Goal: Task Accomplishment & Management: Manage account settings

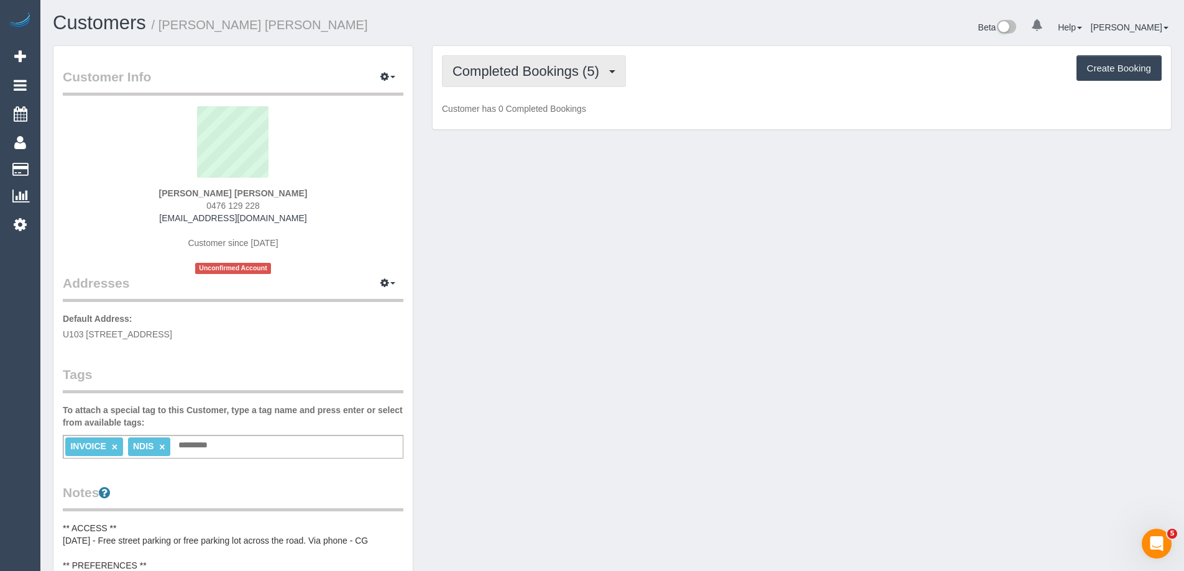
click at [487, 75] on span "Completed Bookings (5)" at bounding box center [528, 71] width 153 height 16
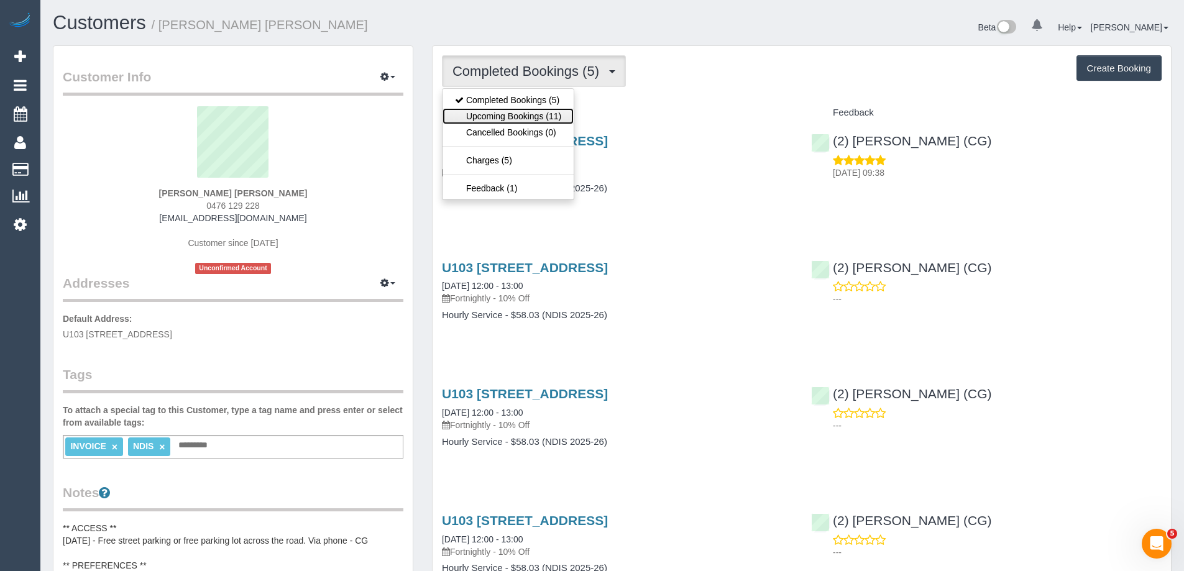
click at [497, 117] on link "Upcoming Bookings (11)" at bounding box center [507, 116] width 131 height 16
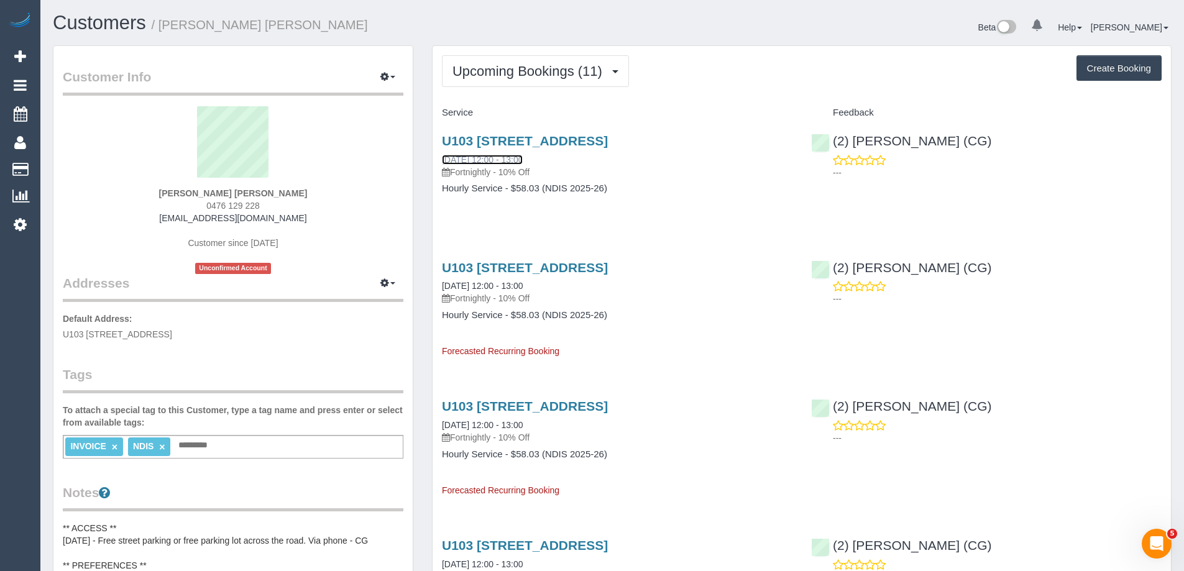
click at [508, 160] on link "23/09/2025 12:00 - 13:00" at bounding box center [482, 160] width 81 height 10
click at [536, 73] on span "Upcoming Bookings (11)" at bounding box center [530, 71] width 156 height 16
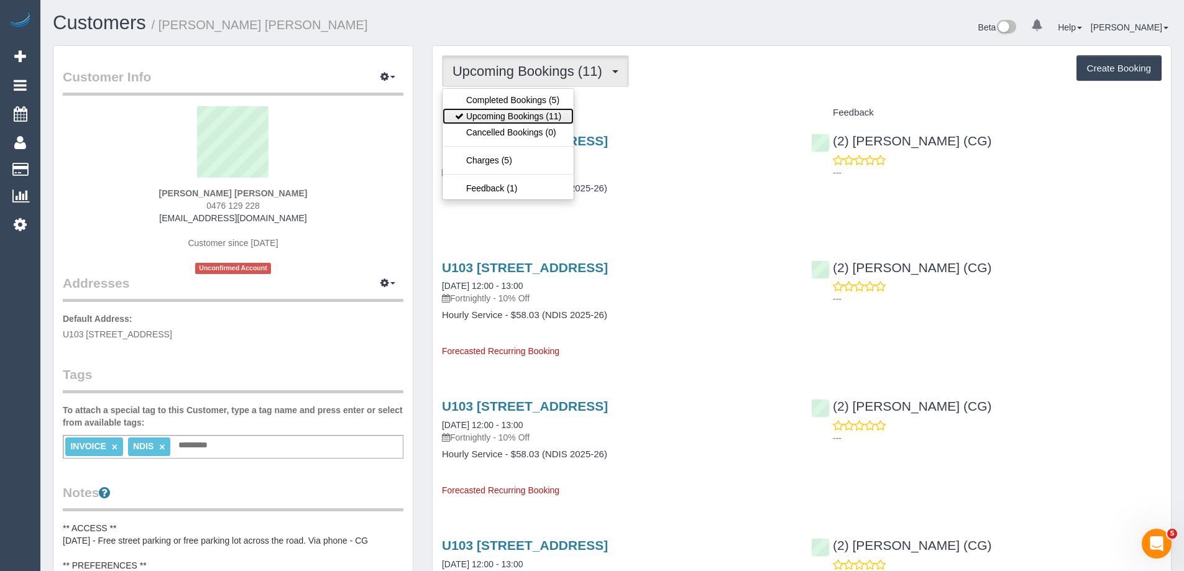
click at [528, 119] on link "Upcoming Bookings (11)" at bounding box center [507, 116] width 131 height 16
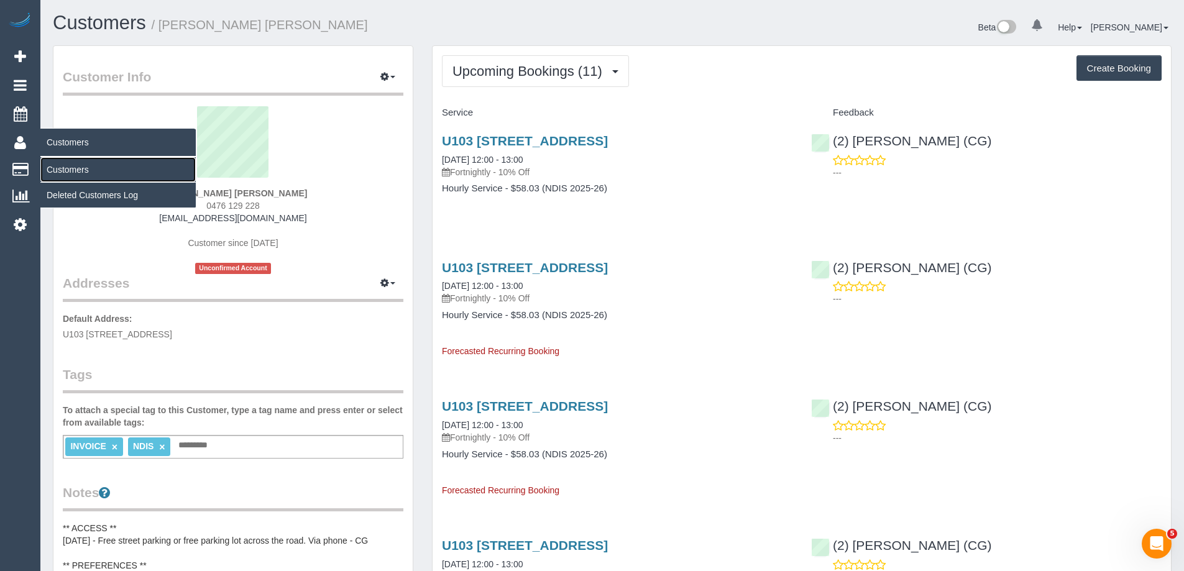
click at [71, 169] on link "Customers" at bounding box center [117, 169] width 155 height 25
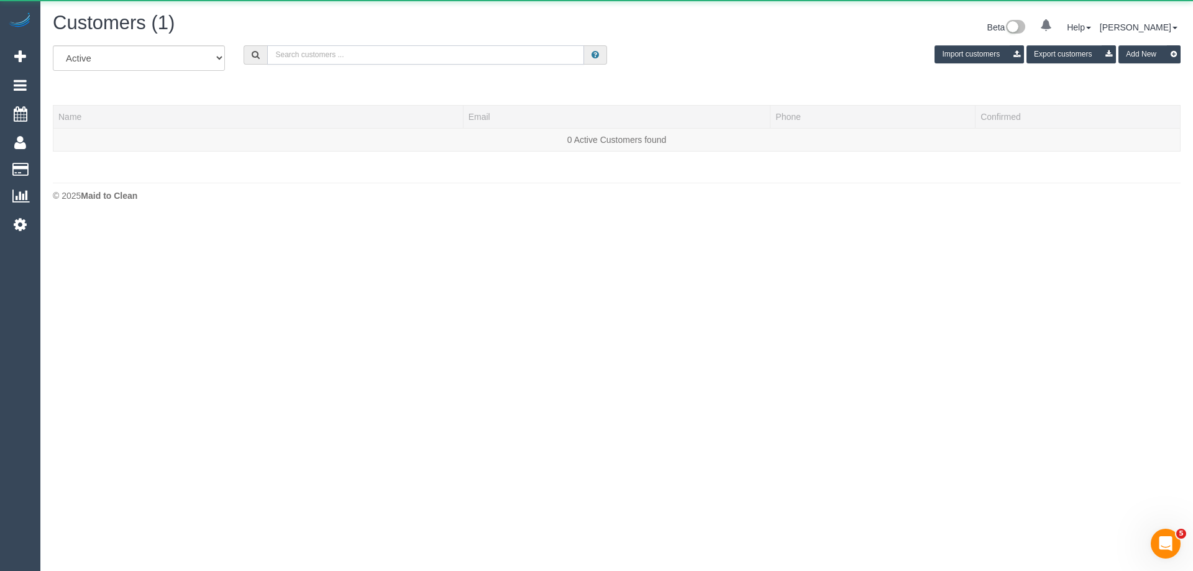
click at [329, 57] on input "text" at bounding box center [425, 54] width 317 height 19
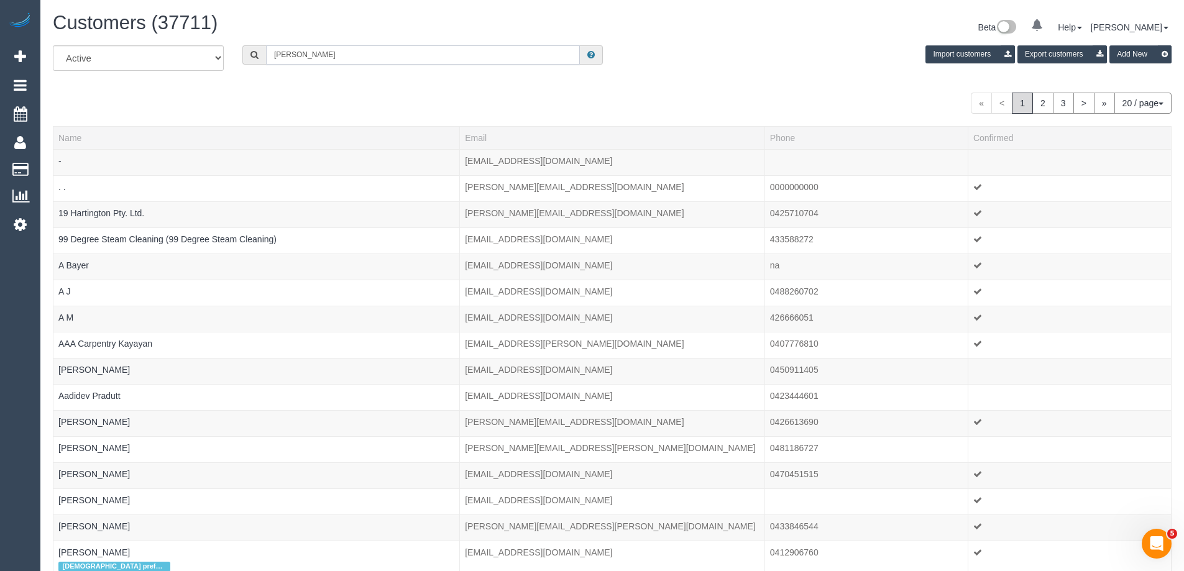
type input "[PERSON_NAME]"
click at [363, 54] on input "[PERSON_NAME]" at bounding box center [423, 54] width 314 height 19
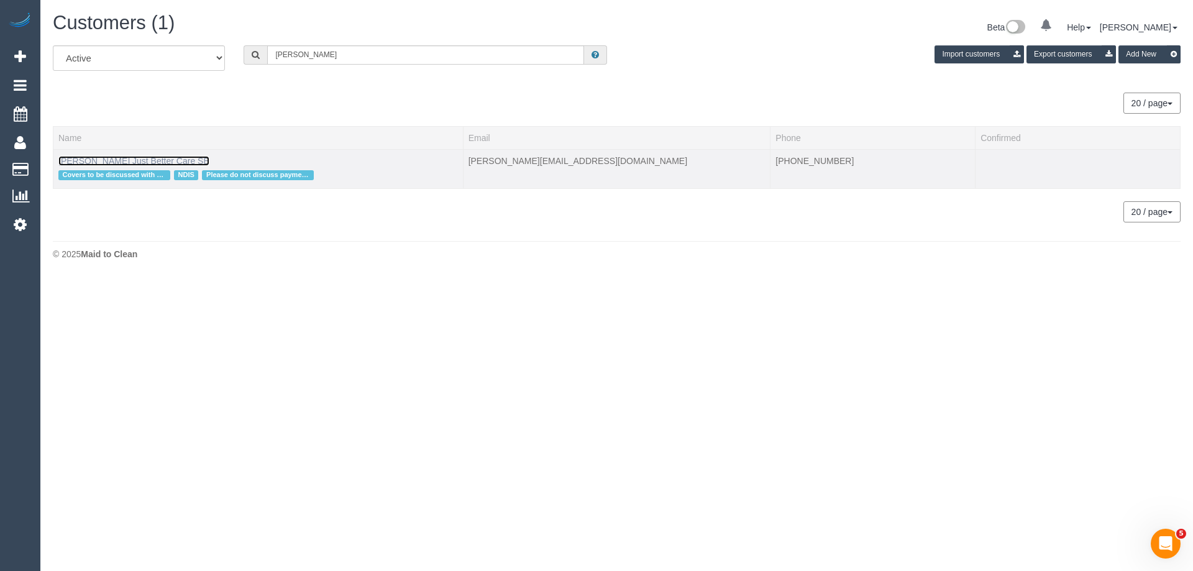
click at [127, 161] on link "Joseph Buttigieg Just Better Care SE" at bounding box center [133, 161] width 151 height 10
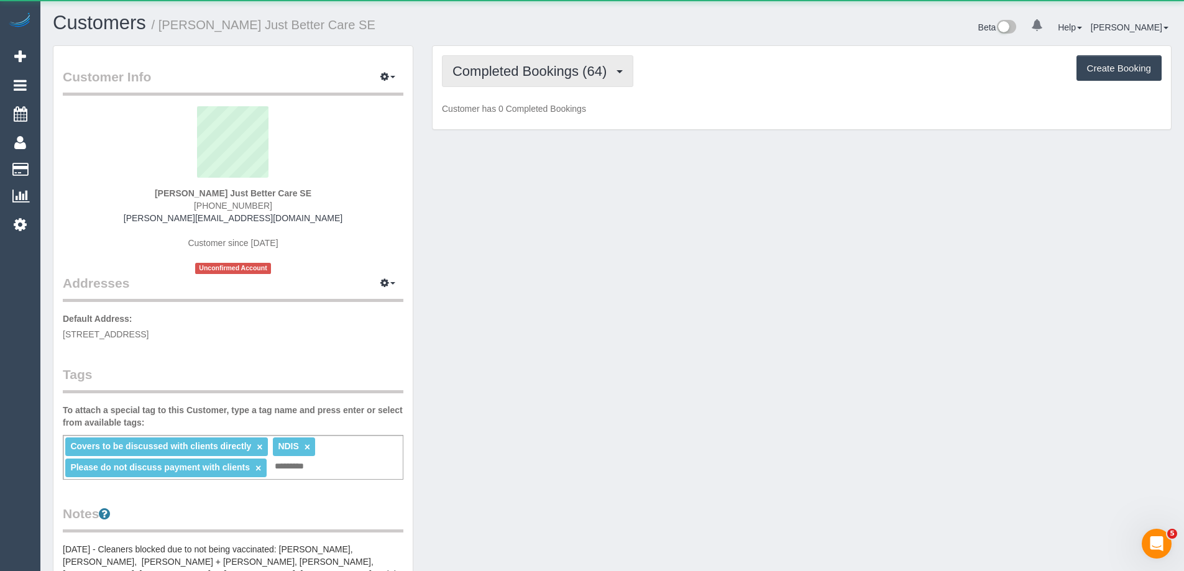
click at [501, 68] on span "Completed Bookings (64)" at bounding box center [532, 71] width 160 height 16
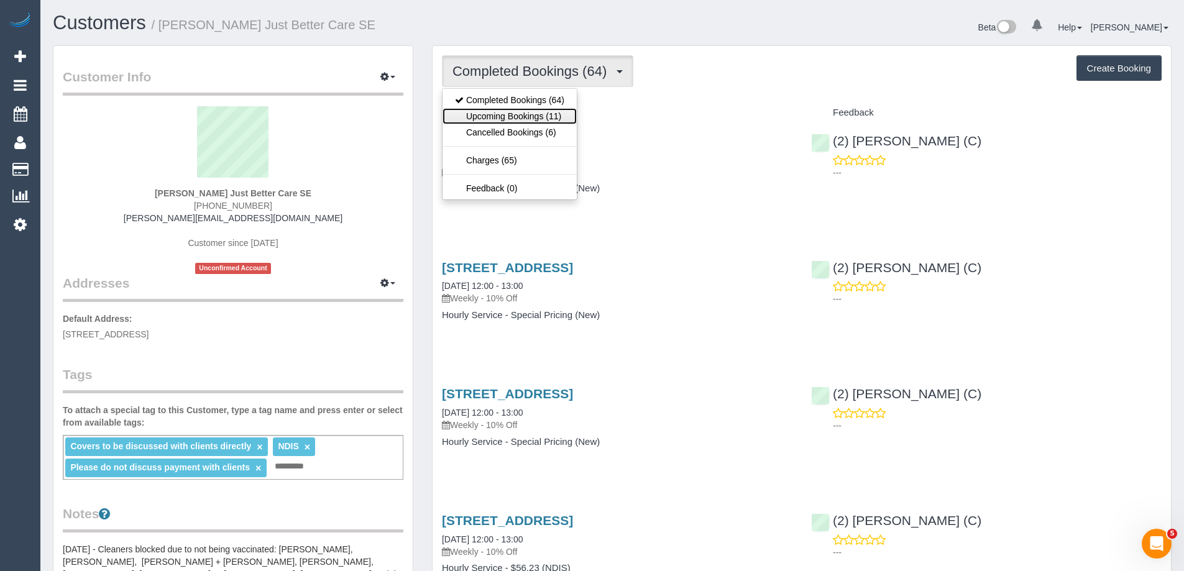
click at [500, 118] on link "Upcoming Bookings (11)" at bounding box center [509, 116] width 134 height 16
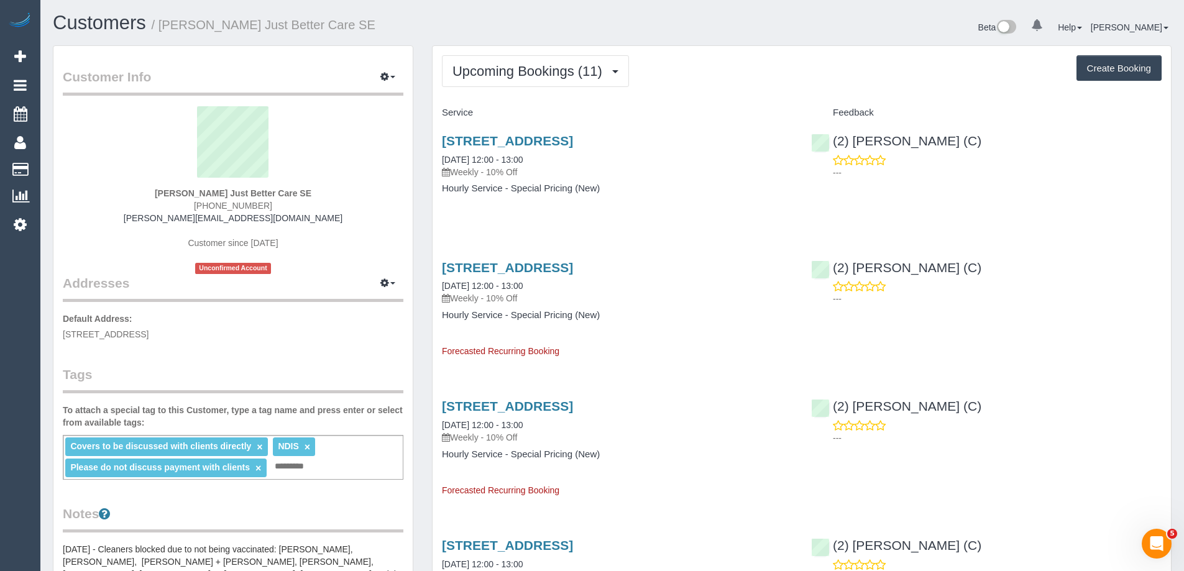
drag, startPoint x: 141, startPoint y: 194, endPoint x: 314, endPoint y: 201, distance: 173.5
click at [314, 201] on div "Joseph Buttigieg Just Better Care SE (03) 9596 2444 joseph.justbettercare@fake.…" at bounding box center [233, 190] width 340 height 168
click at [331, 196] on div "Joseph Buttigieg Just Better Care SE (03) 9596 2444 joseph.justbettercare@fake.…" at bounding box center [233, 190] width 340 height 168
click at [495, 161] on link "29/09/2025 12:00 - 13:00" at bounding box center [482, 160] width 81 height 10
click at [518, 81] on button "Upcoming Bookings (11)" at bounding box center [535, 71] width 187 height 32
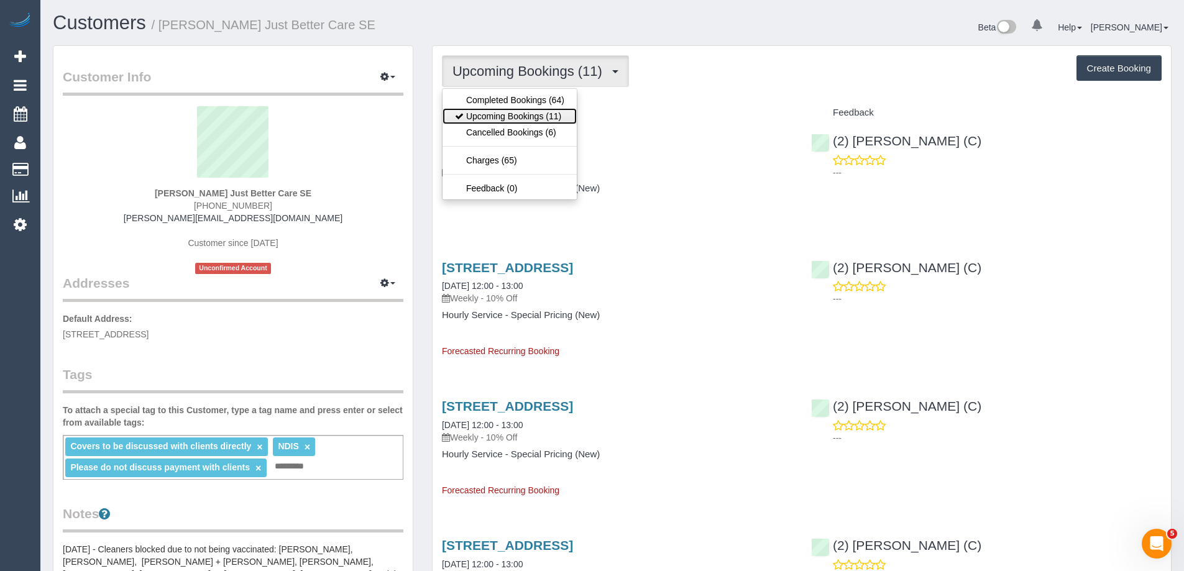
click at [522, 116] on link "Upcoming Bookings (11)" at bounding box center [509, 116] width 134 height 16
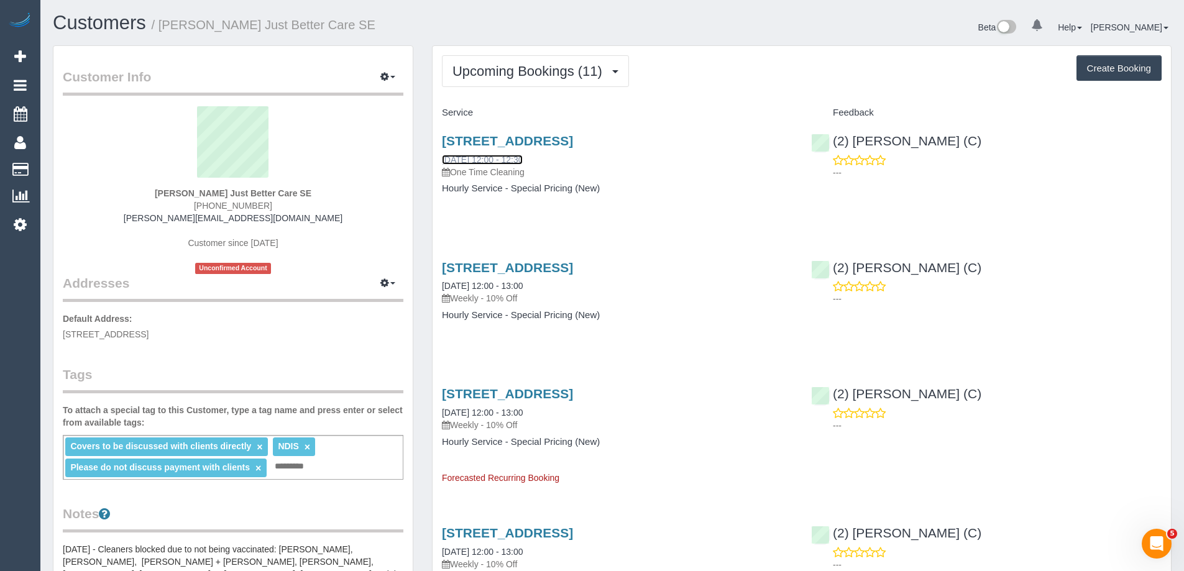
click at [477, 161] on link "22/09/2025 12:00 - 12:30" at bounding box center [482, 160] width 81 height 10
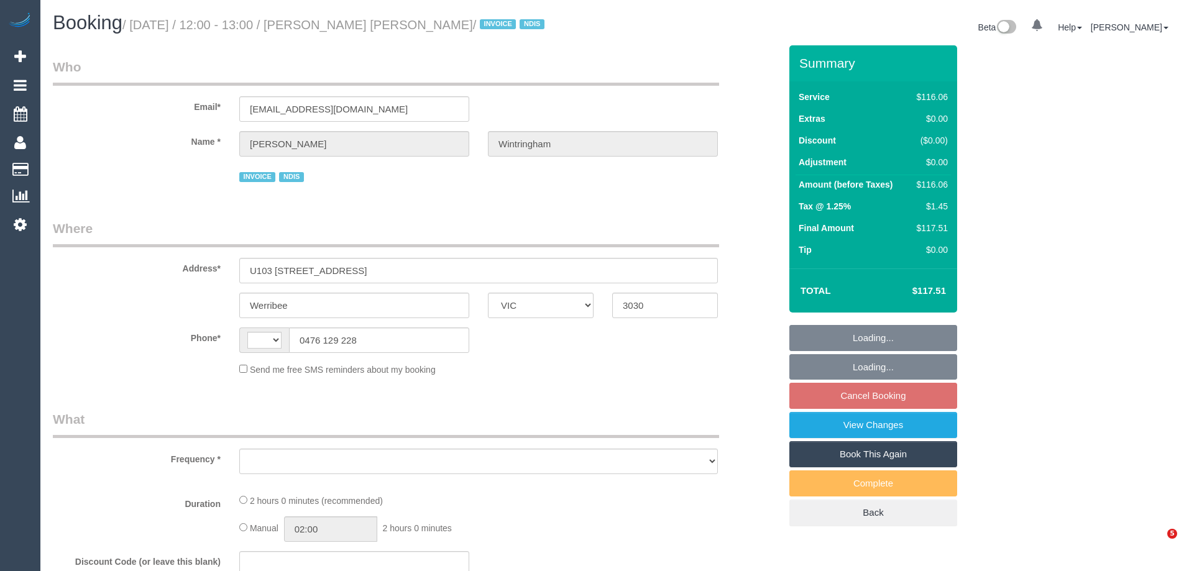
select select "VIC"
select select "string:AU"
select select "object:525"
select select "number:27"
select select "number:14"
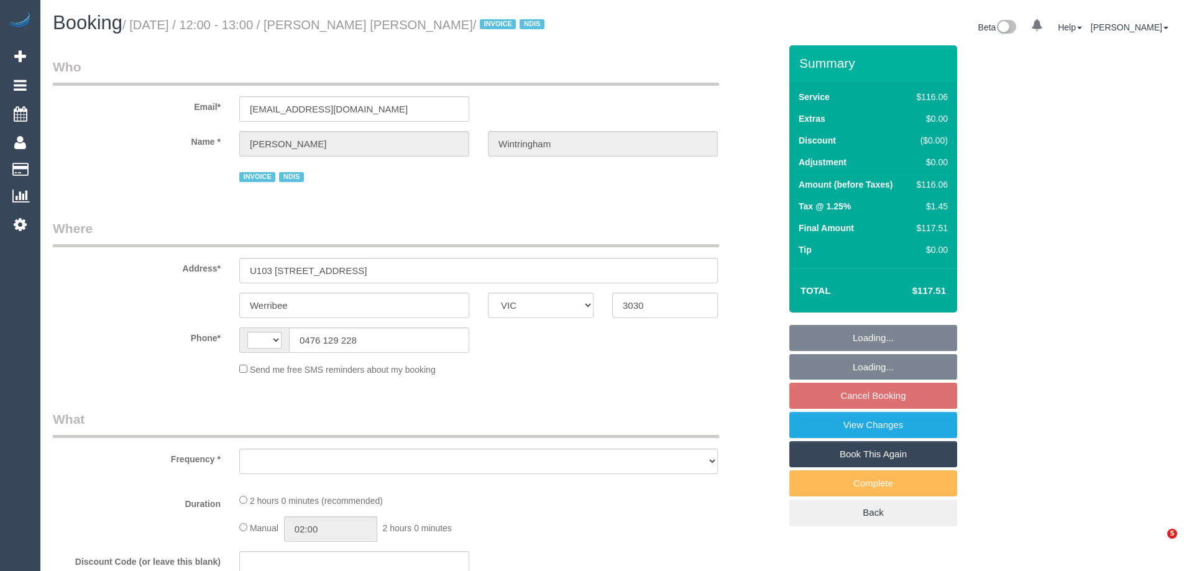
select select "number:19"
select select "number:36"
select select "number:34"
select select "number:12"
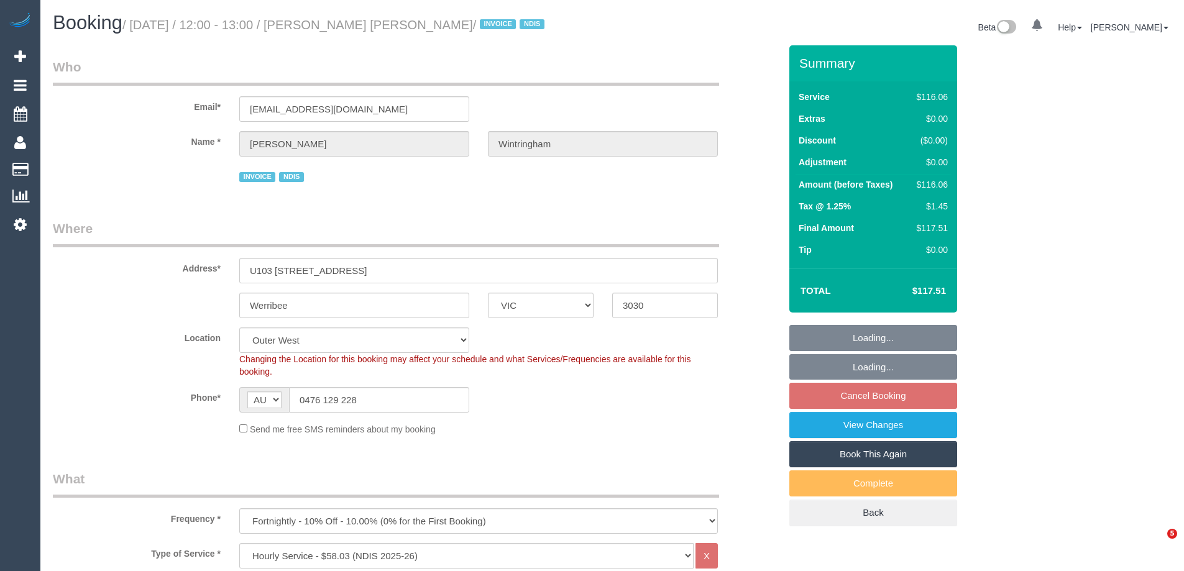
select select "object:1149"
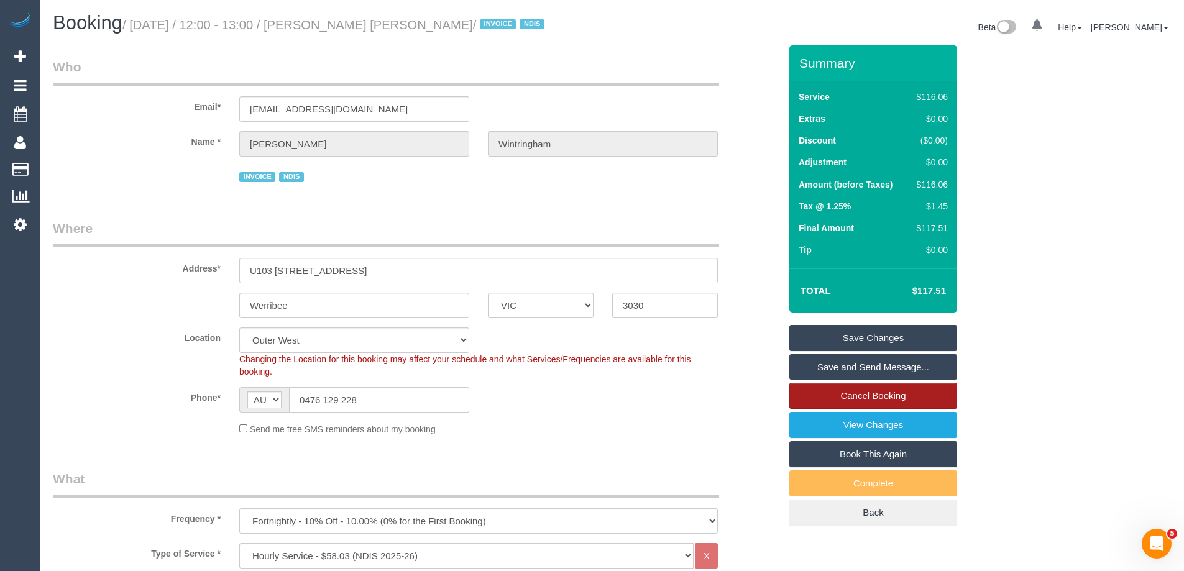
click at [828, 391] on link "Cancel Booking" at bounding box center [873, 396] width 168 height 26
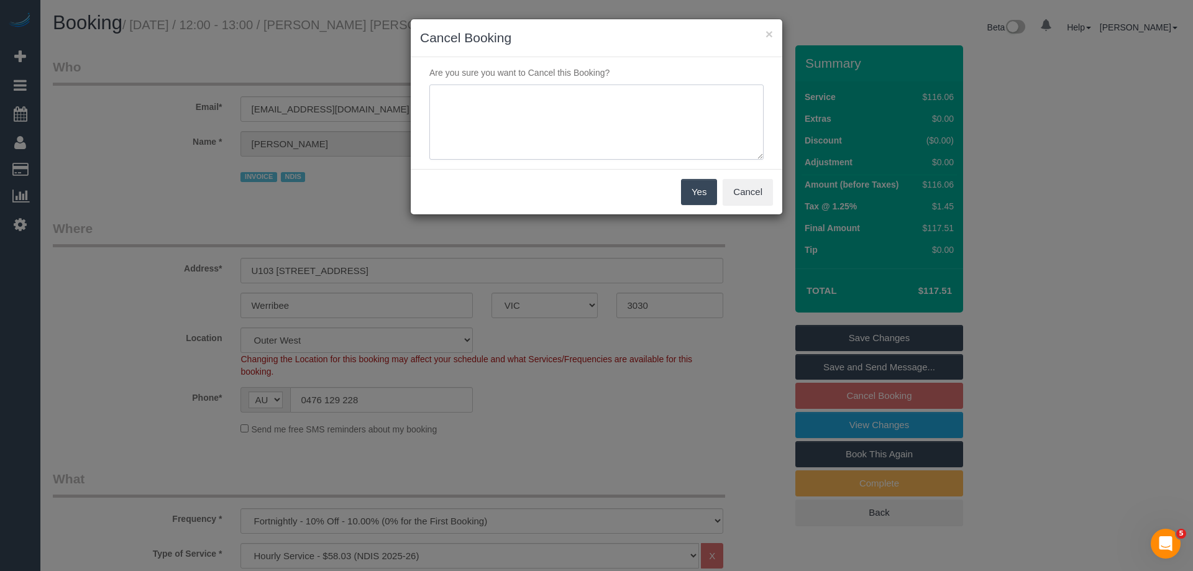
click at [531, 112] on textarea at bounding box center [596, 123] width 334 height 76
click at [546, 110] on textarea at bounding box center [596, 123] width 334 height 76
click at [587, 117] on textarea at bounding box center [596, 123] width 334 height 76
type textarea "C"
type textarea "H"
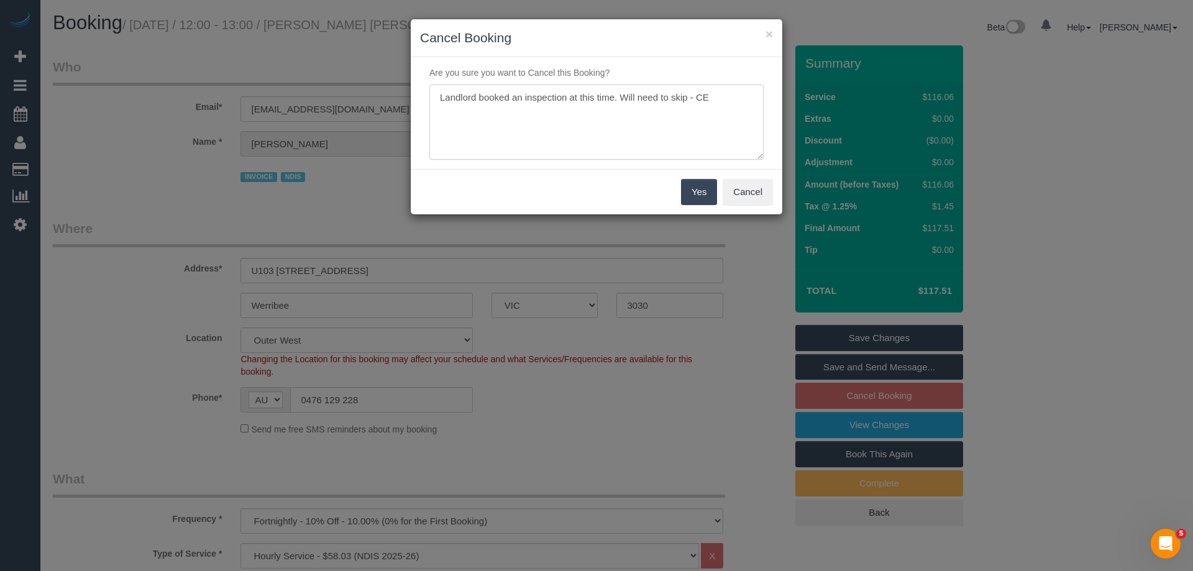
type textarea "Landlord booked an inspection at this time. Will need to skip - CE"
click at [702, 191] on button "Yes" at bounding box center [699, 192] width 36 height 26
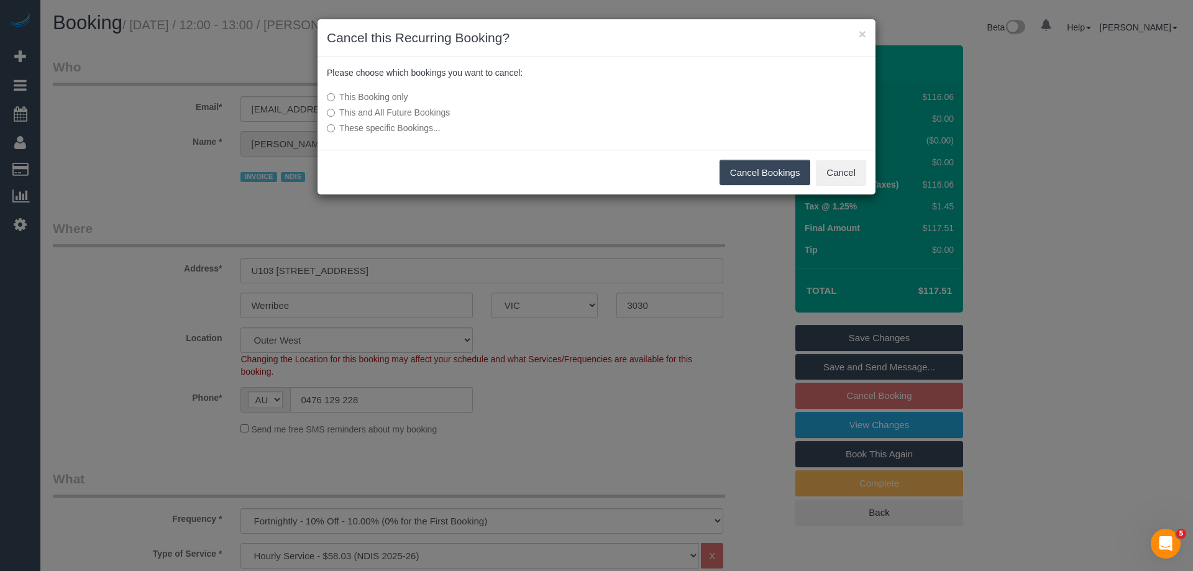
click at [744, 171] on button "Cancel Bookings" at bounding box center [765, 173] width 91 height 26
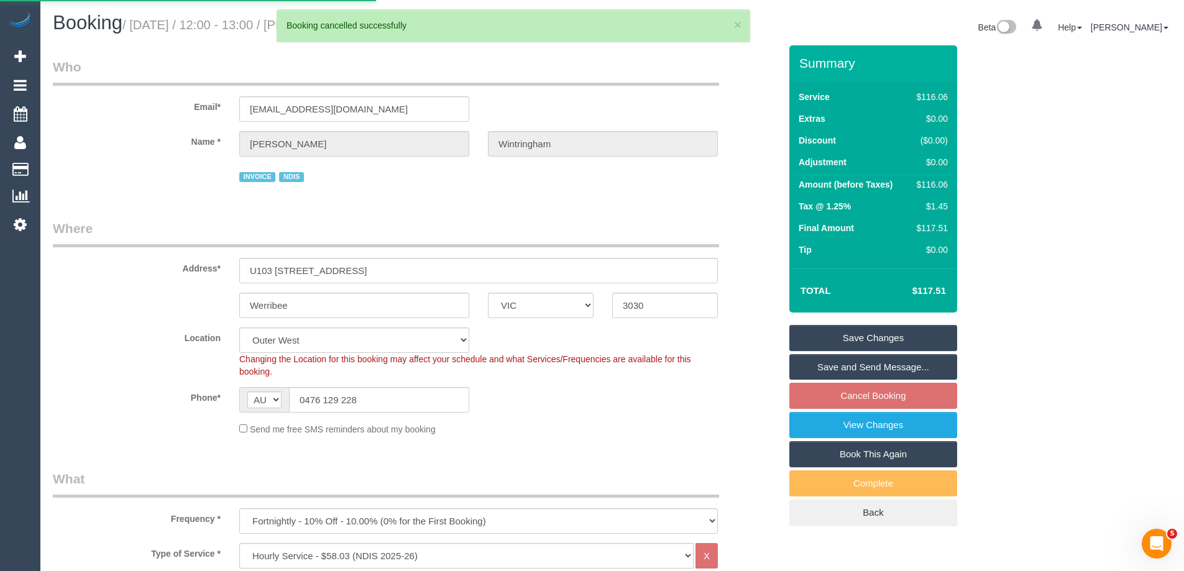
select select "**********"
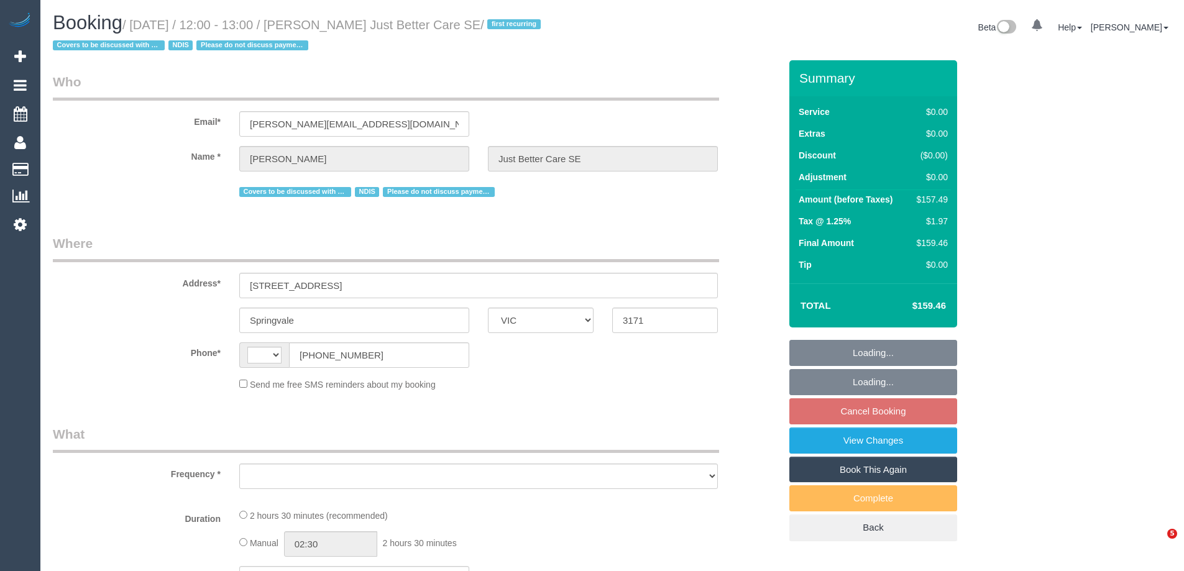
select select "VIC"
select select "string:AU"
select select "object:284"
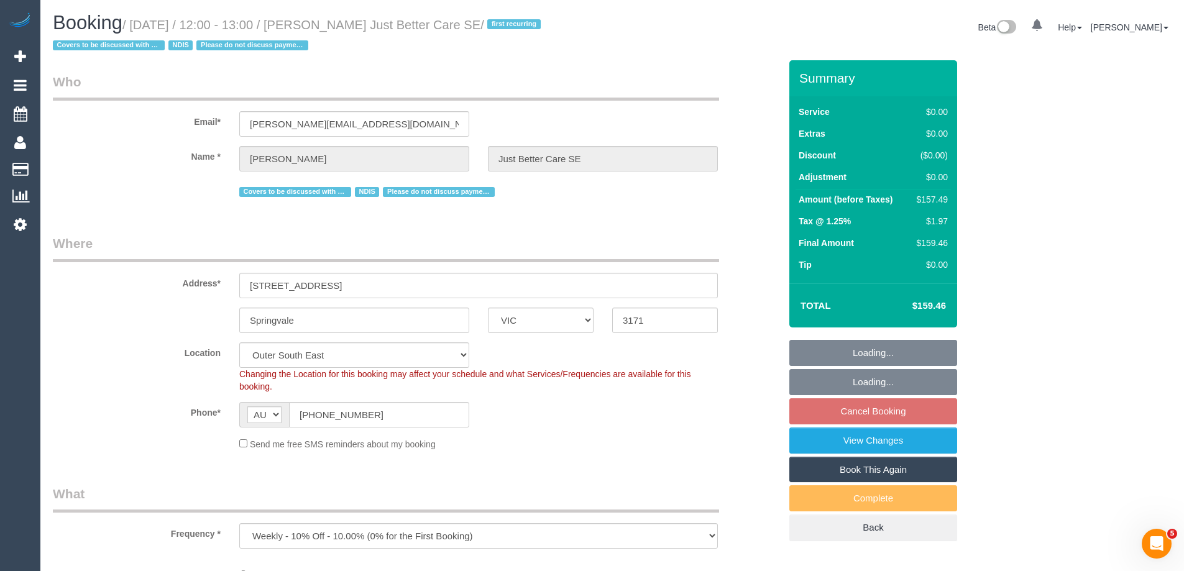
select select "150"
select select "number:28"
select select "number:14"
select select "number:19"
select select "object:1122"
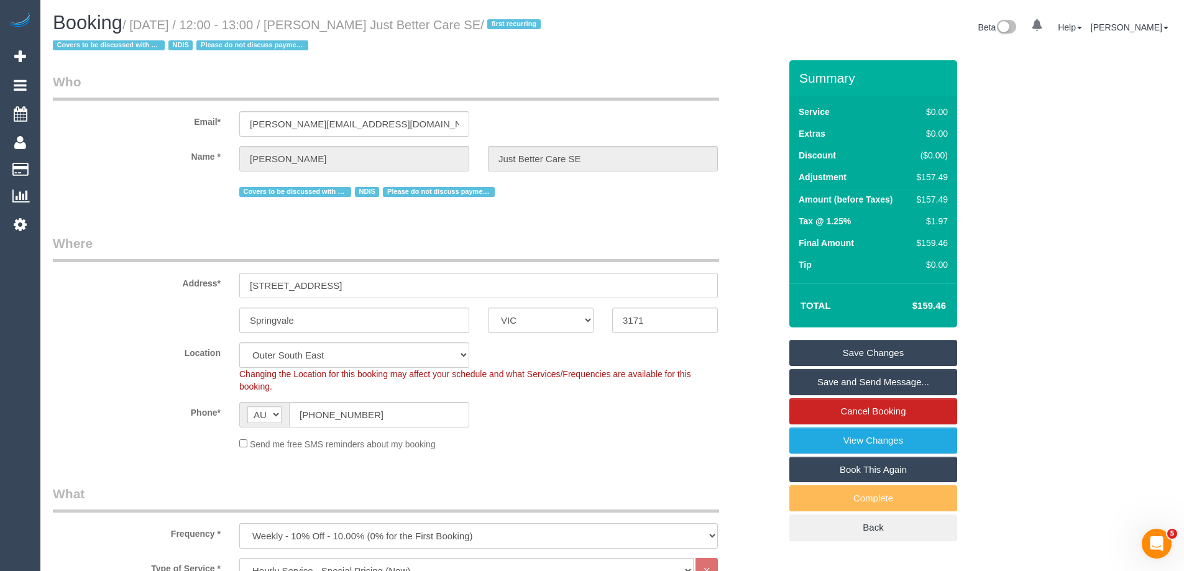
click at [887, 465] on link "Book This Again" at bounding box center [873, 470] width 168 height 26
select select "VIC"
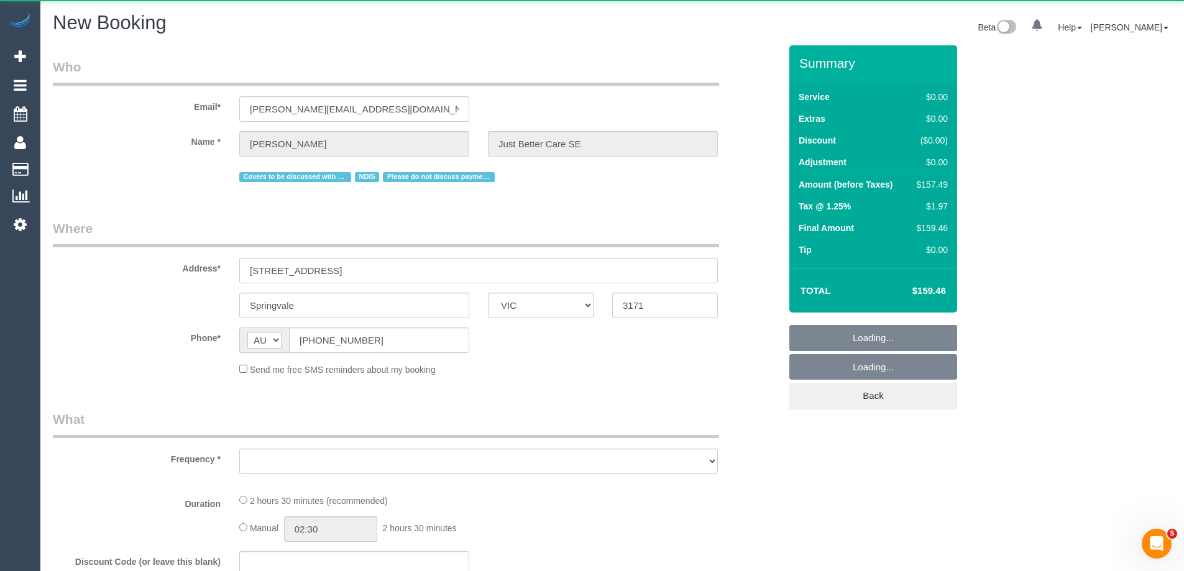
select select "number:28"
select select "number:14"
select select "number:19"
select select "string:stripe"
select select "object:2055"
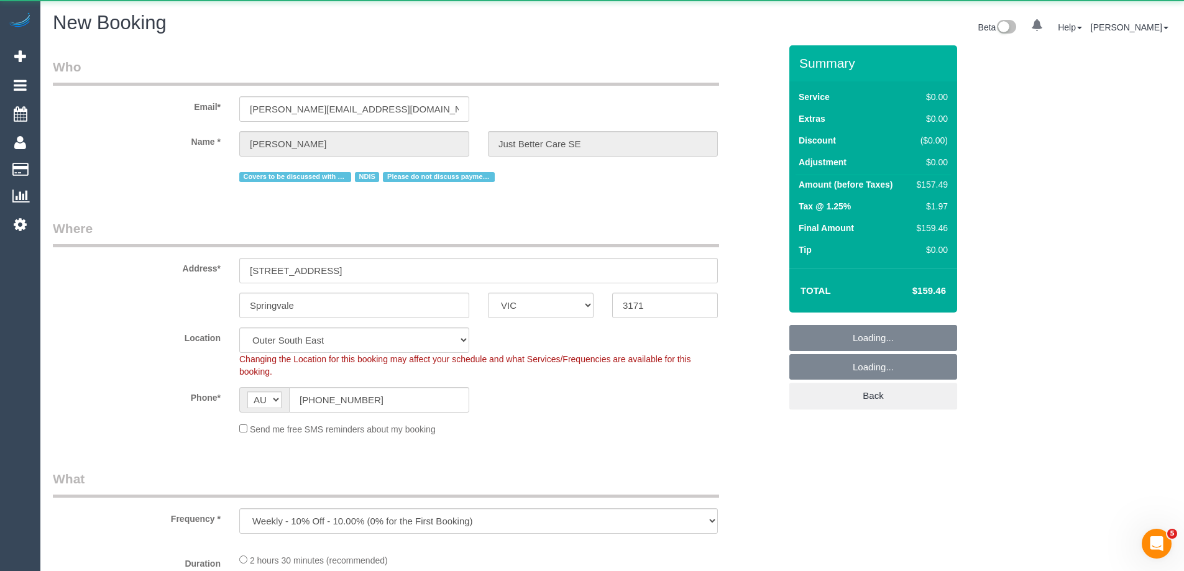
select select "150"
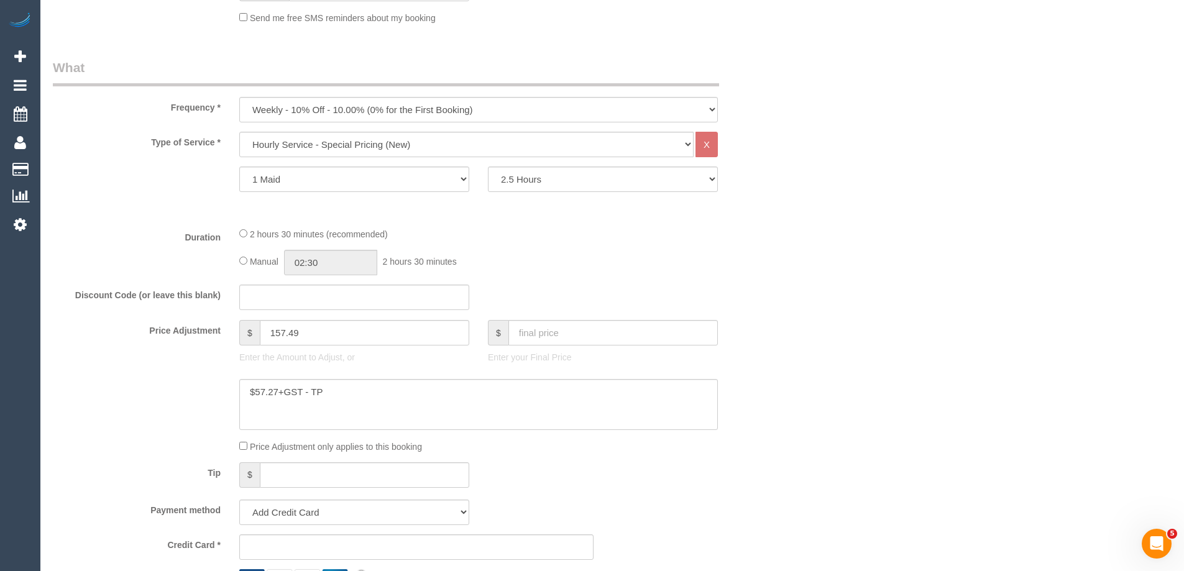
scroll to position [459, 0]
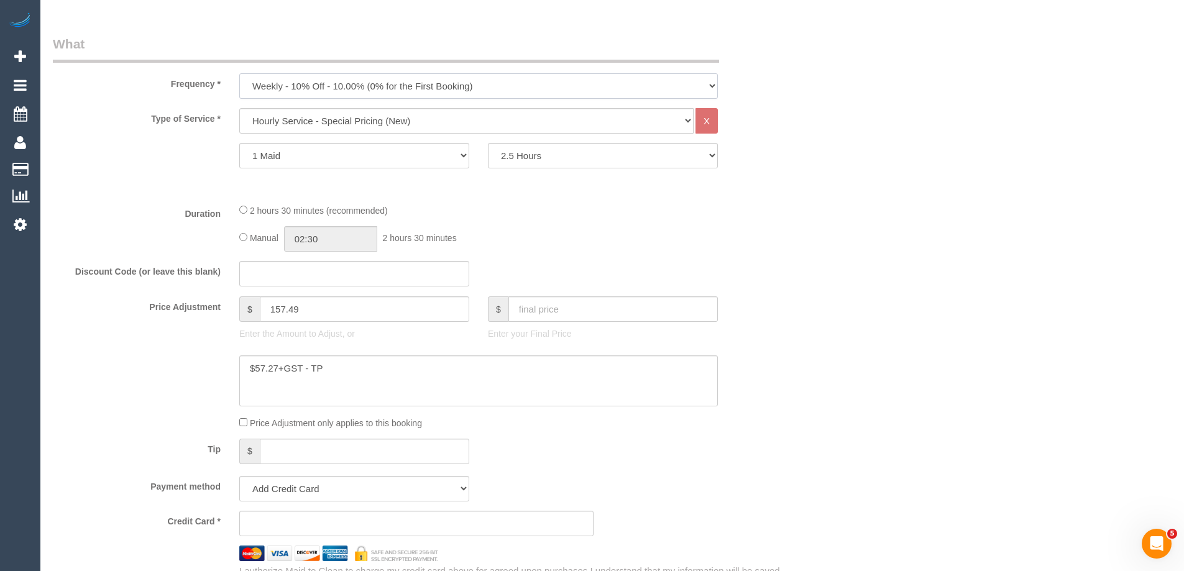
click at [316, 89] on select "One Time Cleaning Weekly - 10% Off - 10.00% (0% for the First Booking) Fortnigh…" at bounding box center [478, 85] width 478 height 25
select select "object:2187"
click at [239, 73] on select "One Time Cleaning Weekly - 10% Off - 10.00% (0% for the First Booking) Fortnigh…" at bounding box center [478, 85] width 478 height 25
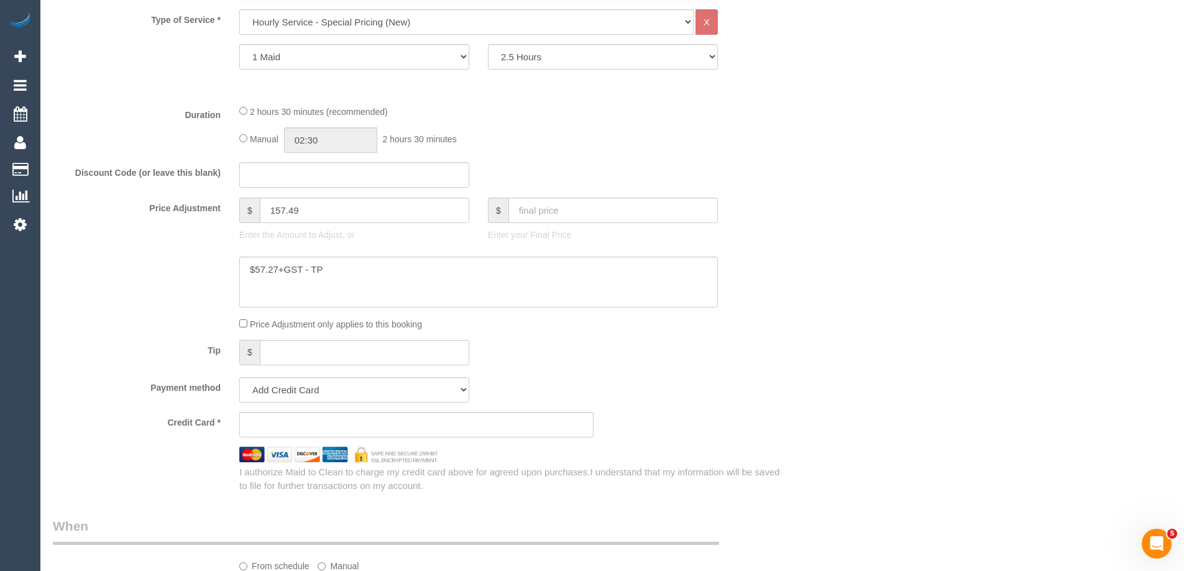
scroll to position [559, 0]
click at [292, 390] on select "Add Credit Card Cash Check Paypal" at bounding box center [354, 387] width 230 height 25
select select "string:check"
click at [239, 375] on select "Add Credit Card Cash Check Paypal" at bounding box center [354, 387] width 230 height 25
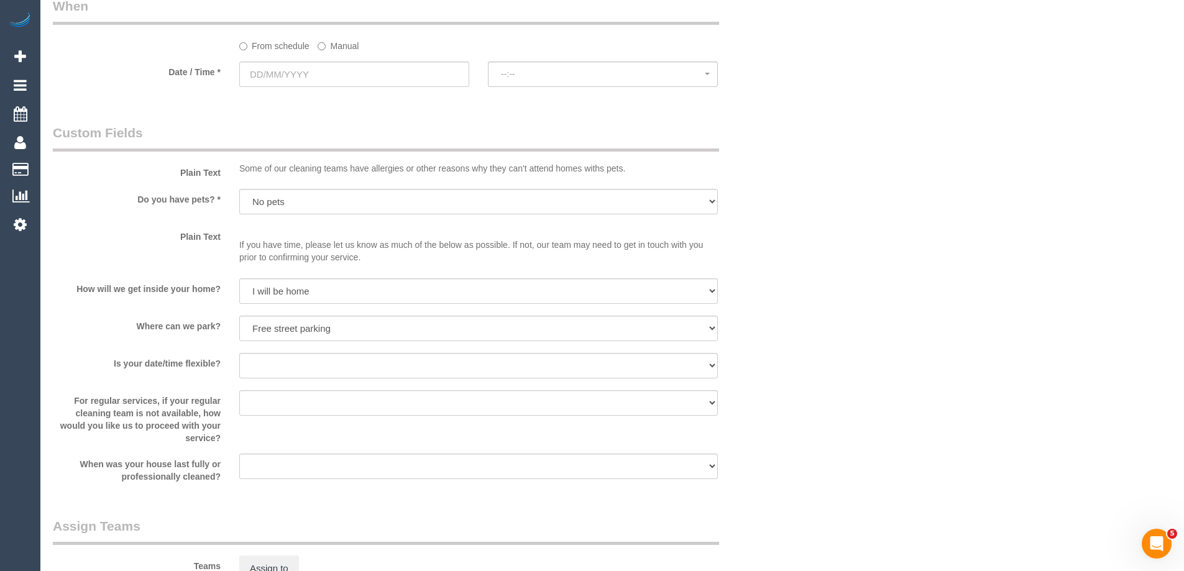
scroll to position [870, 0]
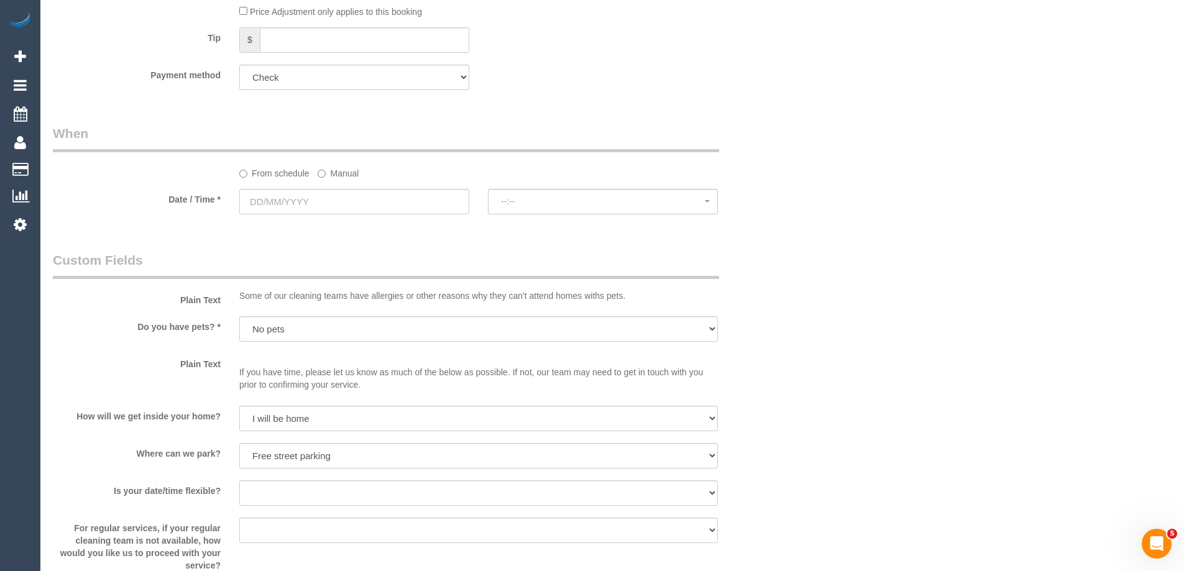
click at [328, 164] on label "Manual" at bounding box center [338, 171] width 41 height 17
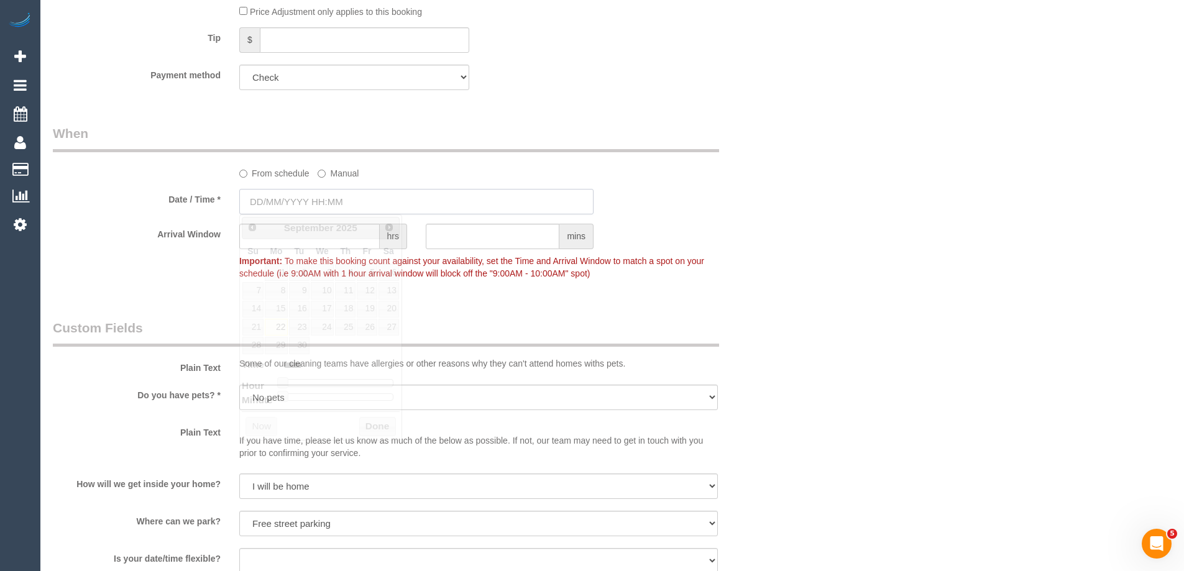
click at [322, 193] on input "text" at bounding box center [416, 201] width 354 height 25
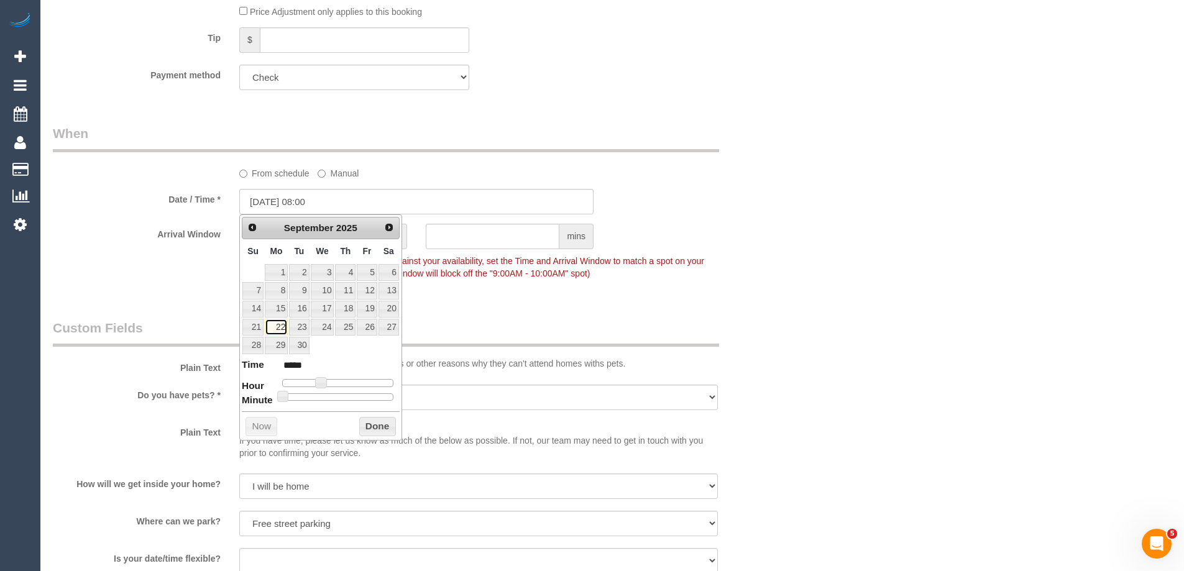
click at [277, 328] on link "22" at bounding box center [276, 327] width 23 height 17
type input "22/09/2025 09:00"
type input "*****"
type input "22/09/2025 10:00"
type input "*****"
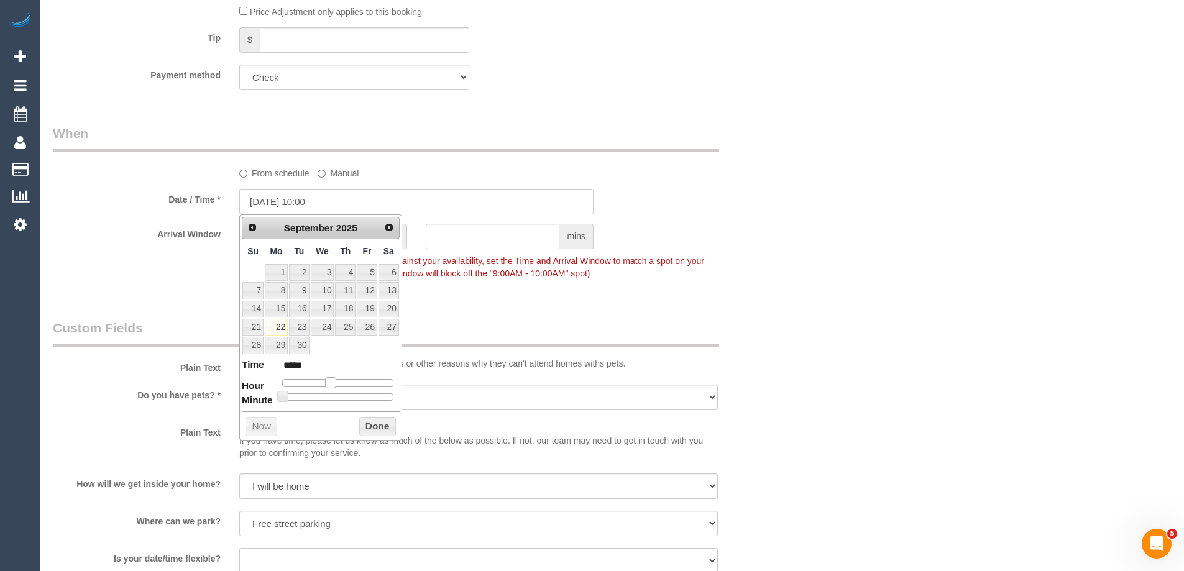
type input "22/09/2025 11:00"
type input "*****"
type input "22/09/2025 12:00"
type input "*****"
drag, startPoint x: 321, startPoint y: 385, endPoint x: 342, endPoint y: 385, distance: 21.7
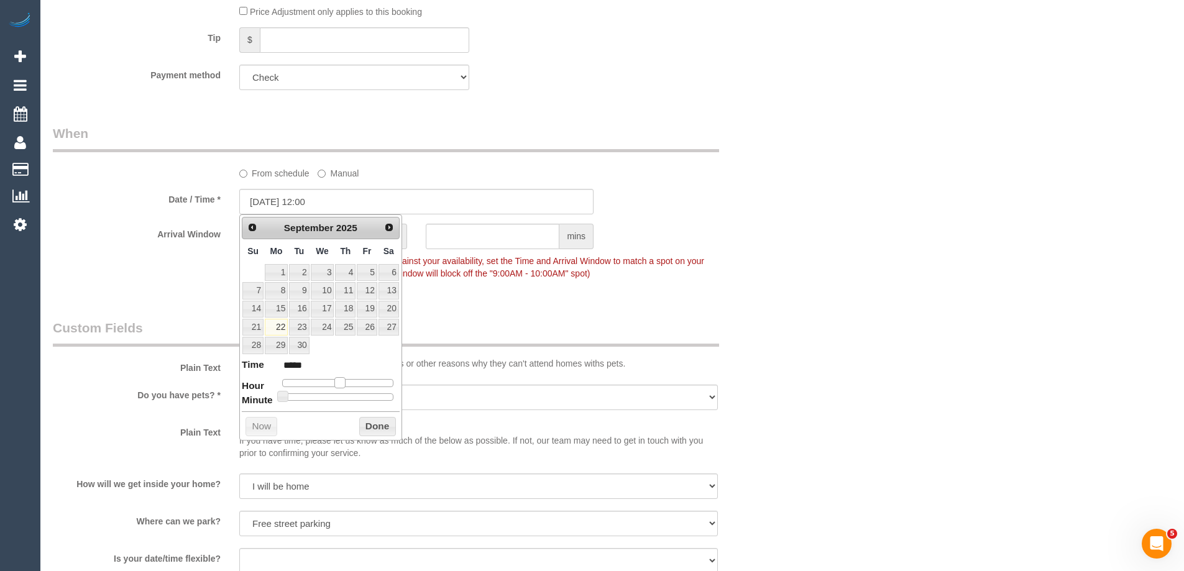
click at [342, 385] on span at bounding box center [339, 382] width 11 height 11
click at [367, 423] on button "Done" at bounding box center [377, 427] width 37 height 20
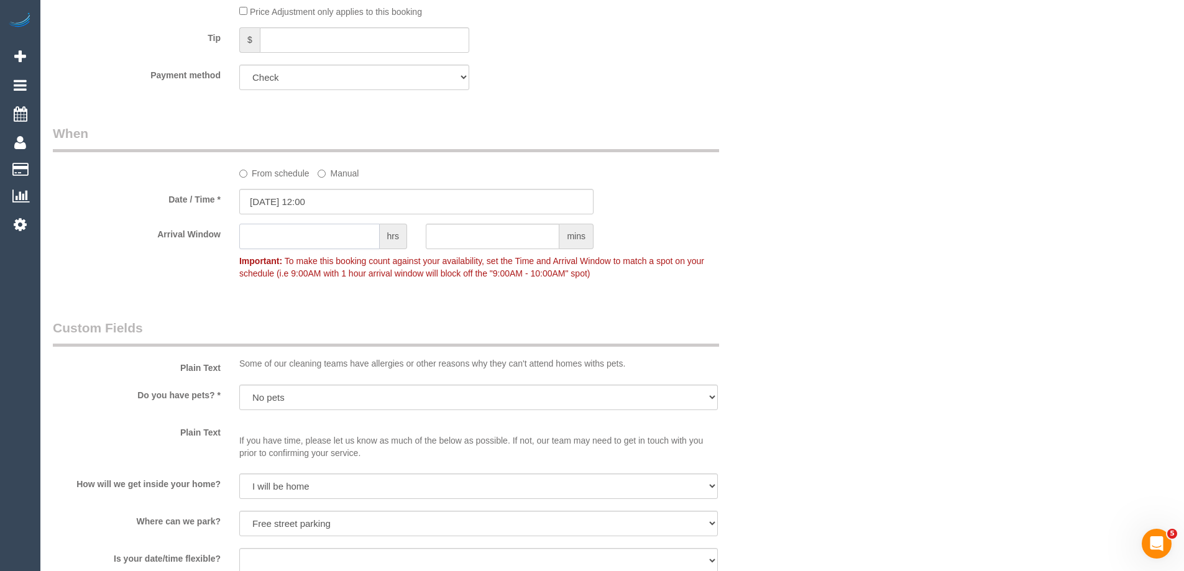
click at [305, 239] on input "text" at bounding box center [309, 236] width 140 height 25
click at [468, 236] on input "text" at bounding box center [493, 236] width 134 height 25
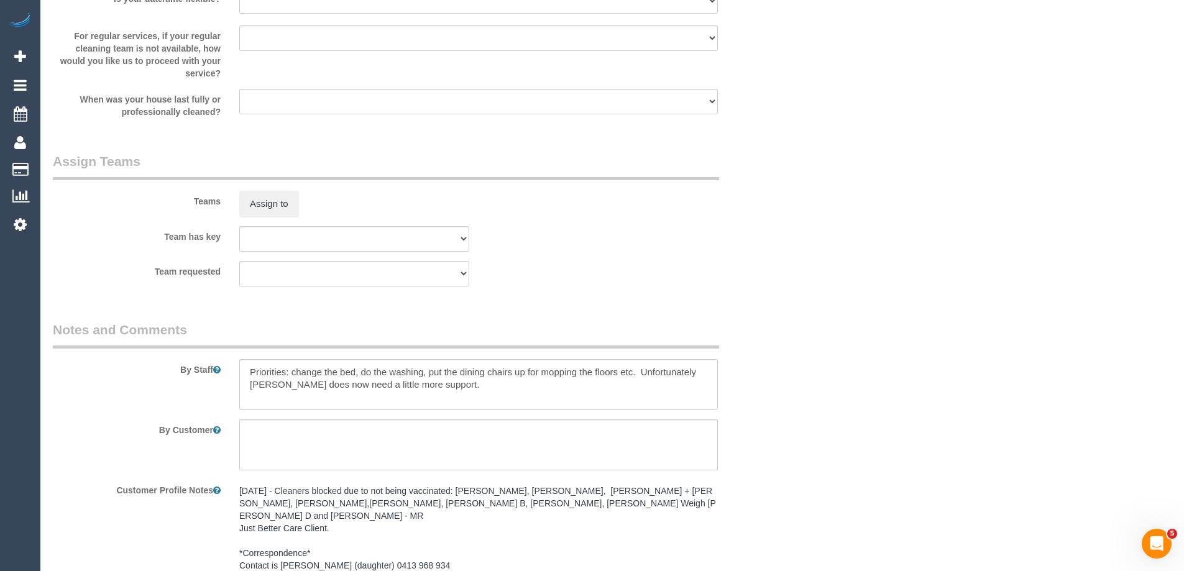
scroll to position [1601, 0]
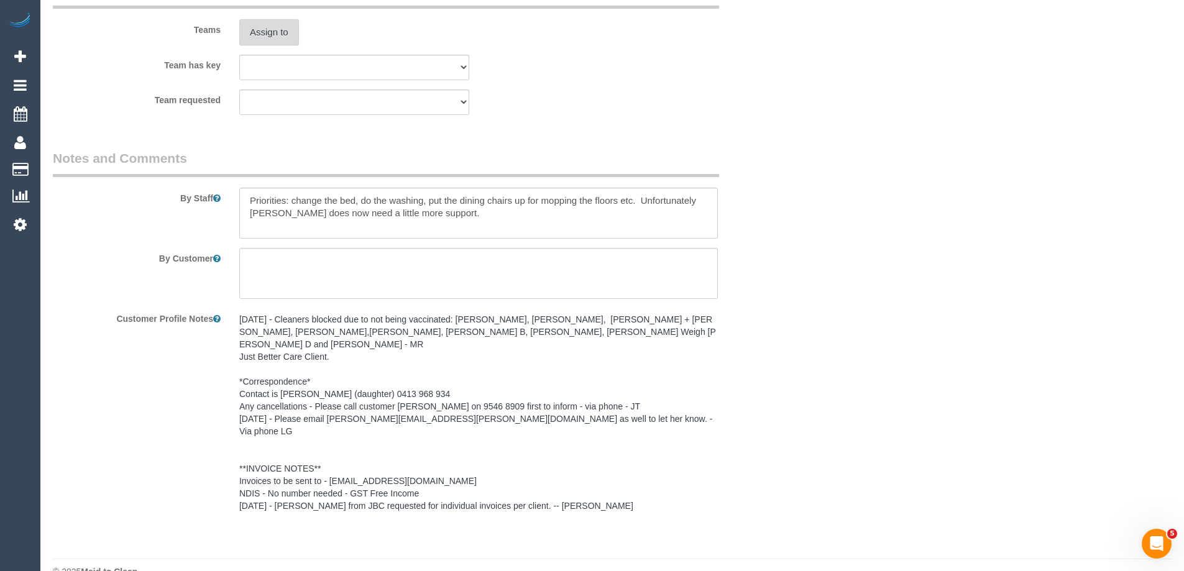
type input "30"
click at [268, 37] on button "Assign to" at bounding box center [269, 32] width 60 height 26
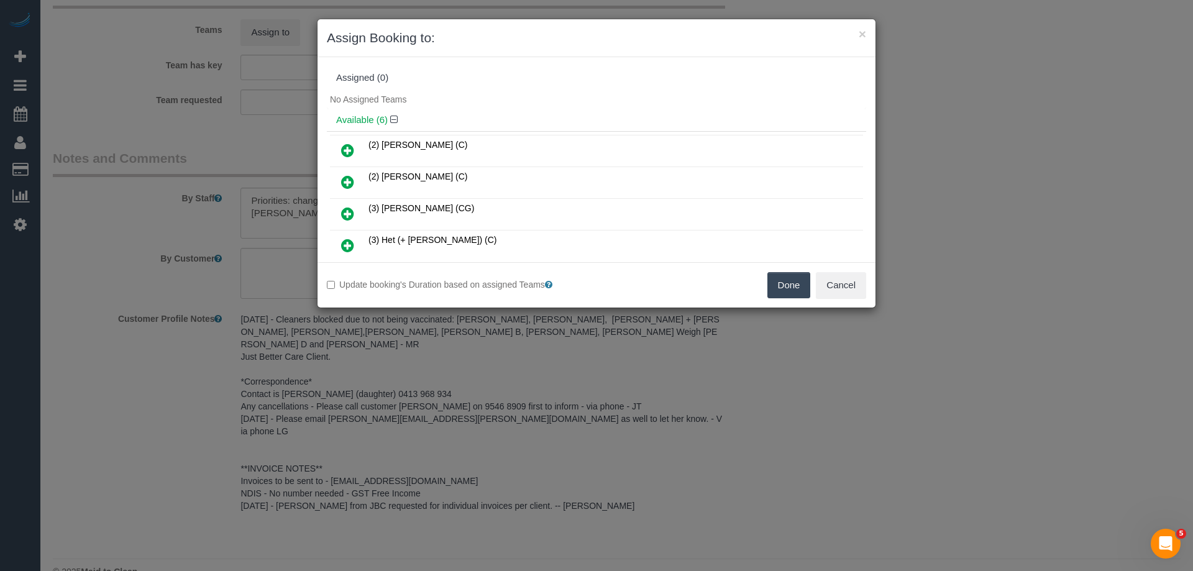
click at [349, 150] on icon at bounding box center [347, 150] width 13 height 15
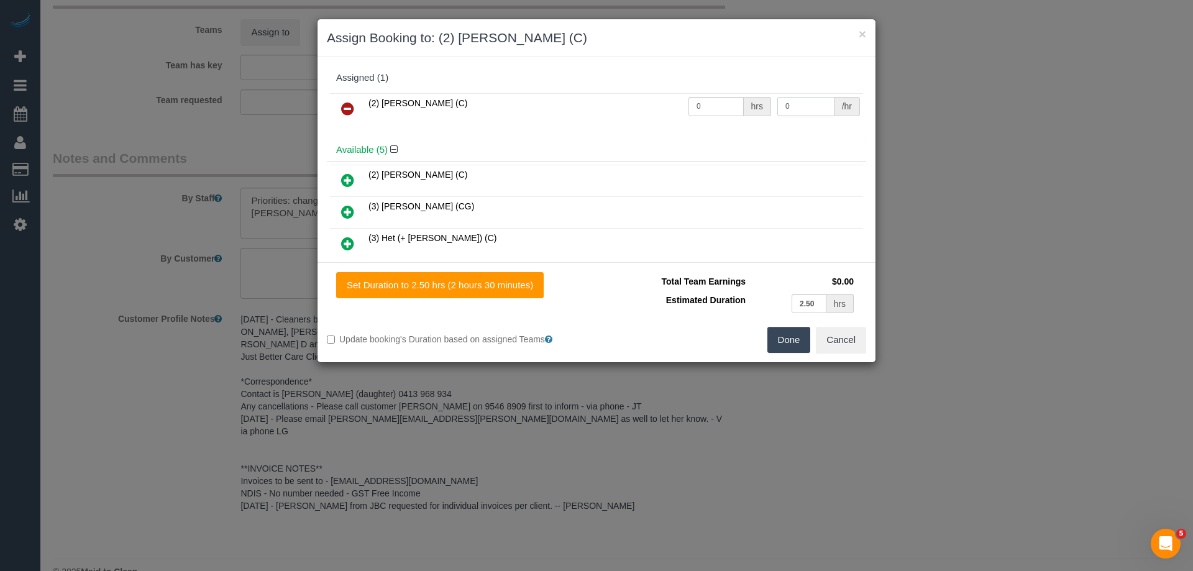
click at [786, 108] on input "0" at bounding box center [805, 106] width 57 height 19
click at [798, 106] on input "0" at bounding box center [805, 106] width 57 height 19
type input "37.5"
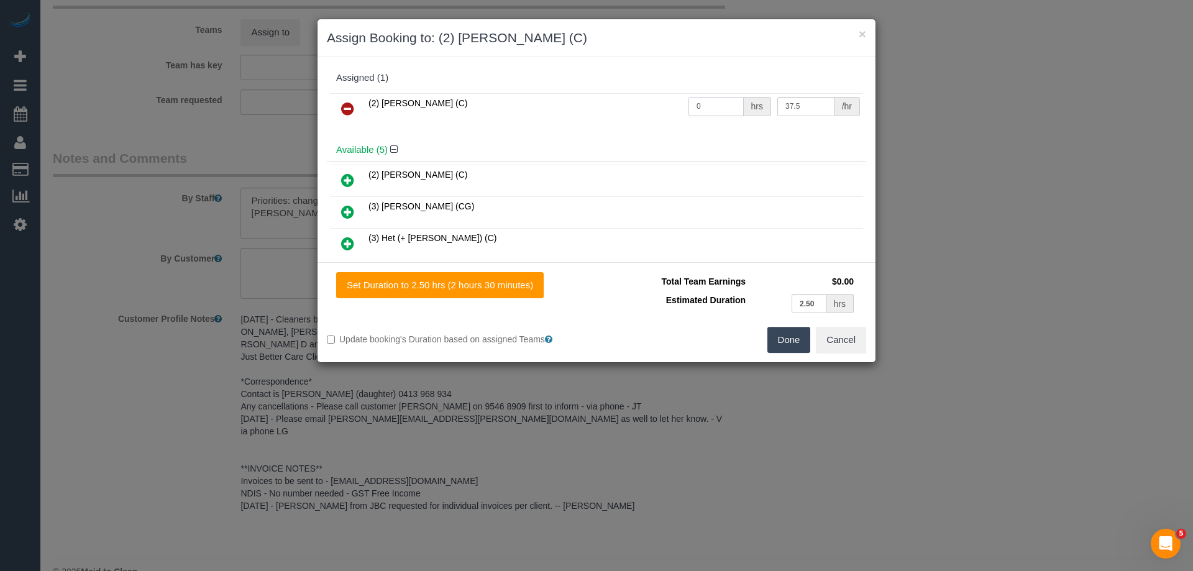
click at [707, 103] on input "0" at bounding box center [715, 106] width 55 height 19
click at [706, 103] on input "0" at bounding box center [715, 106] width 55 height 19
click at [706, 104] on input "0" at bounding box center [715, 106] width 55 height 19
type input "2.5"
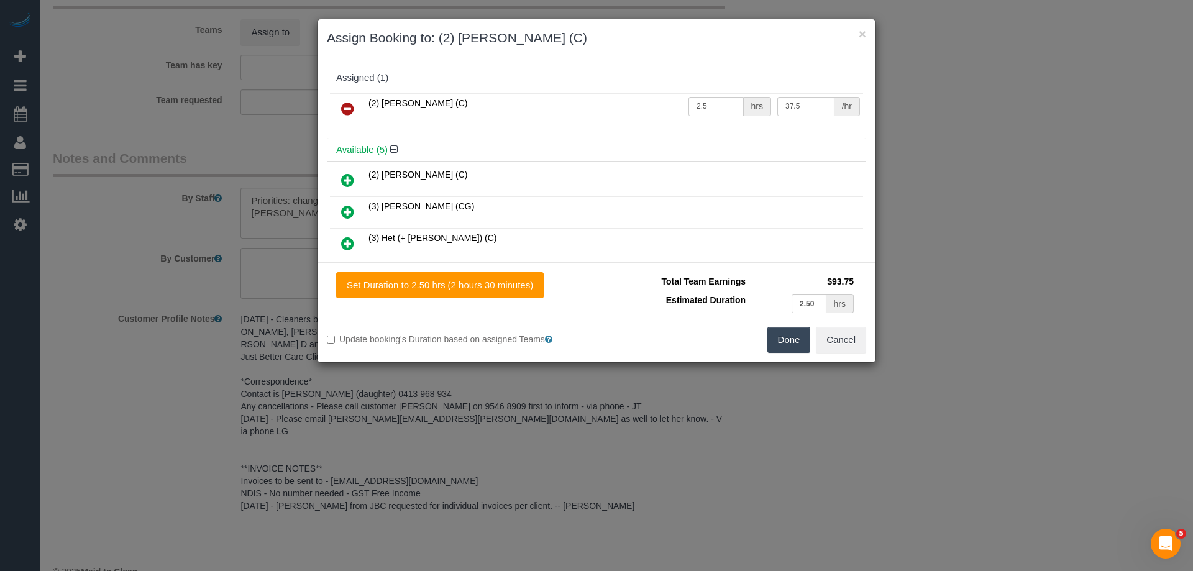
click at [795, 345] on button "Done" at bounding box center [788, 340] width 43 height 26
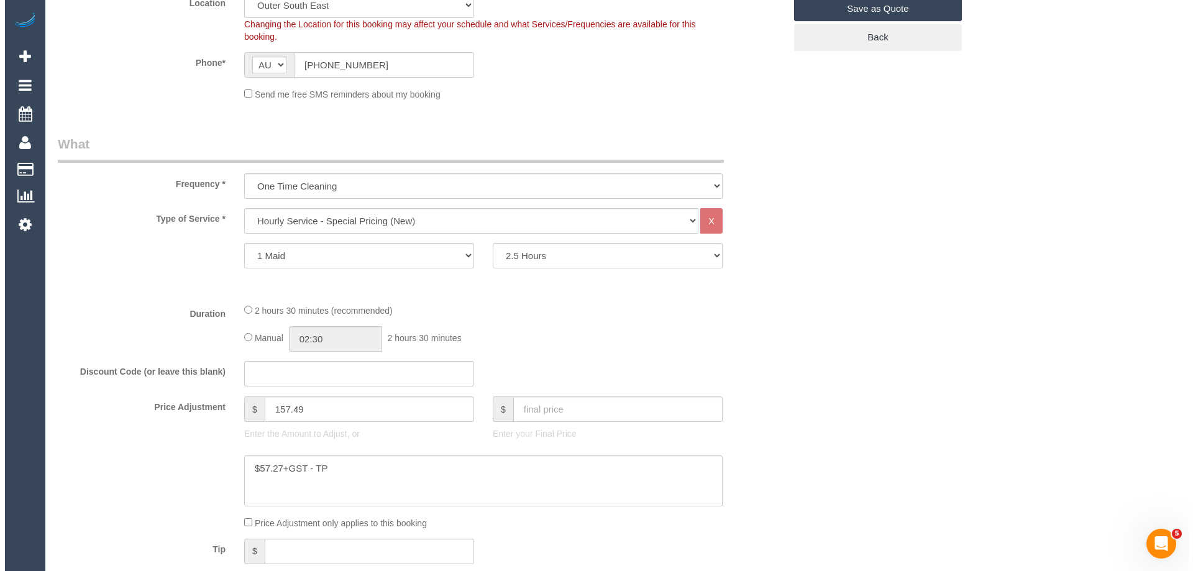
scroll to position [0, 0]
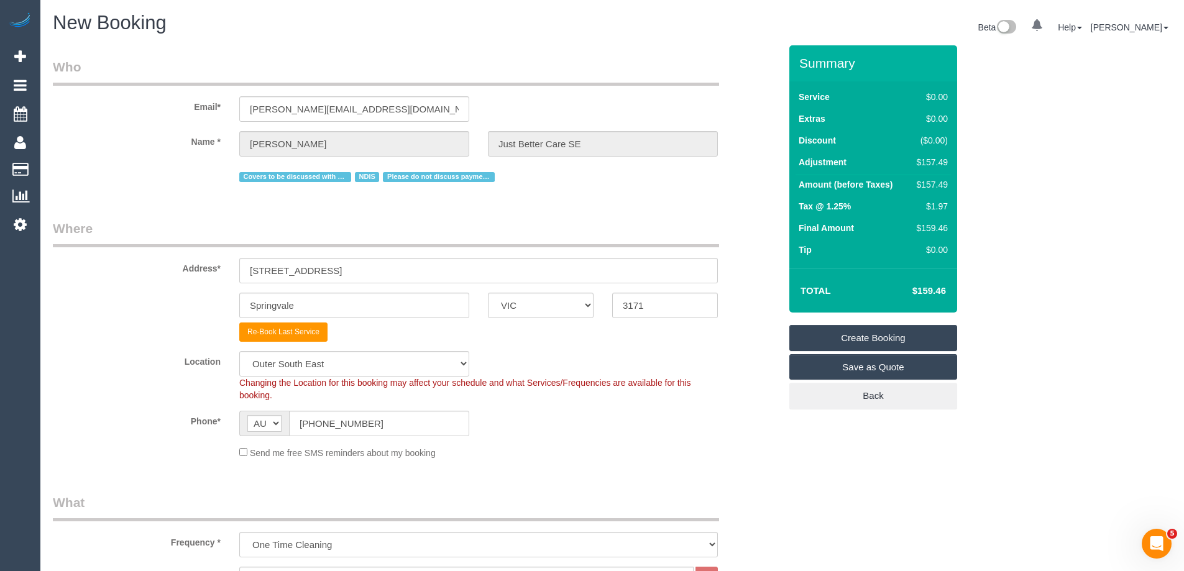
click at [864, 332] on link "Create Booking" at bounding box center [873, 338] width 168 height 26
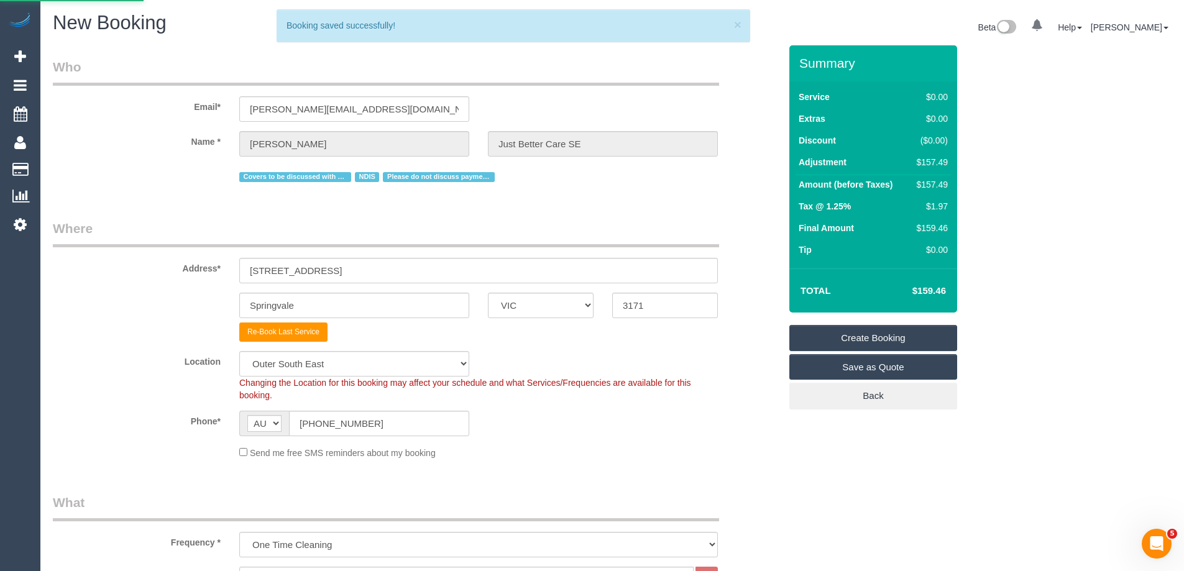
select select "**********"
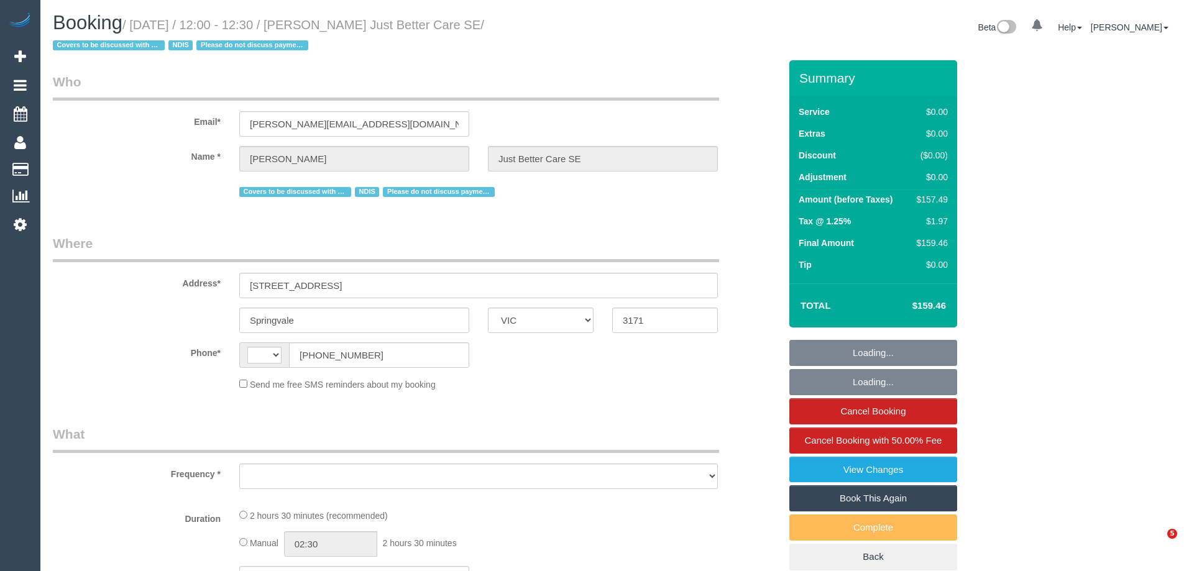
select select "VIC"
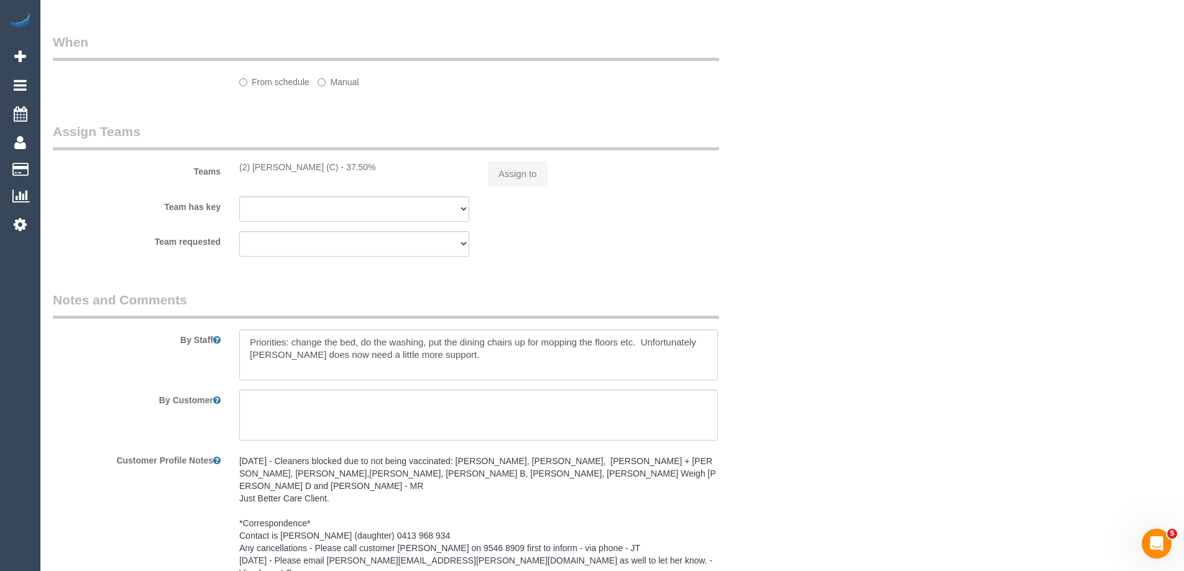
select select "object:293"
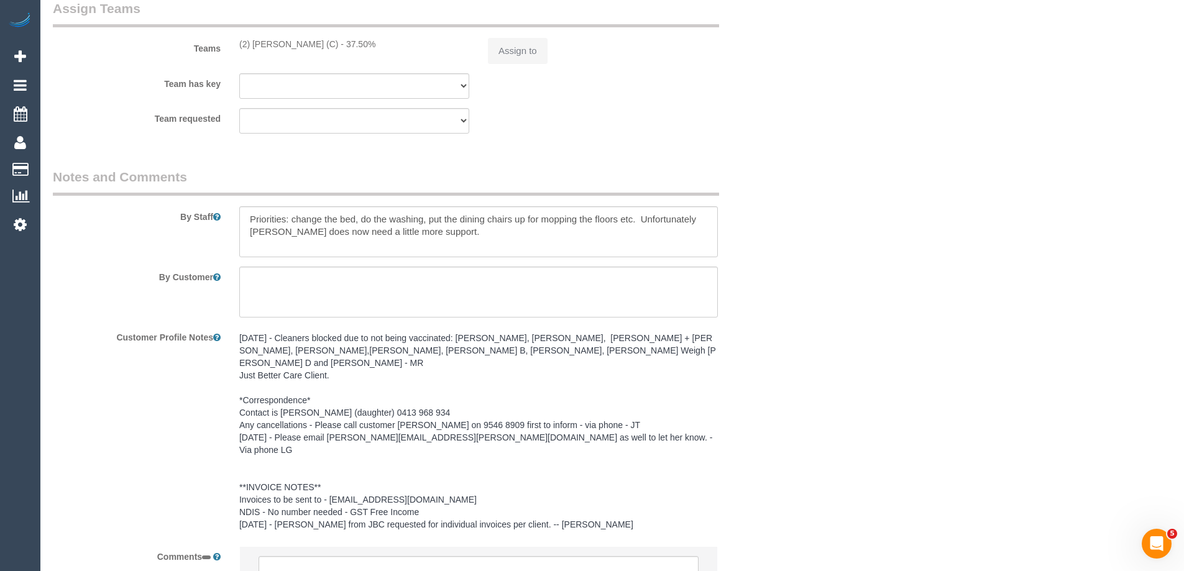
select select "string:AU"
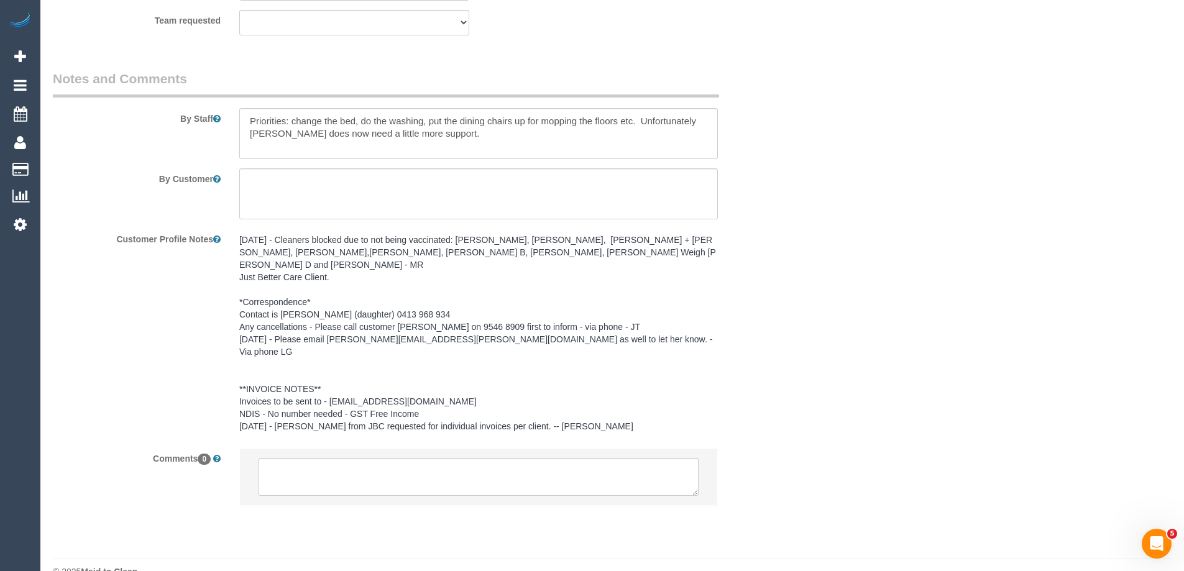
select select "150"
select select "number:28"
select select "number:14"
select select "number:19"
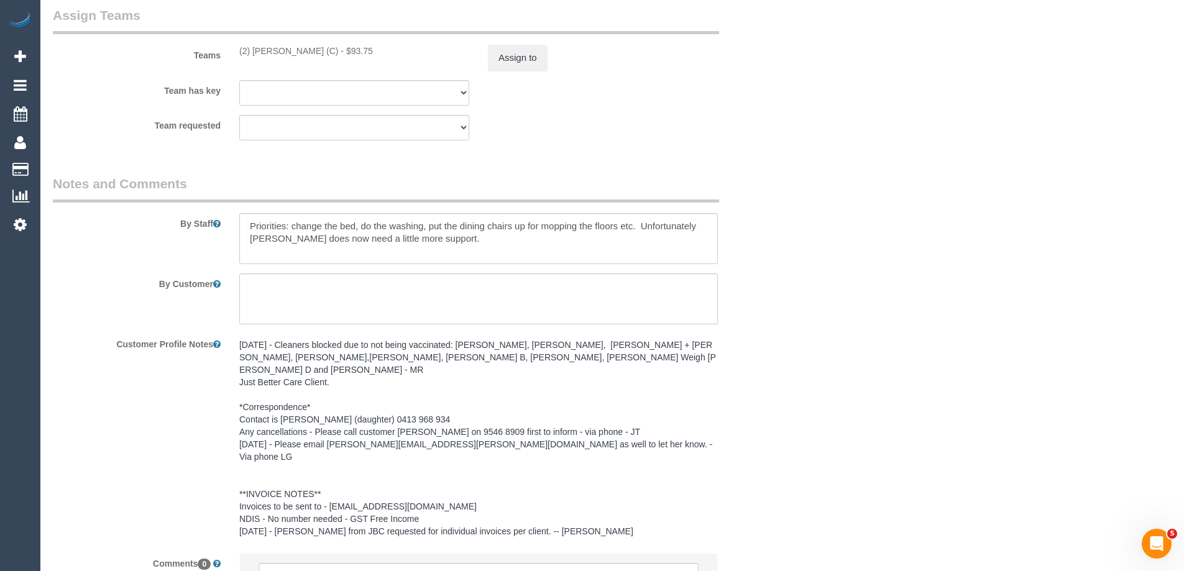
scroll to position [1682, 0]
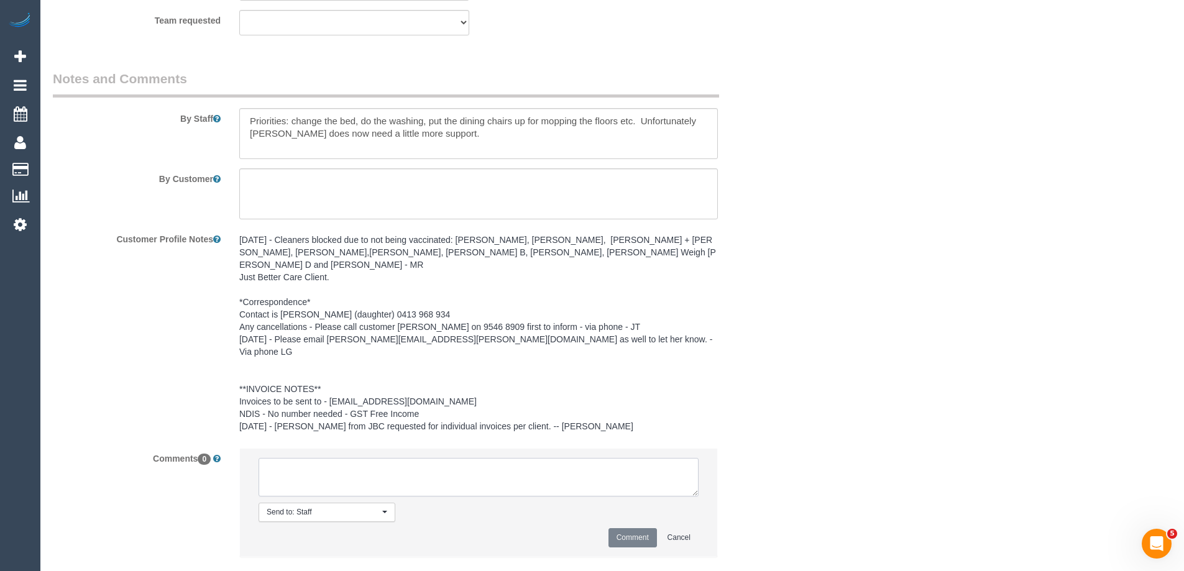
click at [346, 458] on textarea at bounding box center [478, 477] width 440 height 39
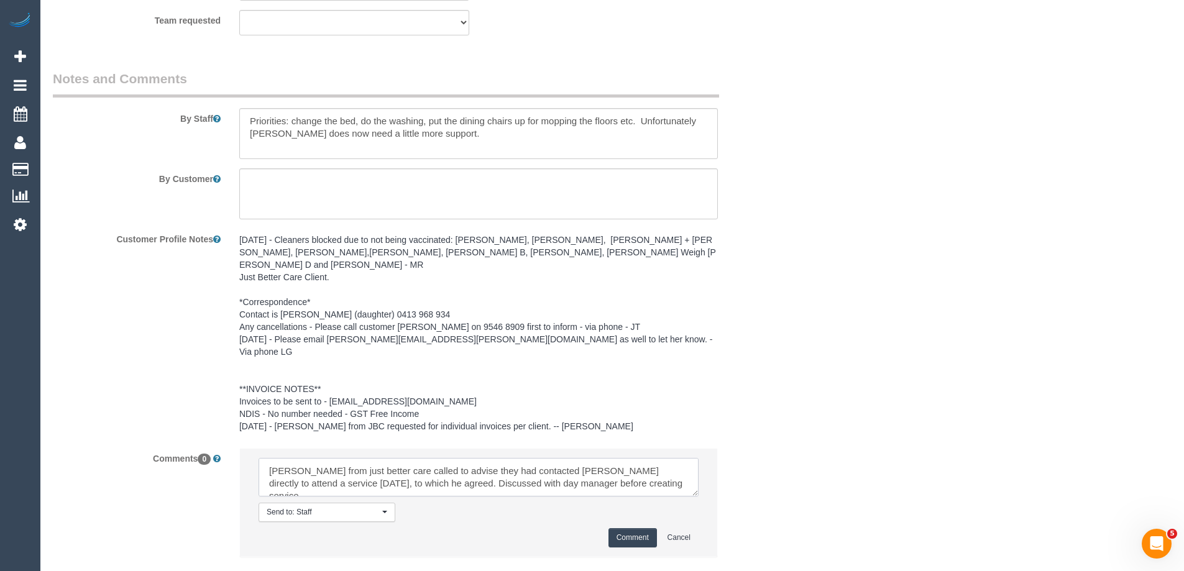
type textarea "[PERSON_NAME] from just better care called to advise they had contacted [PERSON…"
click at [619, 528] on button "Comment" at bounding box center [632, 537] width 48 height 19
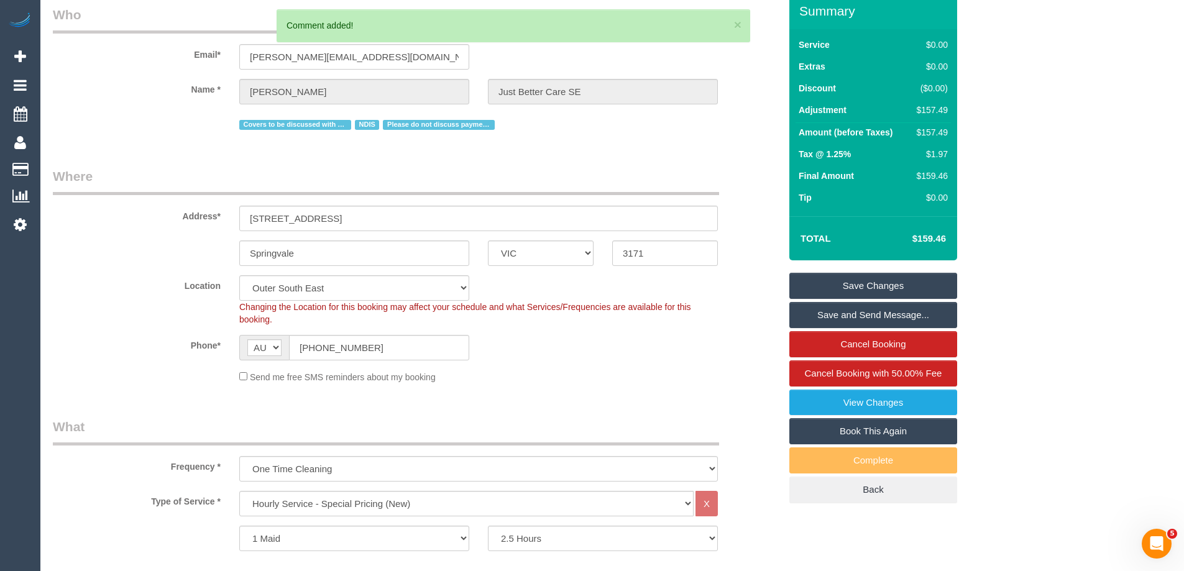
scroll to position [0, 0]
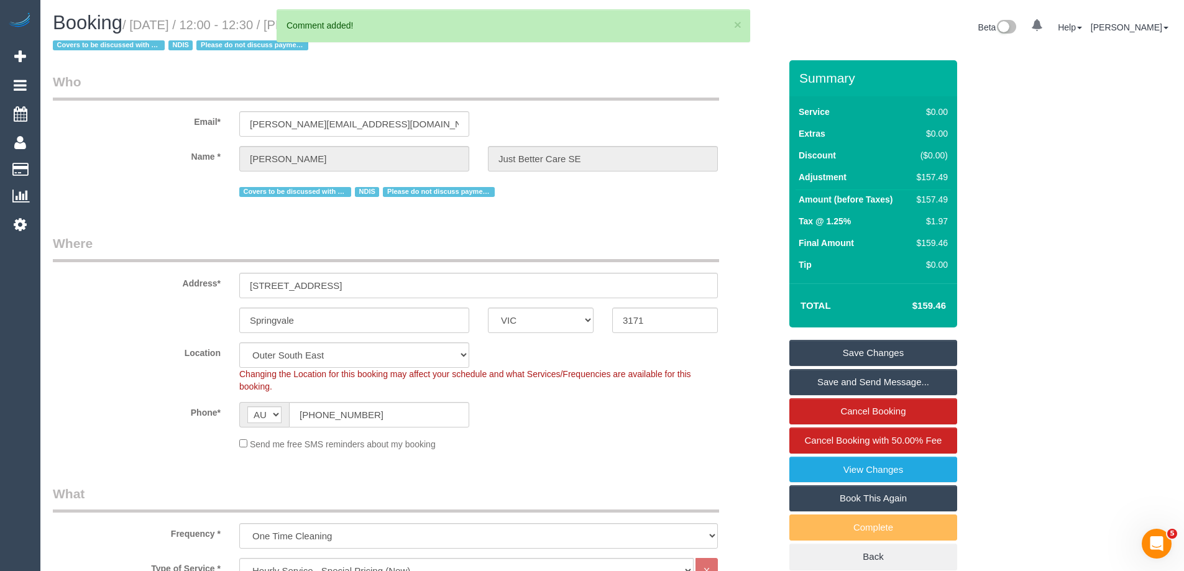
click at [903, 352] on link "Save Changes" at bounding box center [873, 353] width 168 height 26
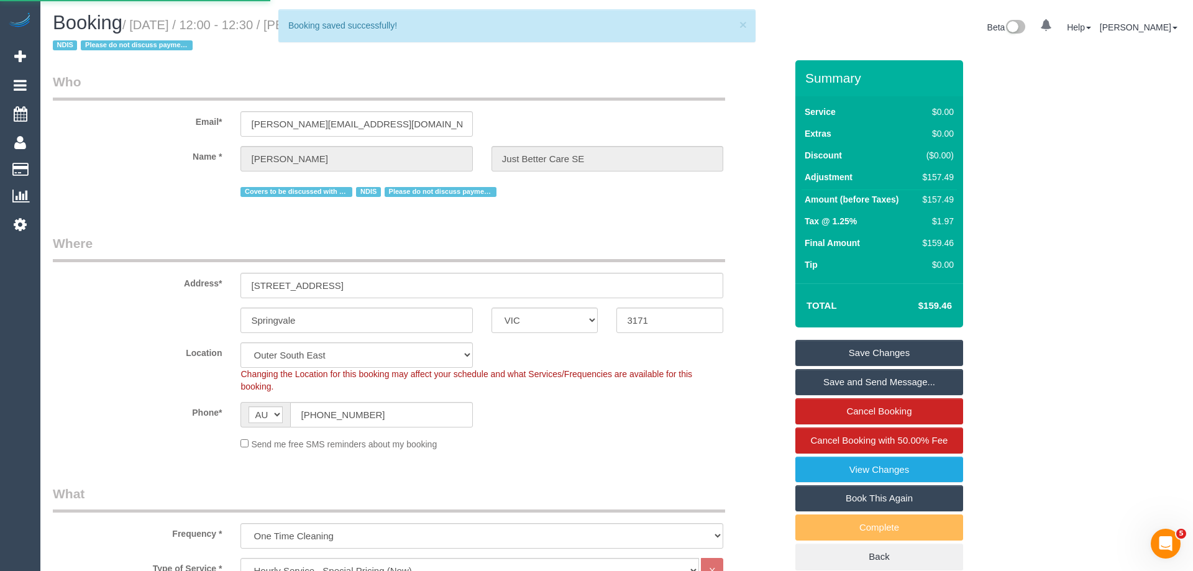
select select "**********"
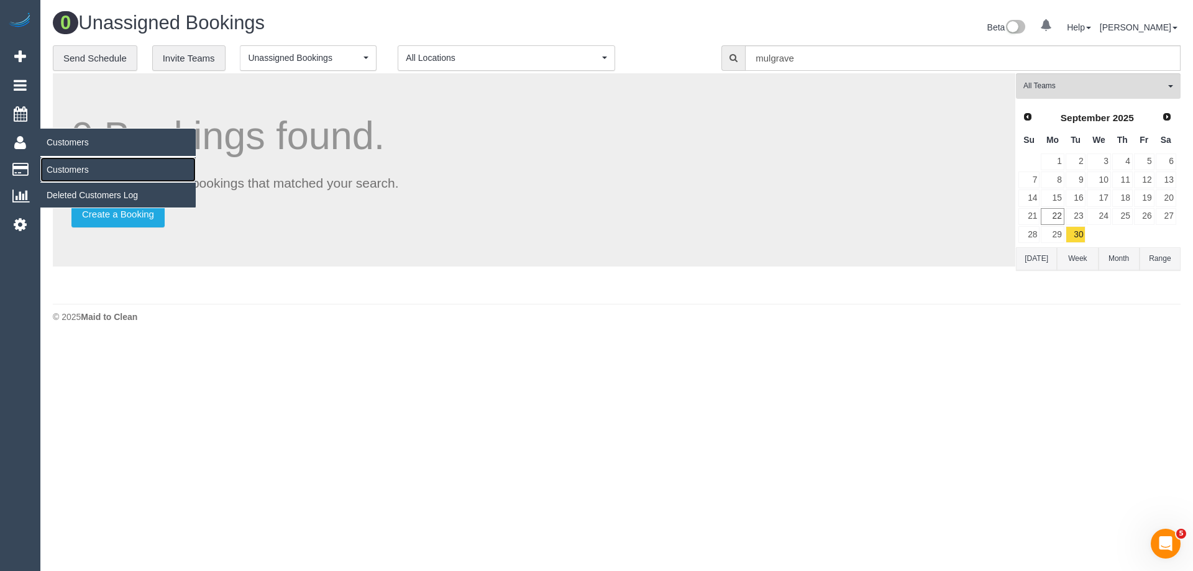
click at [76, 168] on link "Customers" at bounding box center [117, 169] width 155 height 25
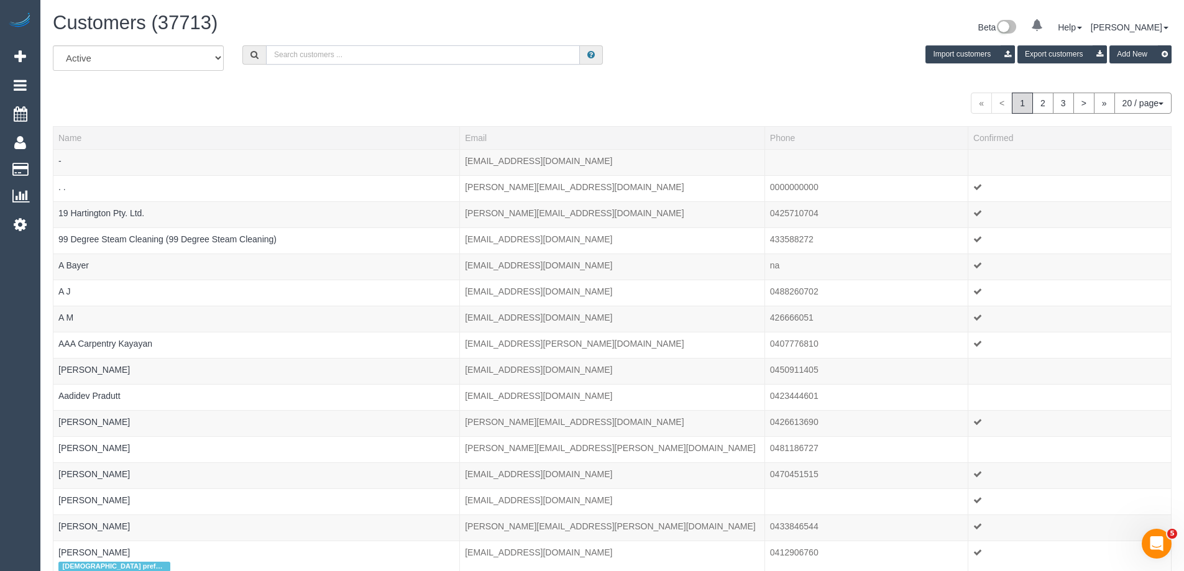
click at [378, 54] on input "text" at bounding box center [423, 54] width 314 height 19
paste input "61431459201"
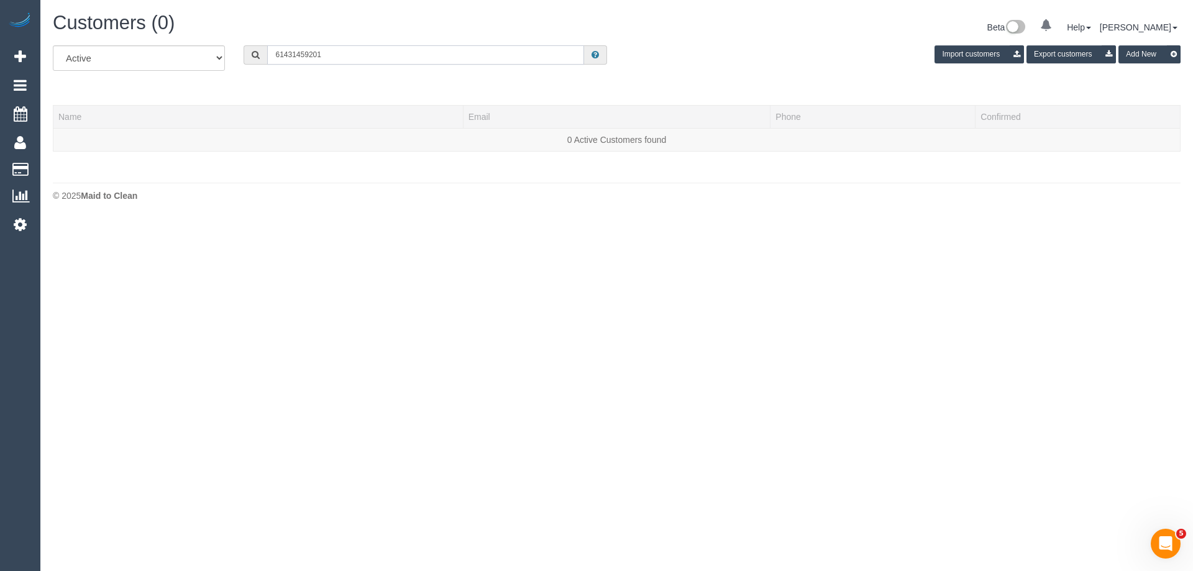
drag, startPoint x: 285, startPoint y: 57, endPoint x: 224, endPoint y: 55, distance: 61.5
click at [224, 55] on div "All Active Archived 61431459201 Import customers Export customers Add New" at bounding box center [616, 62] width 1146 height 35
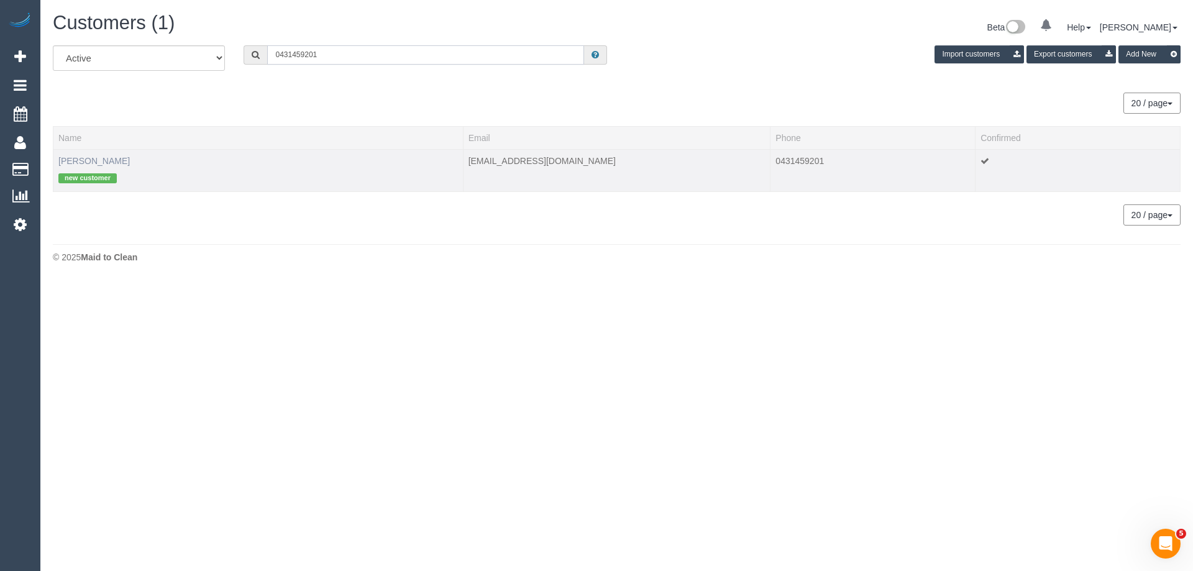
type input "0431459201"
click at [70, 165] on link "[PERSON_NAME]" at bounding box center [93, 161] width 71 height 10
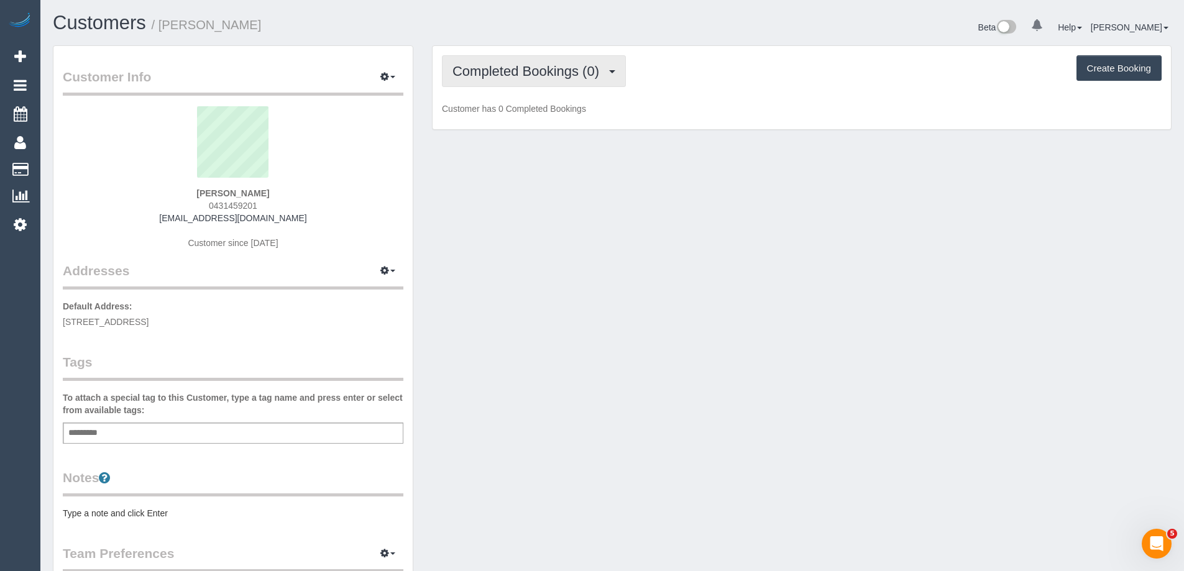
click at [538, 77] on span "Completed Bookings (0)" at bounding box center [528, 71] width 153 height 16
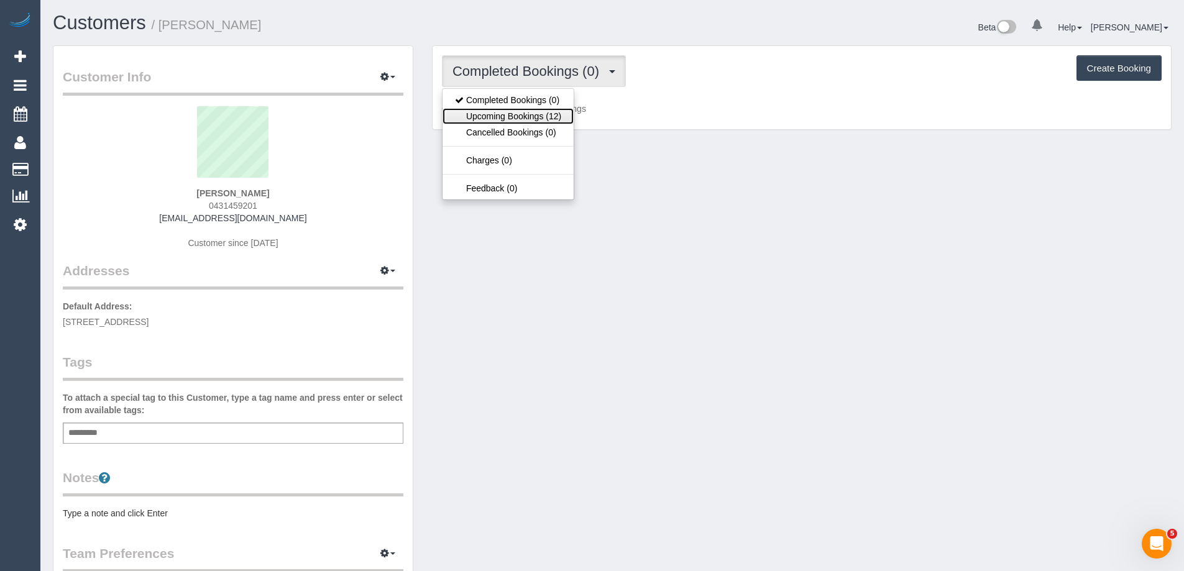
click at [542, 116] on link "Upcoming Bookings (12)" at bounding box center [507, 116] width 131 height 16
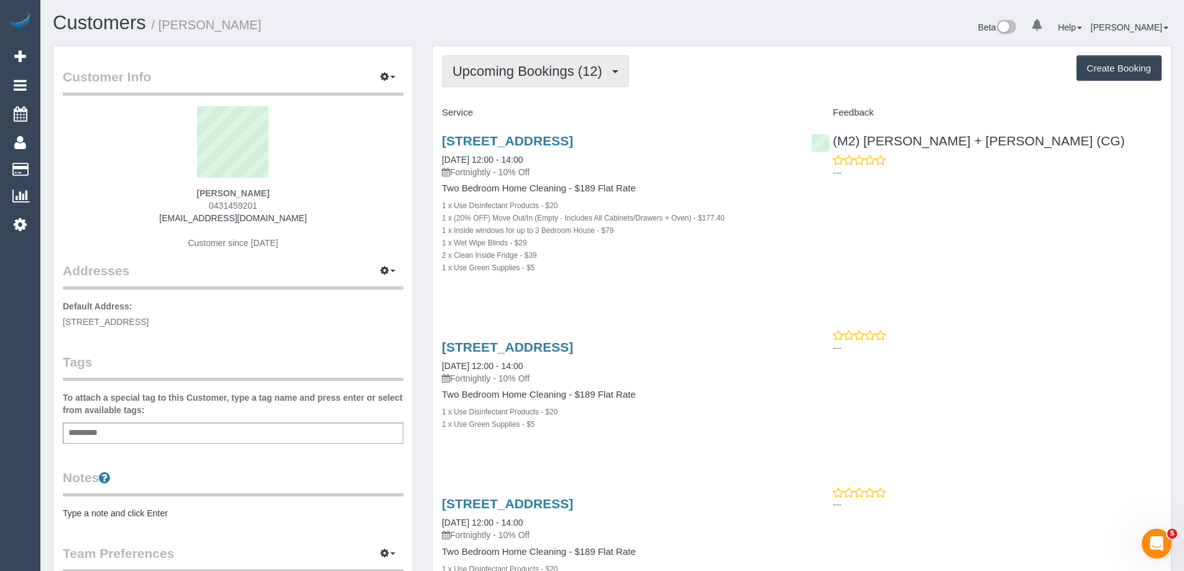
click at [489, 70] on span "Upcoming Bookings (12)" at bounding box center [530, 71] width 156 height 16
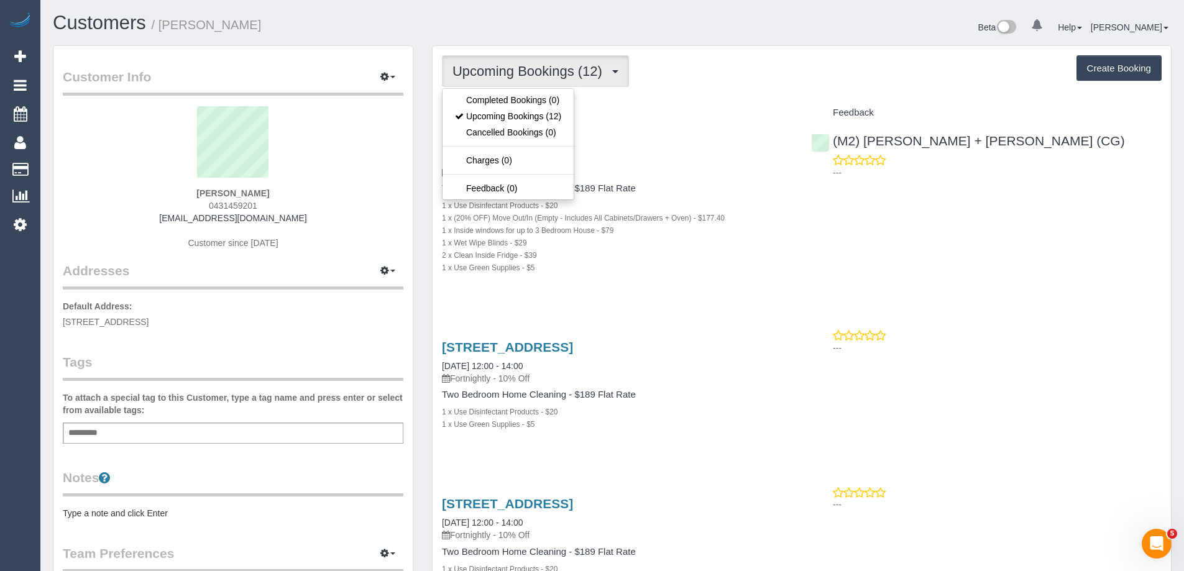
click at [247, 205] on span "0431459201" at bounding box center [233, 206] width 48 height 10
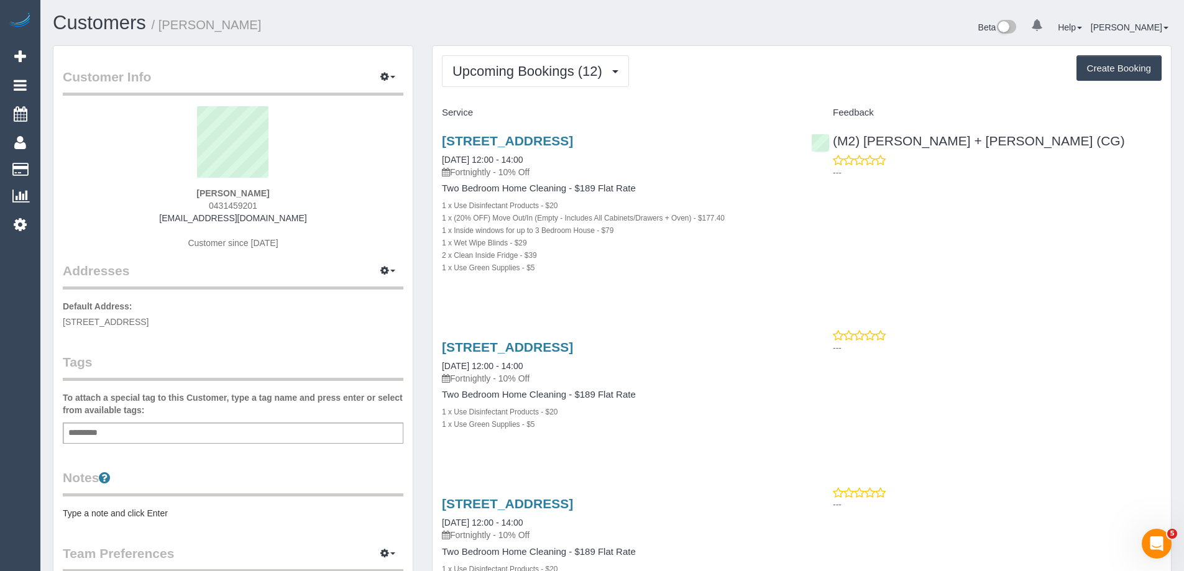
drag, startPoint x: 262, startPoint y: 204, endPoint x: 208, endPoint y: 208, distance: 54.2
click at [208, 208] on div "Jessica McCloughan 0431459201 jezznjess@gmail.com Customer since 2025" at bounding box center [233, 183] width 340 height 155
copy span "0431459201"
click at [505, 75] on span "Upcoming Bookings (12)" at bounding box center [530, 71] width 156 height 16
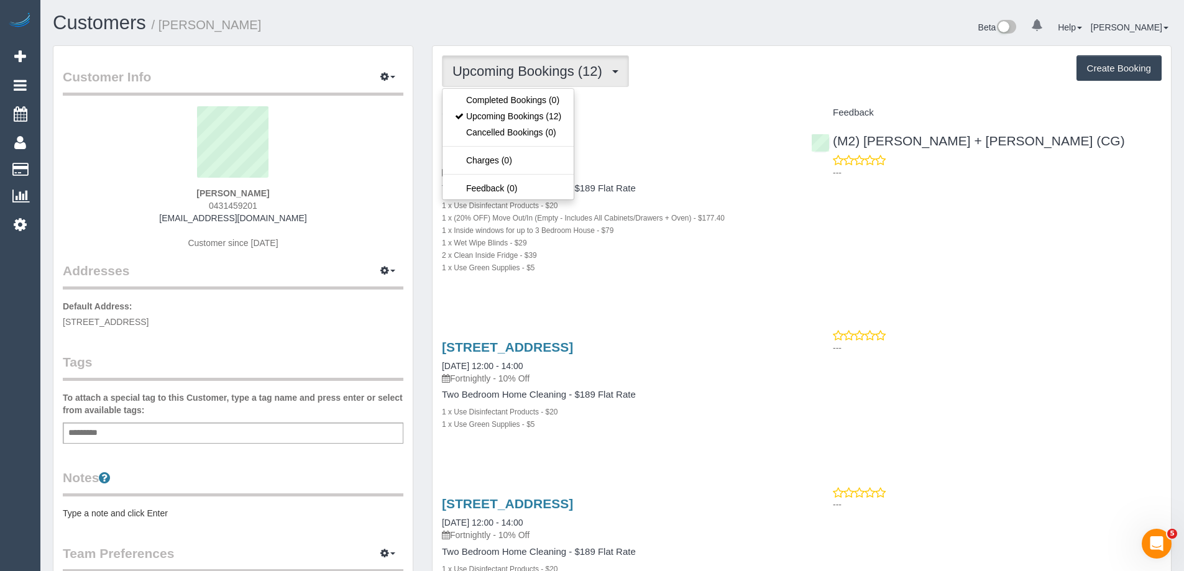
click at [702, 74] on div "Upcoming Bookings (12) Completed Bookings (0) Upcoming Bookings (12) Cancelled …" at bounding box center [802, 71] width 720 height 32
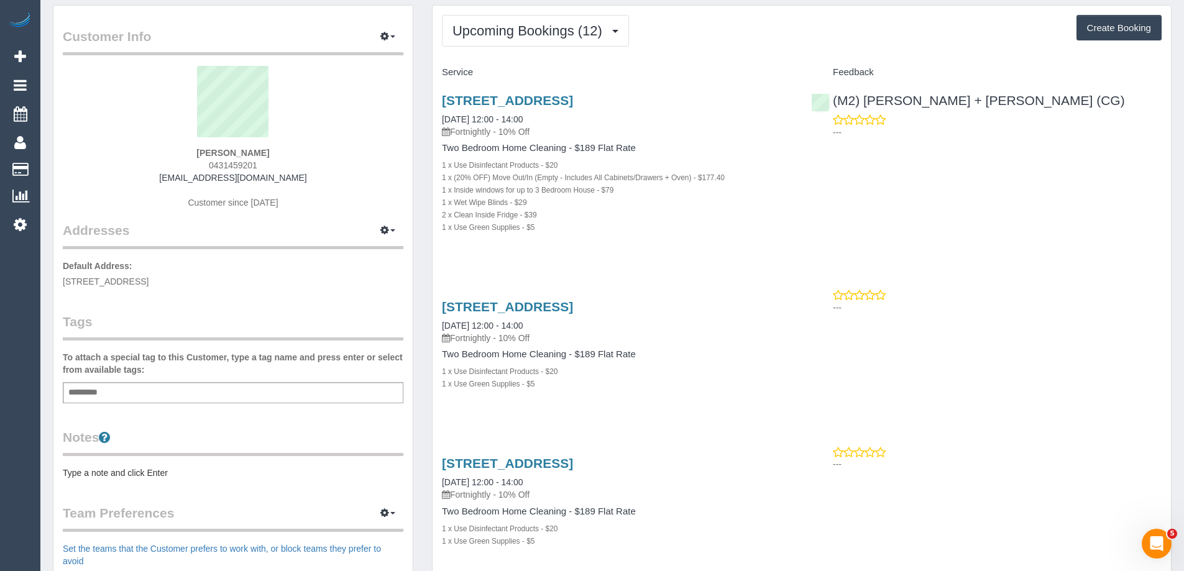
scroll to position [62, 0]
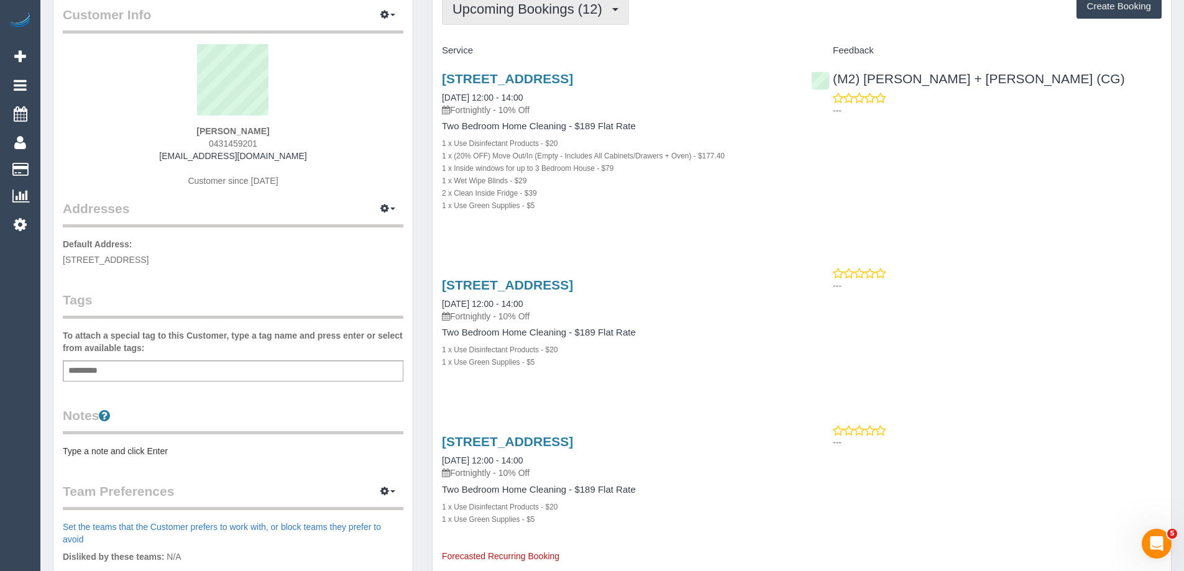
click at [524, 7] on span "Upcoming Bookings (12)" at bounding box center [530, 9] width 156 height 16
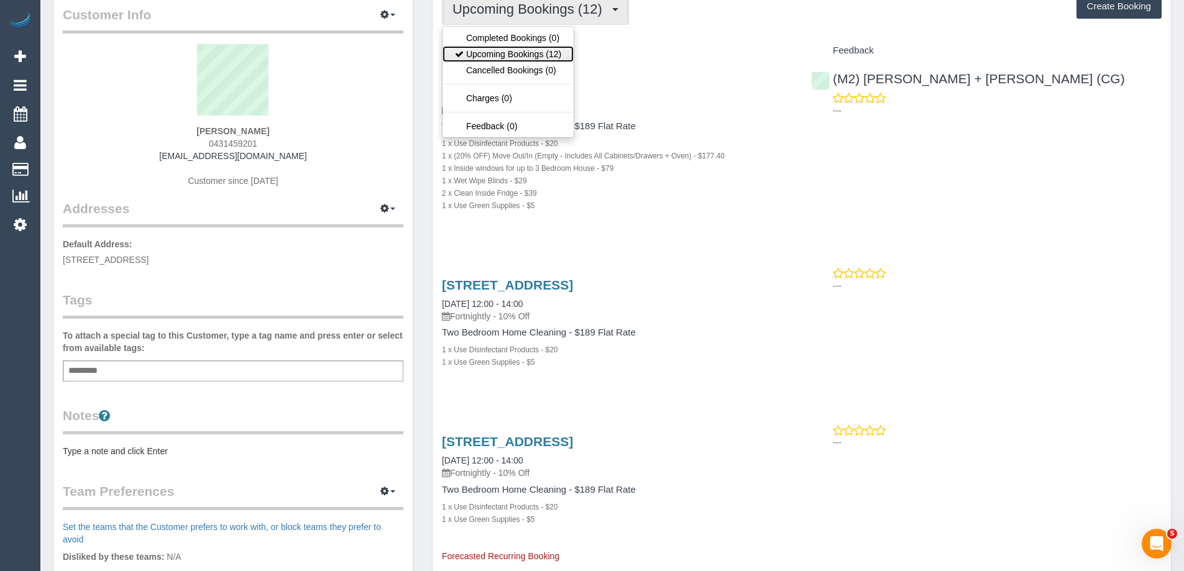
click at [531, 48] on link "Upcoming Bookings (12)" at bounding box center [507, 54] width 131 height 16
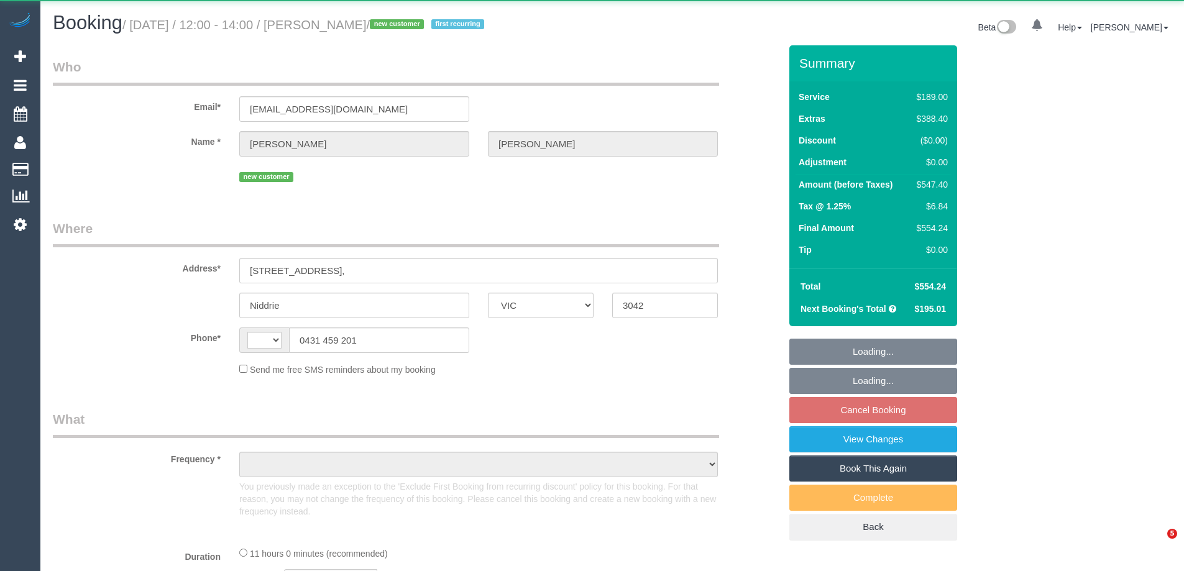
select select "VIC"
select select "string:AU"
select select "string:stripe-pm_1S5cGK2GScqysDRVjajDdkqe"
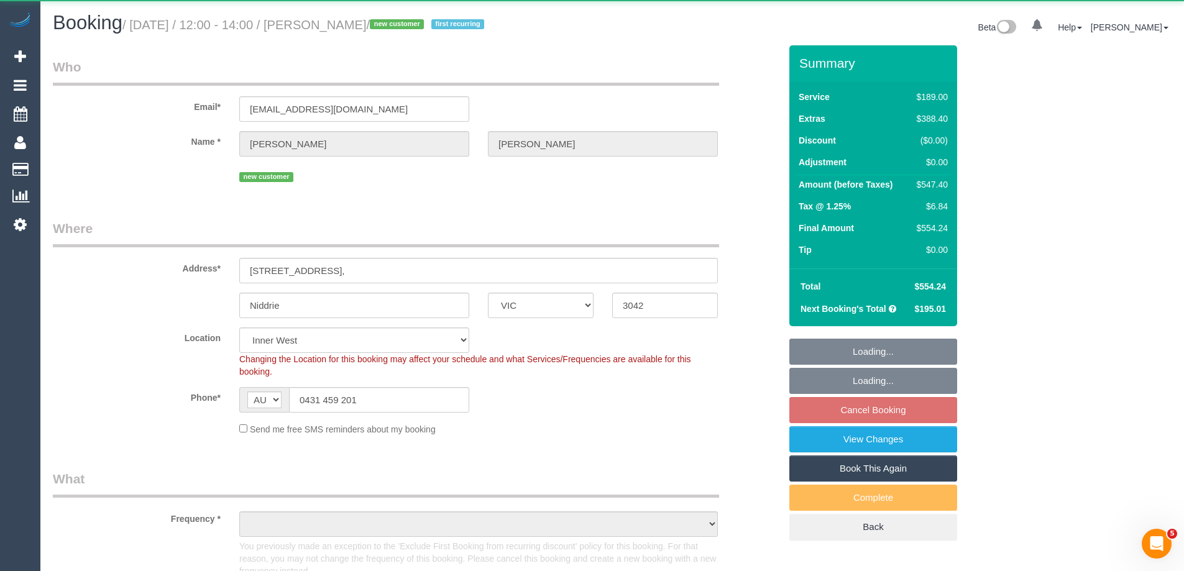
select select "number:29"
select select "number:14"
select select "number:18"
select select "number:24"
select select "number:35"
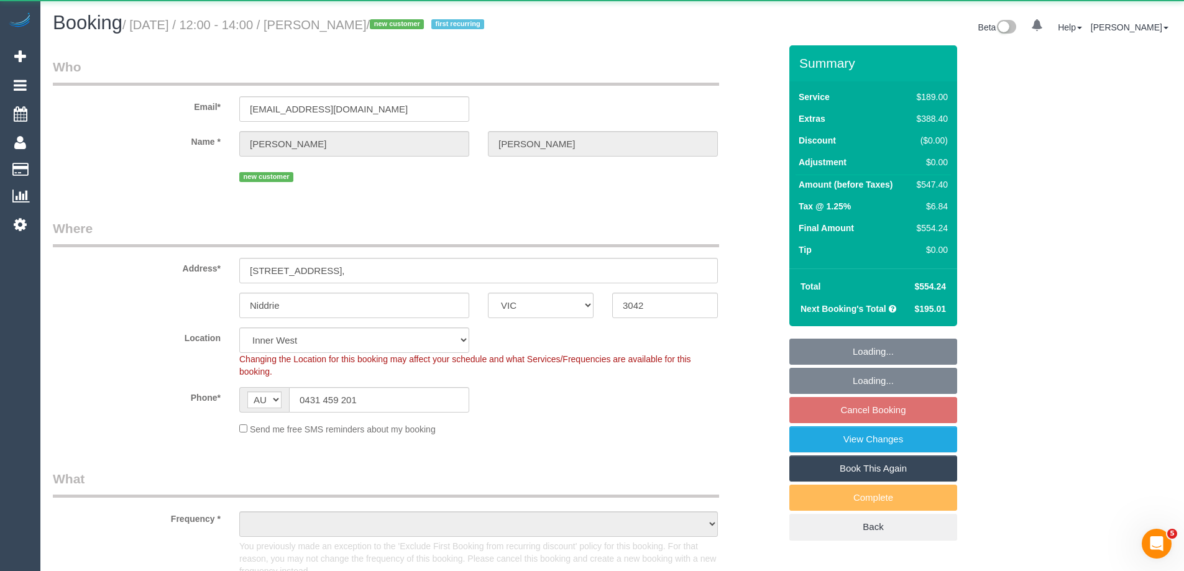
select select "number:11"
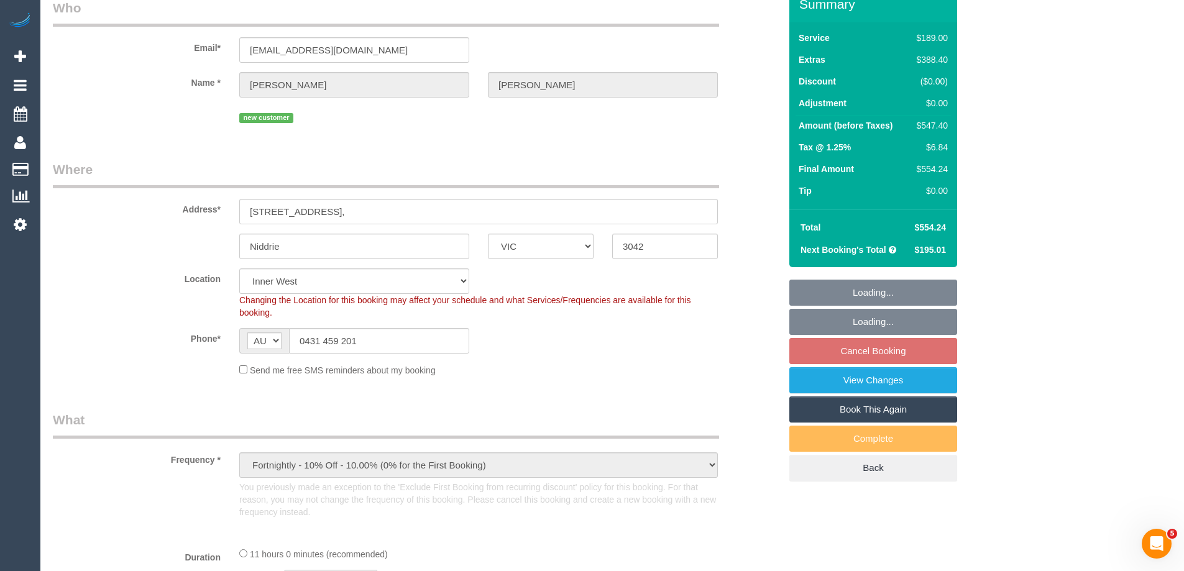
select select "object:1514"
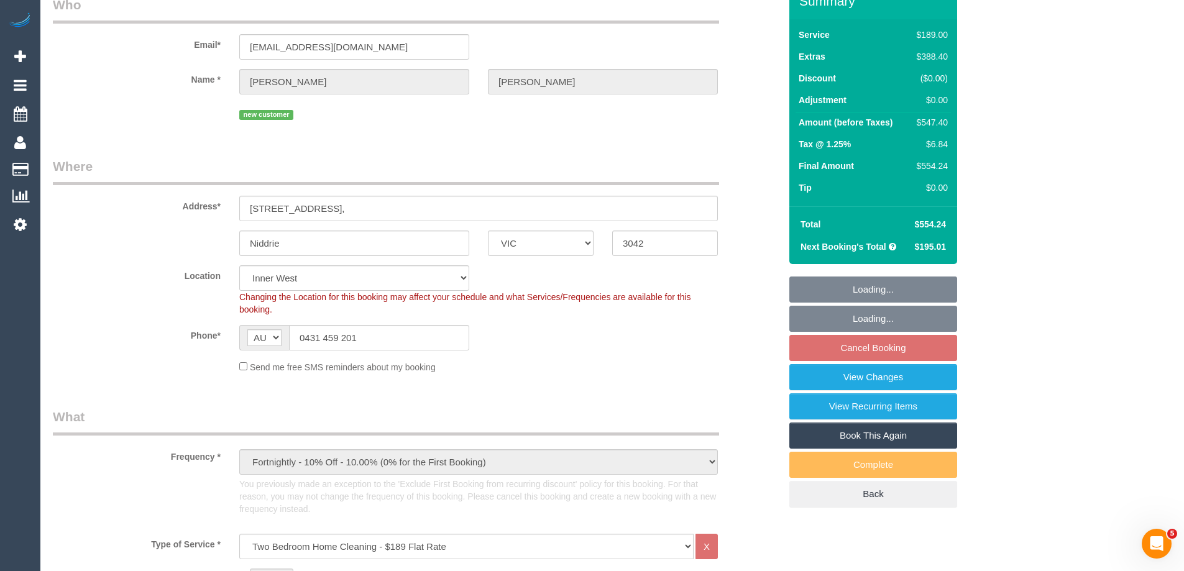
select select "spot1"
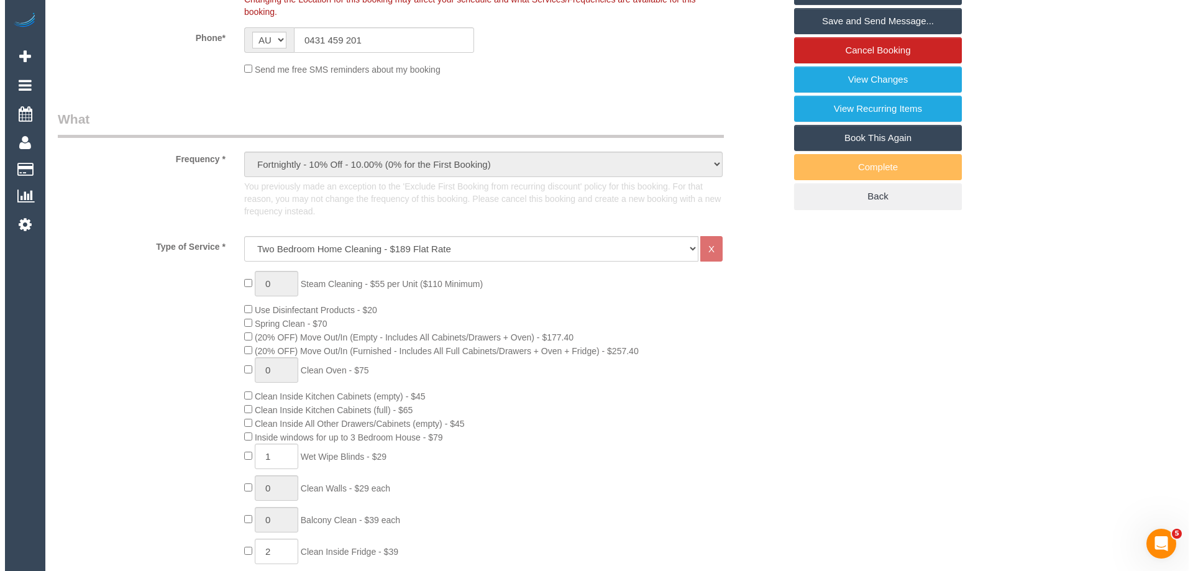
scroll to position [249, 0]
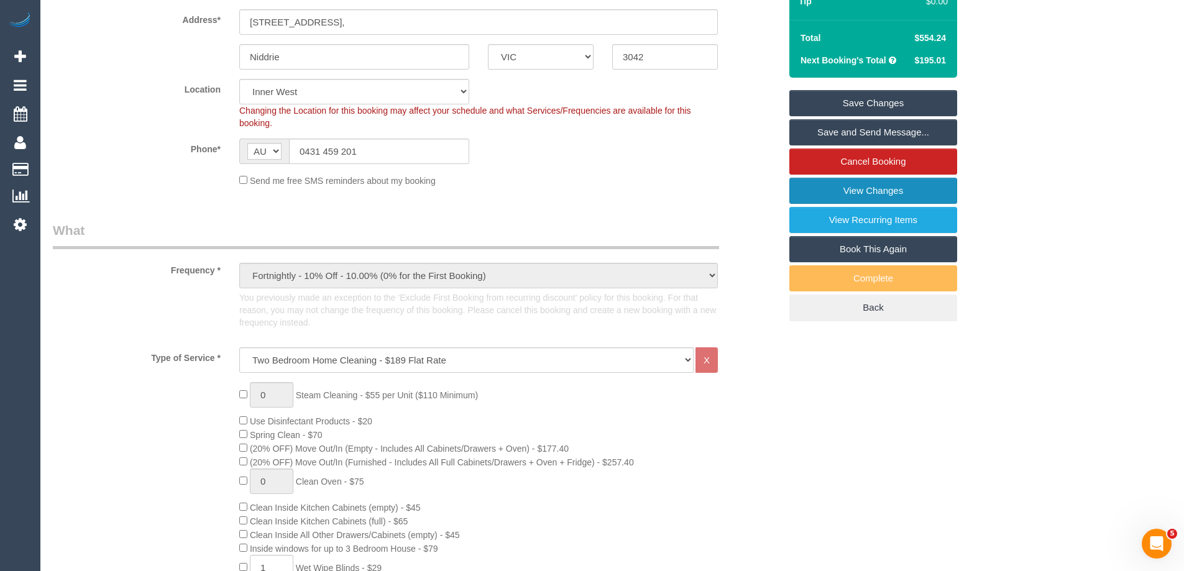
click at [883, 188] on link "View Changes" at bounding box center [873, 191] width 168 height 26
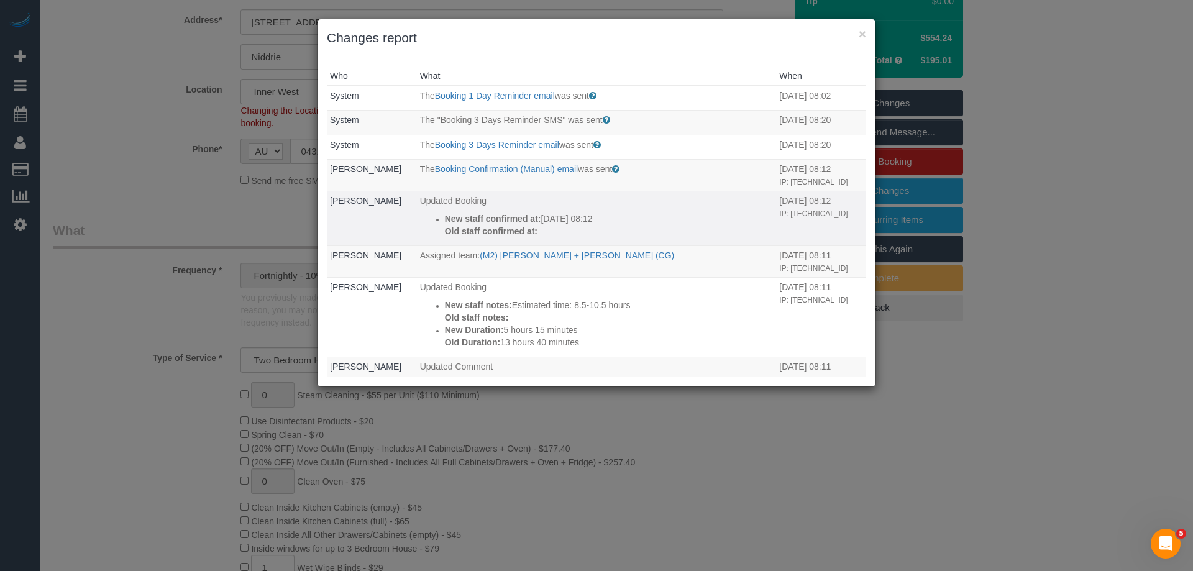
drag, startPoint x: 436, startPoint y: 221, endPoint x: 672, endPoint y: 235, distance: 236.0
click at [672, 235] on li "New staff confirmed at: 18/09/2025 08:12 Old staff confirmed at:" at bounding box center [609, 225] width 329 height 25
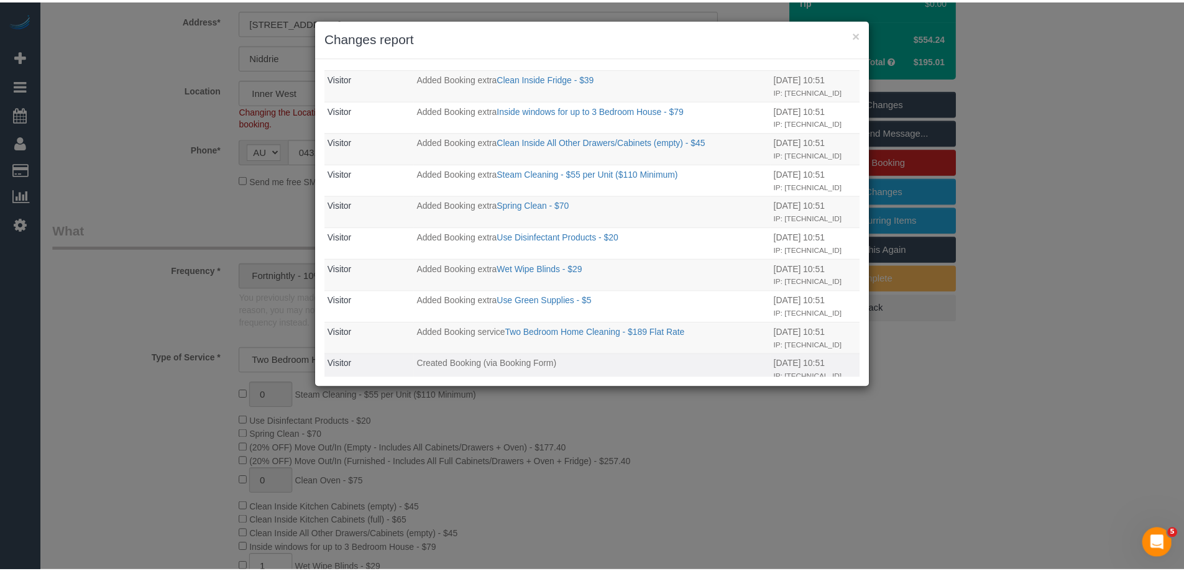
scroll to position [1204, 0]
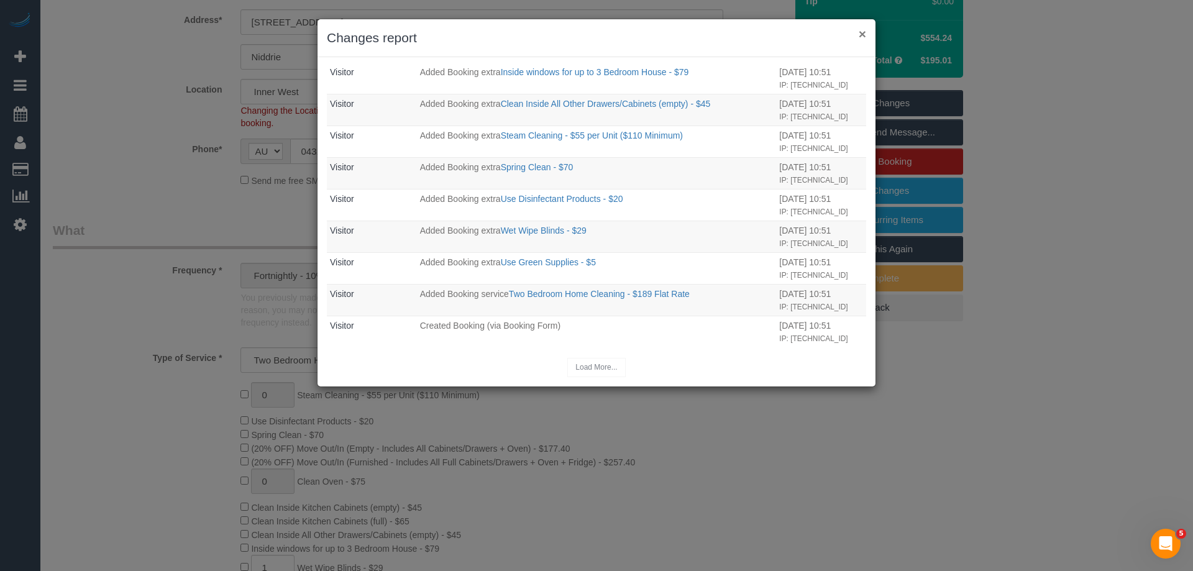
click at [860, 37] on button "×" at bounding box center [862, 33] width 7 height 13
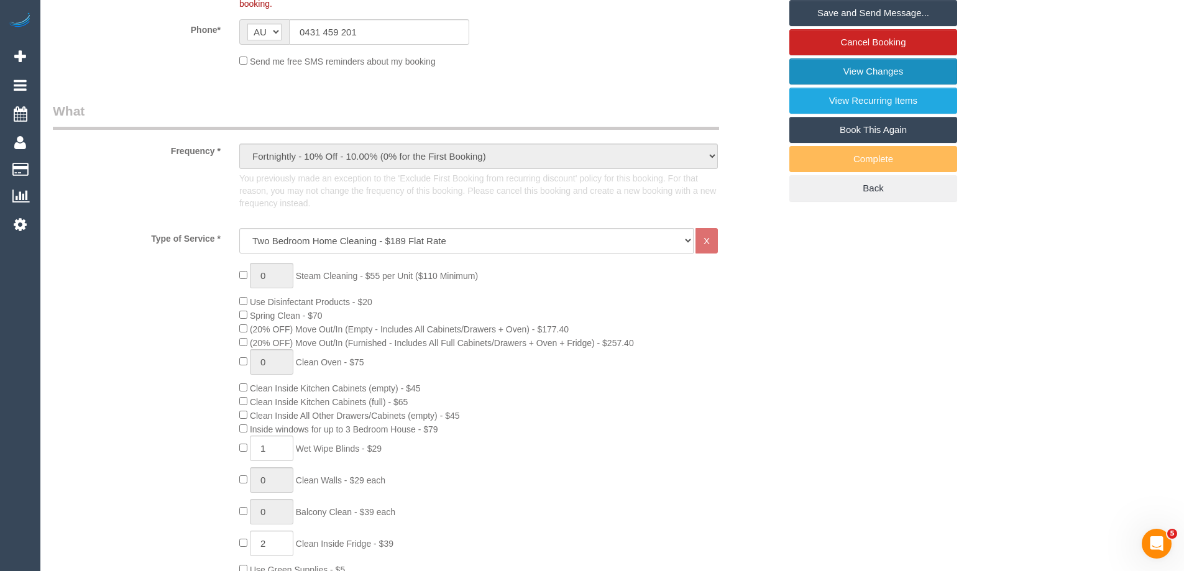
scroll to position [366, 0]
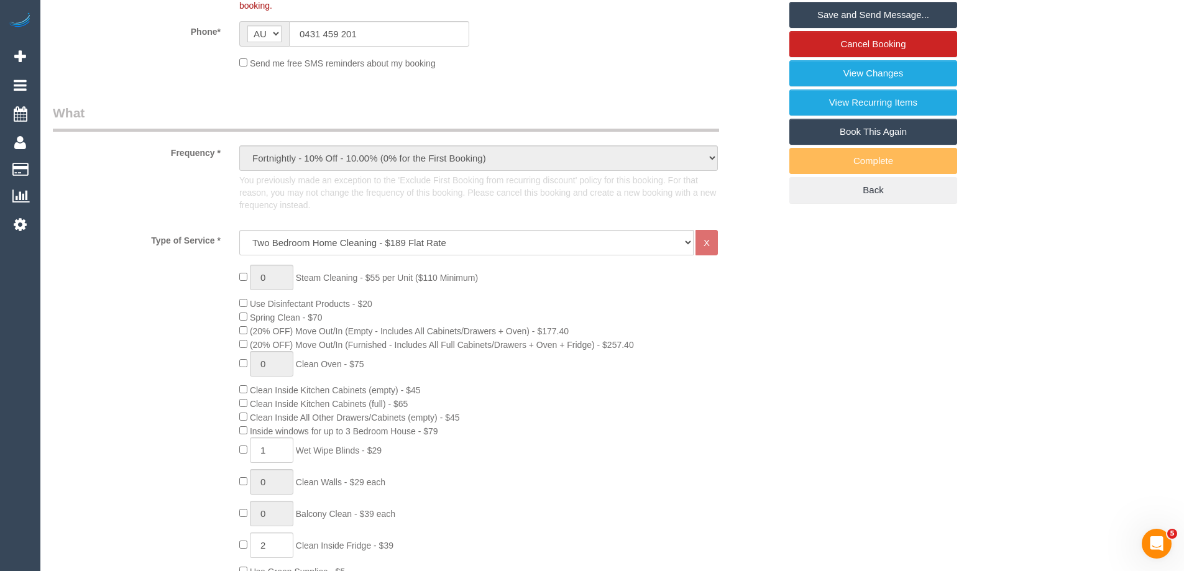
drag, startPoint x: 253, startPoint y: 332, endPoint x: 645, endPoint y: 328, distance: 392.1
click at [645, 327] on div "0 Steam Cleaning - $55 per Unit ($110 Minimum) Use Disinfectant Products - $20 …" at bounding box center [509, 483] width 559 height 436
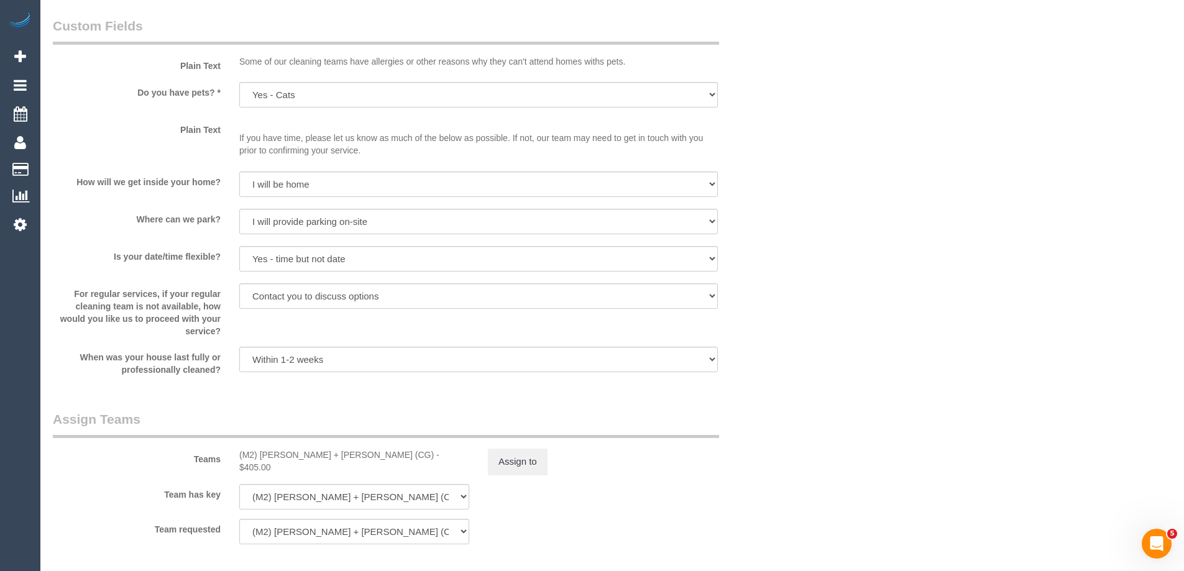
scroll to position [1609, 0]
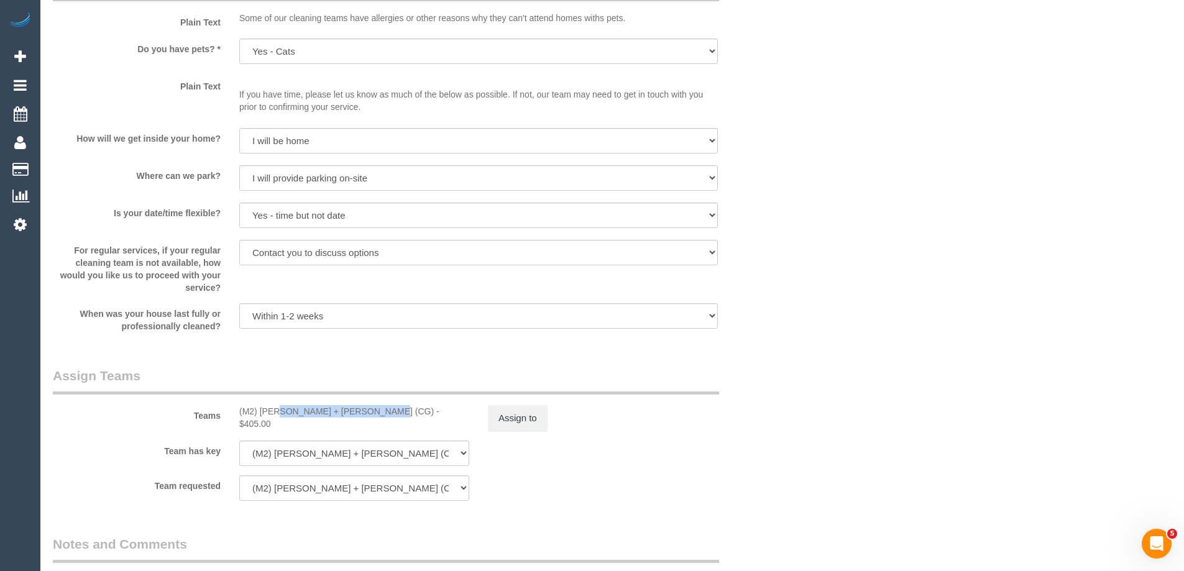
drag, startPoint x: 334, startPoint y: 415, endPoint x: 239, endPoint y: 408, distance: 96.0
click at [239, 408] on div "(M2) Akila + Tehan (CG) - $405.00" at bounding box center [354, 417] width 230 height 25
click at [239, 415] on div "(M2) Akila + Tehan (CG) - $405.00" at bounding box center [354, 417] width 230 height 25
click at [235, 413] on div "(M2) Akila + Tehan (CG) - $405.00" at bounding box center [354, 417] width 249 height 25
drag, startPoint x: 238, startPoint y: 413, endPoint x: 332, endPoint y: 411, distance: 93.9
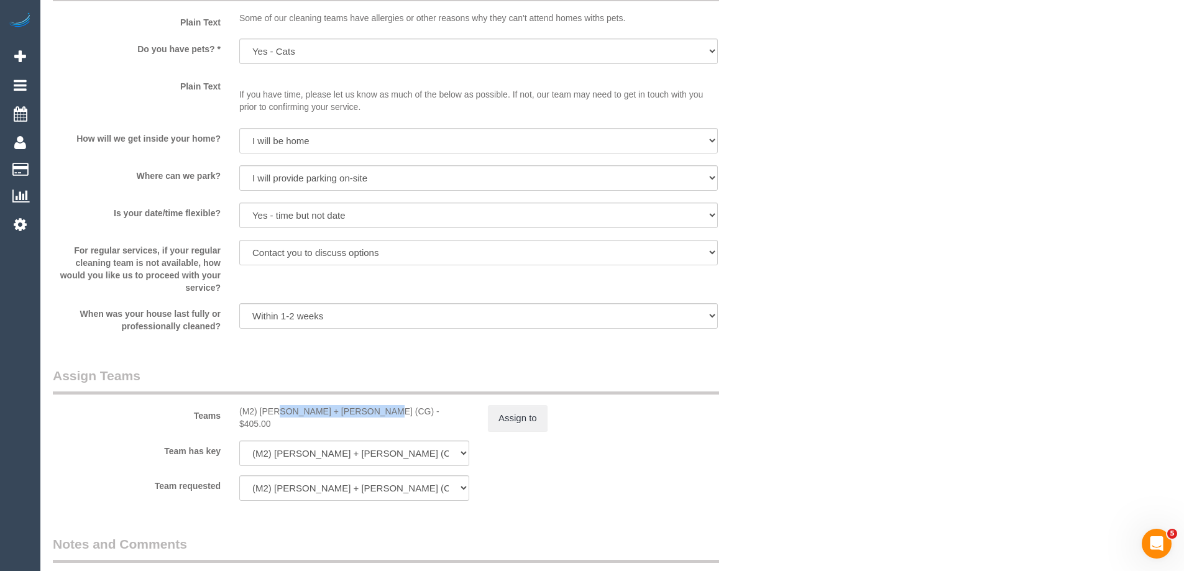
click at [332, 411] on div "(M2) Akila + Tehan (CG) - $405.00" at bounding box center [354, 417] width 249 height 25
copy div "(M2) [PERSON_NAME] + [PERSON_NAME] (CG)"
click at [309, 404] on div "Teams (M2) Akila + Tehan (CG) - $405.00 Assign to" at bounding box center [416, 399] width 746 height 65
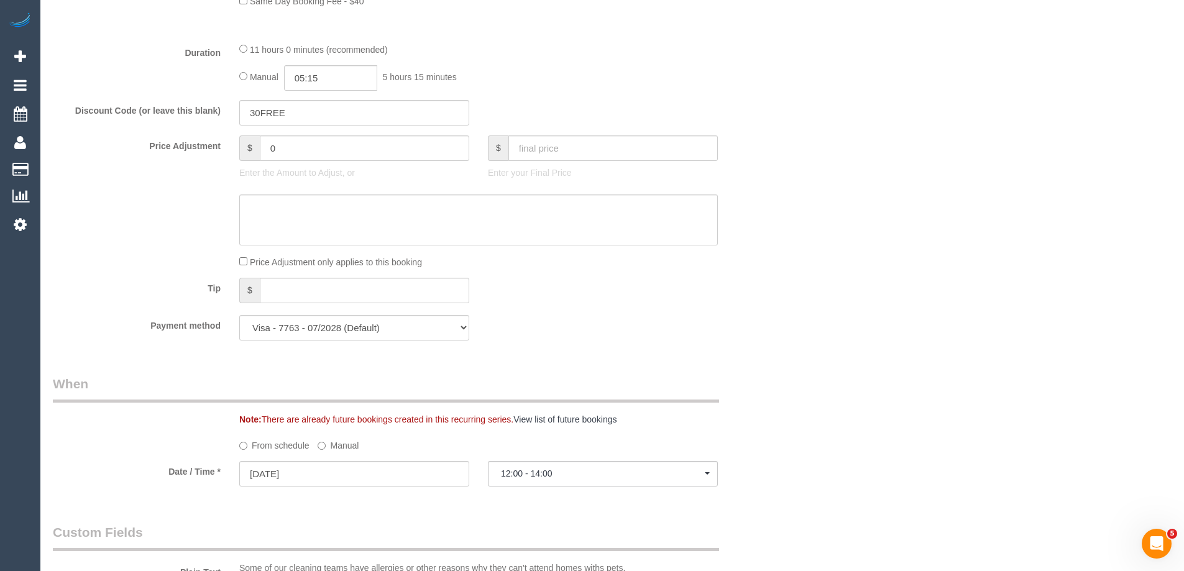
scroll to position [987, 0]
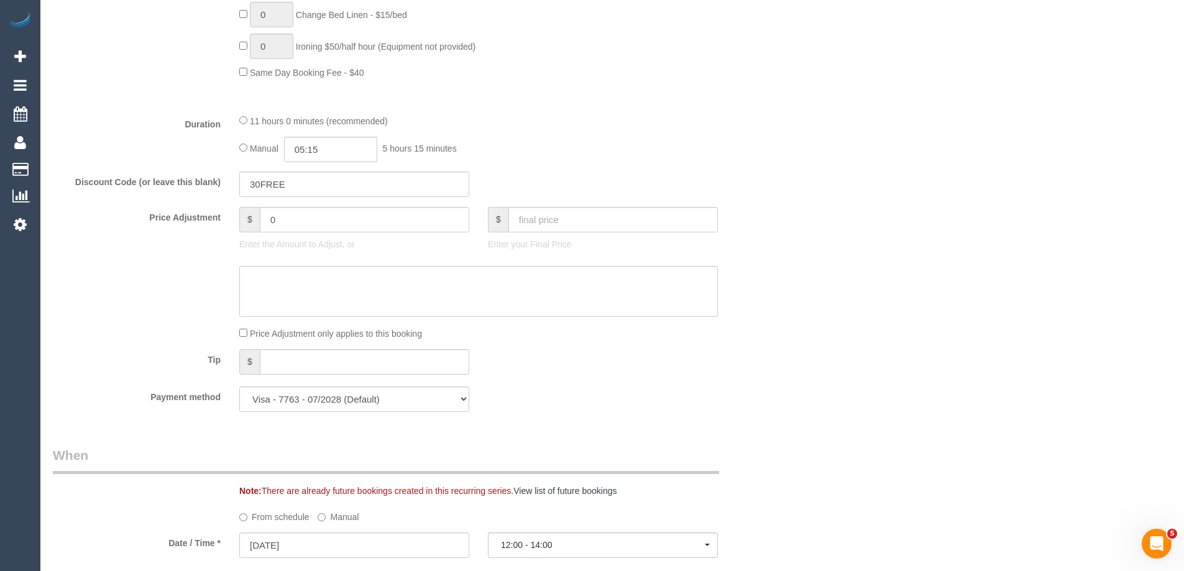
drag, startPoint x: 388, startPoint y: 148, endPoint x: 488, endPoint y: 148, distance: 100.7
click at [488, 148] on div "Manual 05:15 5 hours 15 minutes" at bounding box center [478, 149] width 478 height 25
drag, startPoint x: 489, startPoint y: 159, endPoint x: 386, endPoint y: 145, distance: 103.5
click at [386, 145] on div "Manual 05:15 5 hours 15 minutes" at bounding box center [478, 149] width 478 height 25
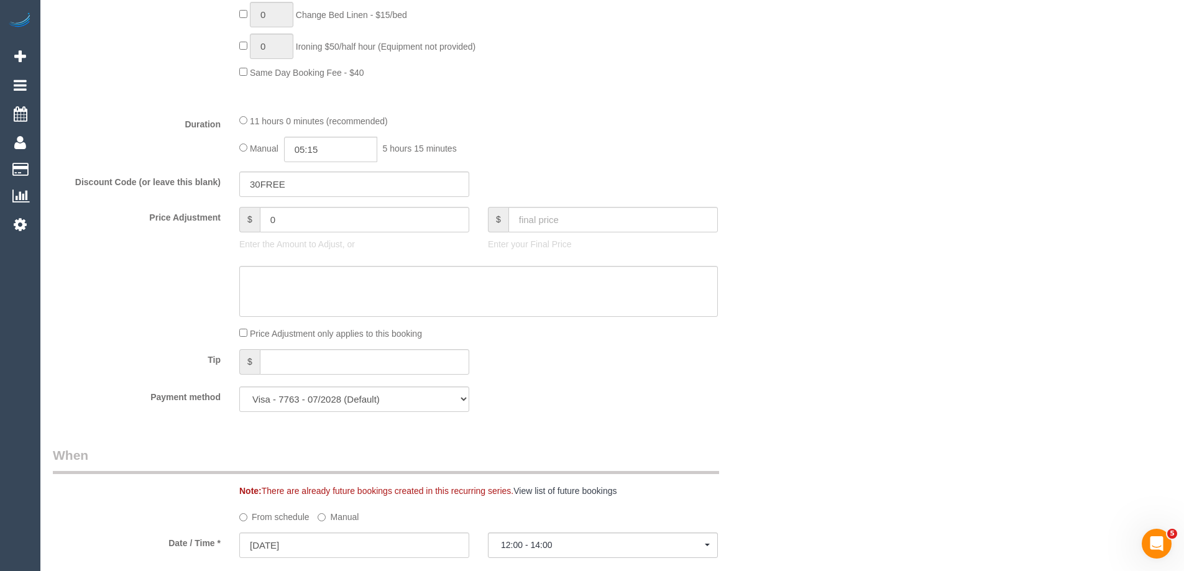
click at [411, 153] on span "5 hours 15 minutes" at bounding box center [420, 149] width 74 height 10
drag, startPoint x: 389, startPoint y: 150, endPoint x: 482, endPoint y: 150, distance: 92.6
click at [469, 149] on div "Manual 05:15 5 hours 15 minutes" at bounding box center [478, 149] width 478 height 25
click at [482, 150] on div "Manual 05:15 5 hours 15 minutes" at bounding box center [478, 149] width 478 height 25
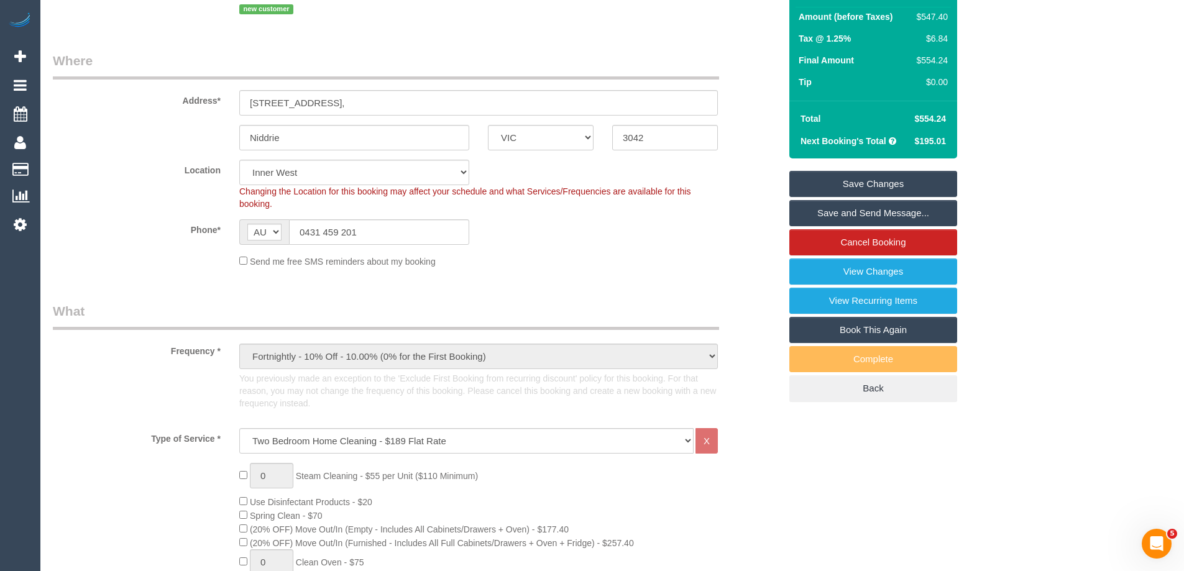
scroll to position [117, 0]
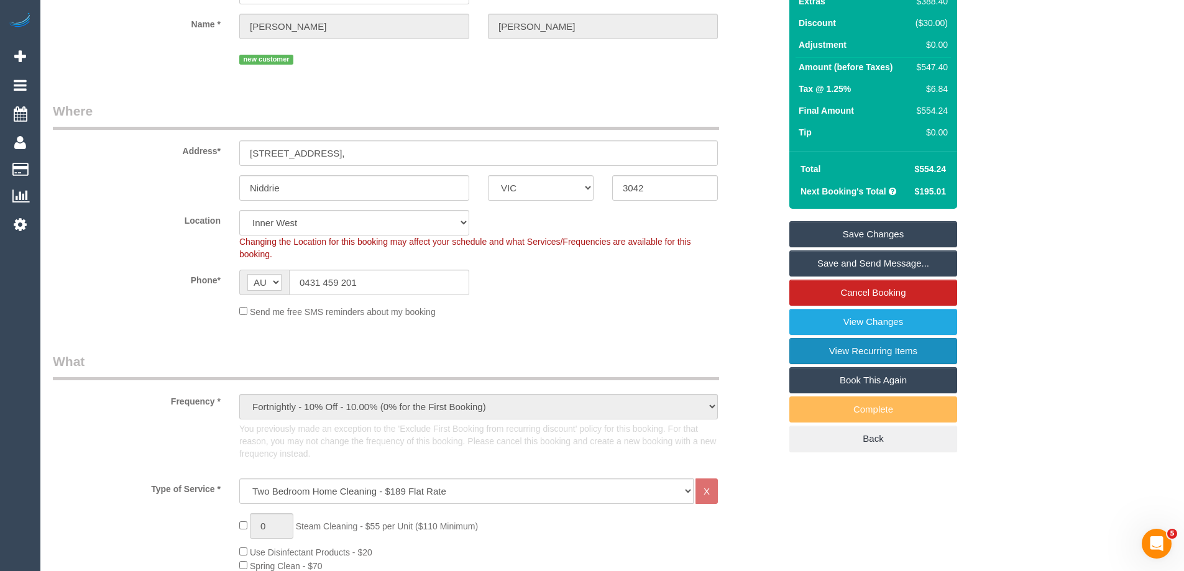
click at [867, 349] on link "View Recurring Items" at bounding box center [873, 351] width 168 height 26
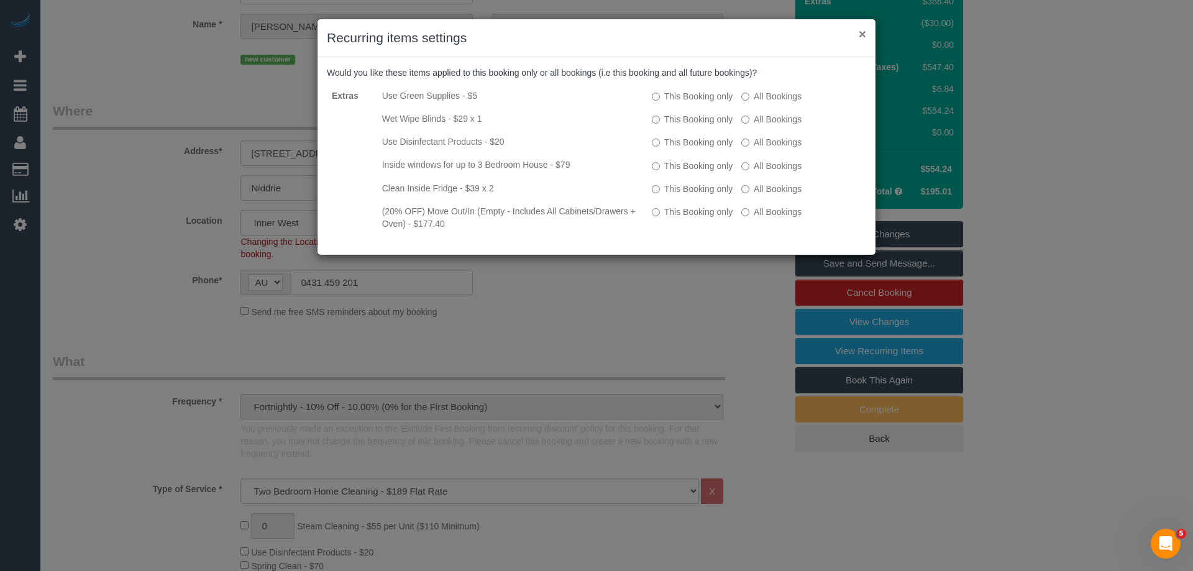
click at [864, 37] on button "×" at bounding box center [862, 33] width 7 height 13
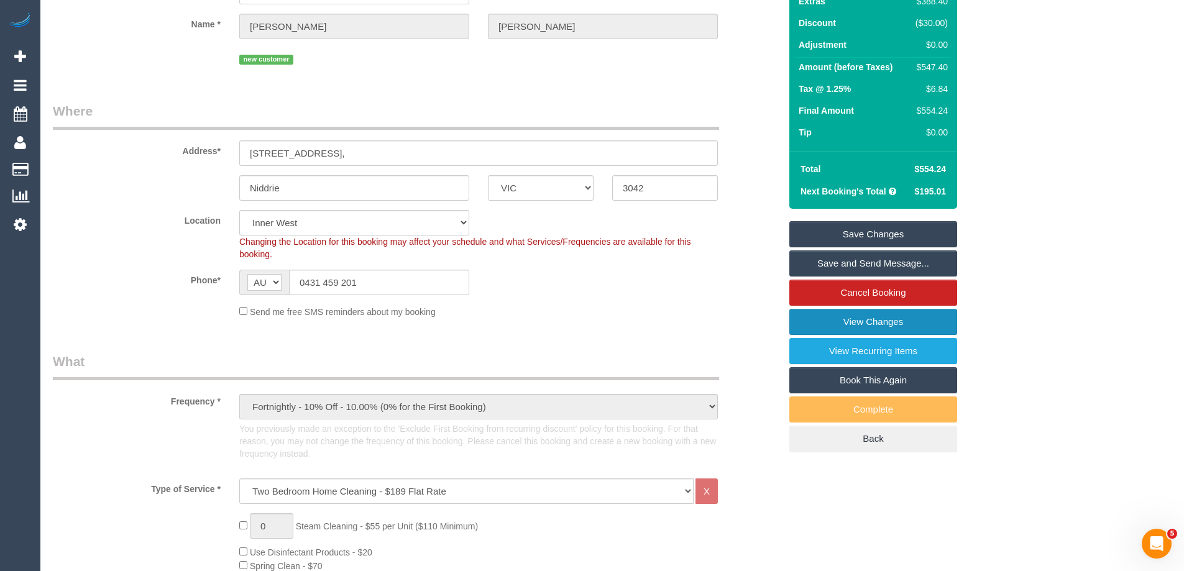
click at [864, 326] on link "View Changes" at bounding box center [873, 322] width 168 height 26
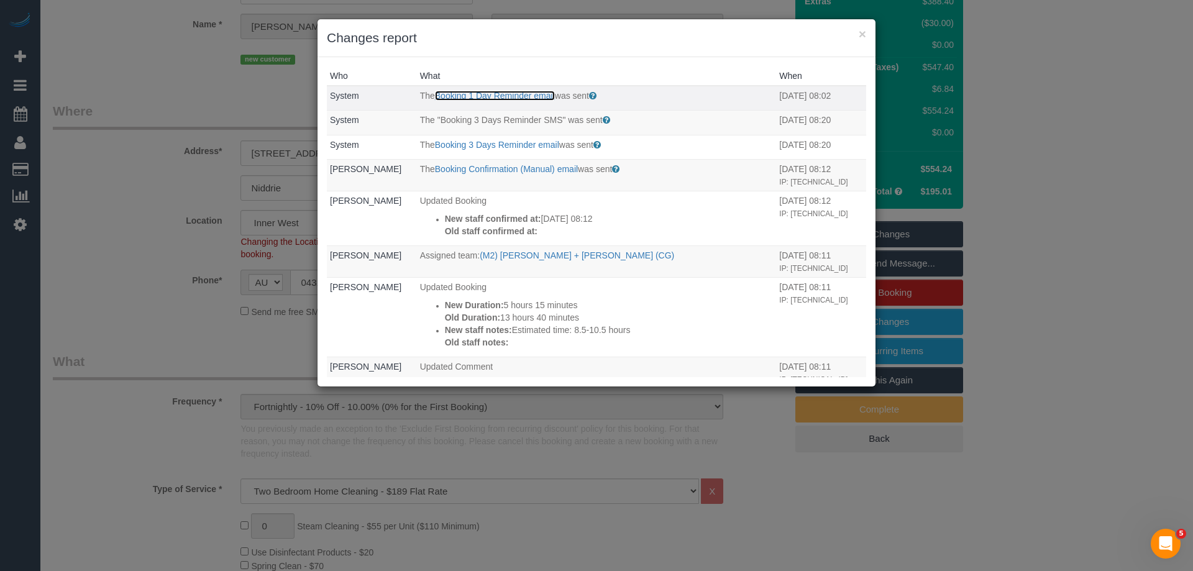
click at [478, 94] on link "Booking 1 Day Reminder email" at bounding box center [495, 96] width 120 height 10
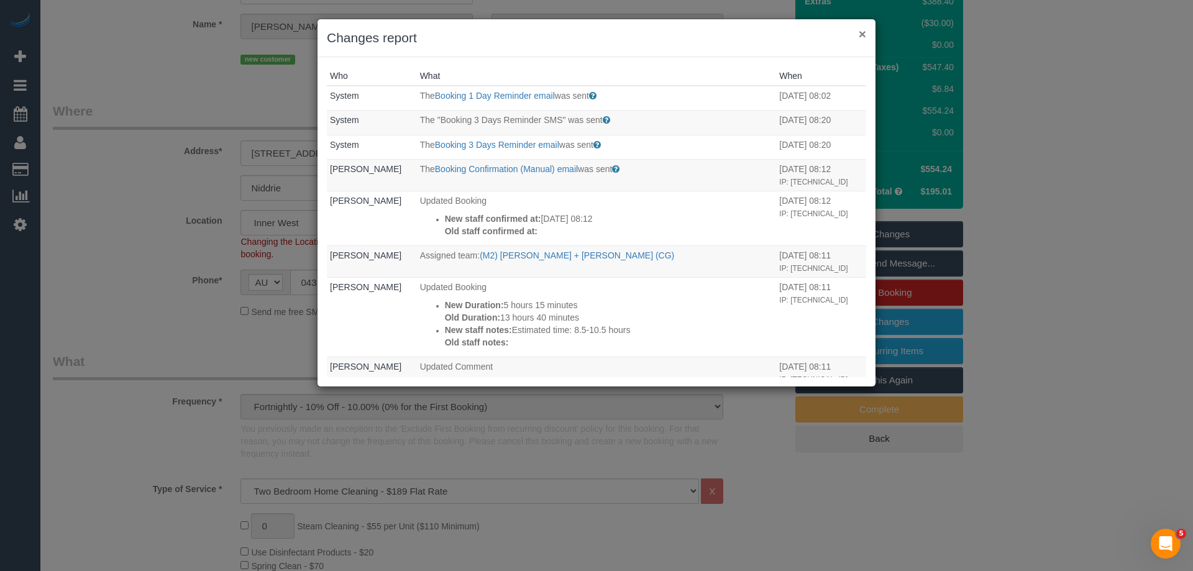
click at [861, 37] on button "×" at bounding box center [862, 33] width 7 height 13
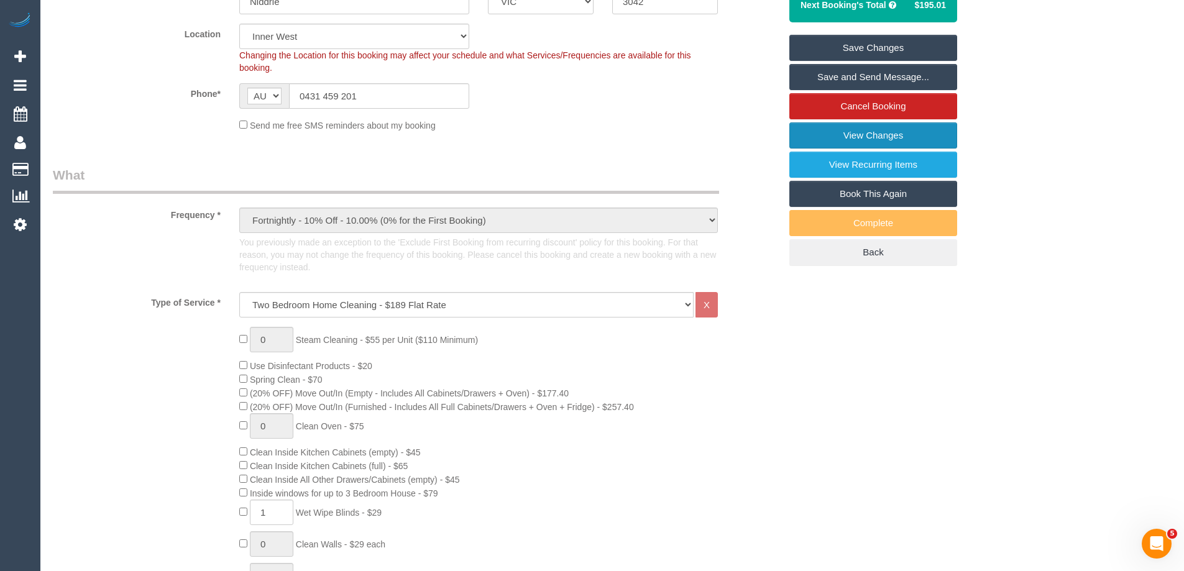
scroll to position [366, 0]
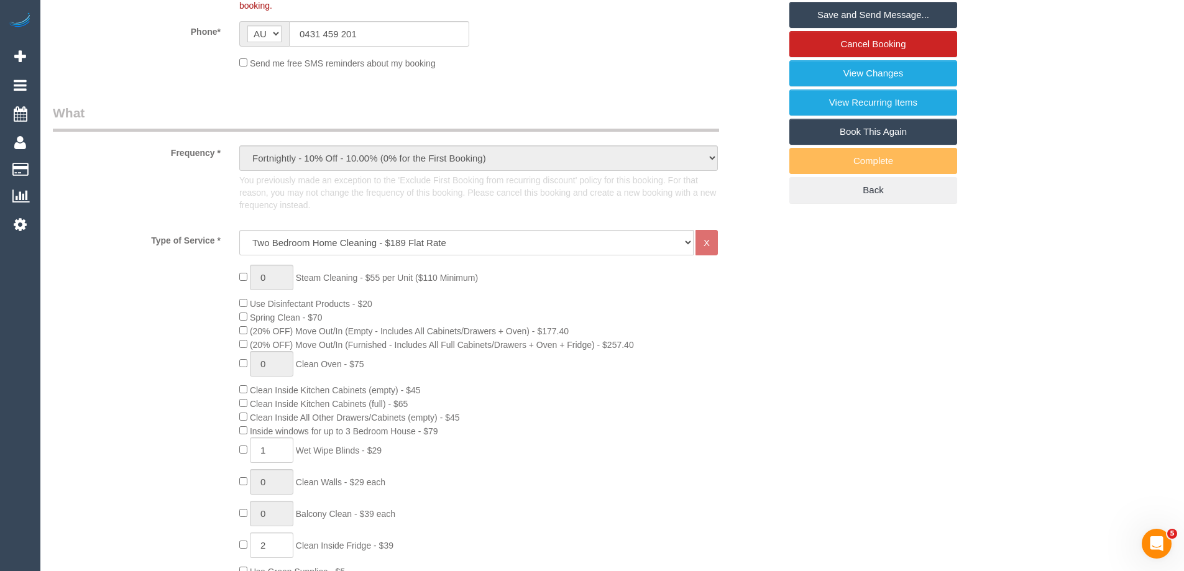
drag, startPoint x: 254, startPoint y: 306, endPoint x: 632, endPoint y: 360, distance: 381.5
click at [632, 360] on div "0 Steam Cleaning - $55 per Unit ($110 Minimum) Use Disinfectant Products - $20 …" at bounding box center [509, 483] width 559 height 436
click at [371, 334] on span "(20% OFF) Move Out/In (Empty - Includes All Cabinets/Drawers + Oven) - $177.40" at bounding box center [409, 331] width 319 height 10
drag, startPoint x: 257, startPoint y: 331, endPoint x: 680, endPoint y: 344, distance: 423.3
click at [680, 344] on div "0 Steam Cleaning - $55 per Unit ($110 Minimum) Use Disinfectant Products - $20 …" at bounding box center [509, 483] width 559 height 436
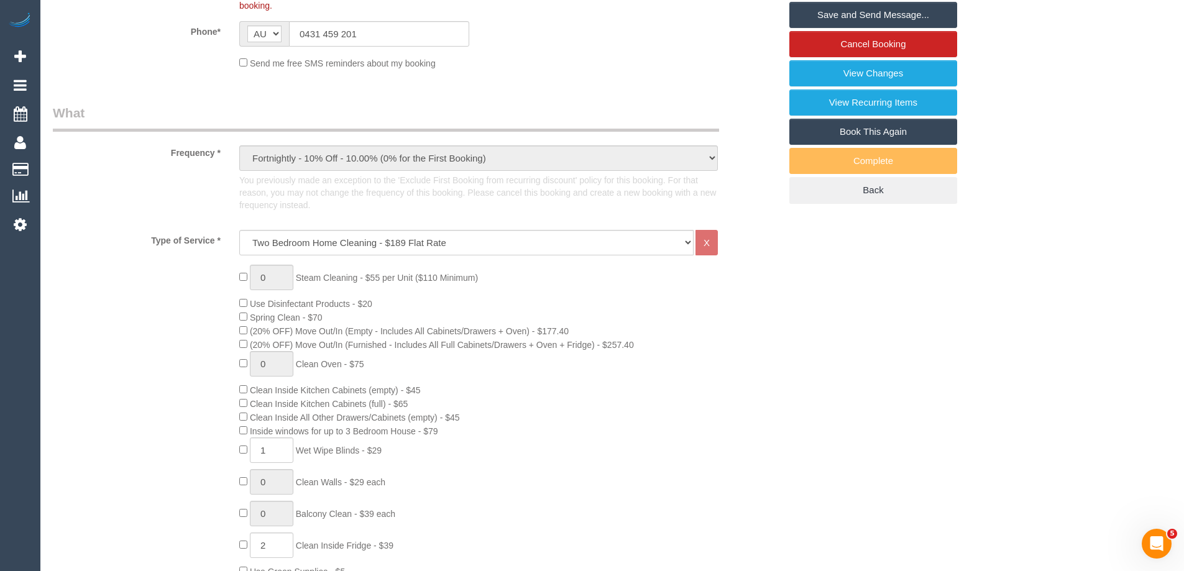
click at [680, 344] on div "0 Steam Cleaning - $55 per Unit ($110 Minimum) Use Disinfectant Products - $20 …" at bounding box center [509, 483] width 559 height 436
drag, startPoint x: 255, startPoint y: 304, endPoint x: 654, endPoint y: 345, distance: 401.6
click at [654, 345] on div "0 Steam Cleaning - $55 per Unit ($110 Minimum) Use Disinfectant Products - $20 …" at bounding box center [509, 483] width 559 height 436
click at [294, 319] on span "Spring Clean - $70" at bounding box center [286, 318] width 73 height 10
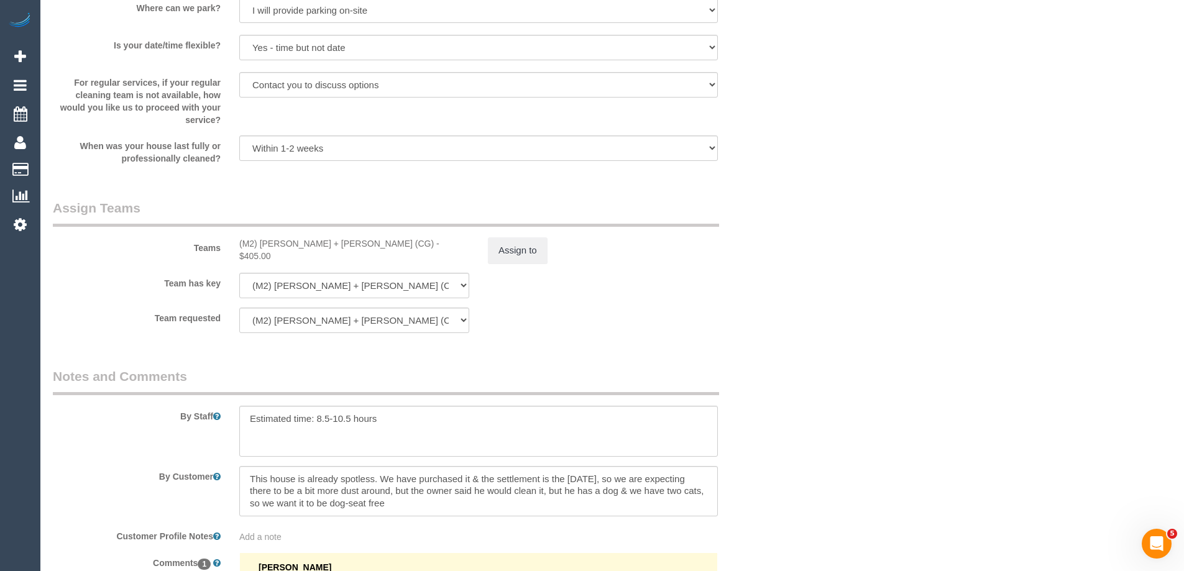
scroll to position [1795, 0]
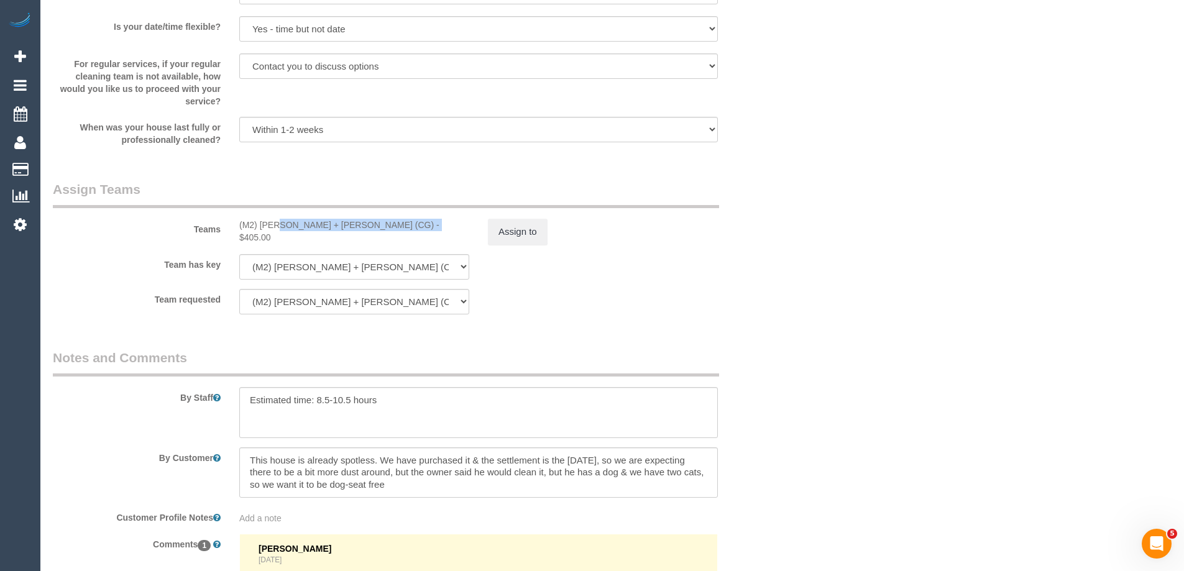
drag, startPoint x: 234, startPoint y: 221, endPoint x: 395, endPoint y: 225, distance: 160.4
click at [395, 225] on div "(M2) Akila + Tehan (CG) - $405.00" at bounding box center [354, 231] width 249 height 25
click at [377, 222] on div "(M2) Akila + Tehan (CG) - $405.00" at bounding box center [354, 231] width 230 height 25
drag, startPoint x: 373, startPoint y: 226, endPoint x: 237, endPoint y: 222, distance: 135.5
click at [237, 222] on div "(M2) Akila + Tehan (CG) - $405.00" at bounding box center [354, 231] width 249 height 25
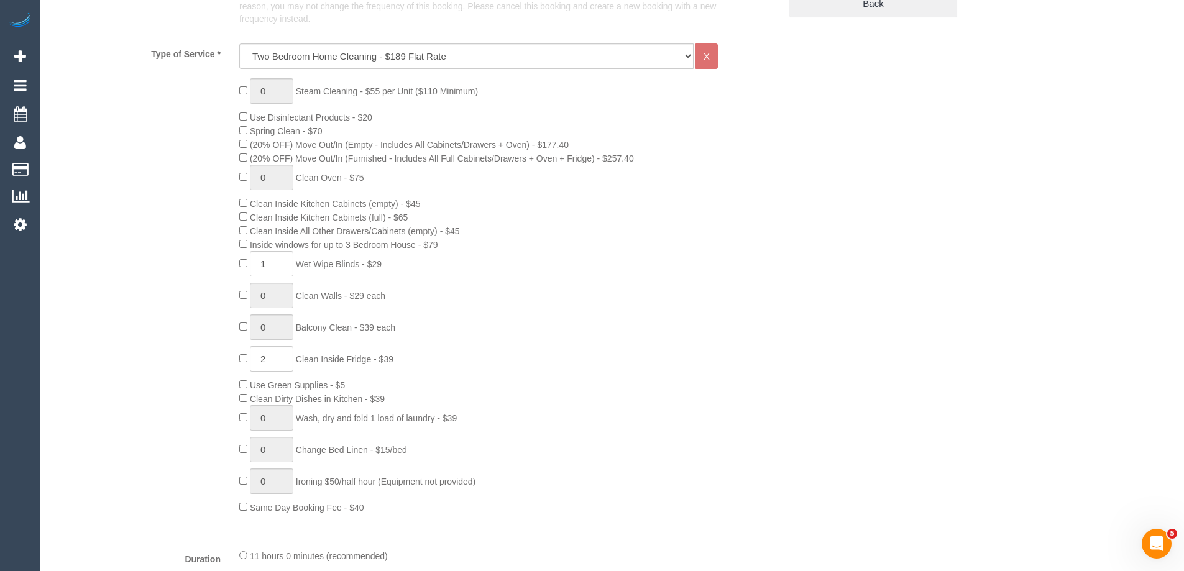
scroll to position [180, 0]
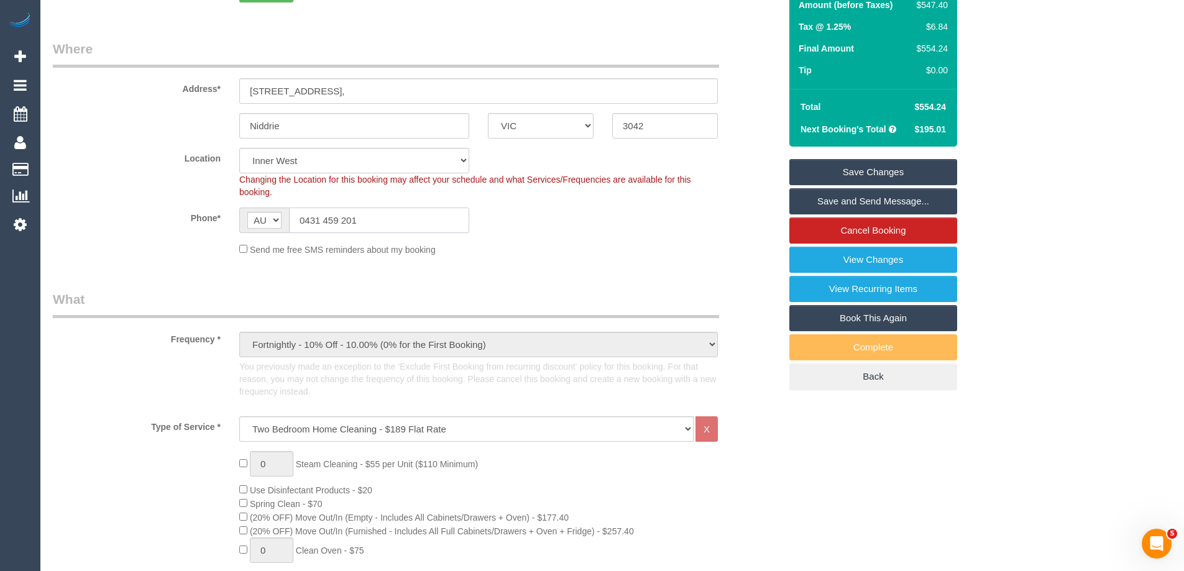
drag, startPoint x: 379, startPoint y: 218, endPoint x: 224, endPoint y: 218, distance: 155.3
click at [224, 218] on div "Phone* AF AL DZ AD AO AI AQ AG AR AM AW AU AT AZ BS BH BD BB BY BE BZ BJ BM BT …" at bounding box center [416, 220] width 746 height 25
click at [304, 227] on input "0431 459 201" at bounding box center [379, 220] width 180 height 25
drag, startPoint x: 298, startPoint y: 222, endPoint x: 426, endPoint y: 231, distance: 127.6
click at [426, 231] on input "0431 459 201" at bounding box center [379, 220] width 180 height 25
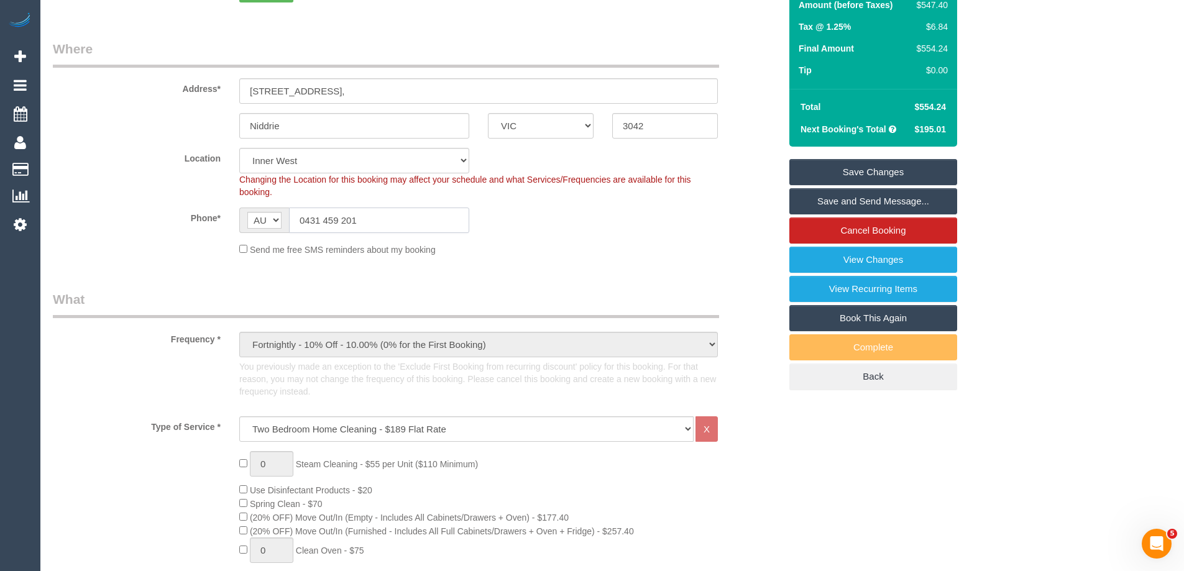
click at [434, 222] on input "0431 459 201" at bounding box center [379, 220] width 180 height 25
drag, startPoint x: 369, startPoint y: 215, endPoint x: 220, endPoint y: 218, distance: 149.2
click at [224, 218] on div "Phone* AF AL DZ AD AO AI AQ AG AR AM AW AU AT AZ BS BH BD BB BY BE BZ BJ BM BT …" at bounding box center [416, 220] width 746 height 25
click at [311, 222] on input "0431 459 201" at bounding box center [379, 220] width 180 height 25
drag, startPoint x: 298, startPoint y: 219, endPoint x: 424, endPoint y: 216, distance: 126.8
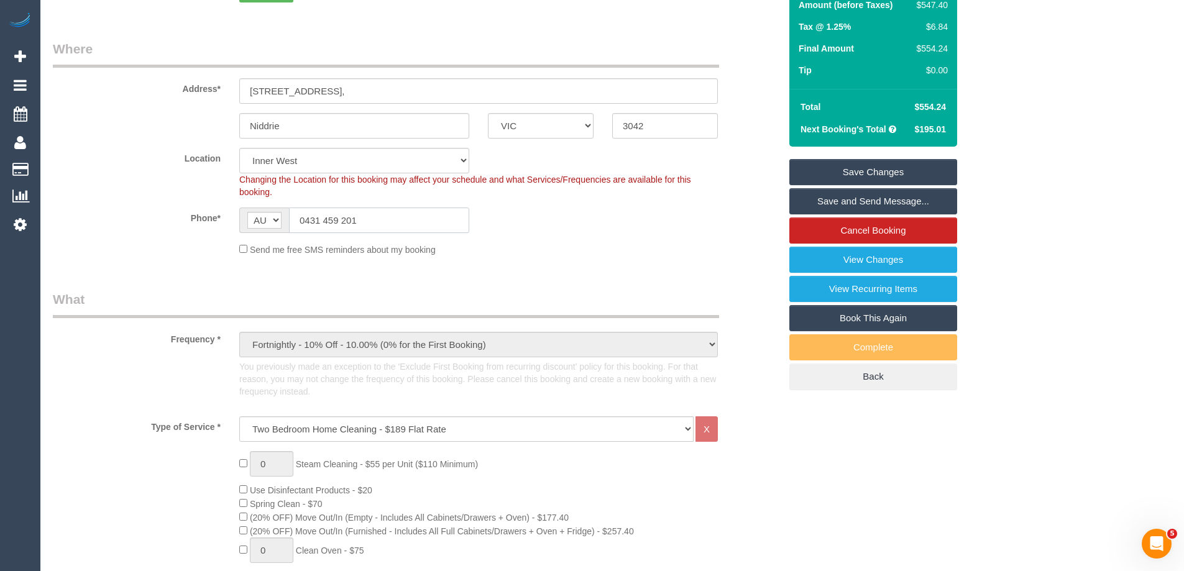
click at [424, 216] on input "0431 459 201" at bounding box center [379, 220] width 180 height 25
click at [426, 216] on input "0431 459 201" at bounding box center [379, 220] width 180 height 25
click at [337, 223] on input "0431 459 201" at bounding box center [379, 220] width 180 height 25
drag, startPoint x: 300, startPoint y: 222, endPoint x: 415, endPoint y: 226, distance: 115.0
click at [412, 225] on input "0431 459 201" at bounding box center [379, 220] width 180 height 25
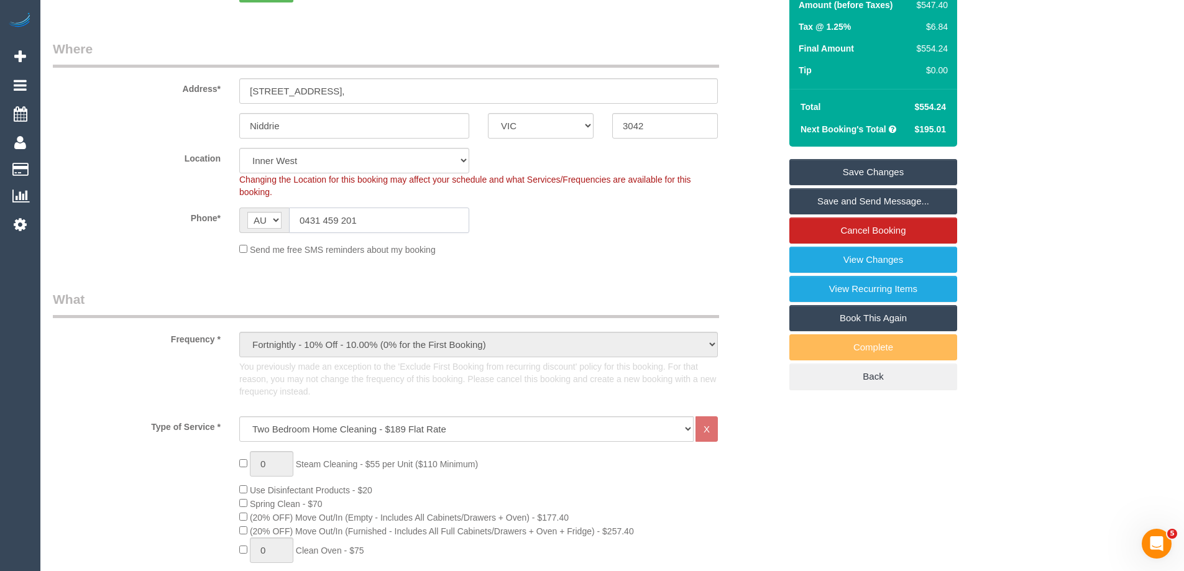
click at [416, 226] on input "0431 459 201" at bounding box center [379, 220] width 180 height 25
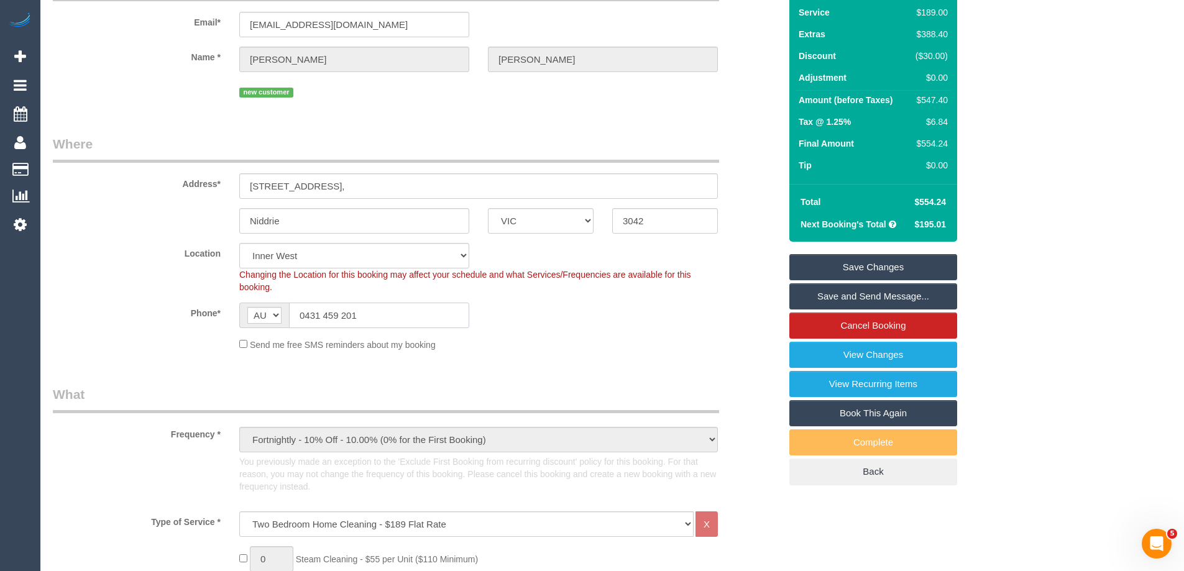
scroll to position [0, 0]
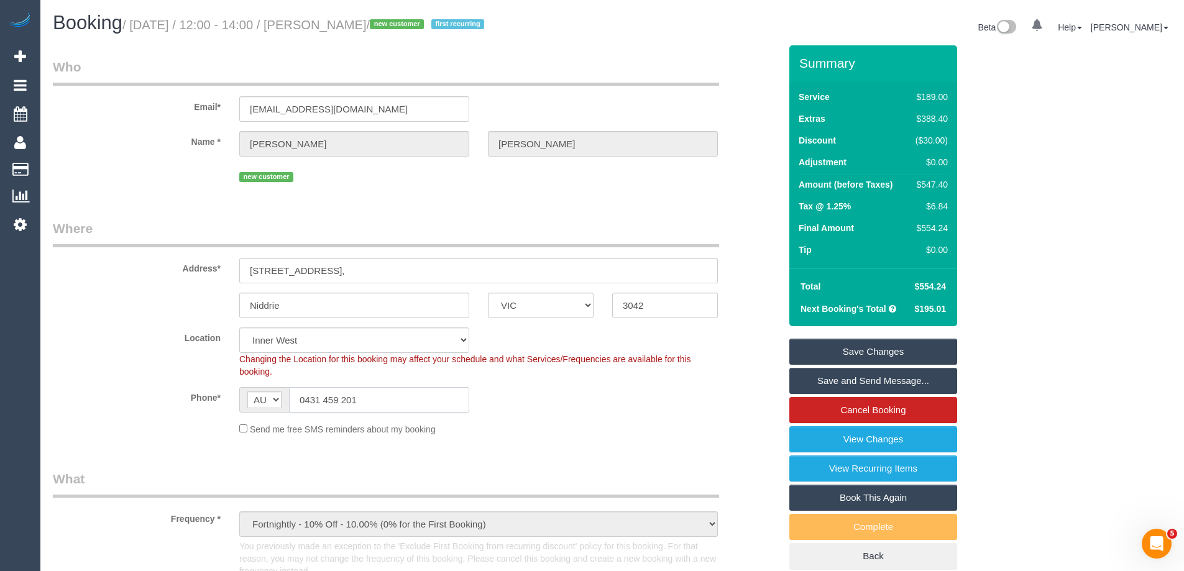
drag, startPoint x: 414, startPoint y: 403, endPoint x: 32, endPoint y: 375, distance: 383.2
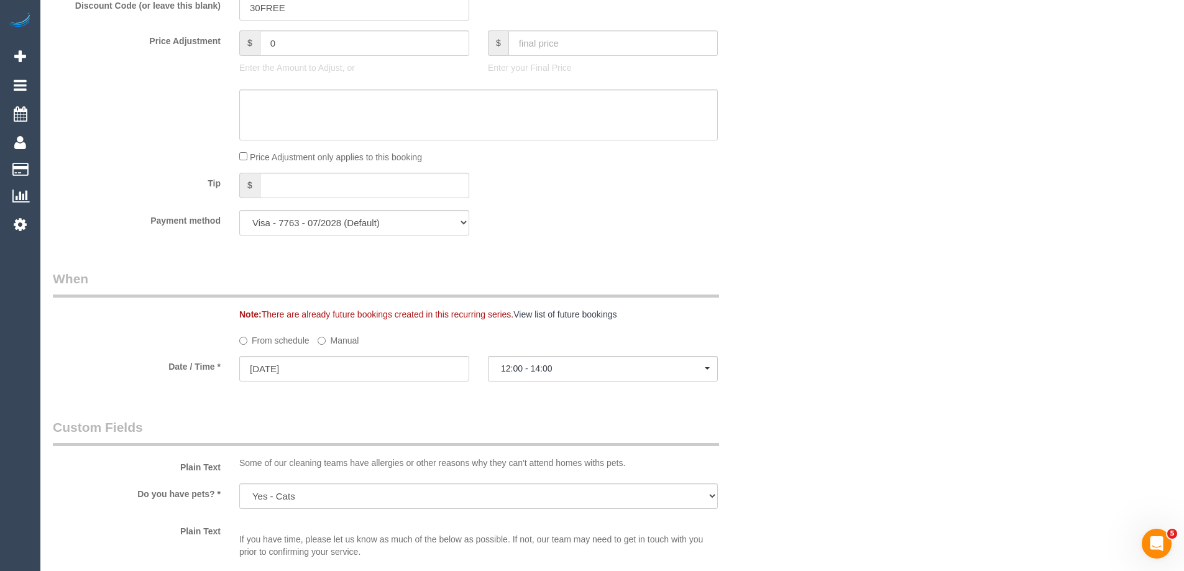
scroll to position [1181, 0]
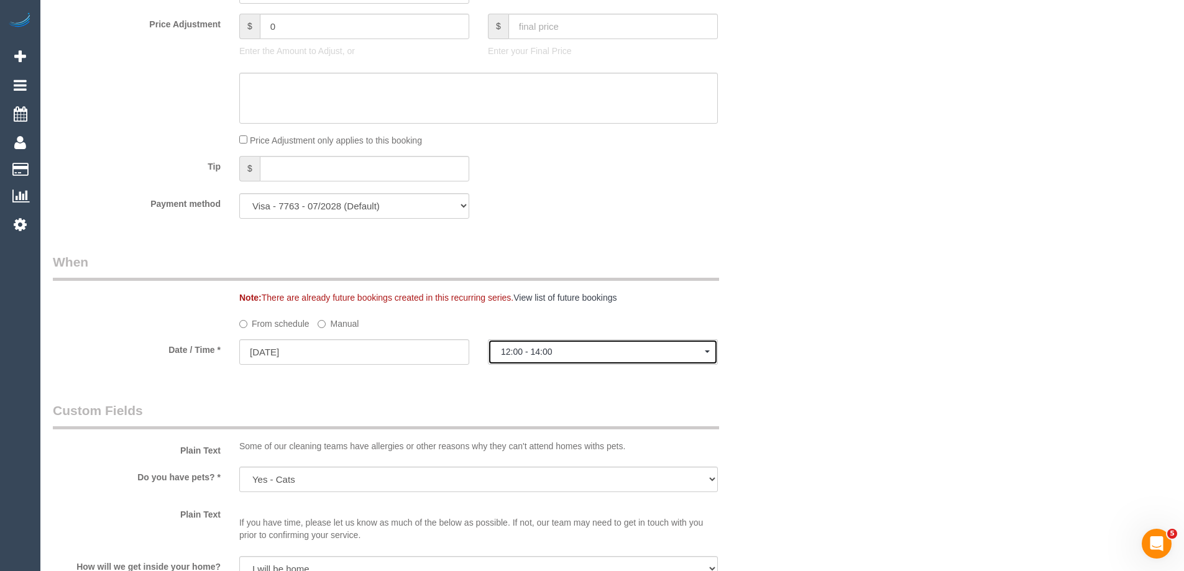
click at [546, 355] on span "12:00 - 14:00" at bounding box center [603, 352] width 204 height 10
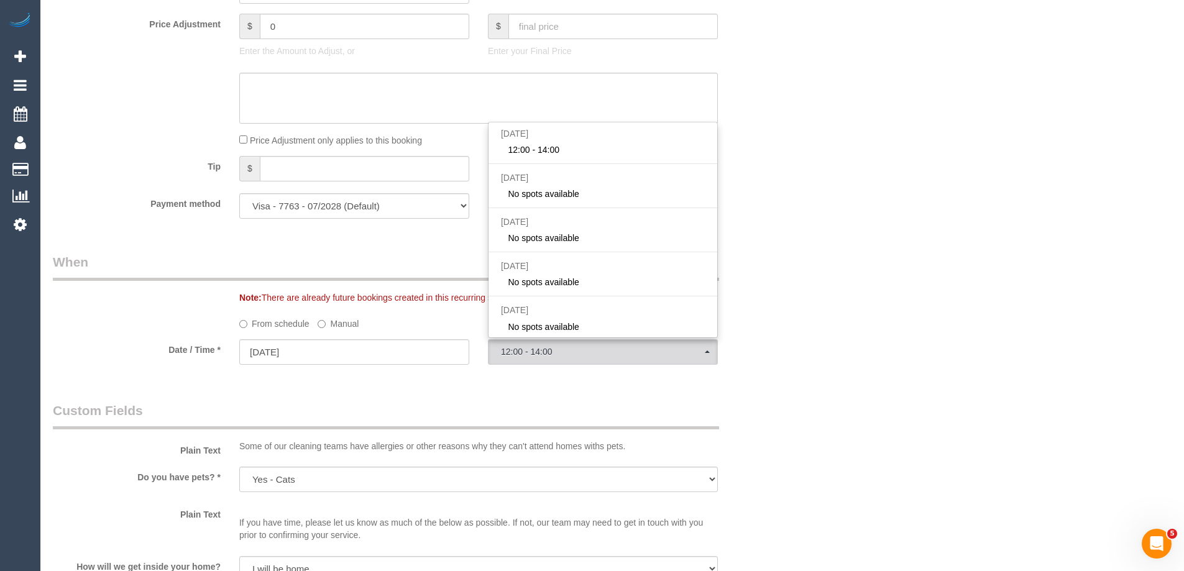
click at [327, 320] on label "Manual" at bounding box center [338, 321] width 41 height 17
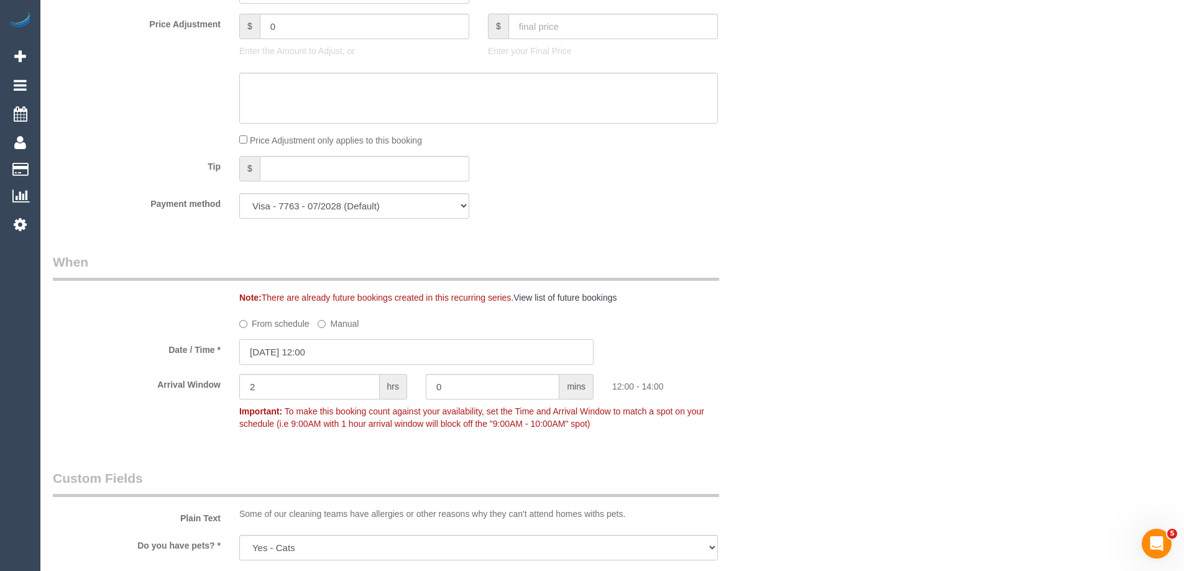
click at [324, 352] on input "23/09/2025 12:00" at bounding box center [416, 351] width 354 height 25
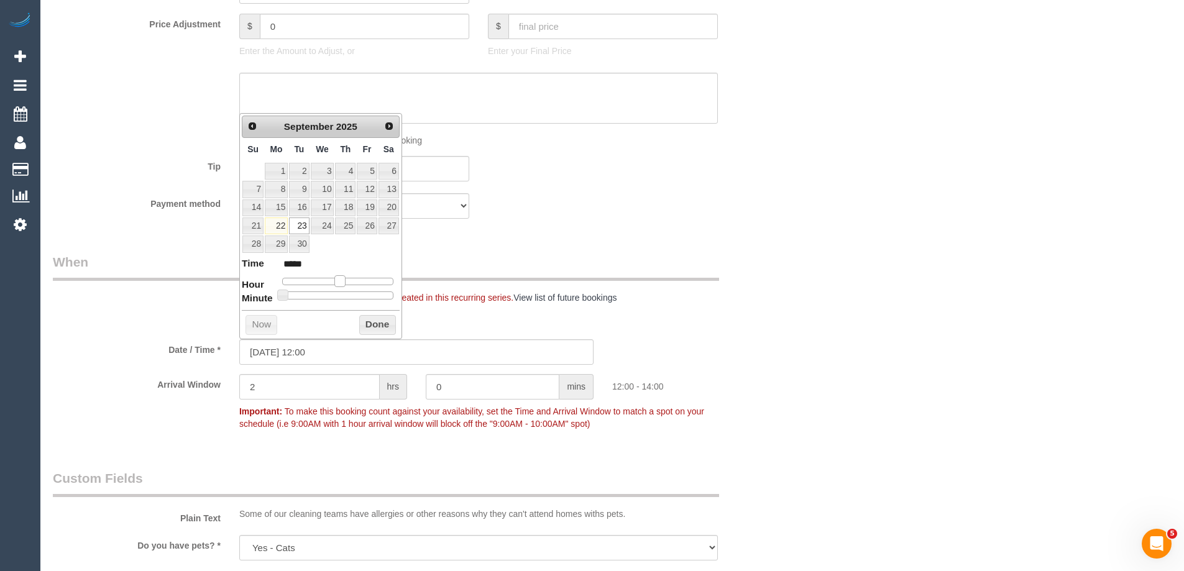
type input "23/09/2025 11:00"
type input "*****"
type input "23/09/2025 10:00"
type input "*****"
type input "23/09/2025 09:00"
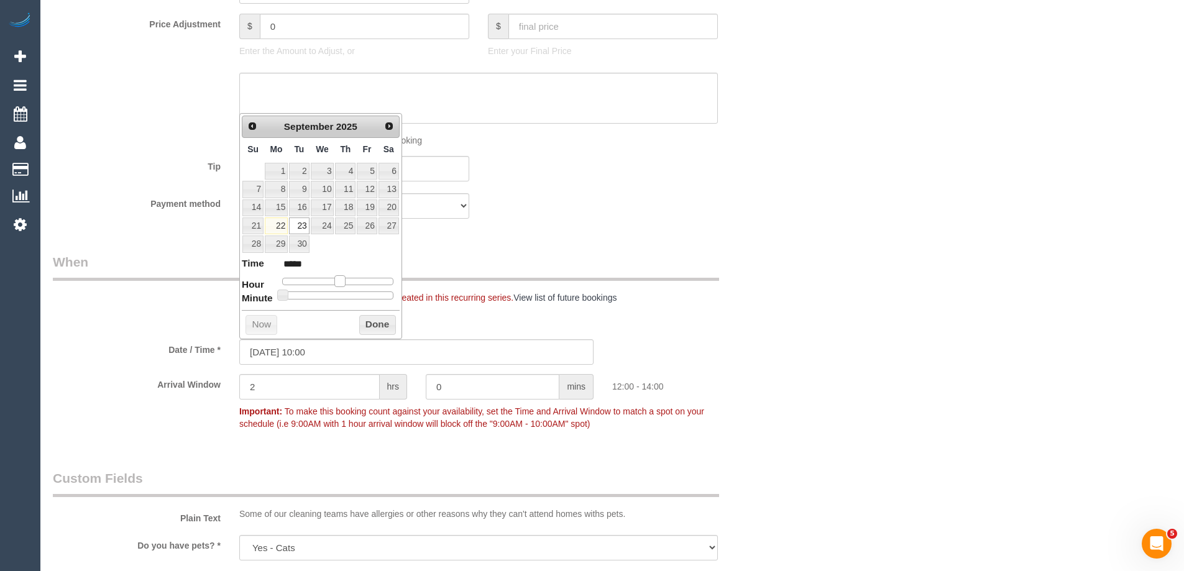
type input "*****"
type input "23/09/2025 08:00"
type input "*****"
drag, startPoint x: 339, startPoint y: 281, endPoint x: 322, endPoint y: 284, distance: 16.3
click at [322, 284] on span at bounding box center [320, 280] width 11 height 11
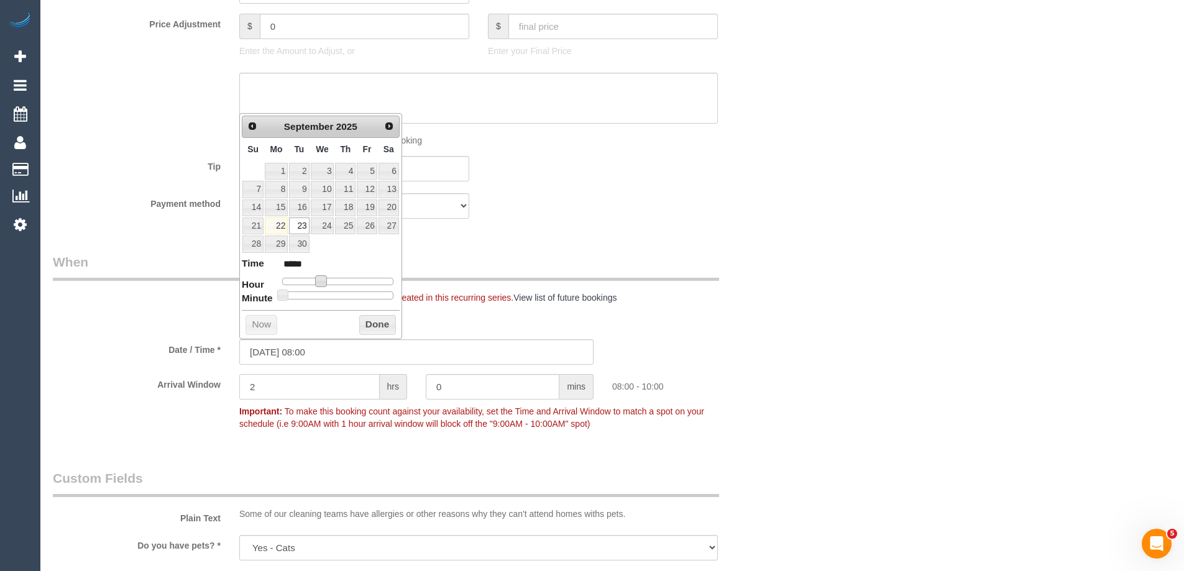
click at [290, 388] on input "2" at bounding box center [309, 386] width 140 height 25
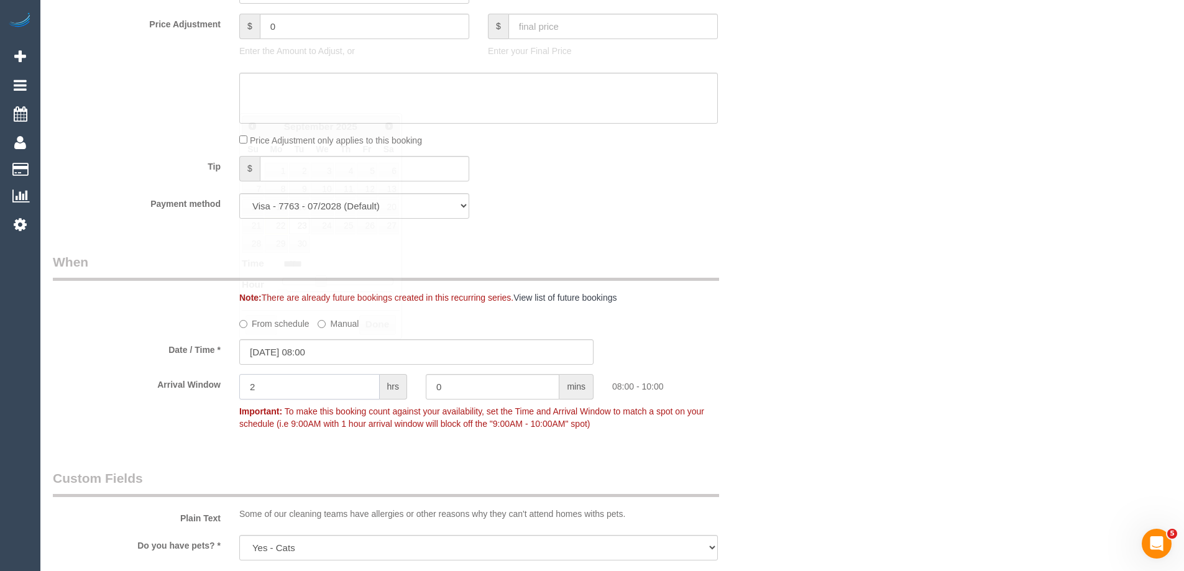
click at [290, 387] on input "2" at bounding box center [309, 386] width 140 height 25
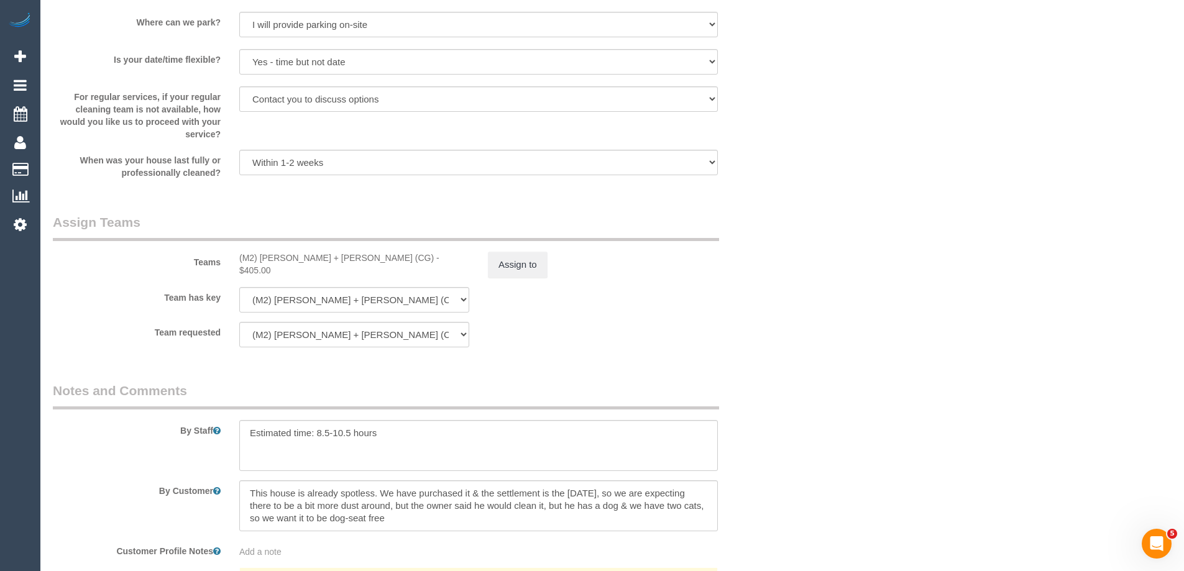
scroll to position [2111, 0]
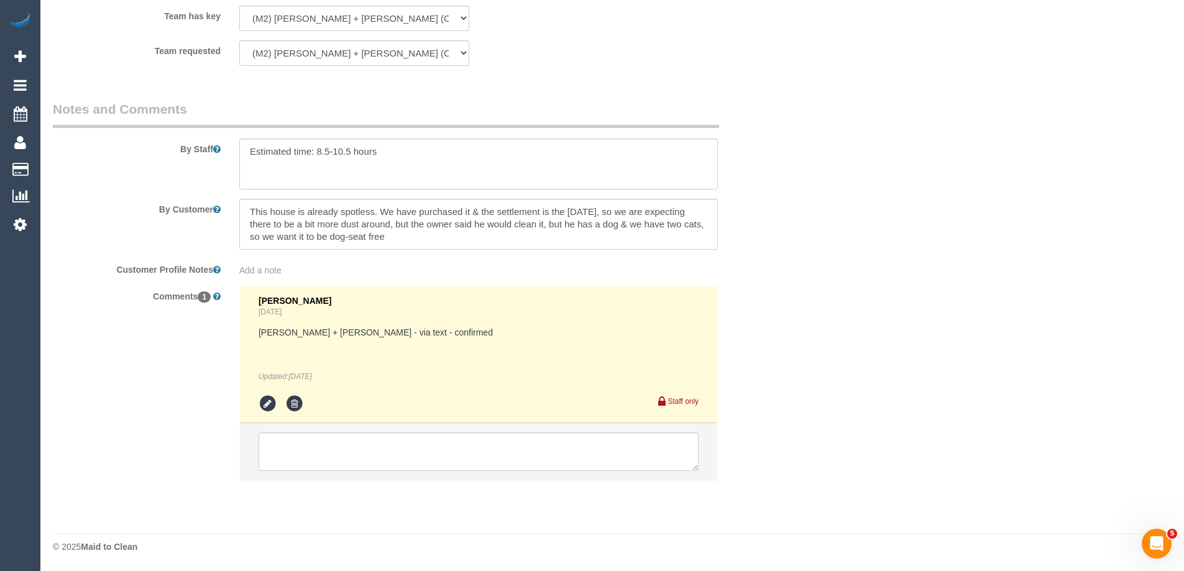
type input "1"
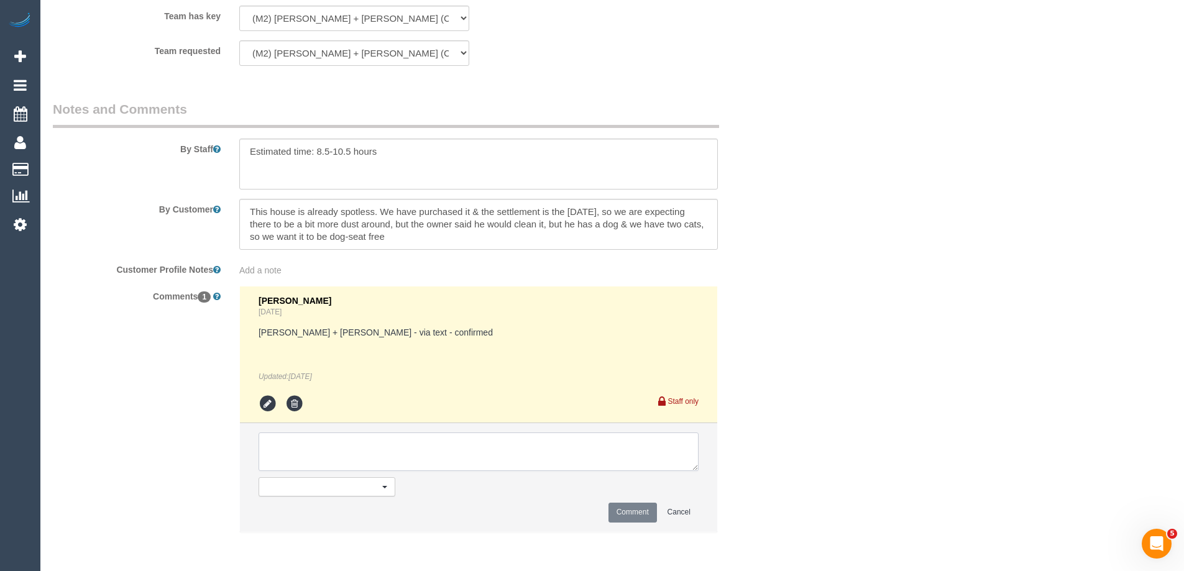
click at [314, 447] on textarea at bounding box center [478, 451] width 440 height 39
click at [351, 455] on textarea at bounding box center [478, 451] width 440 height 39
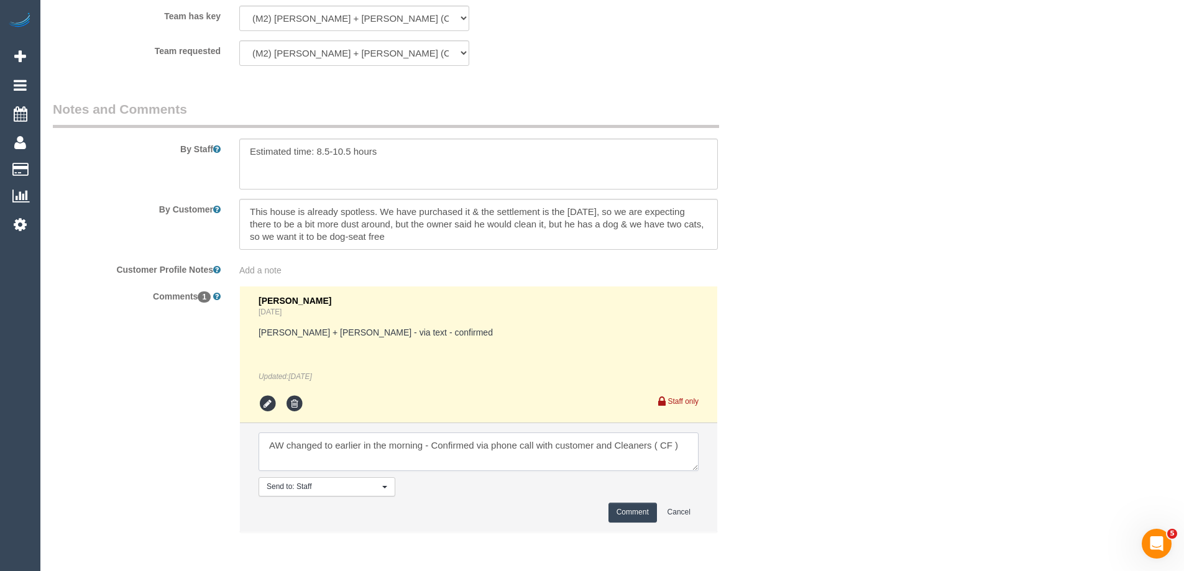
type textarea "AW changed to earlier in the morning - Confirmed via phone call with customer a…"
click at [638, 511] on button "Comment" at bounding box center [632, 512] width 48 height 19
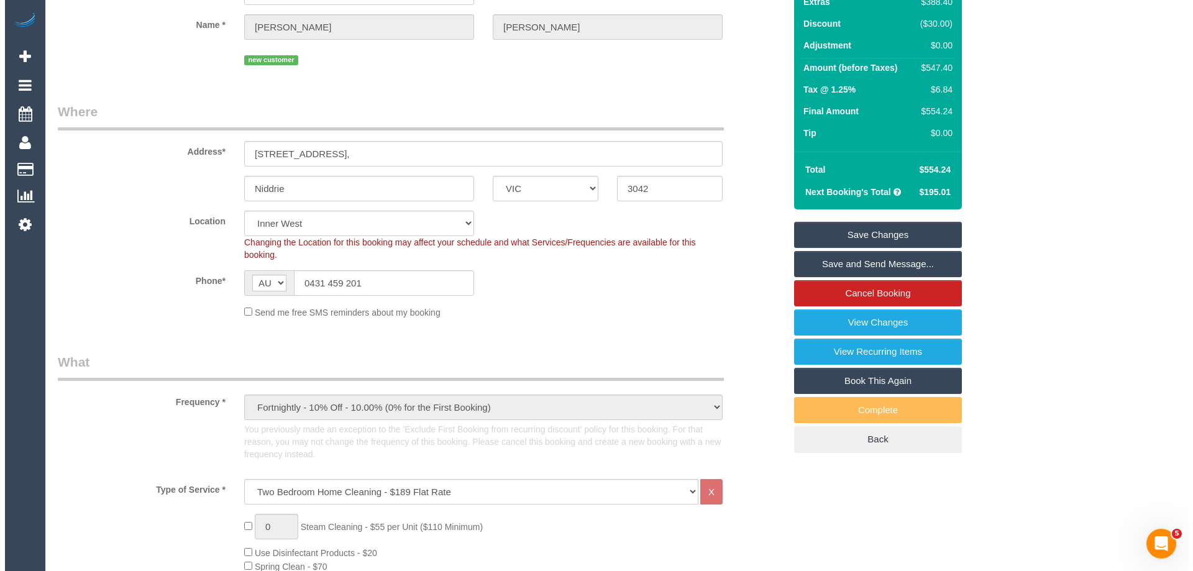
scroll to position [0, 0]
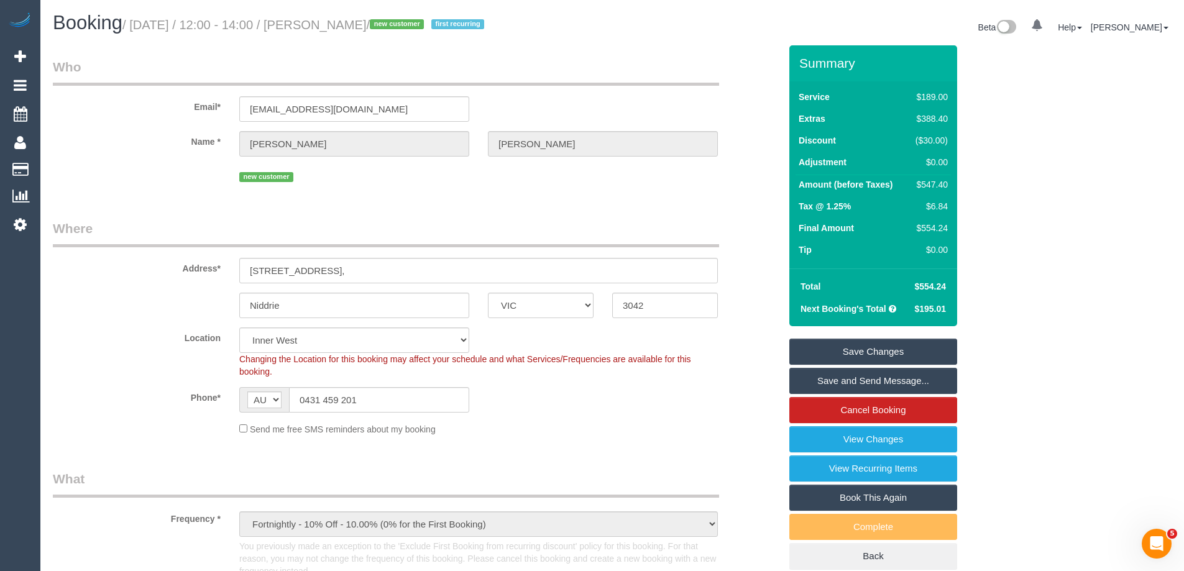
click at [898, 344] on link "Save Changes" at bounding box center [873, 352] width 168 height 26
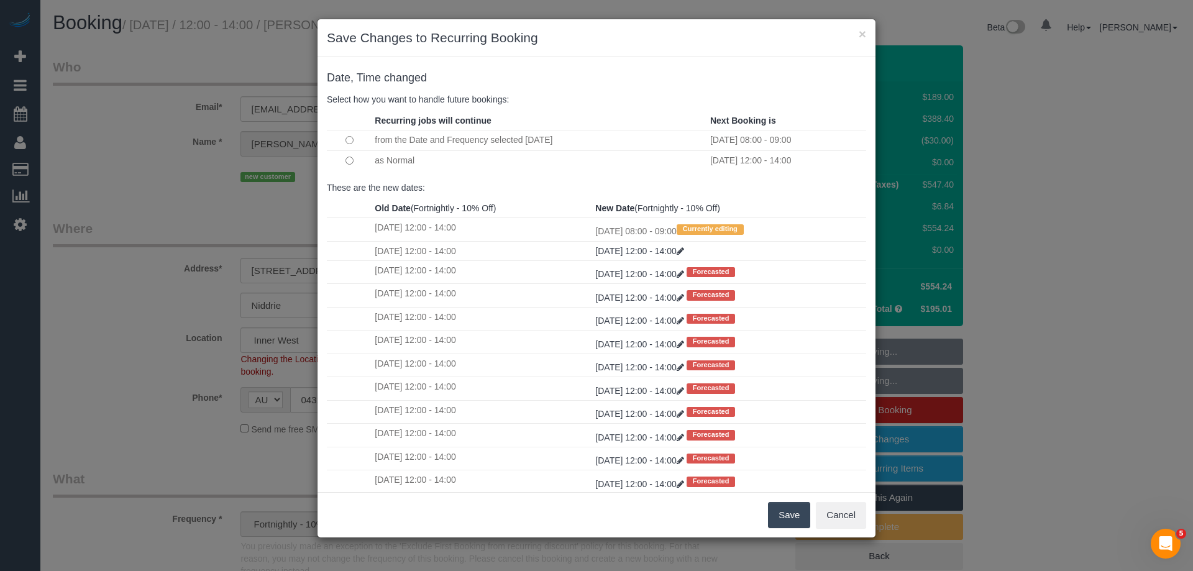
click at [793, 511] on button "Save" at bounding box center [789, 515] width 42 height 26
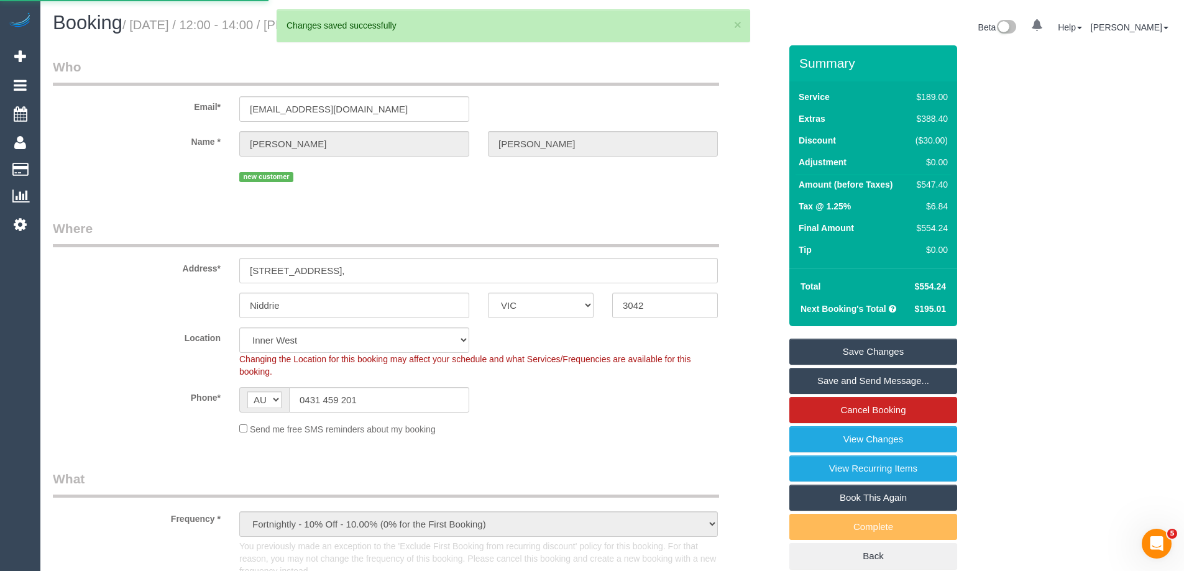
select select "**********"
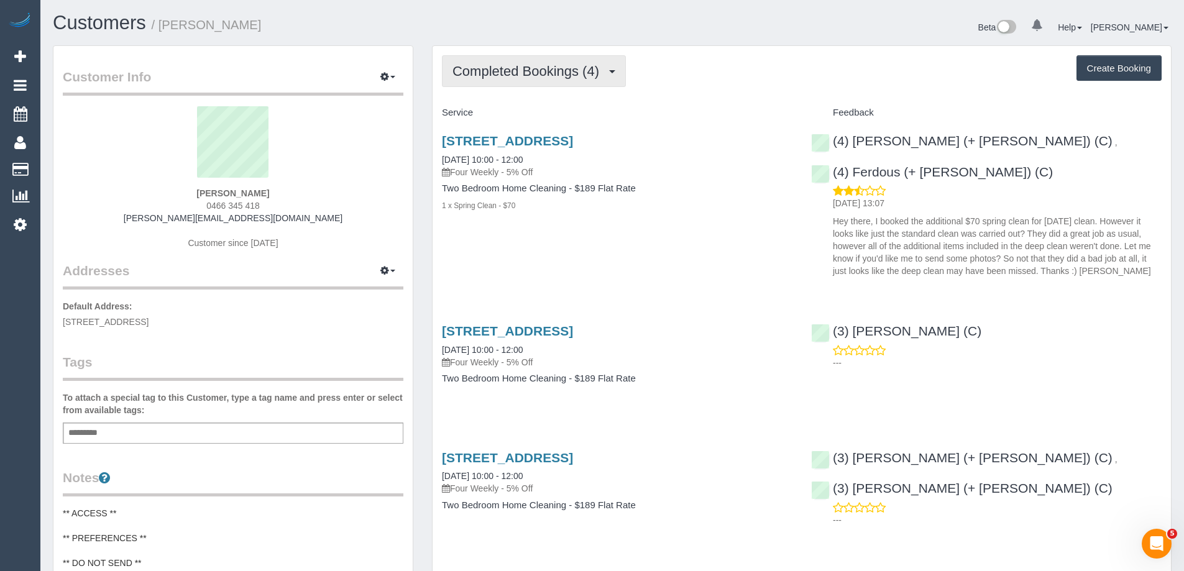
scroll to position [1008, 1184]
click at [532, 74] on span "Completed Bookings (4)" at bounding box center [528, 71] width 153 height 16
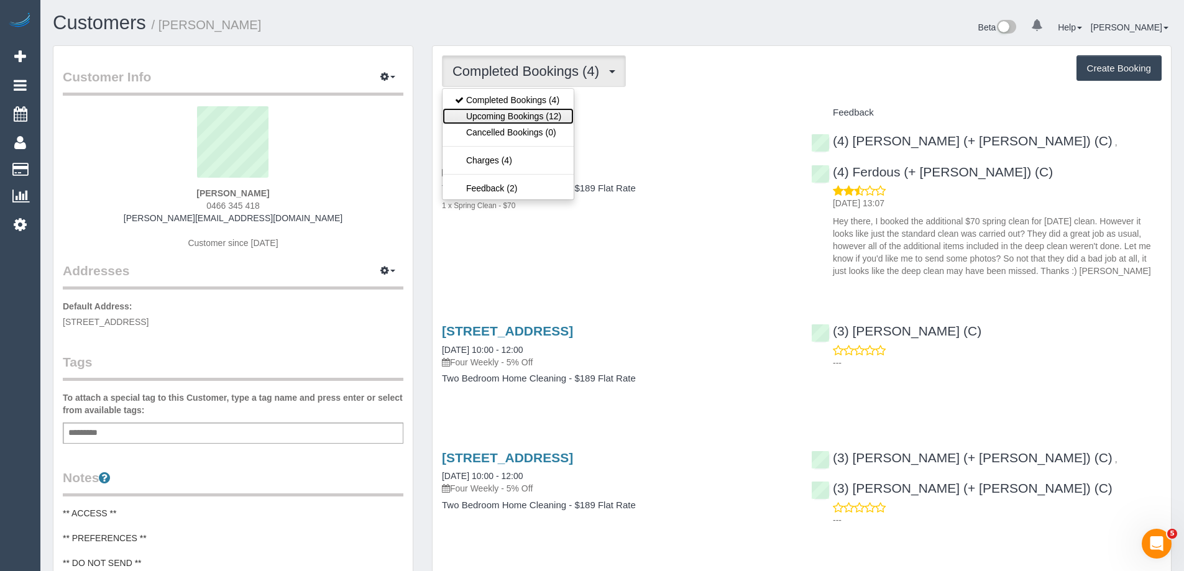
click at [526, 113] on link "Upcoming Bookings (12)" at bounding box center [507, 116] width 131 height 16
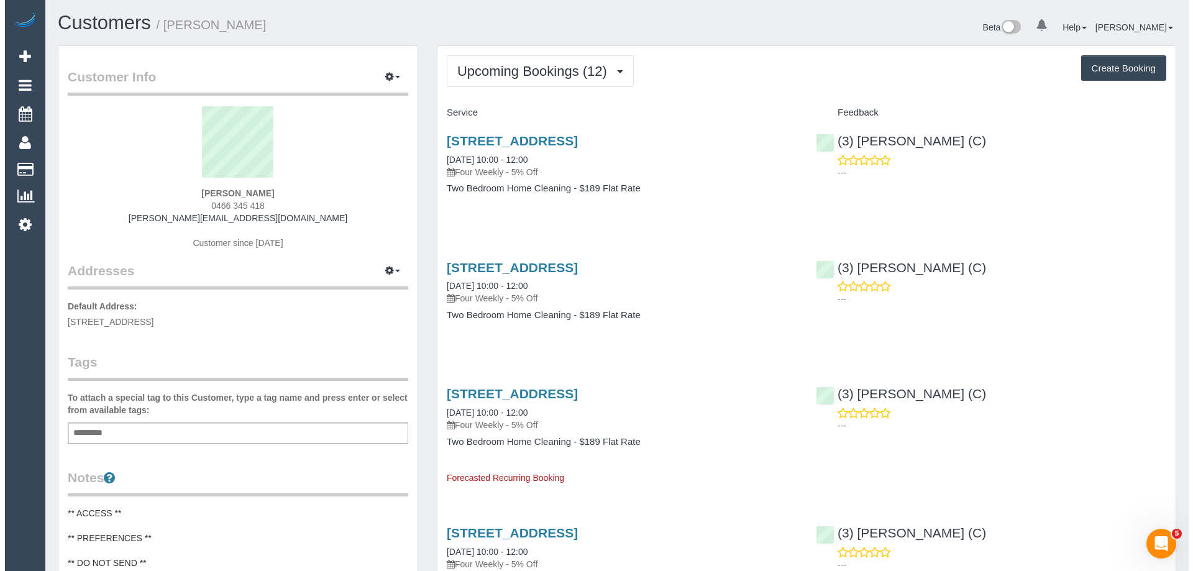
scroll to position [1832, 1184]
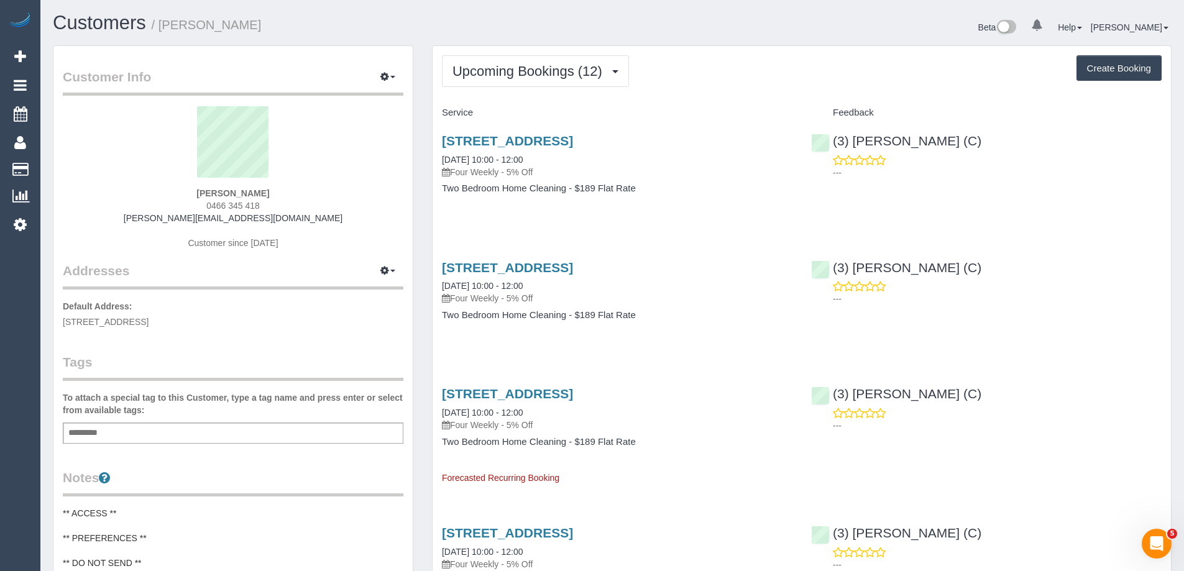
drag, startPoint x: 275, startPoint y: 188, endPoint x: 190, endPoint y: 186, distance: 85.1
click at [190, 186] on div "Liam De Niese 0466 345 418 liam.deniese@gmail.com Customer since 2025" at bounding box center [233, 183] width 340 height 155
copy div "Liam De Niese"
click at [175, 194] on div "Liam De Niese 0466 345 418 liam.deniese@gmail.com Customer since 2025" at bounding box center [233, 183] width 340 height 155
drag, startPoint x: 185, startPoint y: 194, endPoint x: 288, endPoint y: 210, distance: 104.4
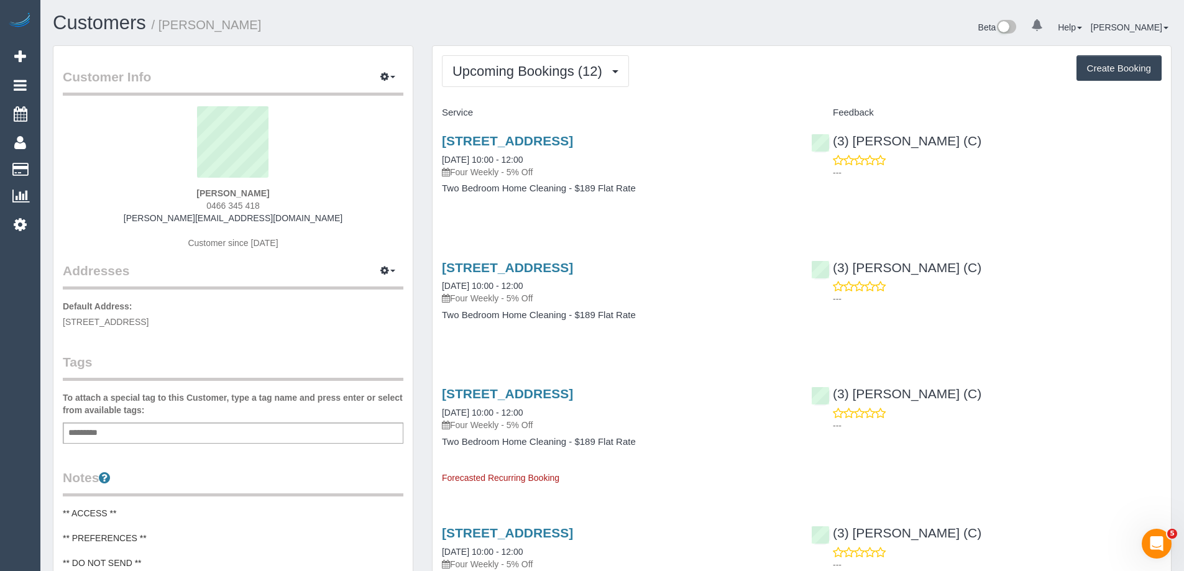
click at [288, 210] on div "Liam De Niese 0466 345 418 liam.deniese@gmail.com Customer since 2025" at bounding box center [233, 183] width 340 height 155
copy div "Liam De Niese 0466 345 418"
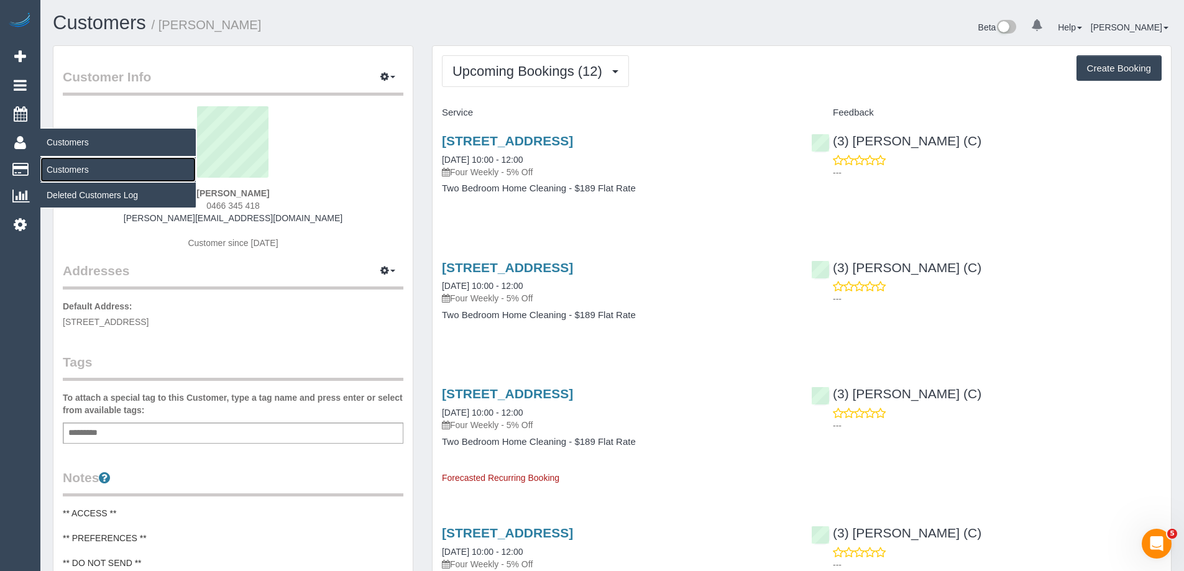
click at [68, 170] on link "Customers" at bounding box center [117, 169] width 155 height 25
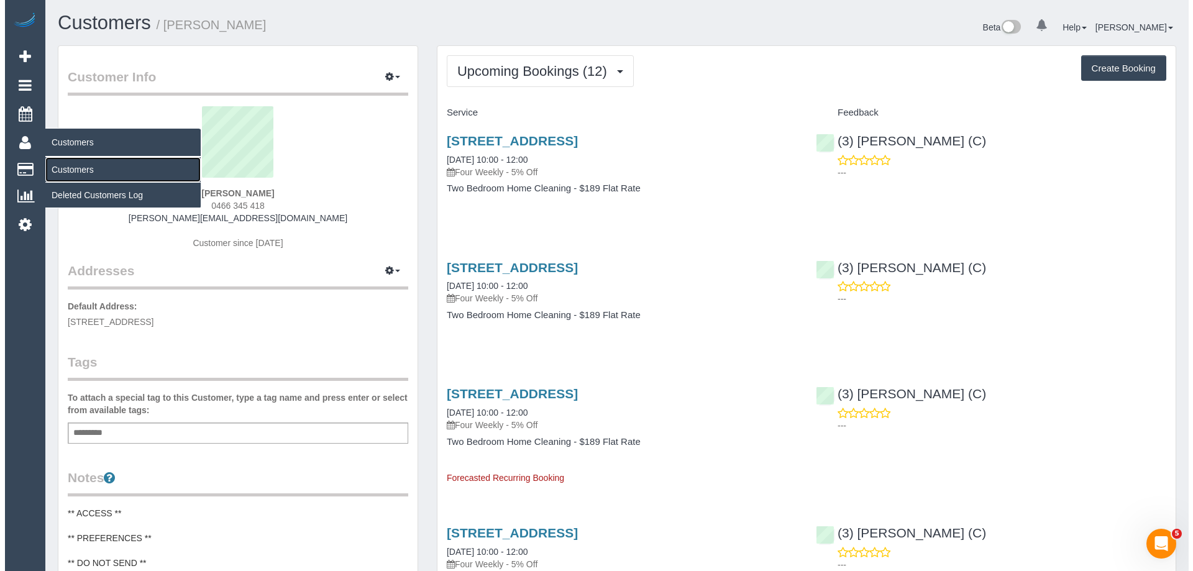
scroll to position [219, 1193]
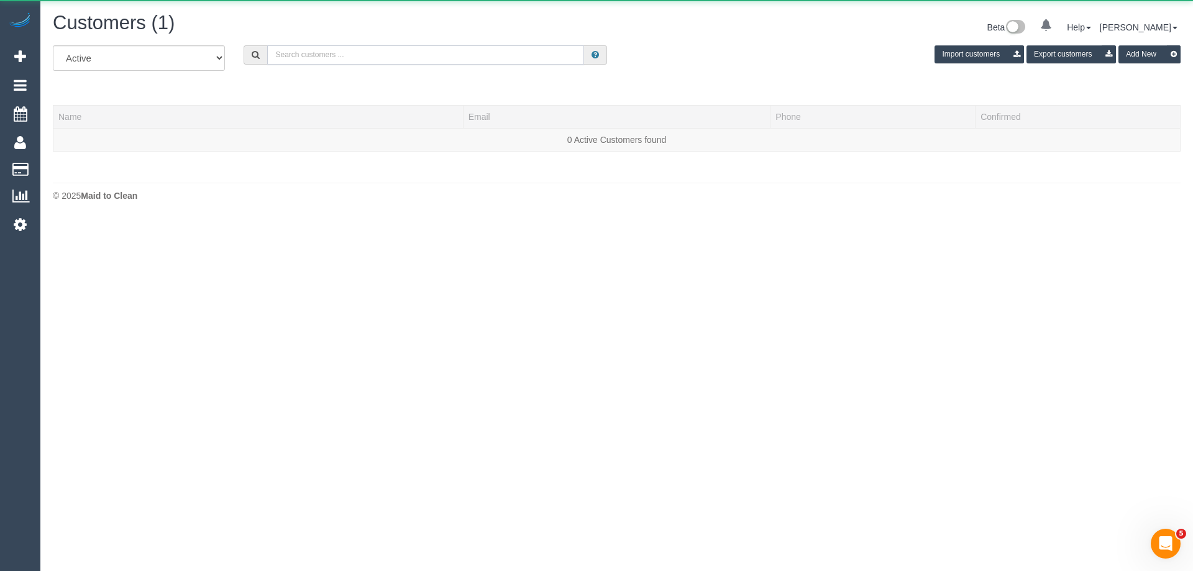
click at [429, 62] on input "text" at bounding box center [425, 54] width 317 height 19
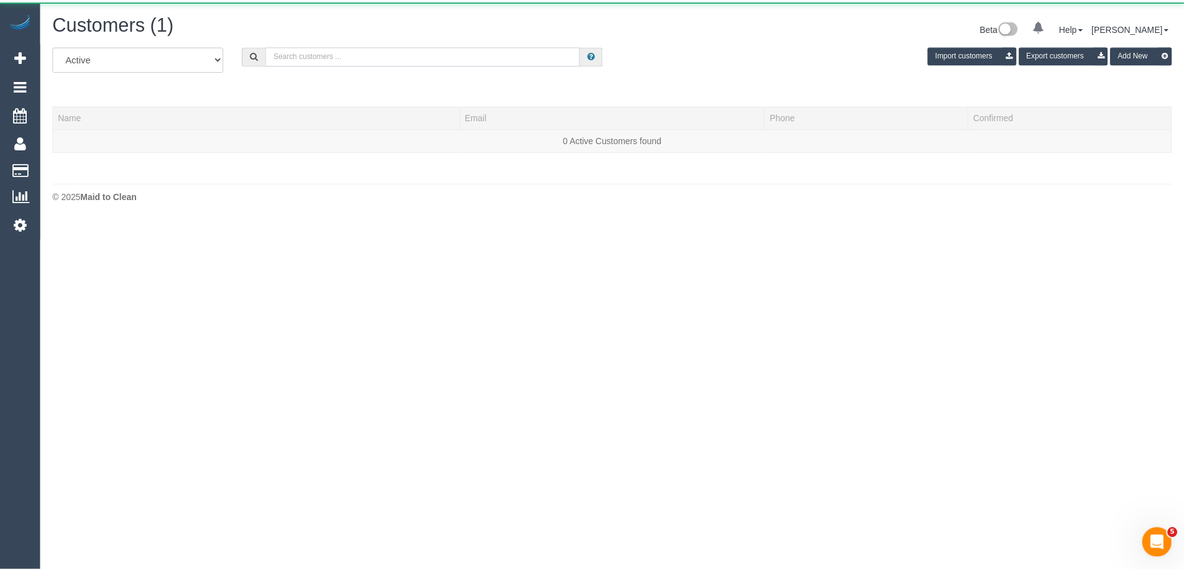
scroll to position [262, 1193]
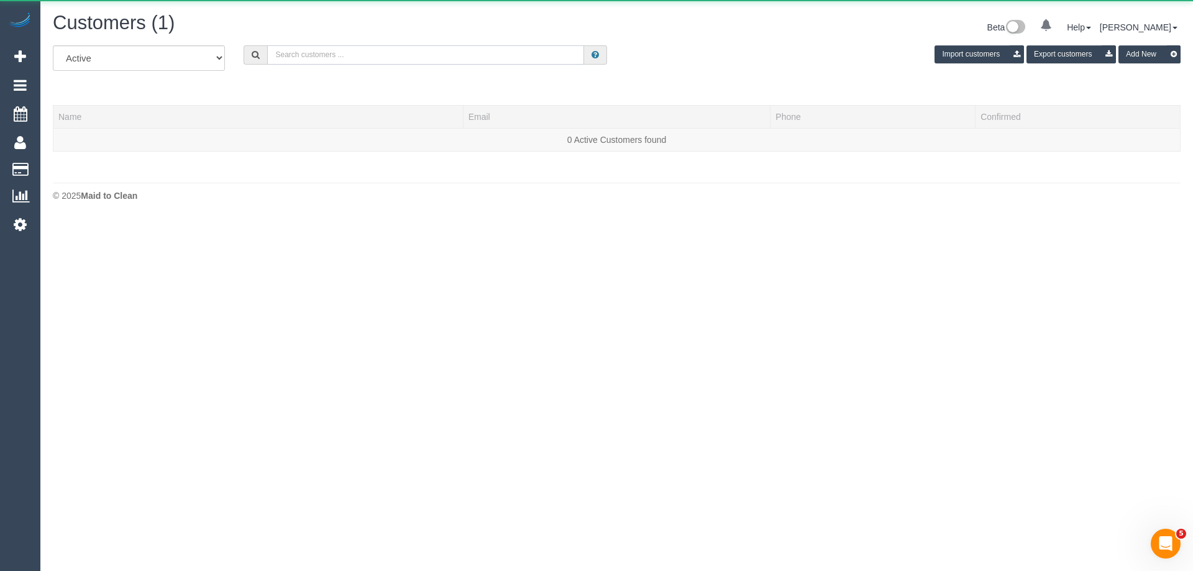
paste input "damian.maynes@outlook.com"
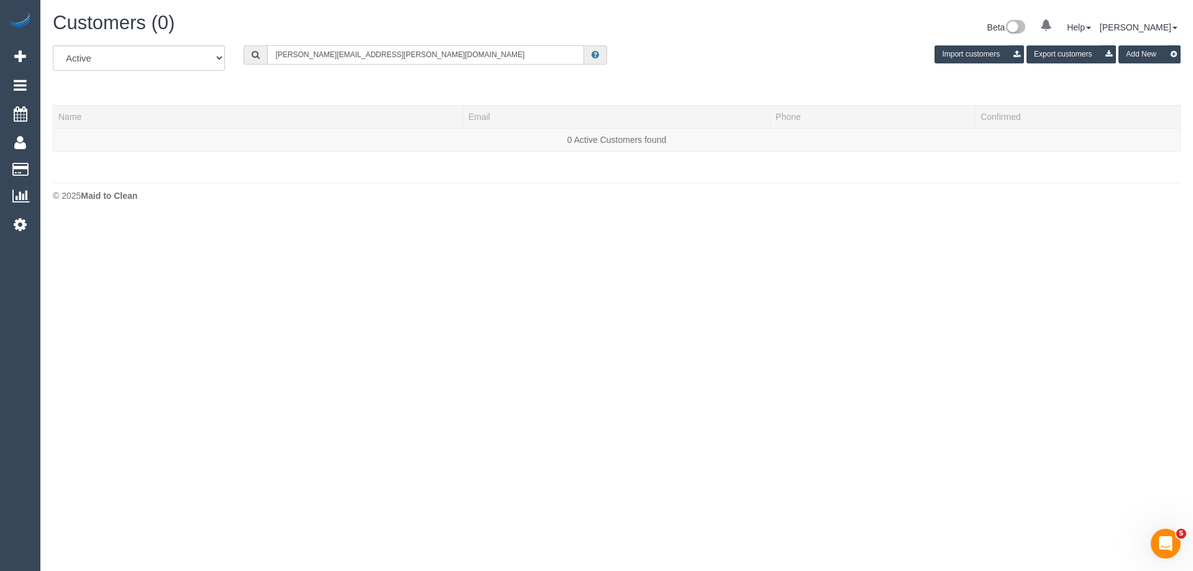
scroll to position [61915, 60942]
type input "damian.maynes@outlook.com"
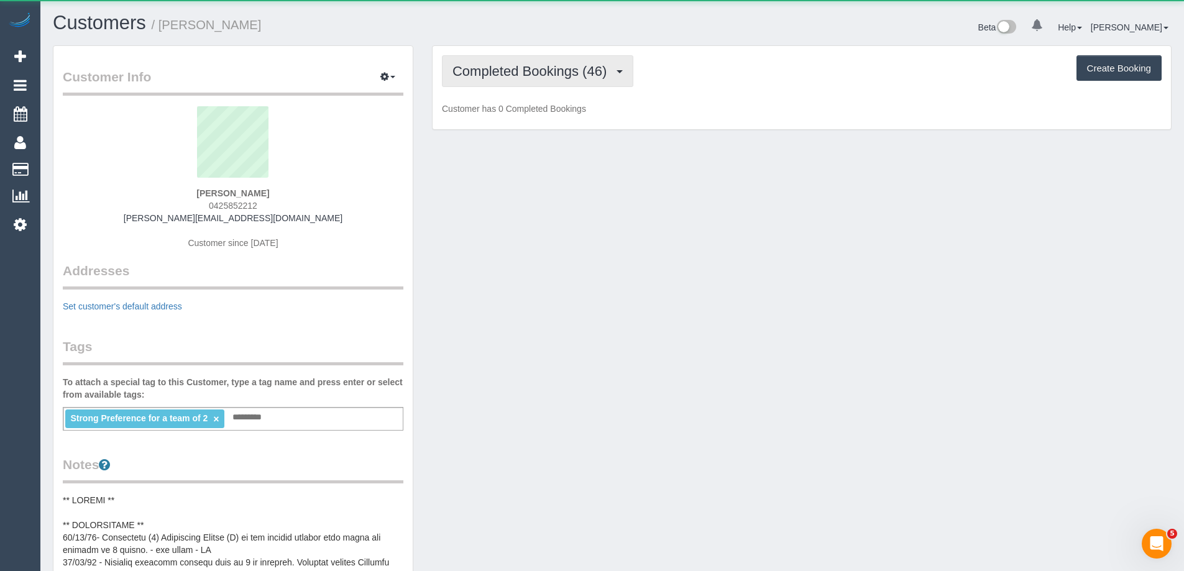
click at [523, 63] on span "Completed Bookings (46)" at bounding box center [532, 71] width 160 height 16
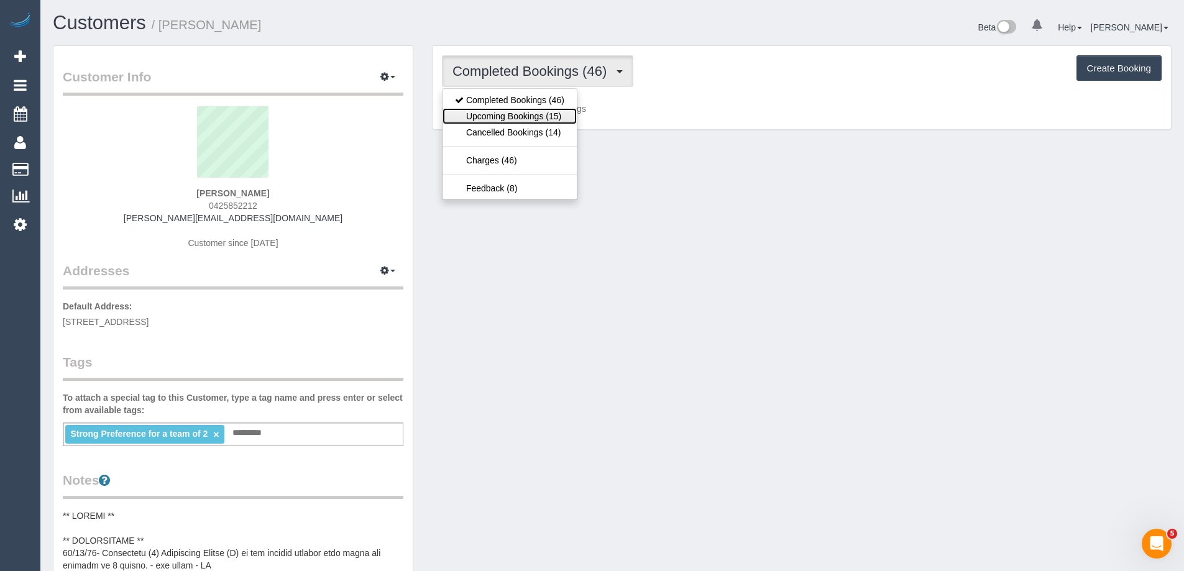
click at [511, 108] on link "Upcoming Bookings (15)" at bounding box center [509, 116] width 134 height 16
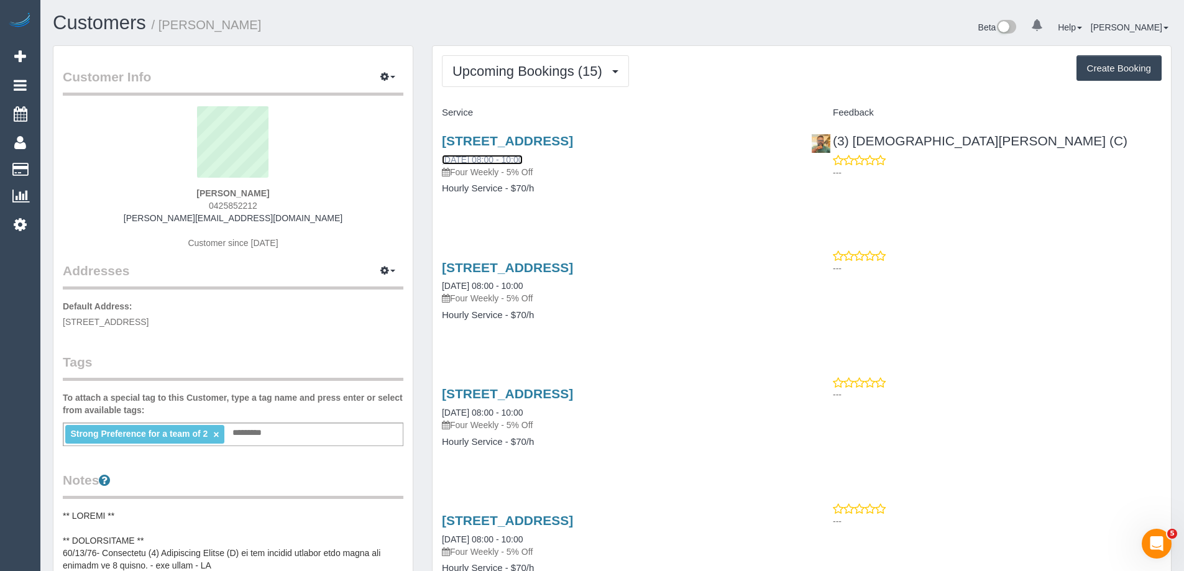
click at [478, 161] on link "[DATE] 08:00 - 10:00" at bounding box center [482, 160] width 81 height 10
click at [467, 287] on link "[DATE] 08:00 - 10:00" at bounding box center [482, 286] width 81 height 10
click at [494, 72] on span "Upcoming Bookings (15)" at bounding box center [530, 71] width 156 height 16
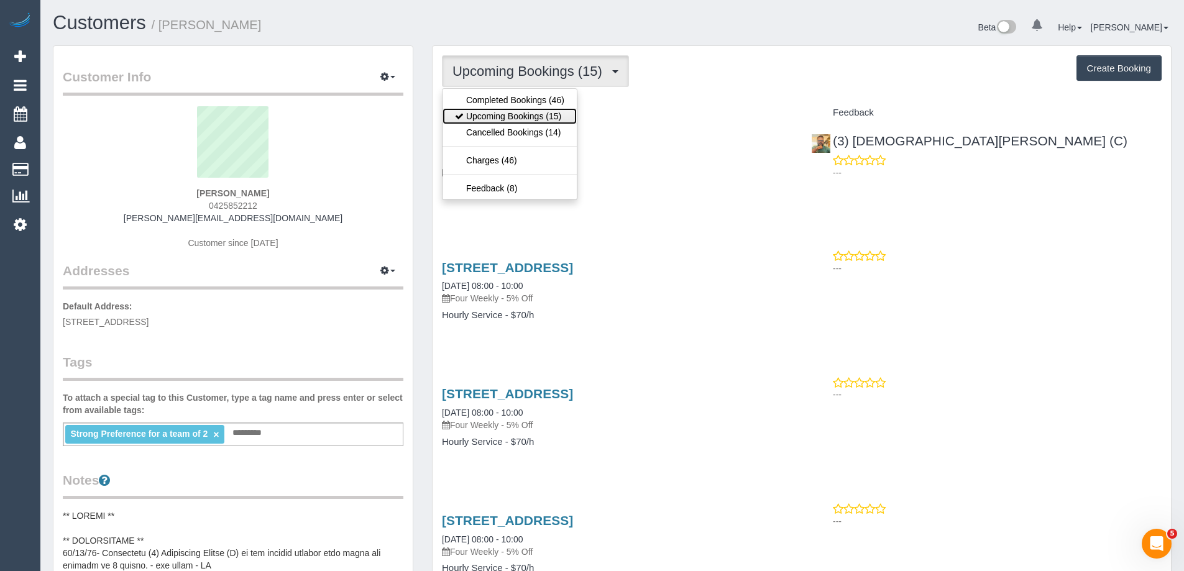
click at [496, 121] on link "Upcoming Bookings (15)" at bounding box center [509, 116] width 134 height 16
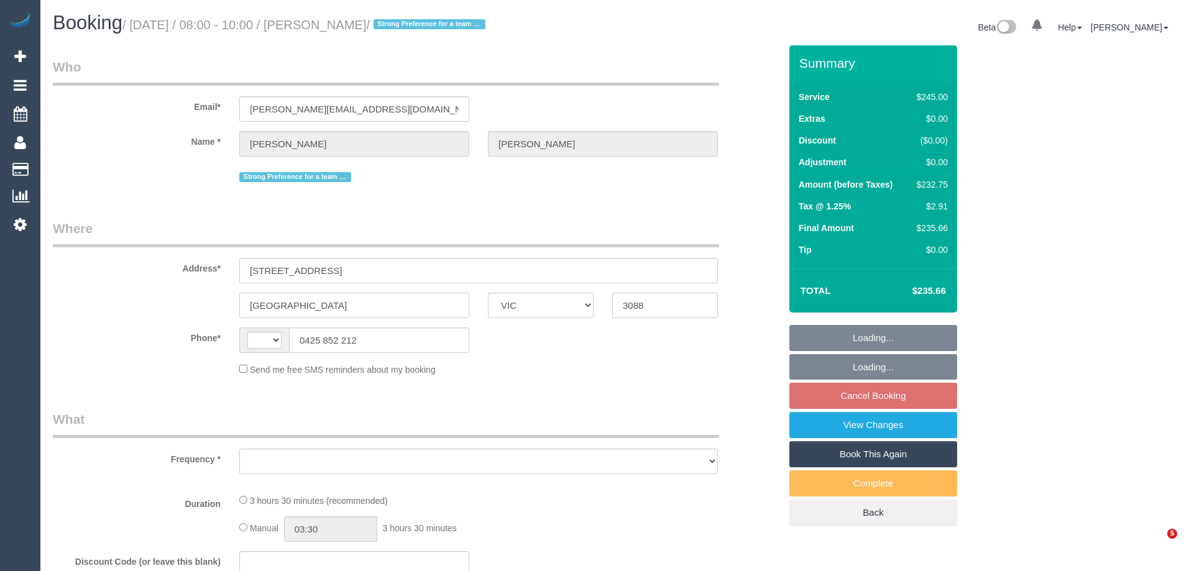
select select "VIC"
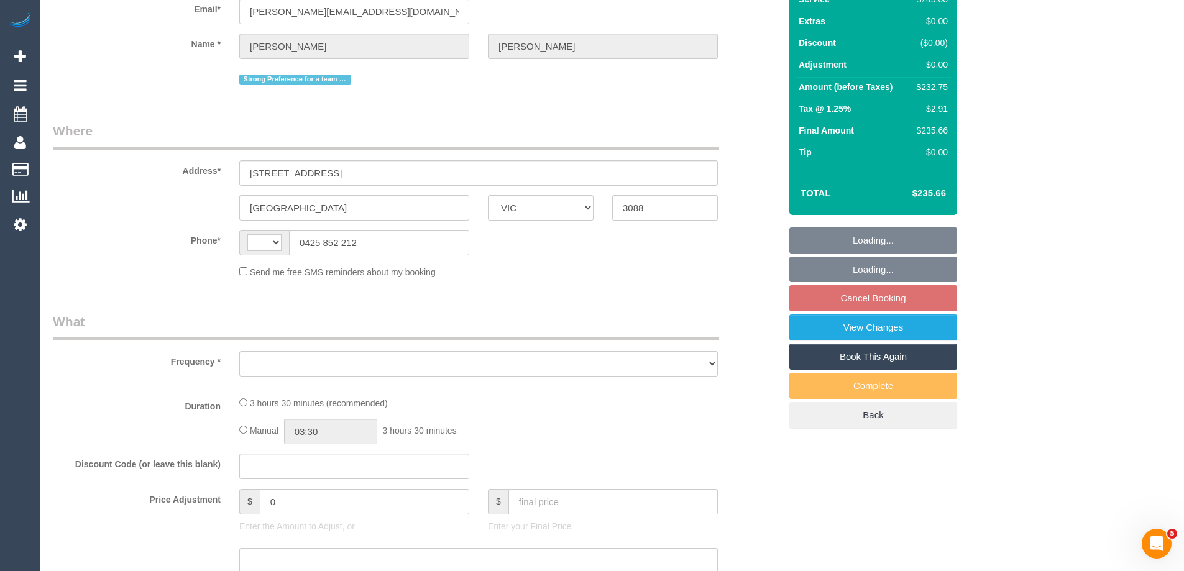
select select "string:AU"
select select "string:stripe-pm_1Qq2Nj2GScqysDRV58e3ZOHp"
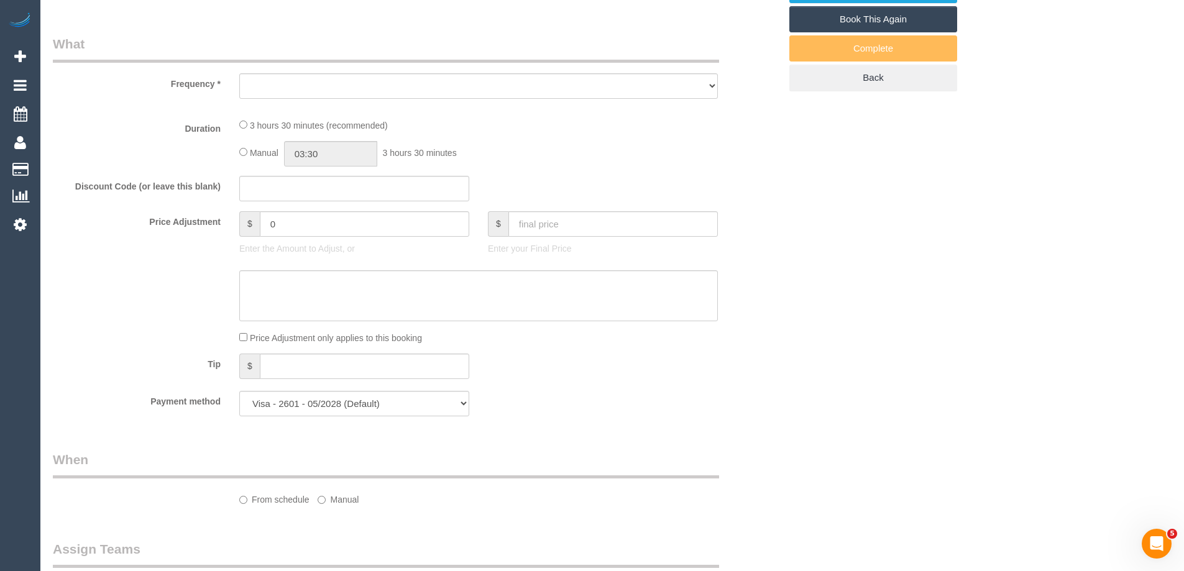
select select "object:539"
select select "210"
select select "number:29"
select select "number:14"
select select "number:18"
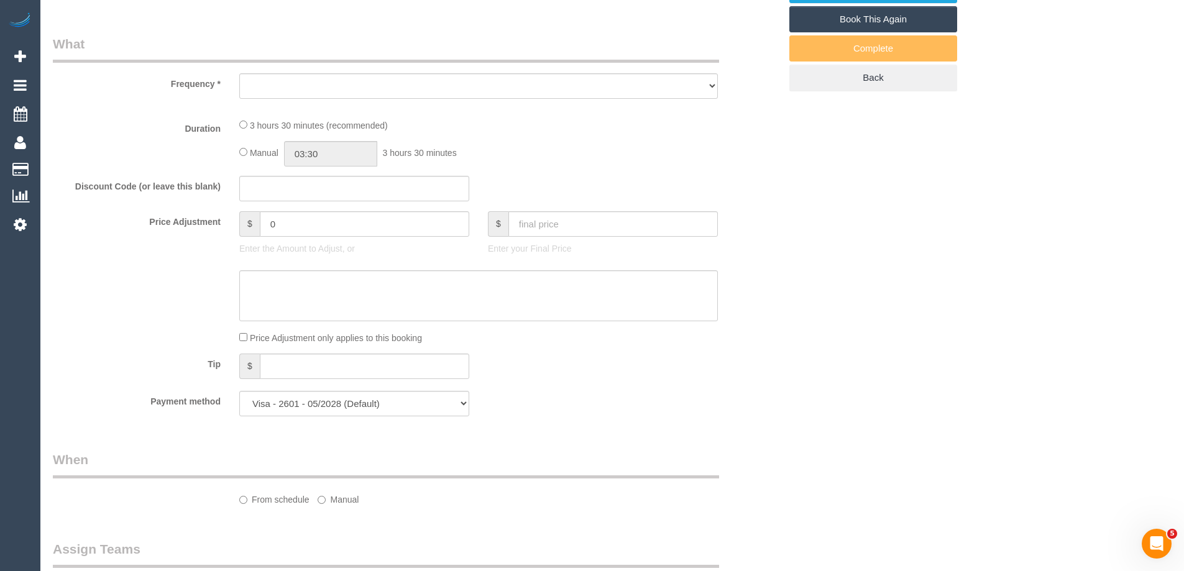
select select "number:36"
select select "number:34"
select select "number:11"
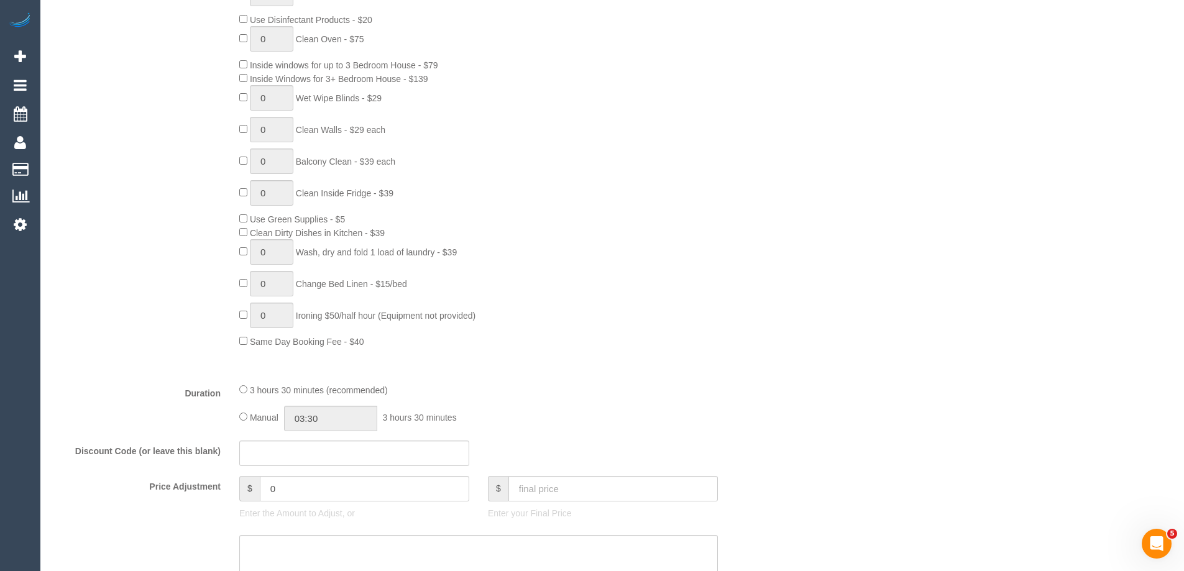
select select "object:1496"
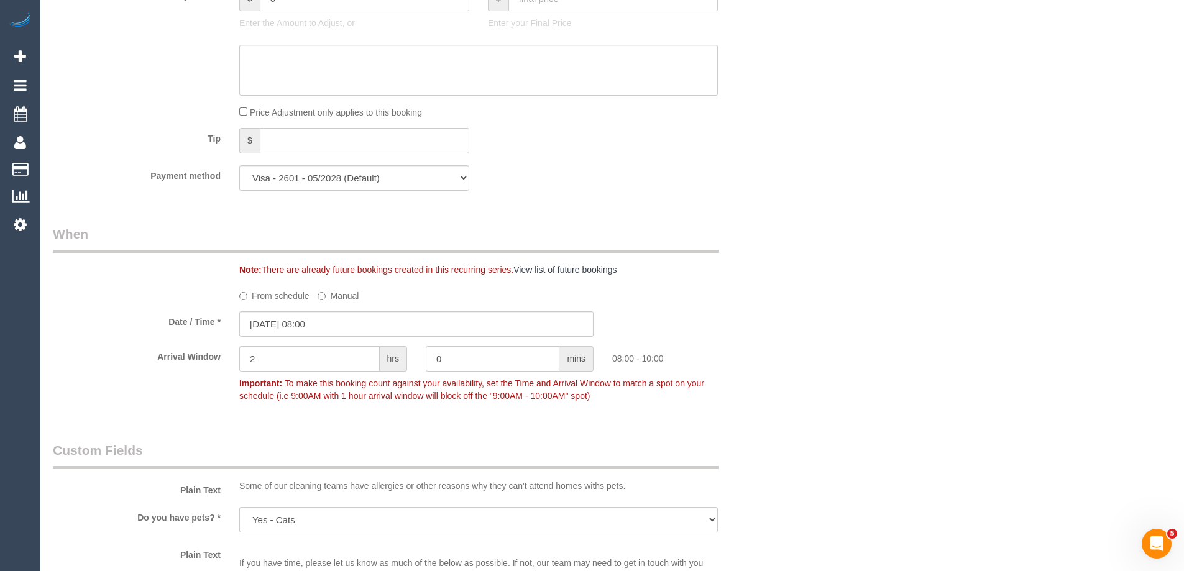
scroll to position [1181, 0]
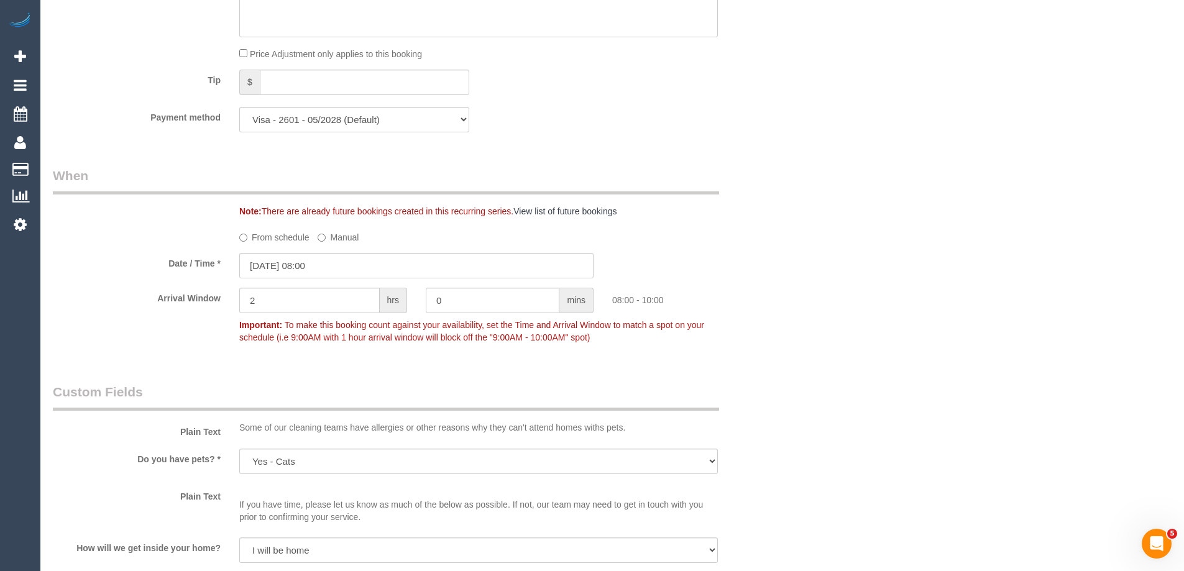
click at [266, 238] on label "From schedule" at bounding box center [274, 235] width 70 height 17
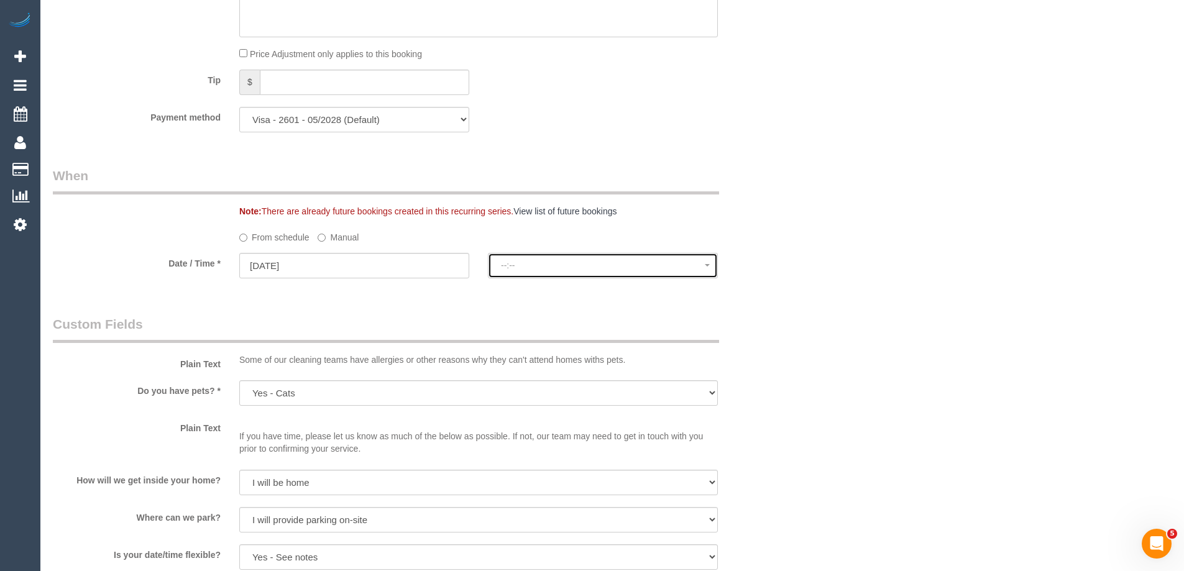
click at [534, 270] on span "--:--" at bounding box center [603, 265] width 204 height 10
select select "spot9"
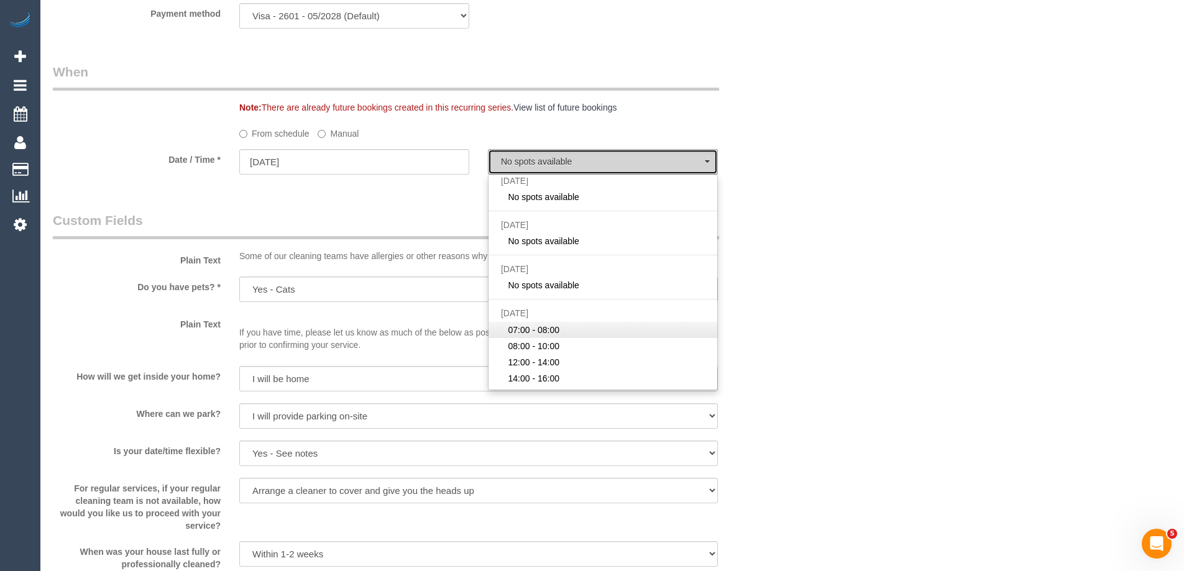
scroll to position [1305, 0]
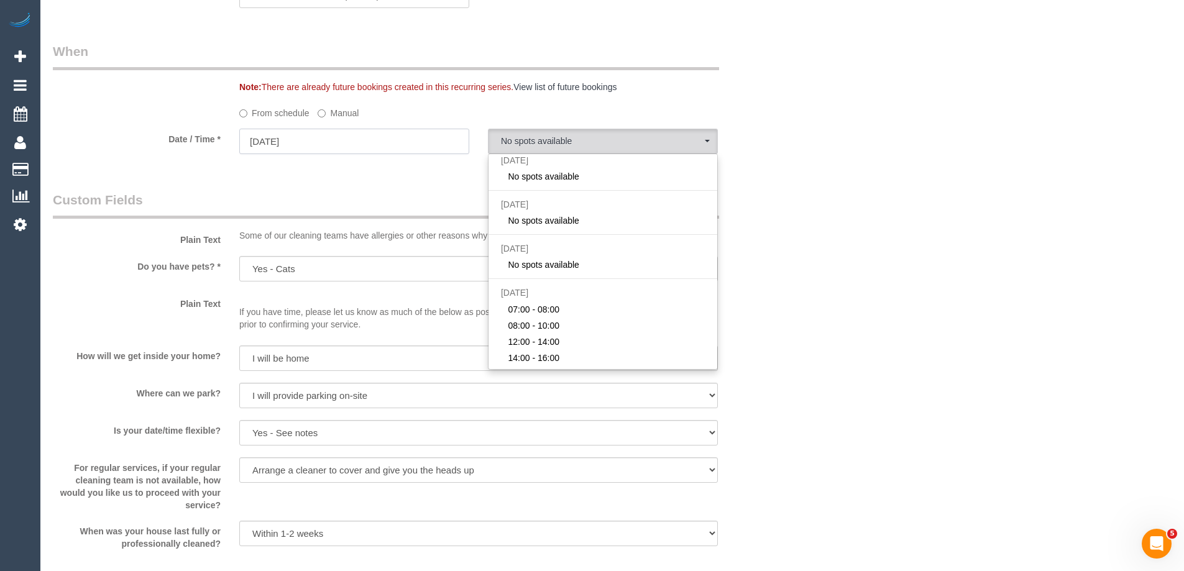
click at [285, 142] on input "25/09/2025" at bounding box center [354, 141] width 230 height 25
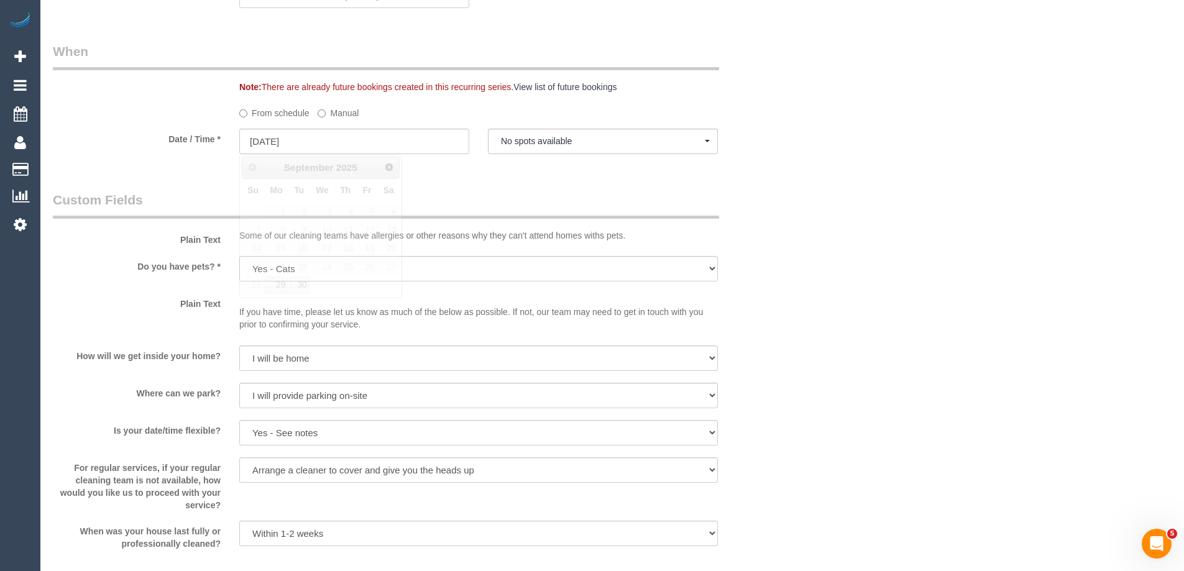
click at [495, 188] on div "Who Email* melissa@honeybeetoys.com.au Name * Melissa McGroarty Strong Preferen…" at bounding box center [416, 26] width 746 height 2570
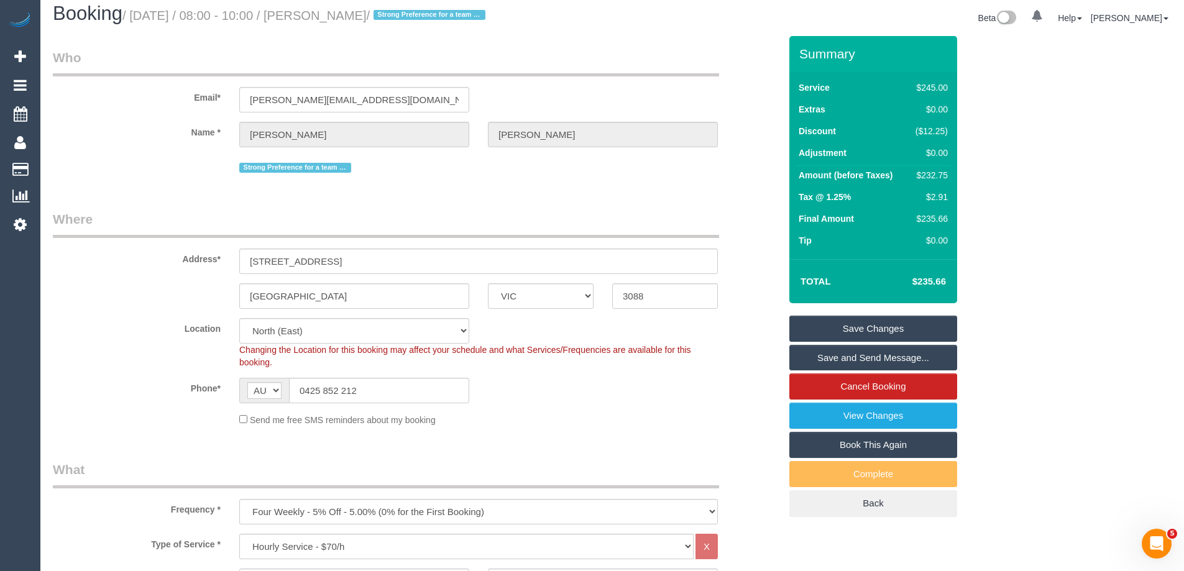
scroll to position [0, 0]
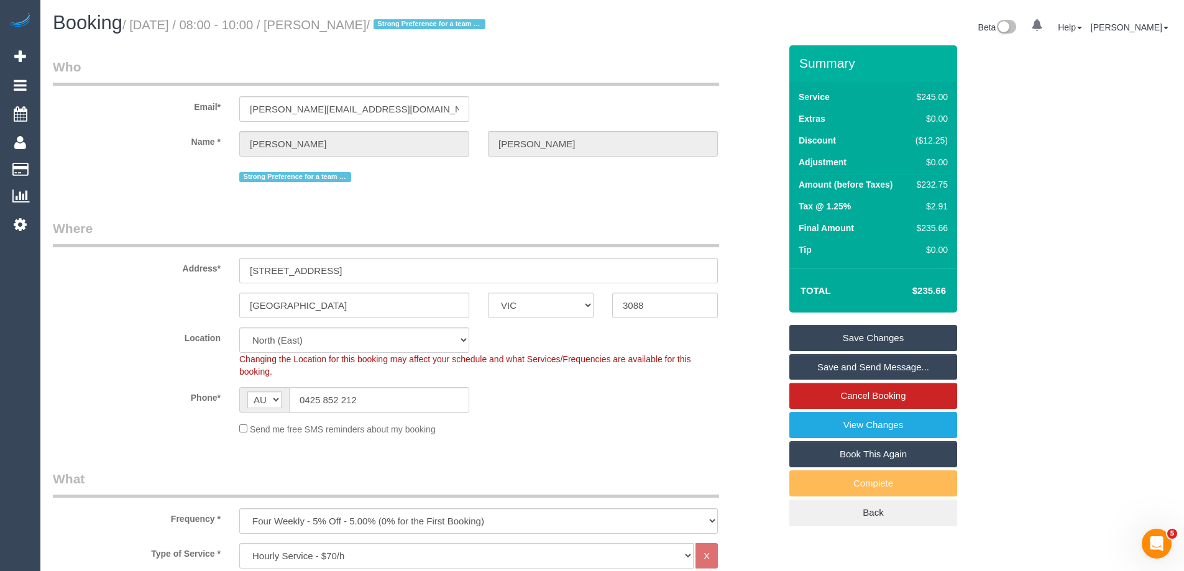
click at [475, 141] on div "Name * Melissa McGroarty" at bounding box center [416, 143] width 746 height 25
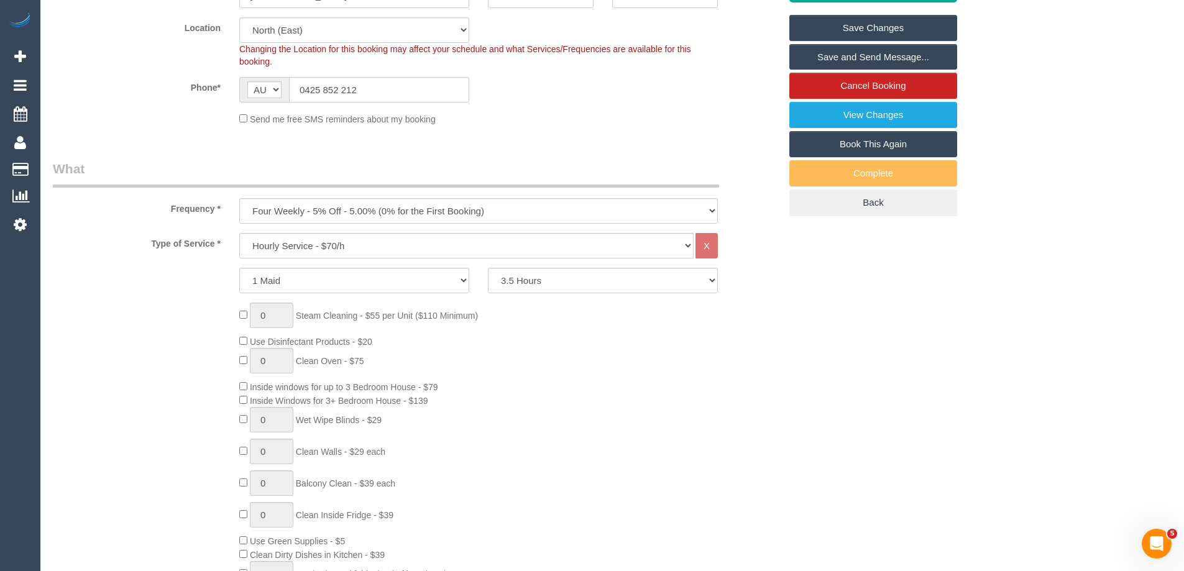
scroll to position [124, 0]
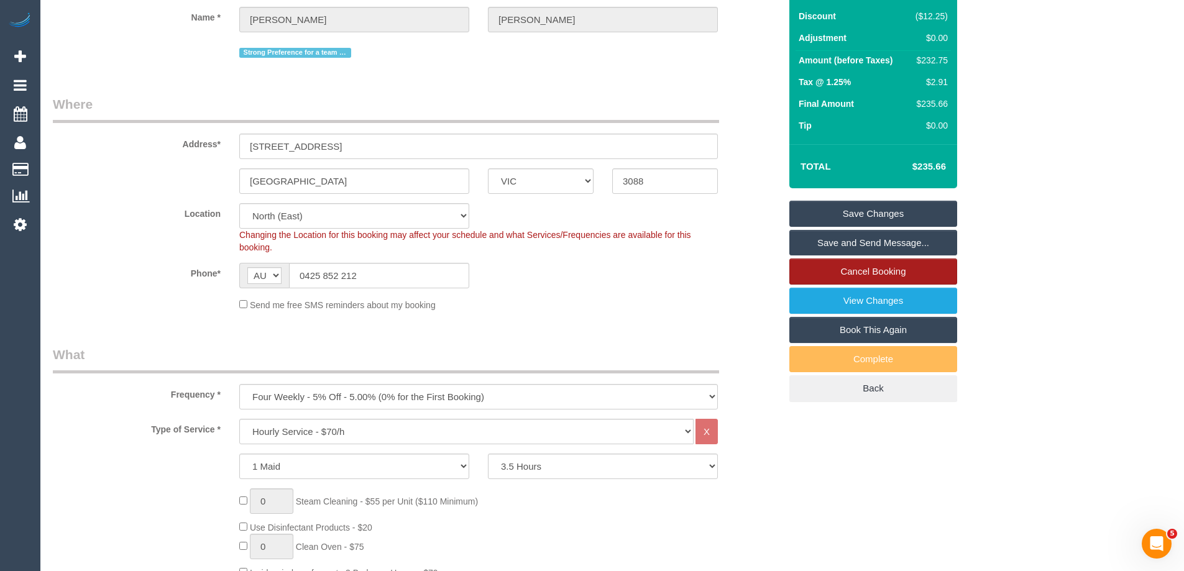
click at [846, 276] on link "Cancel Booking" at bounding box center [873, 271] width 168 height 26
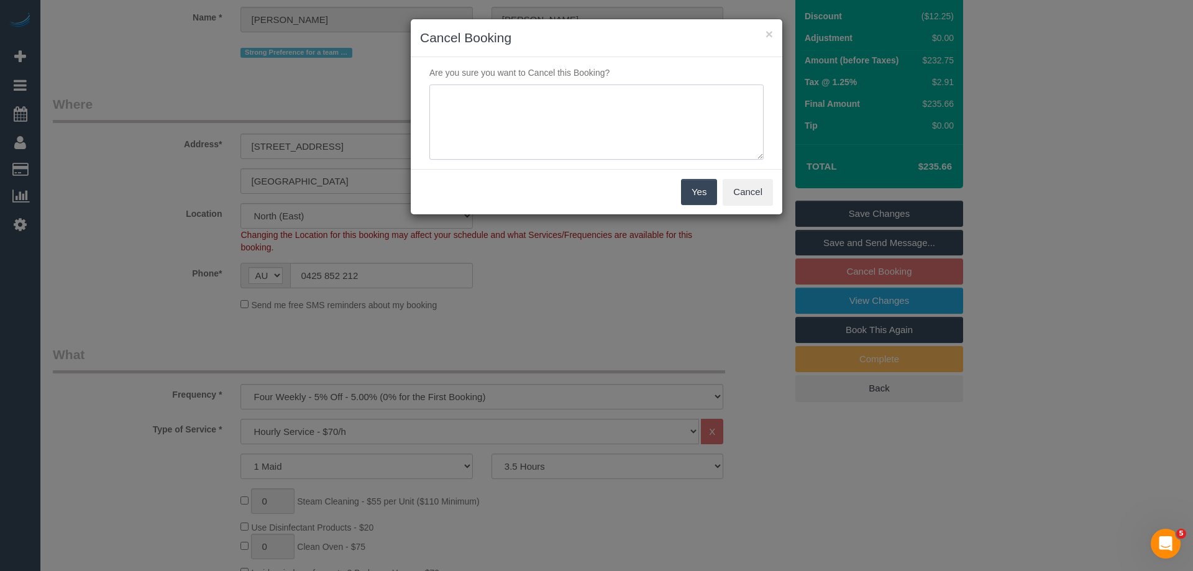
click at [542, 127] on textarea at bounding box center [596, 123] width 334 height 76
click at [585, 117] on textarea at bounding box center [596, 123] width 334 height 76
click at [508, 98] on textarea at bounding box center [596, 123] width 334 height 76
click at [572, 98] on textarea at bounding box center [596, 123] width 334 height 76
type textarea "Customer has an appt and will need to skip - Via phone call CE"
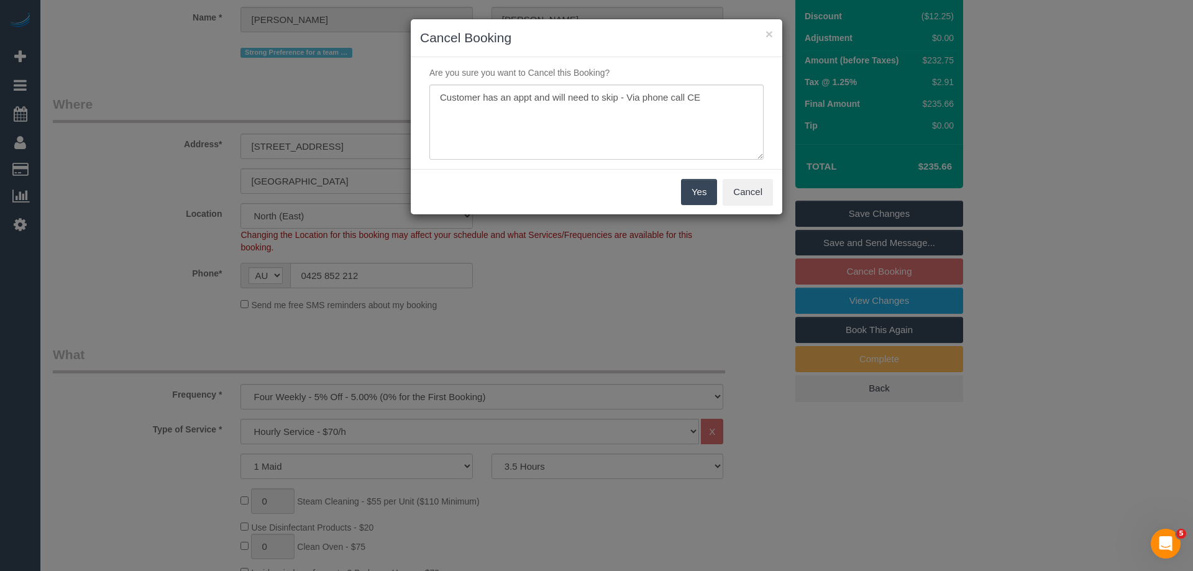
click at [700, 196] on button "Yes" at bounding box center [699, 192] width 36 height 26
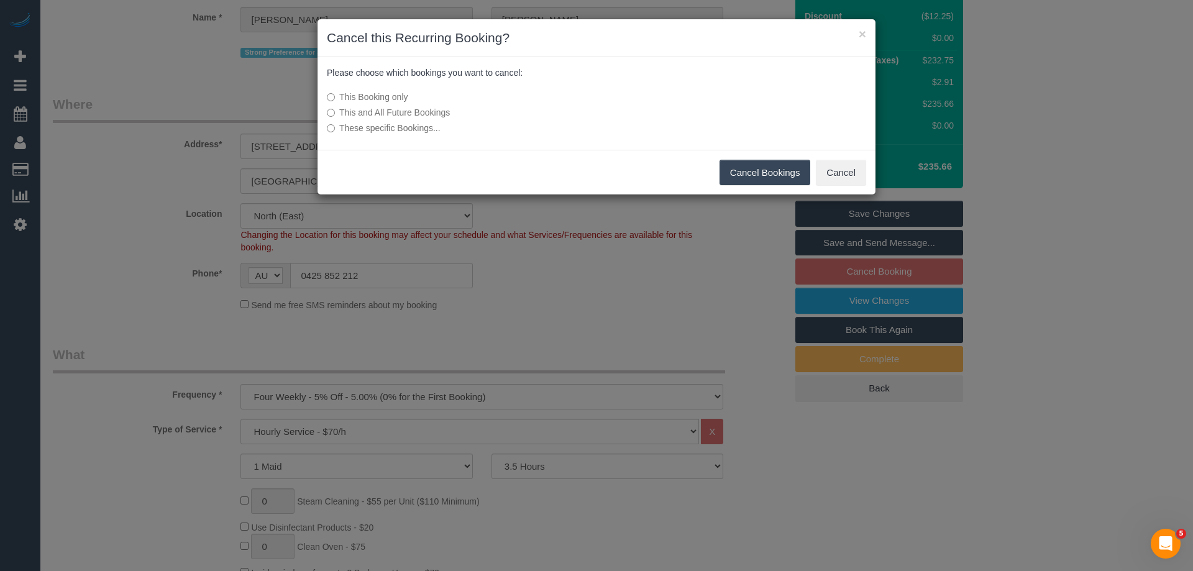
click at [749, 170] on button "Cancel Bookings" at bounding box center [765, 173] width 91 height 26
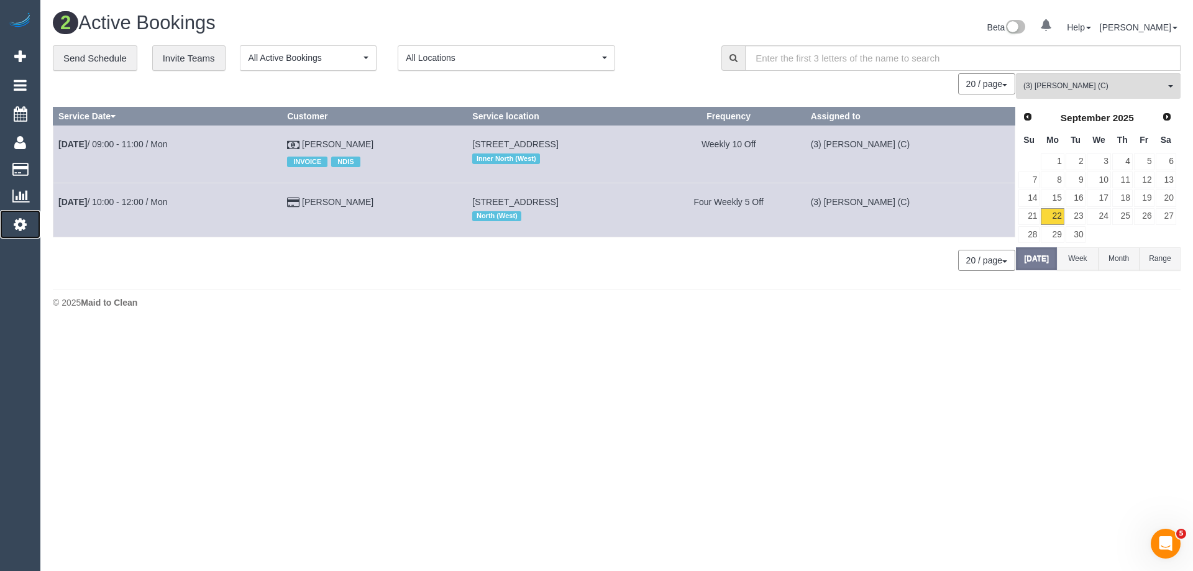
click at [21, 227] on icon at bounding box center [20, 224] width 13 height 15
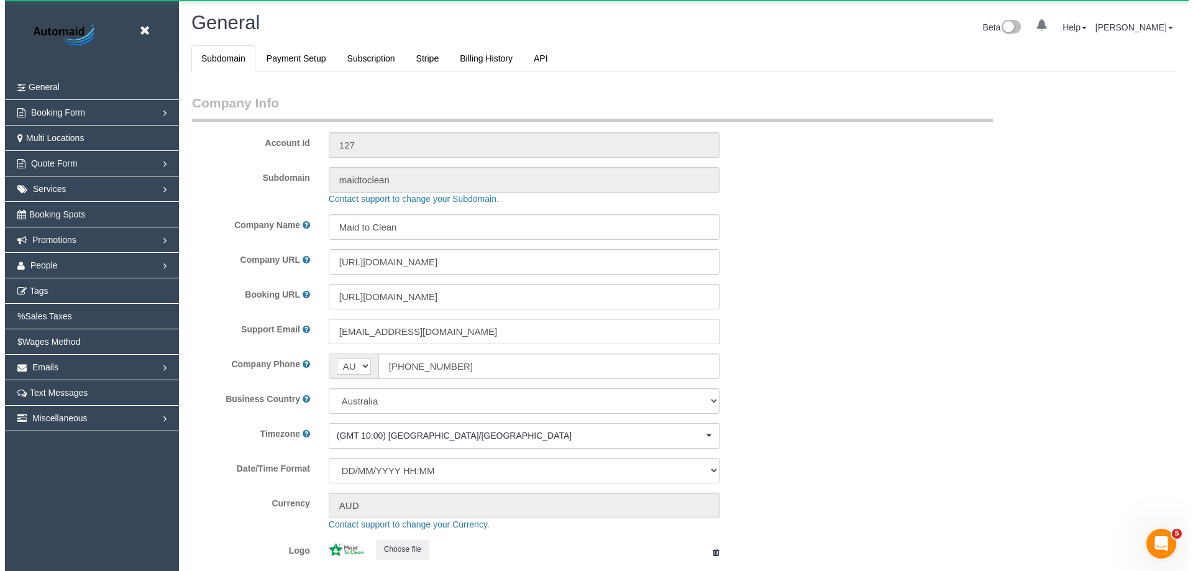
scroll to position [2815, 1184]
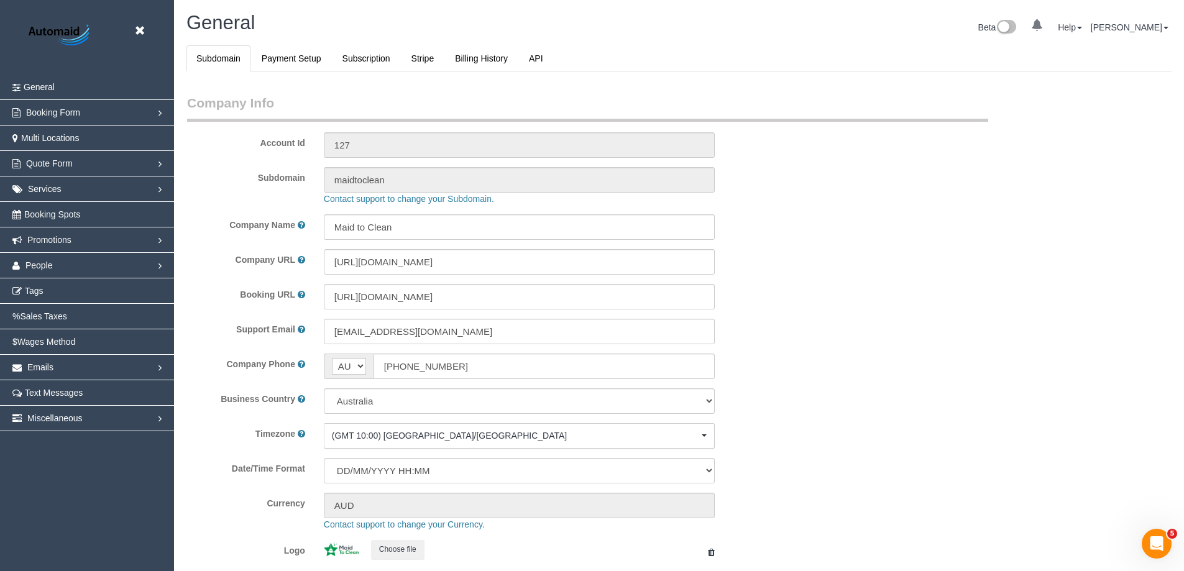
select select "1"
click at [50, 264] on span "People" at bounding box center [38, 265] width 27 height 10
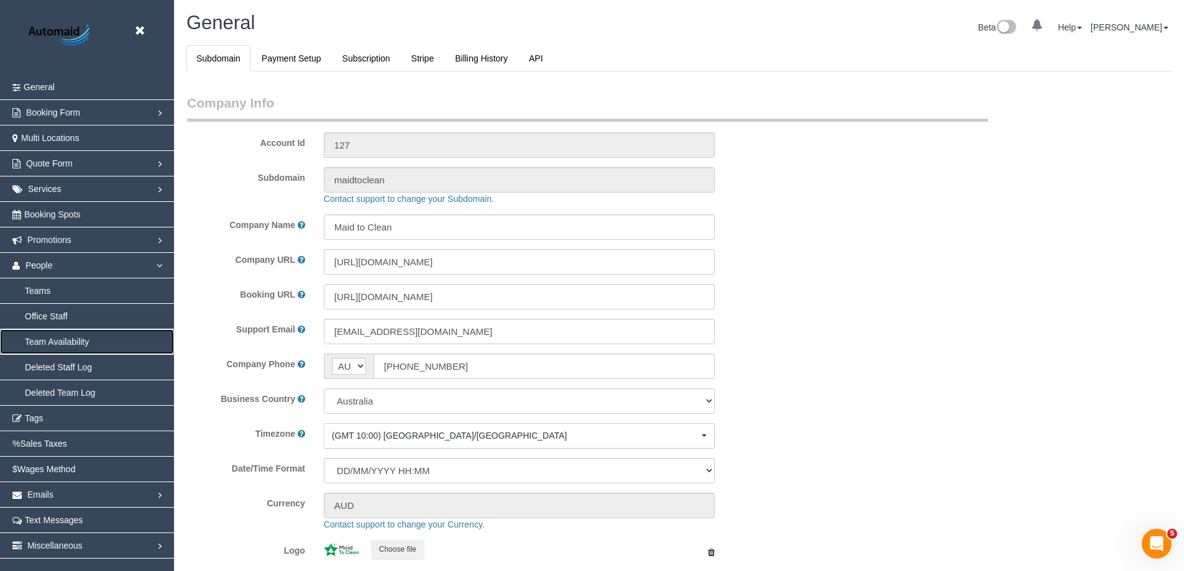
click at [61, 344] on link "Team Availability" at bounding box center [87, 341] width 174 height 25
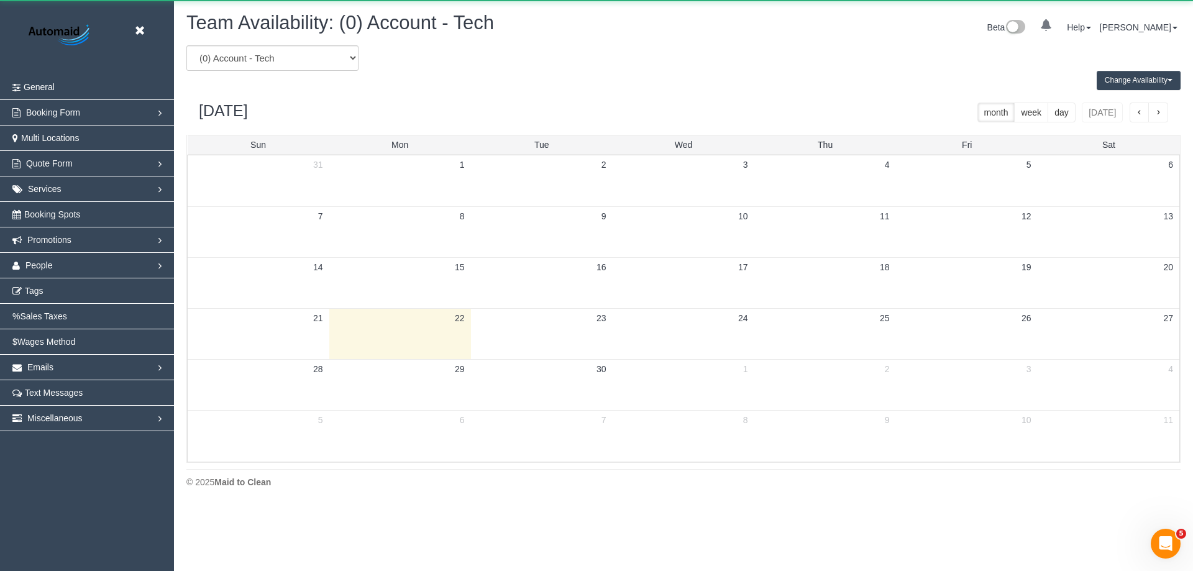
scroll to position [506, 1193]
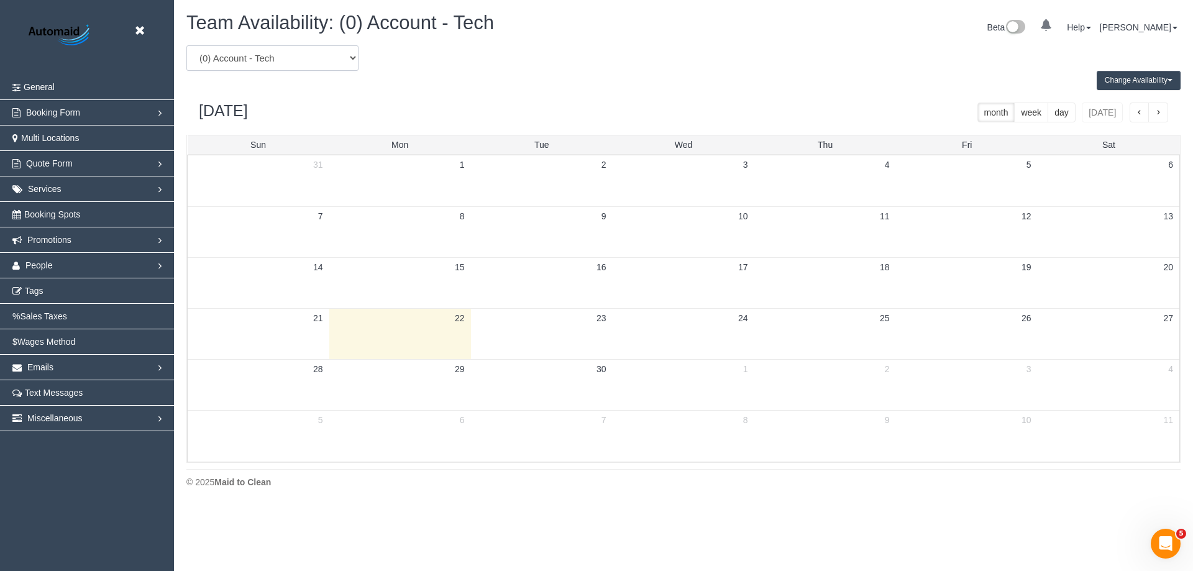
click at [284, 59] on select "(0) Account - Tech (0) Office (0) Raunak Test Account (1) Debbie Brodjanac (FT)…" at bounding box center [272, 57] width 172 height 25
select select "number:33457"
click at [186, 45] on select "(0) Account - Tech (0) Office (0) Raunak Test Account (1) Debbie Brodjanac (FT)…" at bounding box center [272, 57] width 172 height 25
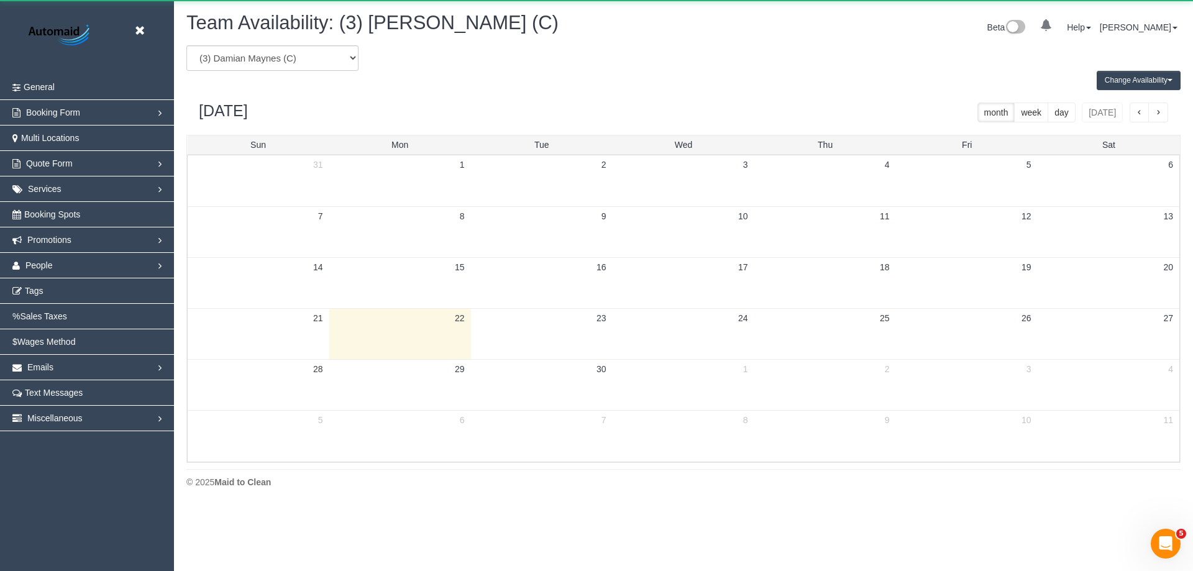
scroll to position [61629, 60942]
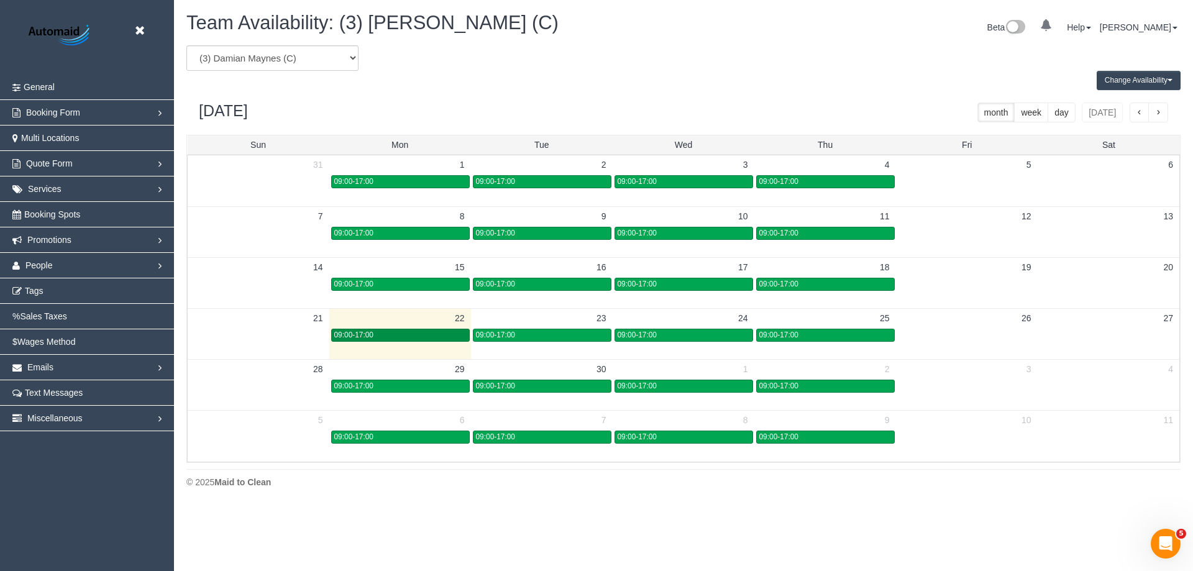
click at [423, 338] on div "09:00-17:00" at bounding box center [400, 335] width 132 height 9
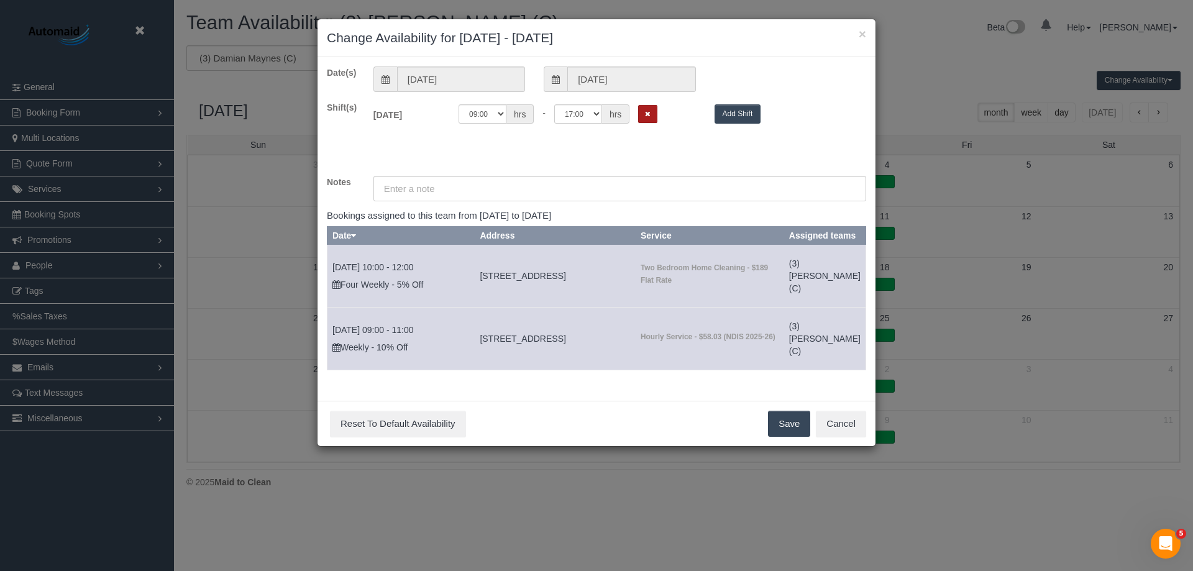
click at [653, 114] on button "Remove Shift" at bounding box center [647, 114] width 19 height 18
click at [789, 437] on button "Save" at bounding box center [789, 424] width 42 height 26
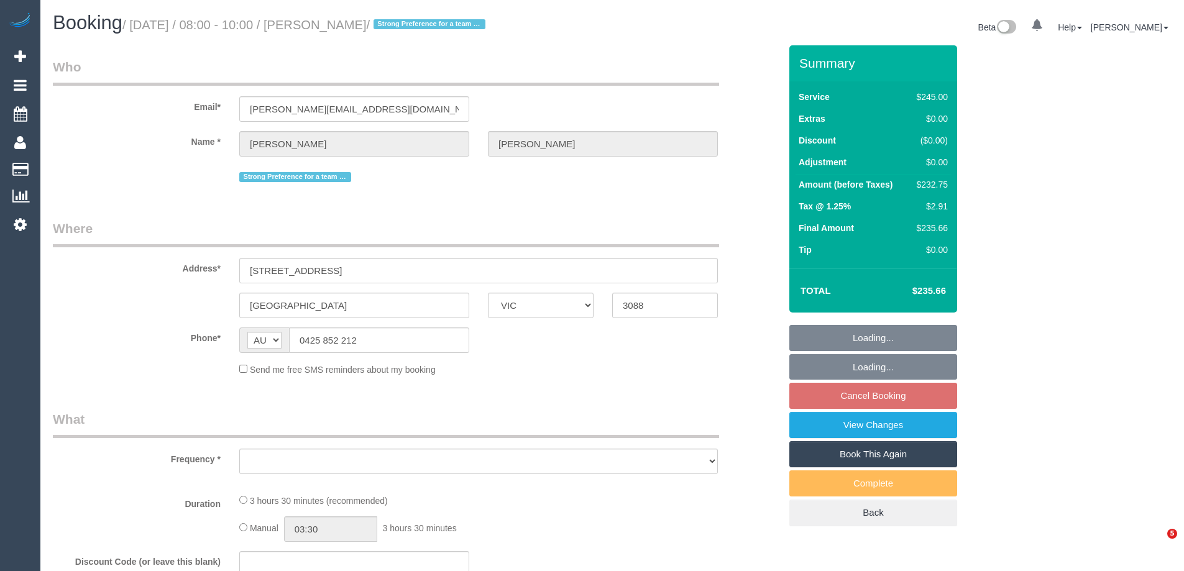
select select "VIC"
select select "object:695"
select select "string:stripe-pm_1Qq2Nj2GScqysDRV58e3ZOHp"
select select "210"
select select "number:29"
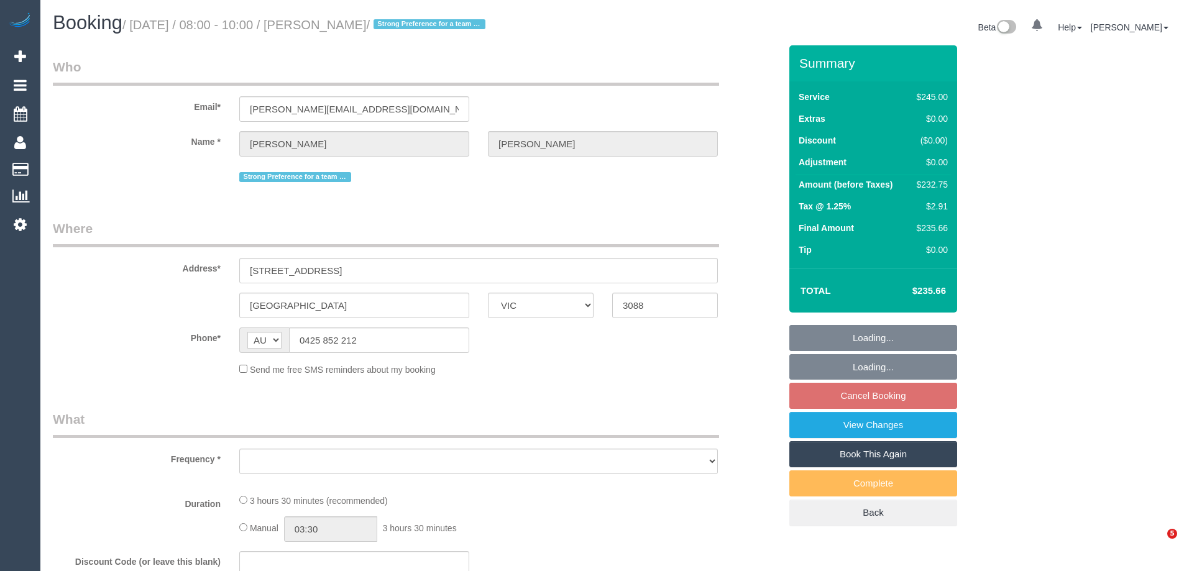
select select "number:14"
select select "number:18"
select select "number:36"
select select "number:34"
select select "number:11"
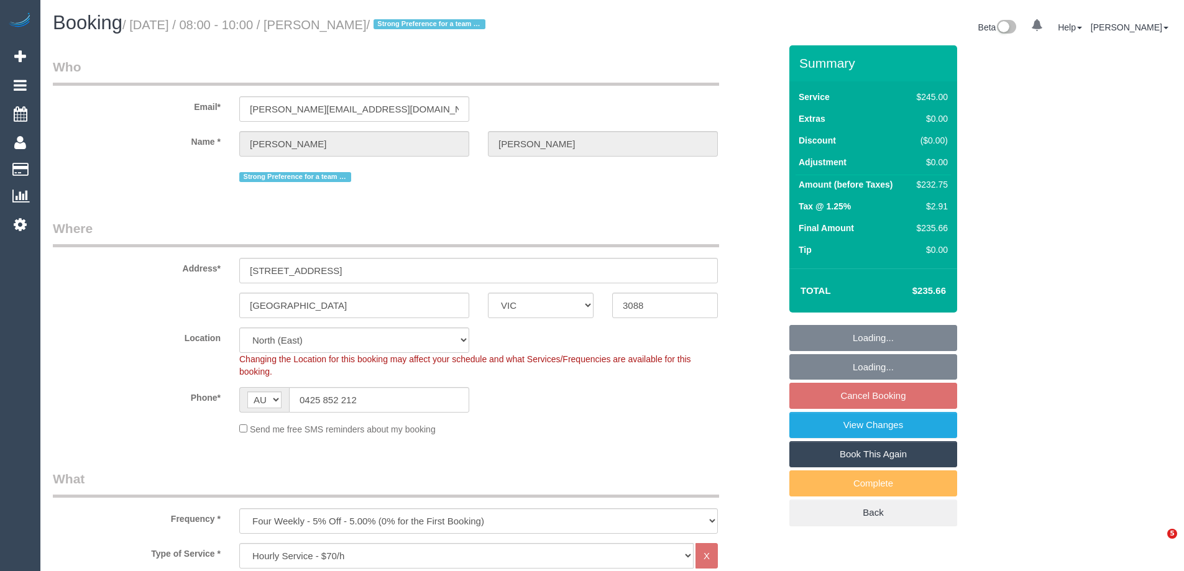
select select "object:1482"
select select "spot2"
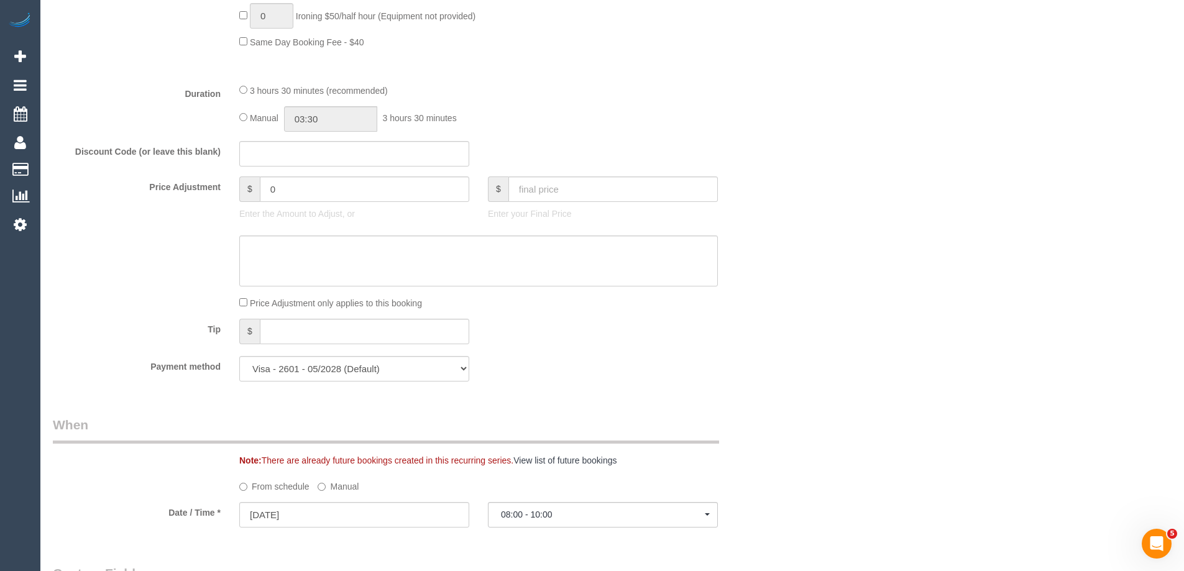
scroll to position [1181, 0]
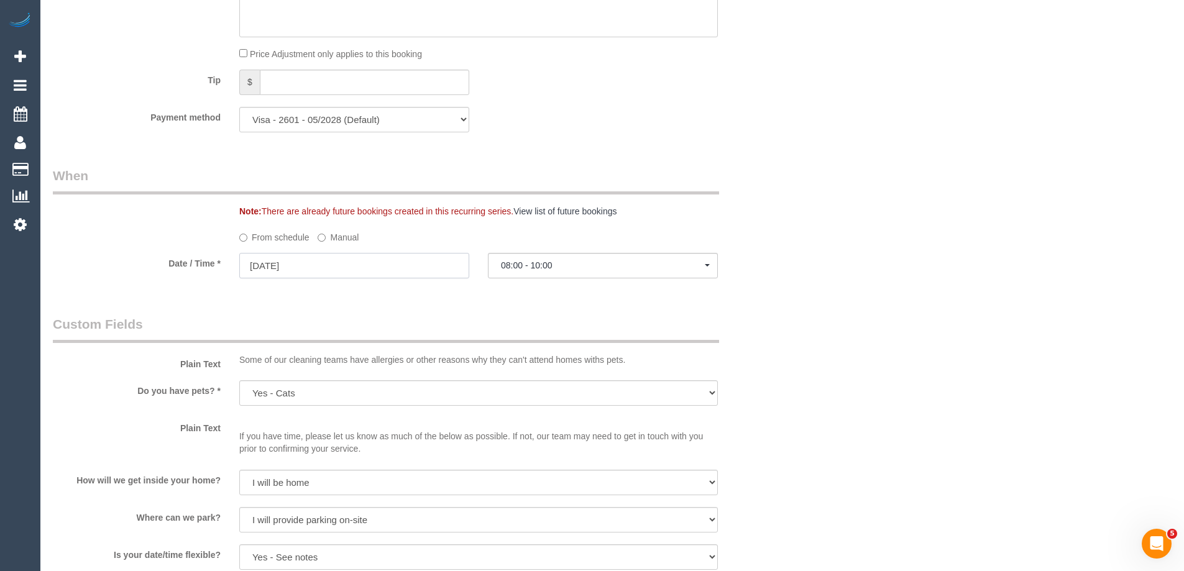
click at [321, 265] on input "23/10/2025" at bounding box center [354, 265] width 230 height 25
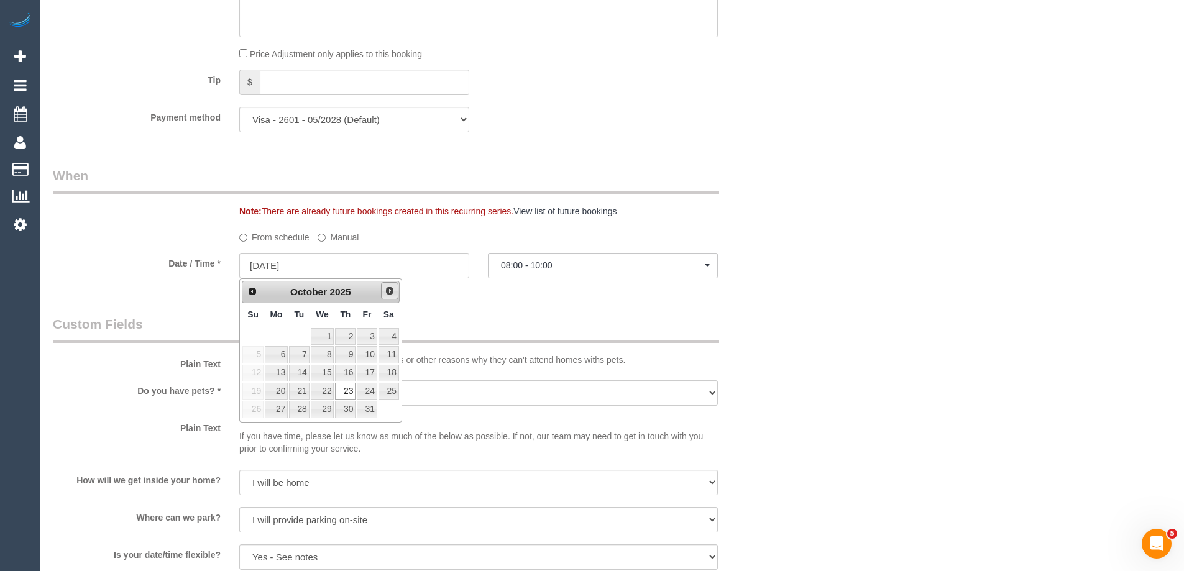
click at [394, 293] on link "Next" at bounding box center [389, 290] width 17 height 17
click at [350, 356] on link "6" at bounding box center [345, 354] width 21 height 17
type input "06/11/2025"
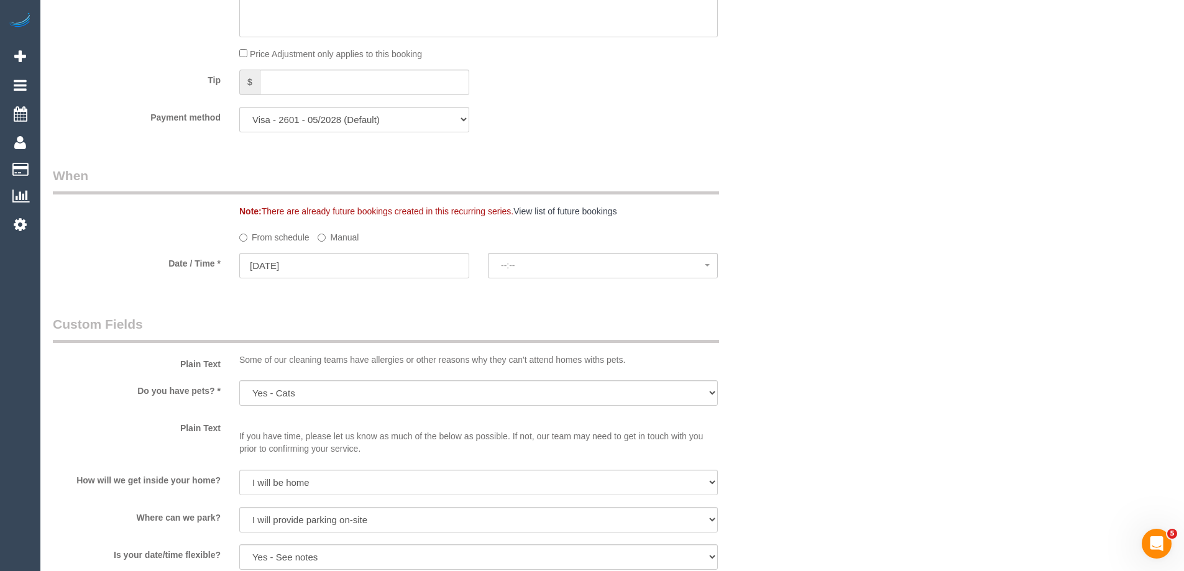
click at [624, 252] on sui-booking-spot "From schedule Manual Date / Time * 06/11/2025 --:-- Thu October 23rd 07:00 - 08…" at bounding box center [416, 254] width 727 height 54
click at [624, 266] on span "07:00 - 08:00" at bounding box center [603, 265] width 204 height 10
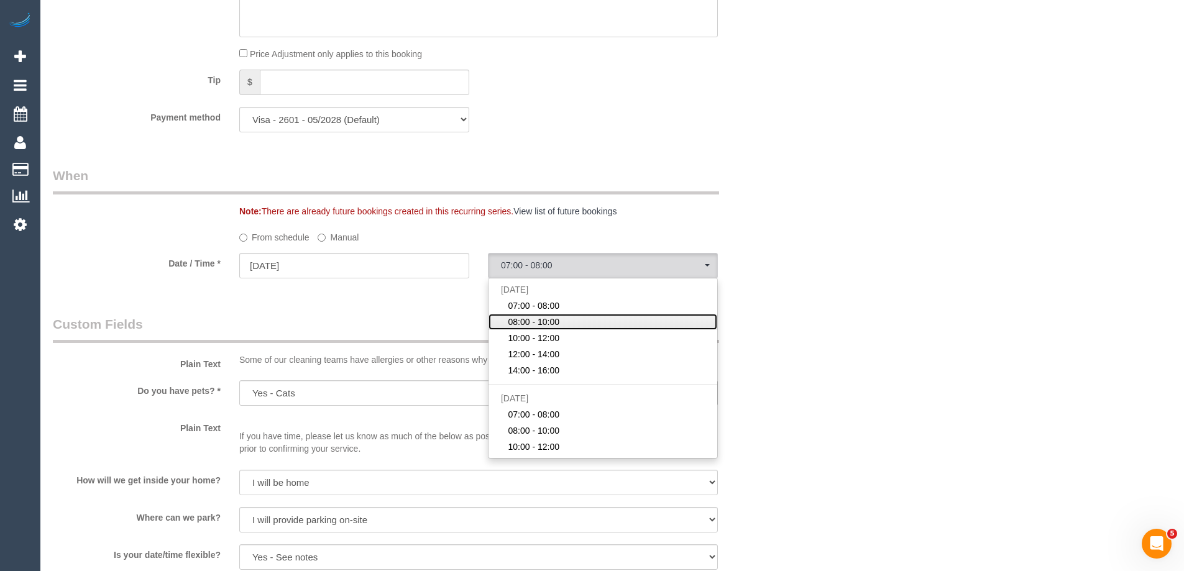
click at [529, 324] on span "08:00 - 10:00" at bounding box center [534, 322] width 52 height 12
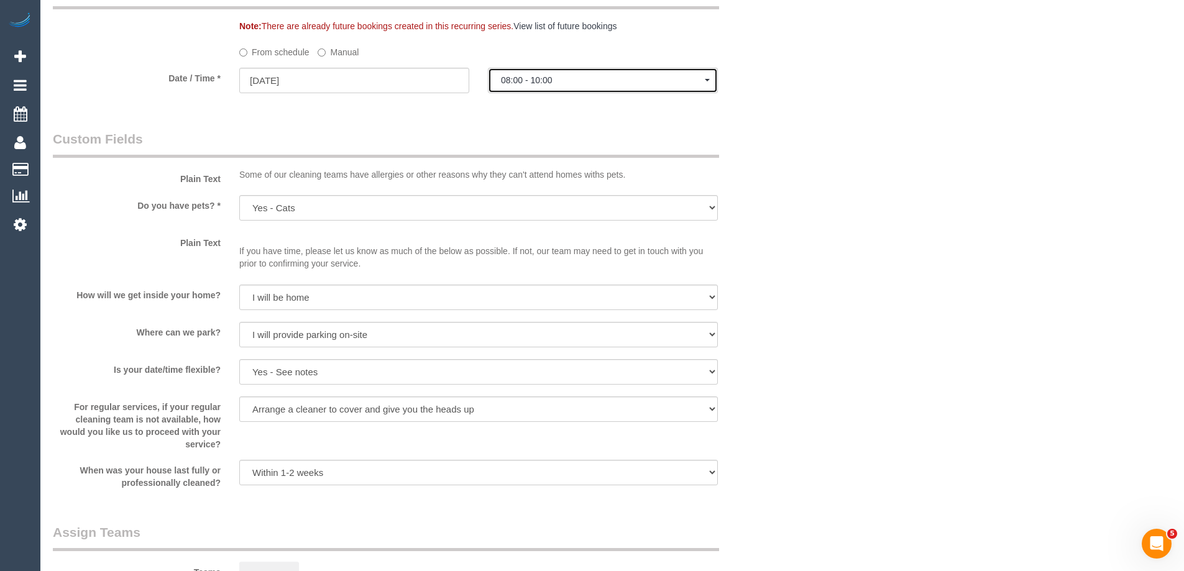
scroll to position [1305, 0]
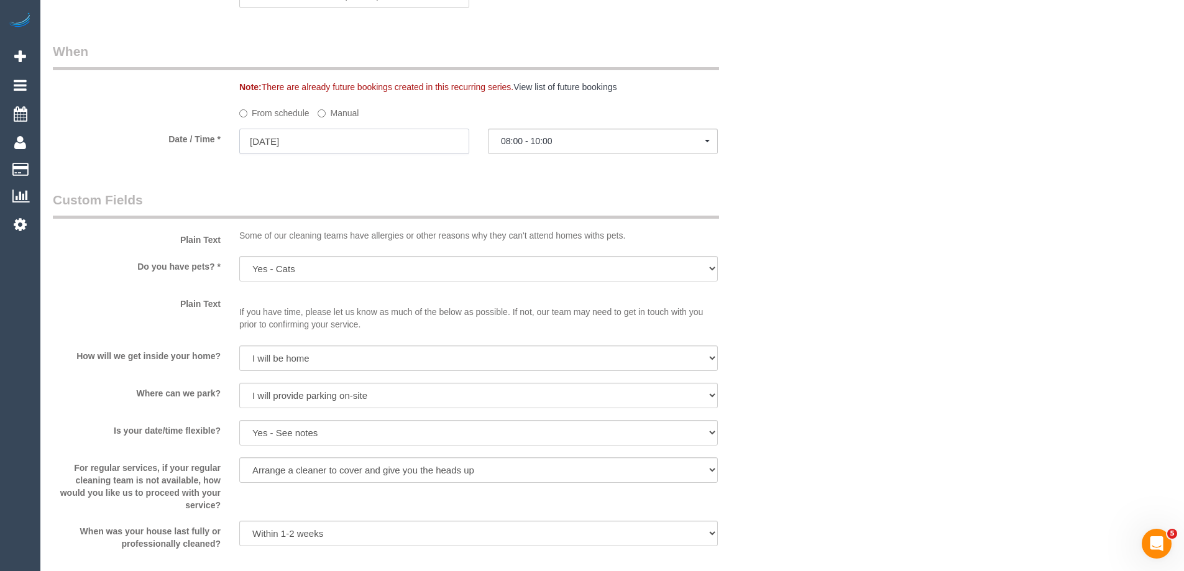
click at [295, 149] on input "06/11/2025" at bounding box center [354, 141] width 230 height 25
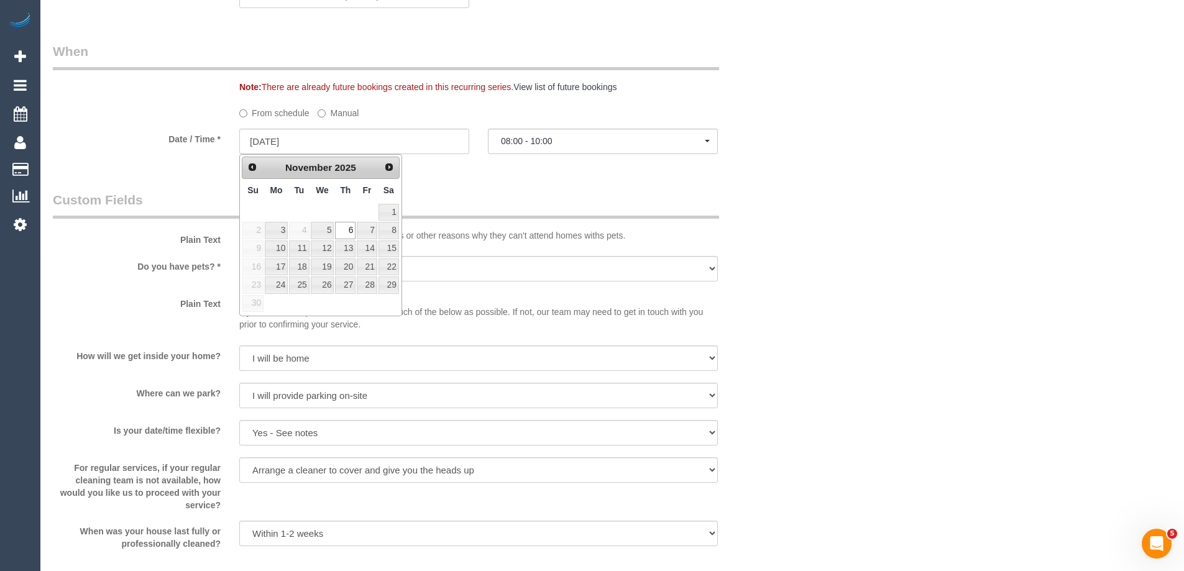
click at [442, 182] on div "Who Email* melissa@honeybeetoys.com.au Name * Melissa McGroarty Strong Preferen…" at bounding box center [416, 26] width 746 height 2570
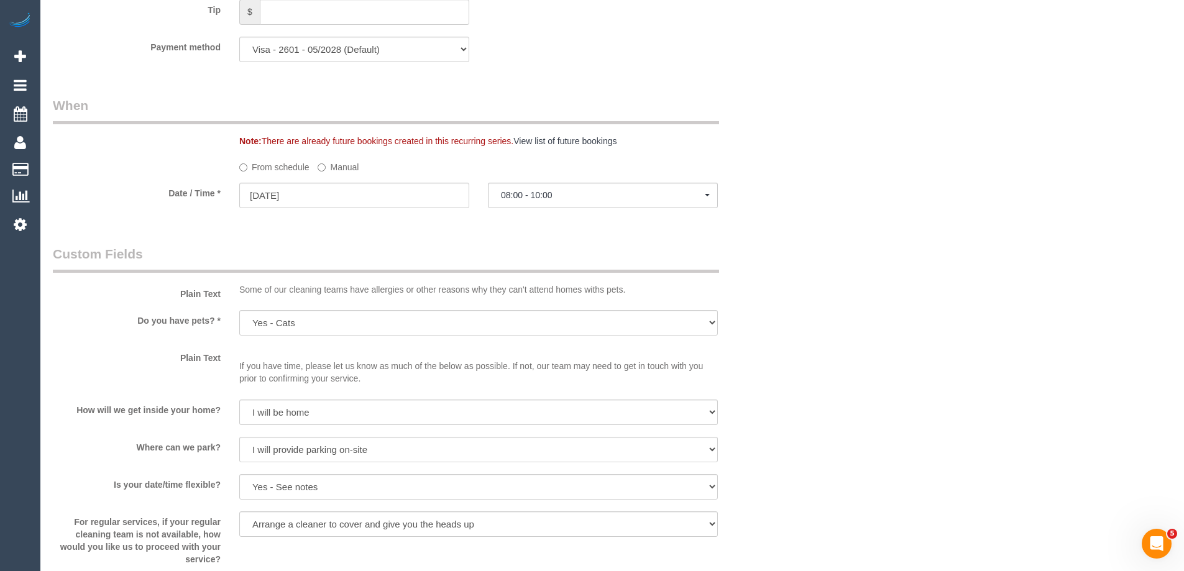
scroll to position [1181, 0]
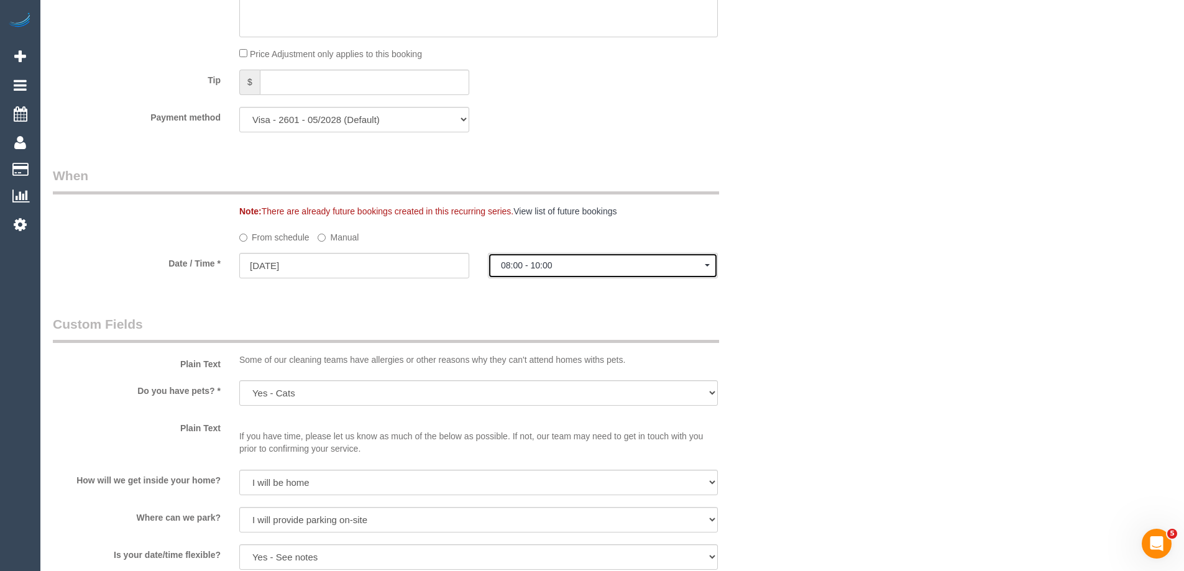
click at [536, 261] on span "08:00 - 10:00" at bounding box center [603, 265] width 204 height 10
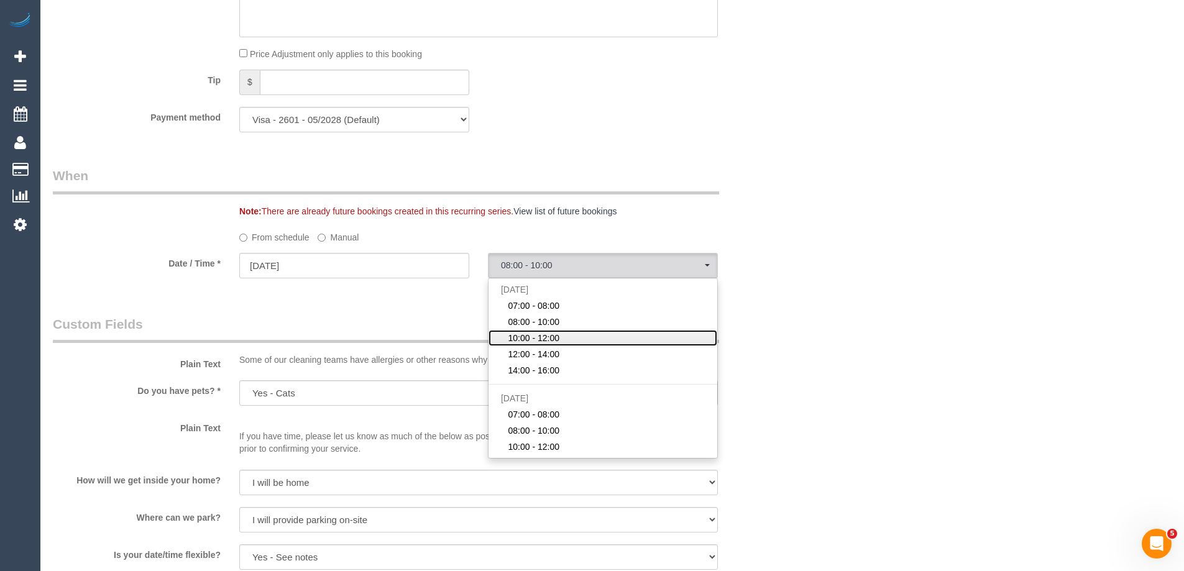
click at [521, 339] on span "10:00 - 12:00" at bounding box center [534, 338] width 52 height 12
select select "spot24"
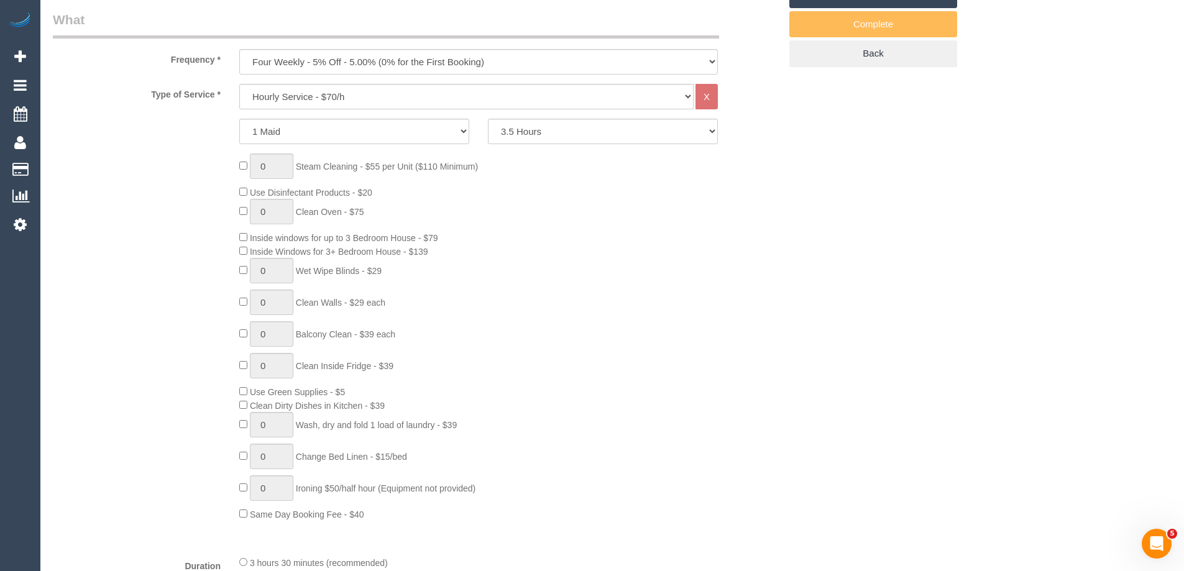
scroll to position [249, 0]
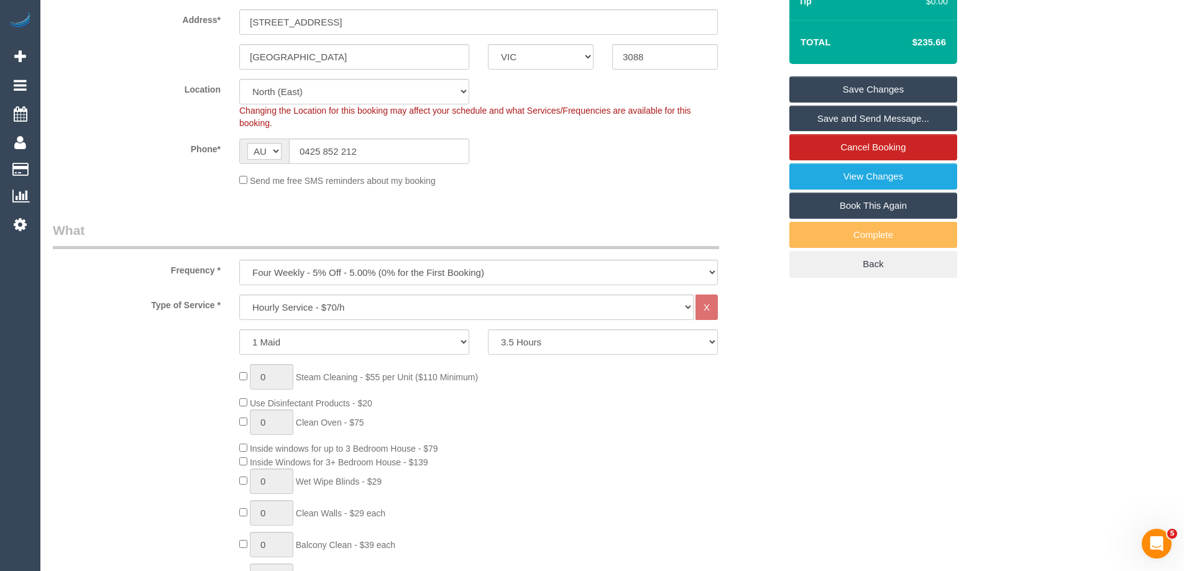
click at [833, 88] on link "Save Changes" at bounding box center [873, 89] width 168 height 26
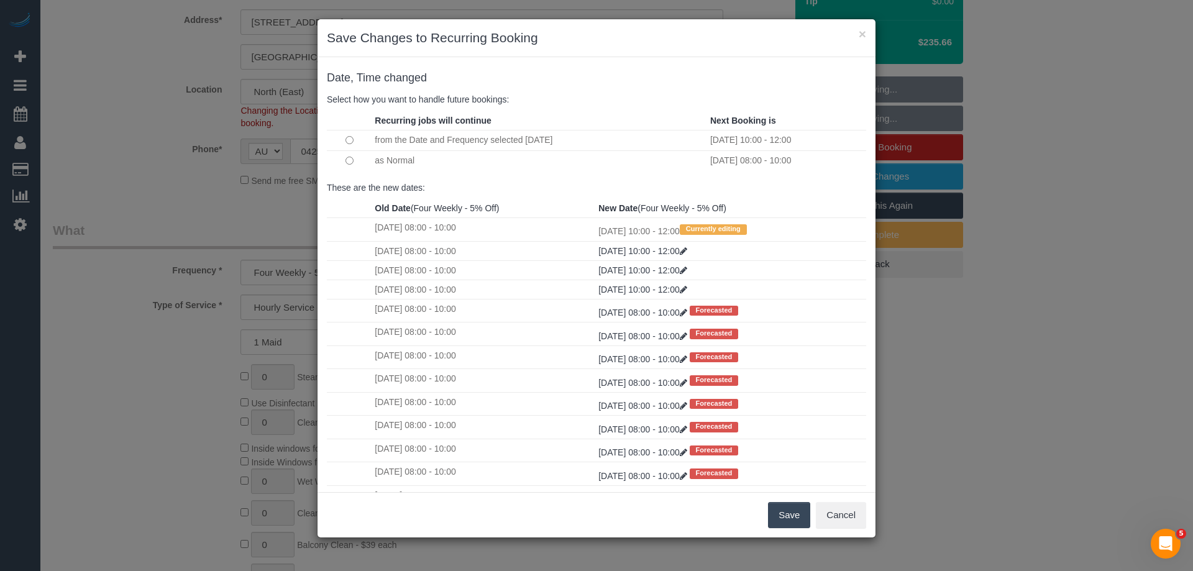
click at [342, 161] on td at bounding box center [349, 160] width 45 height 21
click at [797, 513] on button "Save" at bounding box center [789, 515] width 42 height 26
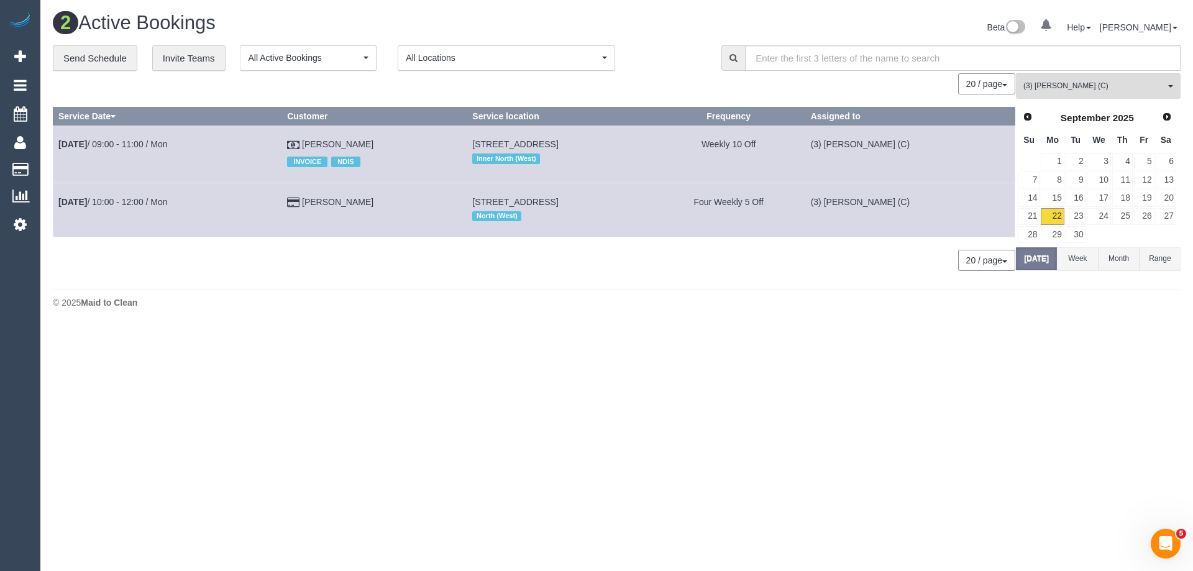
drag, startPoint x: 378, startPoint y: 144, endPoint x: 51, endPoint y: 142, distance: 326.8
click at [51, 142] on div "**********" at bounding box center [616, 164] width 1146 height 239
click at [365, 140] on td "Craig Paterson INVOICE NDIS" at bounding box center [374, 154] width 185 height 57
click at [373, 145] on td "Craig Paterson INVOICE NDIS" at bounding box center [374, 154] width 185 height 57
drag, startPoint x: 370, startPoint y: 143, endPoint x: 60, endPoint y: 151, distance: 309.5
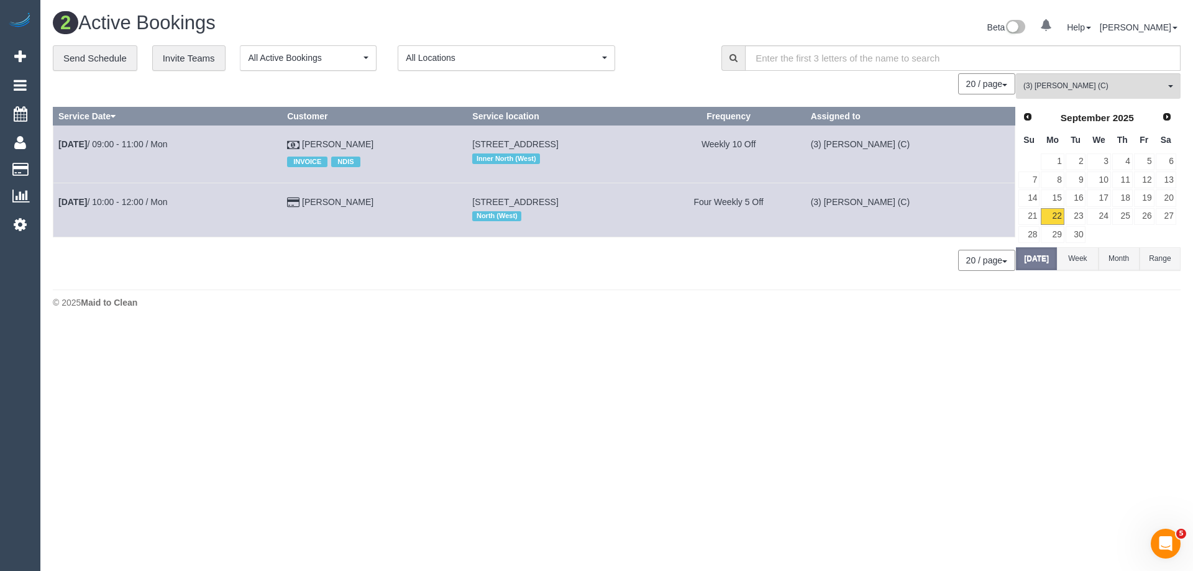
click at [60, 151] on tr "Sep 22nd / 09:00 - 11:00 / Mon Craig Paterson INVOICE NDIS 32 Hickford Street, …" at bounding box center [534, 154] width 962 height 57
copy tr "Sep 22nd / 09:00 - 11:00 / Mon Craig Paterson"
drag, startPoint x: 373, startPoint y: 205, endPoint x: 57, endPoint y: 192, distance: 316.5
click at [57, 192] on tr "Sep 22nd / 10:00 - 12:00 / Mon Liam De Niese 14 Irvine Crescent, 2, Brunswick W…" at bounding box center [534, 210] width 962 height 54
copy tr "Sep 22nd / 10:00 - 12:00 / Mon Liam De Niese"
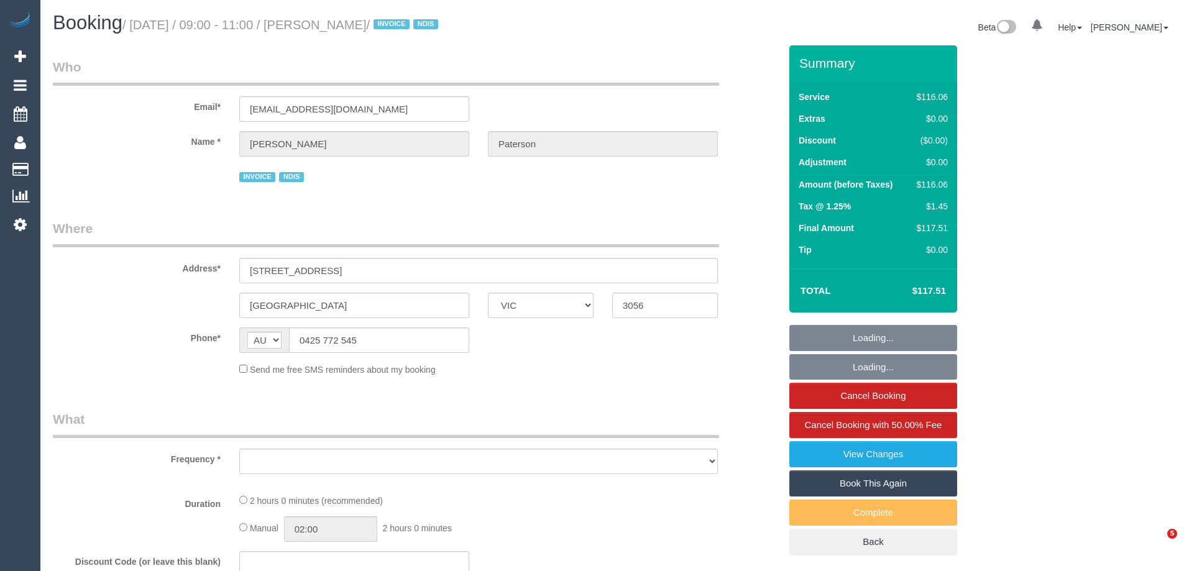
select select "VIC"
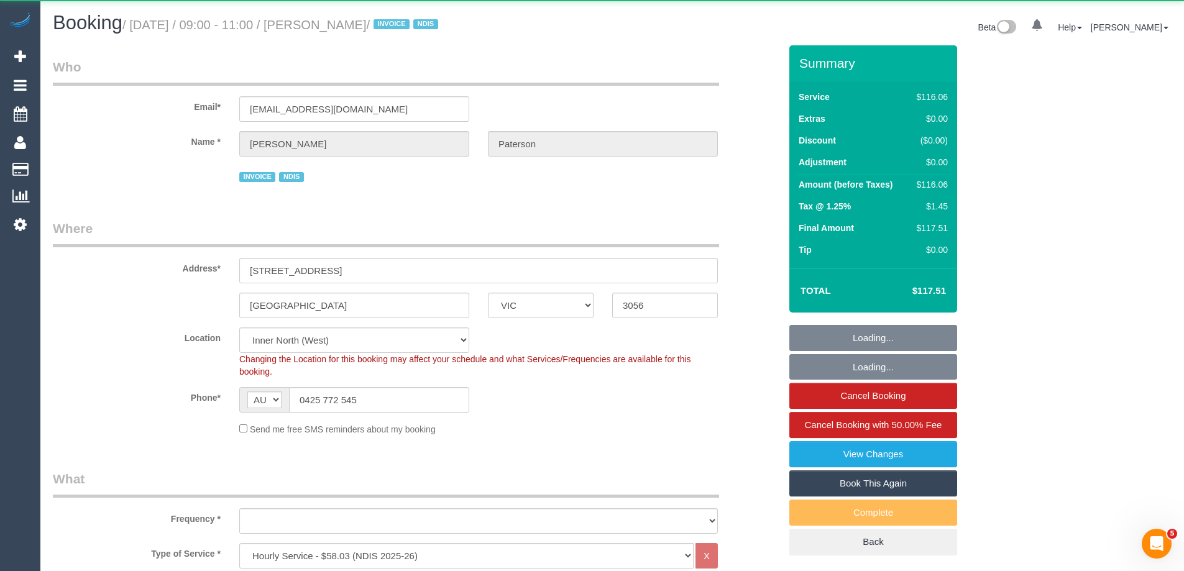
select select "object:611"
select select "number:28"
select select "number:14"
select select "number:19"
select select "number:36"
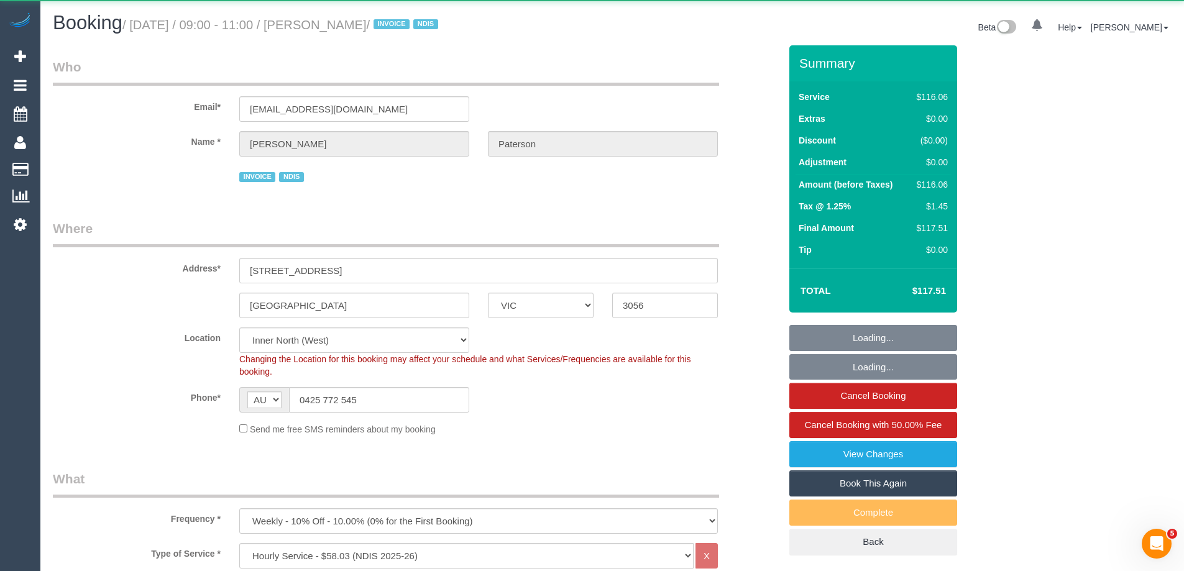
select select "number:35"
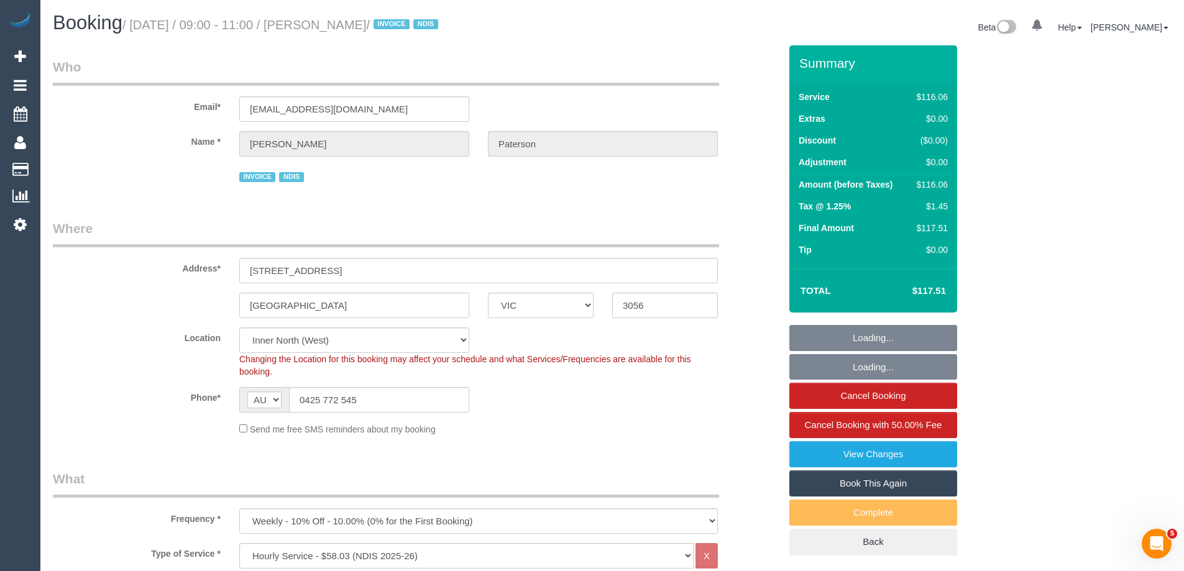
select select "object:1664"
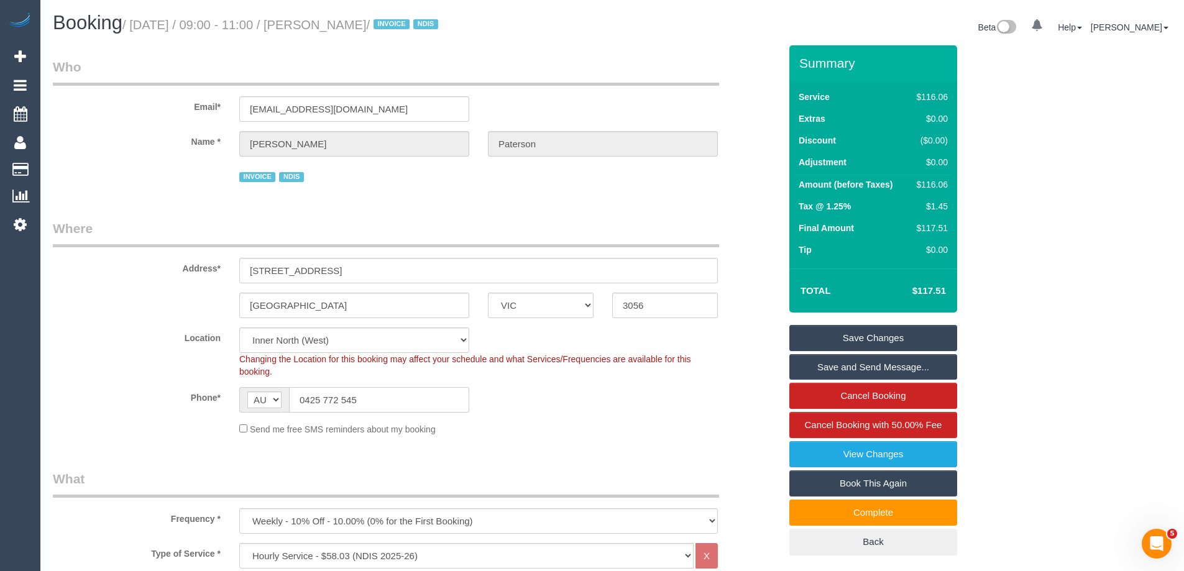
click at [408, 407] on input "0425 772 545" at bounding box center [379, 399] width 180 height 25
click at [409, 399] on input "0425 772 545" at bounding box center [379, 399] width 180 height 25
click at [409, 398] on input "0425 772 545" at bounding box center [379, 399] width 180 height 25
click at [408, 397] on input "0425 772 545" at bounding box center [379, 399] width 180 height 25
click at [390, 397] on input "0425 772 545" at bounding box center [379, 399] width 180 height 25
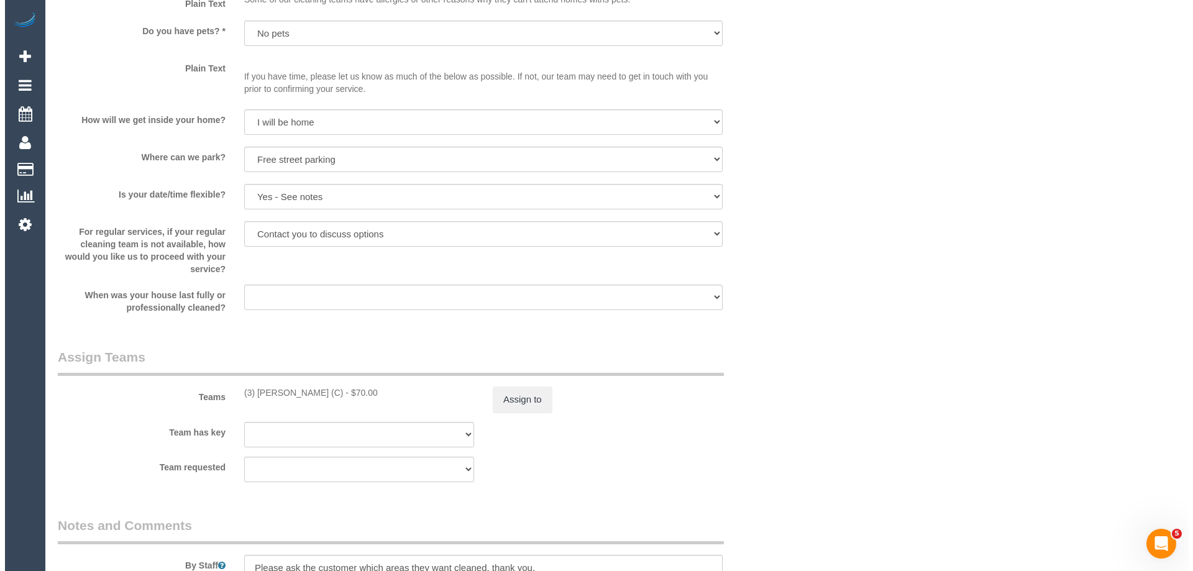
scroll to position [1243, 0]
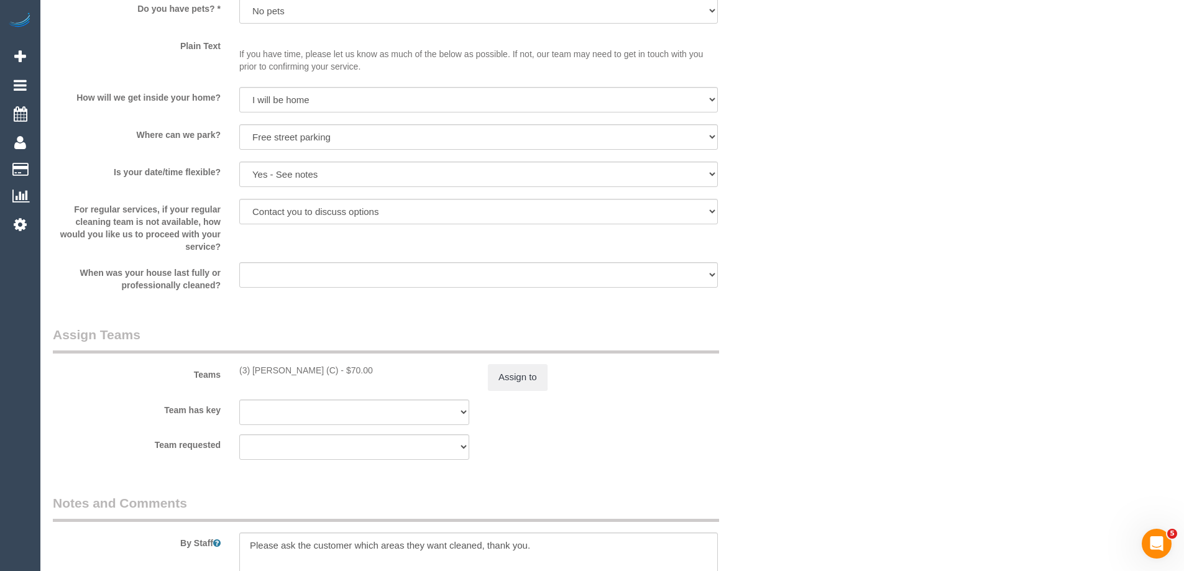
drag, startPoint x: 318, startPoint y: 371, endPoint x: 241, endPoint y: 370, distance: 76.4
click at [237, 370] on div "(3) [PERSON_NAME] (C) - $70.00" at bounding box center [354, 370] width 249 height 12
copy div "(3) [PERSON_NAME] (C)"
click at [519, 386] on button "Assign to" at bounding box center [518, 377] width 60 height 26
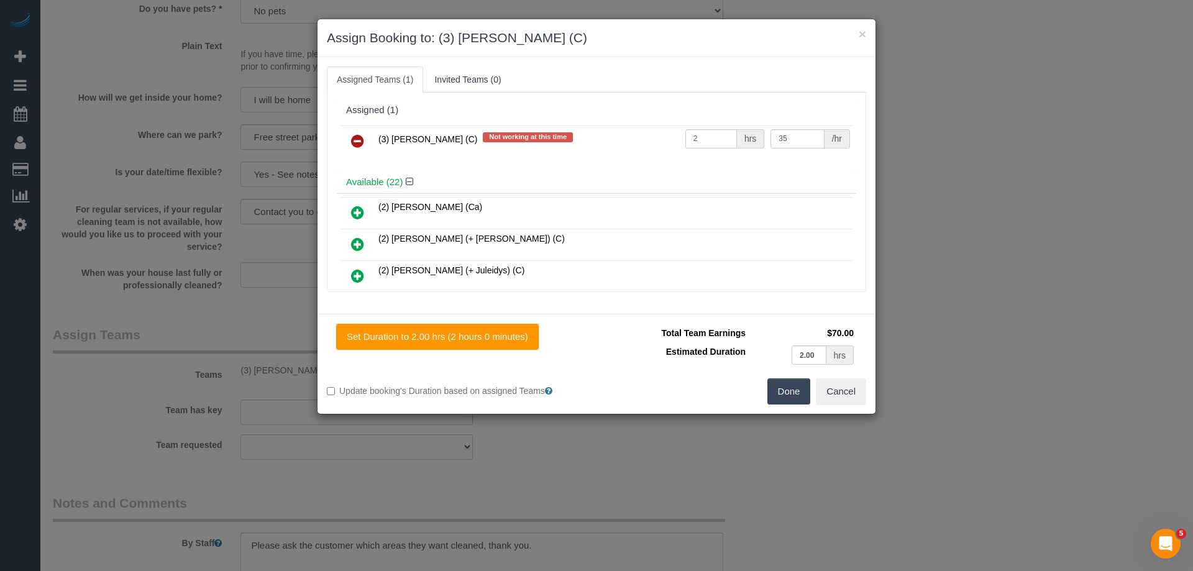
click at [360, 140] on icon at bounding box center [357, 141] width 13 height 15
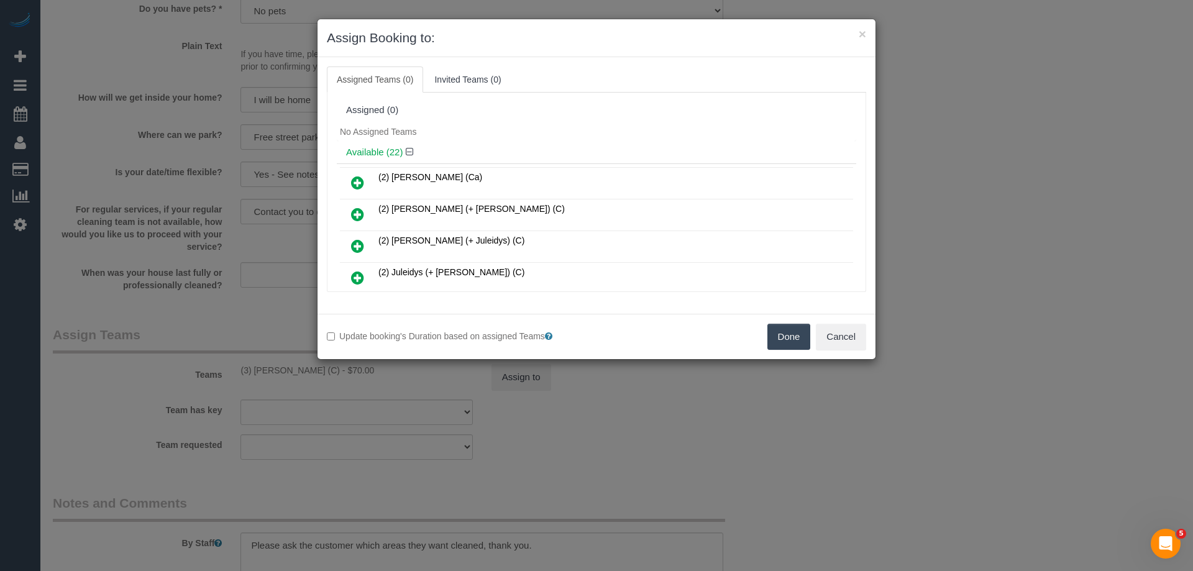
click at [770, 337] on button "Done" at bounding box center [788, 337] width 43 height 26
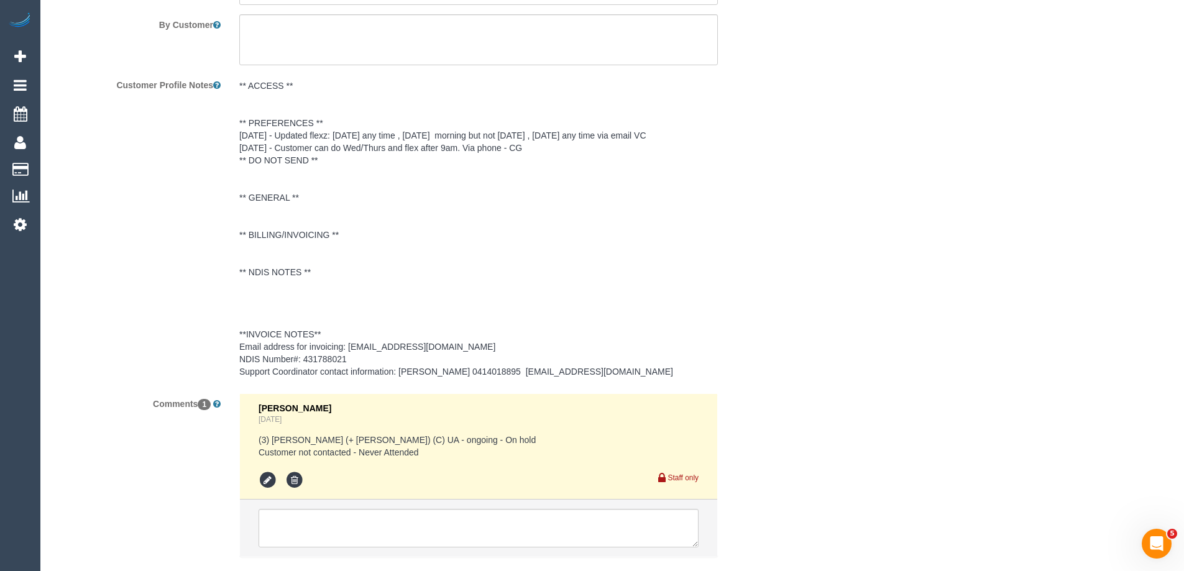
scroll to position [1910, 0]
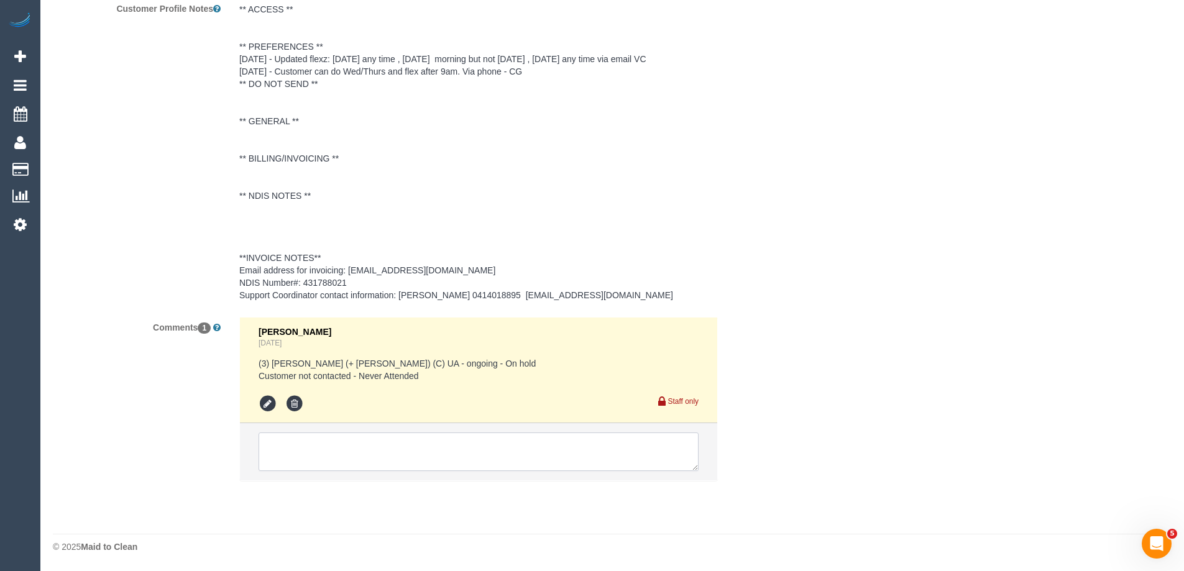
click at [332, 453] on textarea at bounding box center [478, 451] width 440 height 39
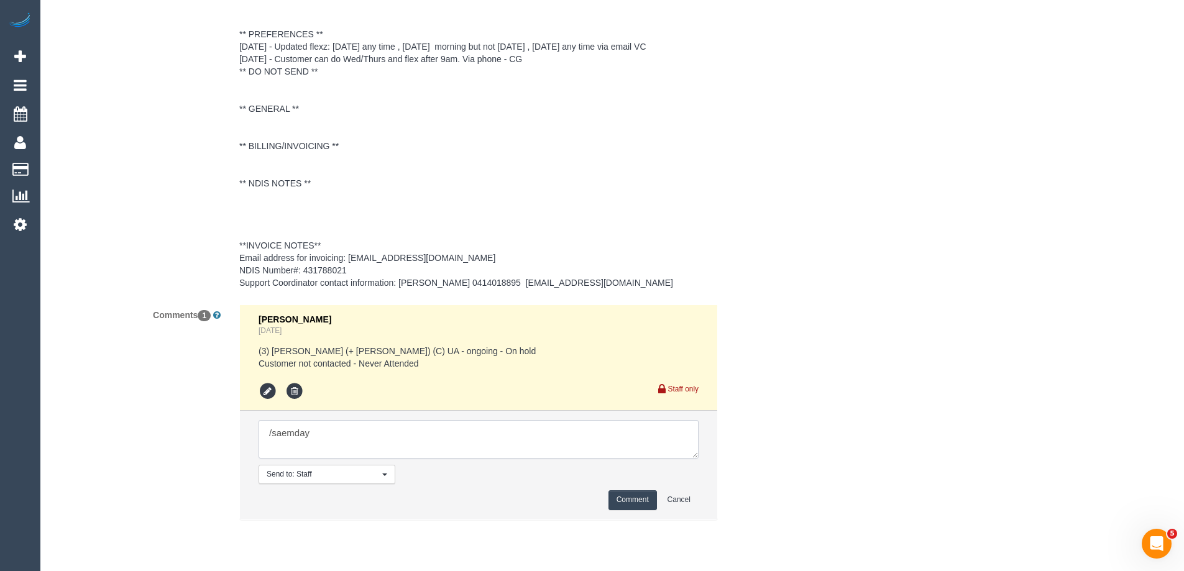
drag, startPoint x: 330, startPoint y: 452, endPoint x: 245, endPoint y: 447, distance: 85.3
click at [245, 447] on li "Send to: Staff Nothing selected Send to: Staff Send to: Customer Send to: Team …" at bounding box center [478, 465] width 477 height 108
drag, startPoint x: 690, startPoint y: 465, endPoint x: 872, endPoint y: 595, distance: 224.5
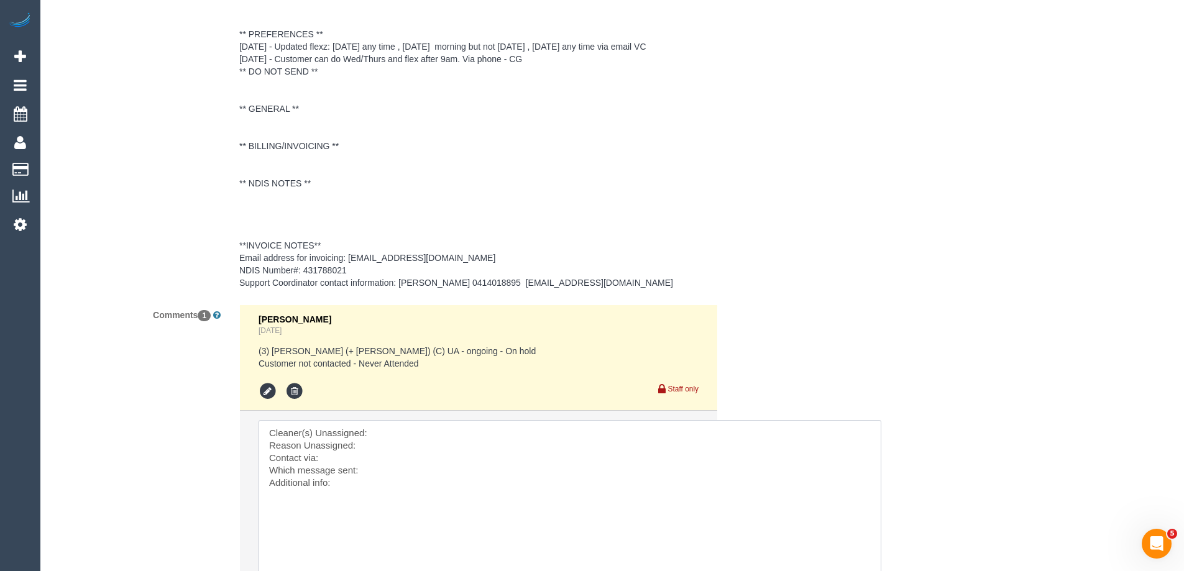
click at [506, 439] on textarea at bounding box center [569, 504] width 623 height 168
paste textarea "(3) [PERSON_NAME] (C)"
click at [382, 457] on textarea at bounding box center [569, 504] width 623 height 168
click at [365, 475] on textarea at bounding box center [569, 504] width 623 height 168
click at [373, 483] on textarea at bounding box center [569, 504] width 623 height 168
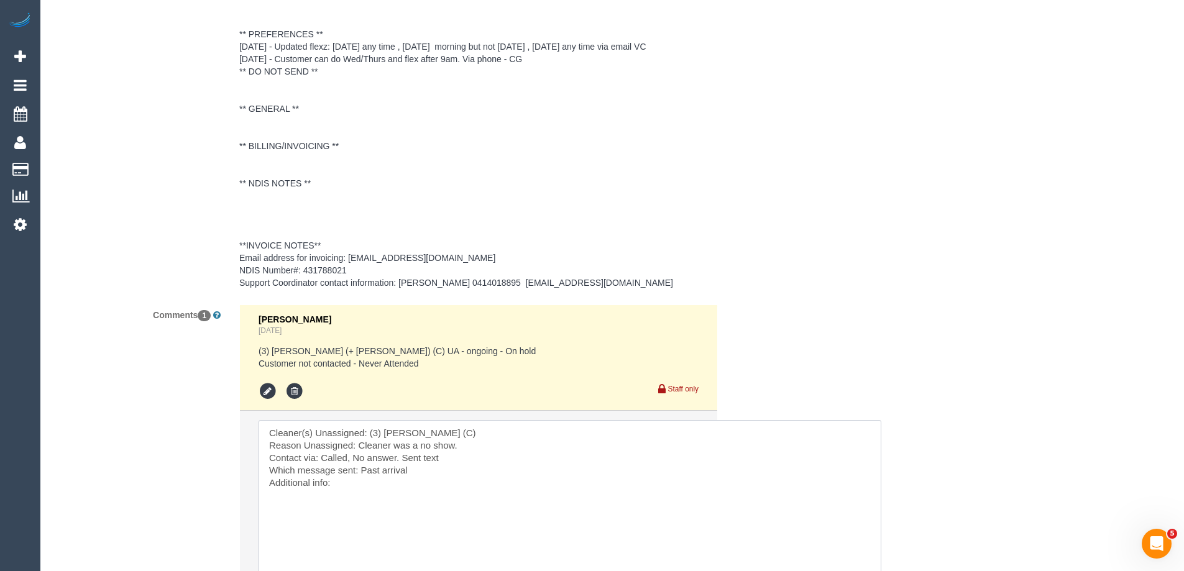
type textarea "Cleaner(s) Unassigned: (3) [PERSON_NAME] (C) Reason Unassigned: Cleaner was a n…"
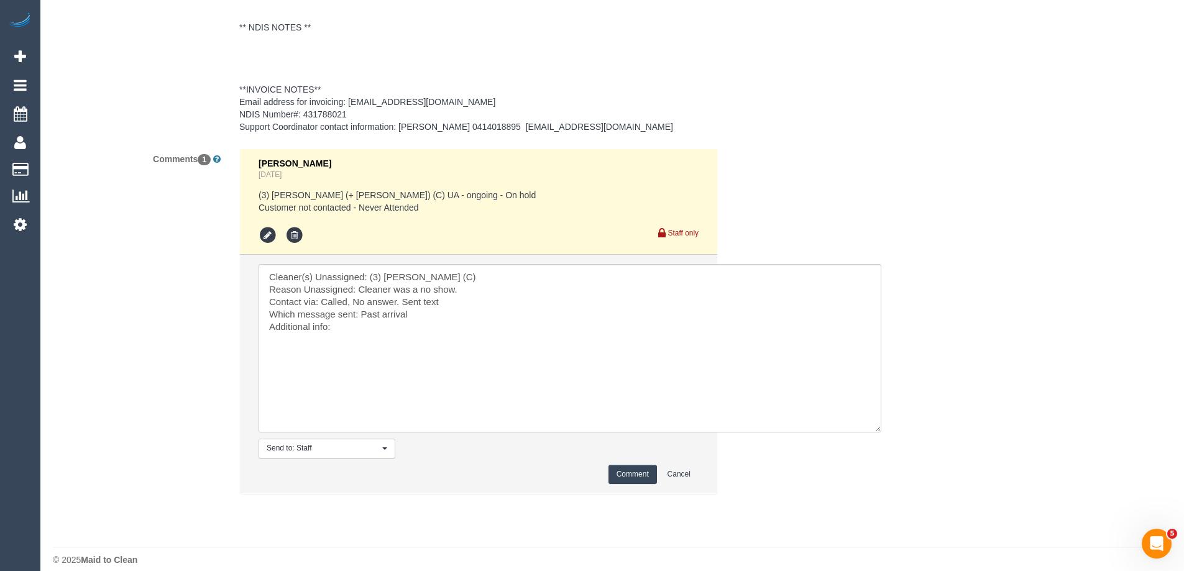
scroll to position [2091, 0]
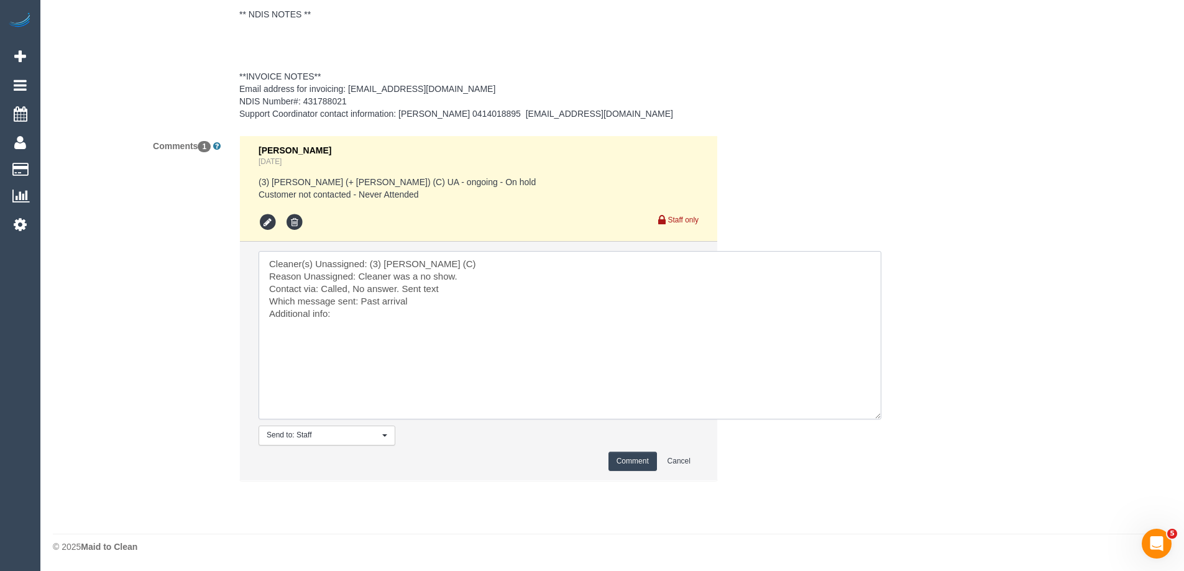
drag, startPoint x: 386, startPoint y: 319, endPoint x: 133, endPoint y: 174, distance: 291.4
click at [131, 173] on div "Comments 1 [PERSON_NAME] [DATE] (3) [PERSON_NAME] (+ [PERSON_NAME]) (C) UA - on…" at bounding box center [416, 314] width 746 height 358
click at [504, 351] on textarea at bounding box center [569, 335] width 623 height 168
click at [624, 460] on button "Comment" at bounding box center [632, 461] width 48 height 19
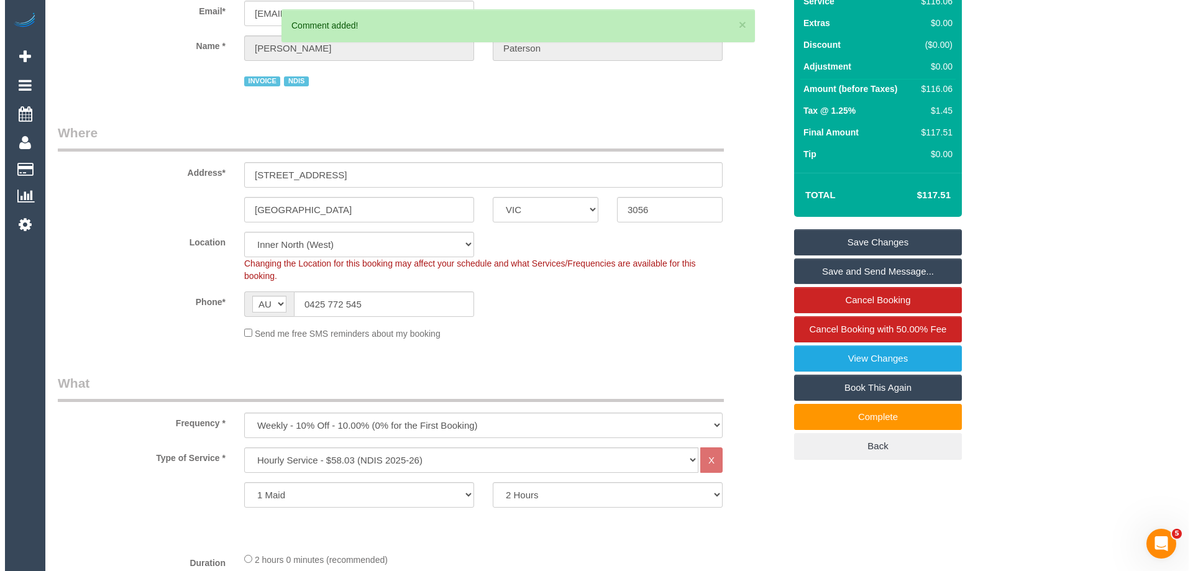
scroll to position [0, 0]
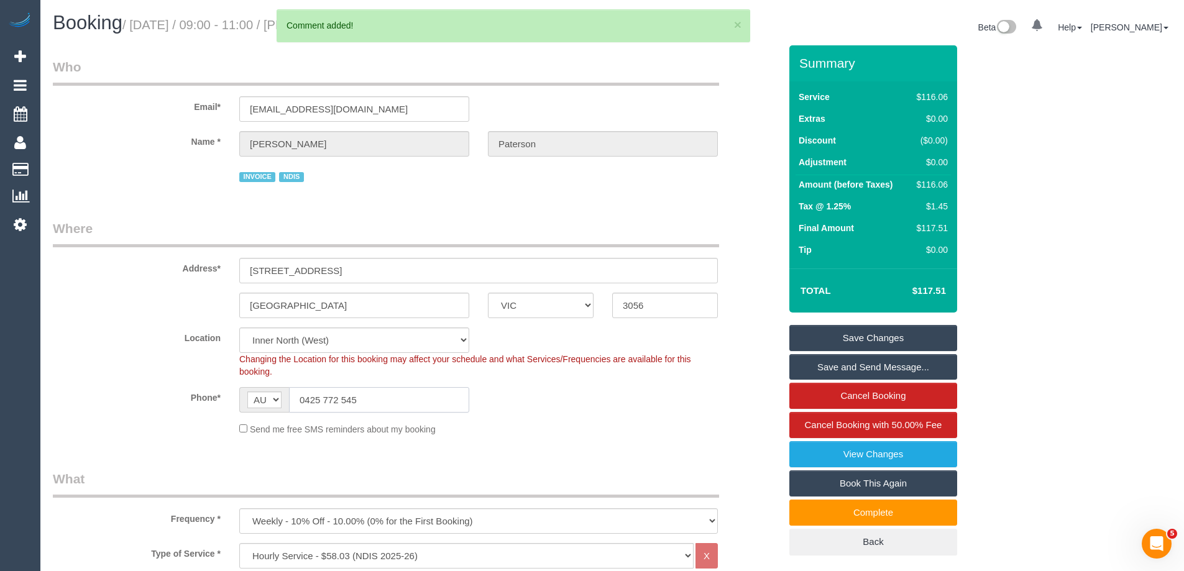
drag, startPoint x: 142, startPoint y: 377, endPoint x: 85, endPoint y: 368, distance: 57.8
click at [93, 370] on sui-booking-location "Location [GEOGRAPHIC_DATA] (North) East (South) [GEOGRAPHIC_DATA] (East) [GEOGR…" at bounding box center [416, 381] width 727 height 108
click at [863, 340] on link "Save Changes" at bounding box center [873, 338] width 168 height 26
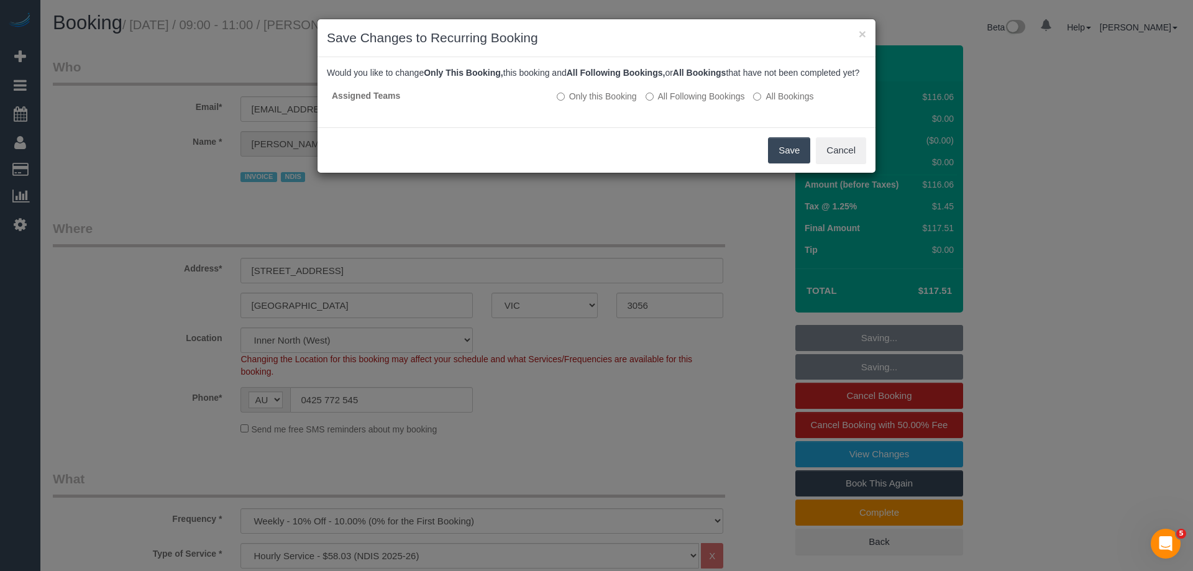
click at [775, 163] on button "Save" at bounding box center [789, 150] width 42 height 26
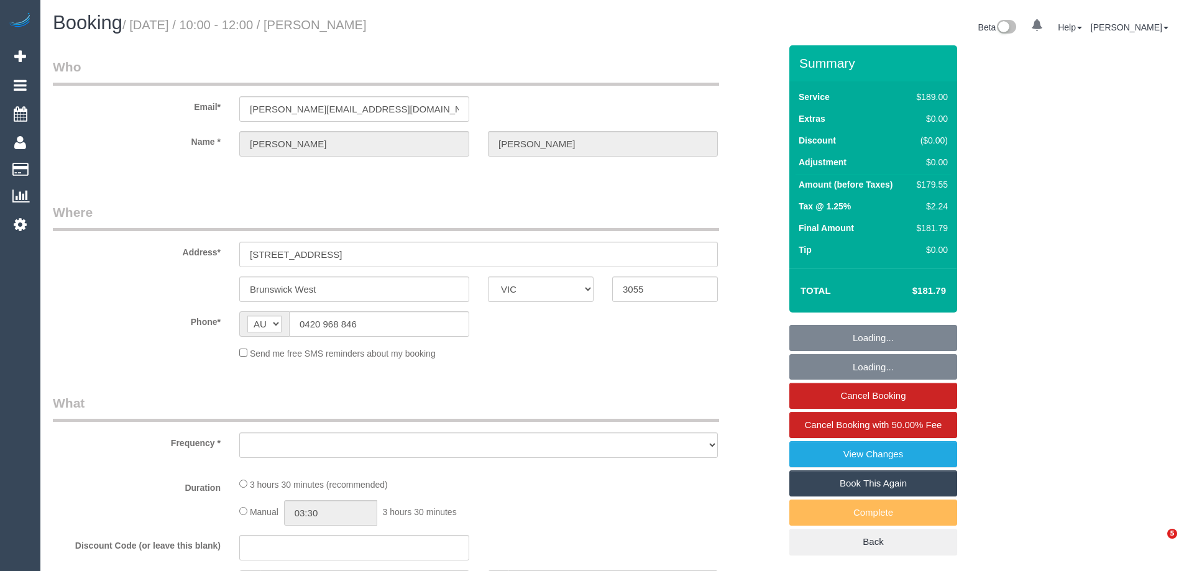
select select "VIC"
select select "string:stripe-pm_1RrsdC2GScqysDRVRoR1rkTL"
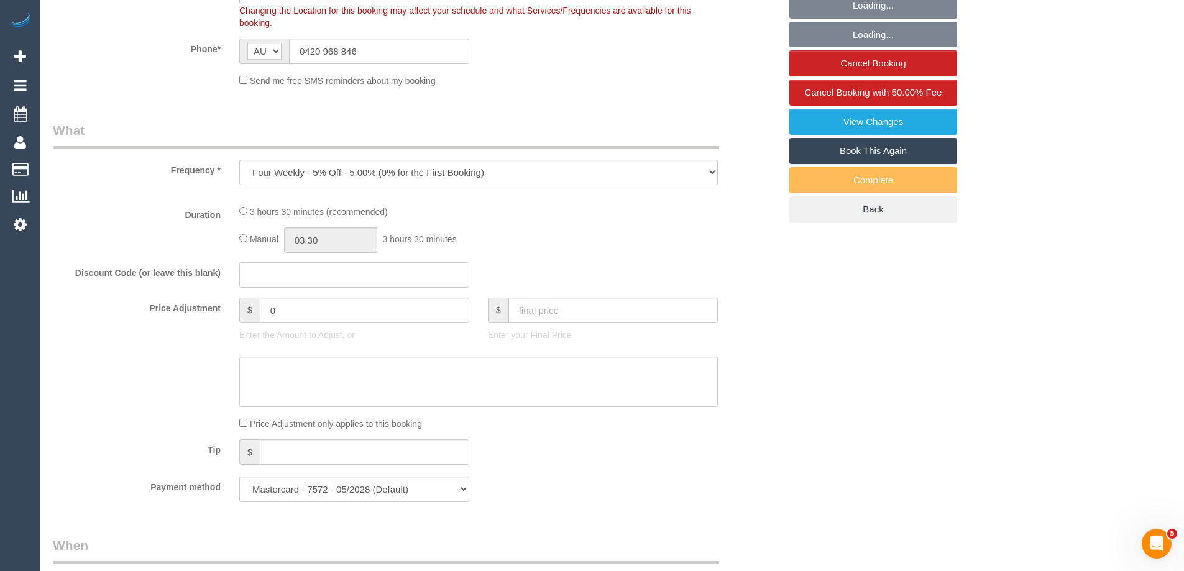
select select "object:688"
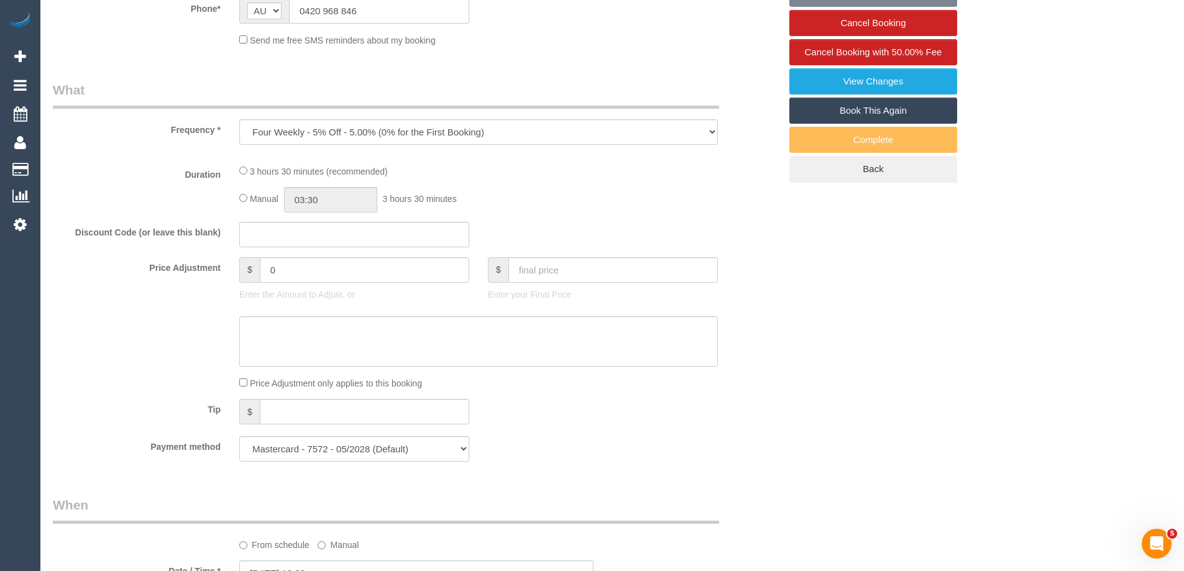
select select "number:27"
select select "number:14"
select select "number:19"
select select "number:24"
select select "number:33"
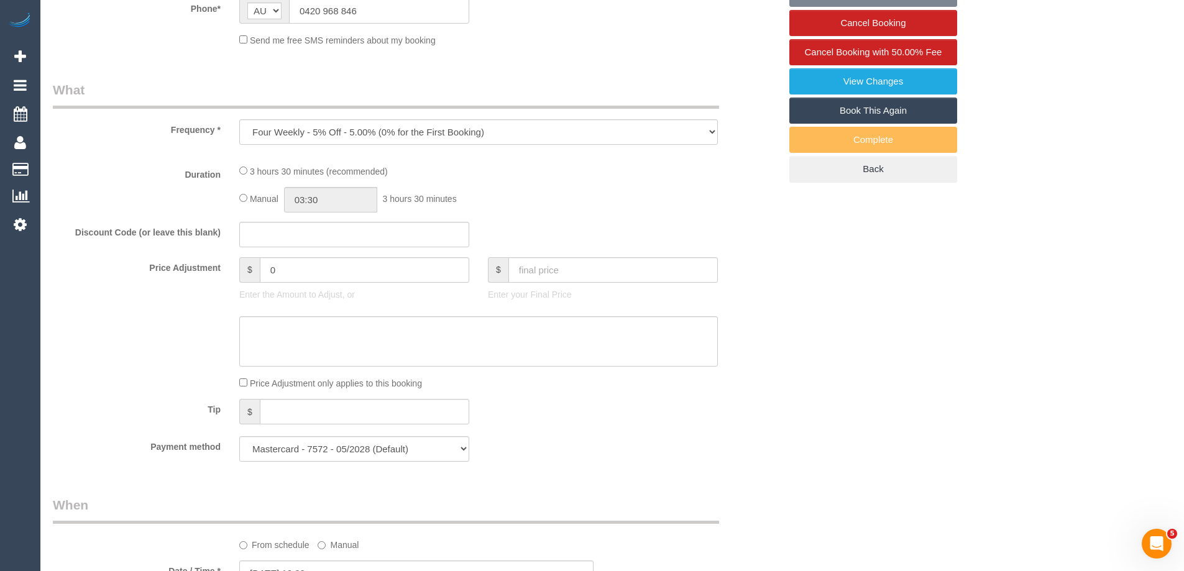
select select "number:12"
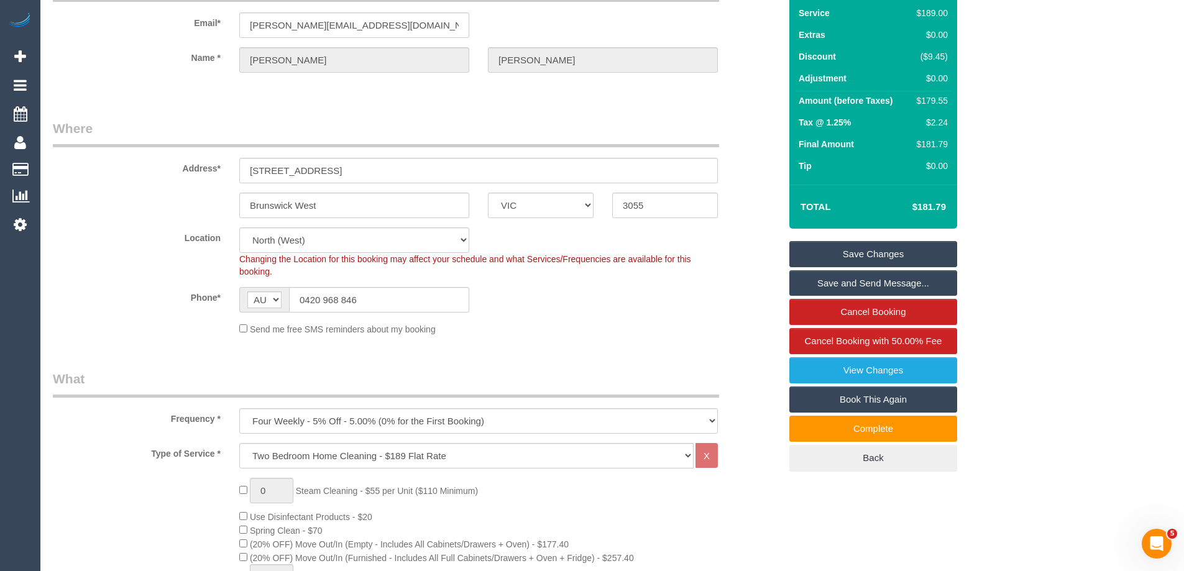
scroll to position [62, 0]
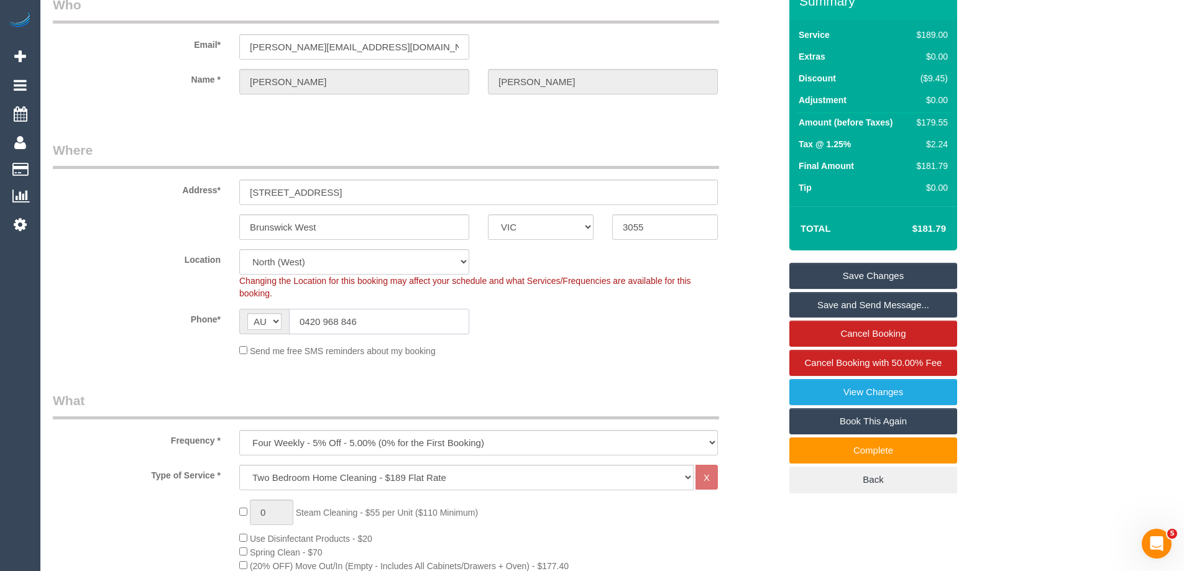
drag, startPoint x: 368, startPoint y: 322, endPoint x: 69, endPoint y: 284, distance: 302.0
click at [119, 293] on sui-booking-location "Location Office City East (North) East (South) Inner East Inner North (East) In…" at bounding box center [416, 303] width 727 height 108
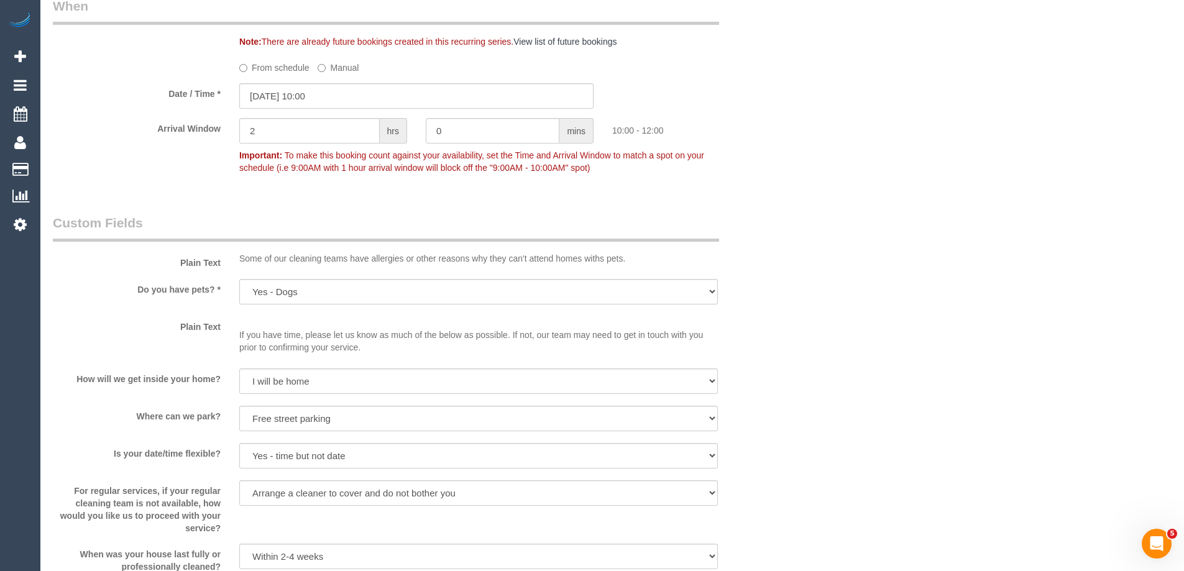
scroll to position [1678, 0]
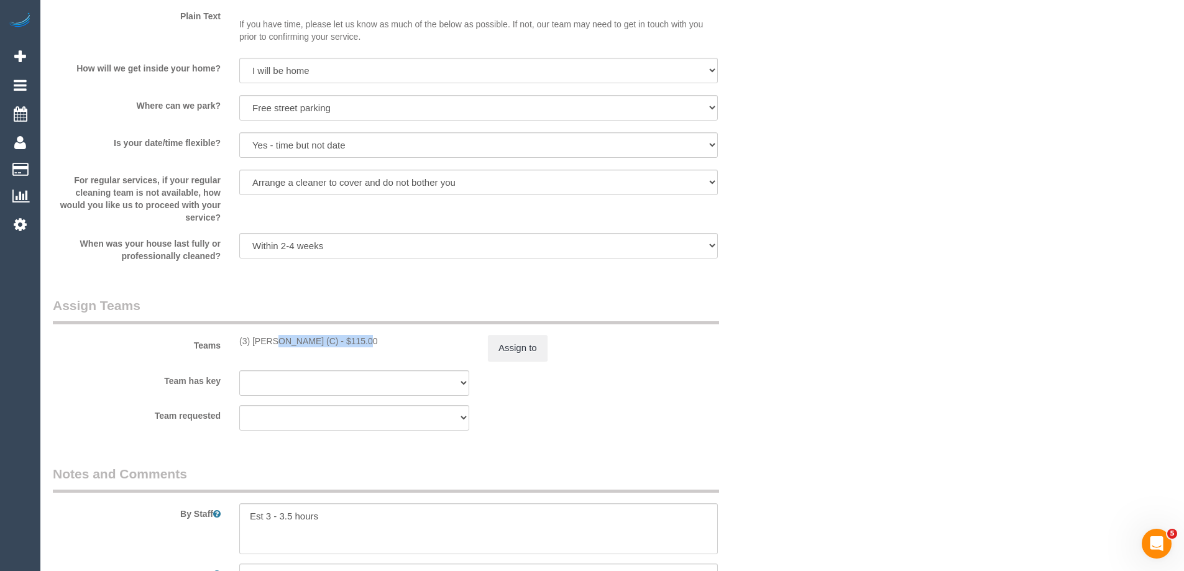
drag, startPoint x: 329, startPoint y: 345, endPoint x: 234, endPoint y: 344, distance: 95.1
click at [234, 344] on div "(3) Damian Maynes (C) - $115.00" at bounding box center [354, 341] width 249 height 12
copy div "(3) Damian Maynes (C)"
click at [519, 354] on button "Assign to" at bounding box center [518, 348] width 60 height 26
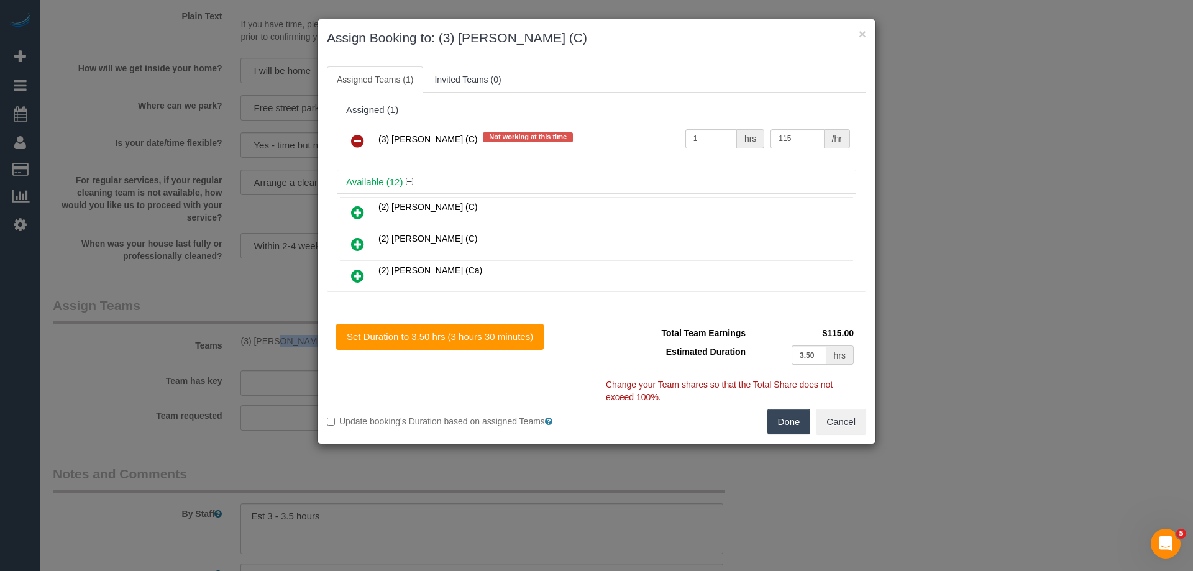
drag, startPoint x: 360, startPoint y: 137, endPoint x: 382, endPoint y: 151, distance: 26.5
click at [360, 136] on icon at bounding box center [357, 141] width 13 height 15
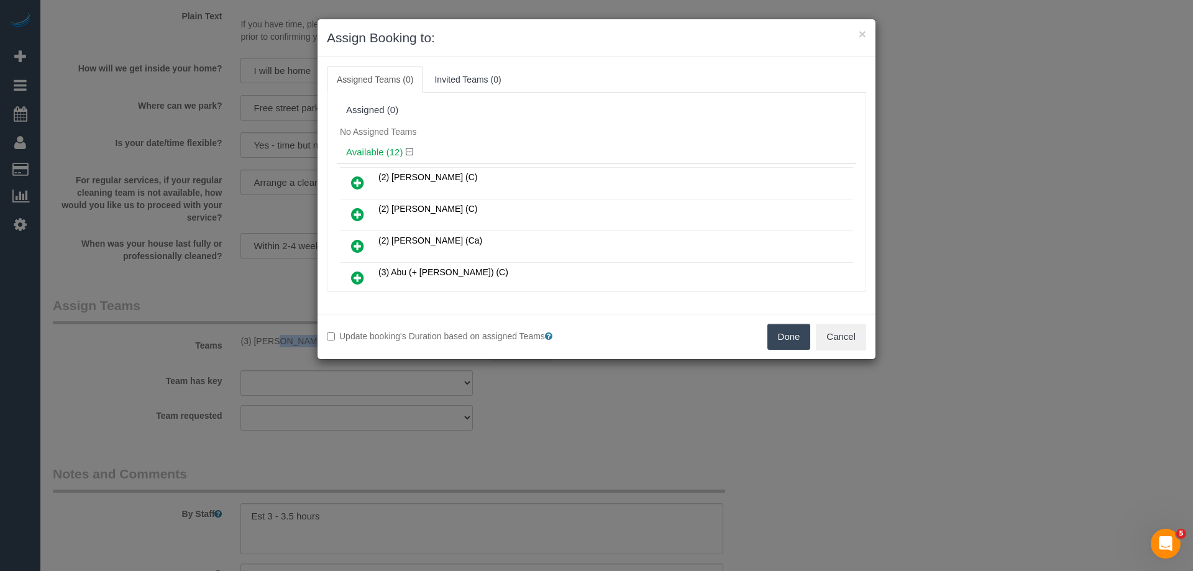
click at [767, 344] on button "Done" at bounding box center [788, 337] width 43 height 26
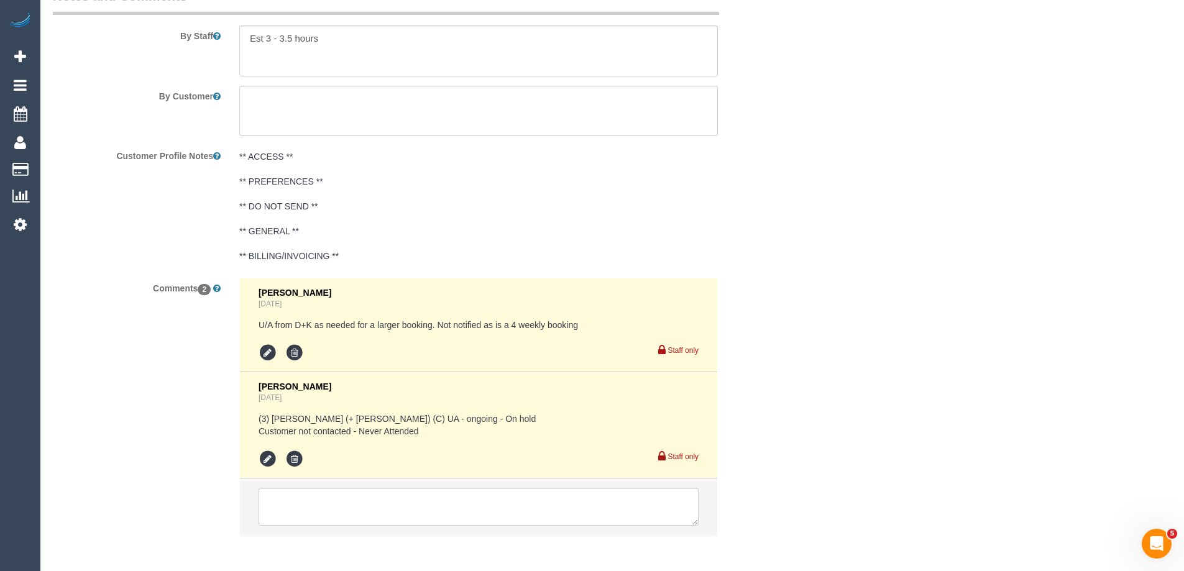
scroll to position [2210, 0]
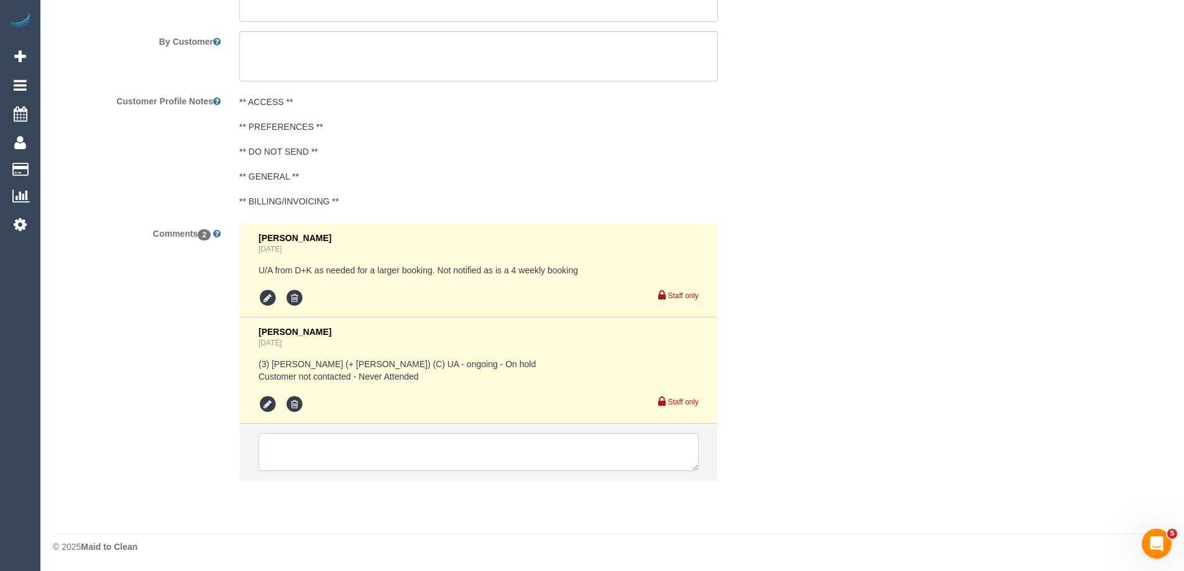
click at [361, 447] on textarea at bounding box center [478, 452] width 440 height 39
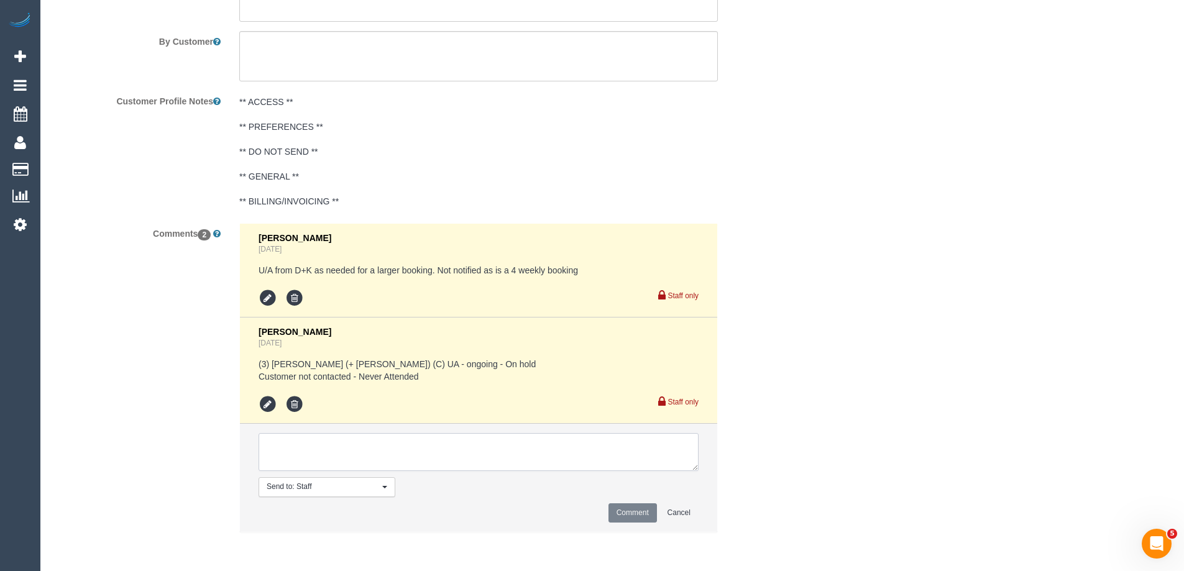
click at [355, 452] on textarea at bounding box center [478, 452] width 440 height 39
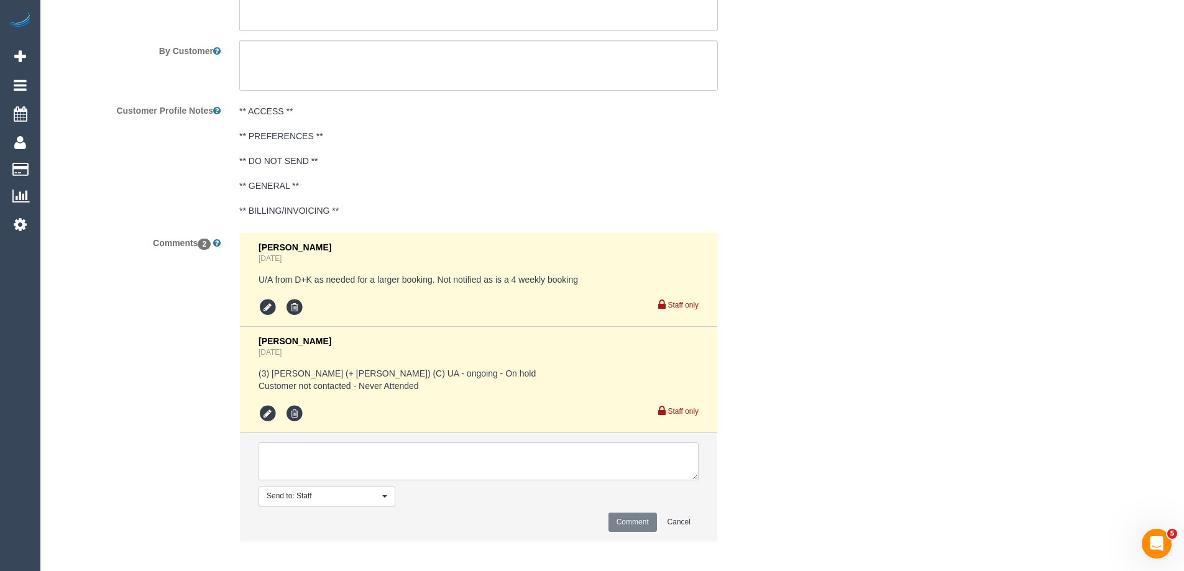
scroll to position [2262, 0]
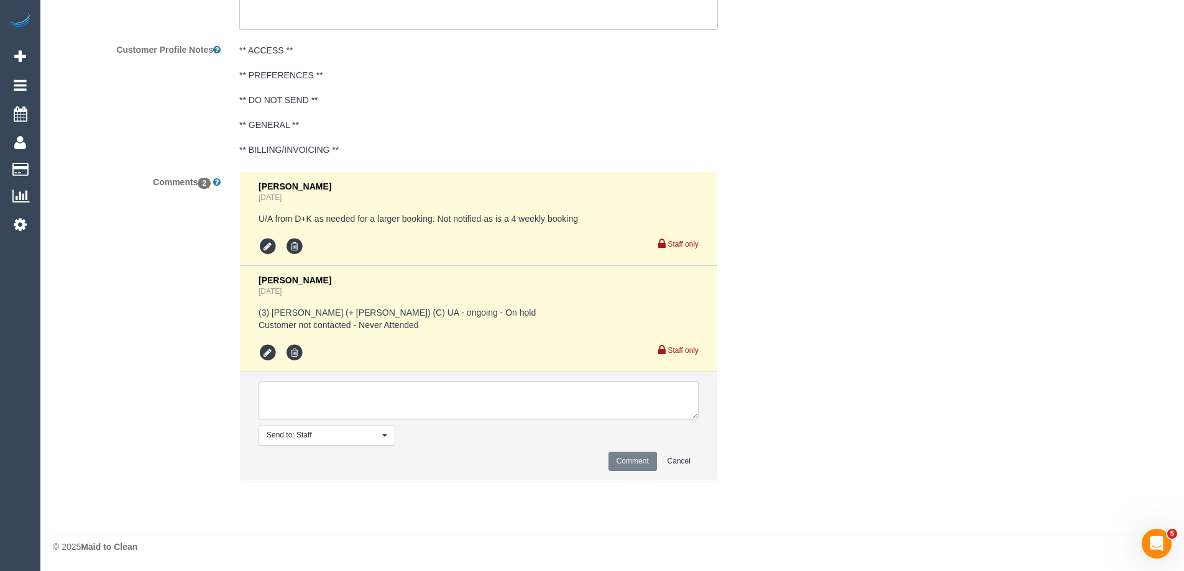
click at [342, 401] on textarea at bounding box center [478, 401] width 440 height 39
click at [335, 388] on textarea at bounding box center [478, 401] width 440 height 39
click at [308, 391] on textarea at bounding box center [478, 401] width 440 height 39
click at [476, 390] on textarea at bounding box center [478, 401] width 440 height 39
paste textarea "Cleaner(s) Unassigned: (3) Damian Maynes (C) Reason Unassigned: Cleaner was a n…"
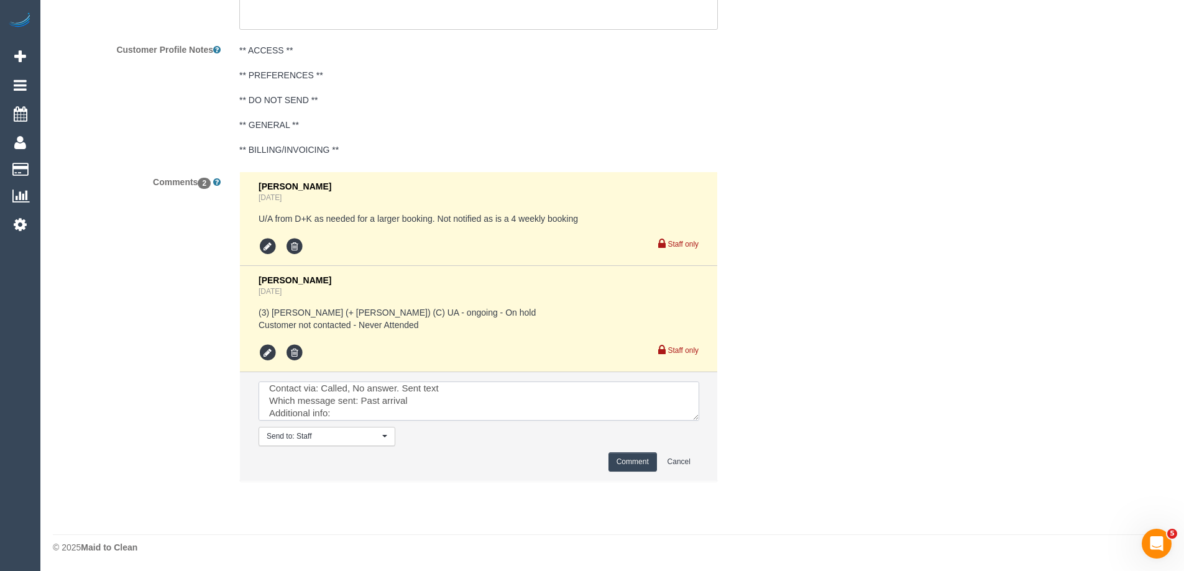
scroll to position [0, 0]
drag, startPoint x: 691, startPoint y: 414, endPoint x: 722, endPoint y: 470, distance: 64.0
click at [699, 421] on textarea at bounding box center [478, 401] width 441 height 39
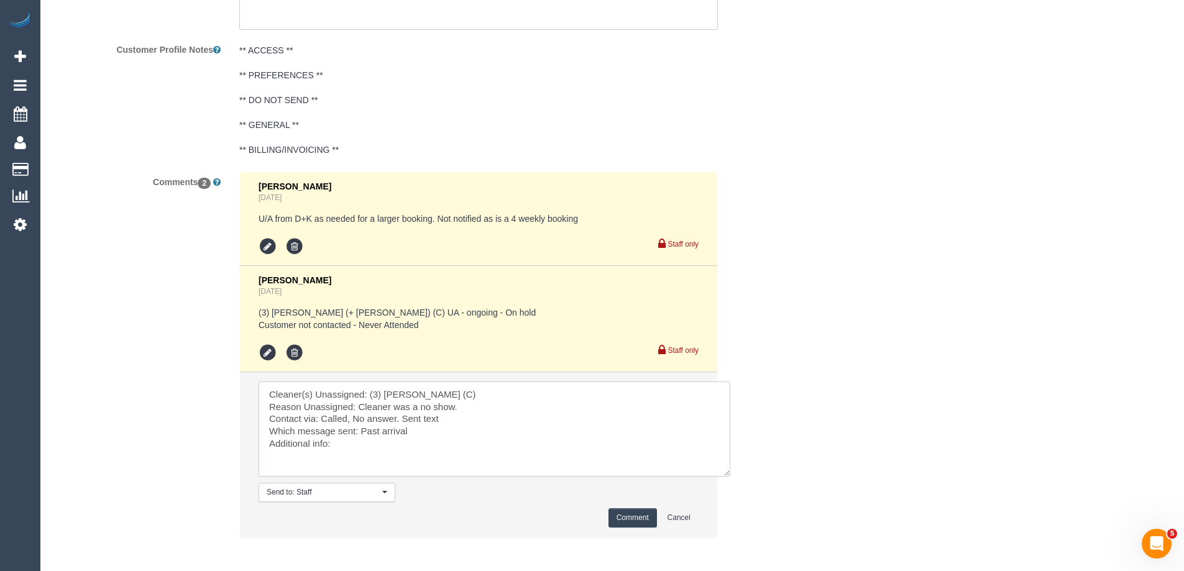
drag, startPoint x: 402, startPoint y: 419, endPoint x: 321, endPoint y: 416, distance: 81.4
click at [321, 416] on textarea at bounding box center [494, 429] width 472 height 95
click at [342, 443] on textarea at bounding box center [494, 429] width 472 height 95
drag, startPoint x: 637, startPoint y: 516, endPoint x: 606, endPoint y: 448, distance: 75.1
click at [606, 448] on li "Send to: Staff Nothing selected Send to: Staff Send to: Customer Send to: Team …" at bounding box center [478, 454] width 477 height 165
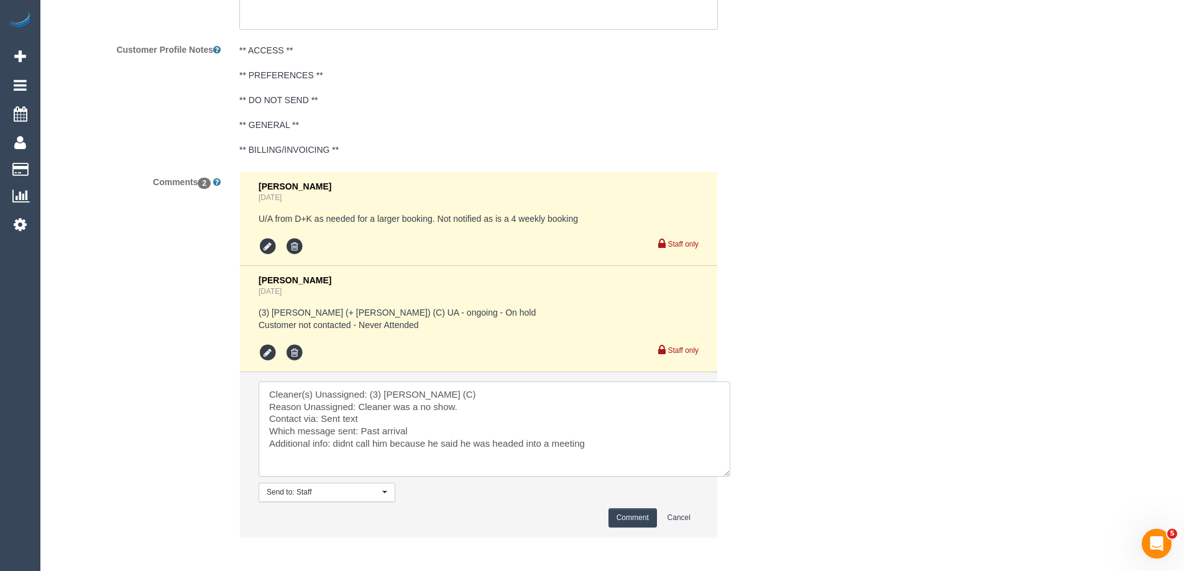
click at [606, 448] on textarea at bounding box center [494, 429] width 472 height 95
type textarea "Cleaner(s) Unassigned: (3) Damian Maynes (C) Reason Unassigned: Cleaner was a n…"
click at [627, 518] on button "Comment" at bounding box center [632, 517] width 48 height 19
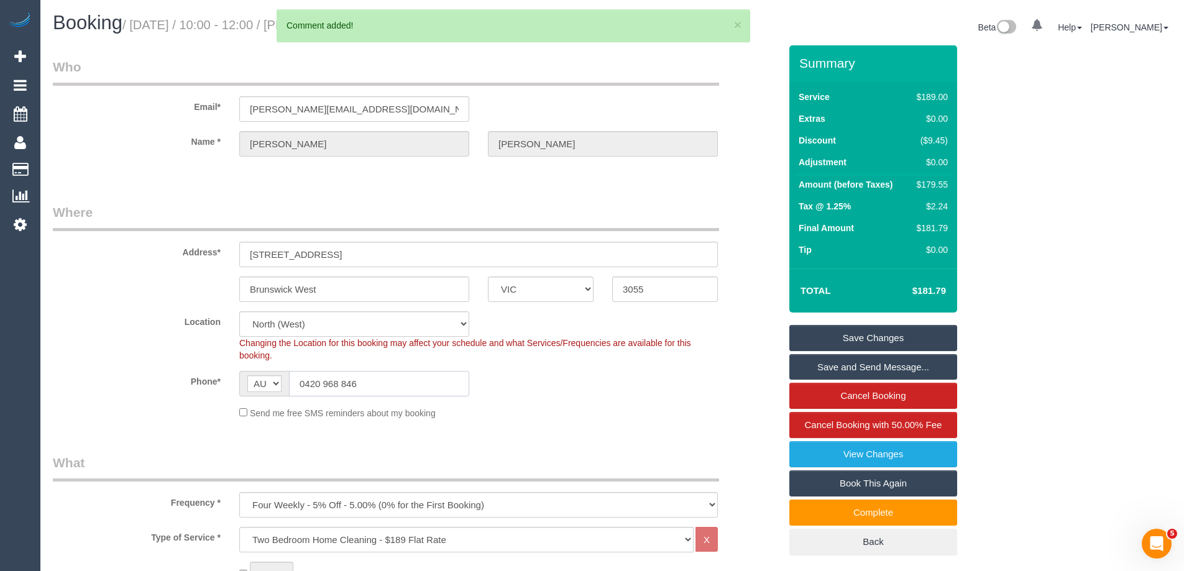
drag, startPoint x: 381, startPoint y: 390, endPoint x: 0, endPoint y: 347, distance: 383.3
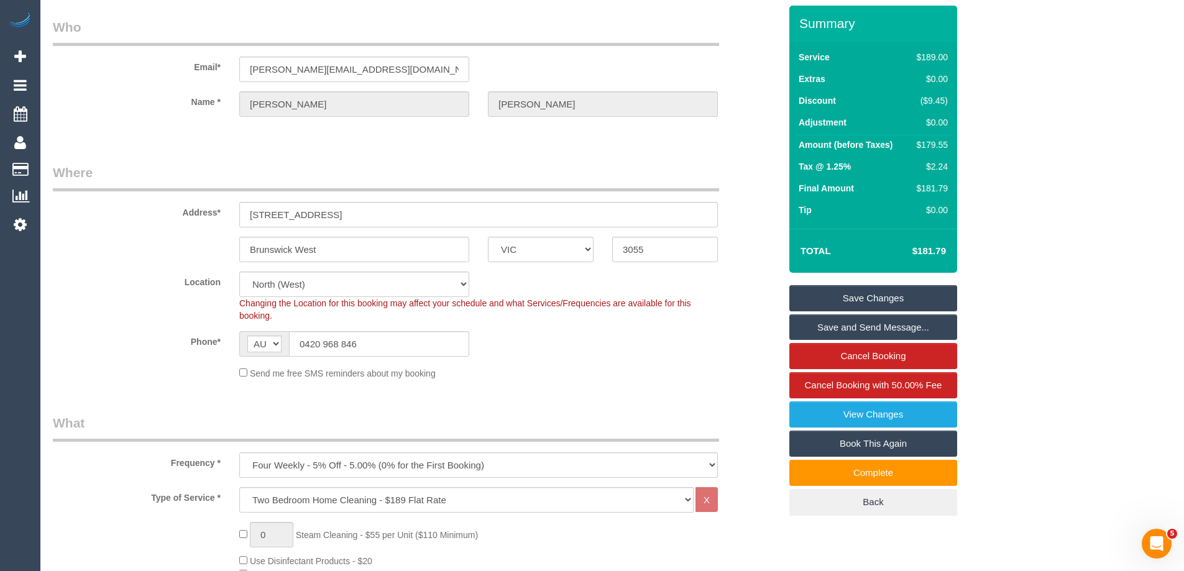
scroll to position [62, 0]
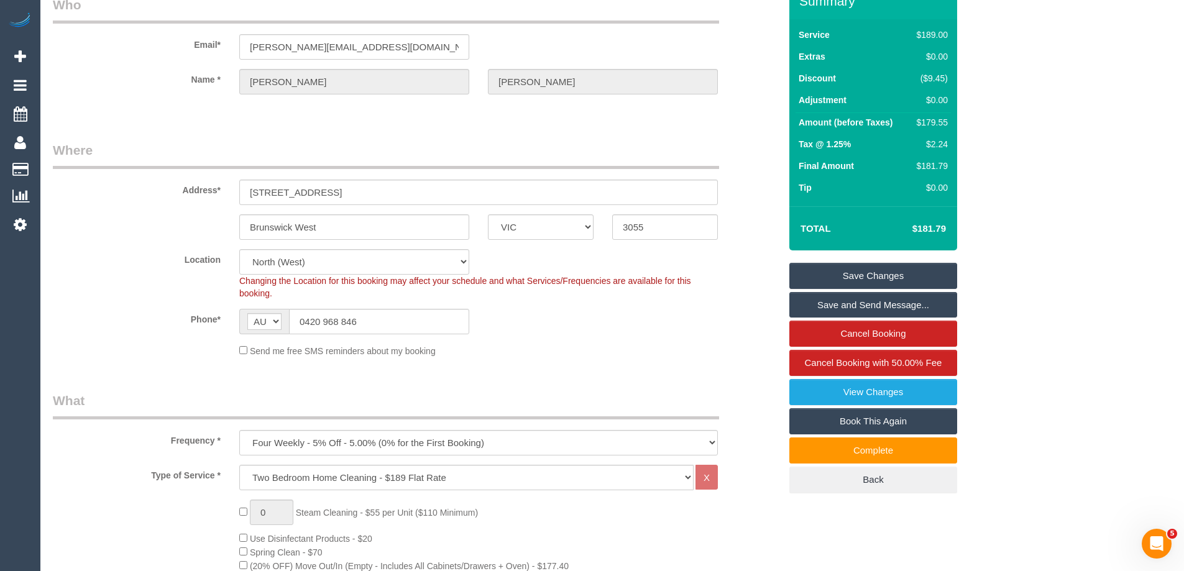
click at [542, 332] on div "Phone* AF AL DZ AD AO AI AQ AG AR AM AW AU AT AZ BS BH BD BB BY BE BZ BJ BM BT …" at bounding box center [416, 321] width 746 height 25
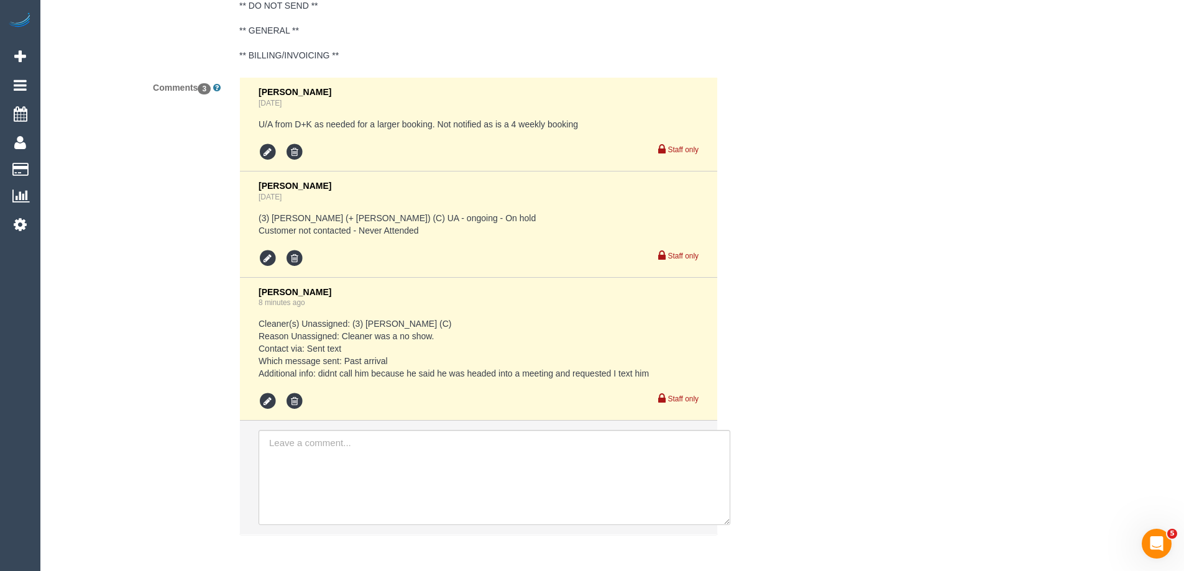
scroll to position [2410, 0]
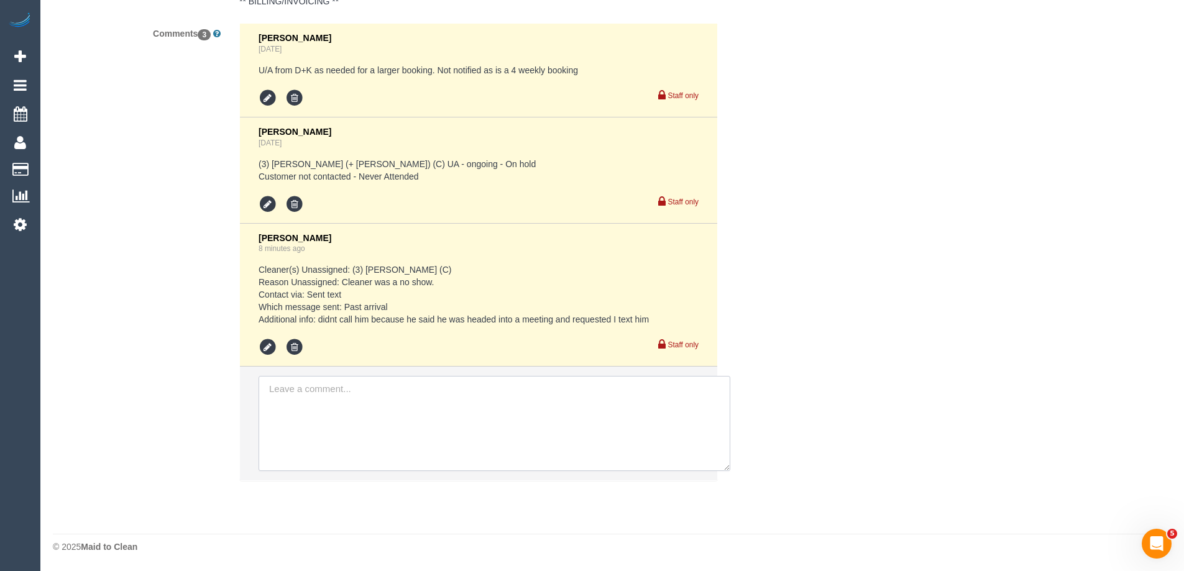
click at [435, 424] on textarea at bounding box center [494, 423] width 472 height 95
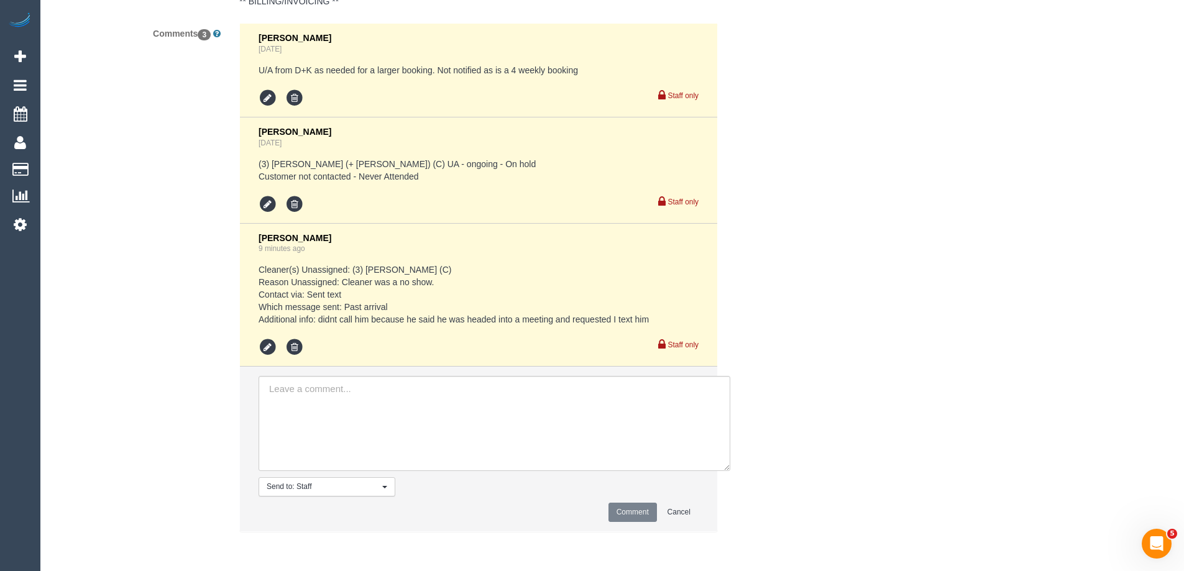
click at [400, 296] on pre "Cleaner(s) Unassigned: (3) Damian Maynes (C) Reason Unassigned: Cleaner was a n…" at bounding box center [478, 294] width 440 height 62
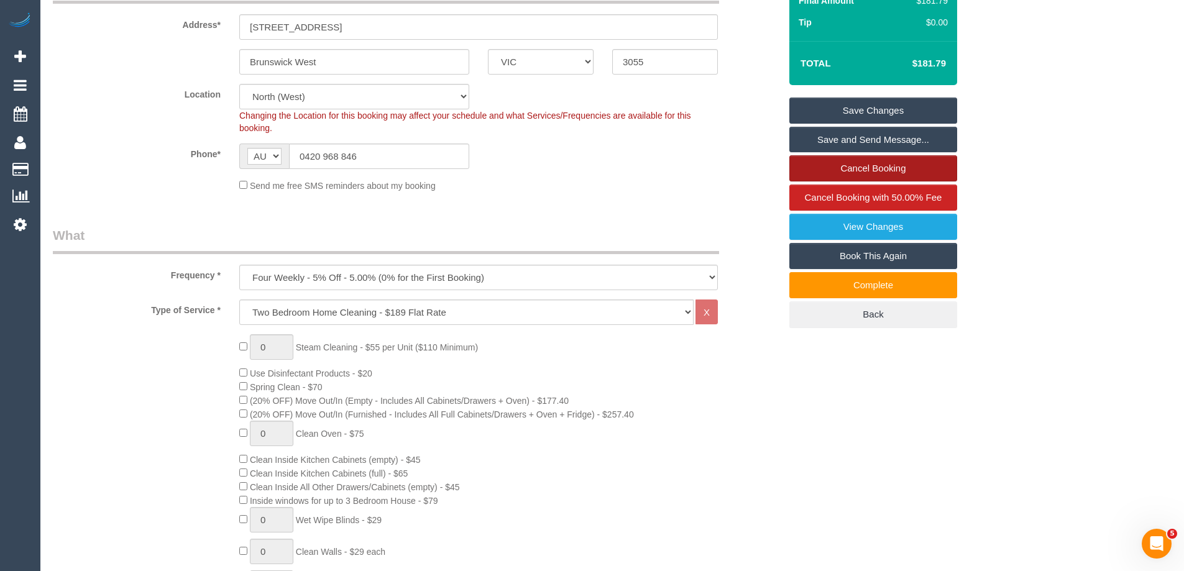
scroll to position [111, 0]
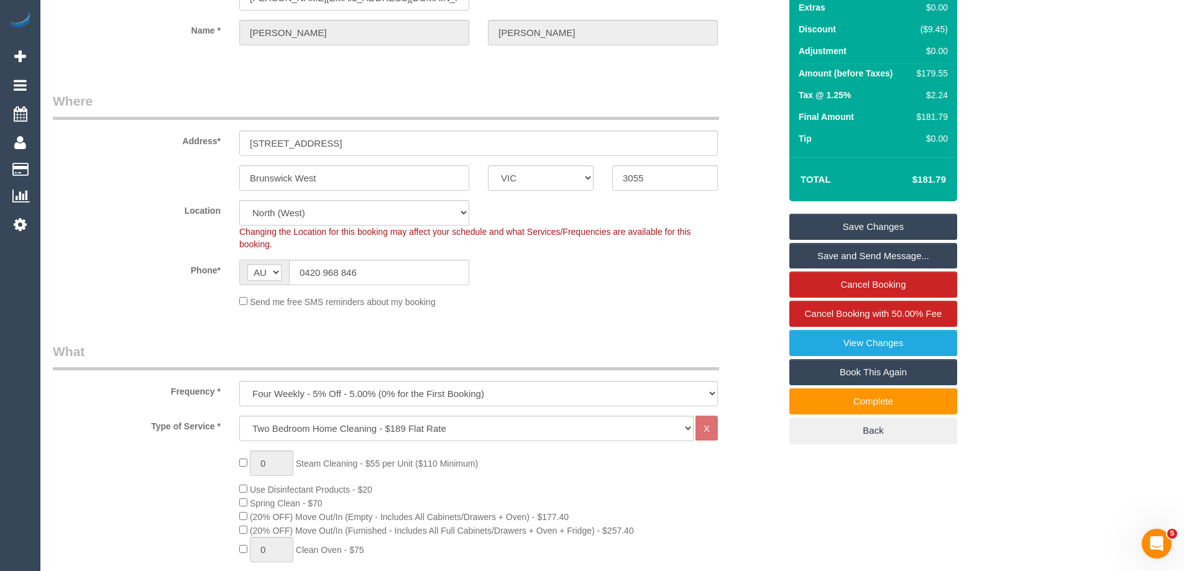
click at [877, 228] on link "Save Changes" at bounding box center [873, 227] width 168 height 26
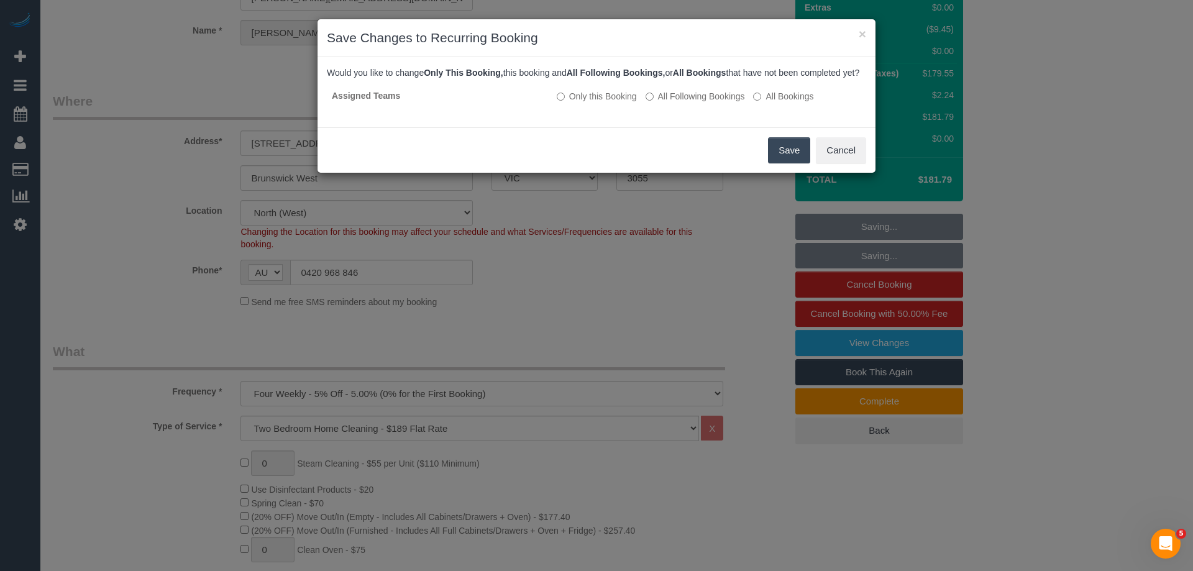
click at [777, 163] on button "Save" at bounding box center [789, 150] width 42 height 26
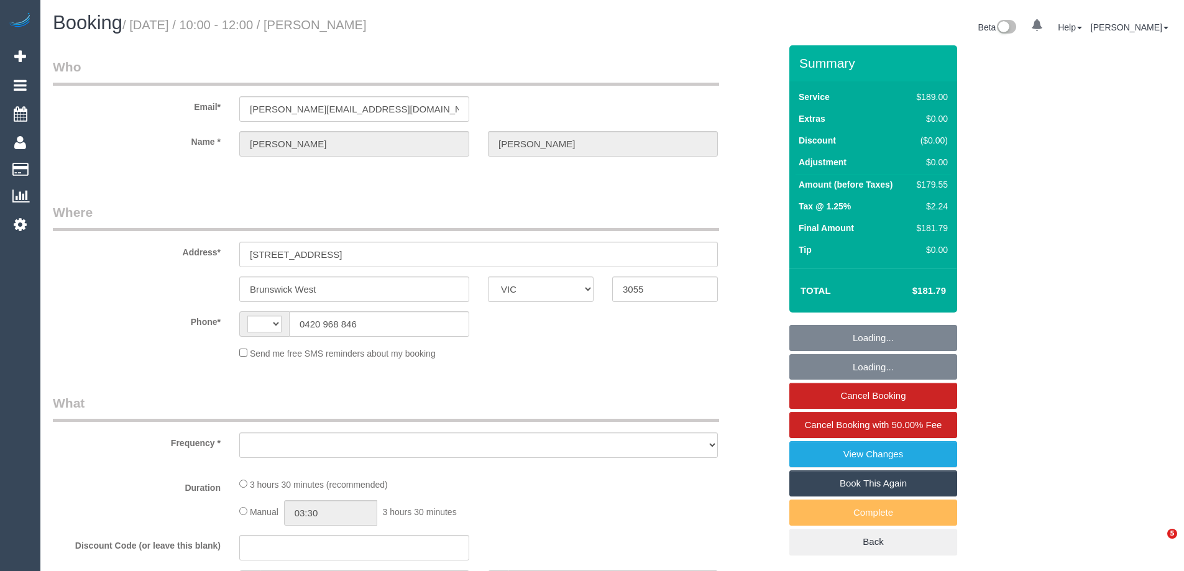
select select "VIC"
select select "string:AU"
select select "object:693"
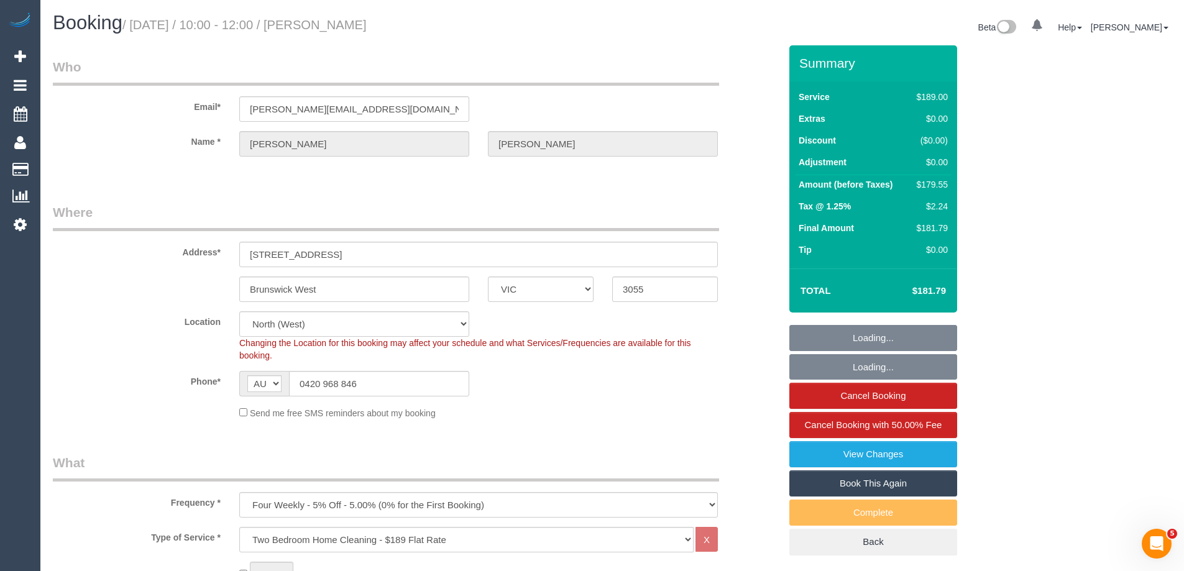
select select "string:stripe-pm_1RrsdC2GScqysDRVRoR1rkTL"
select select "object:846"
select select "number:27"
select select "number:14"
select select "number:19"
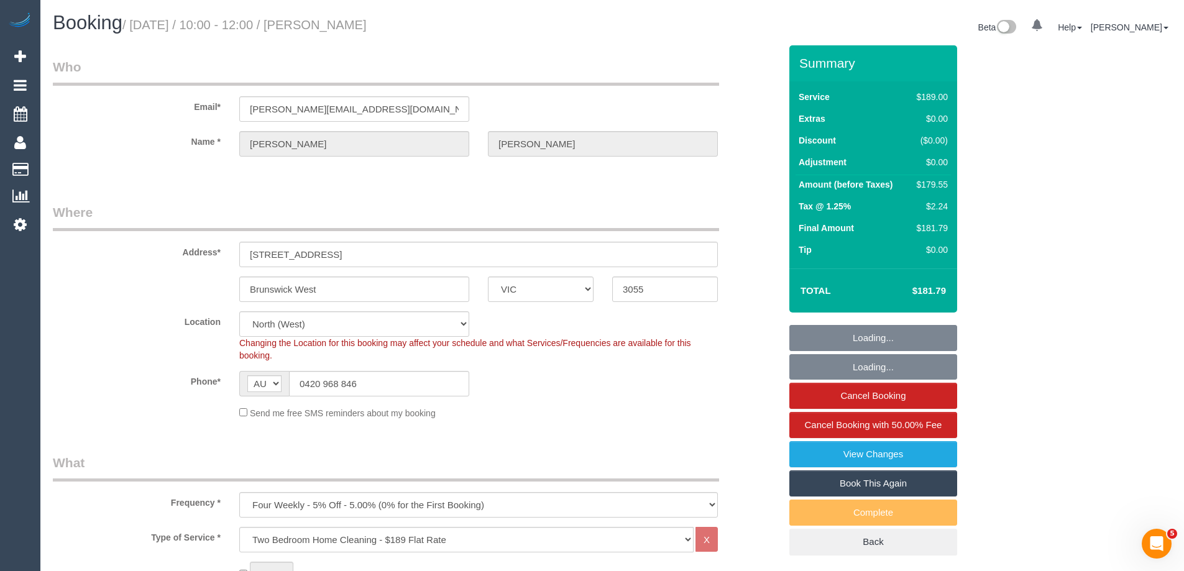
select select "number:24"
select select "number:33"
select select "number:12"
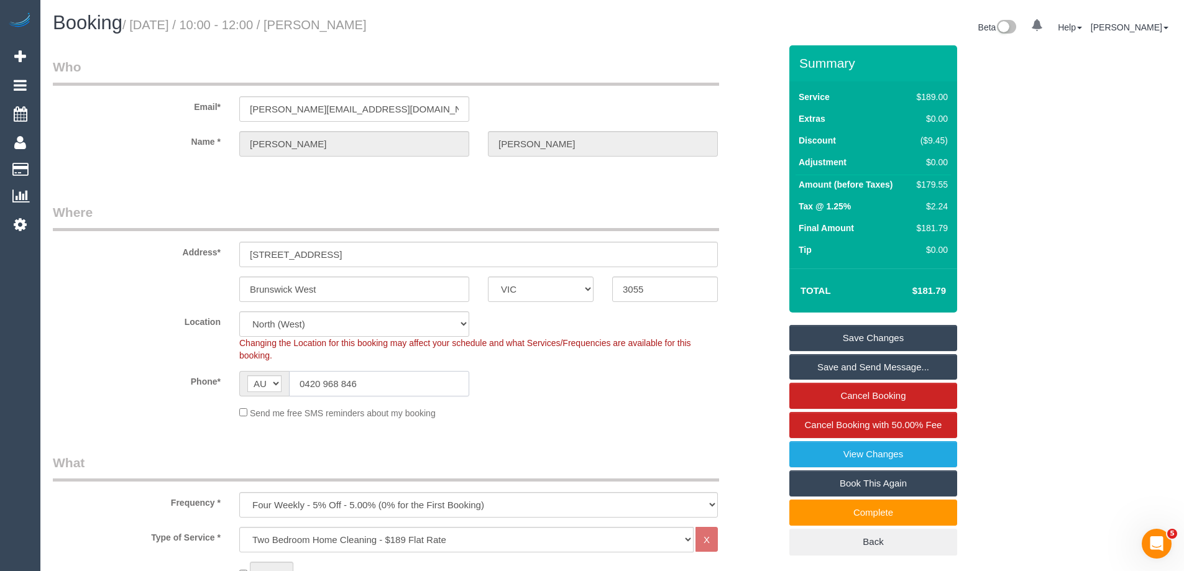
click at [373, 390] on input "0420 968 846" at bounding box center [379, 383] width 180 height 25
drag, startPoint x: 379, startPoint y: 383, endPoint x: 194, endPoint y: 367, distance: 185.2
click at [201, 370] on sui-booking-location "Location Office City East (North) East (South) Inner East Inner North (East) In…" at bounding box center [416, 365] width 727 height 108
paste input "61 466 345 418"
drag, startPoint x: 314, startPoint y: 386, endPoint x: 157, endPoint y: 365, distance: 159.1
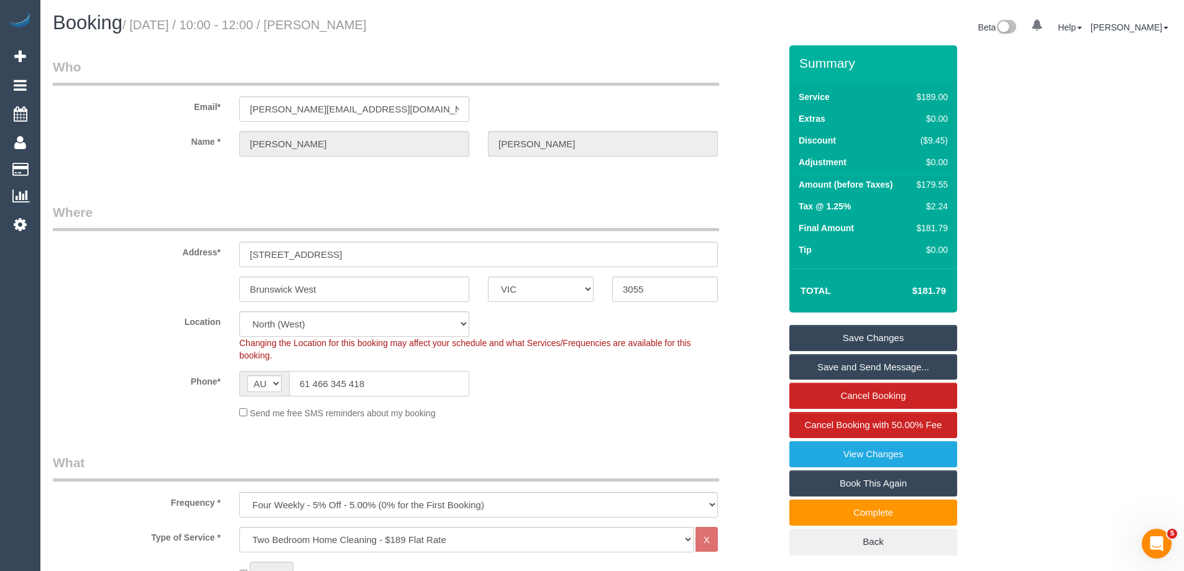
click at [178, 368] on sui-booking-location "Location Office City East (North) East (South) Inner East Inner North (East) In…" at bounding box center [416, 365] width 727 height 108
type input "0466 345 418"
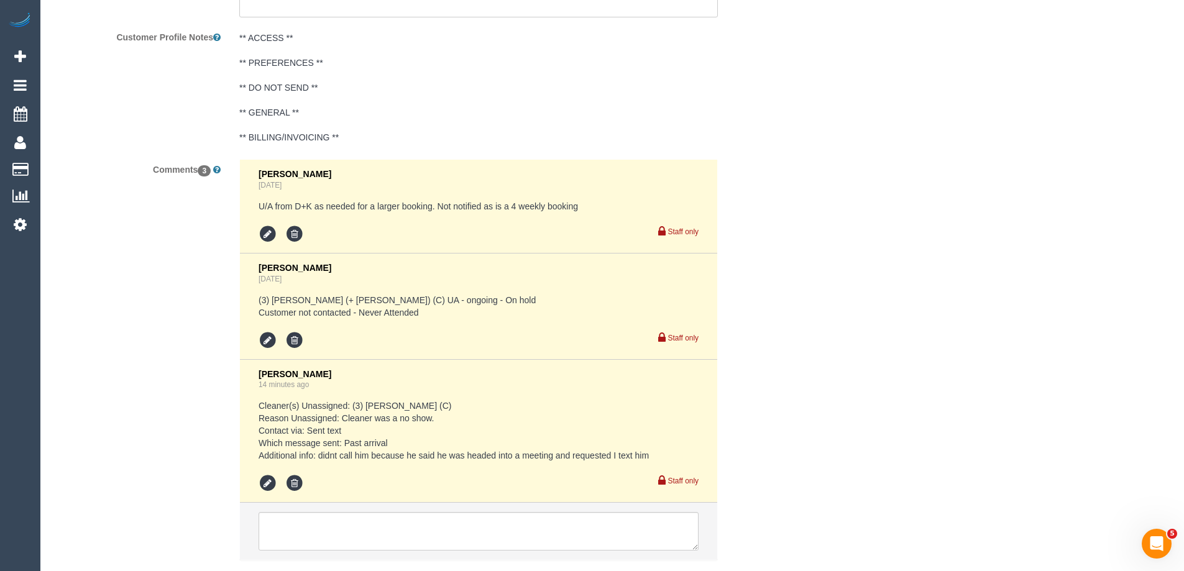
scroll to position [2354, 0]
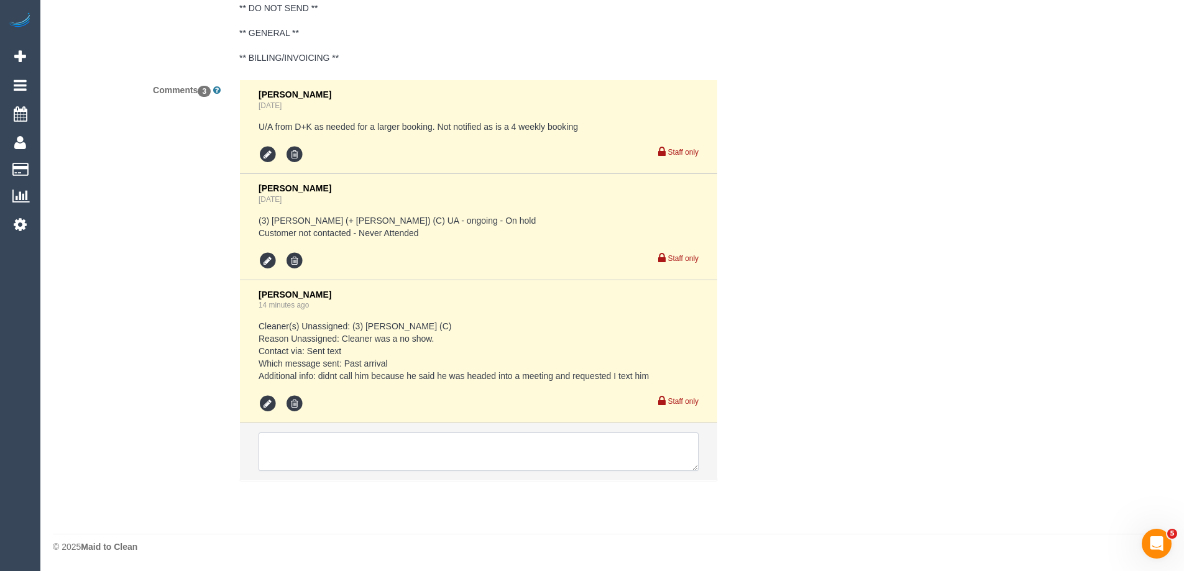
click at [354, 433] on textarea at bounding box center [478, 451] width 440 height 39
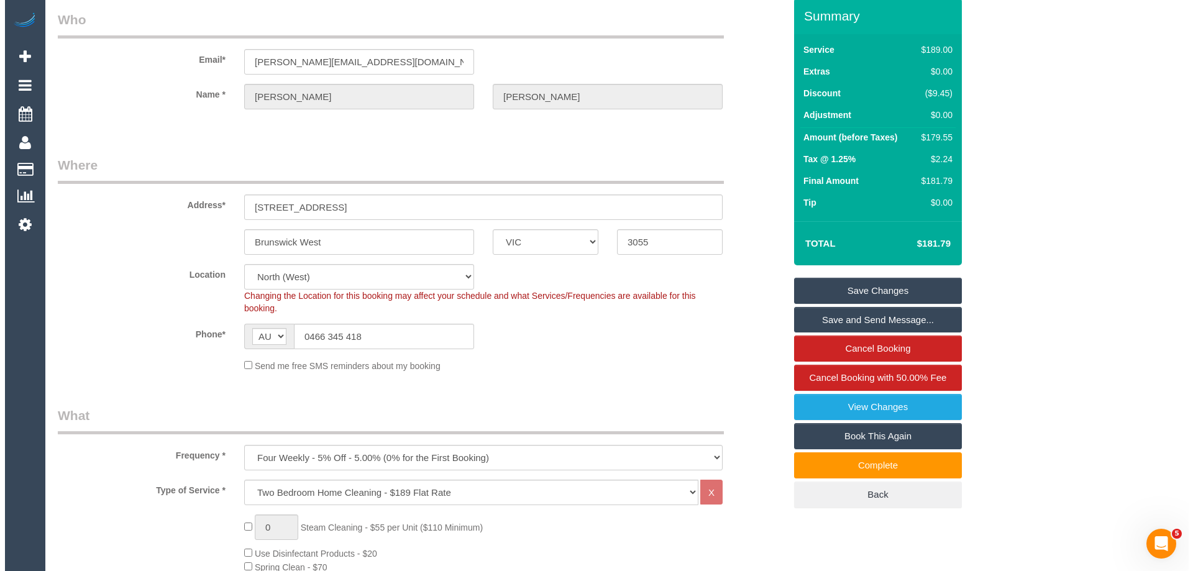
scroll to position [0, 0]
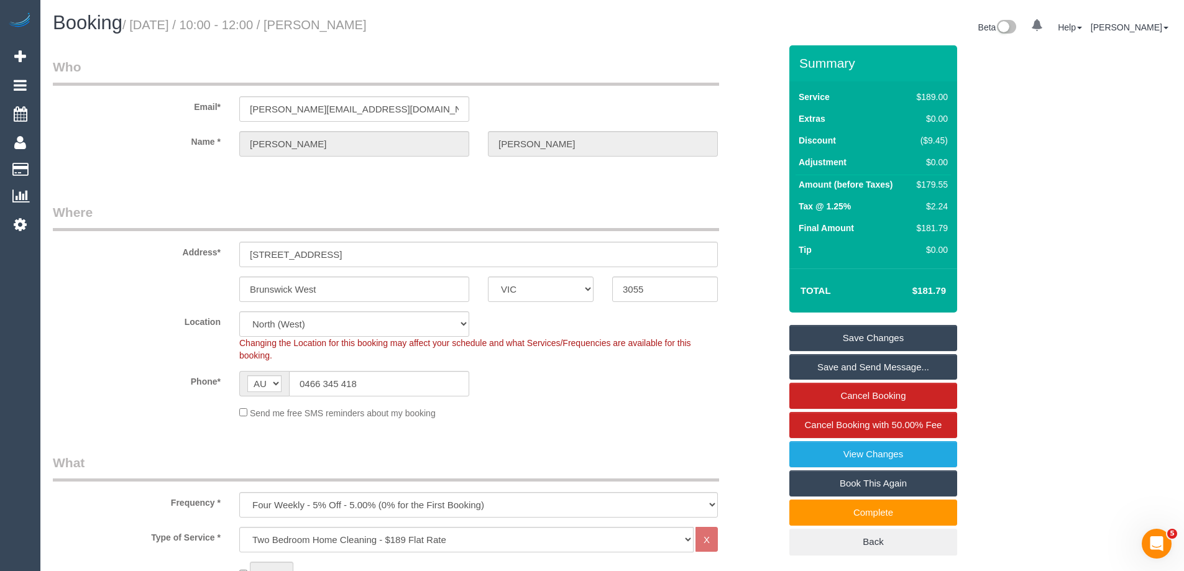
click at [865, 337] on link "Save Changes" at bounding box center [873, 338] width 168 height 26
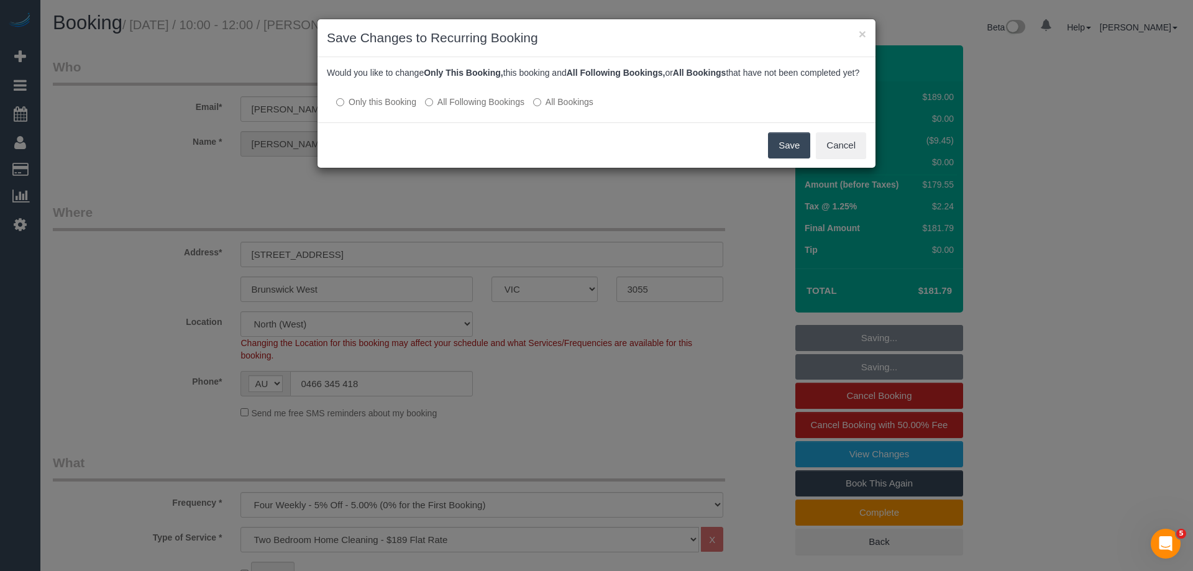
click at [462, 108] on label "All Following Bookings" at bounding box center [474, 102] width 99 height 12
click at [783, 158] on button "Save" at bounding box center [789, 145] width 42 height 26
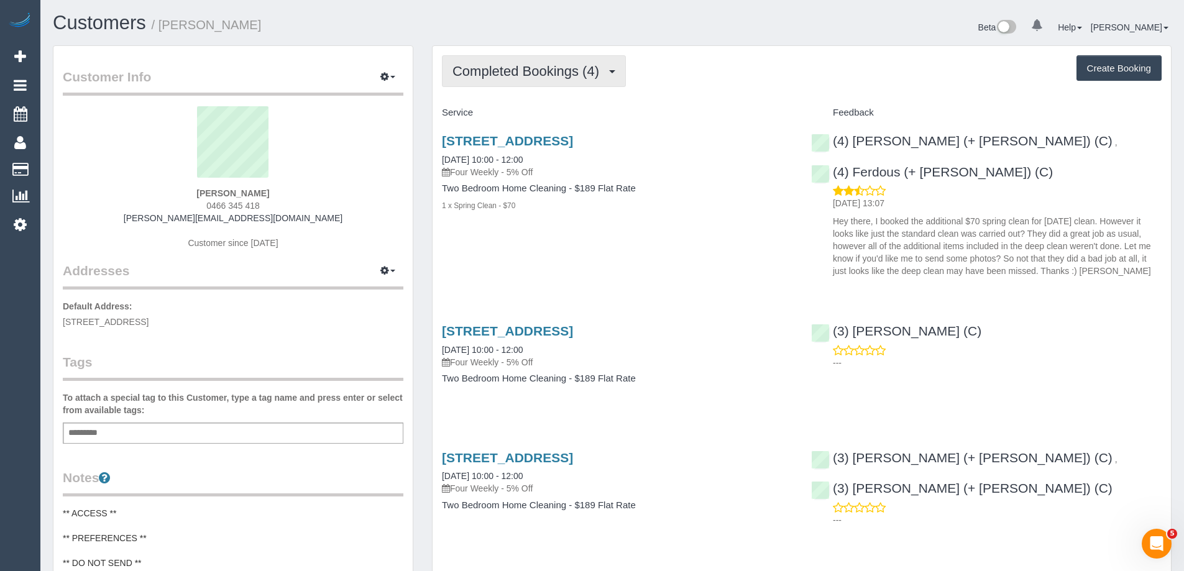
click at [483, 57] on button "Completed Bookings (4)" at bounding box center [534, 71] width 184 height 32
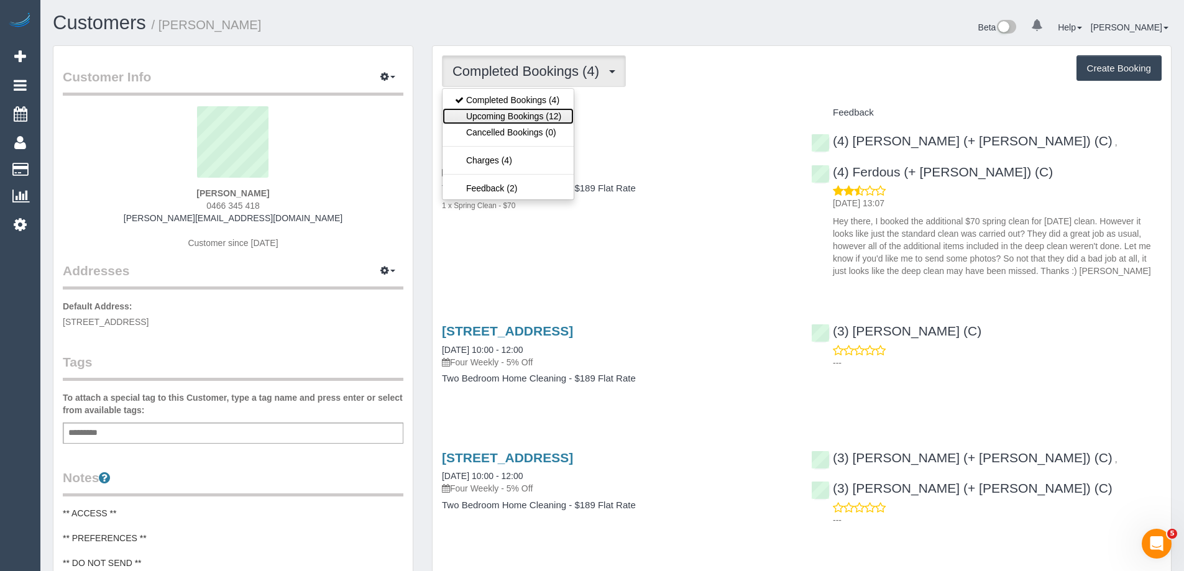
click at [489, 119] on link "Upcoming Bookings (12)" at bounding box center [507, 116] width 131 height 16
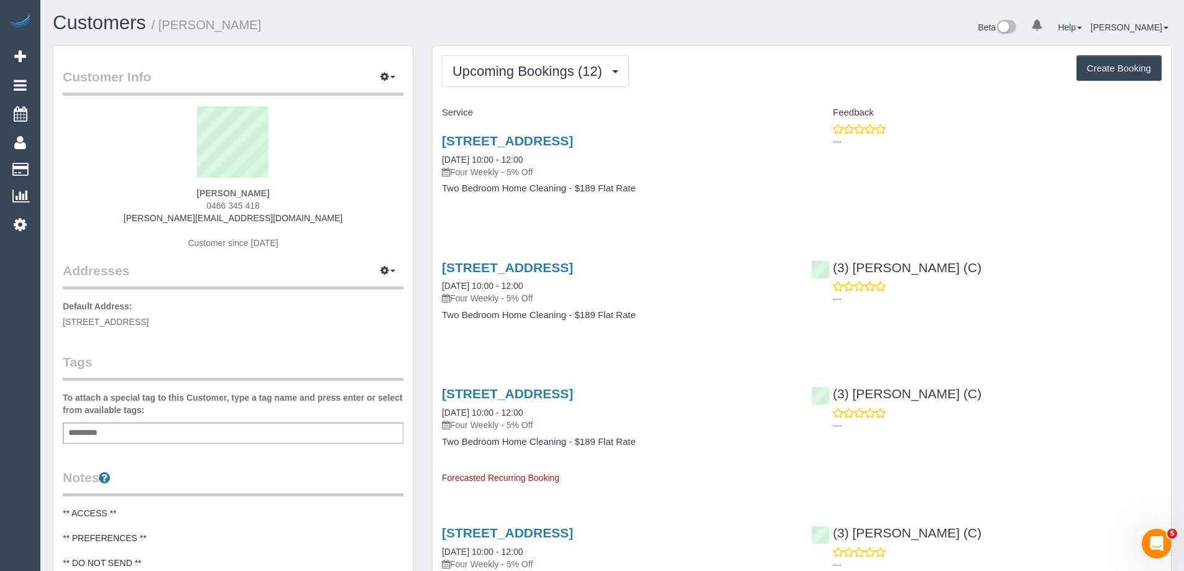
drag, startPoint x: 199, startPoint y: 190, endPoint x: 277, endPoint y: 190, distance: 77.7
click at [277, 190] on div "Liam De Niese 0466 345 418 liam.deniese@gmail.com Customer since 2025" at bounding box center [233, 183] width 340 height 155
copy strong "Liam De Niese"
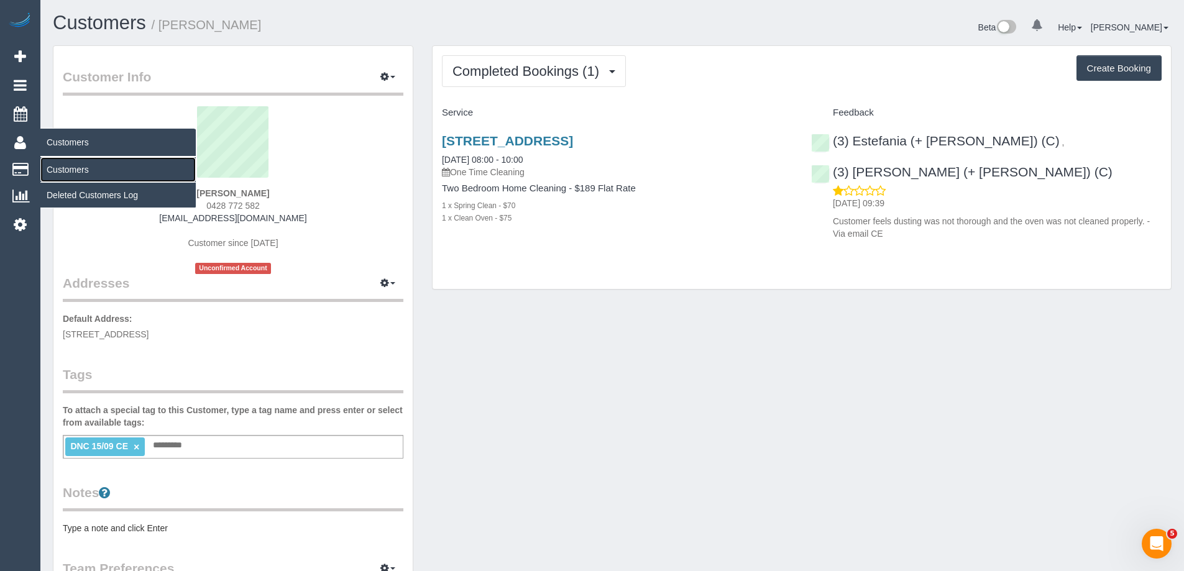
drag, startPoint x: 57, startPoint y: 170, endPoint x: 96, endPoint y: 159, distance: 40.7
click at [57, 170] on link "Customers" at bounding box center [117, 169] width 155 height 25
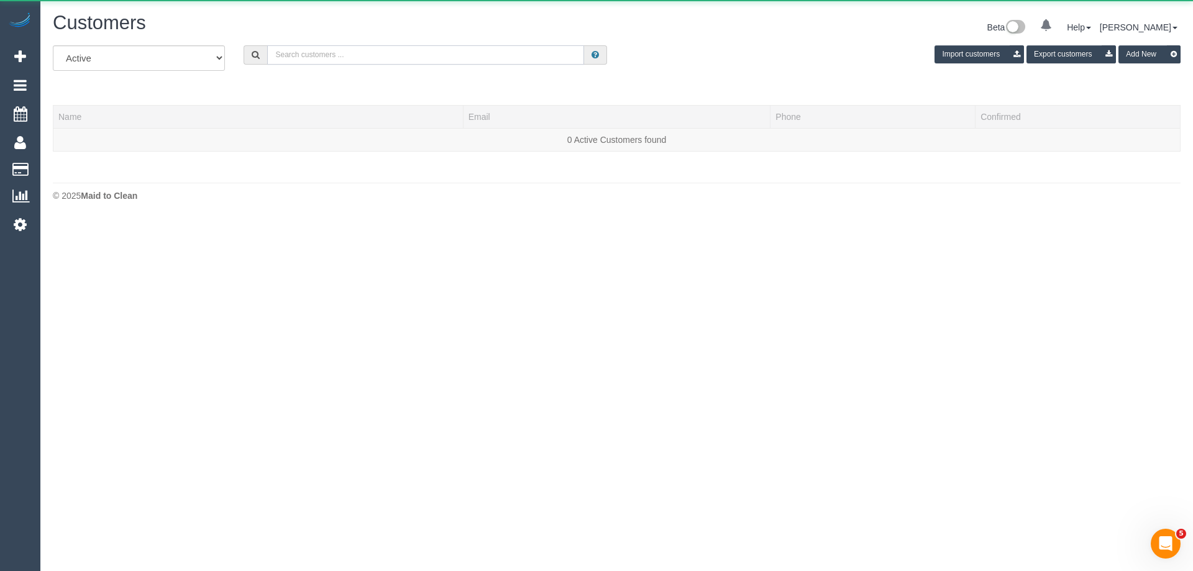
click at [372, 50] on input "text" at bounding box center [425, 54] width 317 height 19
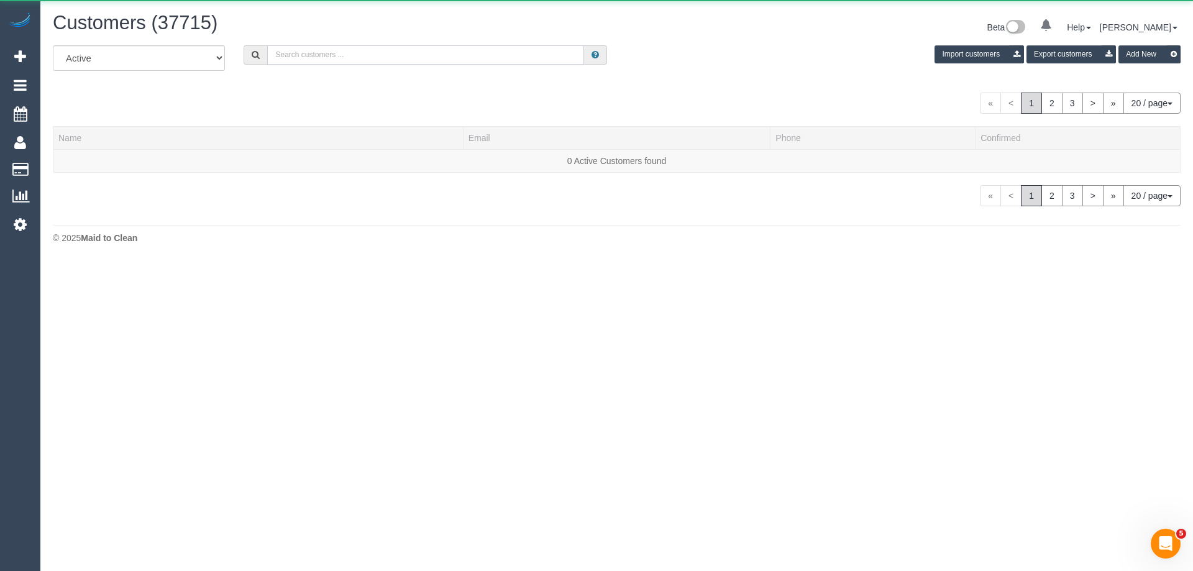
paste input "[PERSON_NAME]"
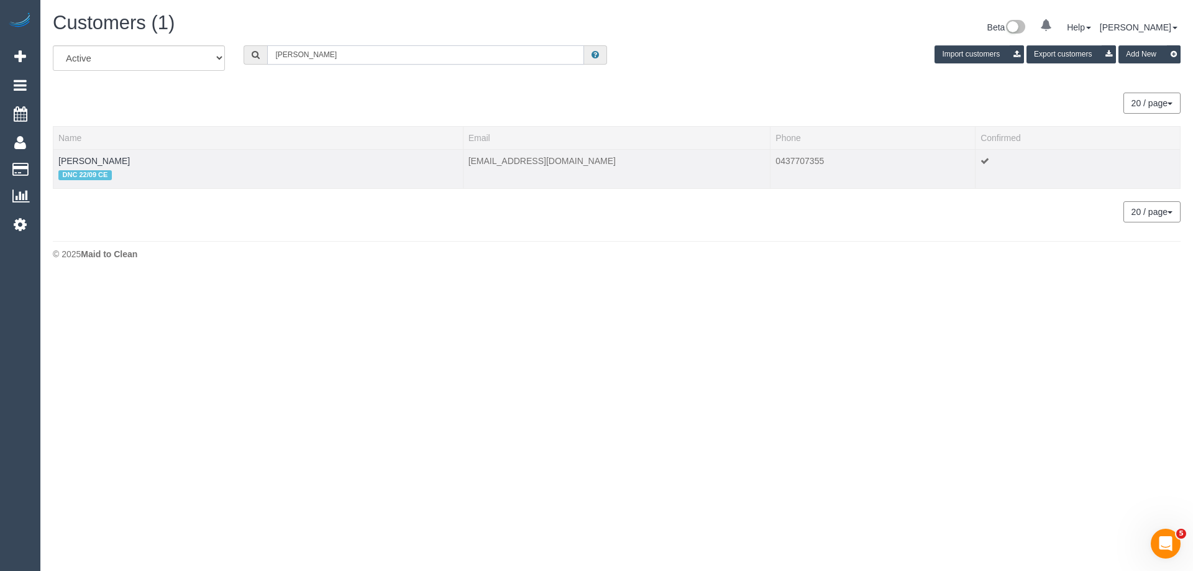
type input "[PERSON_NAME]"
drag, startPoint x: 142, startPoint y: 163, endPoint x: 52, endPoint y: 153, distance: 90.0
click at [52, 153] on div "All Active Archived [PERSON_NAME] Import customers Export customers Add New 20 …" at bounding box center [616, 140] width 1146 height 190
click at [160, 165] on td "[PERSON_NAME] DNC 22/09 CE" at bounding box center [258, 168] width 410 height 39
click at [147, 162] on td "[PERSON_NAME] DNC 22/09 CE" at bounding box center [258, 168] width 410 height 39
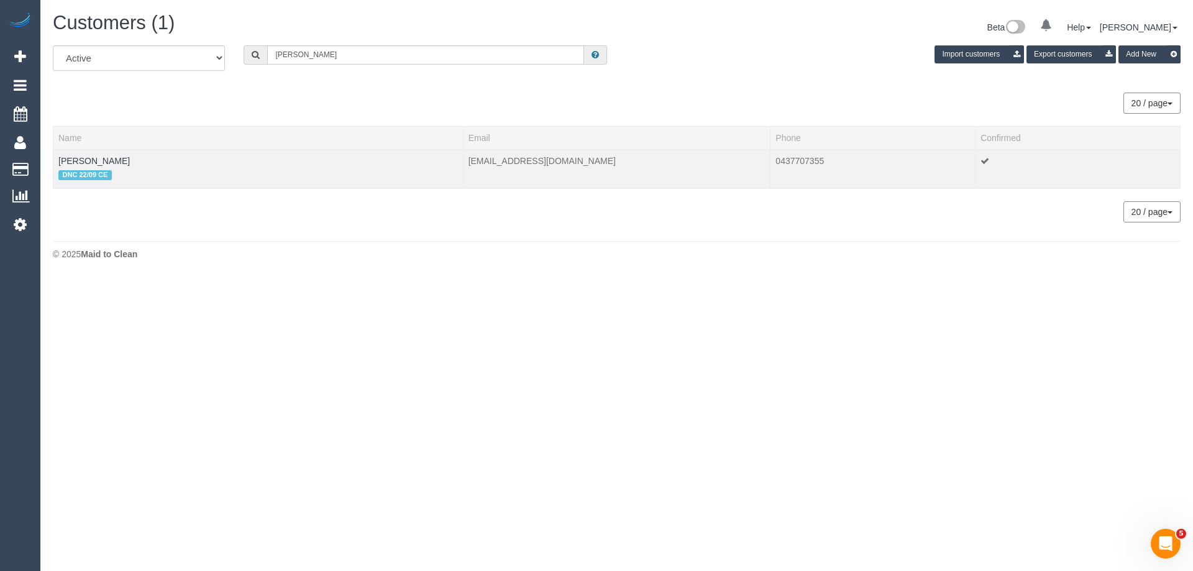
click at [141, 158] on td "[PERSON_NAME] DNC 22/09 CE" at bounding box center [258, 168] width 410 height 39
drag, startPoint x: 129, startPoint y: 160, endPoint x: 59, endPoint y: 158, distance: 70.2
click at [59, 158] on td "[PERSON_NAME] DNC 22/09 CE" at bounding box center [258, 168] width 410 height 39
copy link "[PERSON_NAME]"
click at [111, 160] on link "[PERSON_NAME]" at bounding box center [93, 161] width 71 height 10
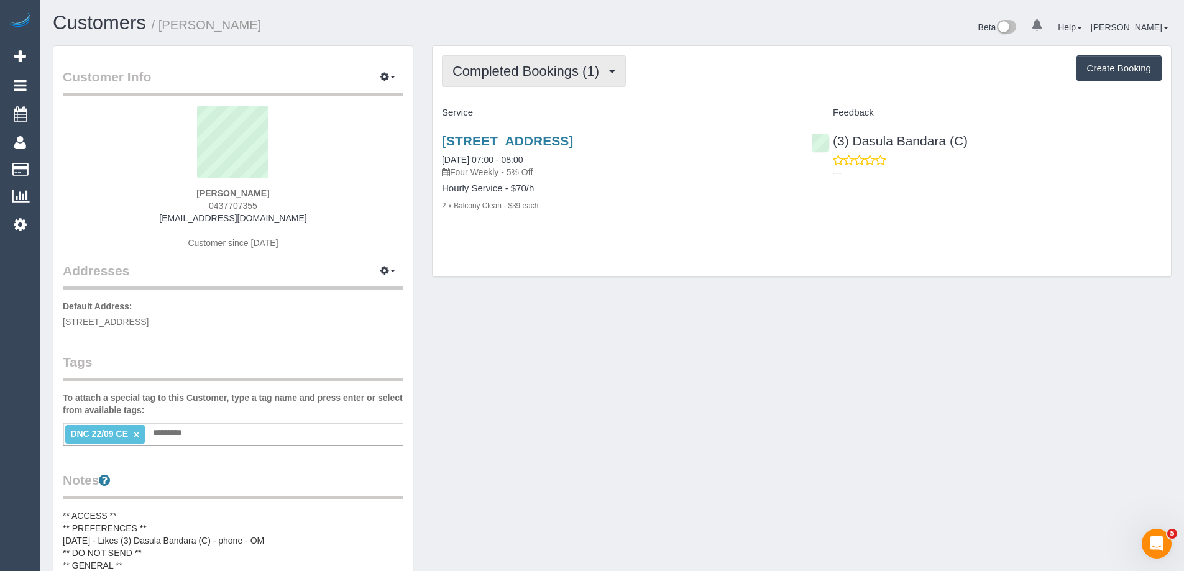
click at [489, 77] on span "Completed Bookings (1)" at bounding box center [528, 71] width 153 height 16
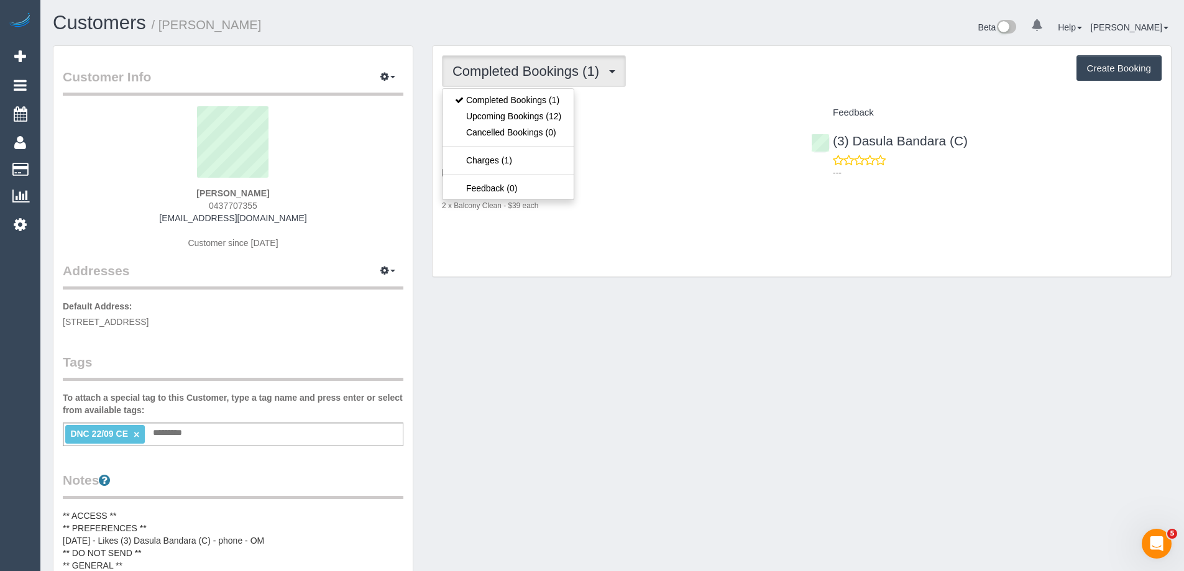
click at [409, 237] on div "Customer Info Edit Contact Info Send Message Email Preferences Special Sales Ta…" at bounding box center [232, 491] width 359 height 890
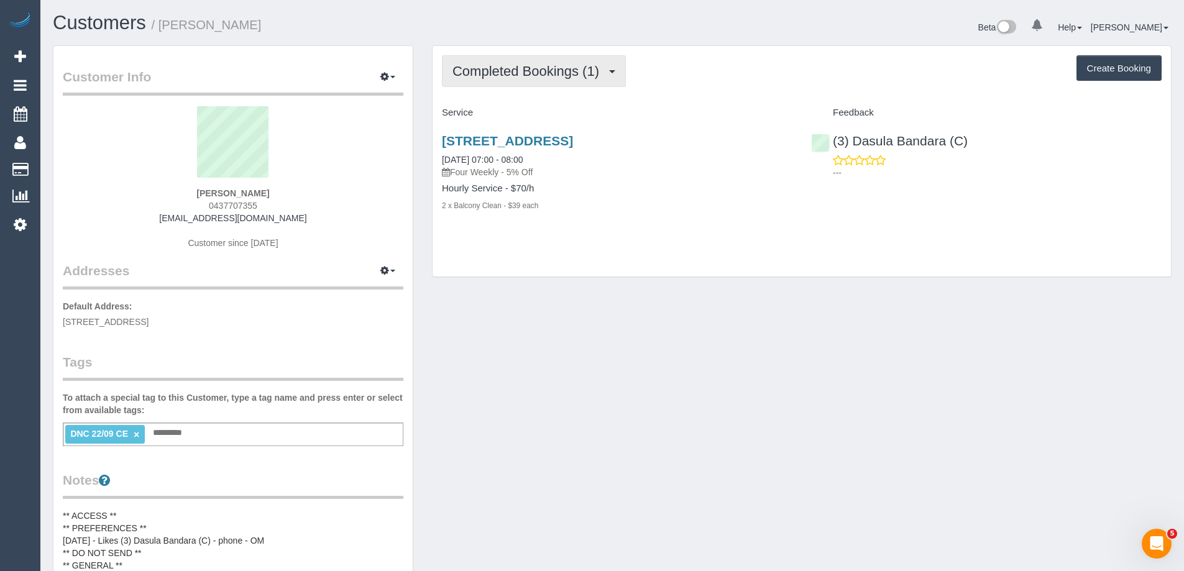
click at [484, 76] on span "Completed Bookings (1)" at bounding box center [528, 71] width 153 height 16
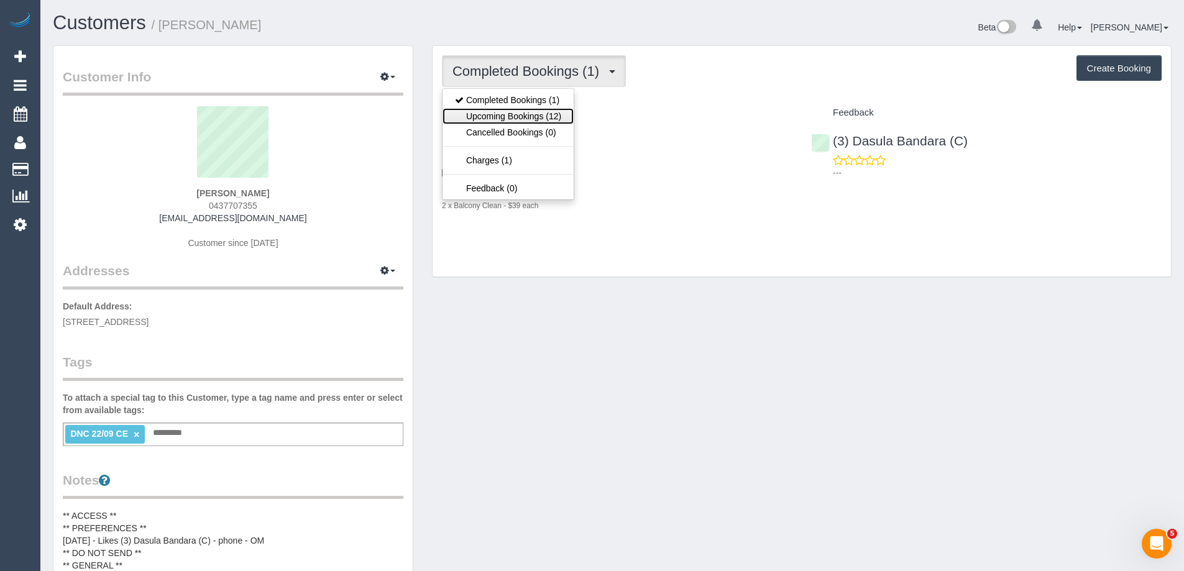
click at [491, 115] on link "Upcoming Bookings (12)" at bounding box center [507, 116] width 131 height 16
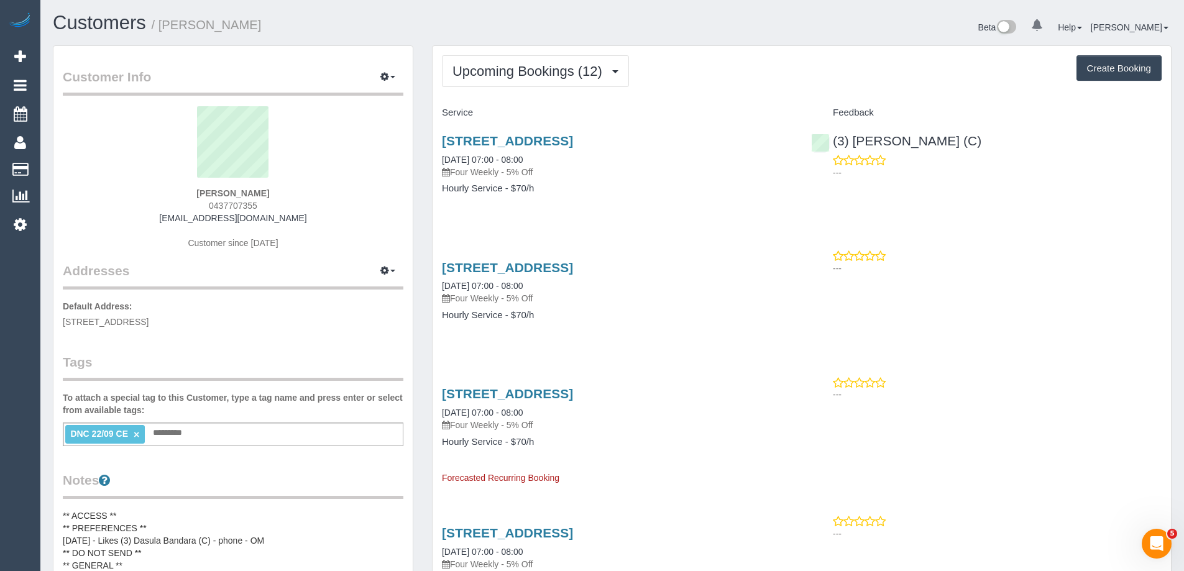
drag, startPoint x: 436, startPoint y: 150, endPoint x: 634, endPoint y: 192, distance: 202.5
click at [634, 192] on div "[STREET_ADDRESS] [DATE] 07:00 - 08:00 Four Weekly - 5% Off Hourly Service - $70…" at bounding box center [616, 171] width 369 height 96
copy div "[DATE] 07:00 - 08:00 Four Weekly - 5% Off Hourly Service - $70/h"
drag, startPoint x: 306, startPoint y: 191, endPoint x: 183, endPoint y: 192, distance: 123.0
click at [183, 192] on div "[PERSON_NAME] 0437707355 [EMAIL_ADDRESS][DOMAIN_NAME] Customer since [DATE]" at bounding box center [233, 183] width 340 height 155
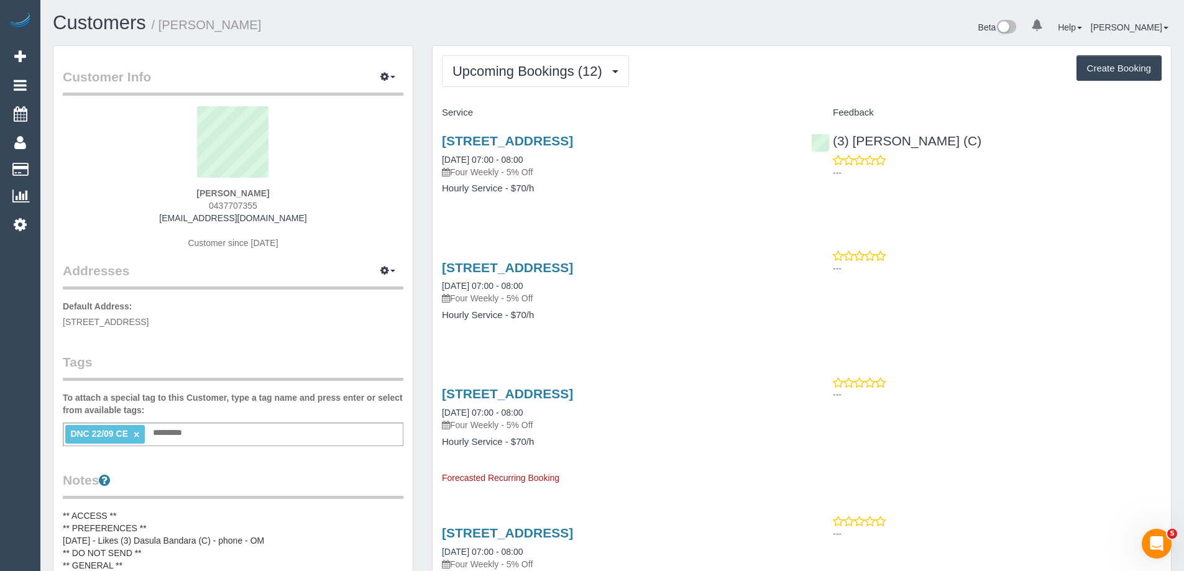
copy strong "[PERSON_NAME]"
click at [829, 139] on div "(3) [PERSON_NAME] (C) ---" at bounding box center [986, 153] width 369 height 61
copy link "(3) [PERSON_NAME] (C)"
click at [134, 433] on link "×" at bounding box center [137, 434] width 6 height 11
drag, startPoint x: 296, startPoint y: 196, endPoint x: 193, endPoint y: 183, distance: 103.9
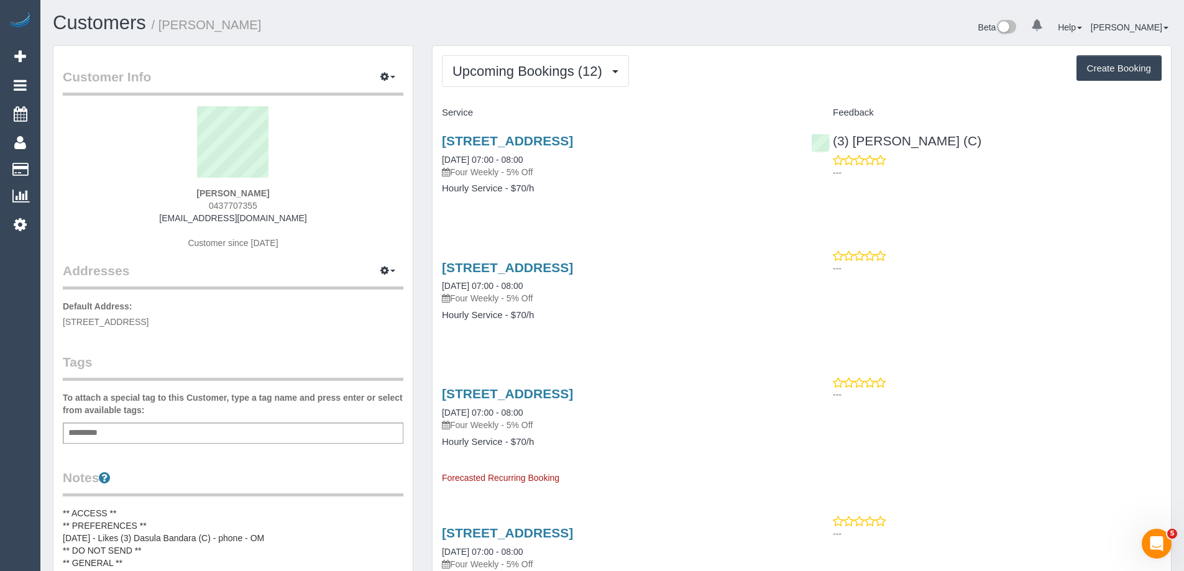
click at [193, 183] on div "[PERSON_NAME] 0437707355 [EMAIL_ADDRESS][DOMAIN_NAME] Customer since [DATE]" at bounding box center [233, 183] width 340 height 155
copy div "[PERSON_NAME]"
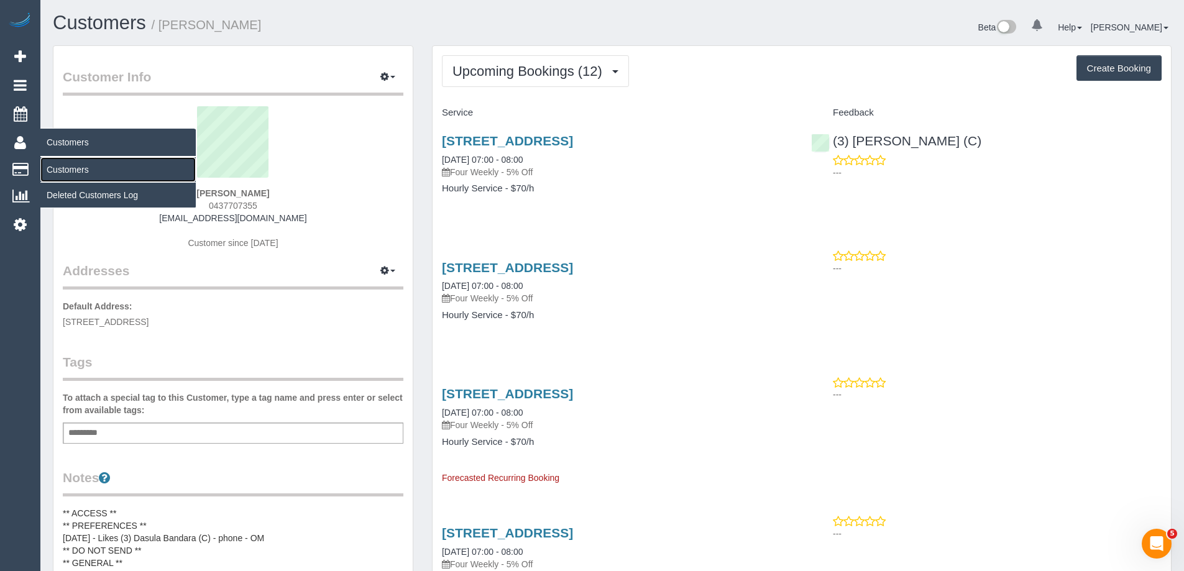
click at [68, 167] on link "Customers" at bounding box center [117, 169] width 155 height 25
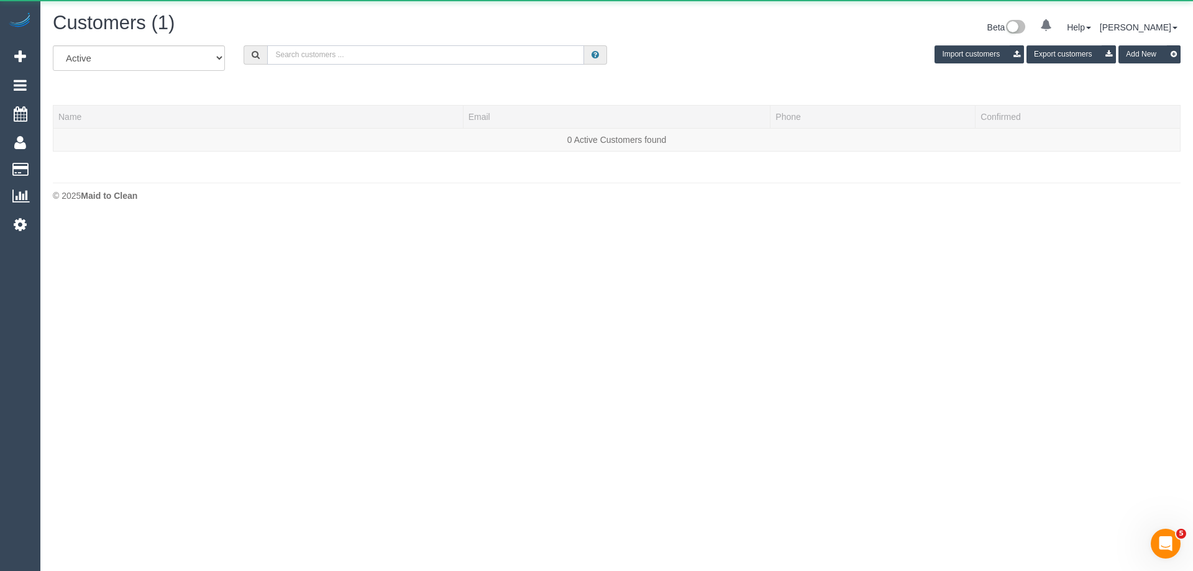
click at [350, 52] on input "text" at bounding box center [425, 54] width 317 height 19
paste input "[PERSON_NAME]"
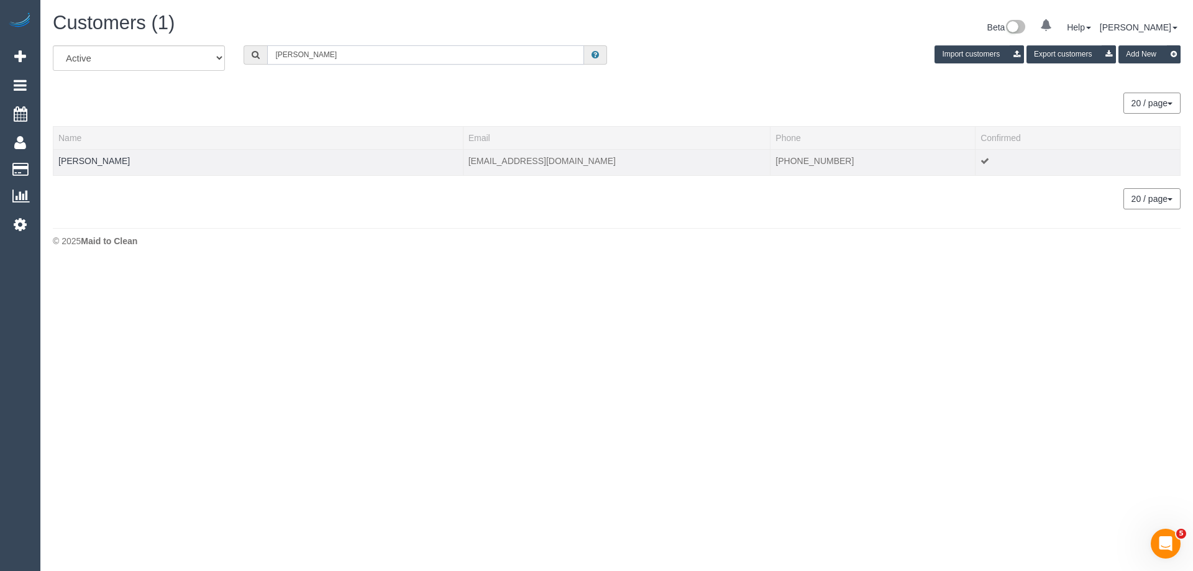
type input "[PERSON_NAME]"
drag, startPoint x: 167, startPoint y: 162, endPoint x: 58, endPoint y: 167, distance: 109.4
click at [58, 167] on td "[PERSON_NAME]" at bounding box center [258, 162] width 410 height 26
copy link "[PERSON_NAME]"
click at [119, 158] on link "[PERSON_NAME]" at bounding box center [93, 161] width 71 height 10
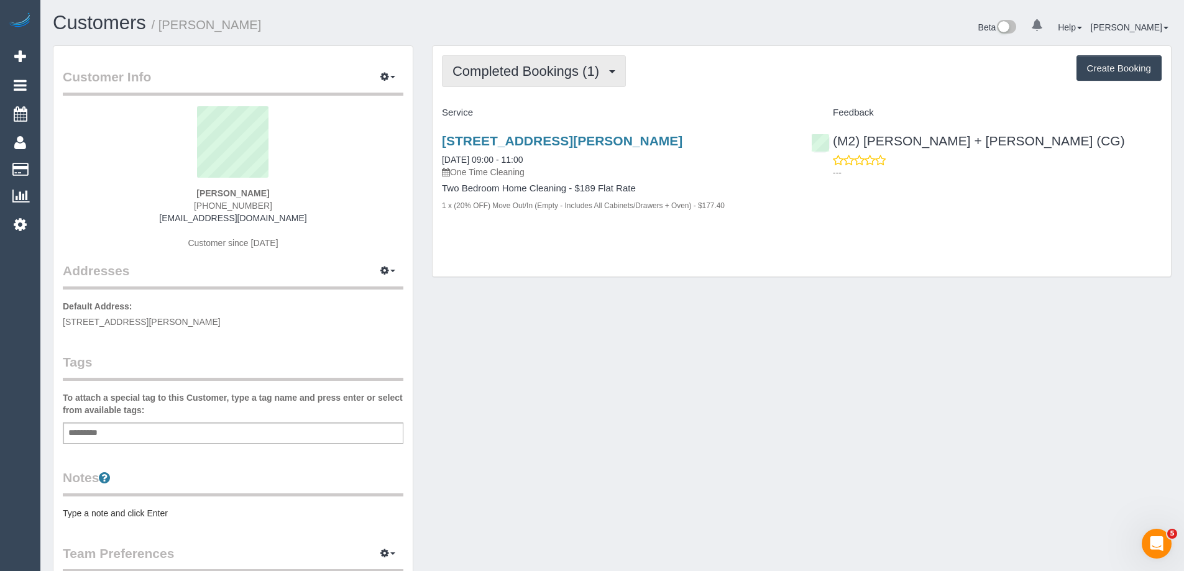
click at [550, 67] on span "Completed Bookings (1)" at bounding box center [528, 71] width 153 height 16
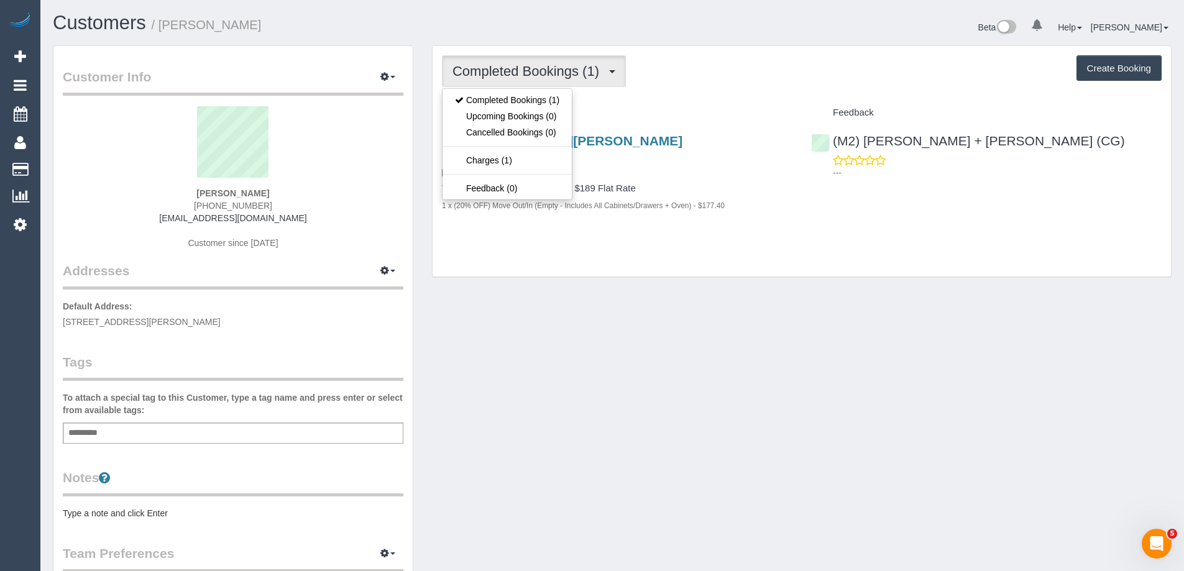
click at [737, 88] on div "Completed Bookings (1) Completed Bookings (1) Upcoming Bookings (0) Cancelled B…" at bounding box center [801, 161] width 738 height 231
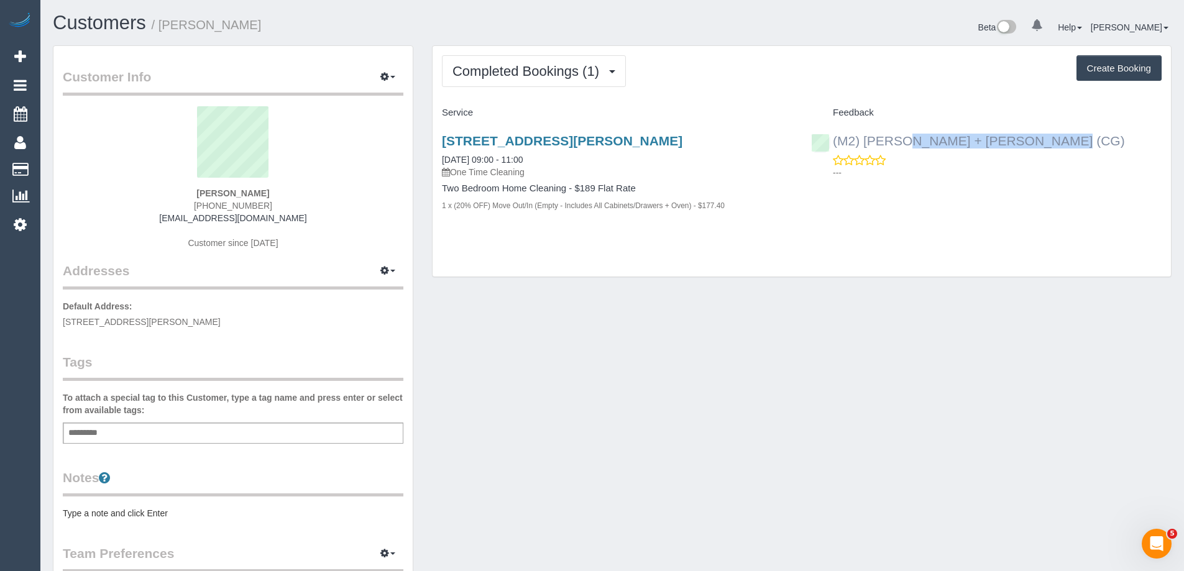
click at [828, 140] on div "(M2) [PERSON_NAME] + [PERSON_NAME] (CG) ---" at bounding box center [986, 153] width 369 height 61
copy link "(M2) [PERSON_NAME] + [PERSON_NAME] (CG)"
drag, startPoint x: 432, startPoint y: 158, endPoint x: 786, endPoint y: 226, distance: 360.0
click at [786, 226] on div "[STREET_ADDRESS][PERSON_NAME] [DATE] 09:00 - 11:00 One Time Cleaning Two Bedroo…" at bounding box center [616, 179] width 369 height 113
copy div "[DATE] 09:00 - 11:00 One Time Cleaning Two Bedroom Home Cleaning - $189 Flat Ra…"
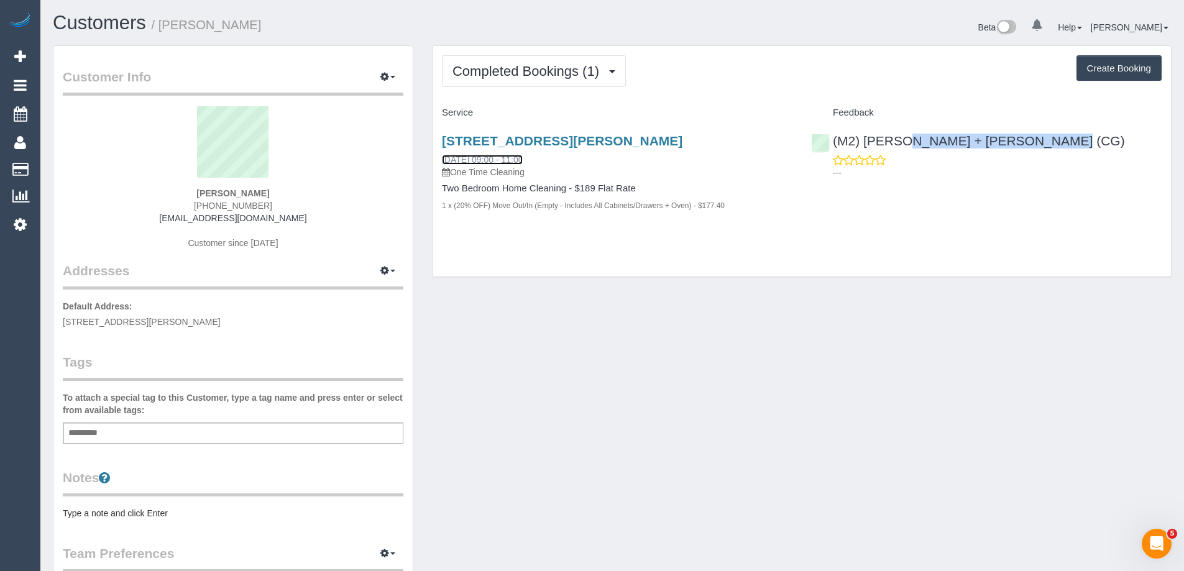
click at [496, 159] on link "[DATE] 09:00 - 11:00" at bounding box center [482, 160] width 81 height 10
drag, startPoint x: 275, startPoint y: 190, endPoint x: 130, endPoint y: 186, distance: 144.8
click at [130, 186] on div "[PERSON_NAME] [PHONE_NUMBER] [EMAIL_ADDRESS][DOMAIN_NAME] Customer since [DATE]" at bounding box center [233, 183] width 340 height 155
copy div "[PERSON_NAME]"
drag, startPoint x: 542, startPoint y: 160, endPoint x: 432, endPoint y: 163, distance: 110.6
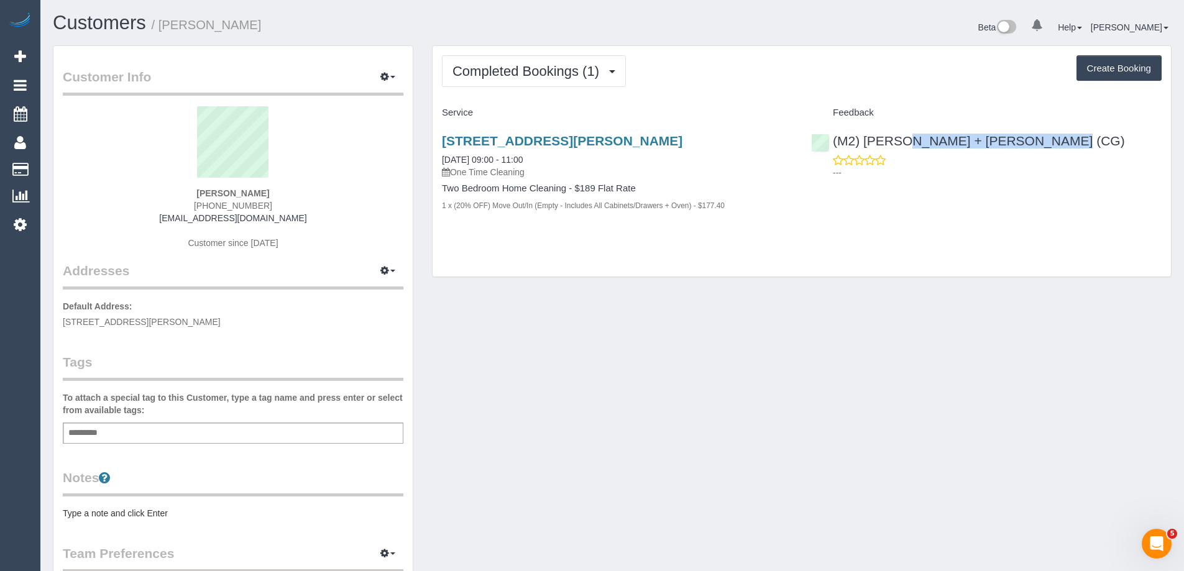
click at [432, 163] on div "[STREET_ADDRESS][PERSON_NAME] [DATE] 09:00 - 11:00 One Time Cleaning Two Bedroo…" at bounding box center [616, 179] width 369 height 113
copy link "[DATE] 09:00 - 11:00"
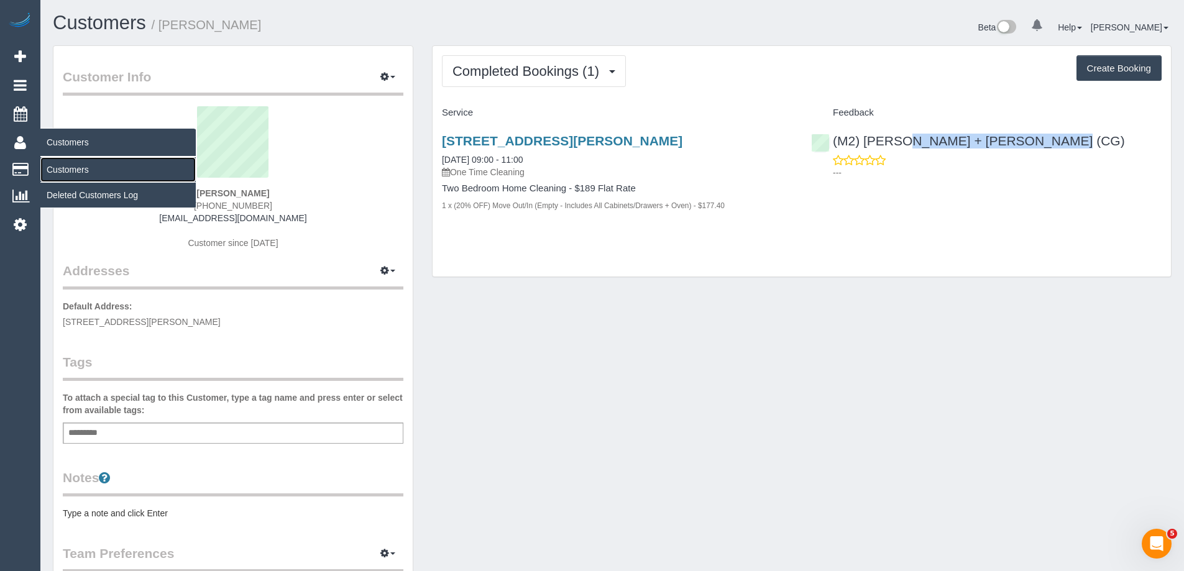
click at [67, 176] on link "Customers" at bounding box center [117, 169] width 155 height 25
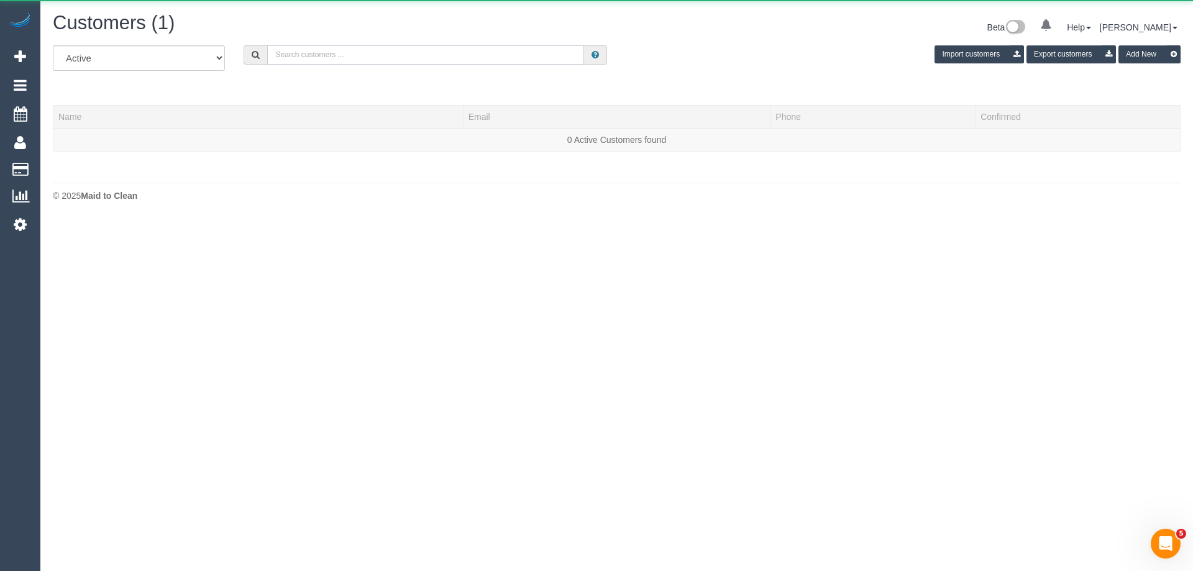
click at [371, 53] on input "text" at bounding box center [425, 54] width 317 height 19
paste input "[EMAIL_ADDRESS][PERSON_NAME][DOMAIN_NAME]"
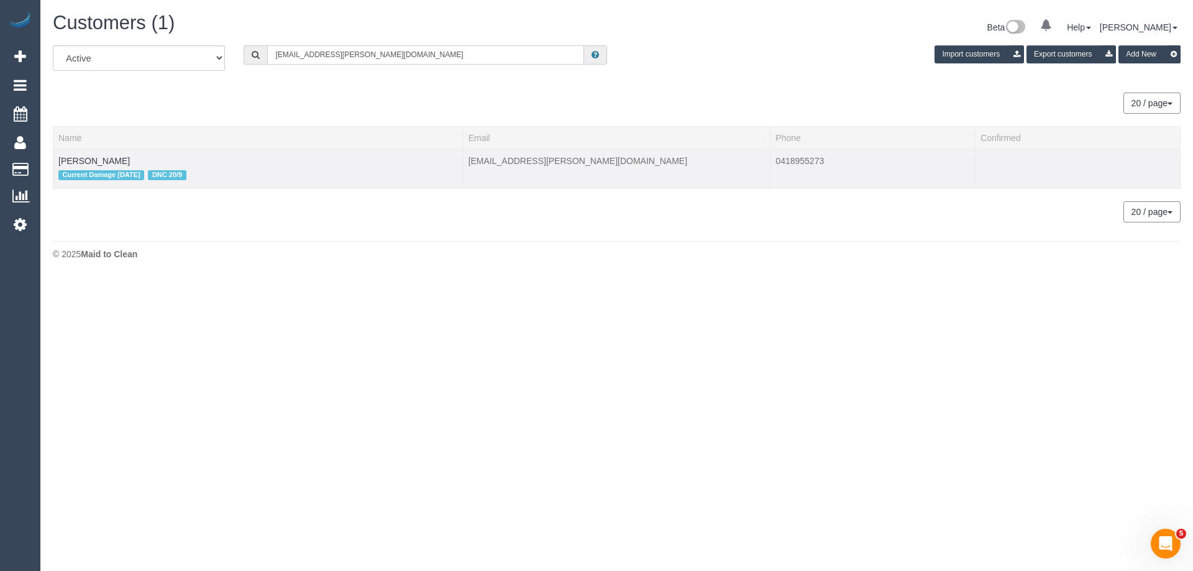
type input "[EMAIL_ADDRESS][PERSON_NAME][DOMAIN_NAME]"
drag, startPoint x: 97, startPoint y: 160, endPoint x: 60, endPoint y: 155, distance: 37.5
click at [60, 155] on td "[PERSON_NAME] Current Damage [DATE] DNC 20/9" at bounding box center [258, 168] width 410 height 39
click at [65, 165] on link "[PERSON_NAME]" at bounding box center [93, 161] width 71 height 10
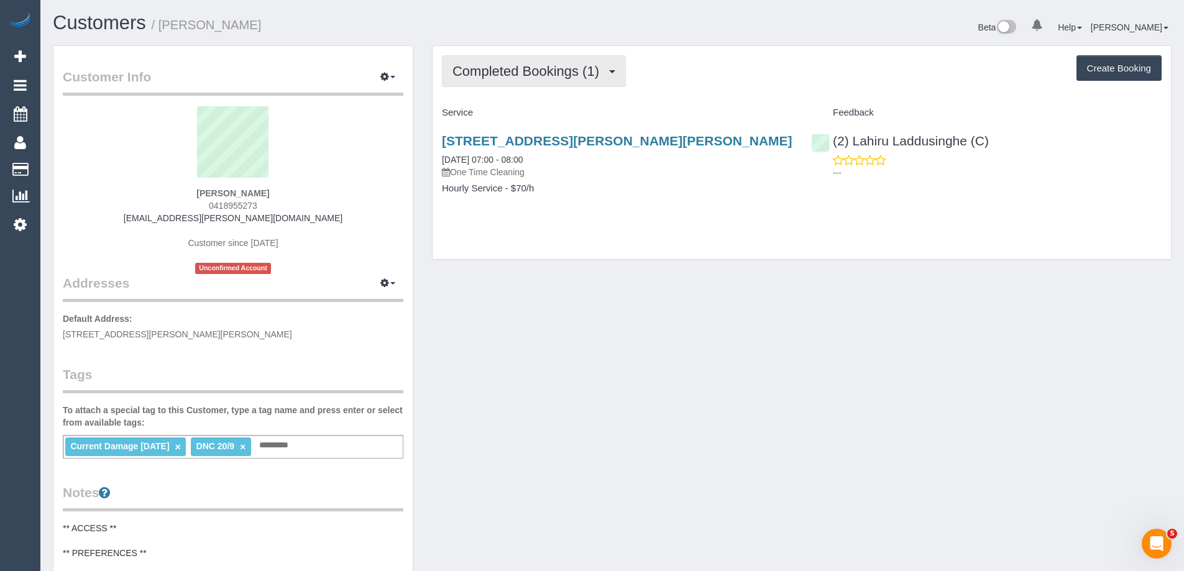
click at [588, 70] on span "Completed Bookings (1)" at bounding box center [528, 71] width 153 height 16
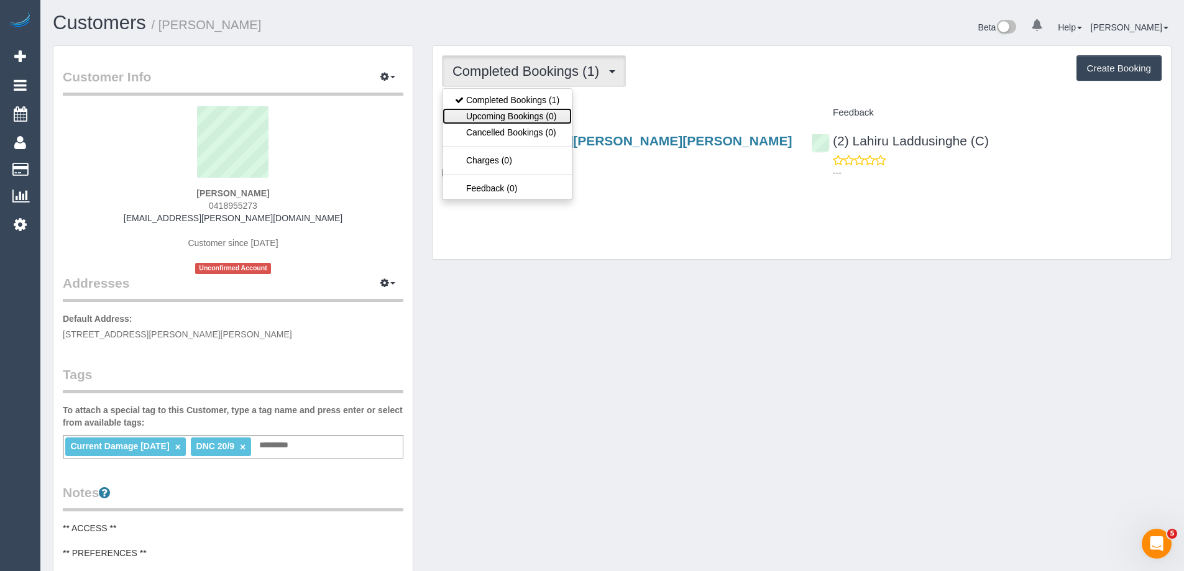
click at [523, 122] on link "Upcoming Bookings (0)" at bounding box center [506, 116] width 129 height 16
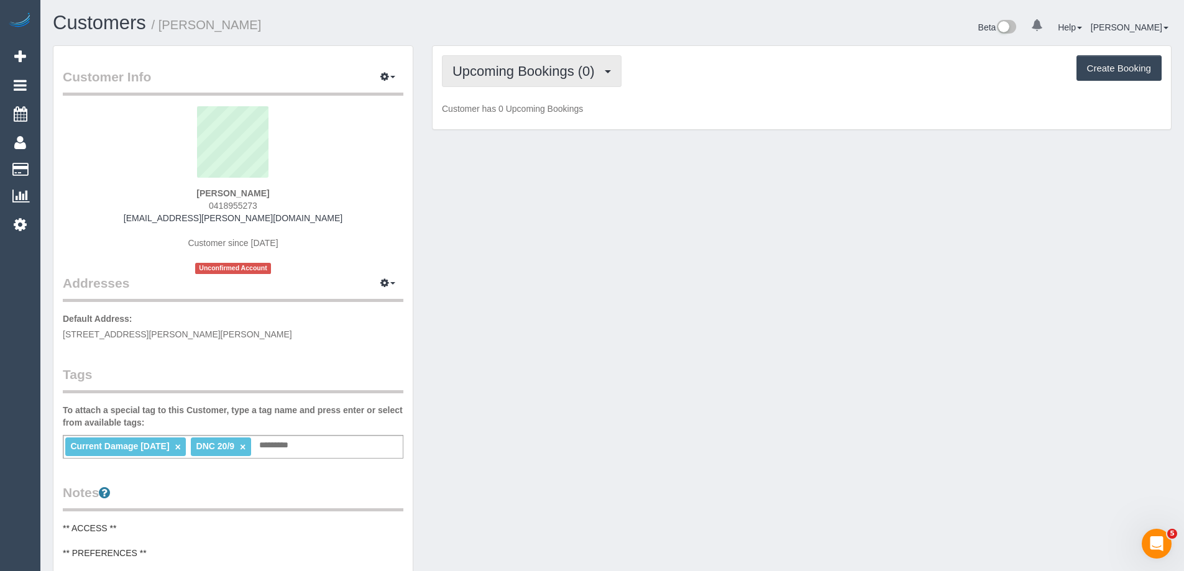
click at [517, 78] on span "Upcoming Bookings (0)" at bounding box center [526, 71] width 149 height 16
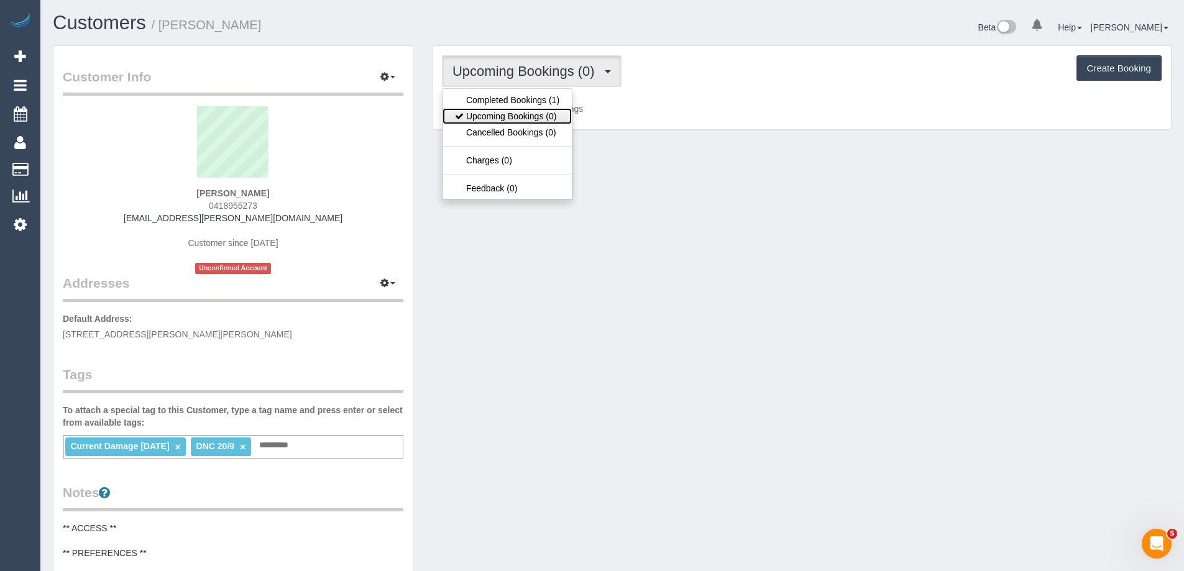
click at [520, 115] on link "Upcoming Bookings (0)" at bounding box center [506, 116] width 129 height 16
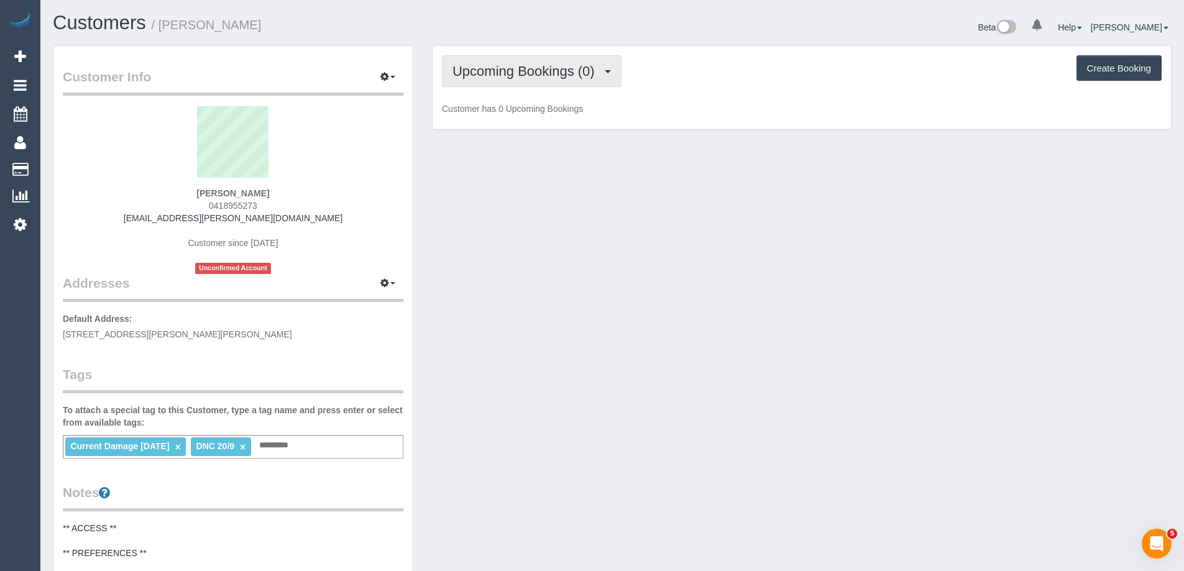
click at [511, 60] on button "Upcoming Bookings (0)" at bounding box center [532, 71] width 180 height 32
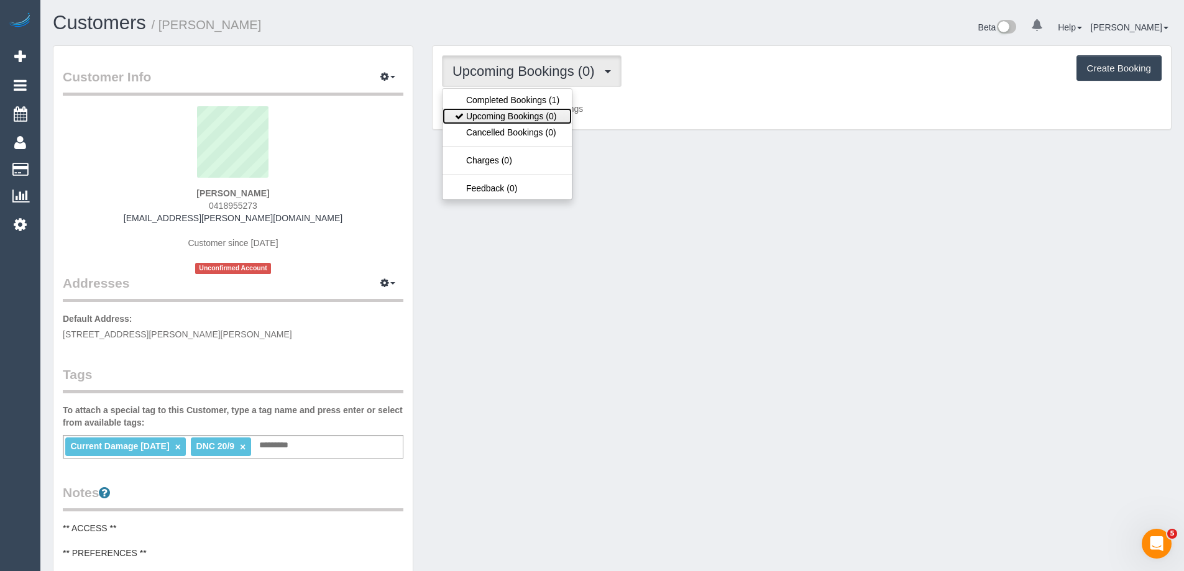
click at [510, 108] on link "Upcoming Bookings (0)" at bounding box center [506, 116] width 129 height 16
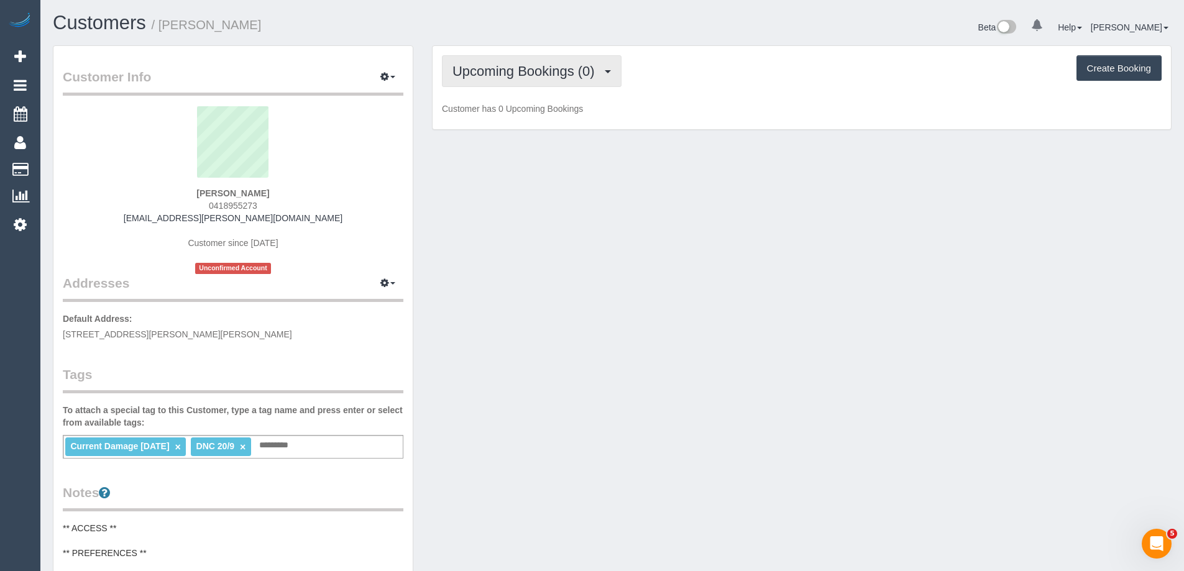
drag, startPoint x: 508, startPoint y: 81, endPoint x: 508, endPoint y: 96, distance: 15.5
click at [508, 84] on button "Upcoming Bookings (0)" at bounding box center [532, 71] width 180 height 32
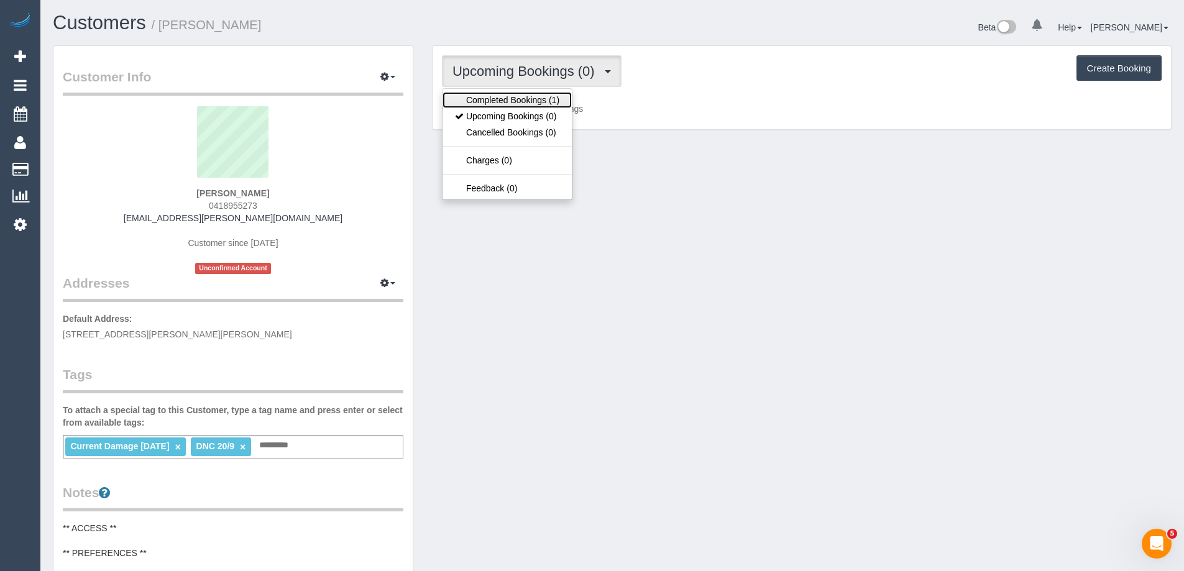
click at [507, 104] on link "Completed Bookings (1)" at bounding box center [506, 100] width 129 height 16
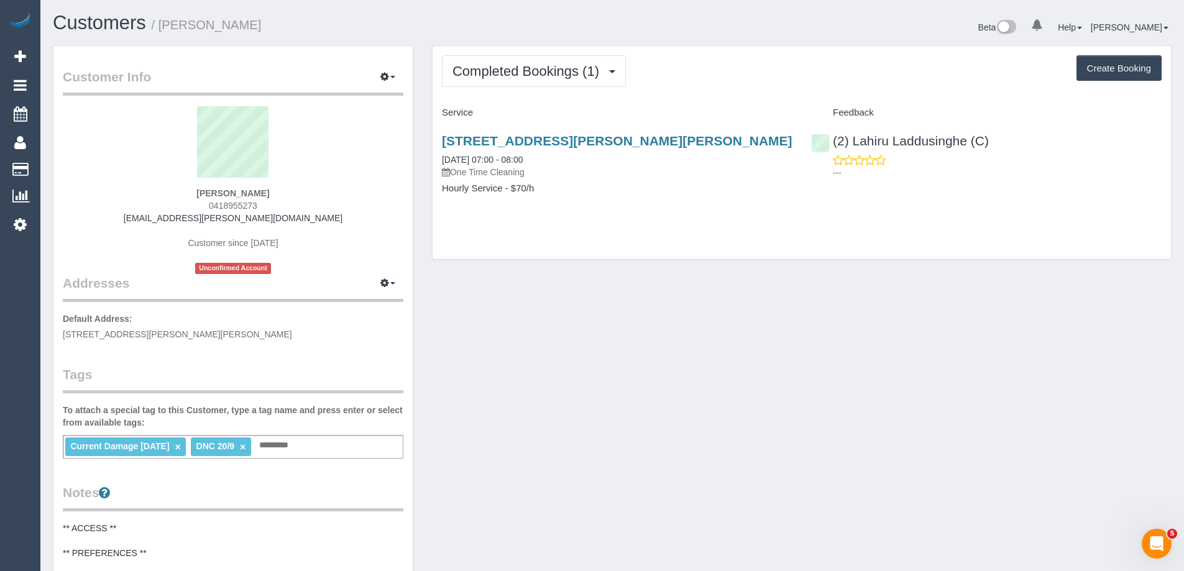
drag, startPoint x: 257, startPoint y: 196, endPoint x: 222, endPoint y: 190, distance: 35.5
click at [222, 190] on div "Luke A 0418955273 luke.suzanna@gmail.com Customer since 2025 Unconfirmed Account" at bounding box center [233, 190] width 340 height 168
click at [217, 187] on div "Luke A 0418955273 luke.suzanna@gmail.com Customer since 2025 Unconfirmed Account" at bounding box center [233, 190] width 340 height 168
drag, startPoint x: 214, startPoint y: 191, endPoint x: 258, endPoint y: 190, distance: 44.8
click at [258, 190] on div "Luke A 0418955273 luke.suzanna@gmail.com Customer since 2025 Unconfirmed Account" at bounding box center [233, 190] width 340 height 168
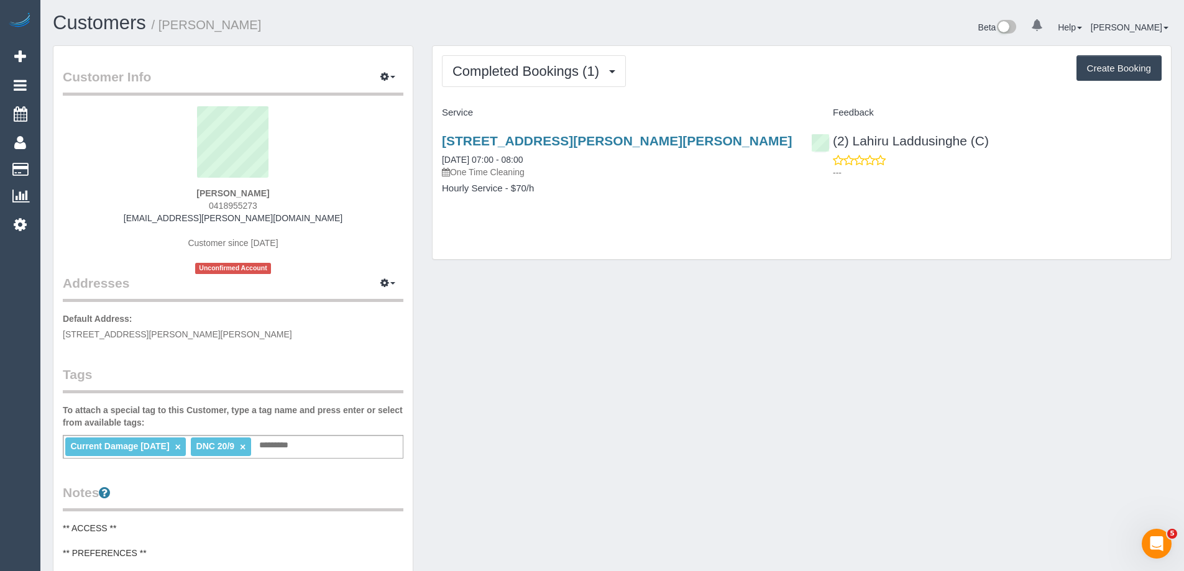
click at [267, 185] on sui-profile-pic at bounding box center [233, 146] width 322 height 81
drag, startPoint x: 257, startPoint y: 194, endPoint x: 173, endPoint y: 191, distance: 83.9
click at [173, 191] on div "Luke A 0418955273 luke.suzanna@gmail.com Customer since 2025 Unconfirmed Account" at bounding box center [233, 190] width 340 height 168
drag, startPoint x: 434, startPoint y: 158, endPoint x: 601, endPoint y: 206, distance: 173.1
click at [600, 207] on div "24 John Joseph Court, Narre Warren North, VIC 3804 20/09/2025 07:00 - 08:00 One…" at bounding box center [616, 171] width 369 height 96
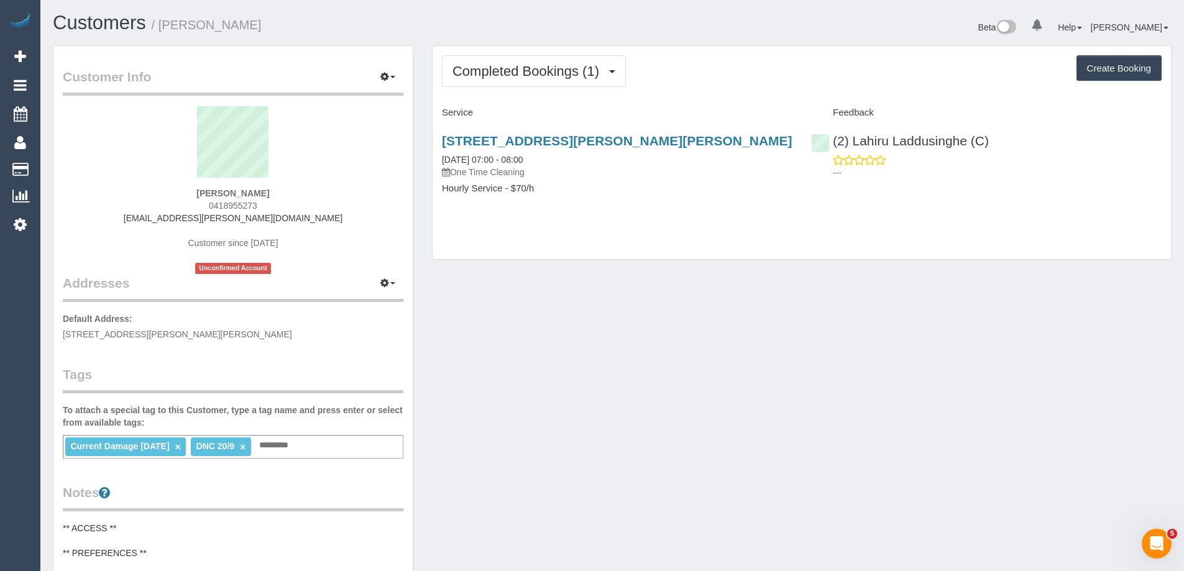
click at [329, 442] on div "Current Damage 20/9/25 × DNC 20/9 × Add a tag" at bounding box center [233, 447] width 340 height 24
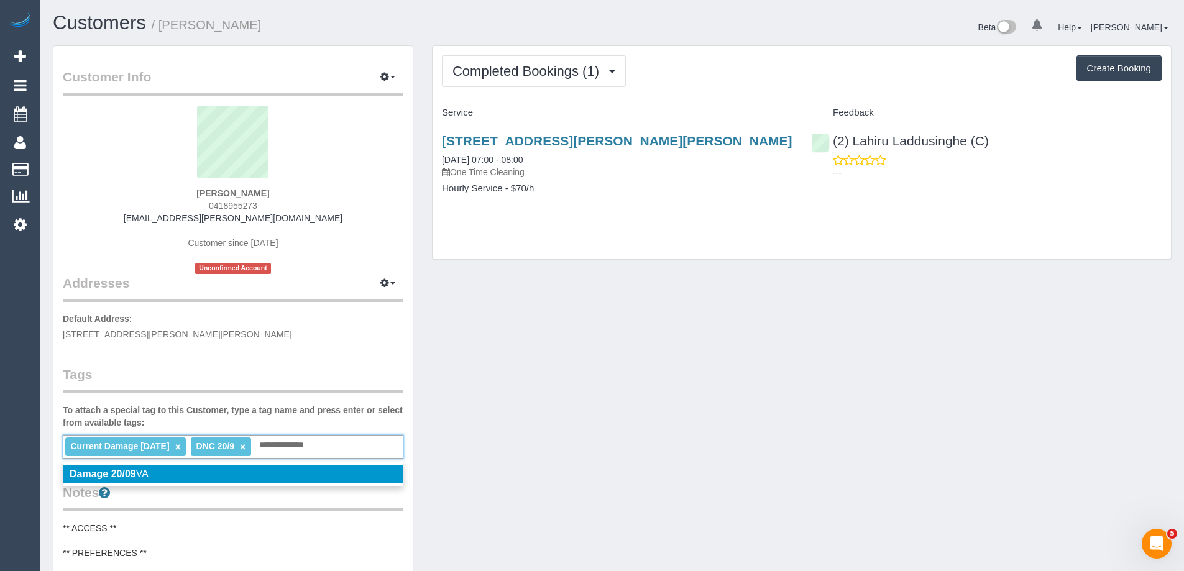
type input "**********"
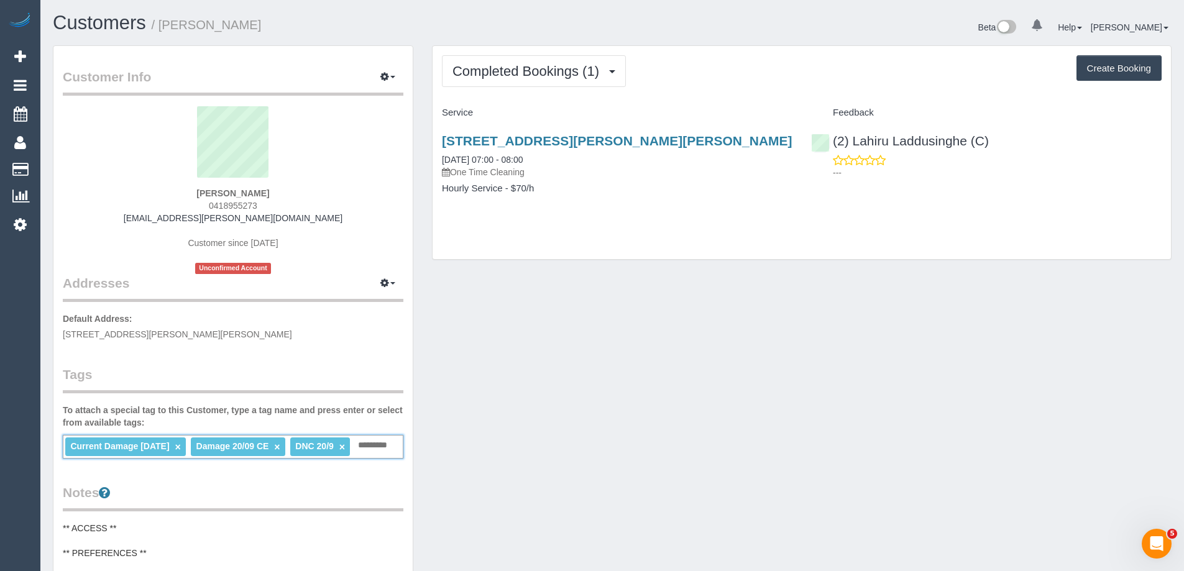
click at [178, 446] on link "×" at bounding box center [178, 447] width 6 height 11
click at [240, 449] on input "text" at bounding box center [250, 445] width 42 height 16
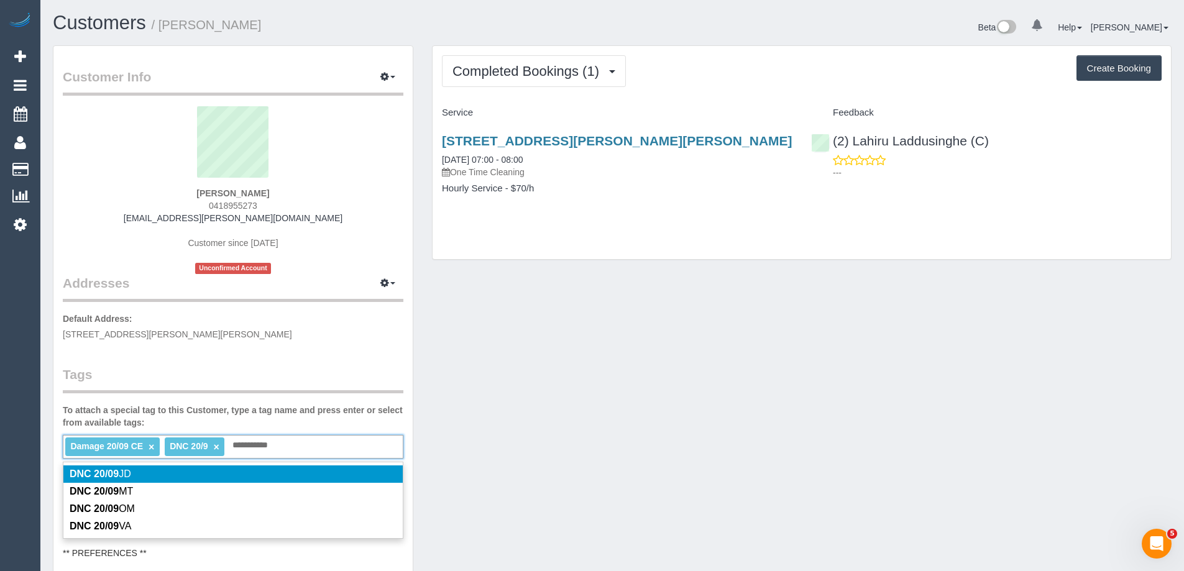
type input "**********"
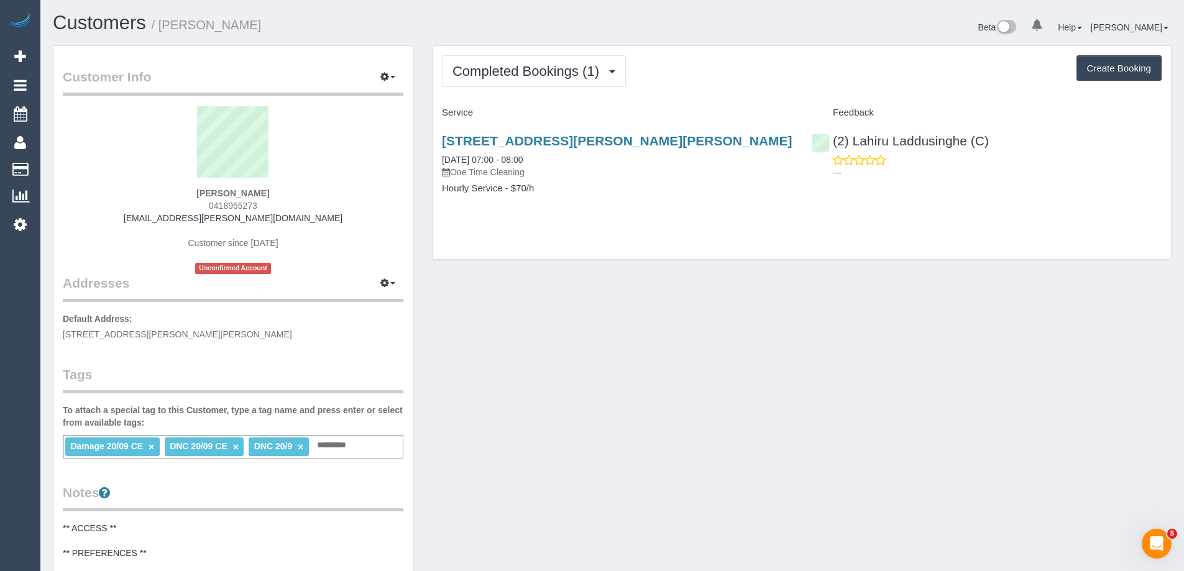
drag, startPoint x: 275, startPoint y: 188, endPoint x: 162, endPoint y: 184, distance: 113.1
click at [162, 184] on div "Luke A 0418955273 luke.suzanna@gmail.com Customer since 2025 Unconfirmed Account" at bounding box center [233, 190] width 340 height 168
click at [301, 447] on link "×" at bounding box center [301, 447] width 6 height 11
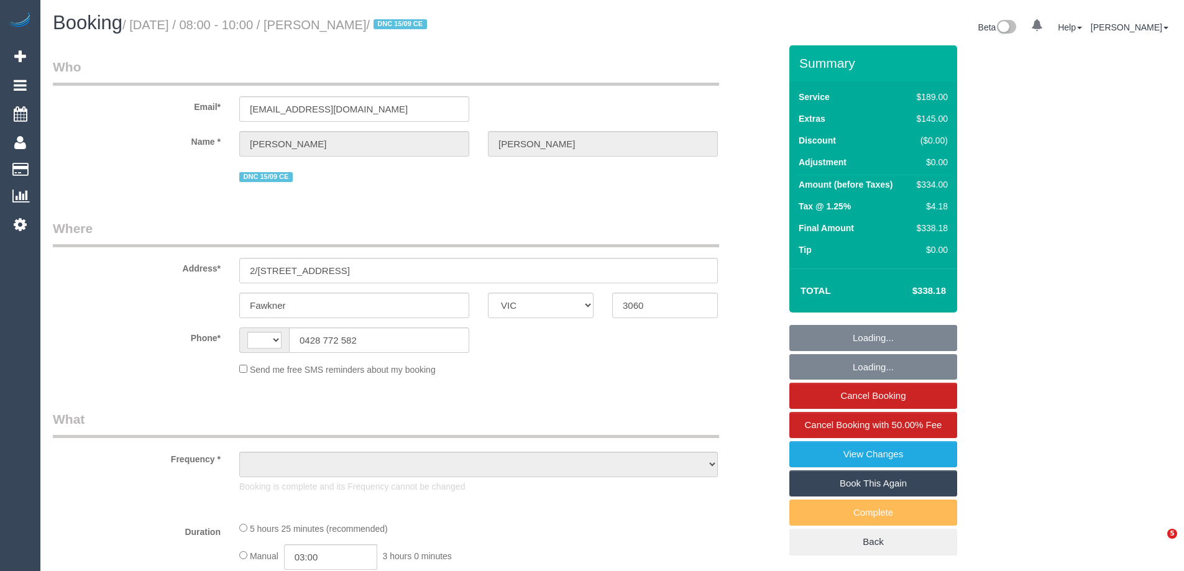
select select "VIC"
select select "string:AU"
select select "object:628"
select select "string:stripe-pm_1S5fpJ2GScqysDRVDareYmbU"
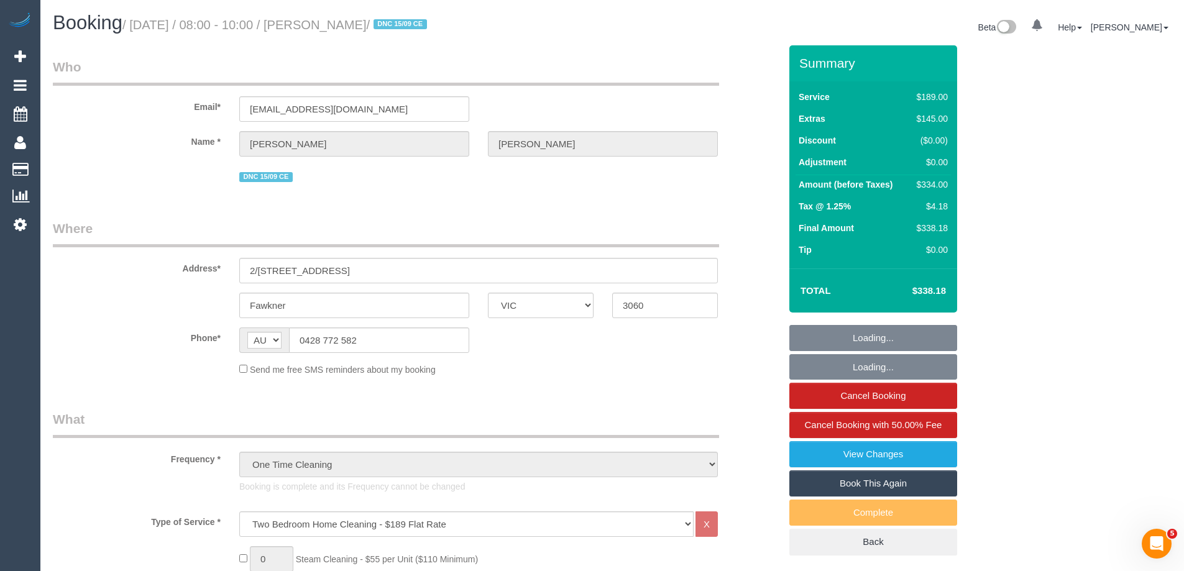
select select "number:27"
select select "number:14"
select select "number:19"
select select "number:24"
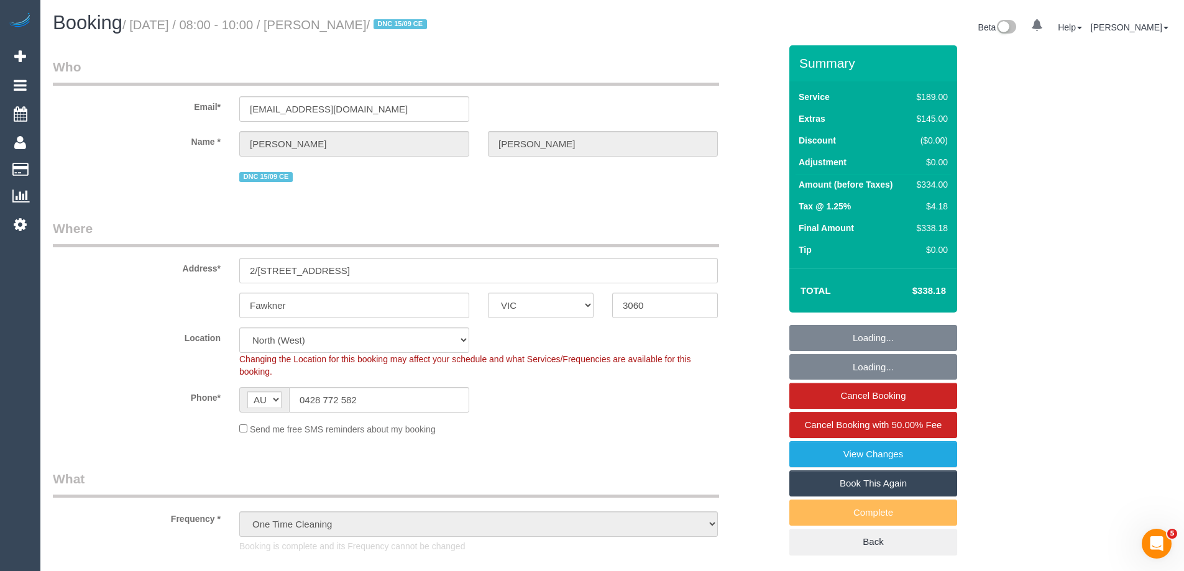
select select "object:1628"
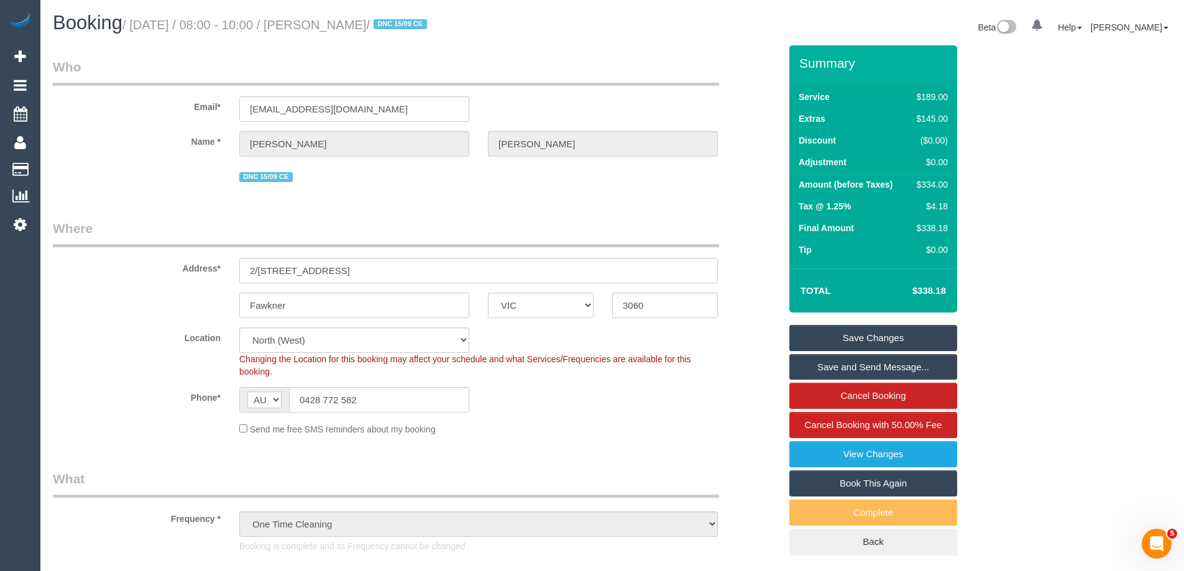
click at [934, 181] on div "$334.00" at bounding box center [930, 184] width 36 height 12
click at [935, 181] on div "$334.00" at bounding box center [930, 184] width 36 height 12
copy div "334.00"
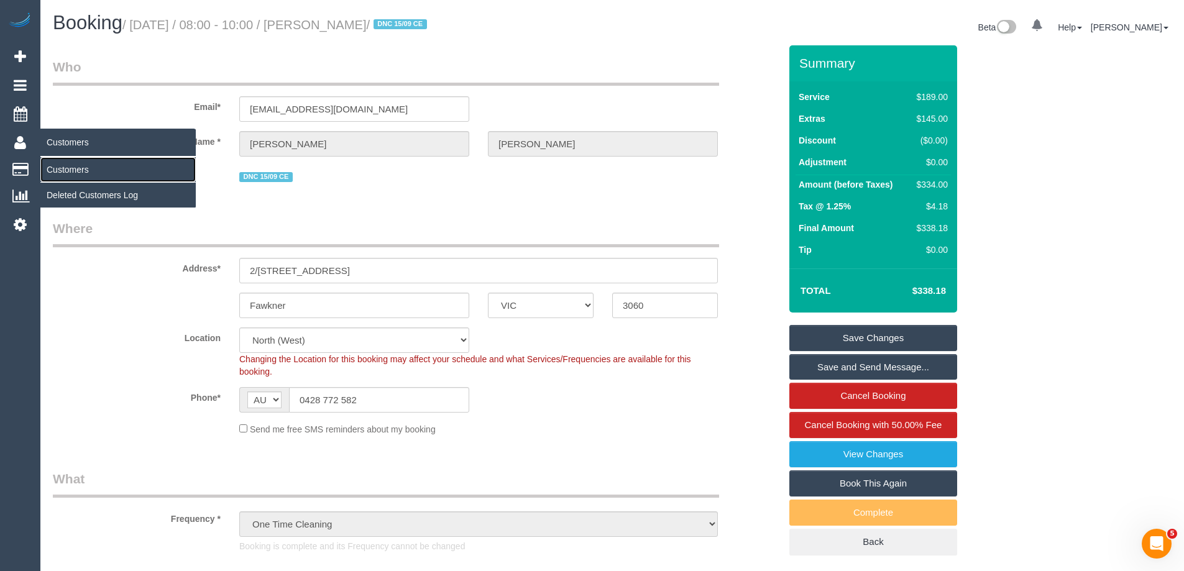
click at [54, 168] on link "Customers" at bounding box center [117, 169] width 155 height 25
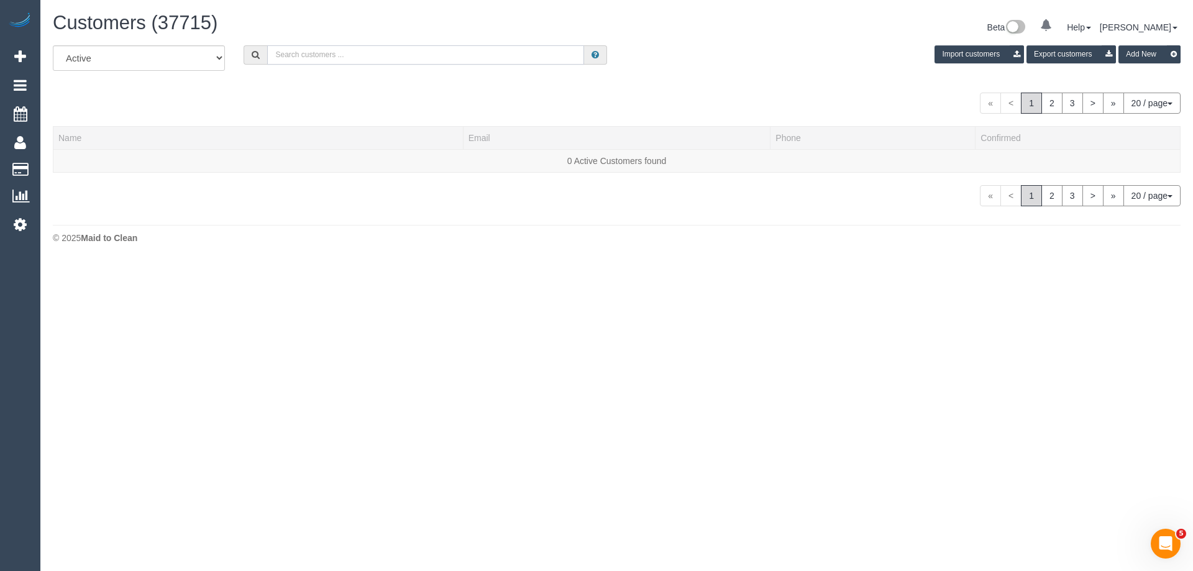
click at [330, 50] on input "text" at bounding box center [425, 54] width 317 height 19
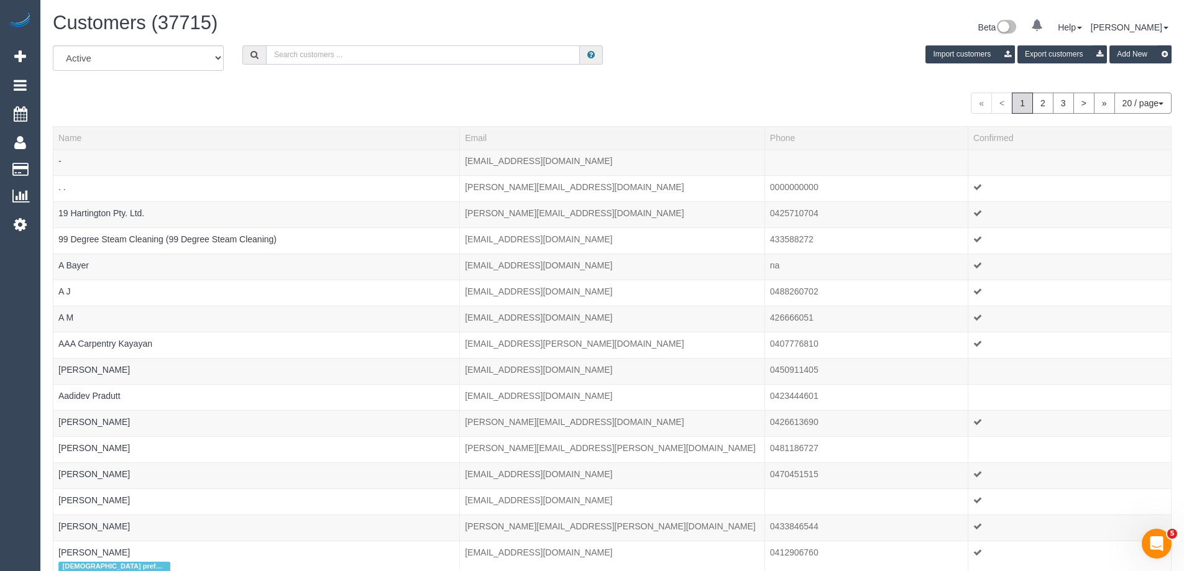
paste input "61456357592"
drag, startPoint x: 282, startPoint y: 52, endPoint x: 251, endPoint y: 51, distance: 31.1
click at [251, 51] on div "61456357592" at bounding box center [422, 54] width 360 height 19
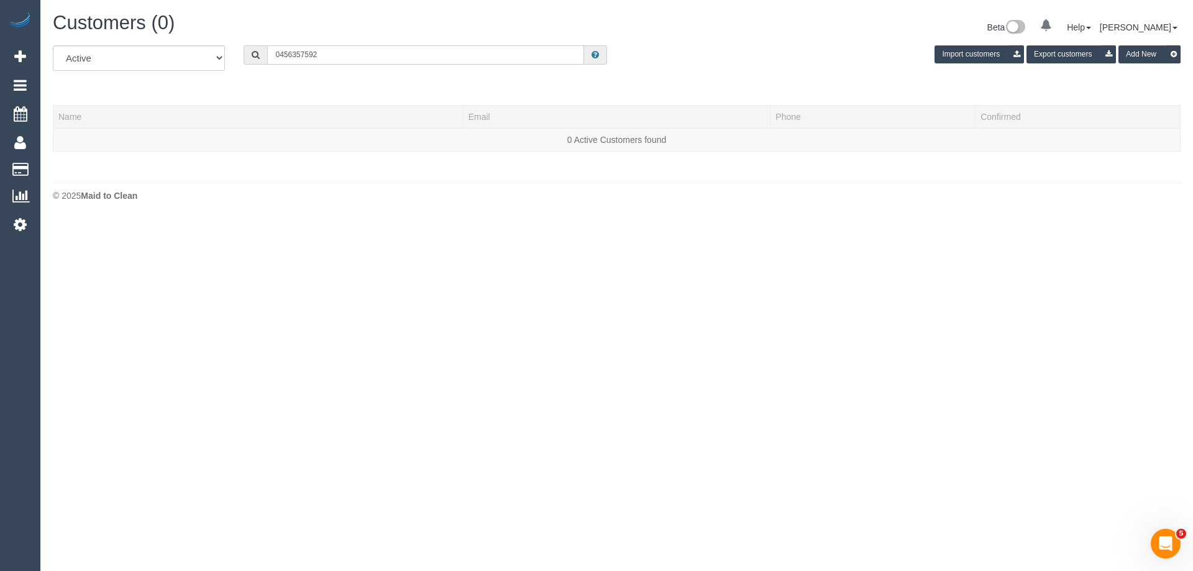
click at [291, 54] on input "0456357592" at bounding box center [425, 54] width 317 height 19
click at [306, 53] on input "0456 357592" at bounding box center [425, 54] width 317 height 19
click at [331, 53] on input "0456 357 592" at bounding box center [425, 54] width 317 height 19
click at [336, 56] on input "0456 357 592" at bounding box center [425, 54] width 317 height 19
type input "456357592"
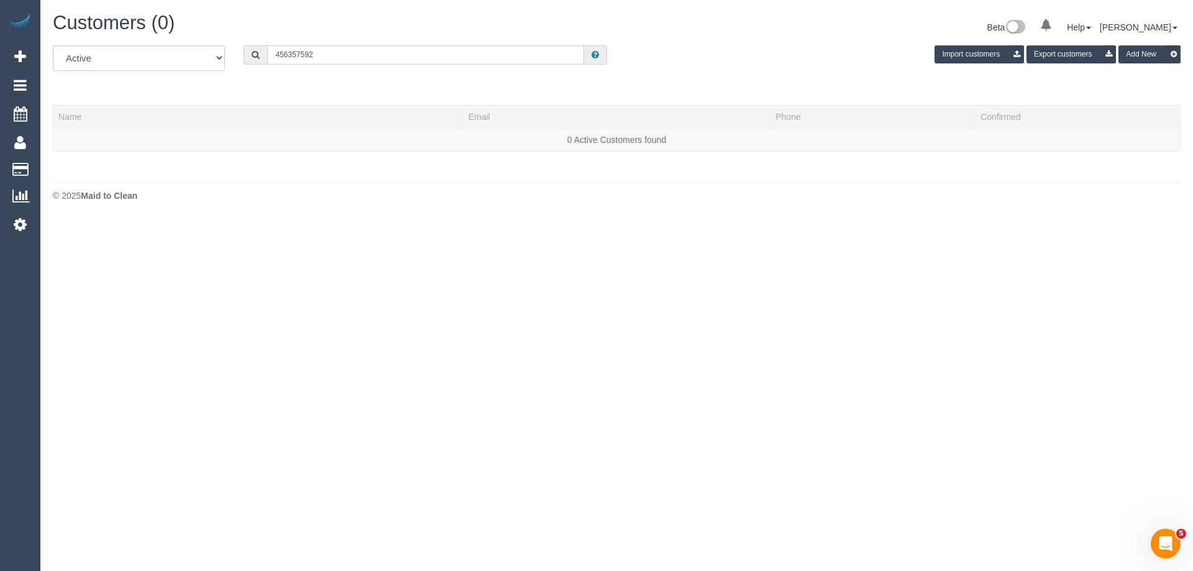
drag, startPoint x: 328, startPoint y: 57, endPoint x: 121, endPoint y: 55, distance: 207.5
click at [121, 55] on div "All Active Archived 456357592 Import customers Export customers Add New" at bounding box center [616, 62] width 1146 height 35
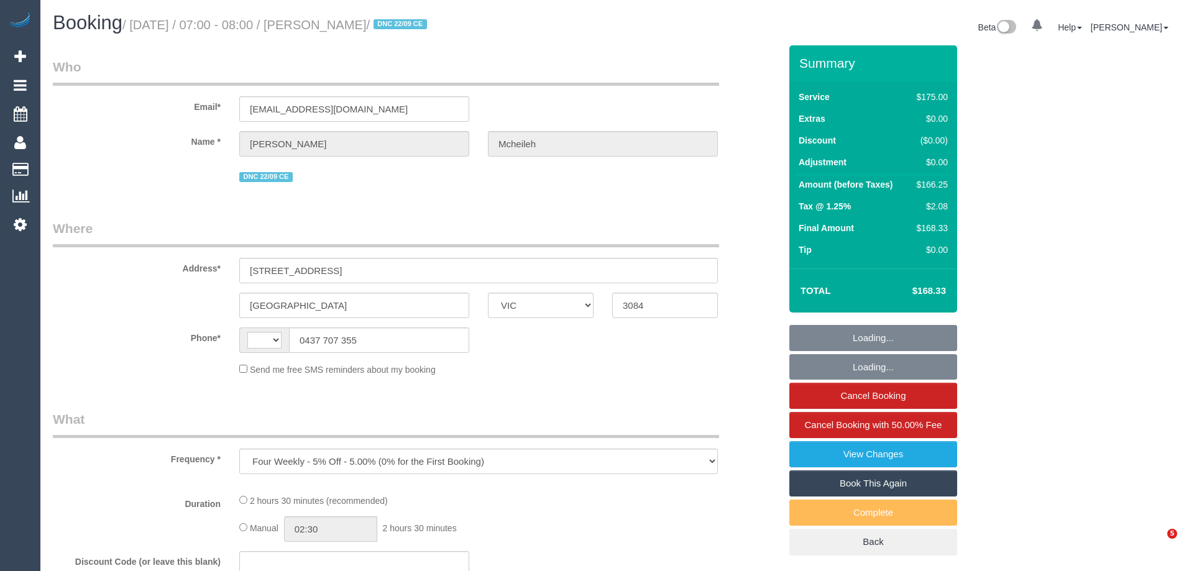
select select "VIC"
select select "string:AU"
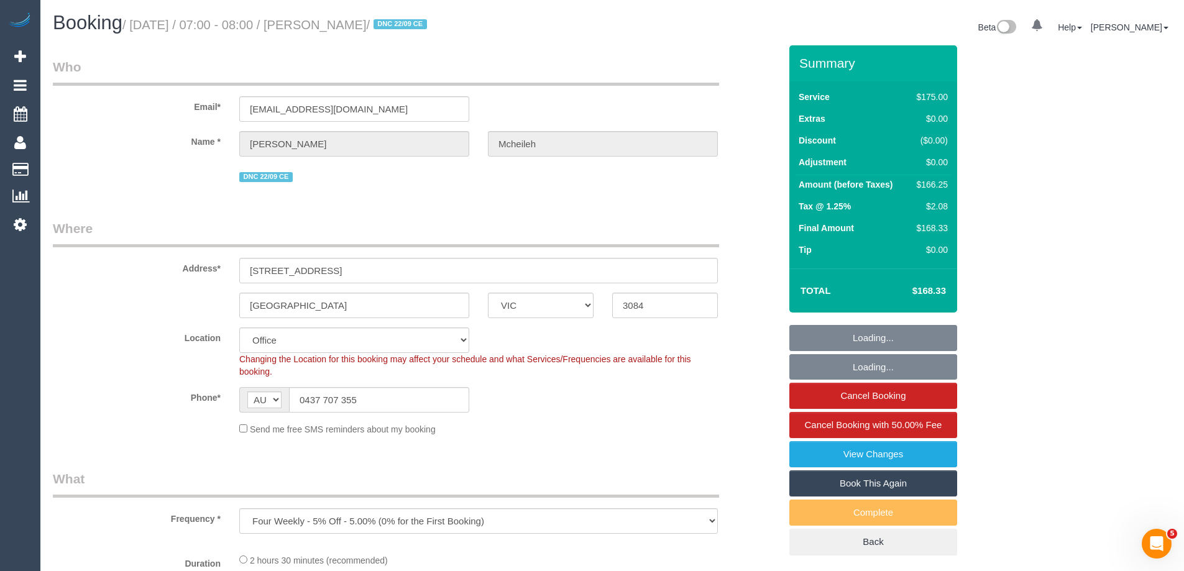
select select "object:918"
select select "string:stripe-pm_1RwOvx2GScqysDRVeUefEy69"
select select "150"
select select "number:29"
select select "number:14"
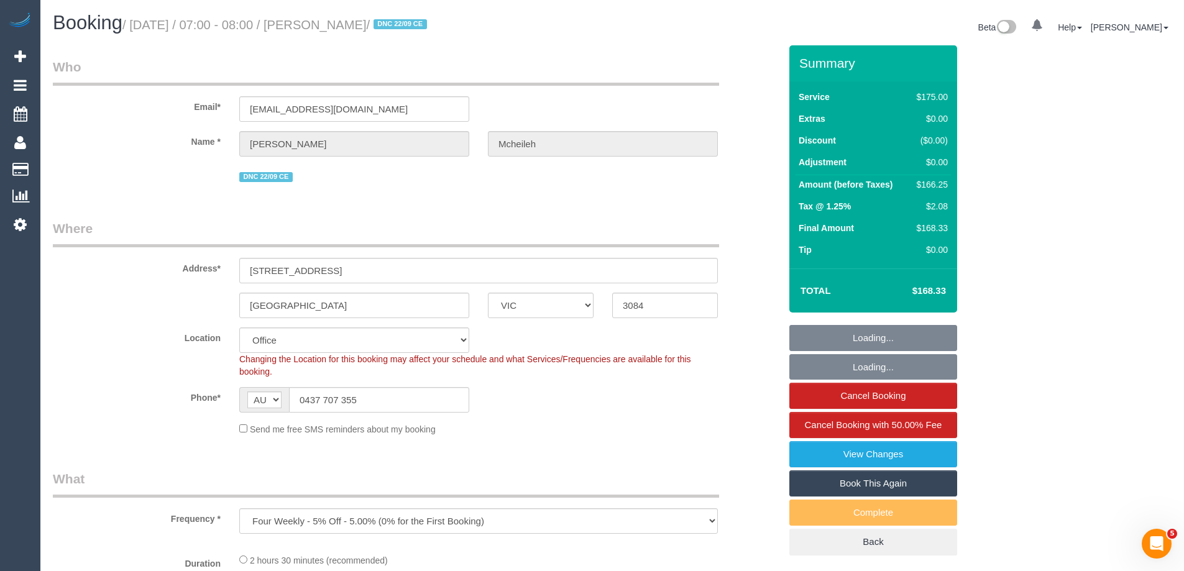
select select "number:19"
select select "number:25"
select select "number:35"
select select "number:12"
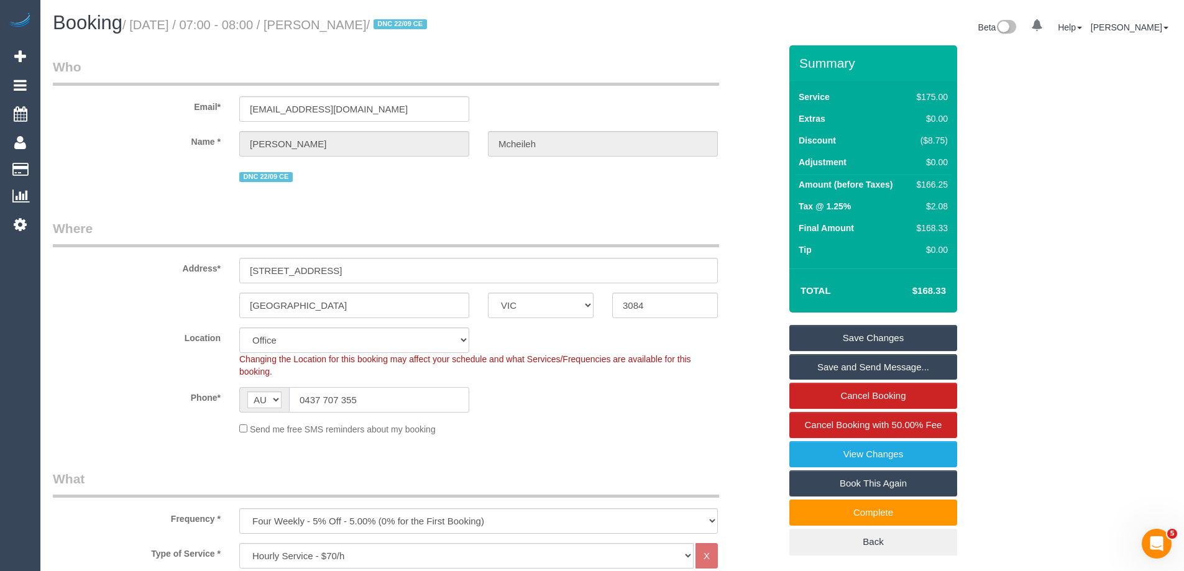
click at [429, 400] on input "0437 707 355" at bounding box center [379, 399] width 180 height 25
click at [934, 181] on div "$166.25" at bounding box center [930, 184] width 36 height 12
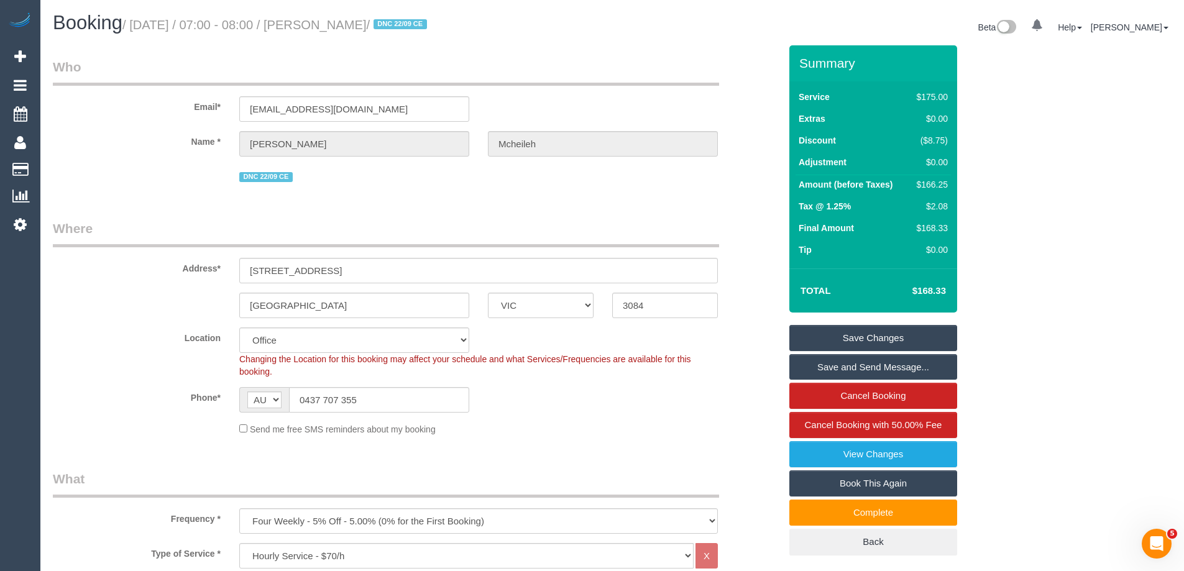
click at [934, 181] on div "$166.25" at bounding box center [930, 184] width 36 height 12
copy div "166.25"
drag, startPoint x: 403, startPoint y: 403, endPoint x: 119, endPoint y: 360, distance: 287.1
click at [128, 362] on sui-booking-location "Location [GEOGRAPHIC_DATA] (North) East (South) [GEOGRAPHIC_DATA] (East) [GEOGR…" at bounding box center [416, 381] width 727 height 108
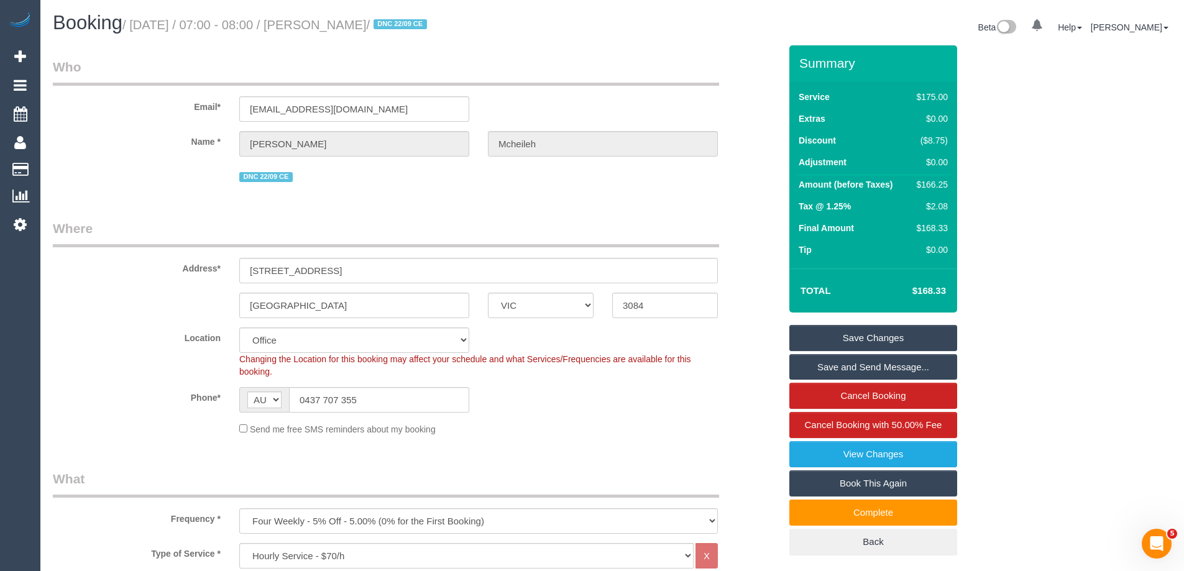
click at [354, 221] on legend "Where" at bounding box center [386, 233] width 666 height 28
click at [939, 185] on div "$166.25" at bounding box center [930, 184] width 36 height 12
click at [939, 184] on div "$166.25" at bounding box center [930, 184] width 36 height 12
copy div "166.25"
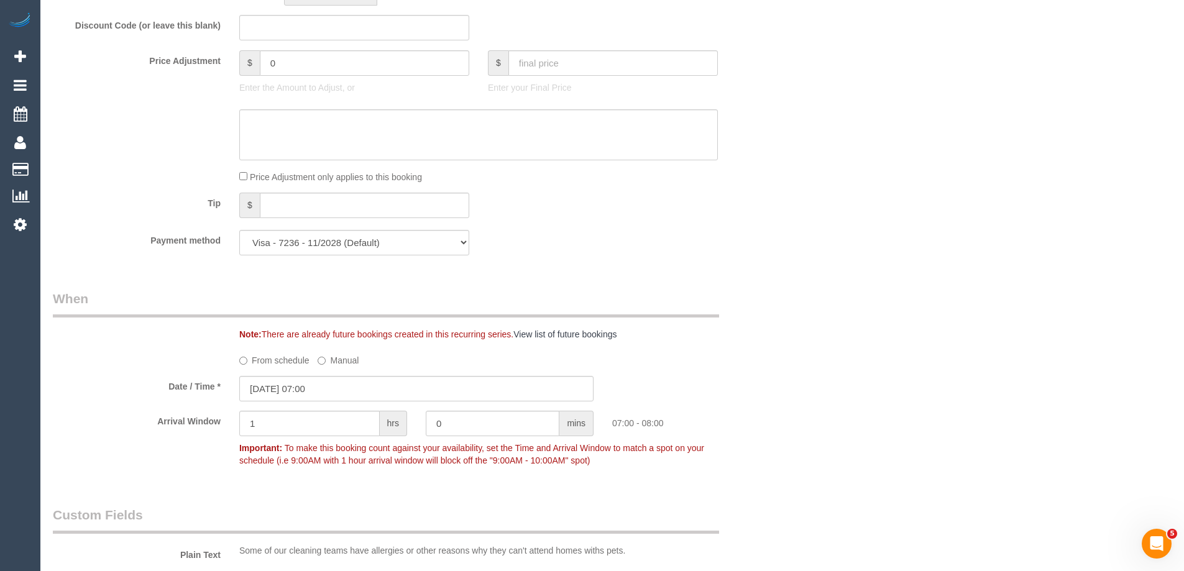
scroll to position [870, 0]
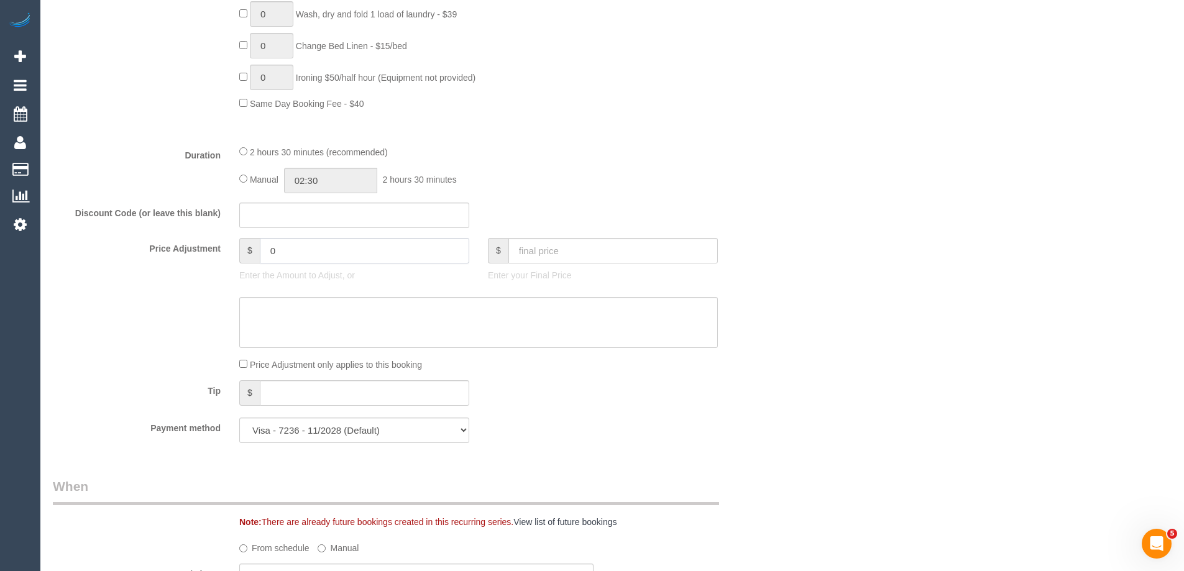
click at [312, 252] on input "0" at bounding box center [364, 250] width 209 height 25
type input "-24.93"
click at [291, 327] on textarea at bounding box center [478, 322] width 478 height 51
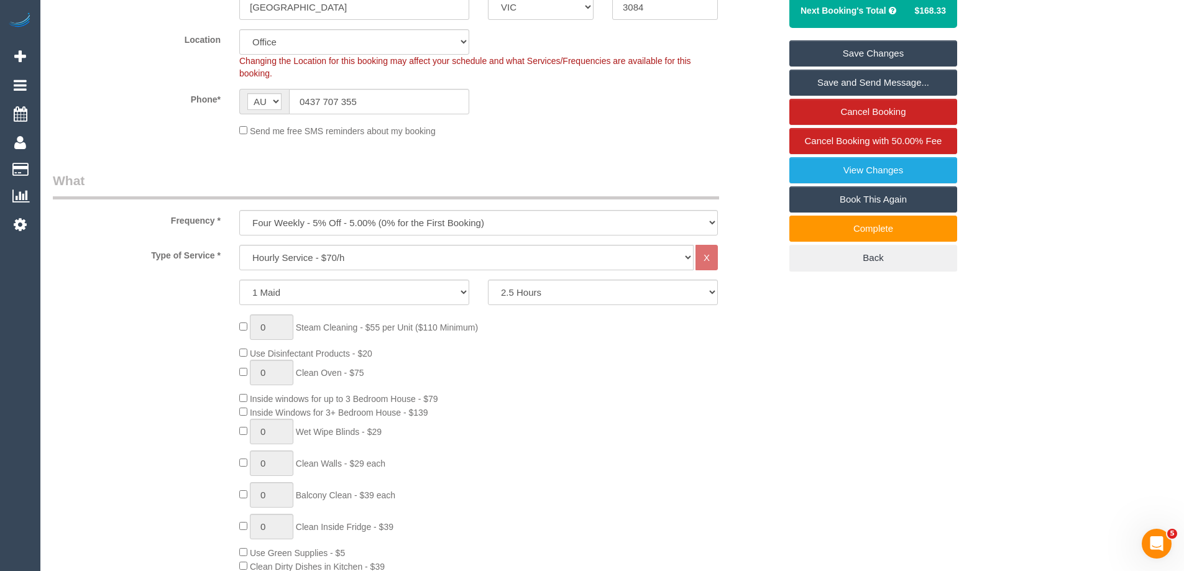
scroll to position [44, 0]
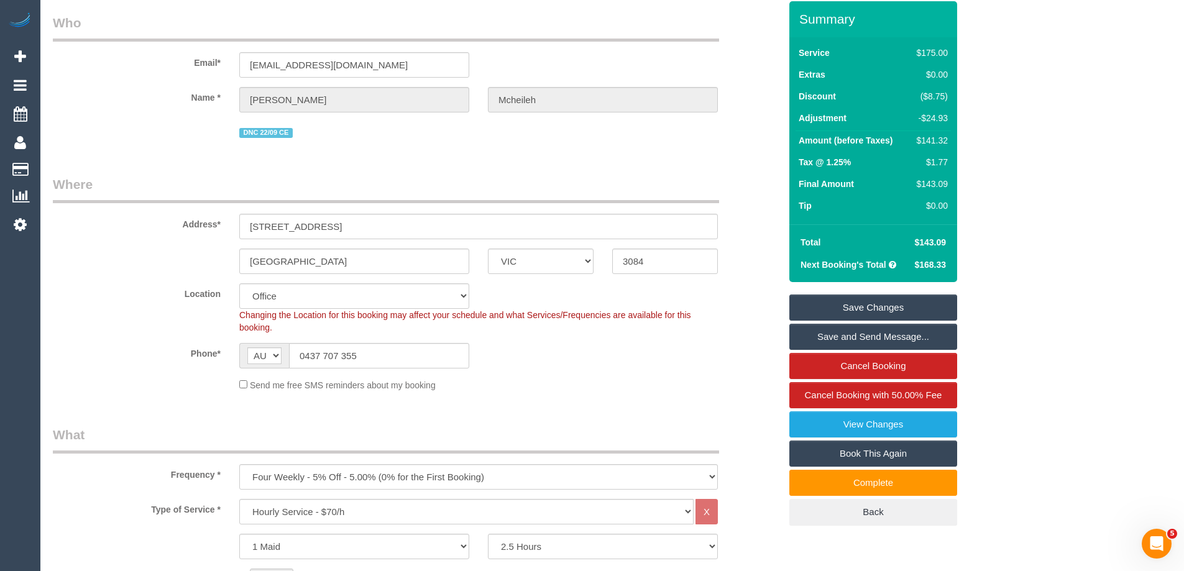
type textarea "15% discount to resolve minor complaint - CE"
click at [875, 308] on link "Save Changes" at bounding box center [873, 308] width 168 height 26
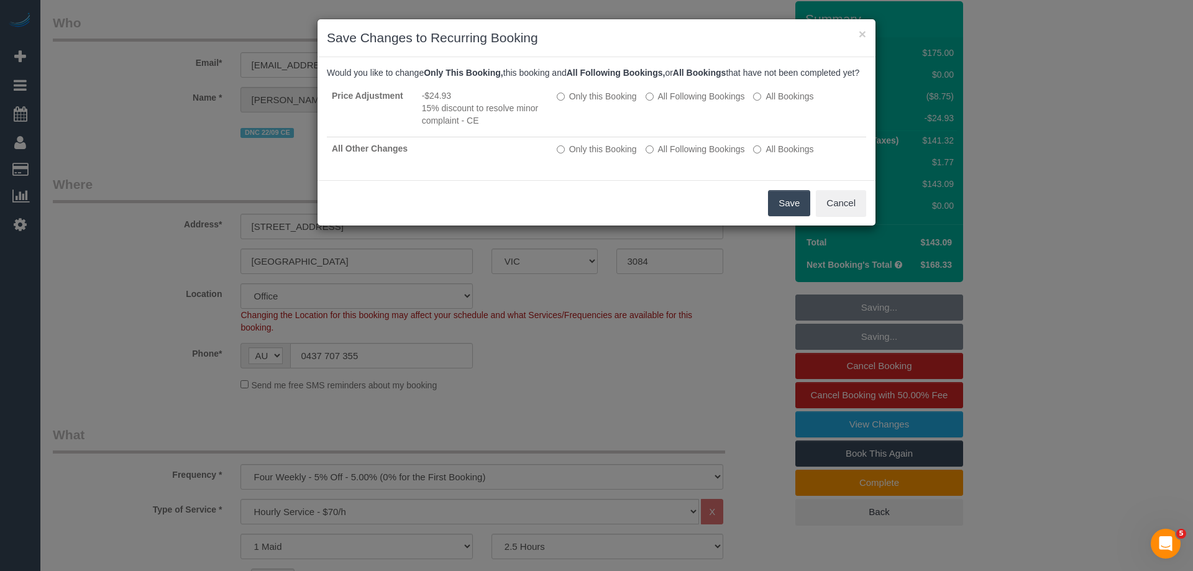
click at [774, 216] on button "Save" at bounding box center [789, 203] width 42 height 26
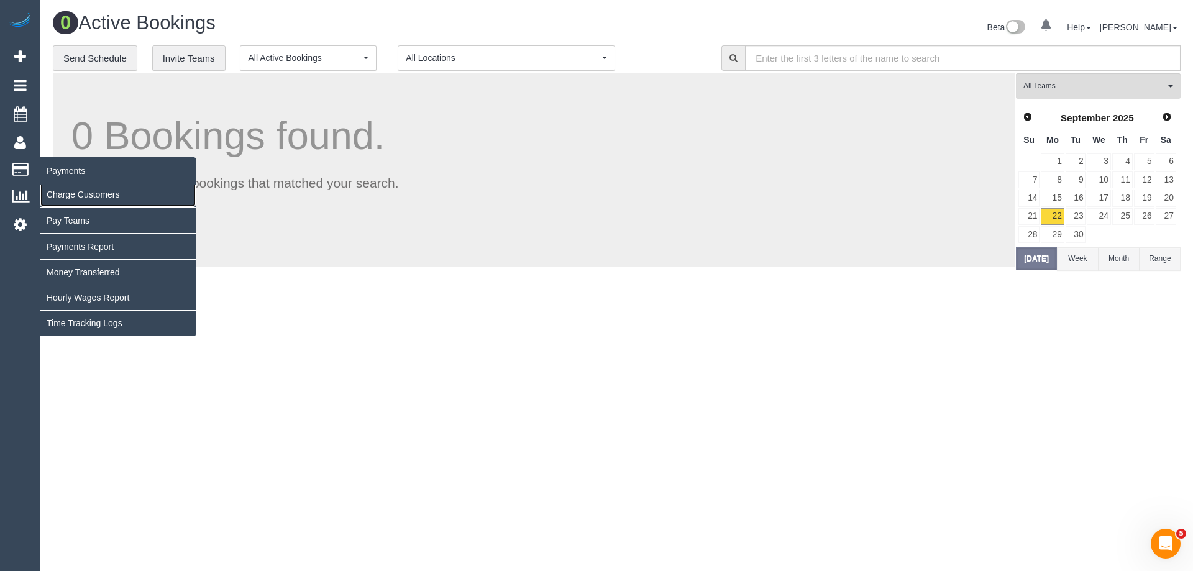
click at [79, 193] on link "Charge Customers" at bounding box center [117, 194] width 155 height 25
select select
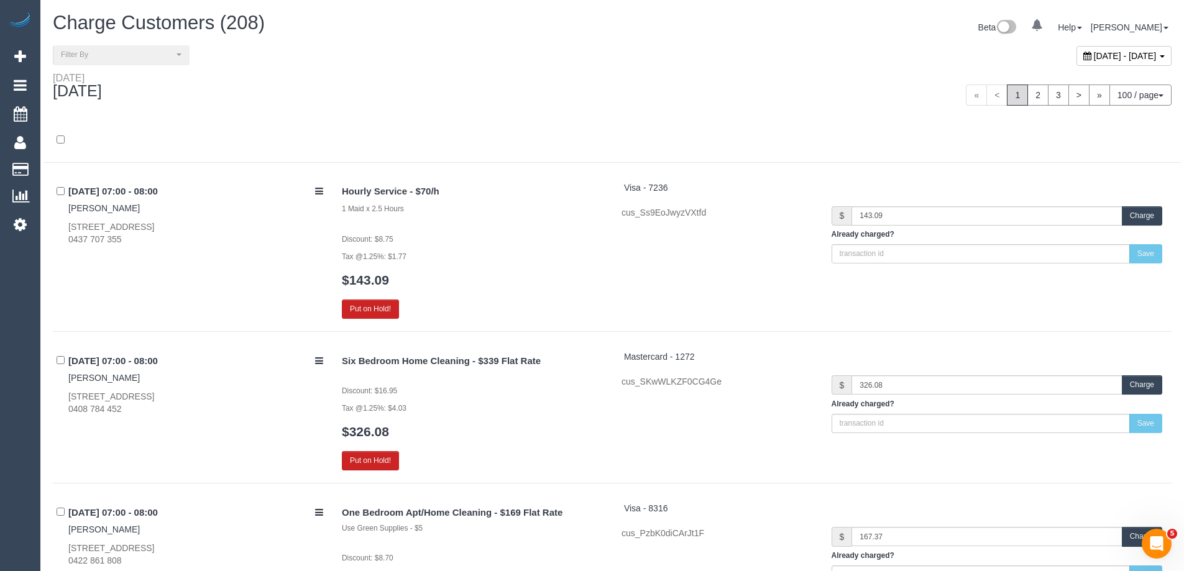
click at [784, 101] on div "« < 1 2 3 > » 100 / page 10 / page 20 / page 30 / page 40 / page 50 / page 100 …" at bounding box center [896, 95] width 550 height 21
click at [211, 217] on div "22/09/2025 07:00 - 08:00 Cristian Mcheileh 3/95 Darebin Street, Heidelberg, VIC…" at bounding box center [193, 213] width 280 height 65
click at [1143, 209] on button "Charge" at bounding box center [1142, 215] width 40 height 19
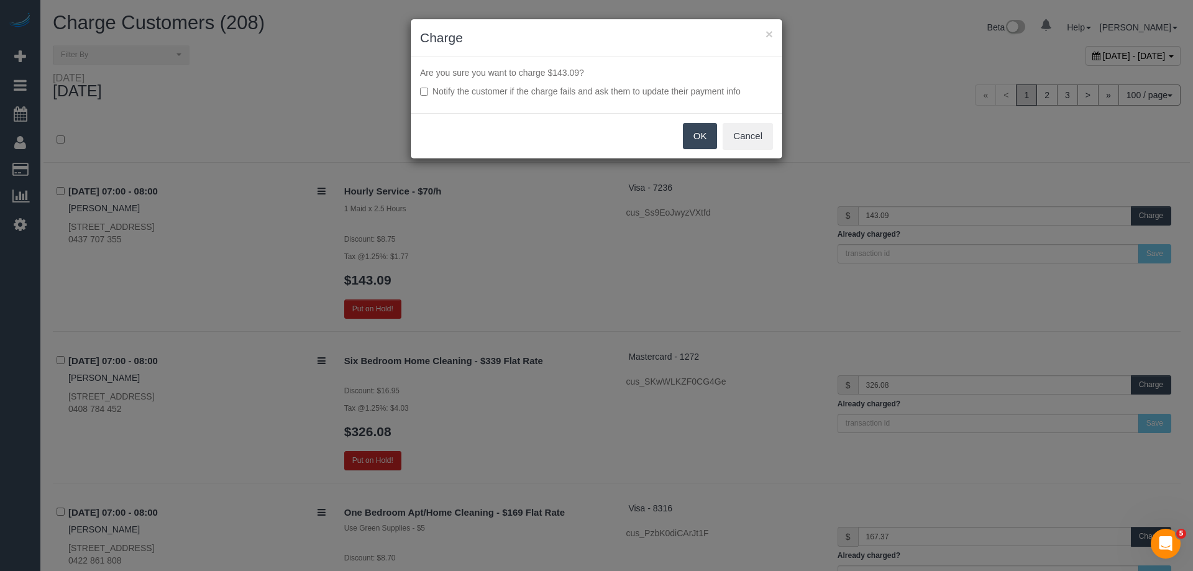
click at [693, 140] on button "OK" at bounding box center [700, 136] width 35 height 26
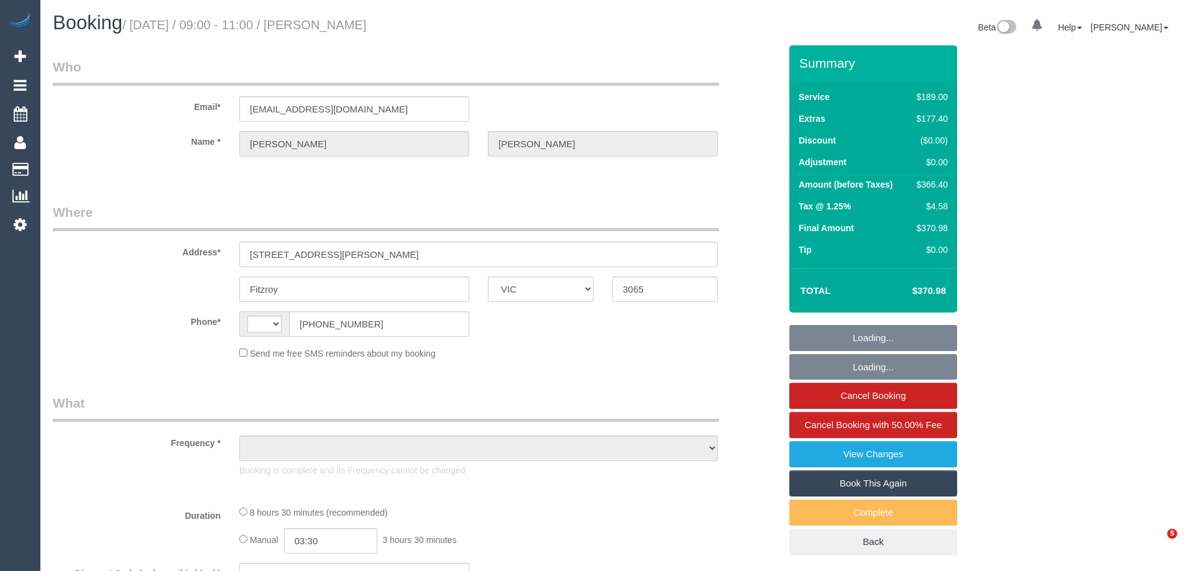
select select "VIC"
select select "string:AU"
select select "object:700"
select select "string:stripe-pm_1S78kw2GScqysDRVJc6lT9bs"
select select "number:29"
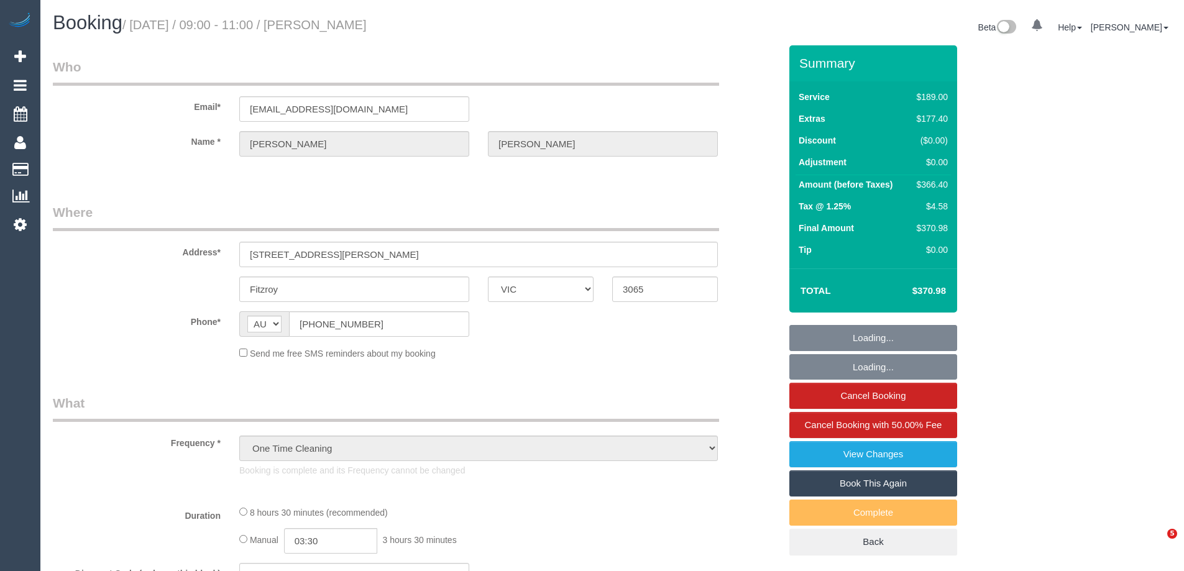
select select "number:14"
select select "number:18"
select select "number:25"
select select "number:26"
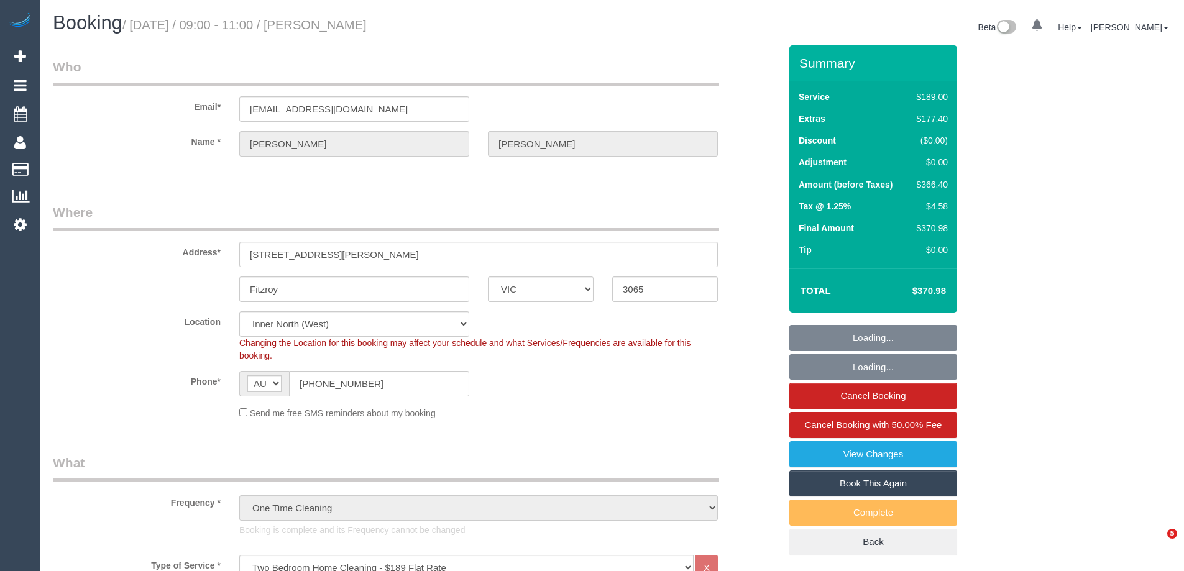
select select "spot1"
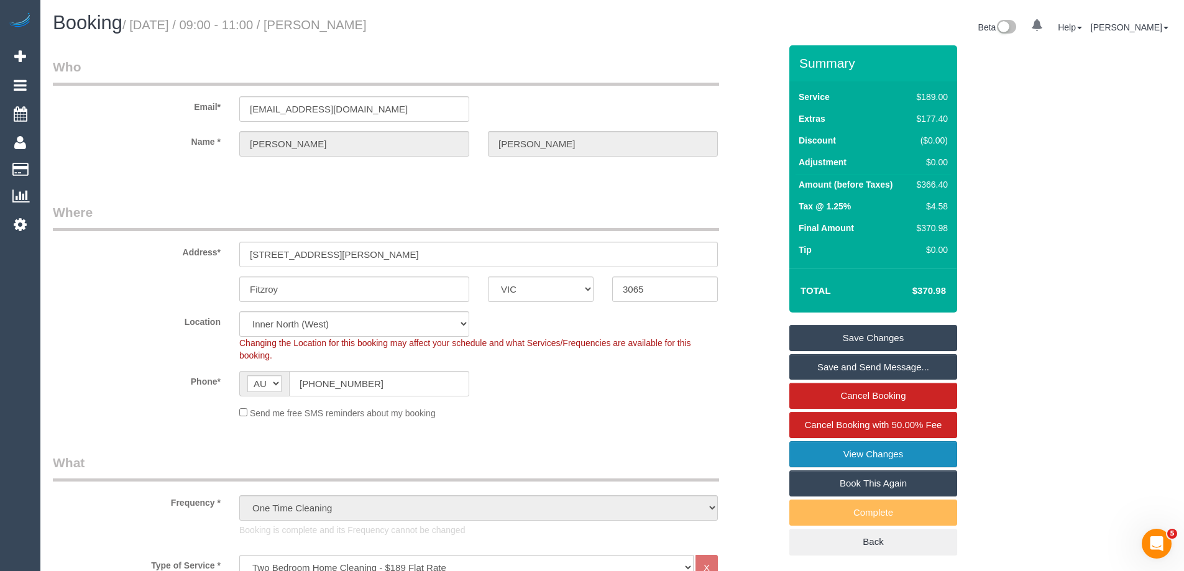
click at [883, 453] on link "View Changes" at bounding box center [873, 454] width 168 height 26
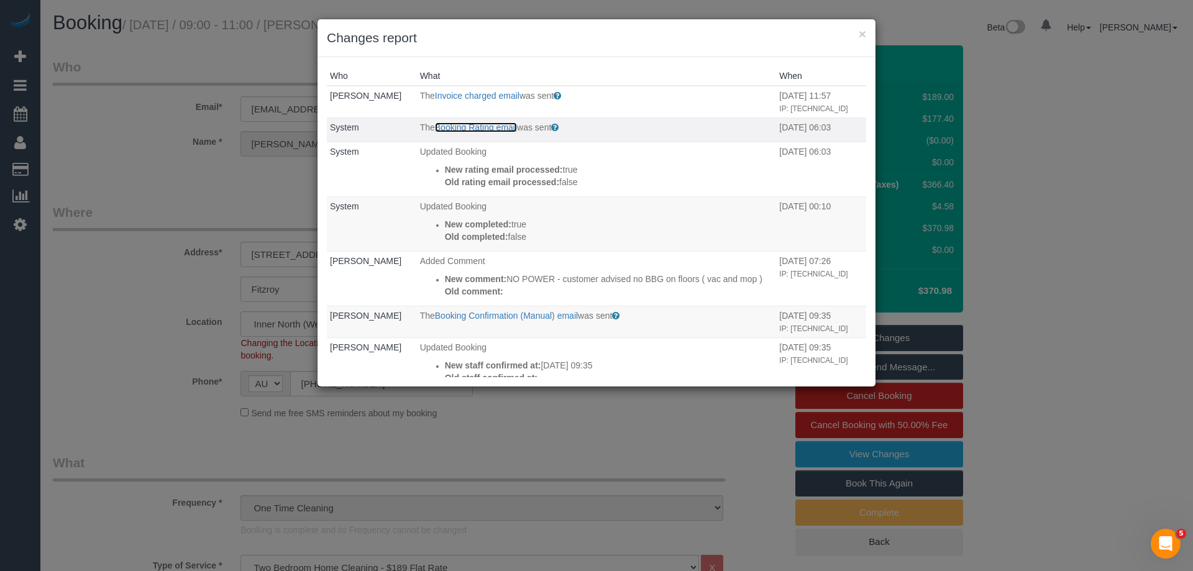
click at [485, 128] on link "Booking Rating email" at bounding box center [476, 127] width 82 height 10
drag, startPoint x: 861, startPoint y: 34, endPoint x: 881, endPoint y: 81, distance: 51.8
click at [861, 33] on button "×" at bounding box center [862, 33] width 7 height 13
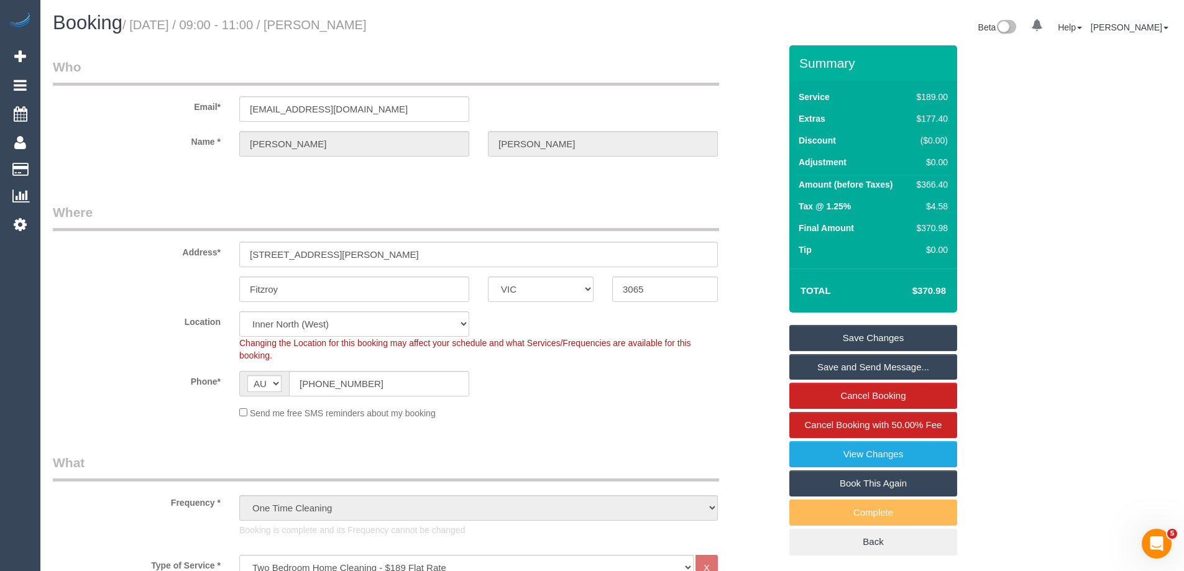
click at [934, 183] on div "$366.40" at bounding box center [930, 184] width 36 height 12
copy div "366.40"
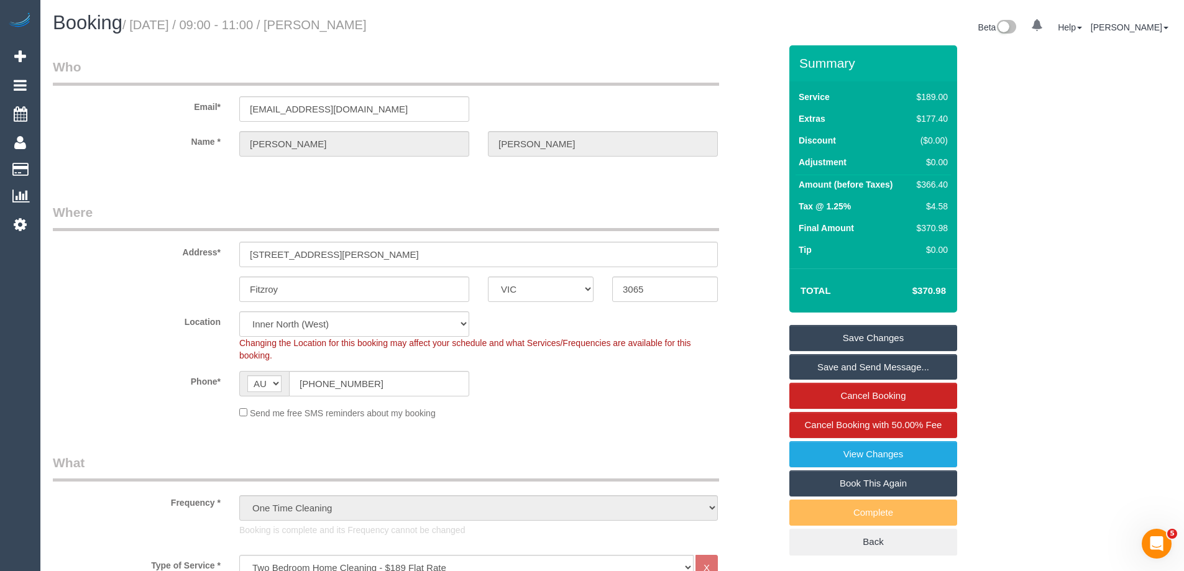
click at [321, 469] on legend "What" at bounding box center [386, 468] width 666 height 28
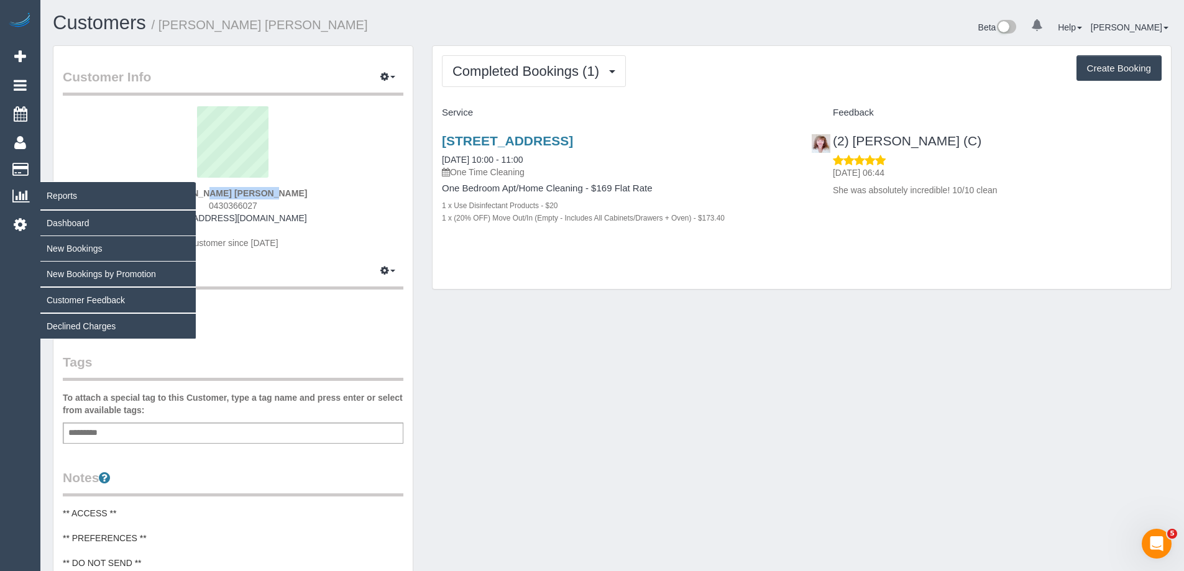
drag, startPoint x: 286, startPoint y: 197, endPoint x: 37, endPoint y: 194, distance: 249.2
click at [37, 194] on div "0 Beta Your Notifications You have 0 alerts Add Booking Bookings Active Booking…" at bounding box center [592, 504] width 1184 height 1008
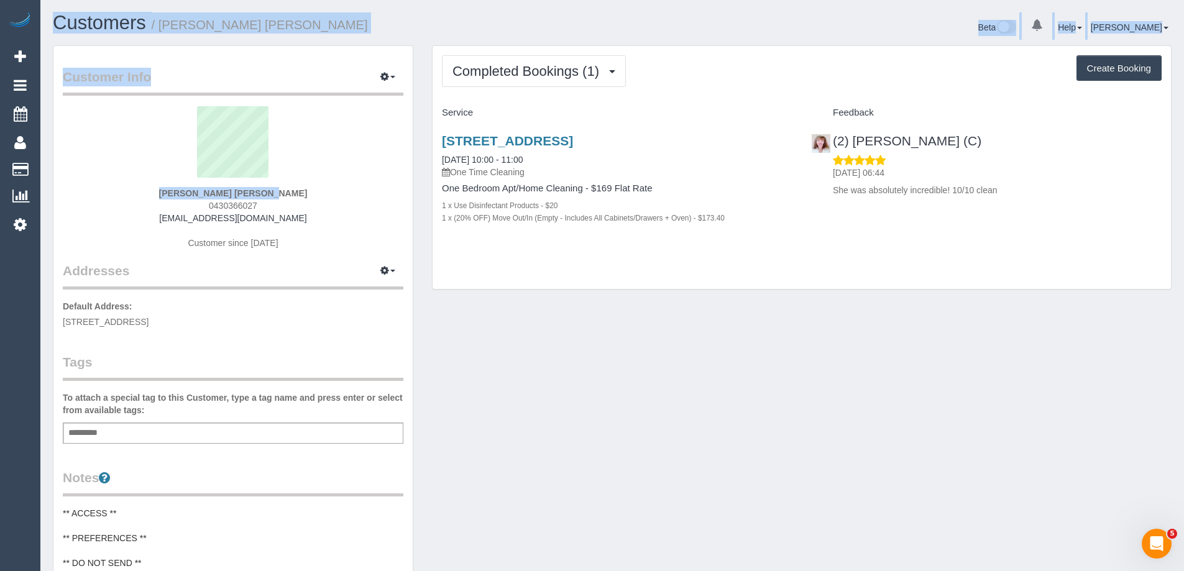
copy div "Reports Dashboard New Bookings New Bookings by Promotion Customer Feedback Decl…"
click at [322, 167] on sui-profile-pic at bounding box center [233, 146] width 322 height 81
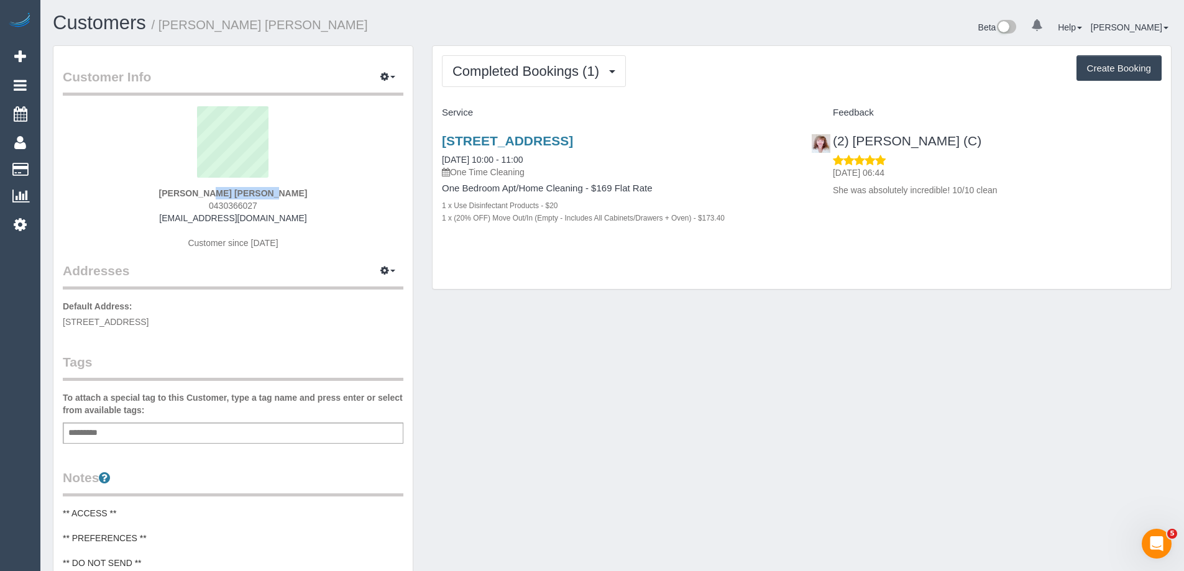
drag, startPoint x: 217, startPoint y: 190, endPoint x: 190, endPoint y: 190, distance: 28.0
click at [206, 190] on div "[PERSON_NAME] [PERSON_NAME] 0430366027 [EMAIL_ADDRESS][DOMAIN_NAME] Customer si…" at bounding box center [233, 183] width 340 height 155
drag, startPoint x: 280, startPoint y: 186, endPoint x: 280, endPoint y: 193, distance: 7.5
click at [280, 186] on div "[PERSON_NAME] [PERSON_NAME] 0430366027 [EMAIL_ADDRESS][DOMAIN_NAME] Customer si…" at bounding box center [233, 183] width 340 height 155
drag, startPoint x: 280, startPoint y: 193, endPoint x: 187, endPoint y: 191, distance: 92.6
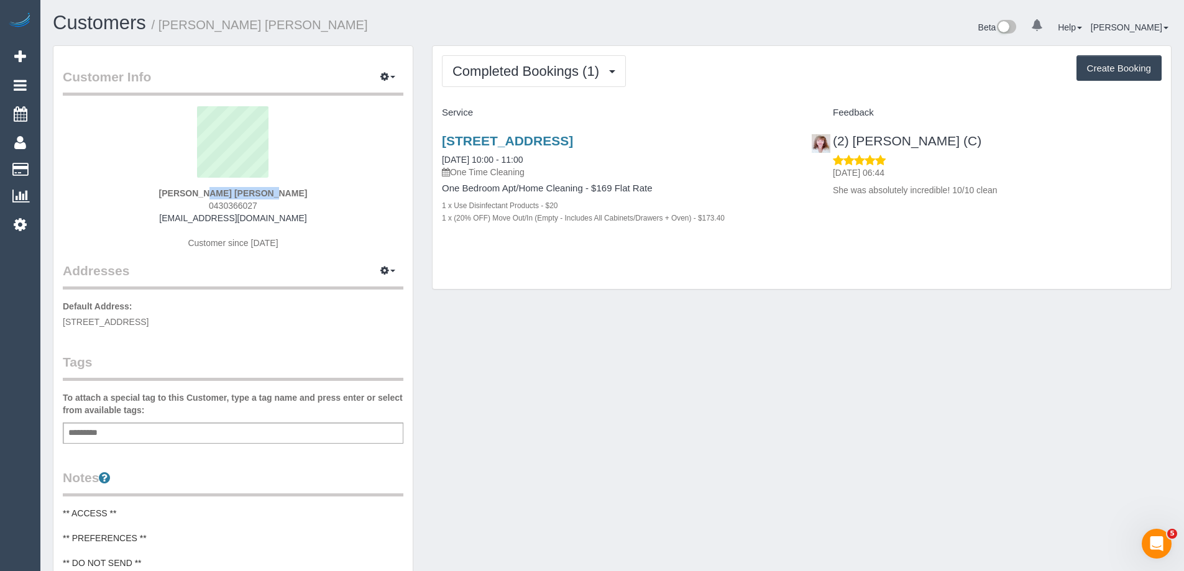
click at [195, 191] on div "[PERSON_NAME] [PERSON_NAME] 0430366027 [EMAIL_ADDRESS][DOMAIN_NAME] Customer si…" at bounding box center [233, 183] width 340 height 155
copy strong "[PERSON_NAME] [PERSON_NAME]"
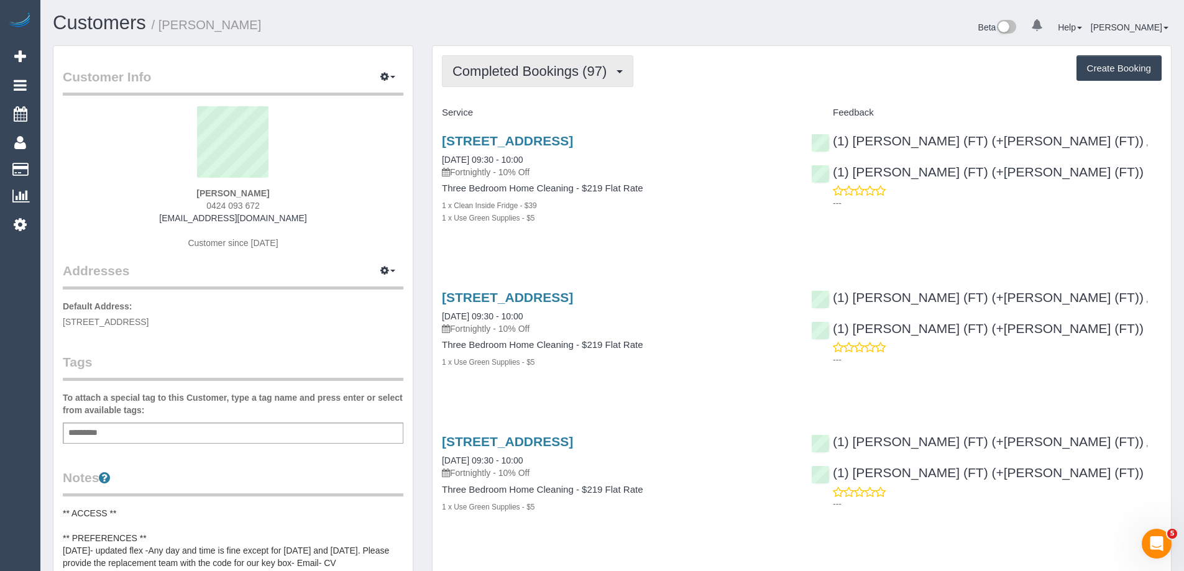
click at [567, 65] on span "Completed Bookings (97)" at bounding box center [532, 71] width 160 height 16
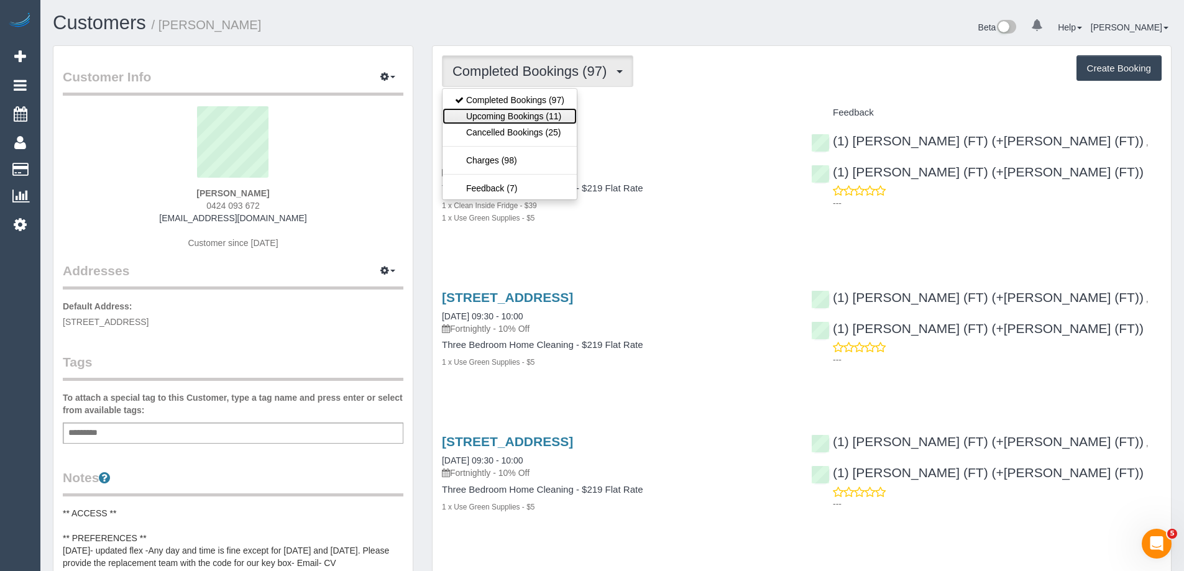
click at [509, 120] on link "Upcoming Bookings (11)" at bounding box center [509, 116] width 134 height 16
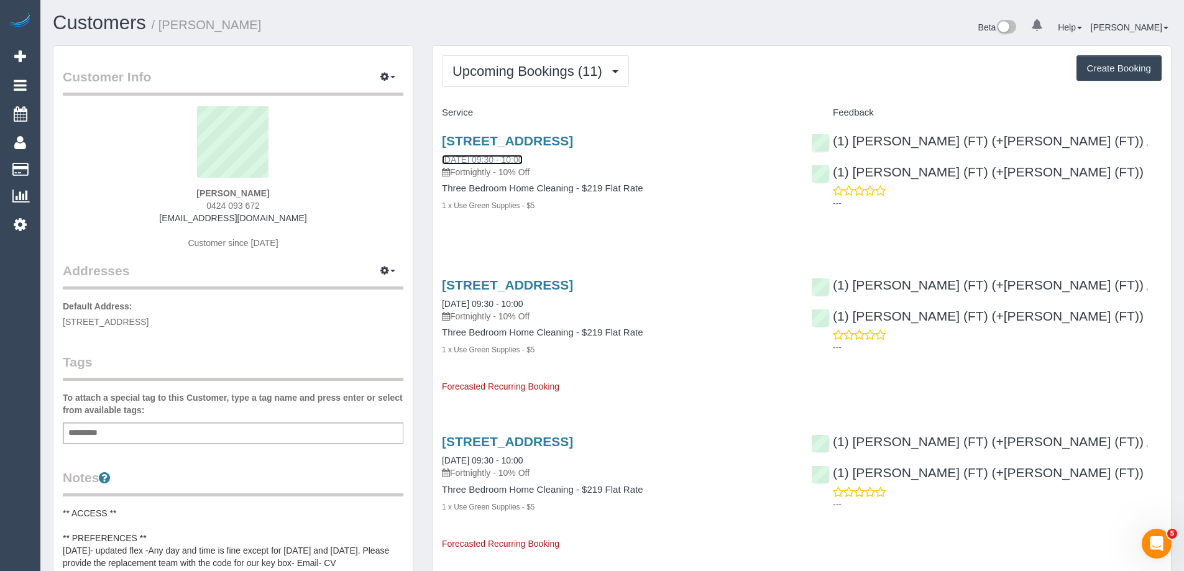
click at [523, 160] on link "24/09/2025 09:30 - 10:00" at bounding box center [482, 160] width 81 height 10
click at [500, 73] on span "Upcoming Bookings (11)" at bounding box center [530, 71] width 156 height 16
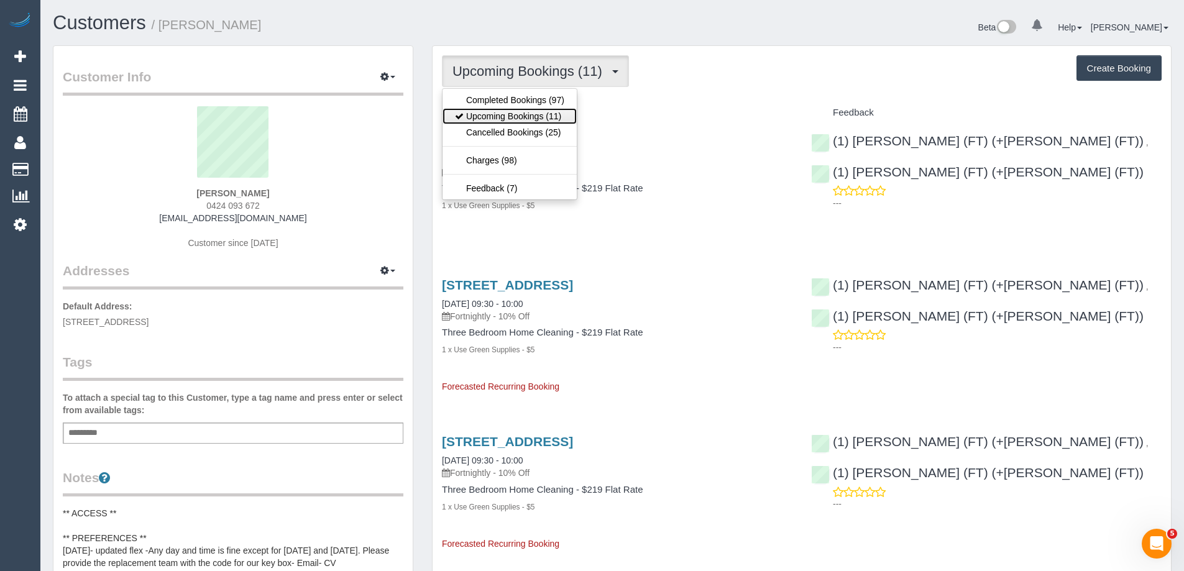
click at [497, 112] on link "Upcoming Bookings (11)" at bounding box center [509, 116] width 134 height 16
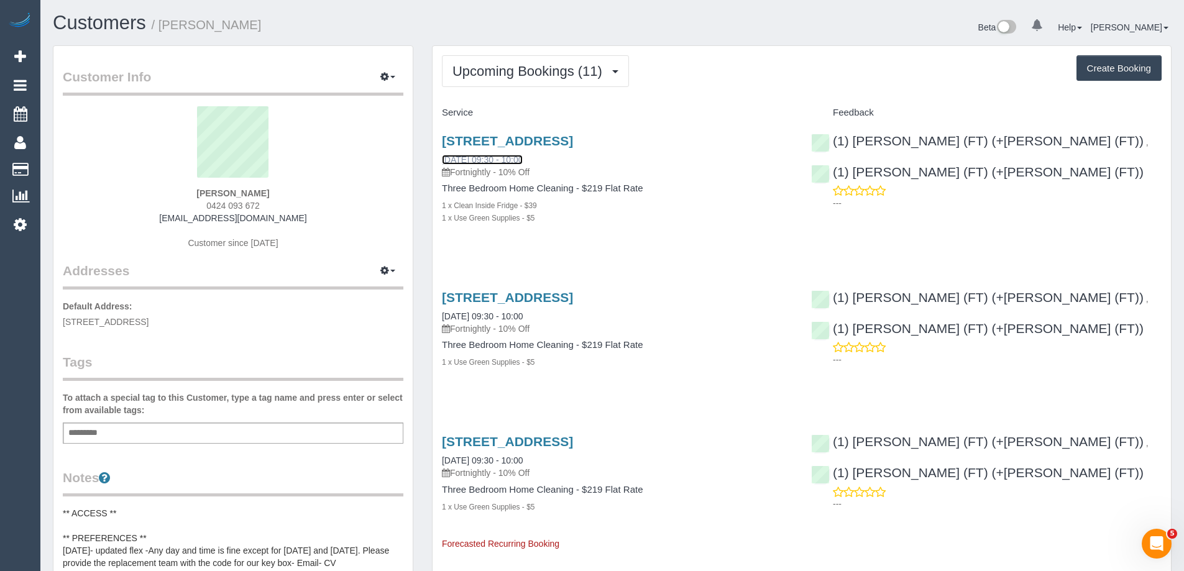
click at [489, 160] on link "24/09/2025 09:30 - 10:00" at bounding box center [482, 160] width 81 height 10
click at [548, 61] on button "Upcoming Bookings (11)" at bounding box center [535, 71] width 187 height 32
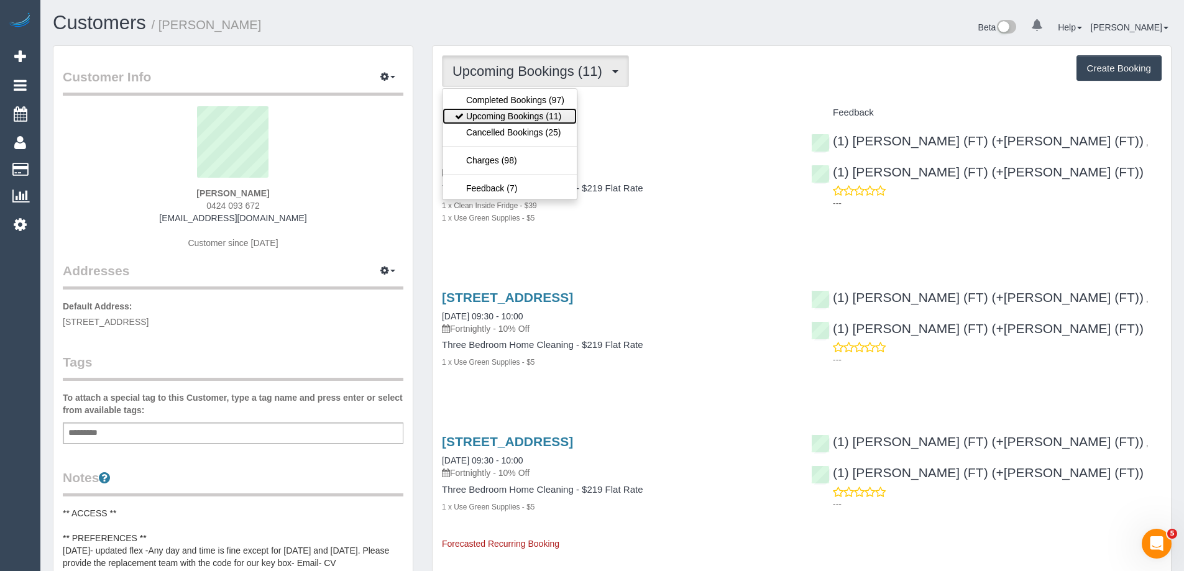
click at [508, 122] on link "Upcoming Bookings (11)" at bounding box center [509, 116] width 134 height 16
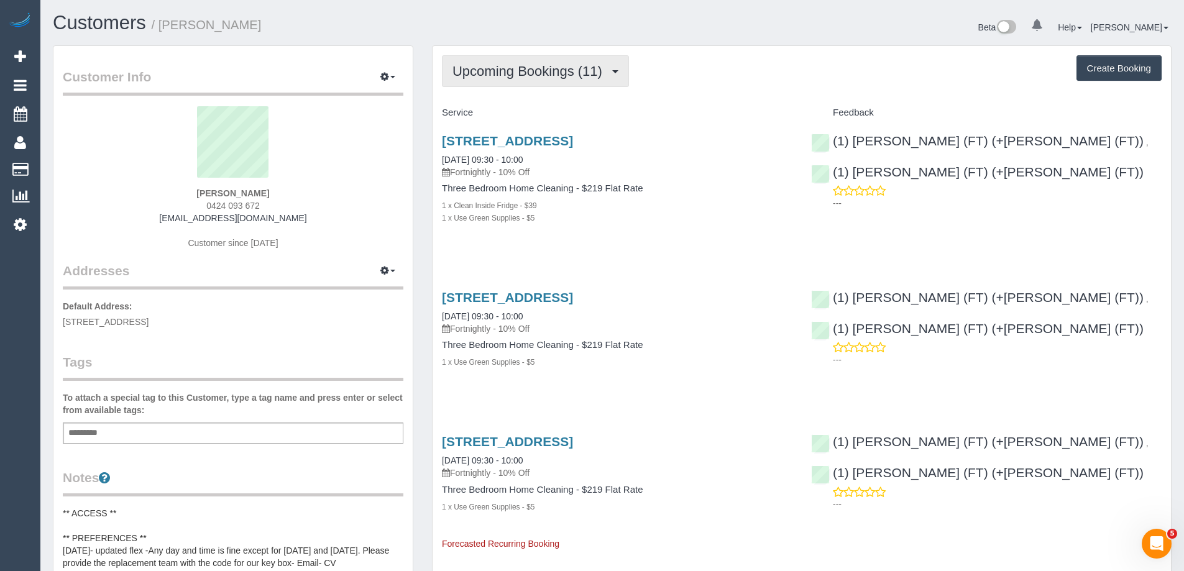
click at [505, 70] on span "Upcoming Bookings (11)" at bounding box center [530, 71] width 156 height 16
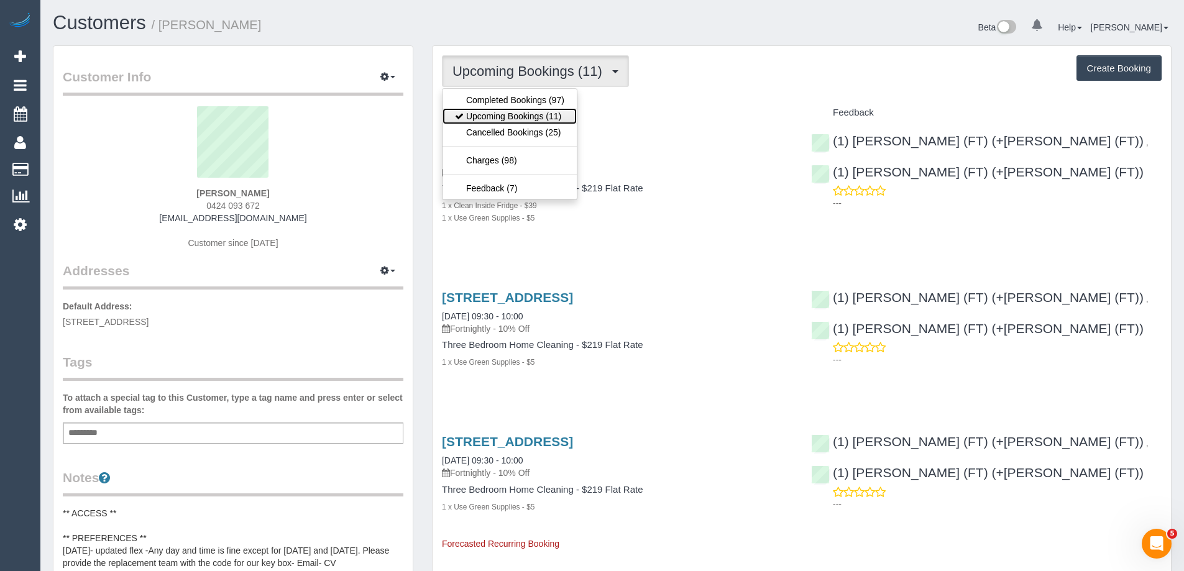
click at [510, 108] on link "Upcoming Bookings (11)" at bounding box center [509, 116] width 134 height 16
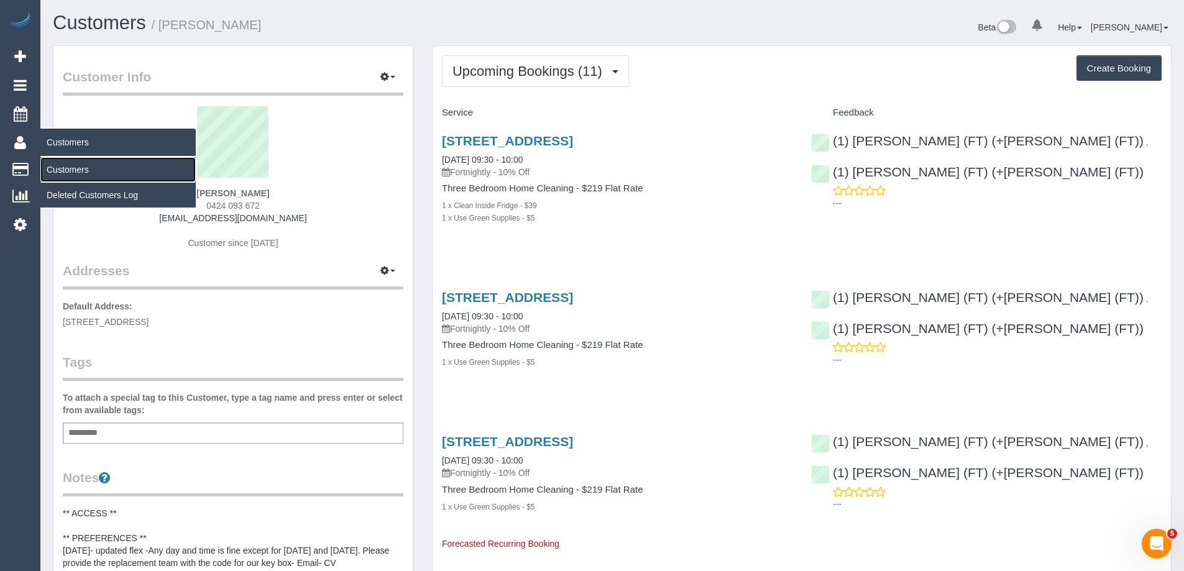
click at [59, 174] on link "Customers" at bounding box center [117, 169] width 155 height 25
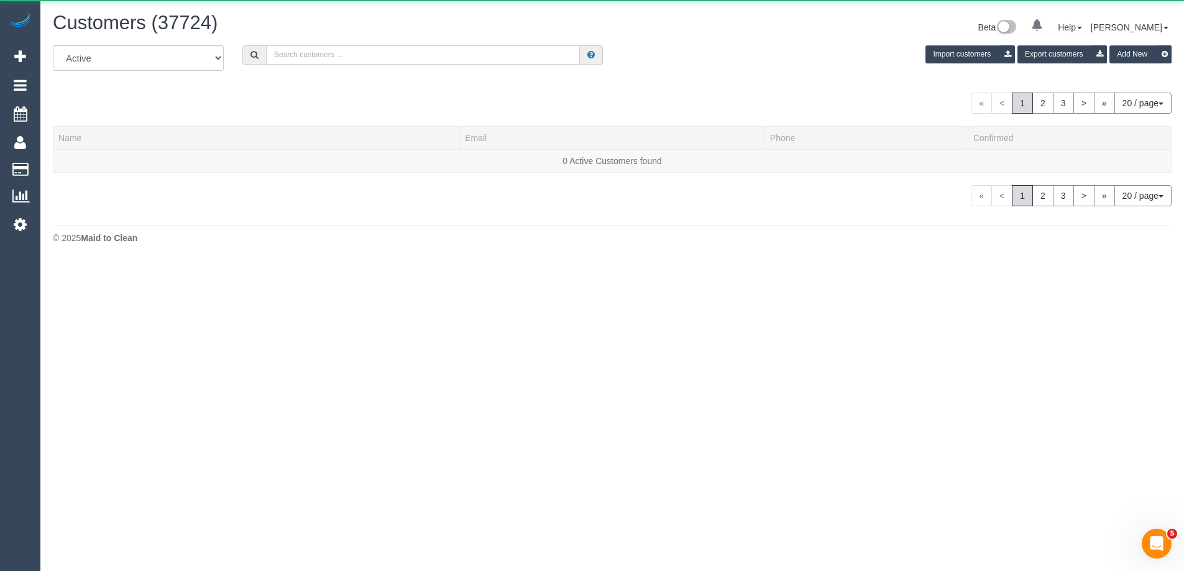
click at [404, 52] on input "text" at bounding box center [423, 54] width 314 height 19
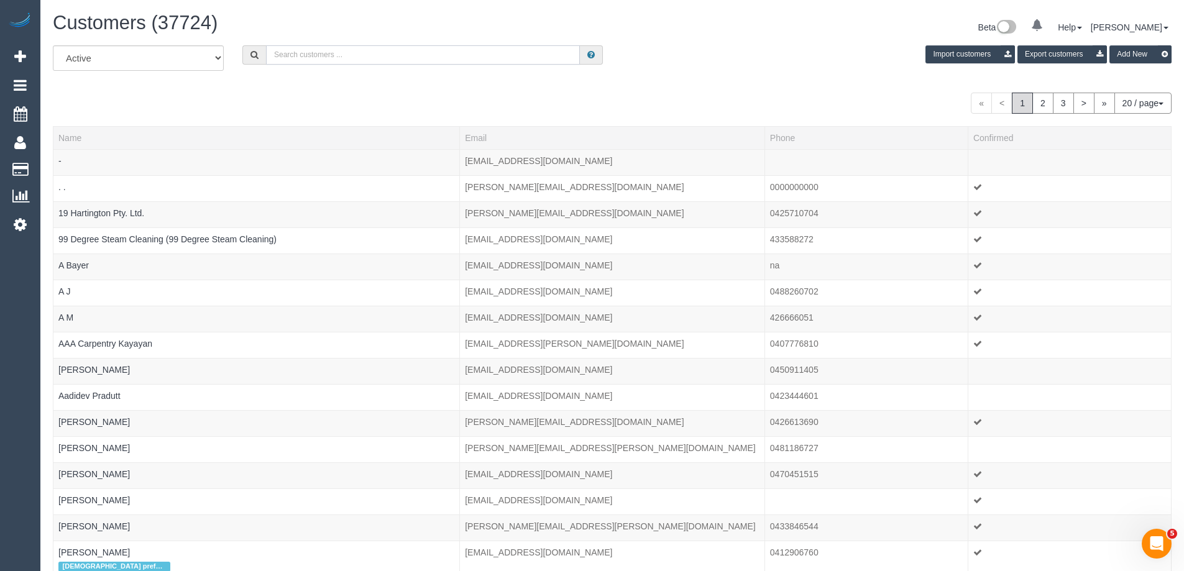
paste input "gdaniella@gmail.com"
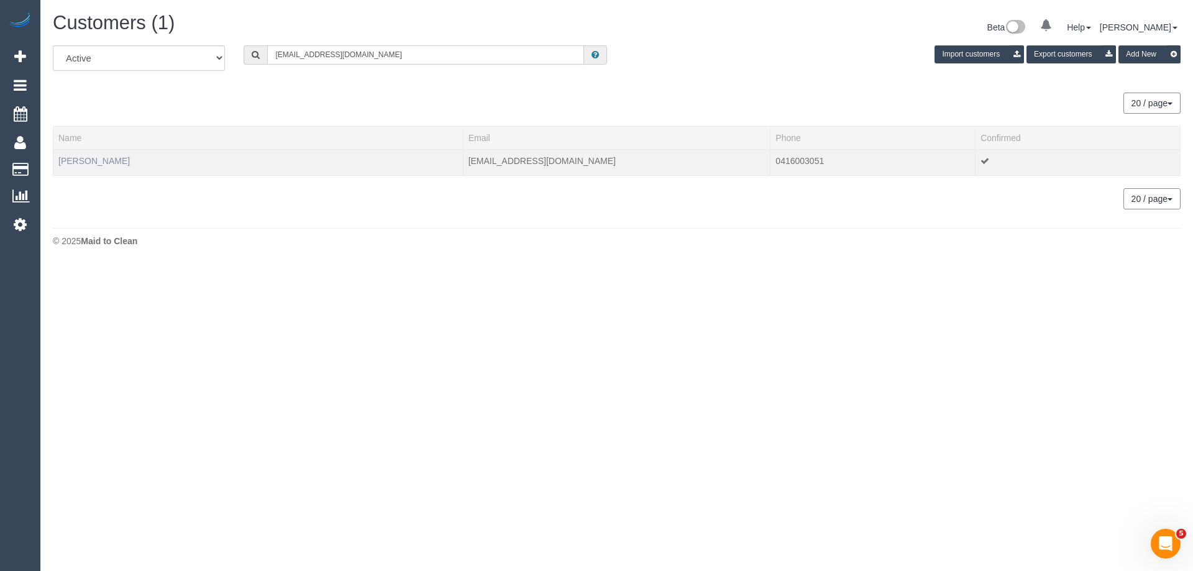
type input "gdaniella@gmail.com"
click at [101, 163] on link "Daniella Rakita" at bounding box center [93, 161] width 71 height 10
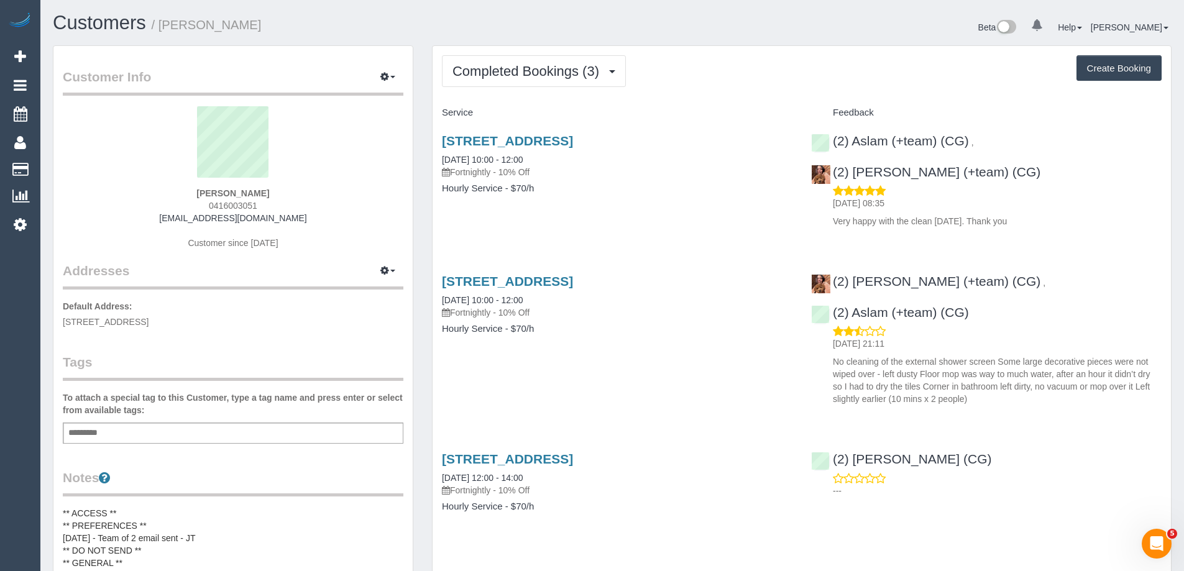
click at [536, 213] on div "11 Thomson St, Essendon, Melbourne, VIC 3040 19/09/2025 10:00 - 12:00 Fortnight…" at bounding box center [616, 171] width 369 height 96
click at [503, 62] on button "Completed Bookings (3)" at bounding box center [534, 71] width 184 height 32
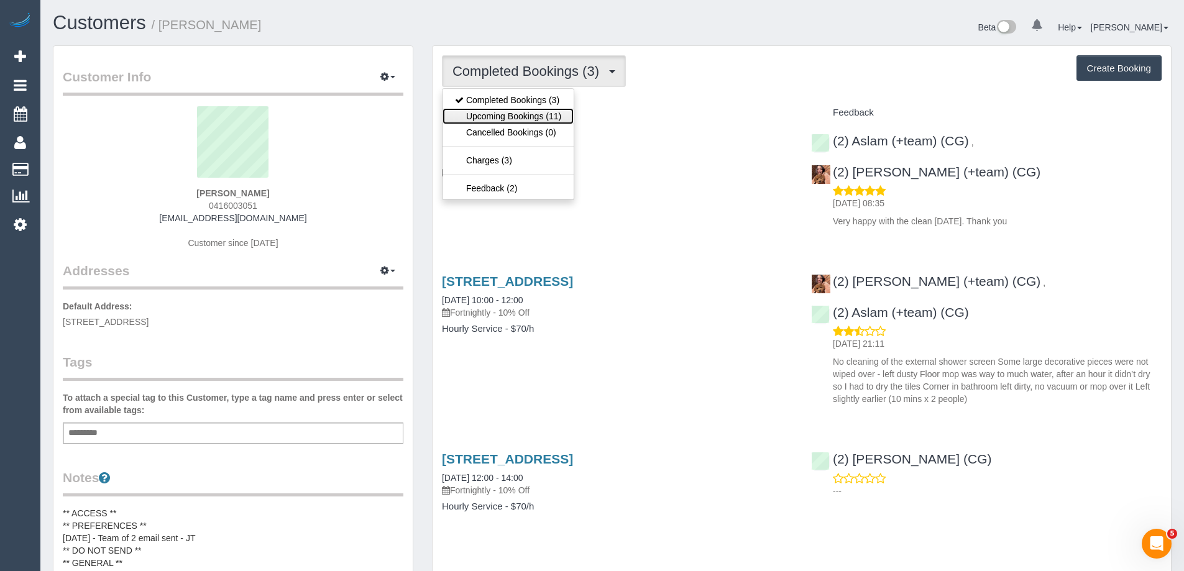
click at [491, 115] on link "Upcoming Bookings (11)" at bounding box center [507, 116] width 131 height 16
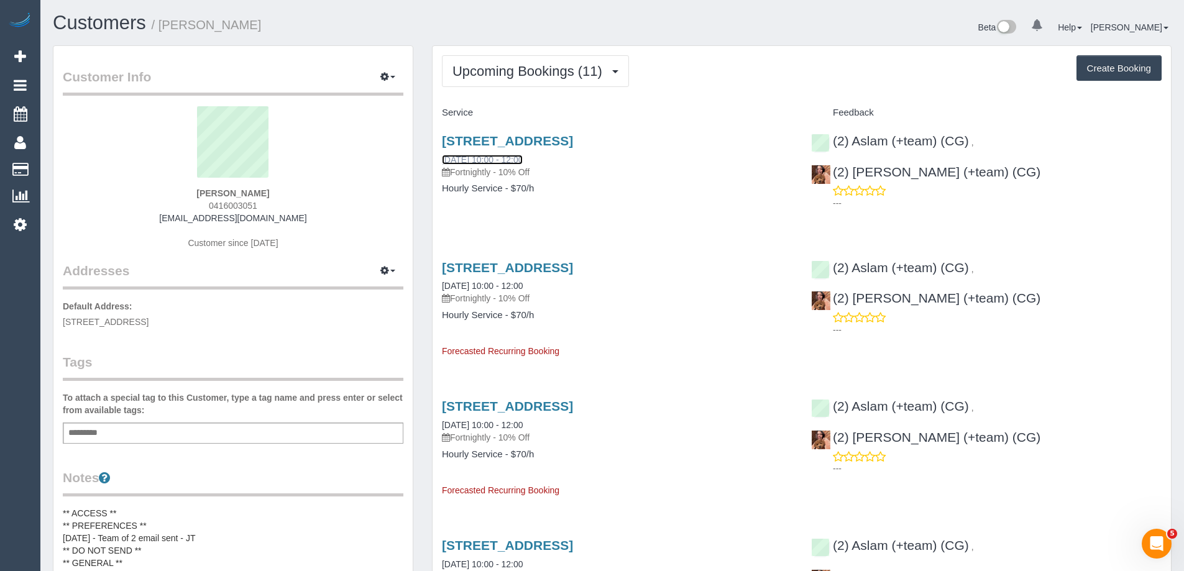
click at [480, 159] on link "03/10/2025 10:00 - 12:00" at bounding box center [482, 160] width 81 height 10
click at [523, 64] on span "Upcoming Bookings (11)" at bounding box center [530, 71] width 156 height 16
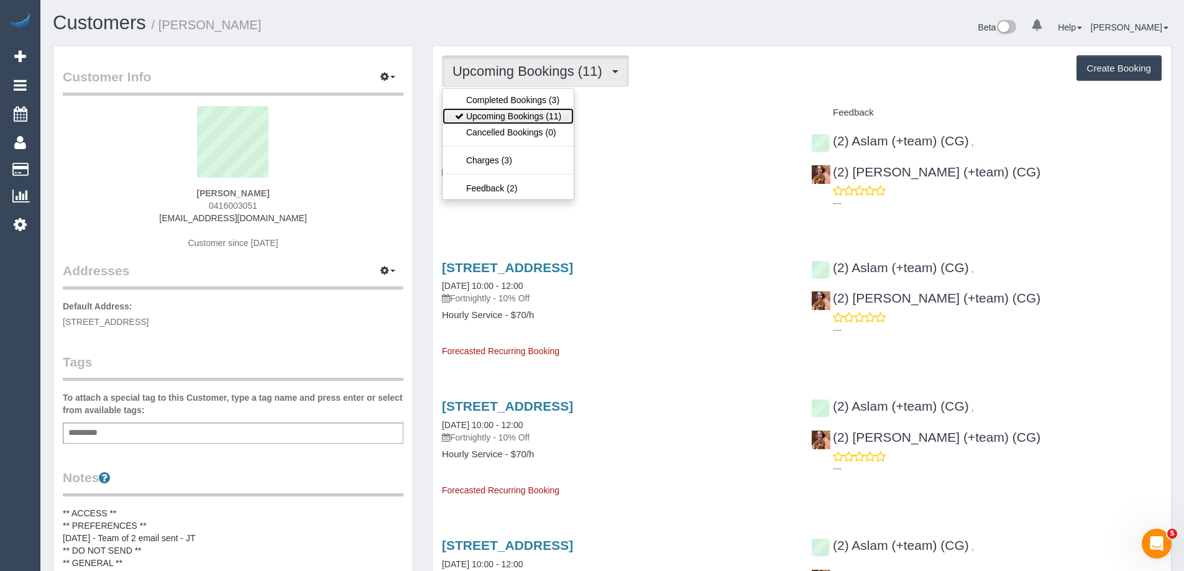
click at [498, 114] on link "Upcoming Bookings (11)" at bounding box center [507, 116] width 131 height 16
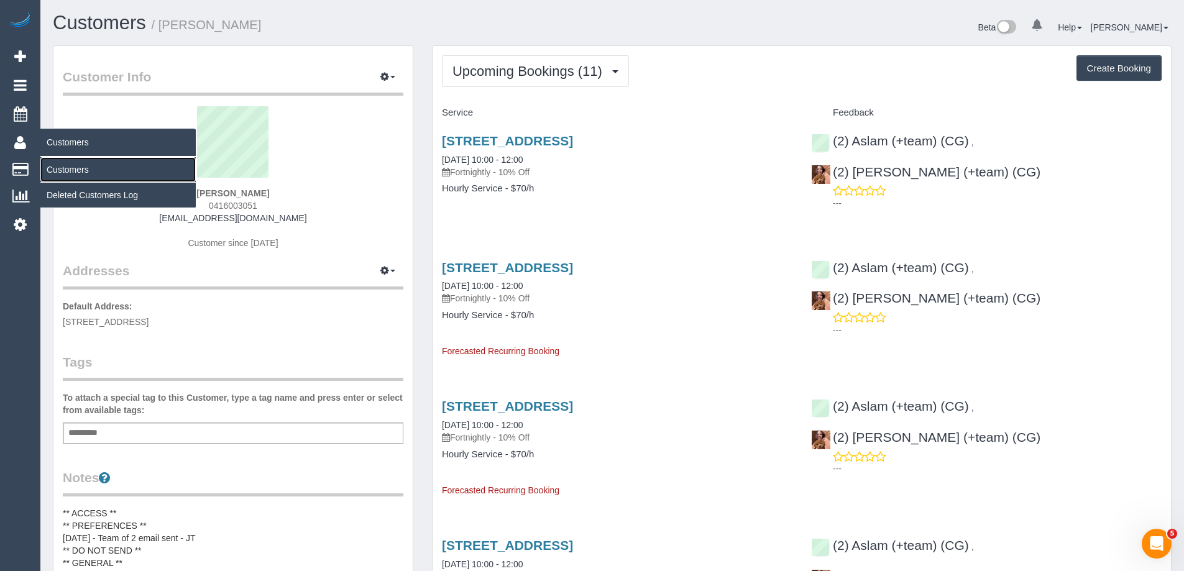
click at [71, 170] on link "Customers" at bounding box center [117, 169] width 155 height 25
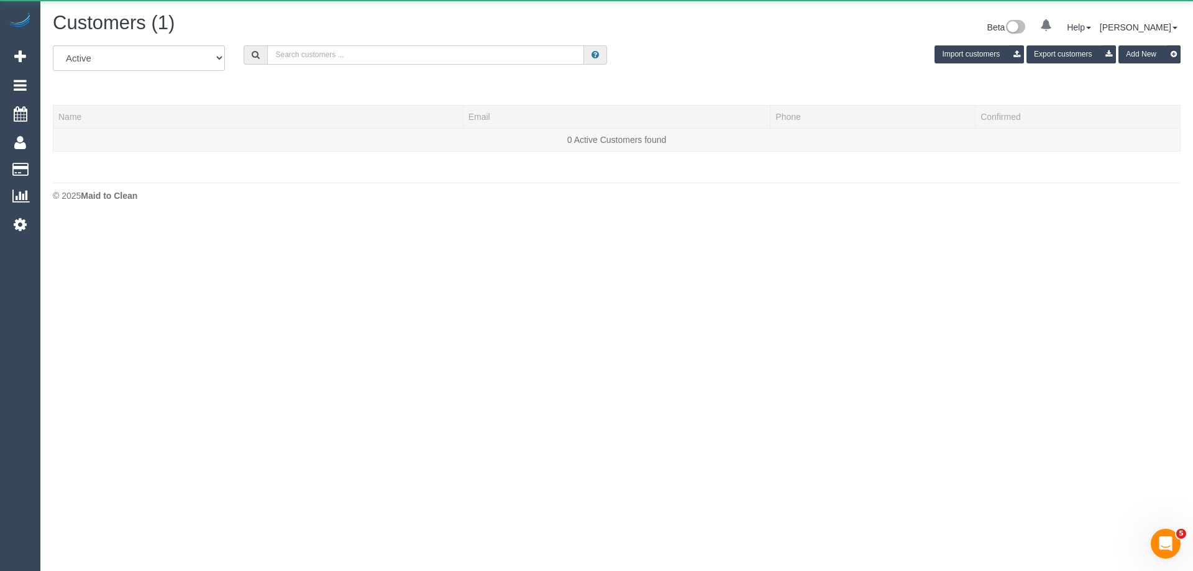
click at [479, 58] on input "text" at bounding box center [425, 54] width 317 height 19
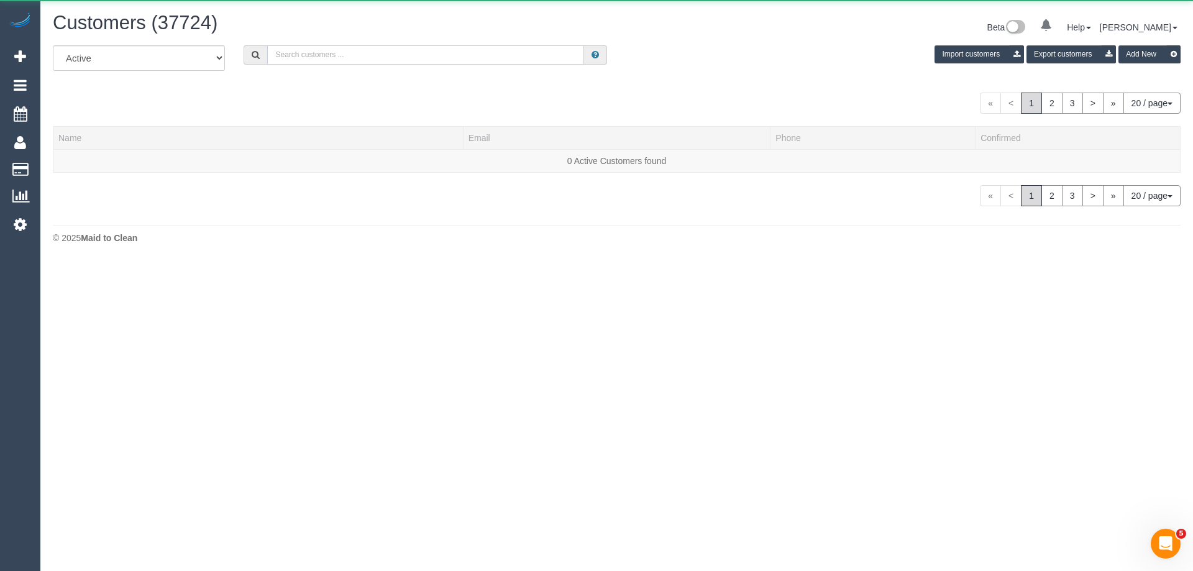
paste input "Maira Cooper"
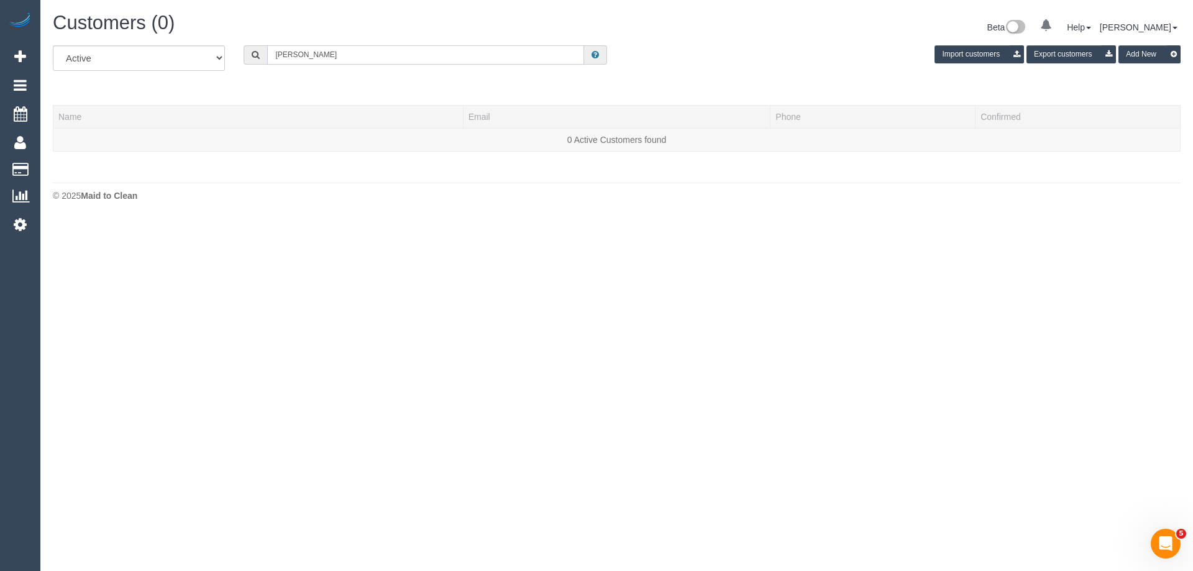
click at [326, 58] on input "Maira Cooper" at bounding box center [425, 54] width 317 height 19
click at [460, 61] on input "Maira Cooper" at bounding box center [425, 54] width 317 height 19
paste input "sebla.a@carecouncil.au"
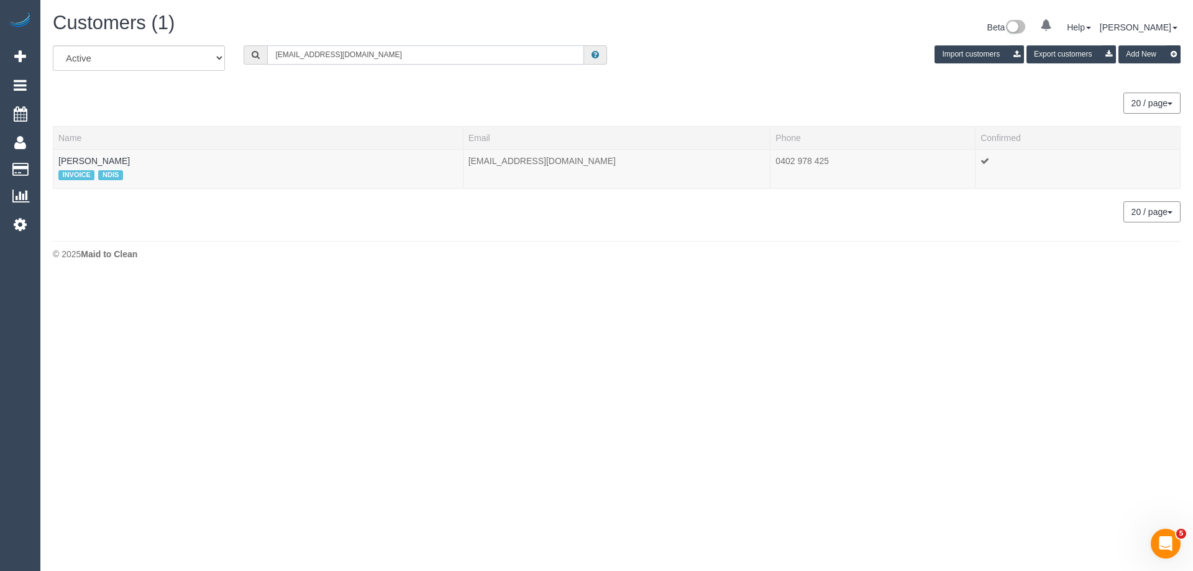
click at [432, 55] on input "sebla.a@carecouncil.au" at bounding box center [425, 54] width 317 height 19
paste input "Maira"
type input "Maira"
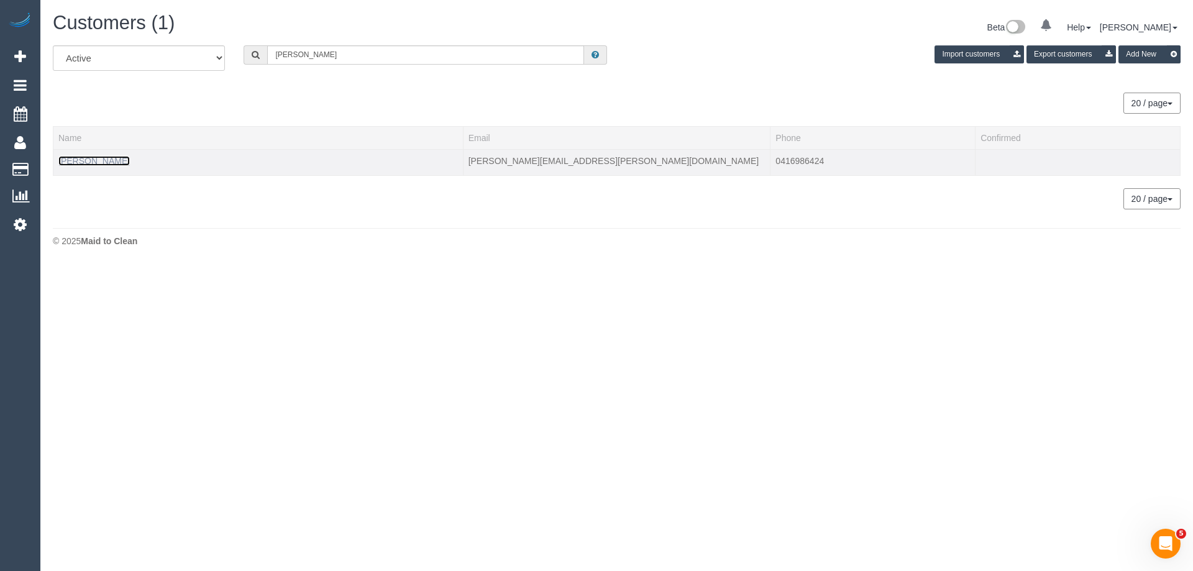
click at [101, 161] on link "Maira Wagid" at bounding box center [93, 161] width 71 height 10
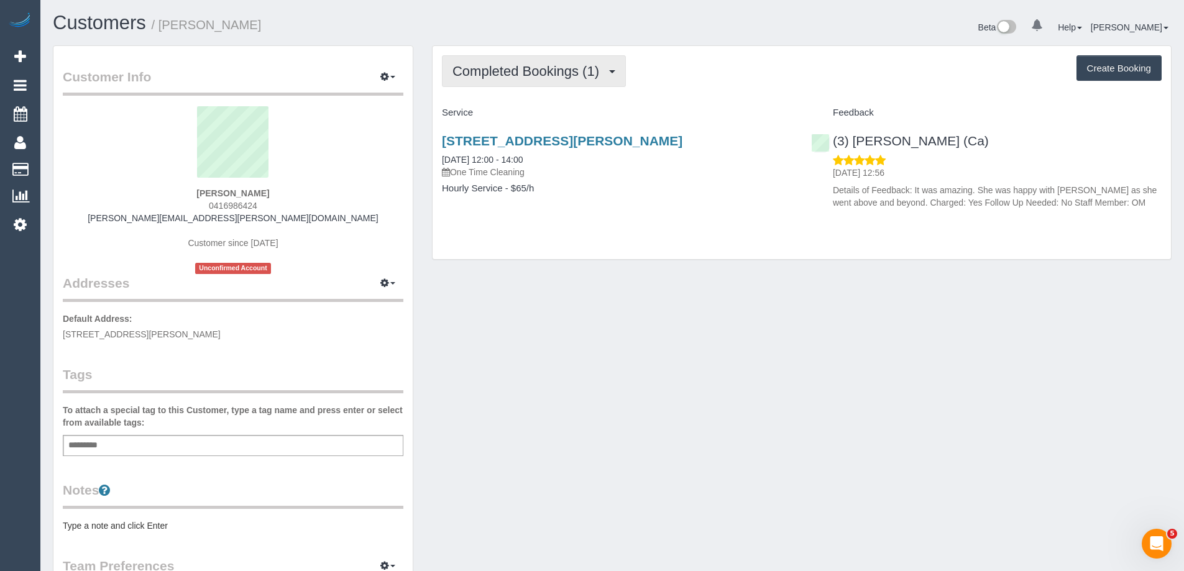
click at [535, 78] on span "Completed Bookings (1)" at bounding box center [528, 71] width 153 height 16
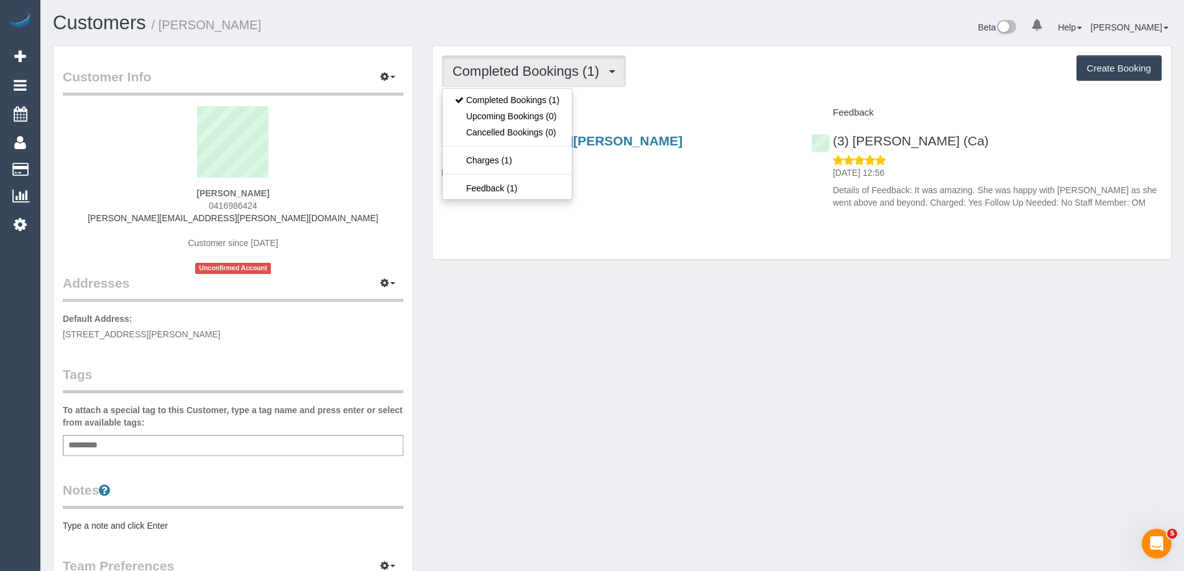
click at [697, 91] on div "Completed Bookings (1) Completed Bookings (1) Upcoming Bookings (0) Cancelled B…" at bounding box center [801, 152] width 738 height 213
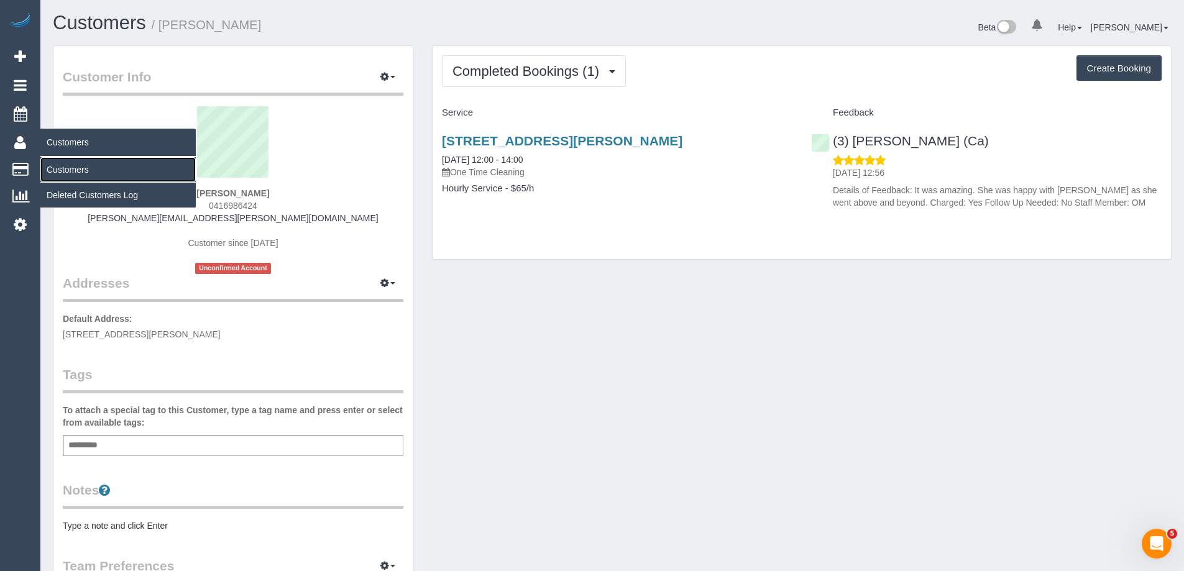
click at [66, 167] on link "Customers" at bounding box center [117, 169] width 155 height 25
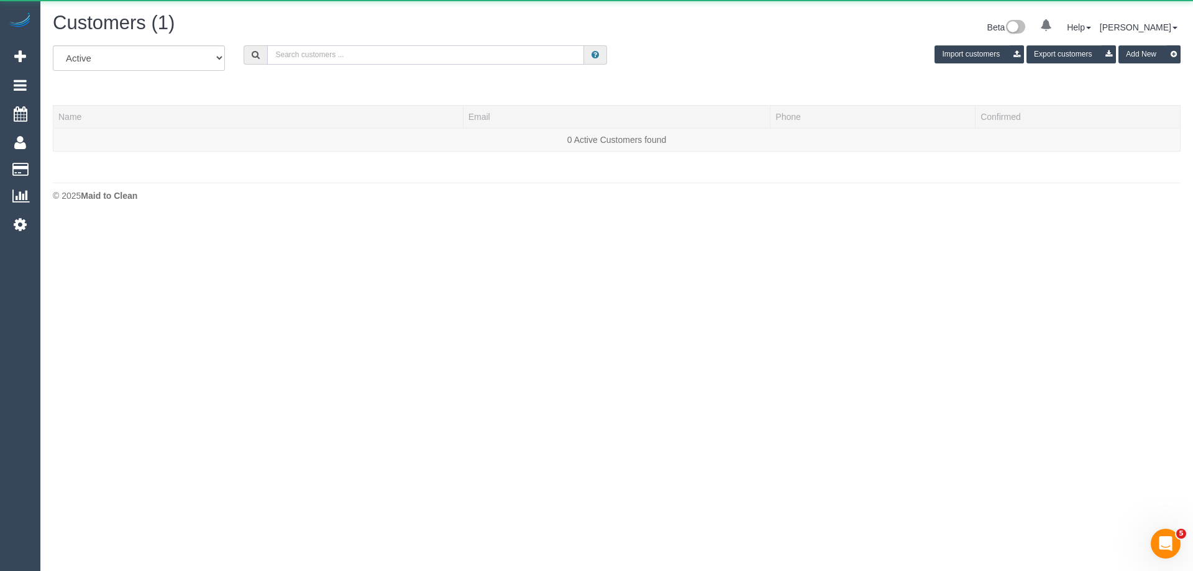
click at [482, 56] on input "text" at bounding box center [425, 54] width 317 height 19
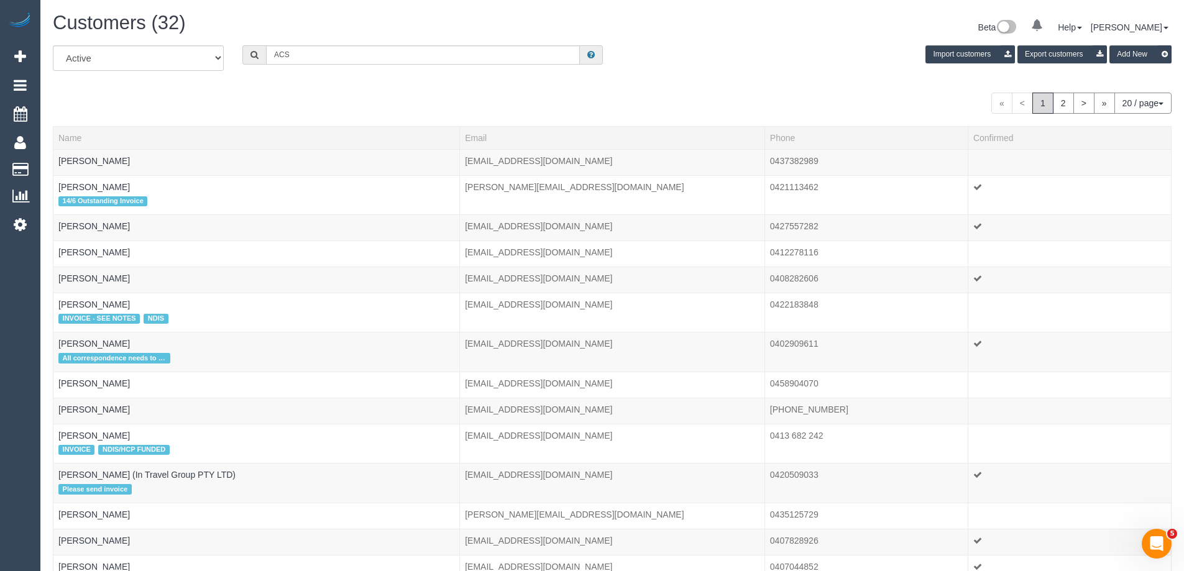
click at [442, 65] on div "All Active Archived ACS Import customers Export customers Add New" at bounding box center [611, 62] width 1137 height 35
click at [442, 64] on input "ACS" at bounding box center [423, 54] width 314 height 19
paste input "eden.bird@proton.me"
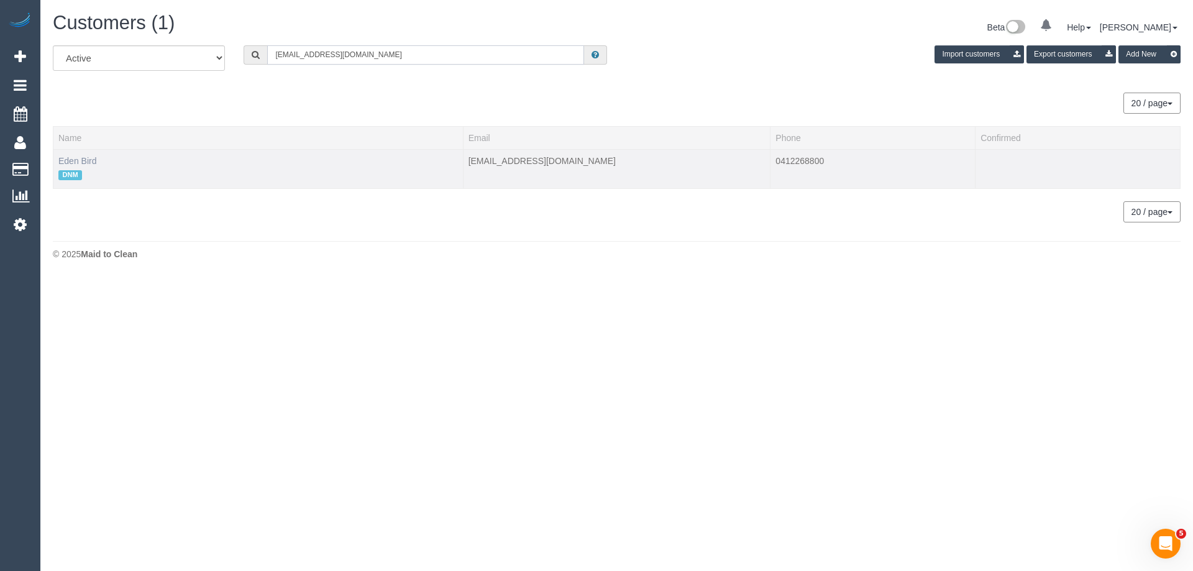
type input "eden.bird@proton.me"
click at [89, 162] on link "Eden Bird" at bounding box center [77, 161] width 38 height 10
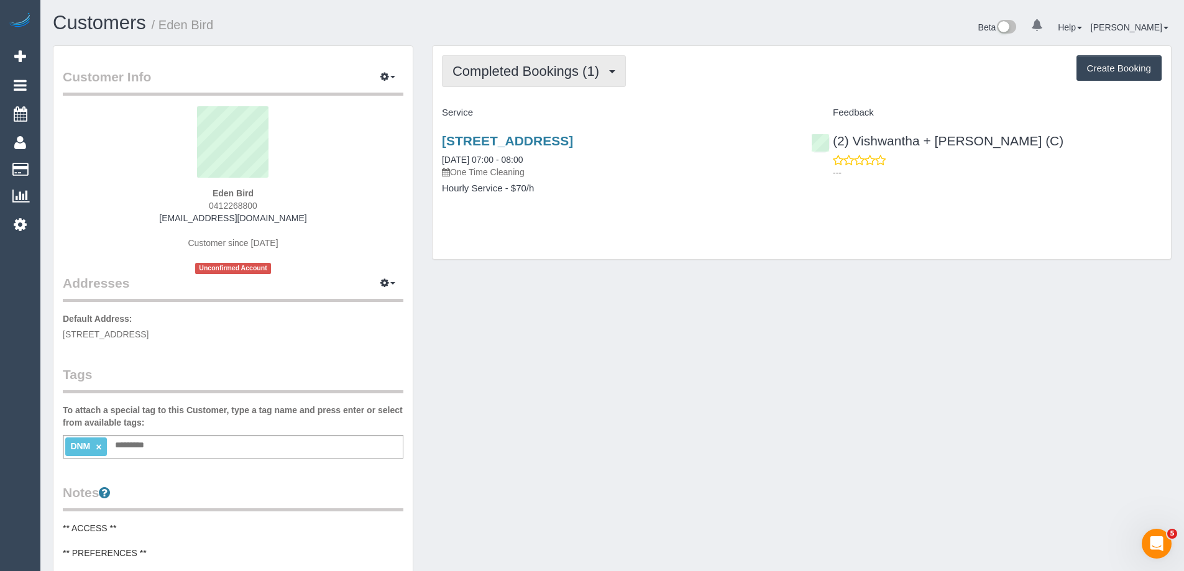
click at [519, 82] on button "Completed Bookings (1)" at bounding box center [534, 71] width 184 height 32
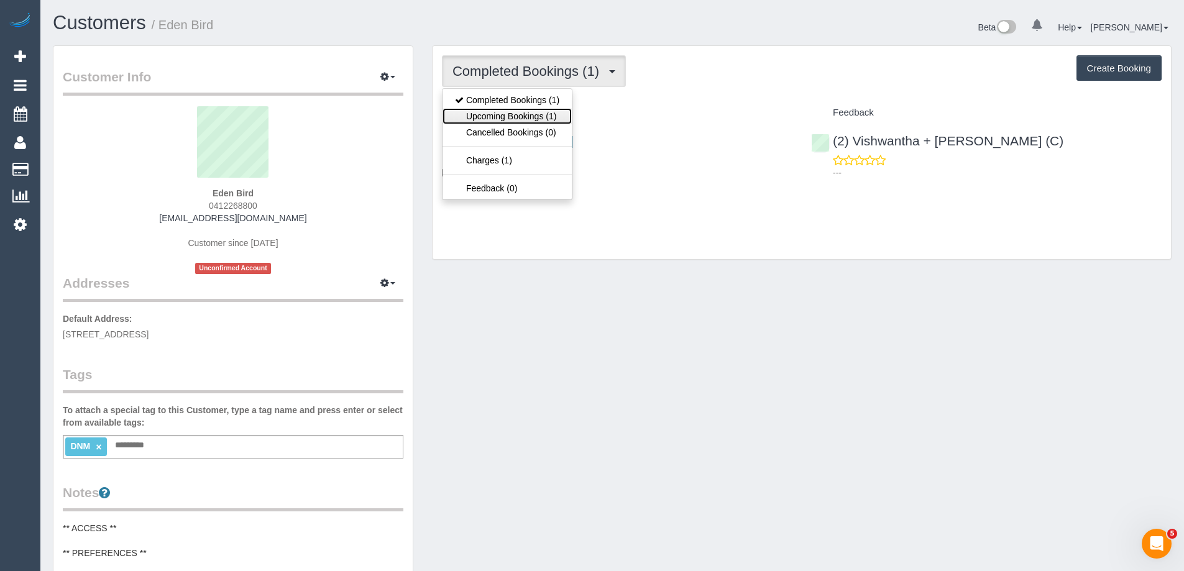
click at [522, 116] on link "Upcoming Bookings (1)" at bounding box center [506, 116] width 129 height 16
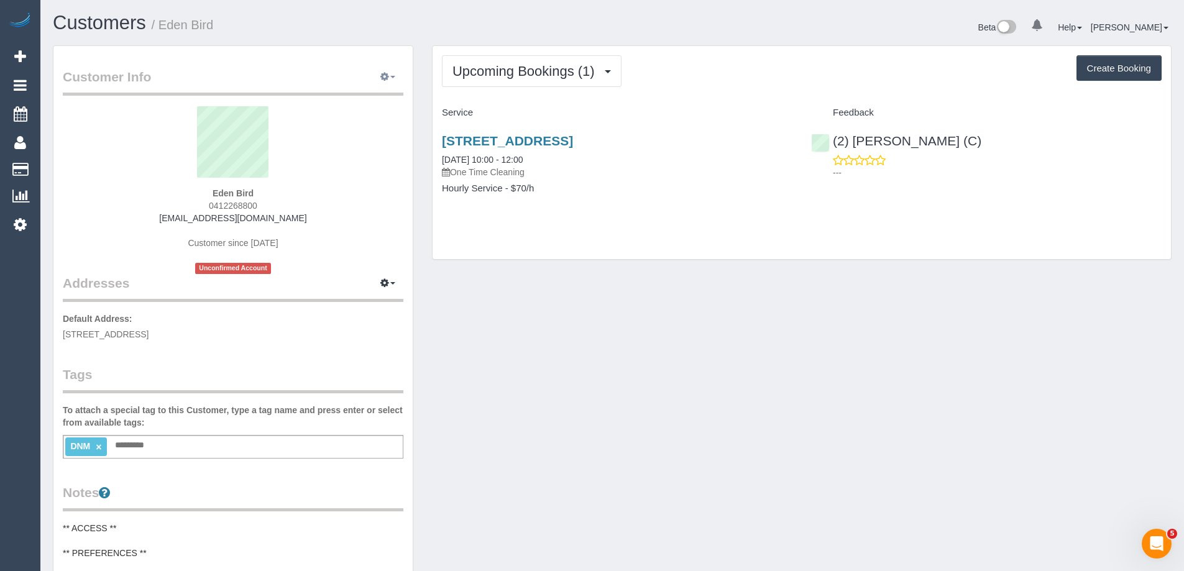
click at [384, 73] on icon "button" at bounding box center [384, 76] width 9 height 7
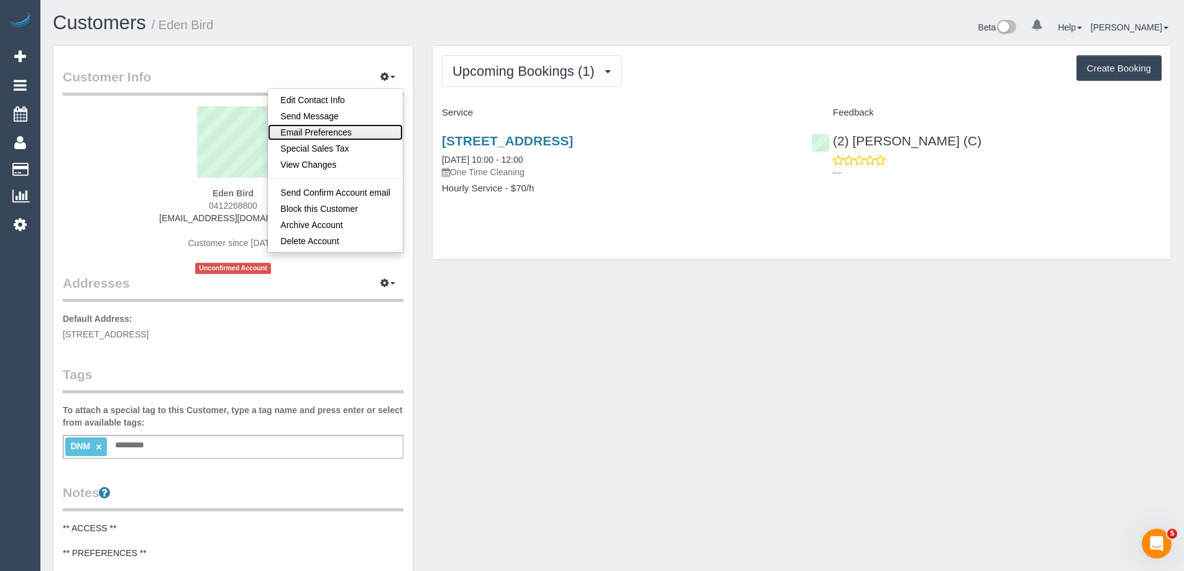
click at [344, 132] on link "Email Preferences" at bounding box center [335, 132] width 135 height 16
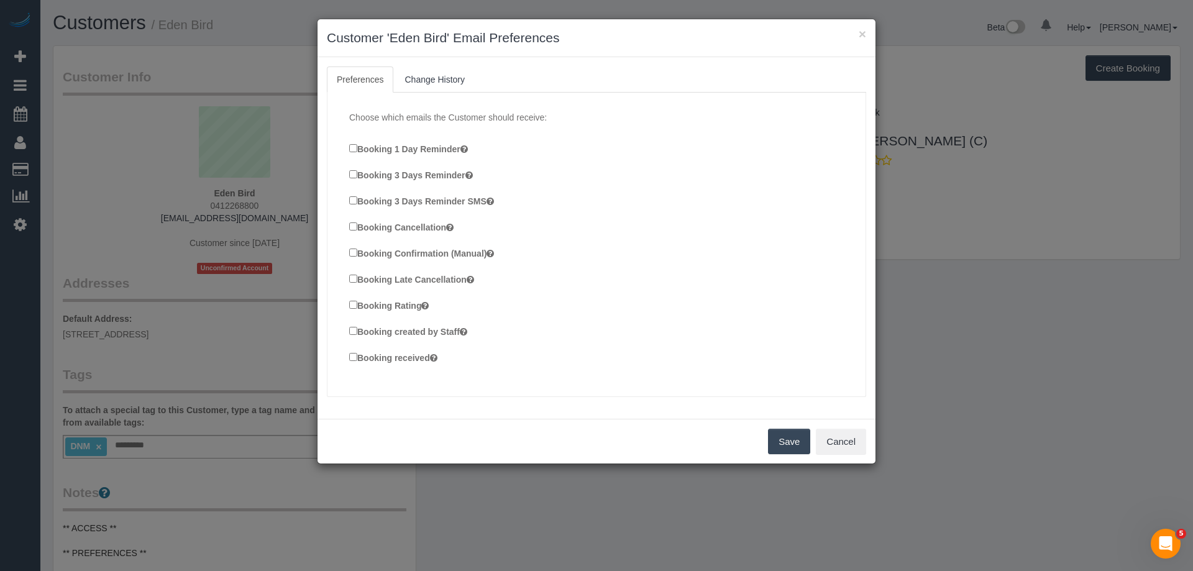
click at [350, 309] on label "Booking Rating" at bounding box center [389, 305] width 80 height 14
click at [349, 331] on div "Choose which emails the Customer should receive: Booking 1 Day Reminder Booking…" at bounding box center [596, 244] width 519 height 291
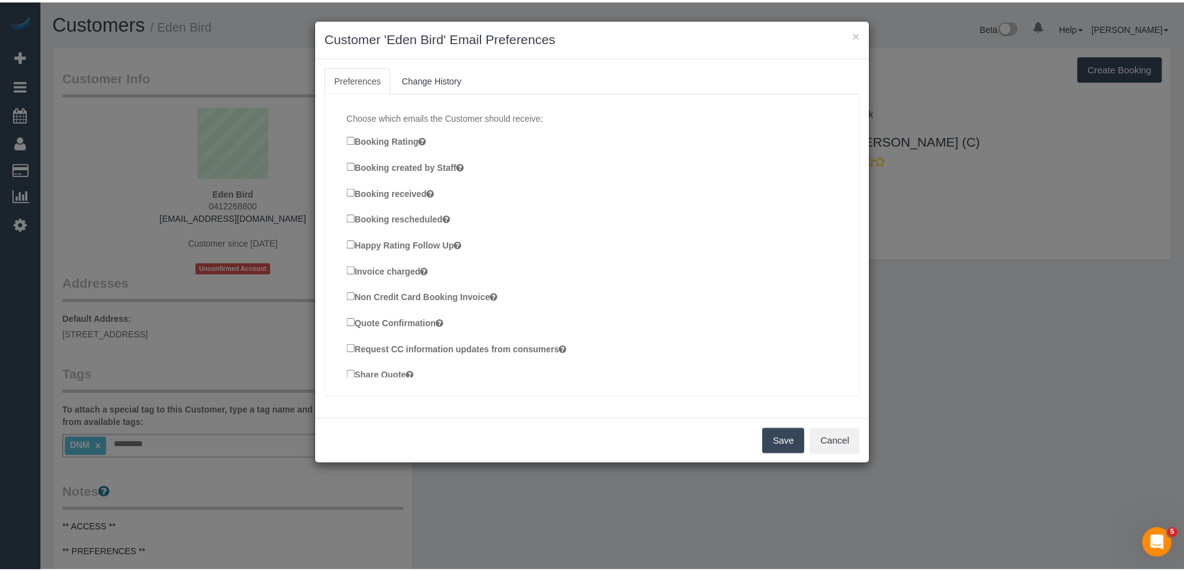
scroll to position [206, 0]
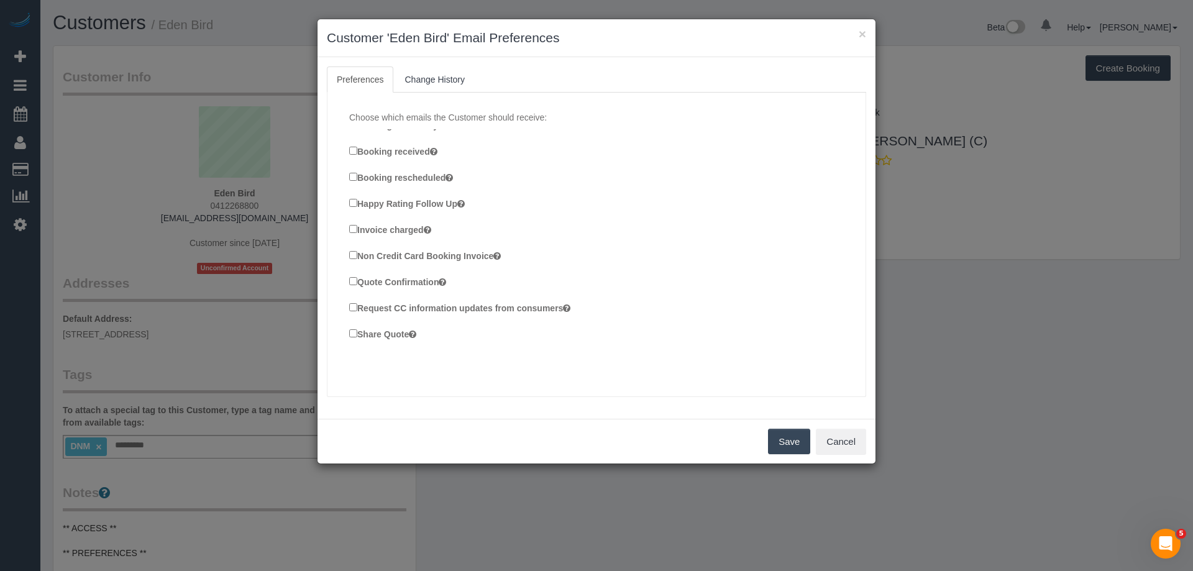
click at [798, 441] on button "Save" at bounding box center [789, 442] width 42 height 26
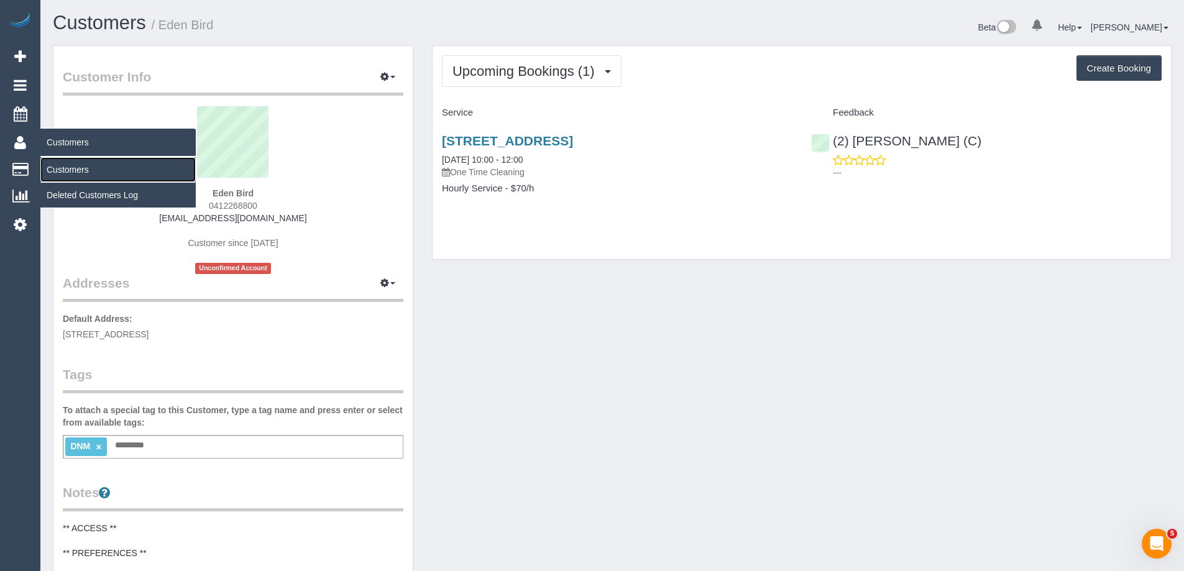
click at [64, 169] on link "Customers" at bounding box center [117, 169] width 155 height 25
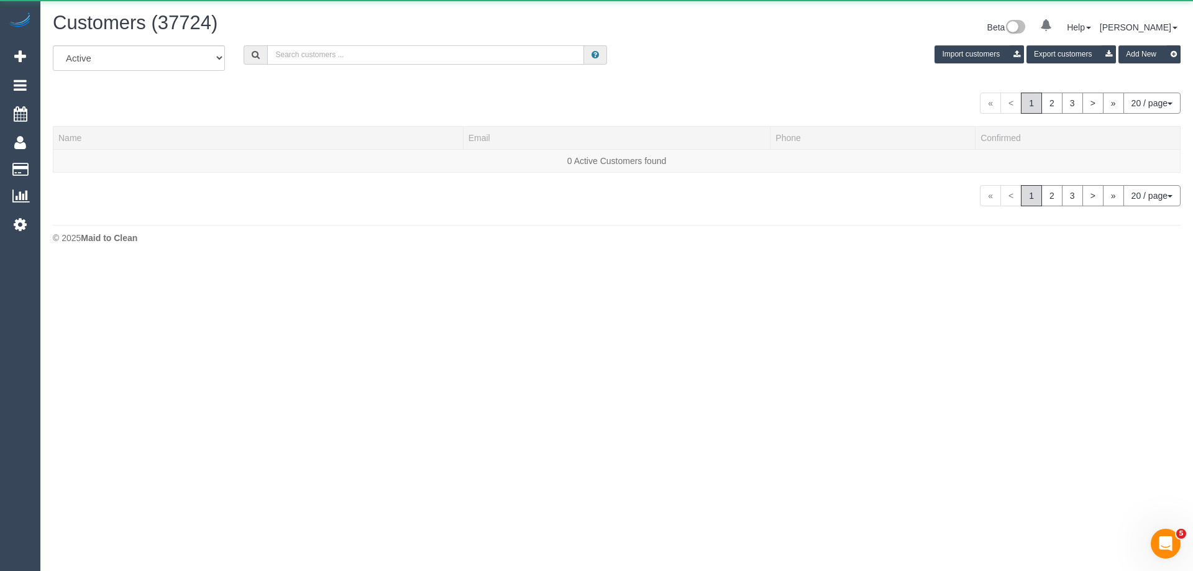
click at [426, 57] on input "text" at bounding box center [425, 54] width 317 height 19
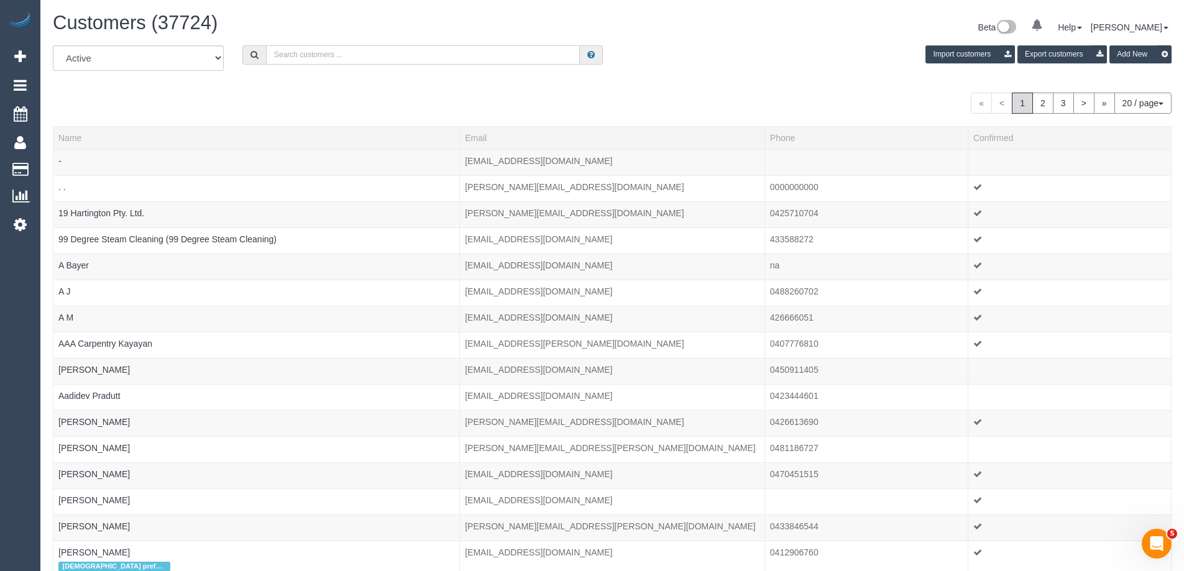
paste input "crabaut@gmail.com"
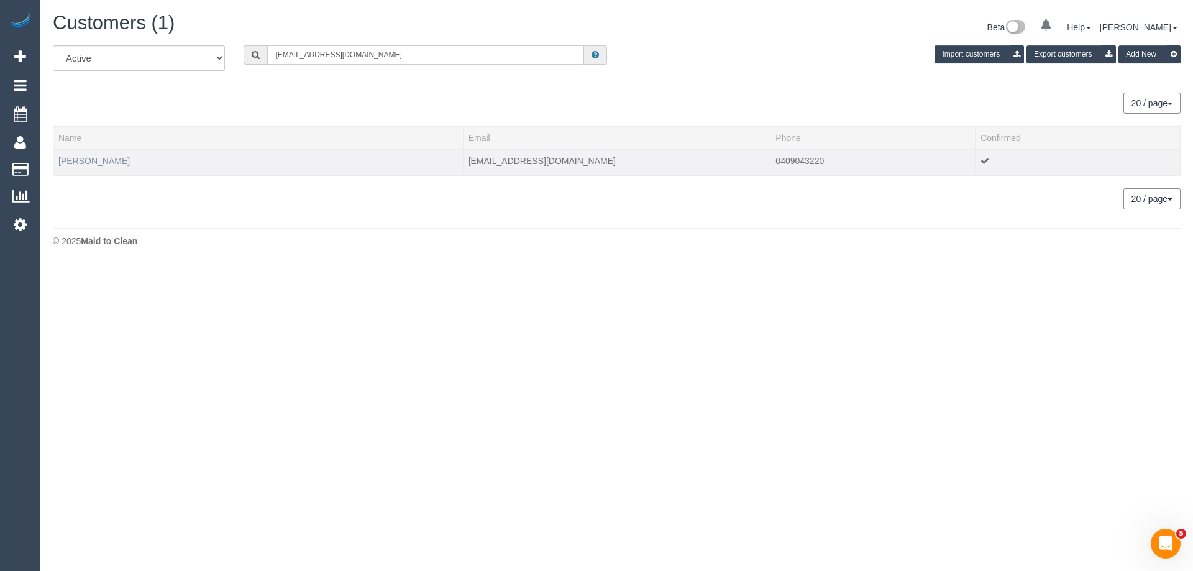
type input "crabaut@gmail.com"
click at [88, 164] on link "Corey Rabaut" at bounding box center [93, 161] width 71 height 10
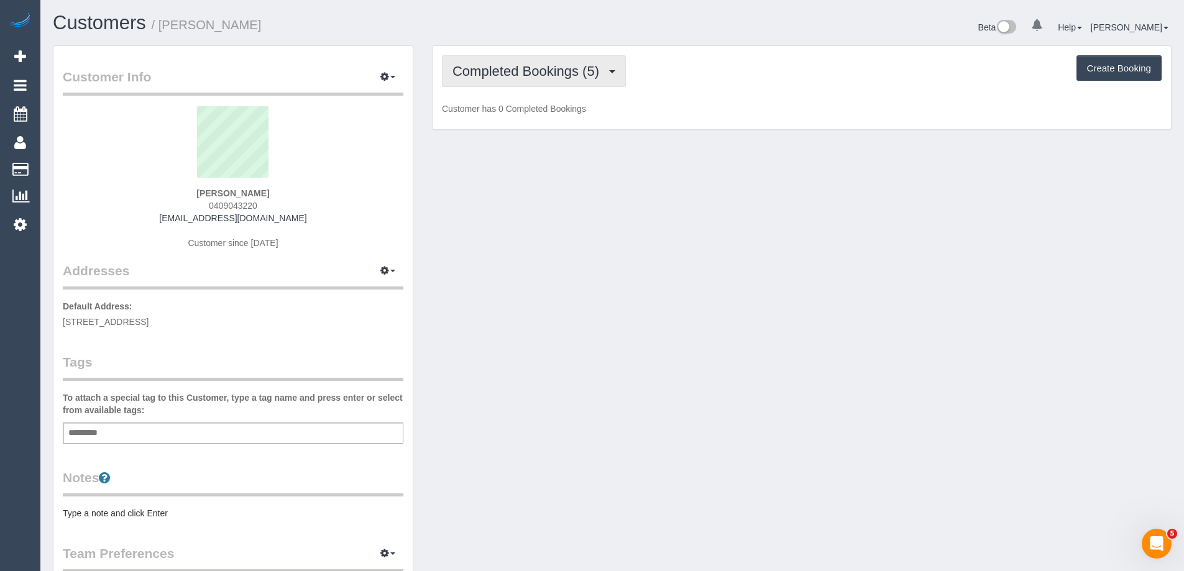
click at [506, 75] on span "Completed Bookings (5)" at bounding box center [528, 71] width 153 height 16
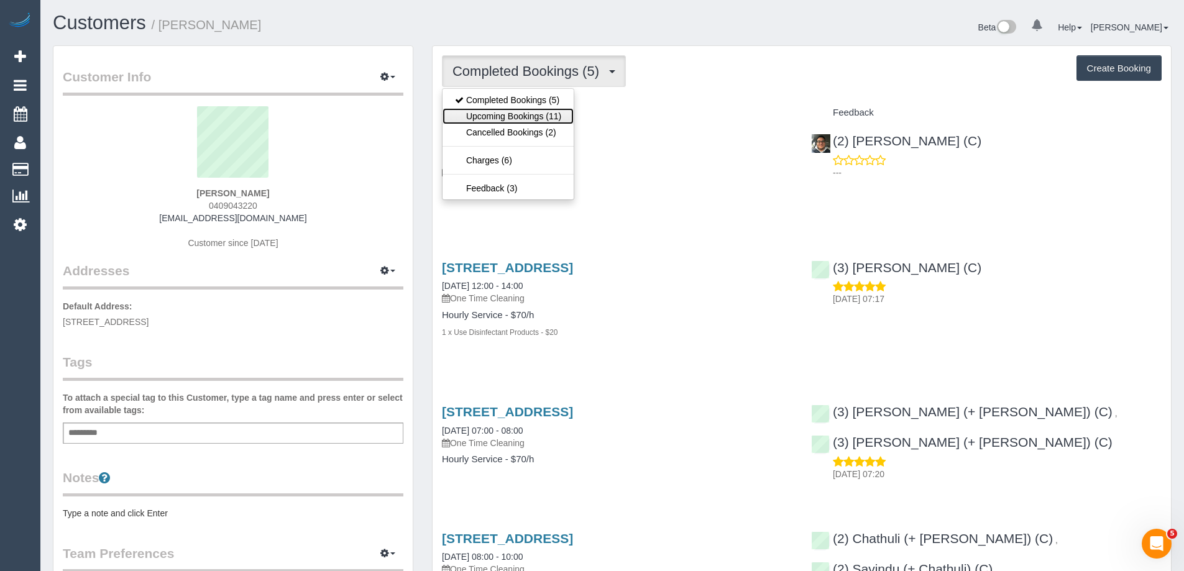
click at [506, 117] on link "Upcoming Bookings (11)" at bounding box center [507, 116] width 131 height 16
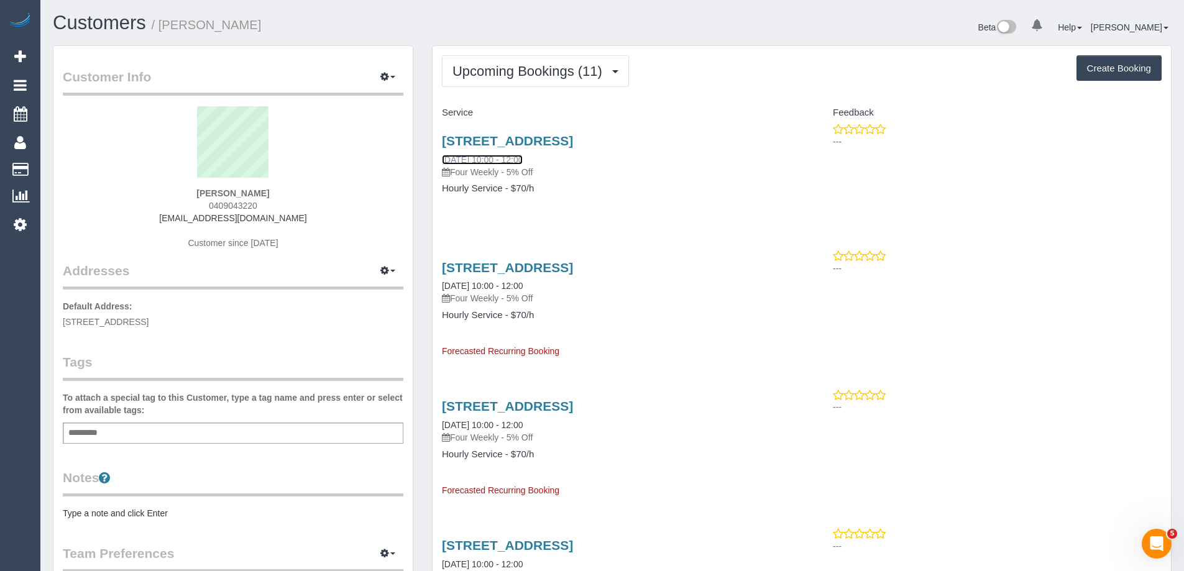
click at [468, 162] on link "13/10/2025 10:00 - 12:00" at bounding box center [482, 160] width 81 height 10
click at [476, 73] on span "Upcoming Bookings (11)" at bounding box center [530, 71] width 156 height 16
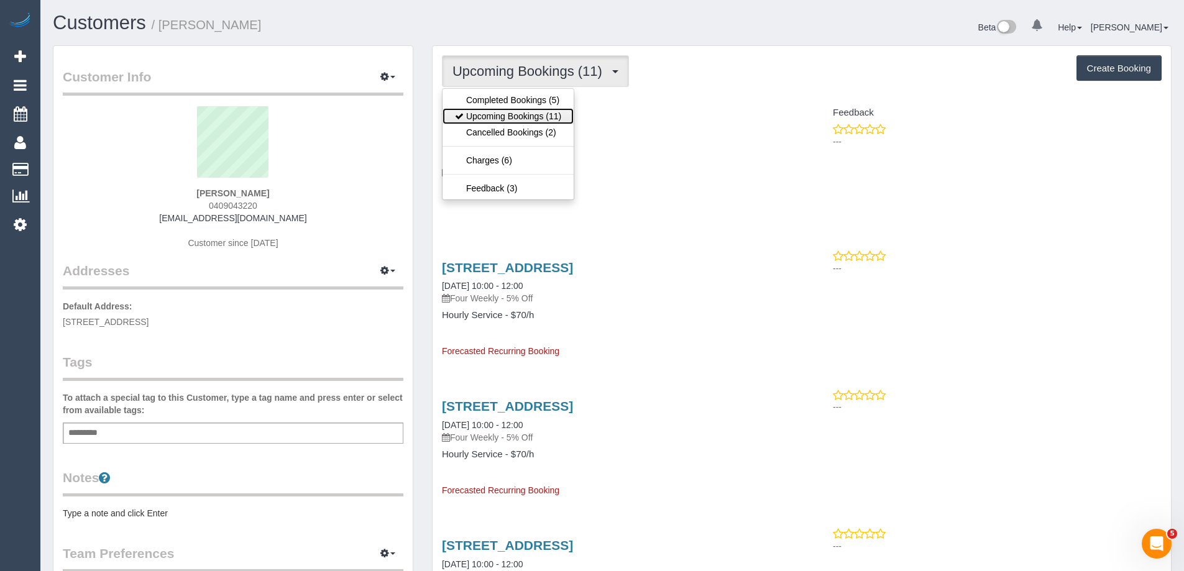
click at [493, 115] on link "Upcoming Bookings (11)" at bounding box center [507, 116] width 131 height 16
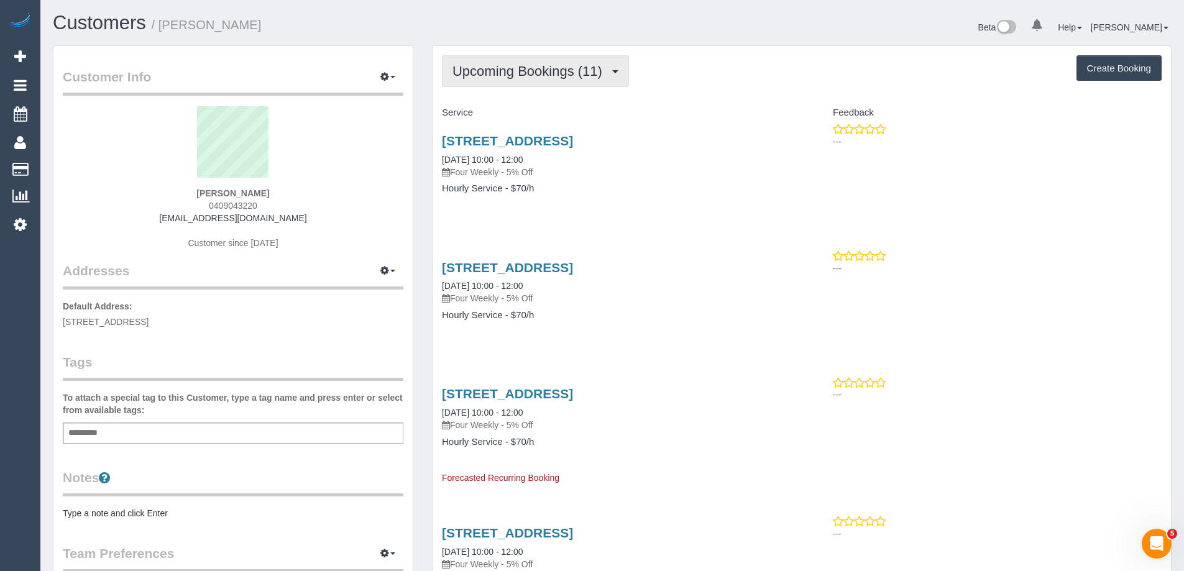
drag, startPoint x: 551, startPoint y: 80, endPoint x: 526, endPoint y: 99, distance: 31.6
click at [551, 80] on button "Upcoming Bookings (11)" at bounding box center [535, 71] width 187 height 32
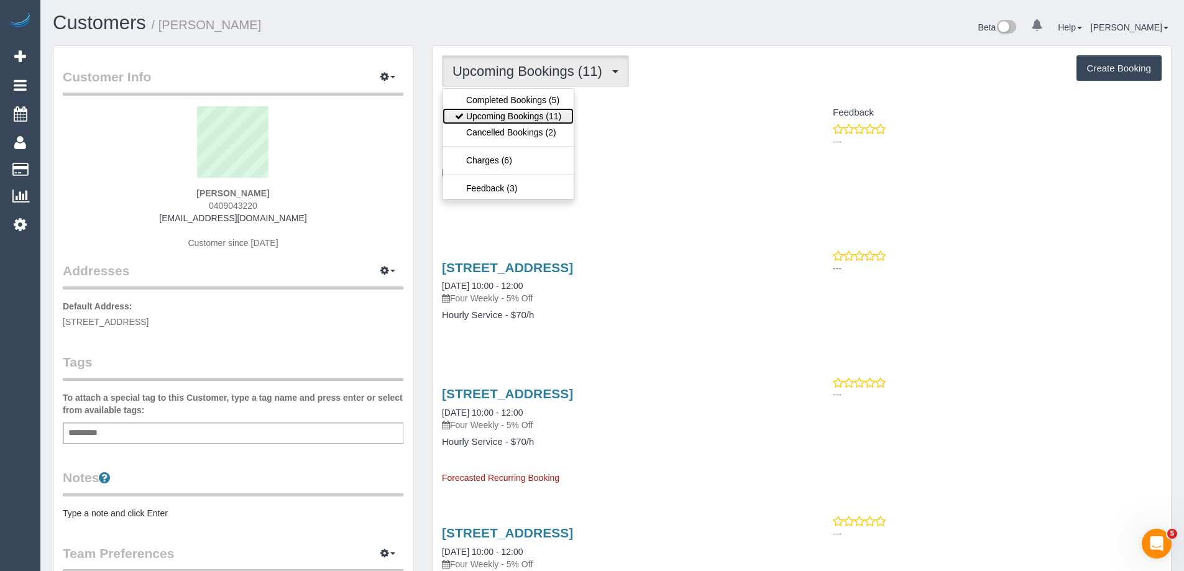
click at [503, 115] on link "Upcoming Bookings (11)" at bounding box center [507, 116] width 131 height 16
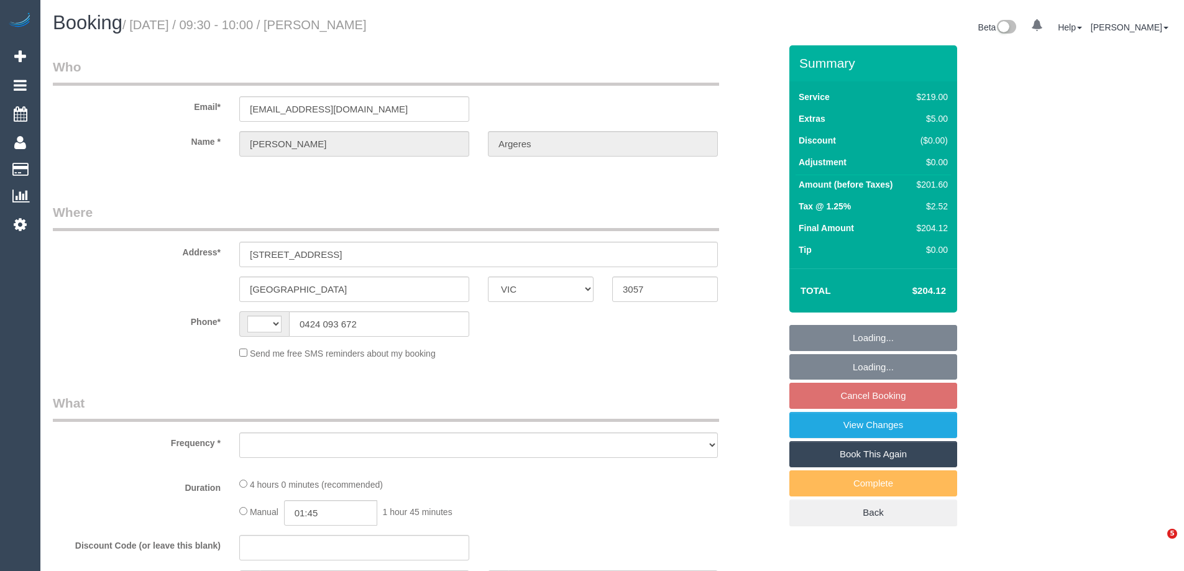
select select "VIC"
select select "object:285"
select select "string:AU"
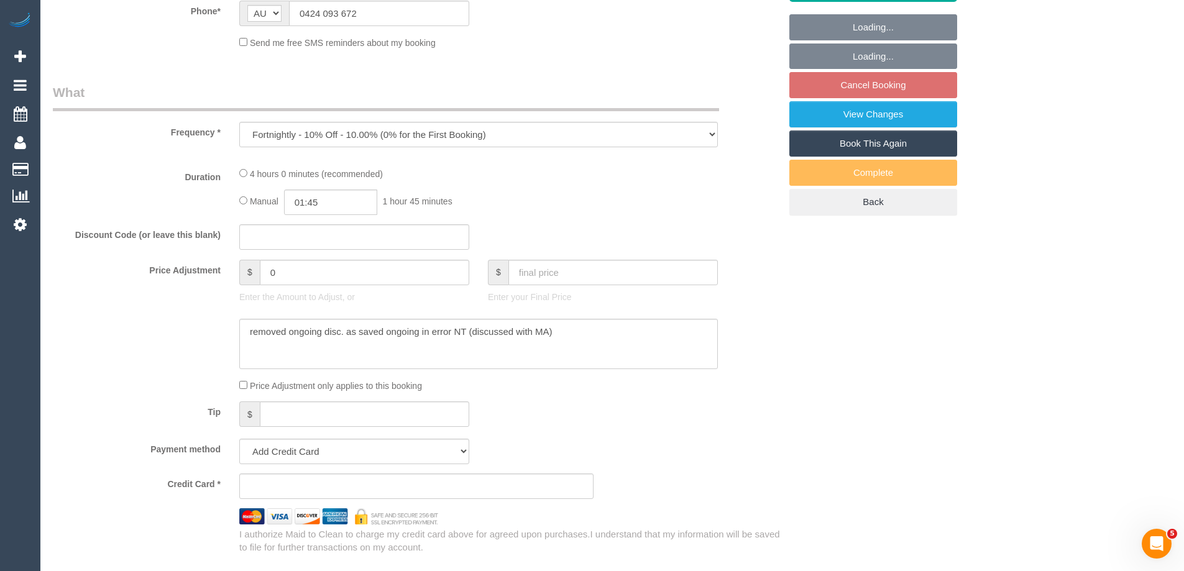
select select "string:stripe-pm_1N4iSq2GScqysDRVhLVQDao8"
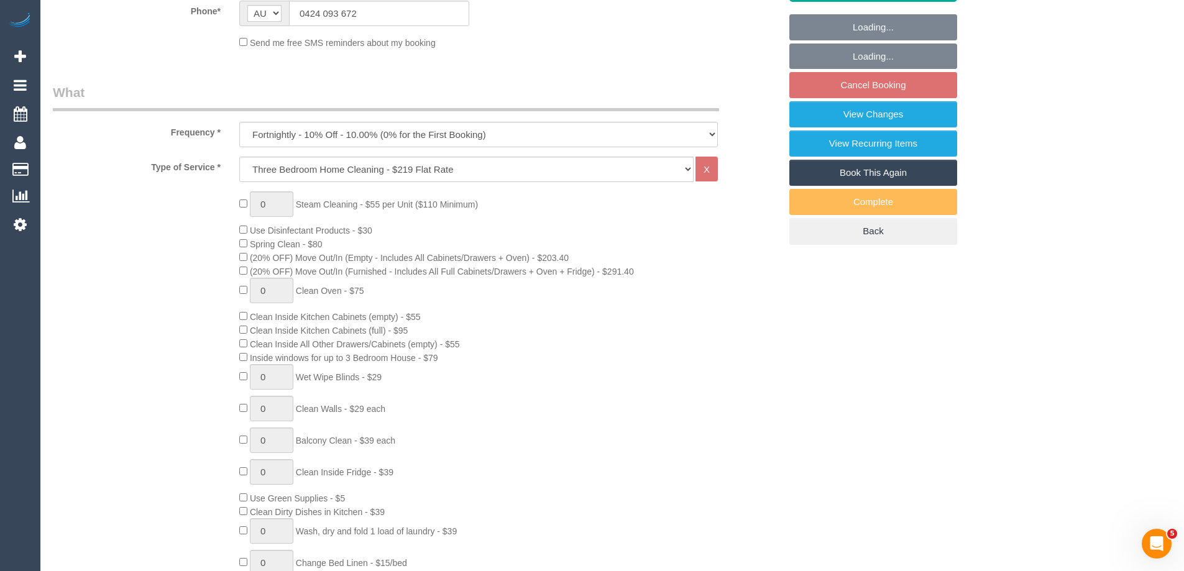
scroll to position [370, 0]
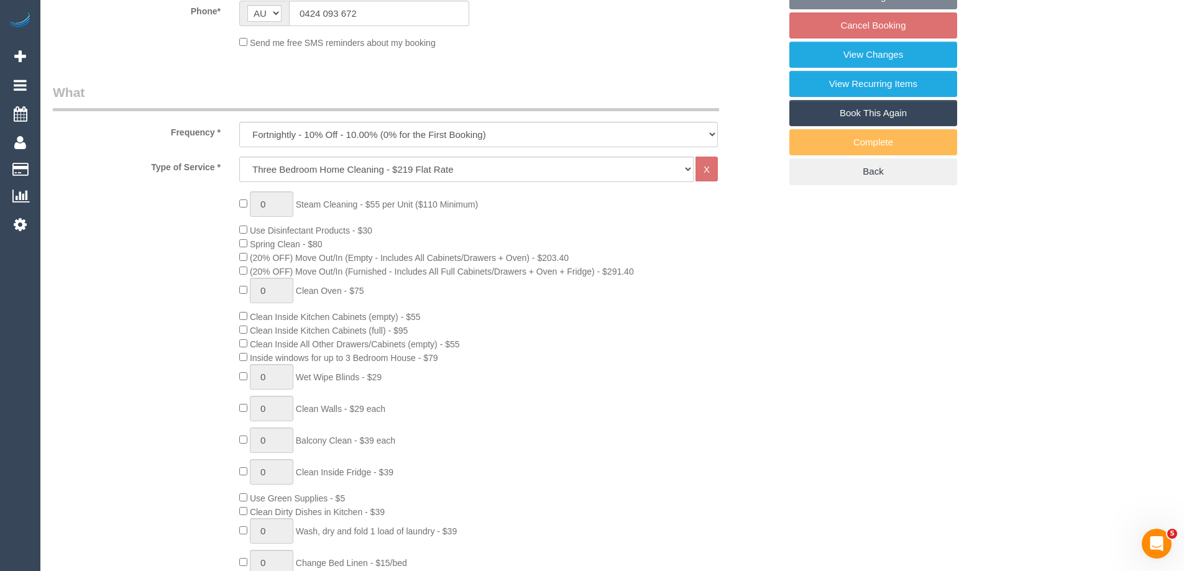
select select "object:783"
select select "number:32"
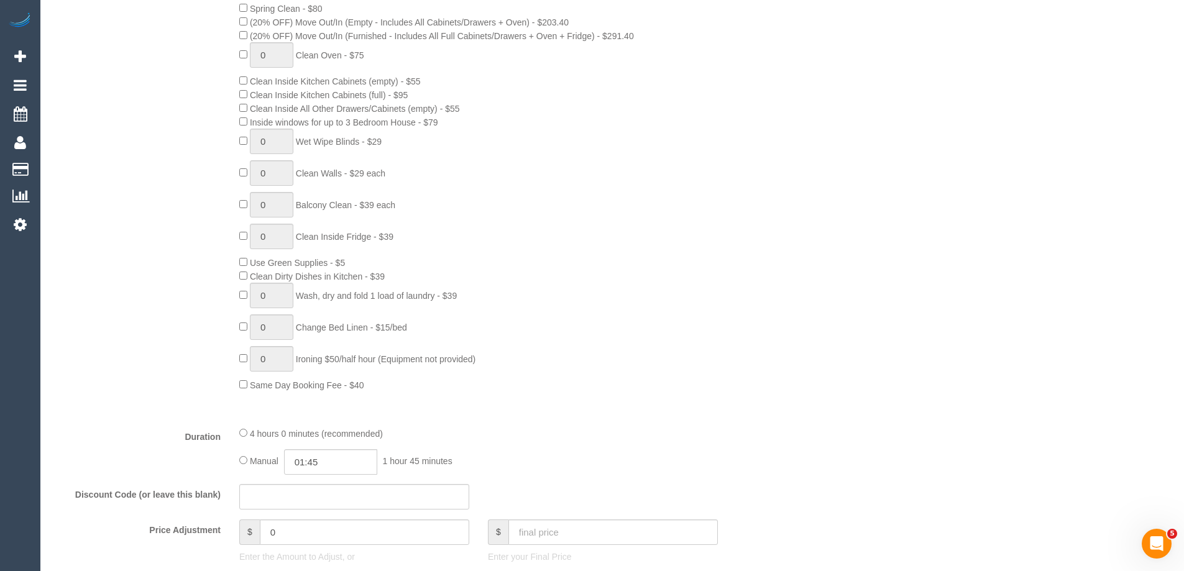
scroll to position [619, 0]
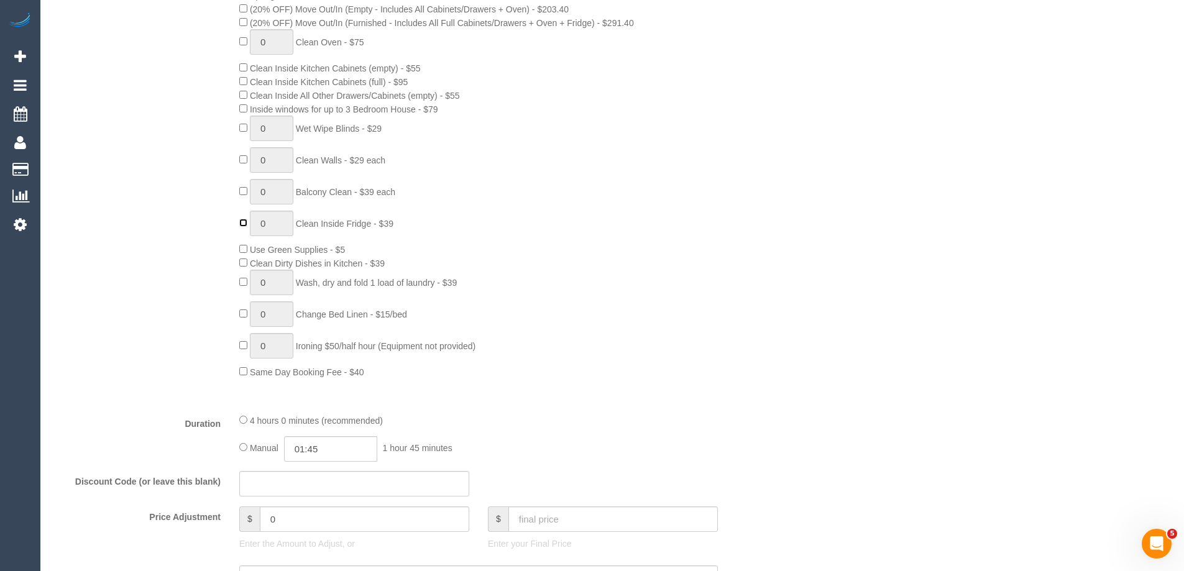
type input "1"
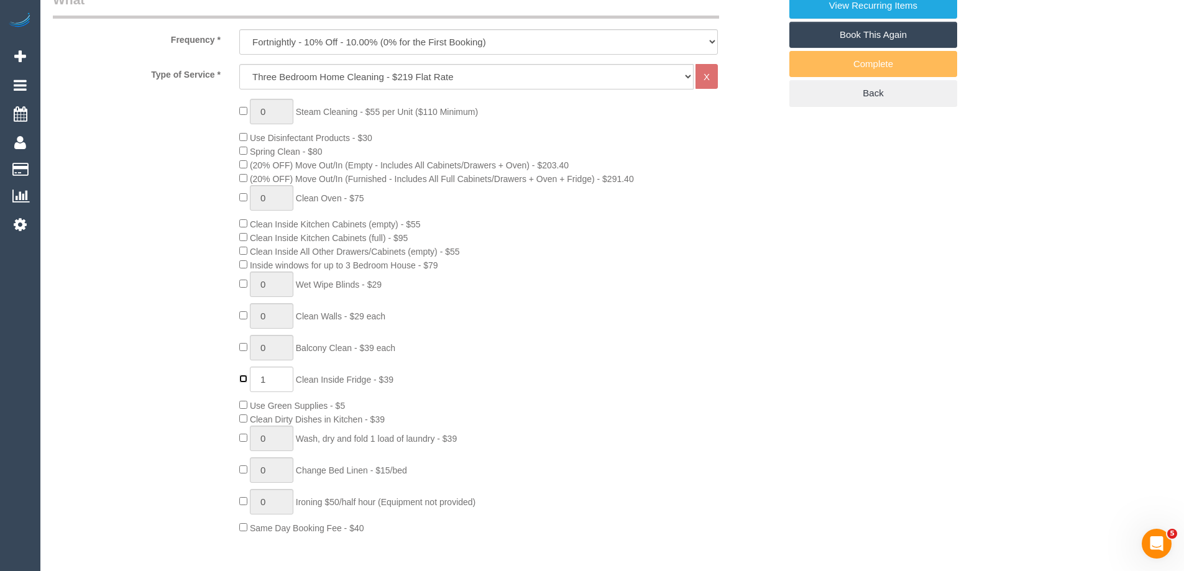
scroll to position [274, 0]
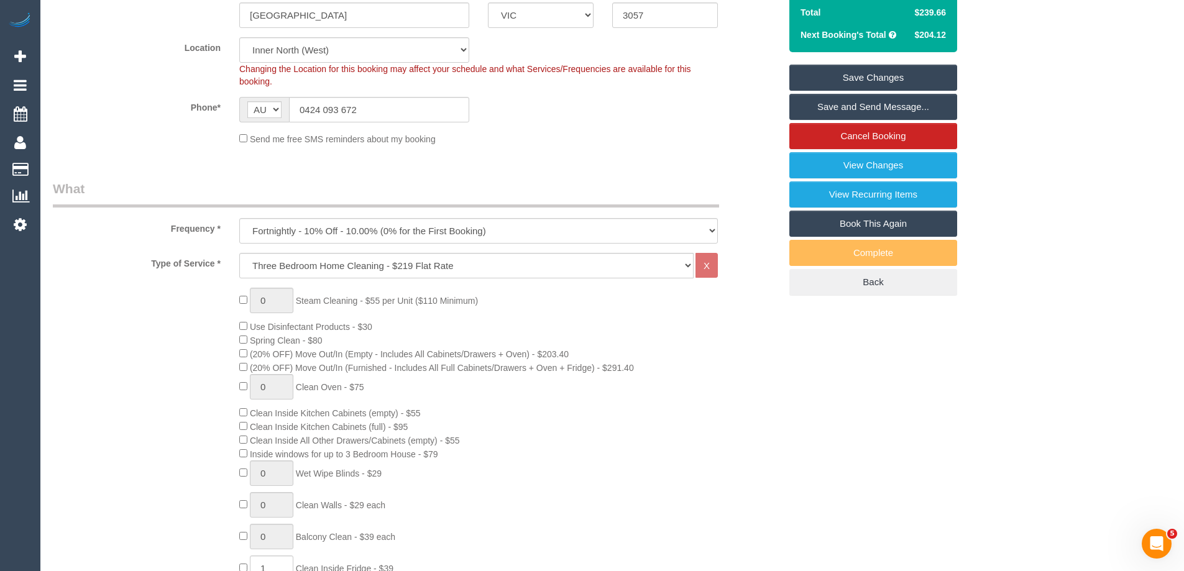
click at [861, 74] on link "Save Changes" at bounding box center [873, 78] width 168 height 26
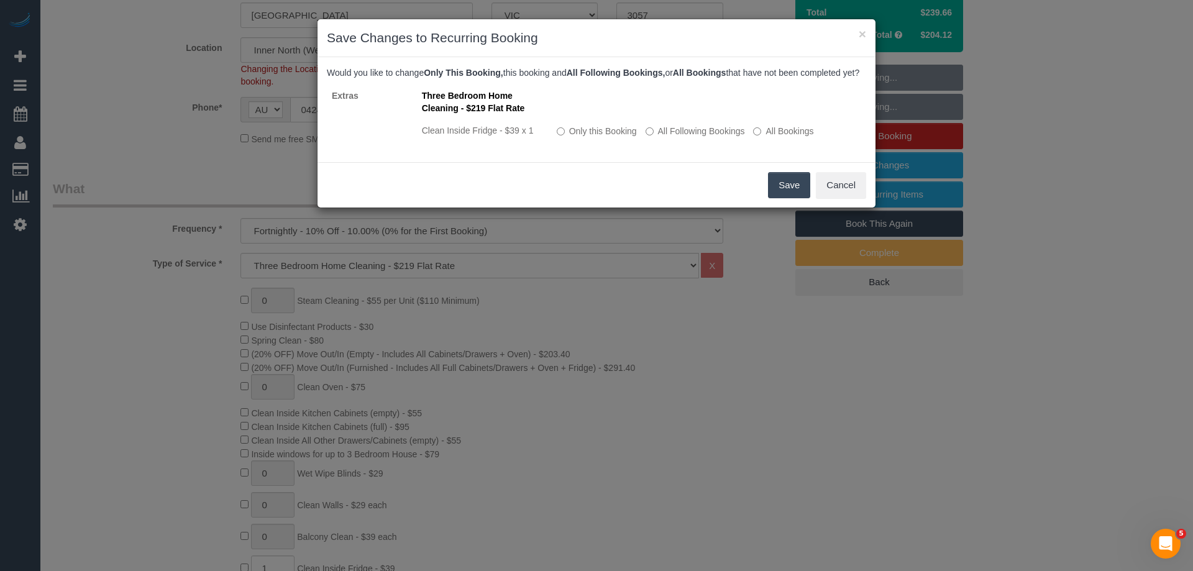
click at [790, 198] on button "Save" at bounding box center [789, 185] width 42 height 26
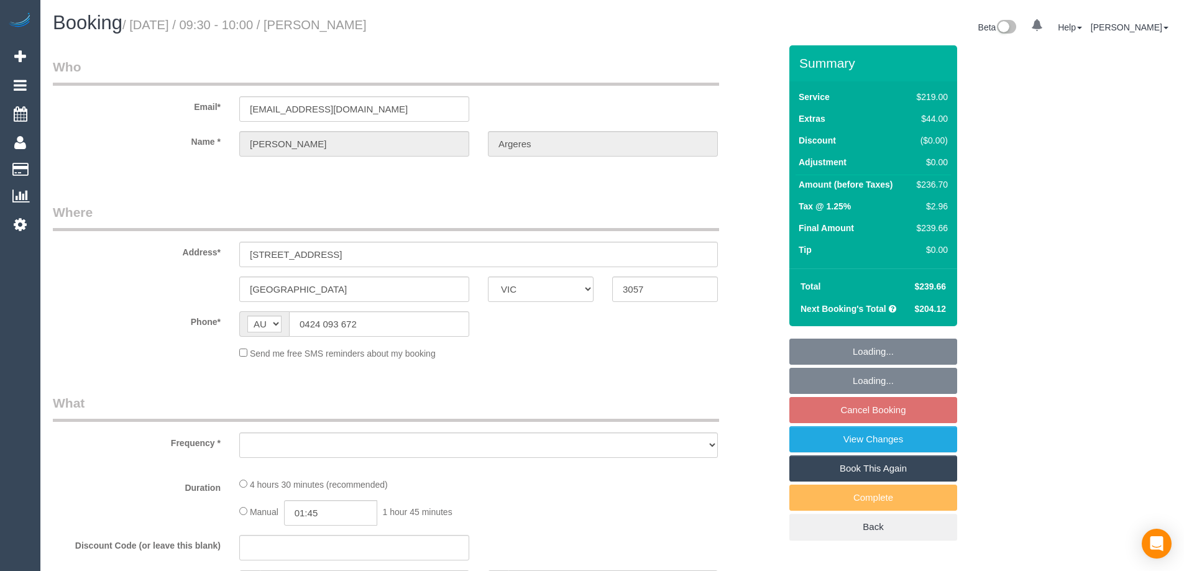
select select "VIC"
select select "object:637"
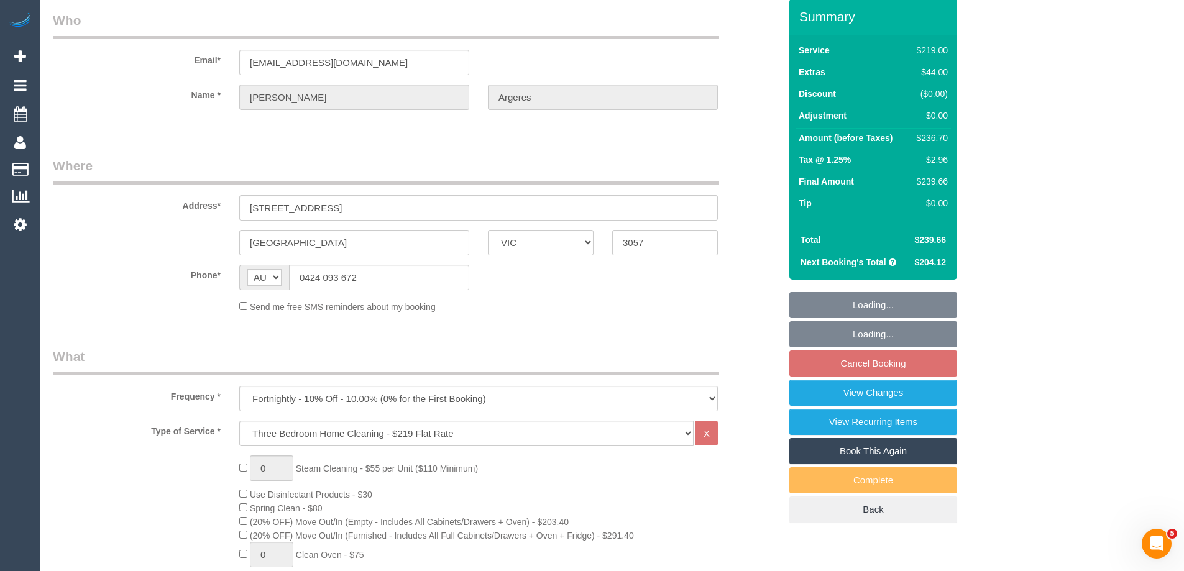
scroll to position [186, 0]
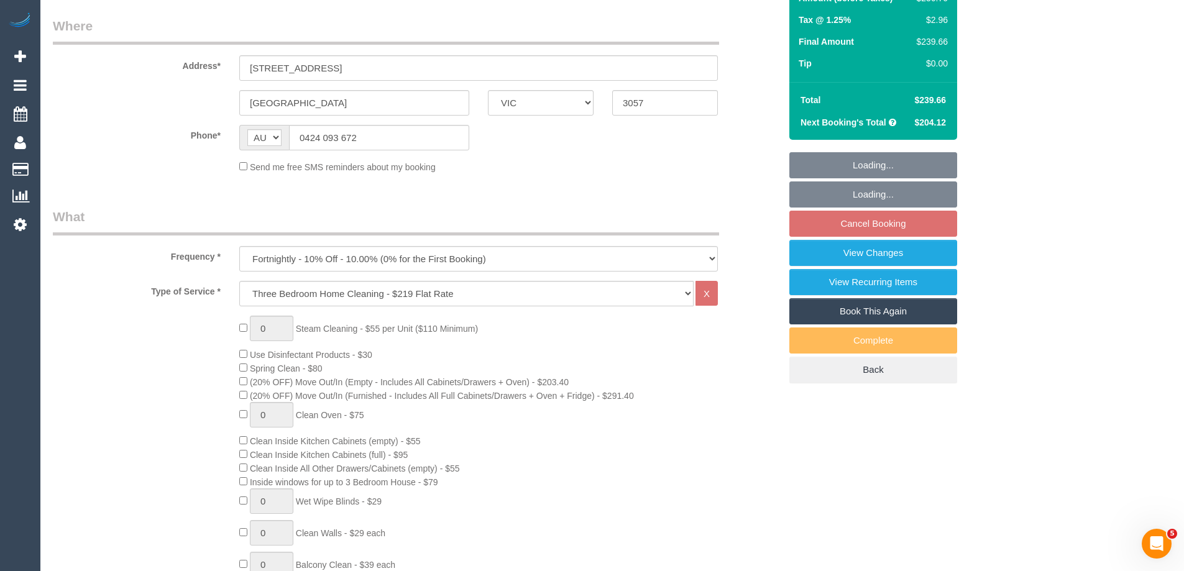
select select "string:stripe-pm_1N4iSq2GScqysDRVhLVQDao8"
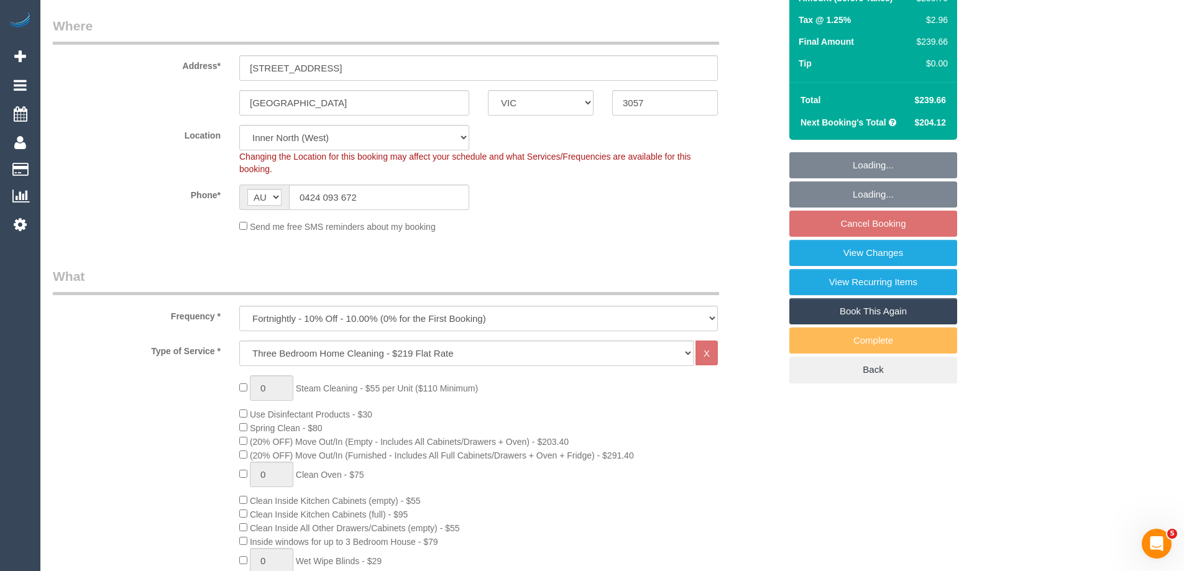
select select "object:803"
select select "number:32"
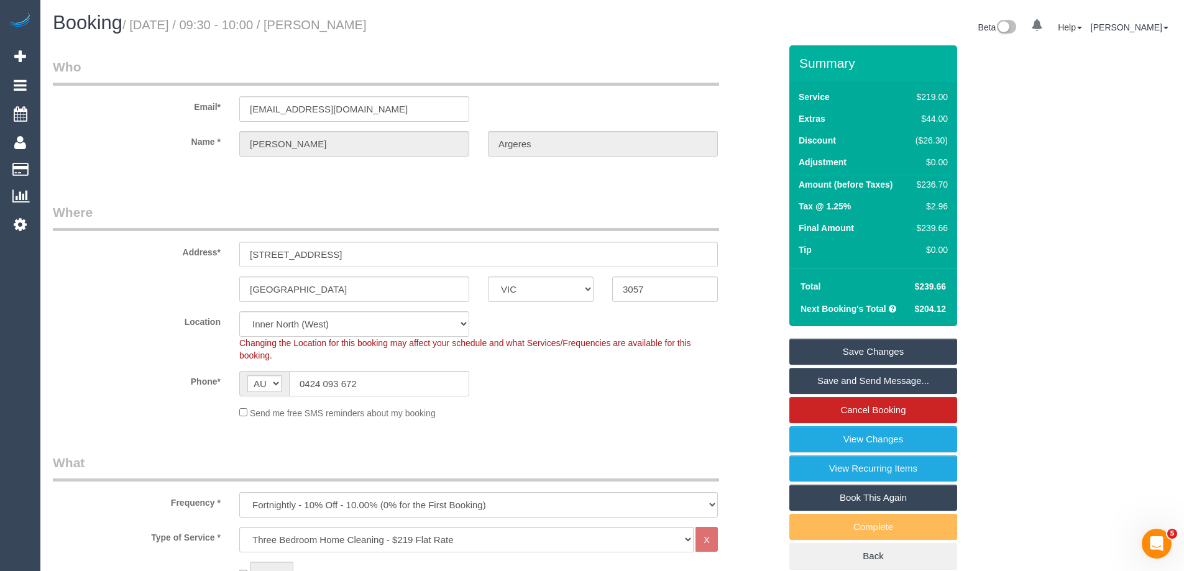
click at [928, 188] on div "$236.70" at bounding box center [928, 184] width 37 height 12
copy div "236.70"
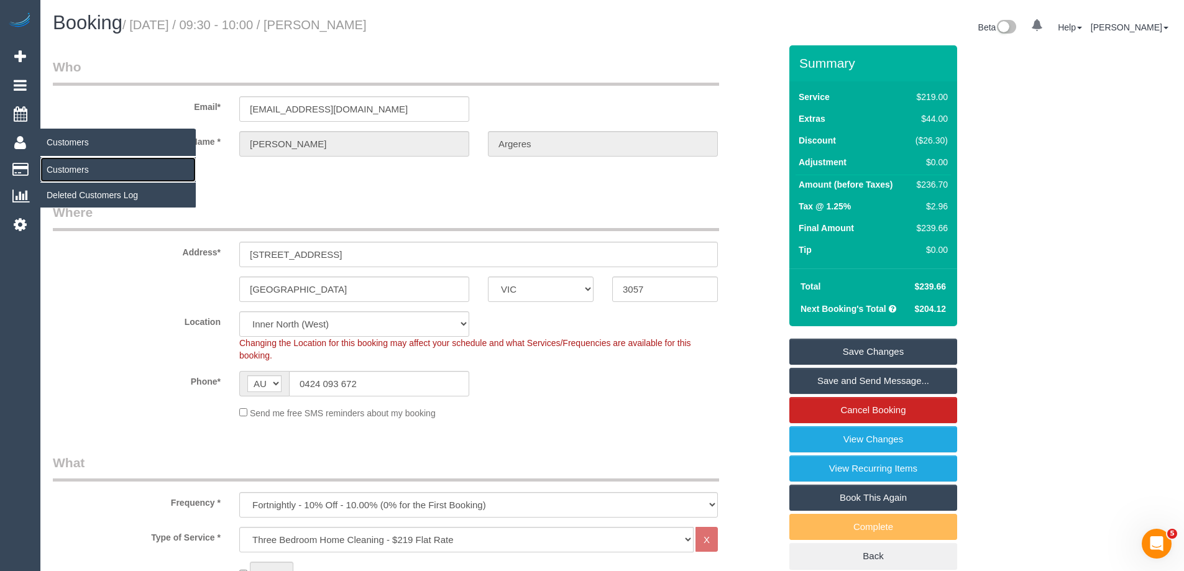
click at [96, 175] on link "Customers" at bounding box center [117, 169] width 155 height 25
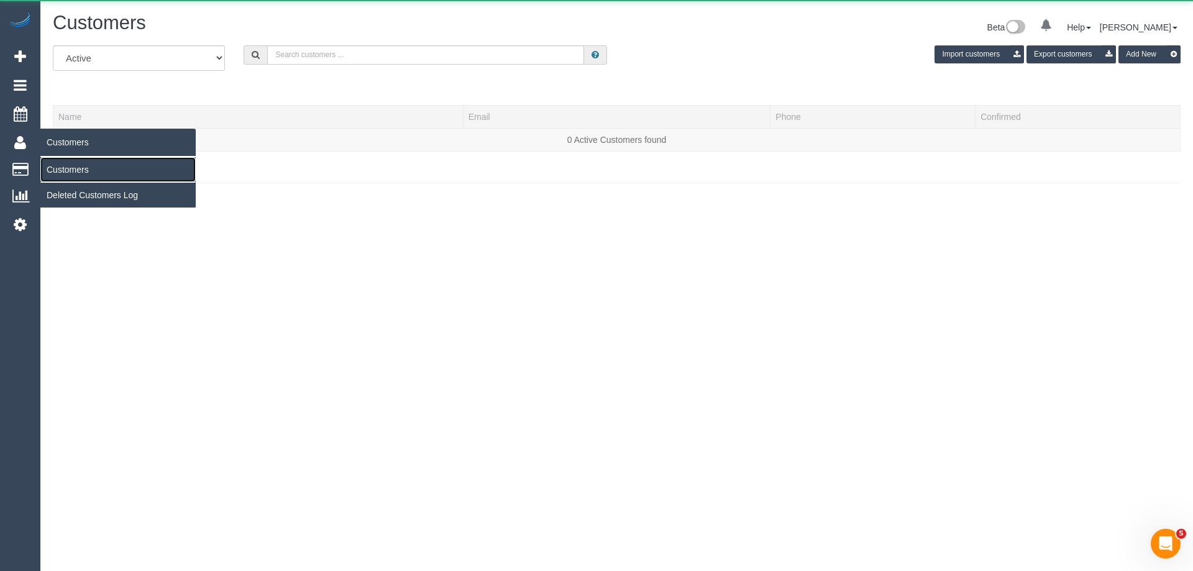
click at [63, 175] on link "Customers" at bounding box center [117, 169] width 155 height 25
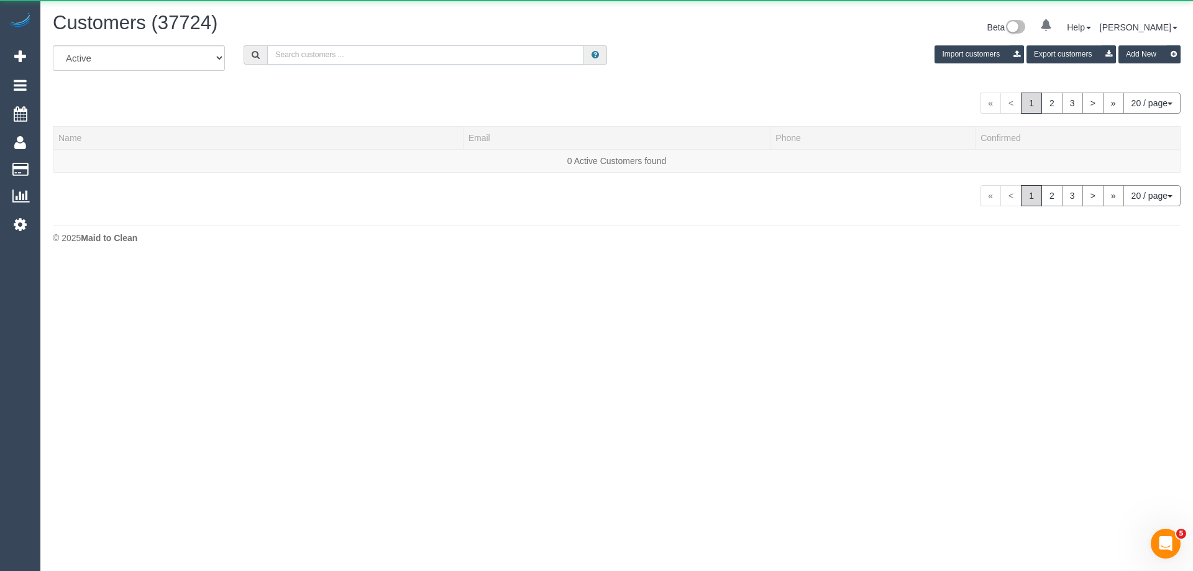
click at [385, 53] on input "text" at bounding box center [425, 54] width 317 height 19
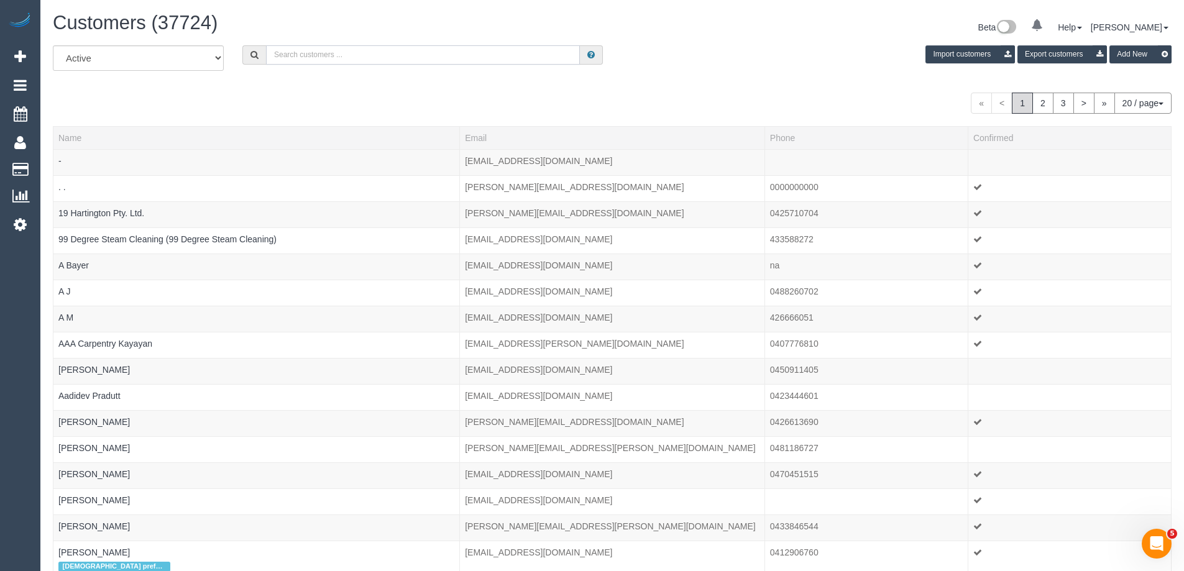
paste input "[EMAIL_ADDRESS][DOMAIN_NAME]"
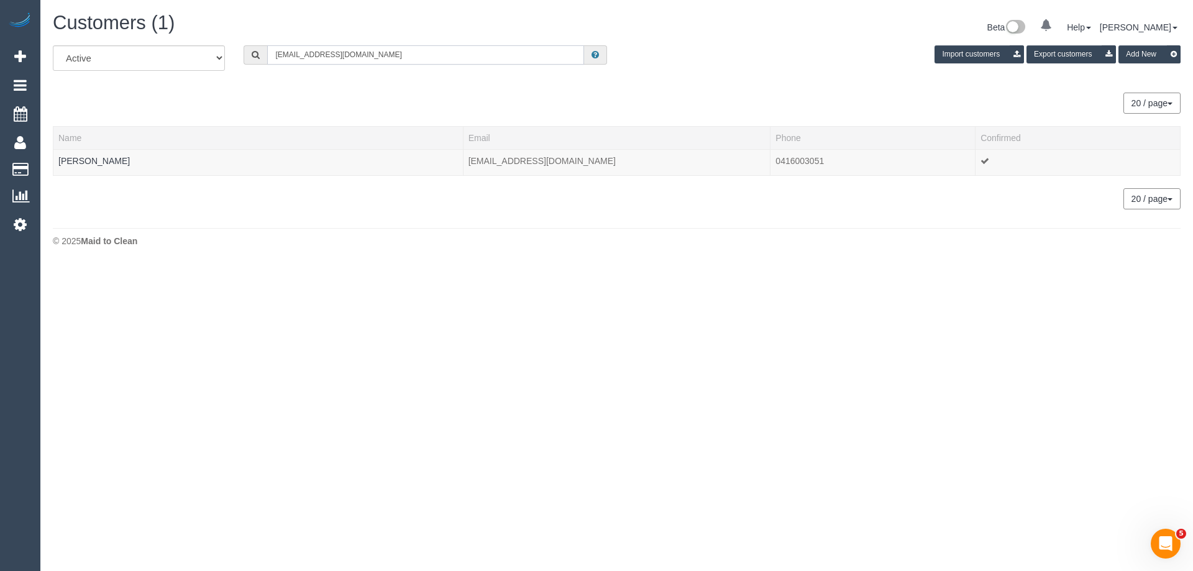
click at [454, 57] on input "[EMAIL_ADDRESS][DOMAIN_NAME]" at bounding box center [425, 54] width 317 height 19
paste input "61418571705"
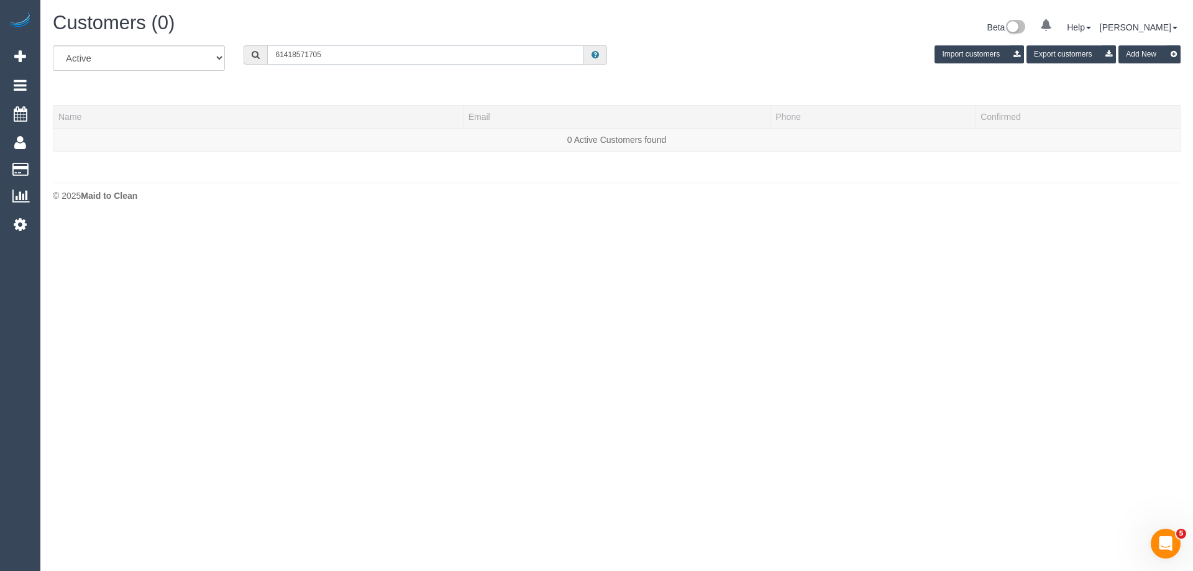
drag, startPoint x: 284, startPoint y: 53, endPoint x: 201, endPoint y: 53, distance: 82.6
click at [202, 53] on div "All Active Archived 61418571705 Import customers Export customers Add New" at bounding box center [616, 62] width 1146 height 35
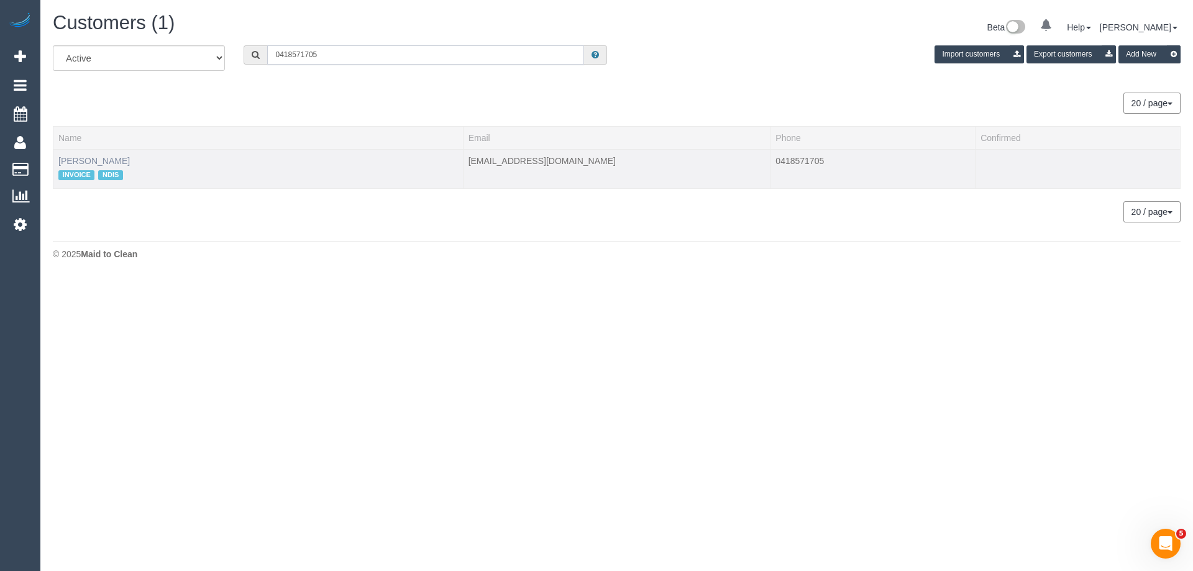
type input "0418571705"
click at [93, 162] on link "[PERSON_NAME]" at bounding box center [93, 161] width 71 height 10
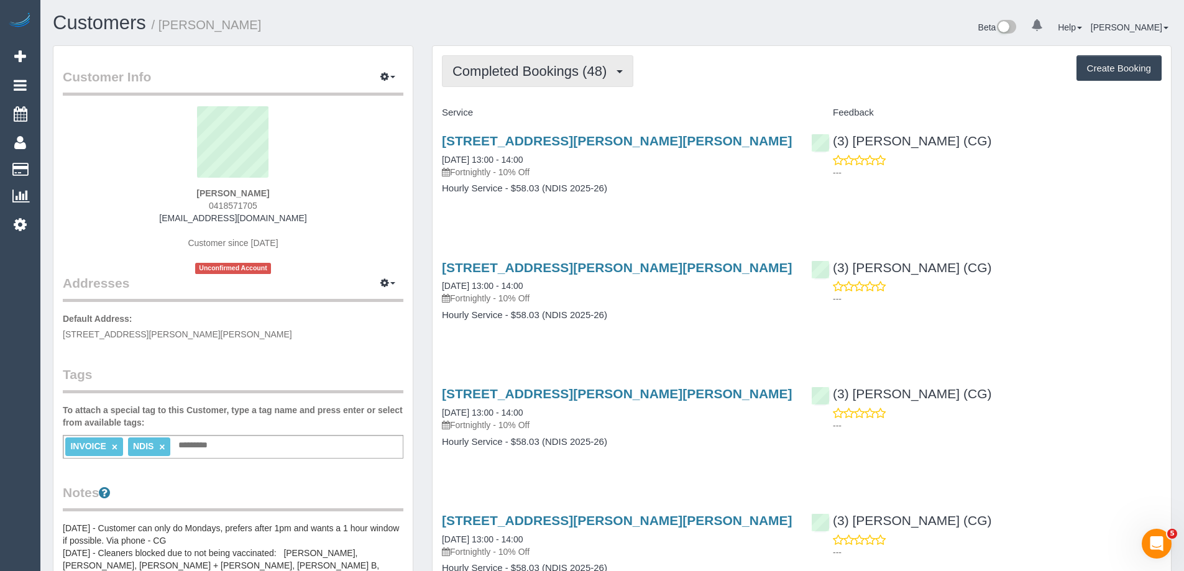
click at [513, 70] on span "Completed Bookings (48)" at bounding box center [532, 71] width 160 height 16
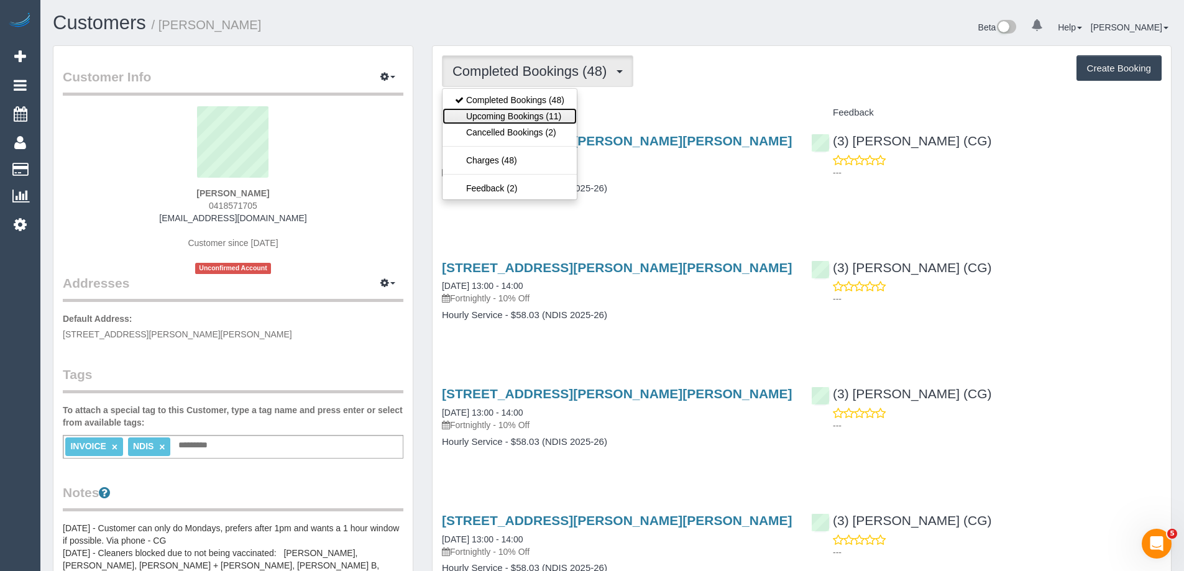
click at [513, 119] on link "Upcoming Bookings (11)" at bounding box center [509, 116] width 134 height 16
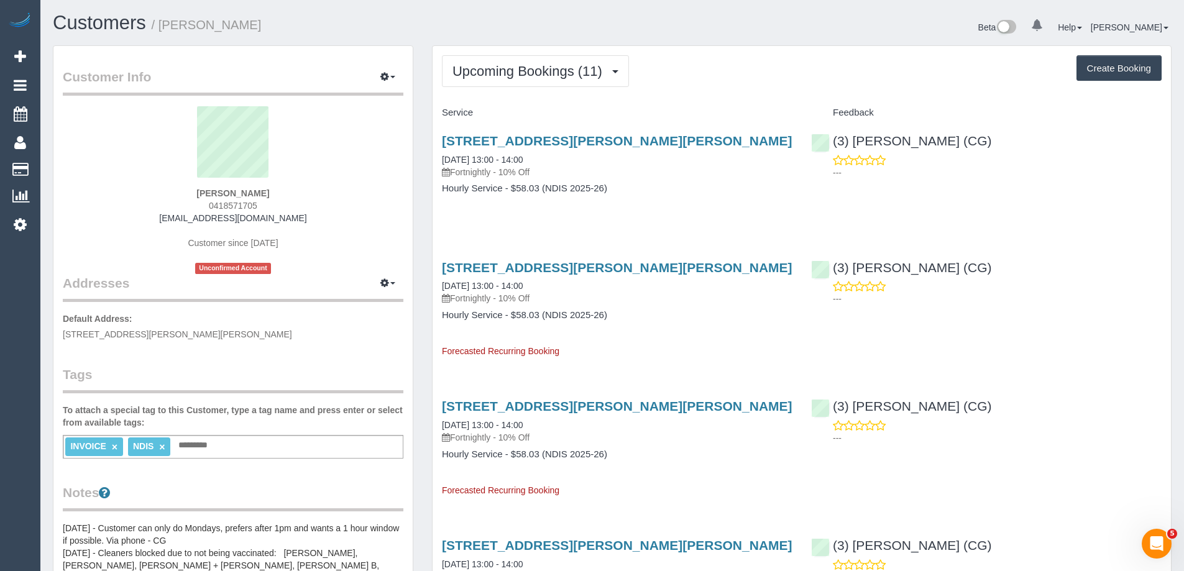
click at [517, 63] on span "Upcoming Bookings (11)" at bounding box center [530, 71] width 156 height 16
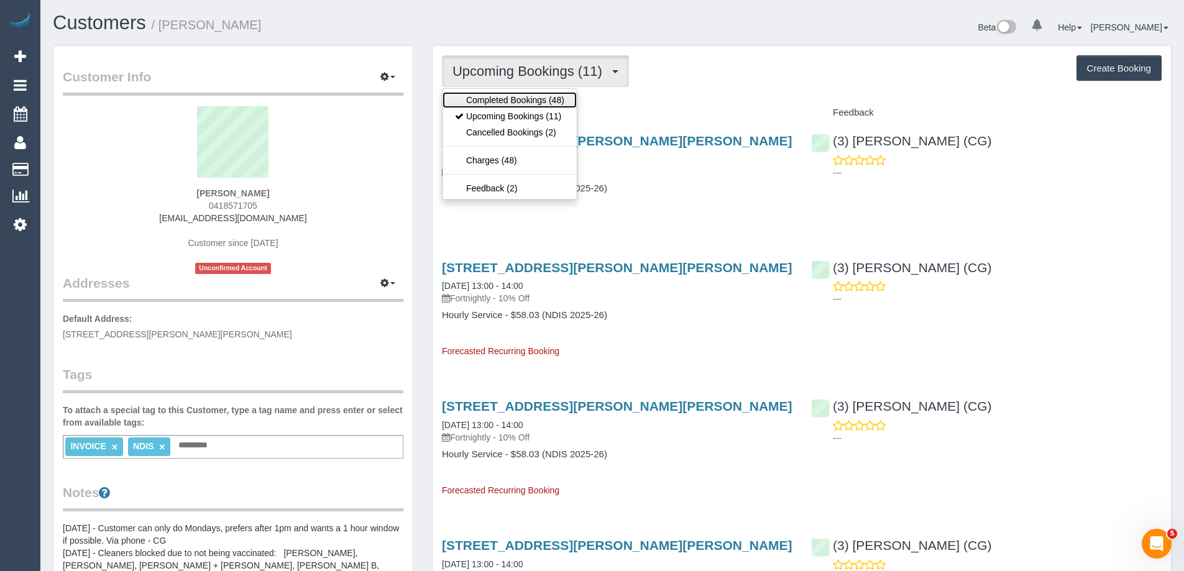
click at [510, 101] on link "Completed Bookings (48)" at bounding box center [509, 100] width 134 height 16
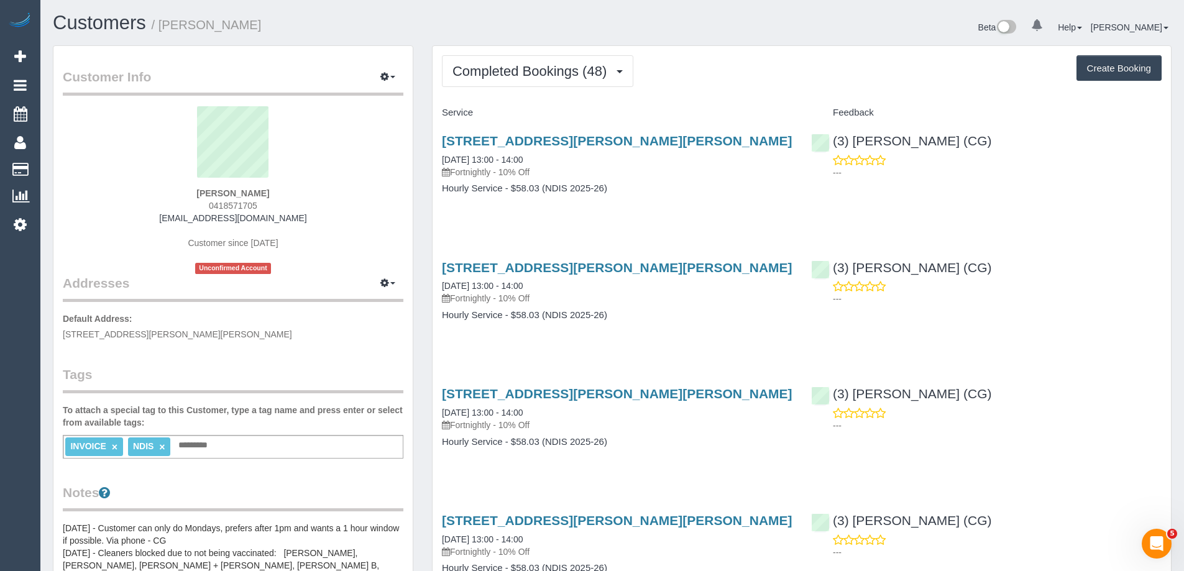
drag, startPoint x: 263, startPoint y: 204, endPoint x: 169, endPoint y: 203, distance: 94.5
click at [169, 203] on div "[PERSON_NAME] 0418571705 [EMAIL_ADDRESS][DOMAIN_NAME] Customer since [DATE] Unc…" at bounding box center [233, 190] width 340 height 168
click at [273, 192] on div "[PERSON_NAME] 0418571705 [EMAIL_ADDRESS][DOMAIN_NAME] Customer since [DATE] Unc…" at bounding box center [233, 190] width 340 height 168
drag, startPoint x: 273, startPoint y: 193, endPoint x: 198, endPoint y: 193, distance: 74.6
click at [198, 193] on div "[PERSON_NAME] 0418571705 [EMAIL_ADDRESS][DOMAIN_NAME] Customer since [DATE] Unc…" at bounding box center [233, 190] width 340 height 168
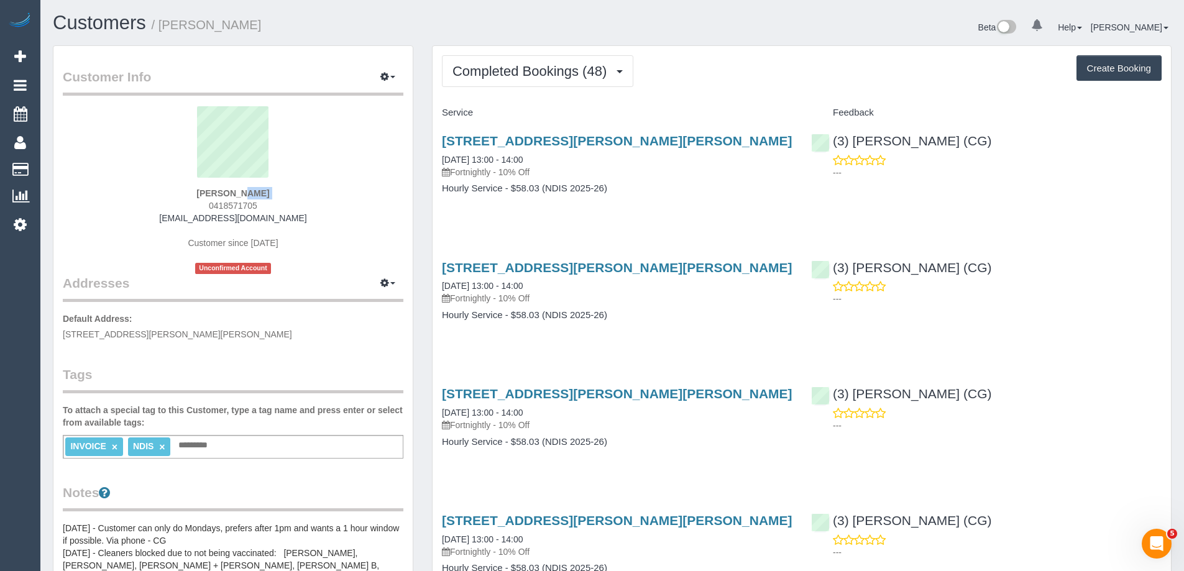
copy div "[PERSON_NAME]"
click at [552, 80] on button "Completed Bookings (48)" at bounding box center [537, 71] width 191 height 32
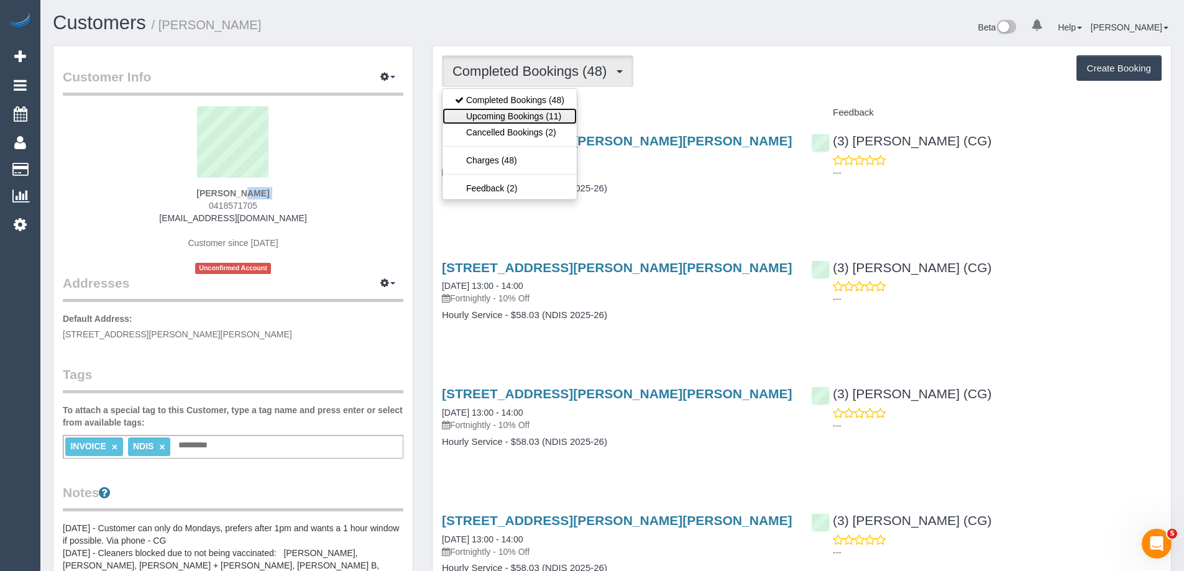
click at [516, 117] on link "Upcoming Bookings (11)" at bounding box center [509, 116] width 134 height 16
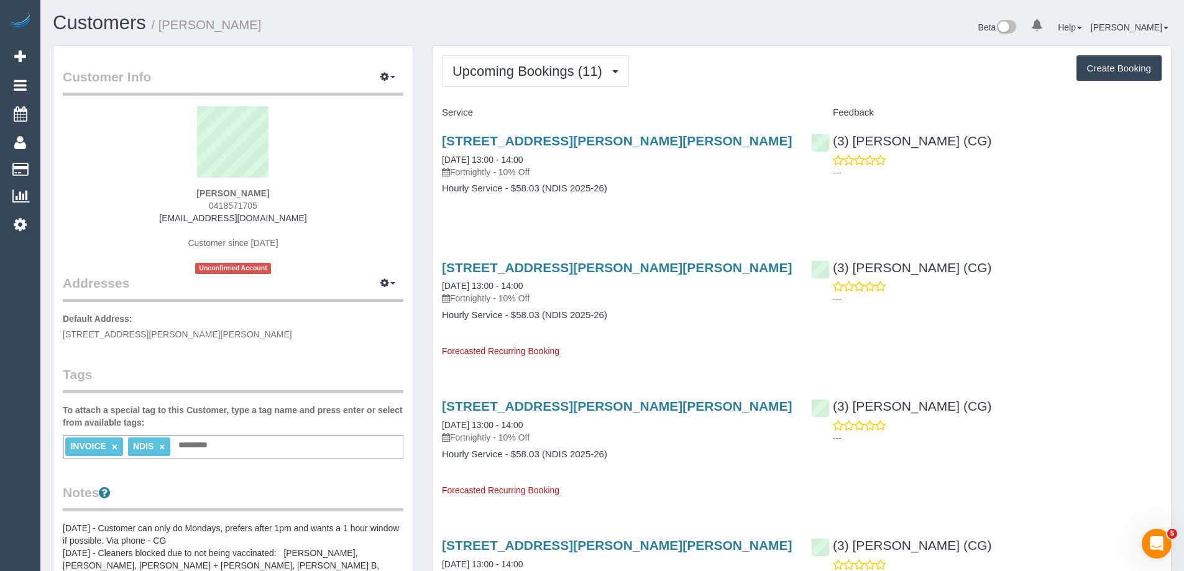
click at [142, 213] on div "[PERSON_NAME] 0418571705 [EMAIL_ADDRESS][DOMAIN_NAME] Customer since [DATE] Unc…" at bounding box center [233, 190] width 340 height 168
drag, startPoint x: 158, startPoint y: 220, endPoint x: 367, endPoint y: 225, distance: 208.2
click at [367, 225] on div "[PERSON_NAME] 0418571705 [EMAIL_ADDRESS][DOMAIN_NAME] Customer since [DATE] Unc…" at bounding box center [233, 190] width 340 height 168
copy div "[EMAIL_ADDRESS][DOMAIN_NAME]"
click at [500, 288] on link "06/10/2025 13:00 - 14:00" at bounding box center [482, 286] width 81 height 10
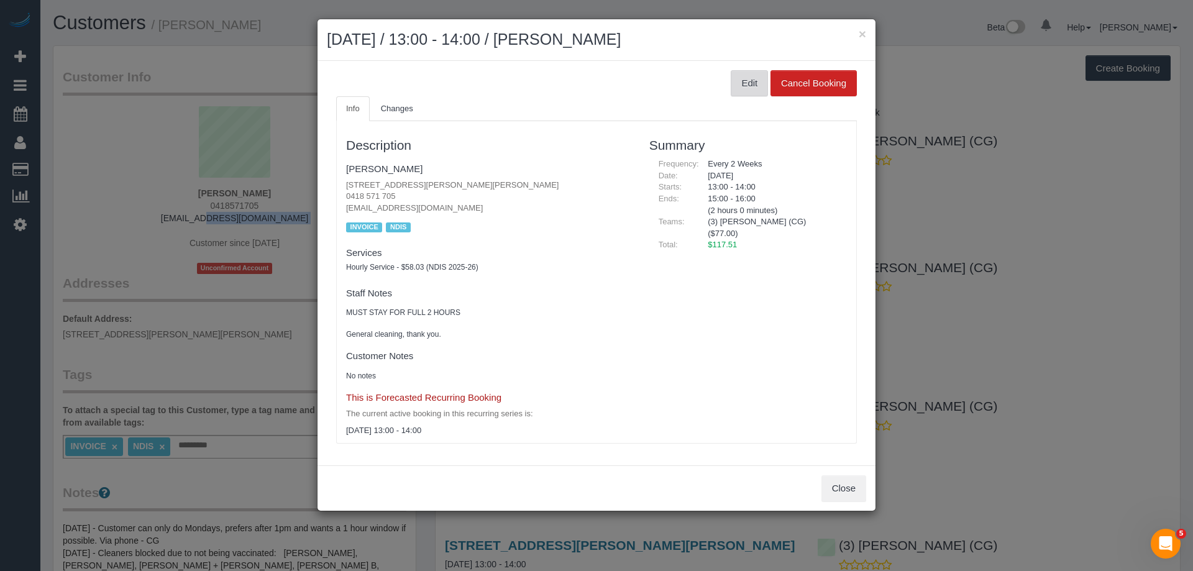
click at [738, 88] on button "Edit" at bounding box center [749, 83] width 37 height 26
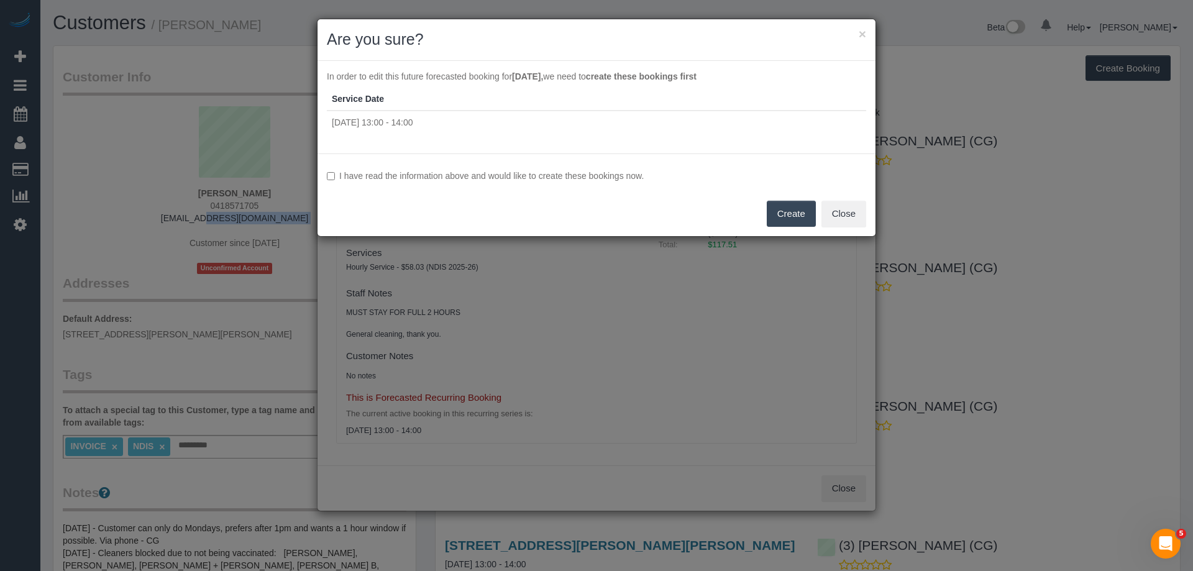
click at [783, 213] on button "Create" at bounding box center [791, 214] width 49 height 26
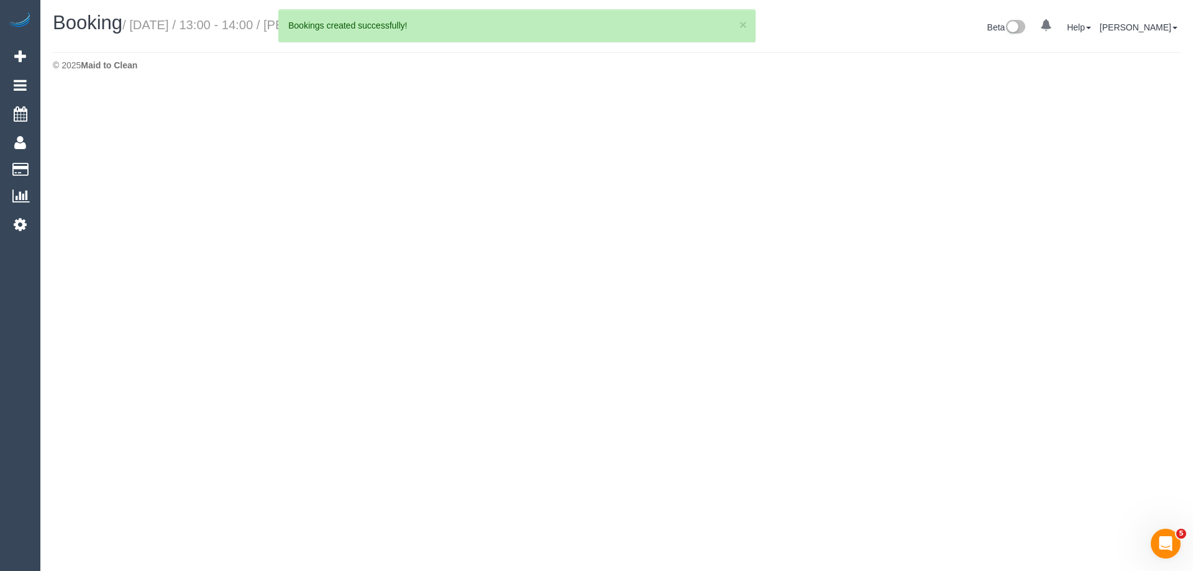
select select "VIC"
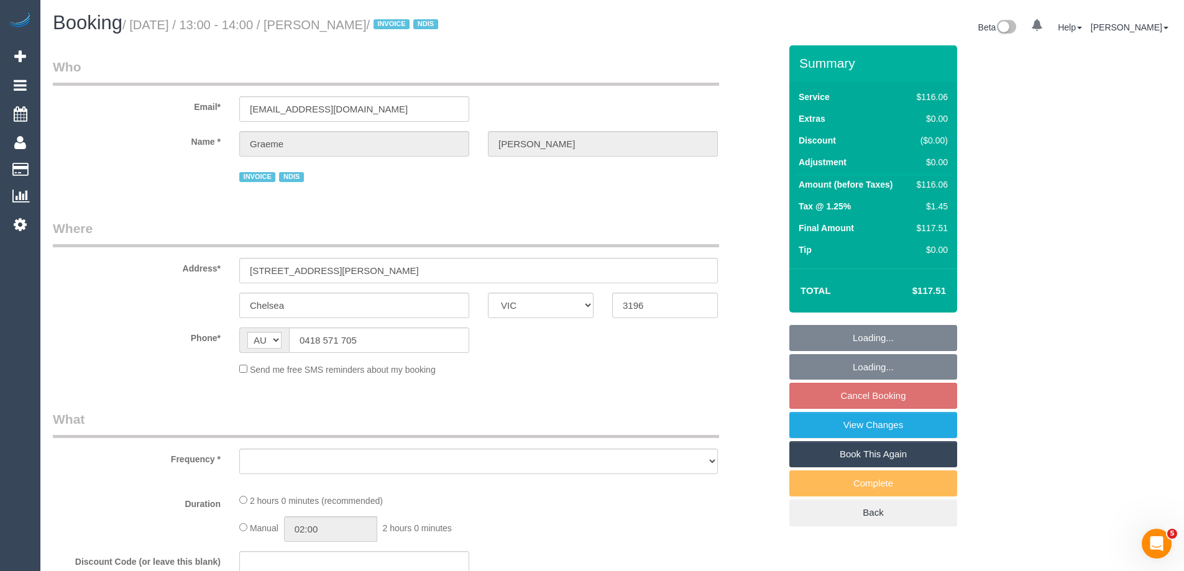
select select "object:5931"
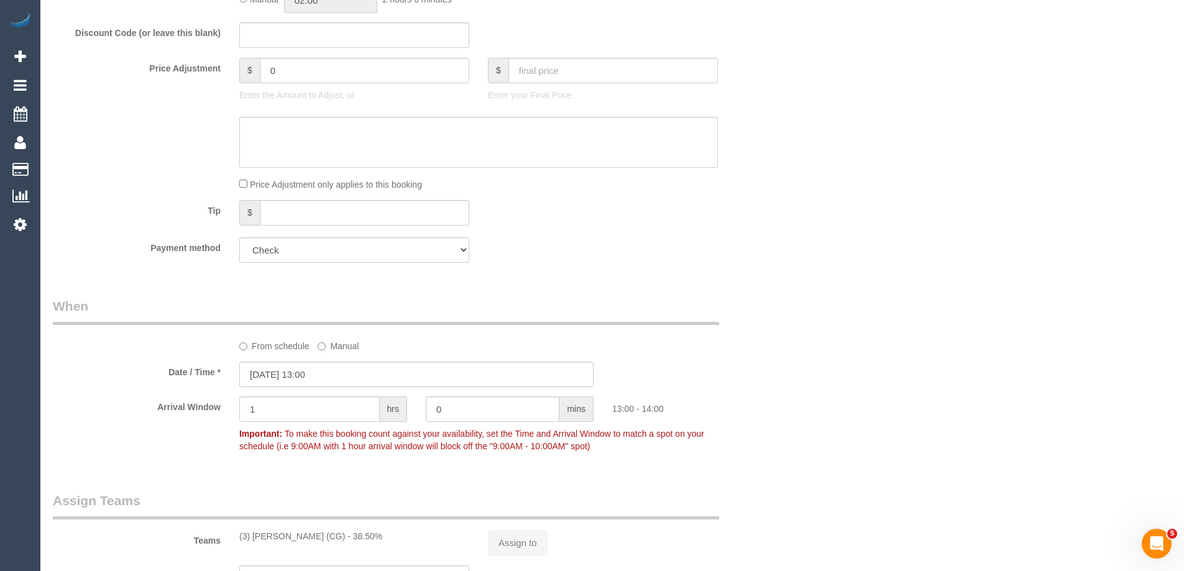
select select "number:29"
select select "number:14"
select select "number:19"
select select "number:25"
select select "number:35"
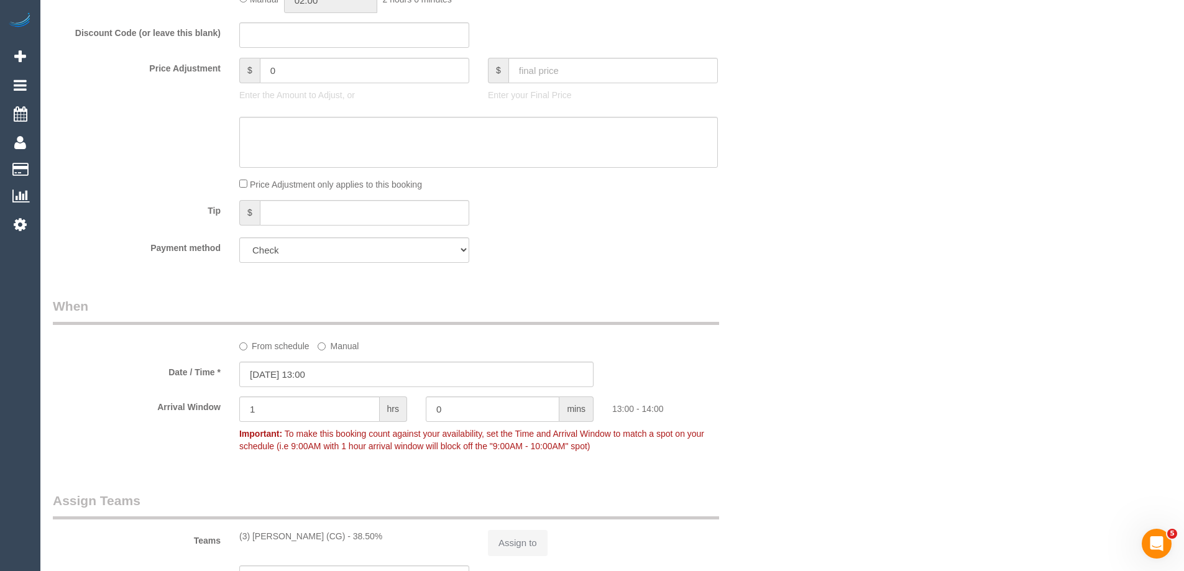
select select "number:12"
select select "object:6680"
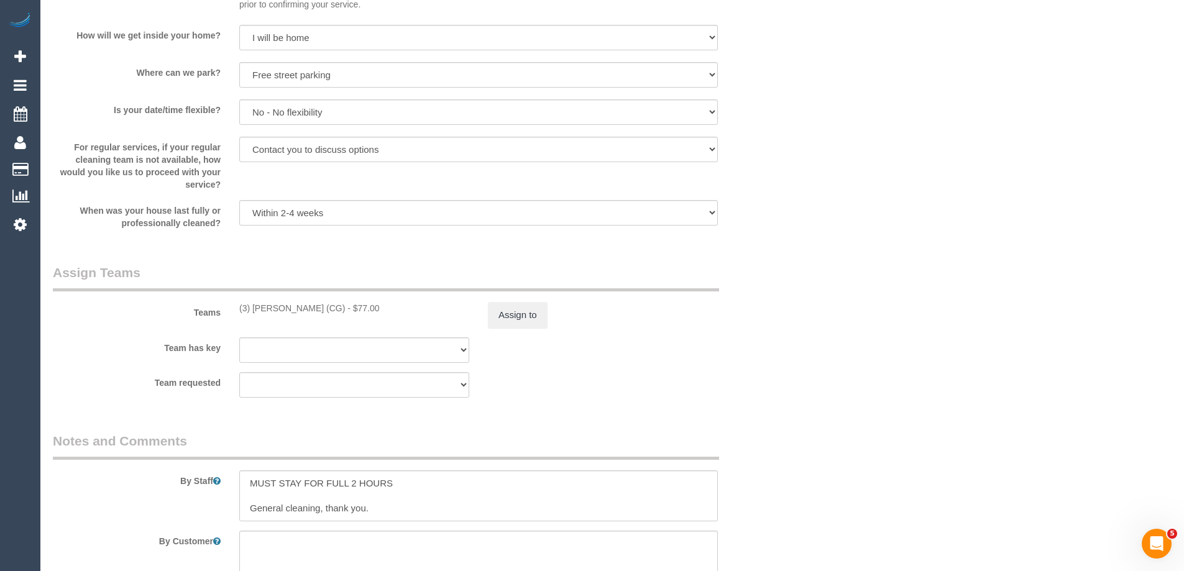
scroll to position [1367, 0]
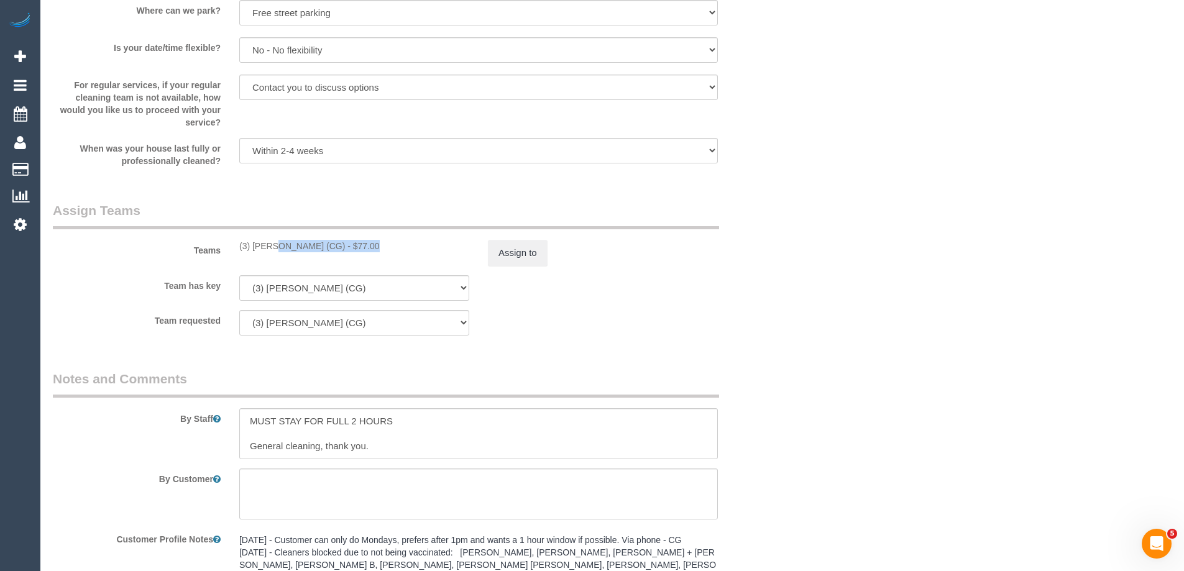
drag, startPoint x: 324, startPoint y: 243, endPoint x: 234, endPoint y: 237, distance: 90.3
click at [234, 237] on div "Teams (3) Ashish Patel (CG) - $77.00 Assign to" at bounding box center [416, 233] width 746 height 65
copy div "(3) [PERSON_NAME] (CG)"
click at [537, 246] on button "Assign to" at bounding box center [518, 253] width 60 height 26
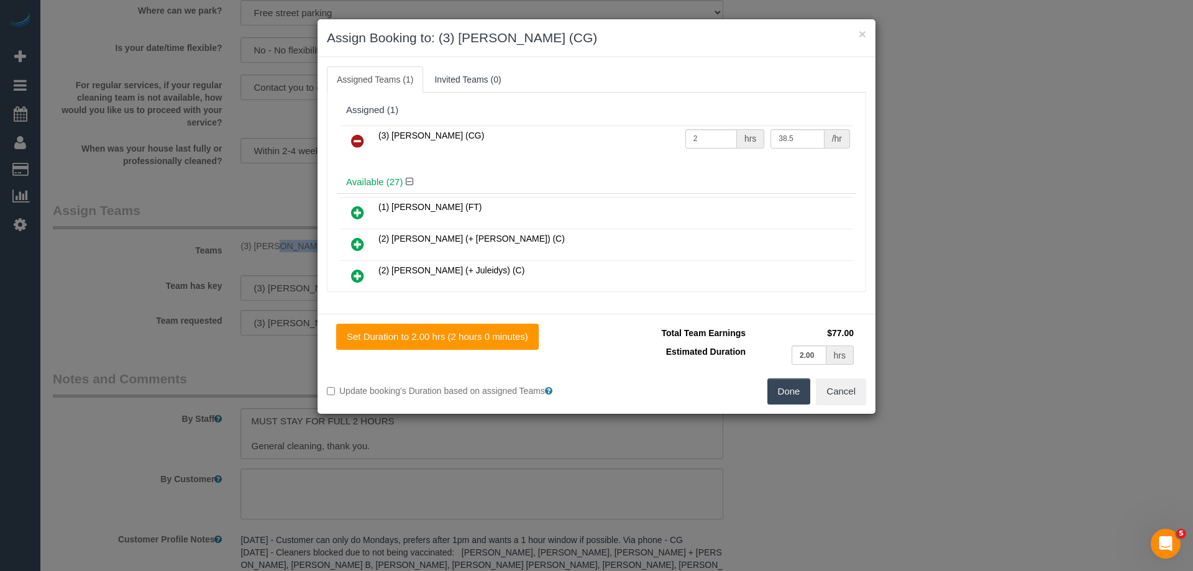
click at [354, 138] on icon at bounding box center [357, 141] width 13 height 15
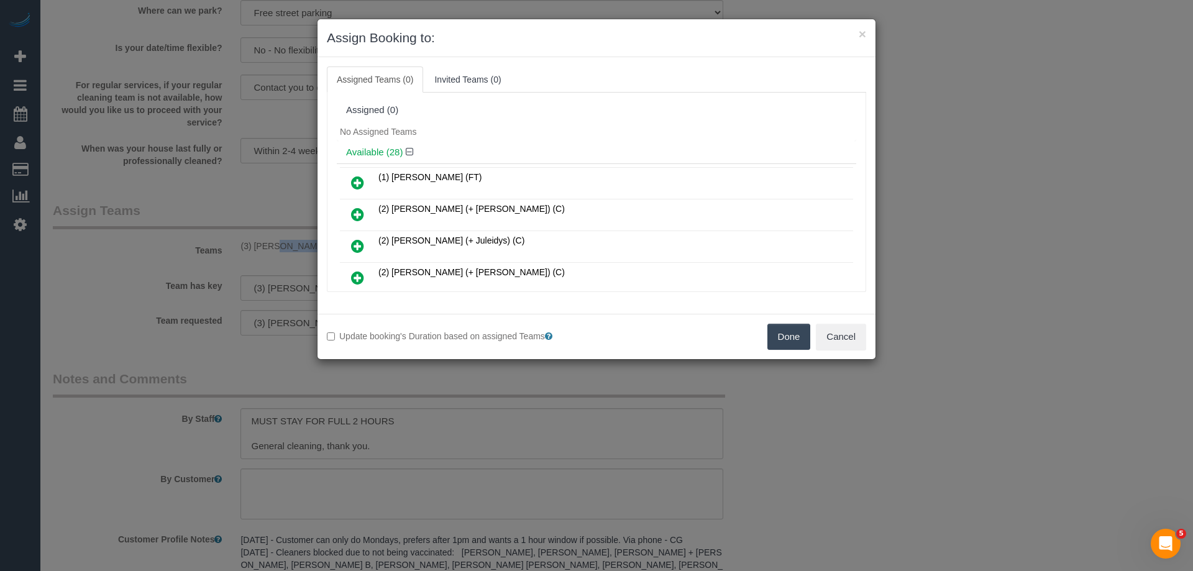
click at [793, 340] on button "Done" at bounding box center [788, 337] width 43 height 26
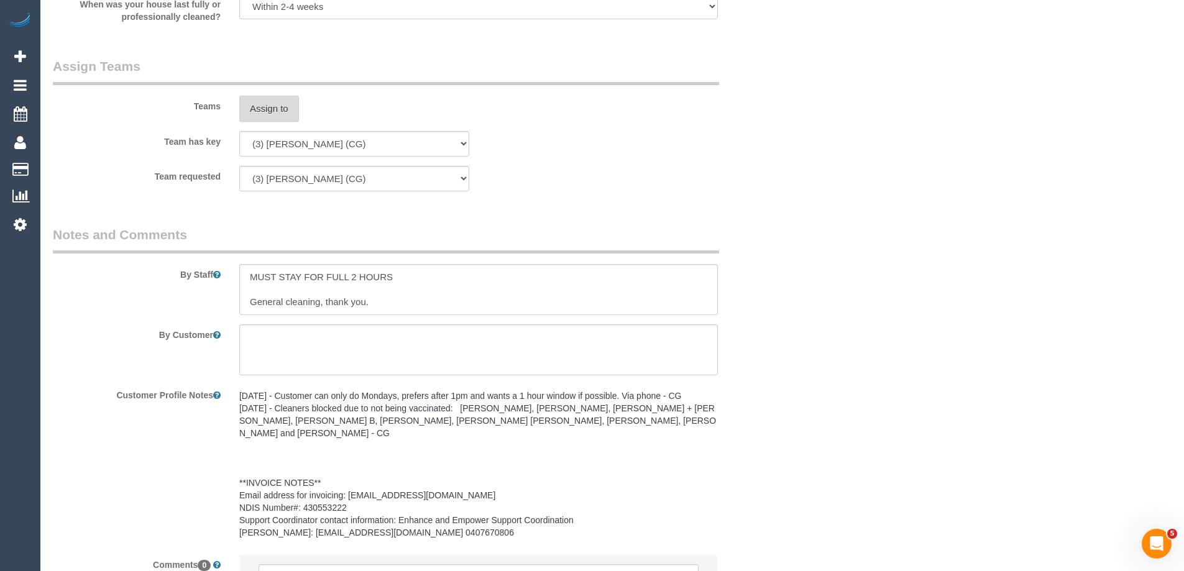
scroll to position [1630, 0]
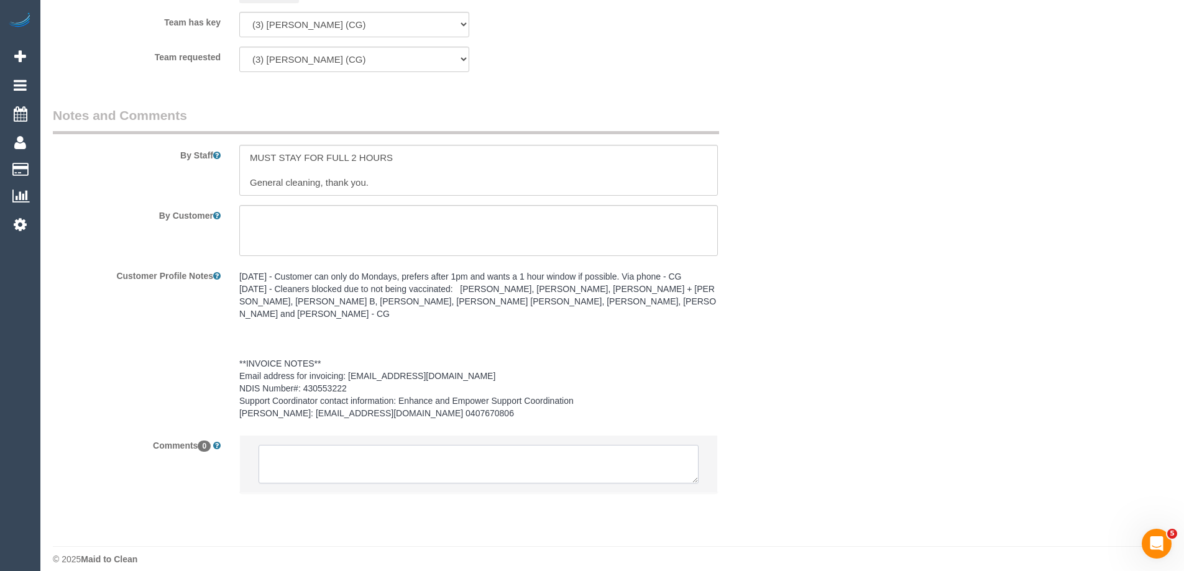
click at [408, 446] on textarea at bounding box center [478, 464] width 440 height 39
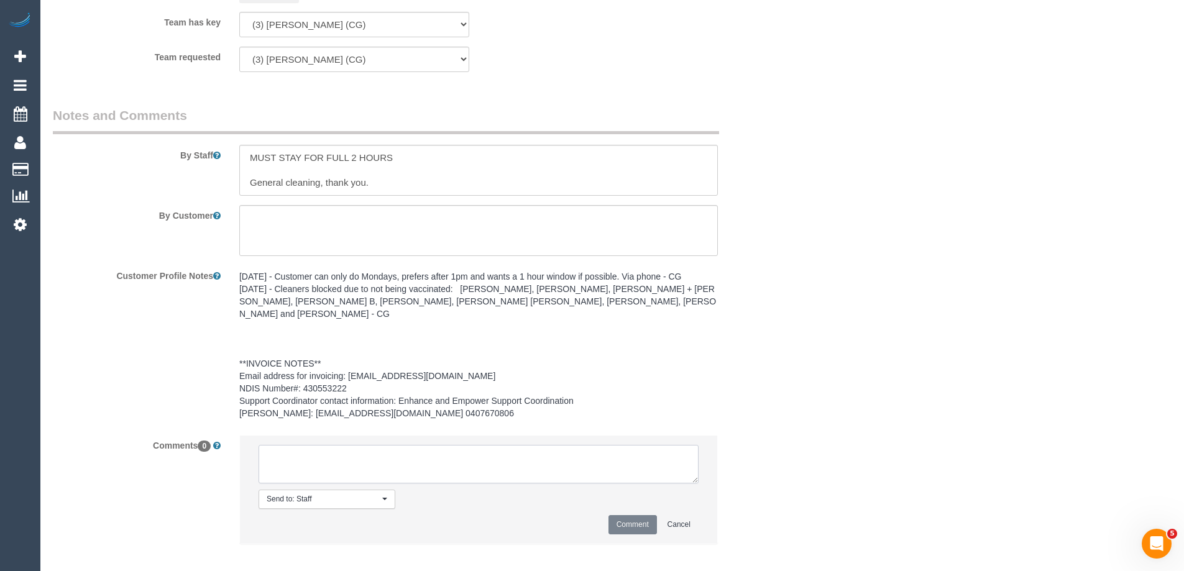
paste textarea "(3) Ashish Patel (CG)"
type textarea "("
drag, startPoint x: 690, startPoint y: 468, endPoint x: 813, endPoint y: 595, distance: 177.1
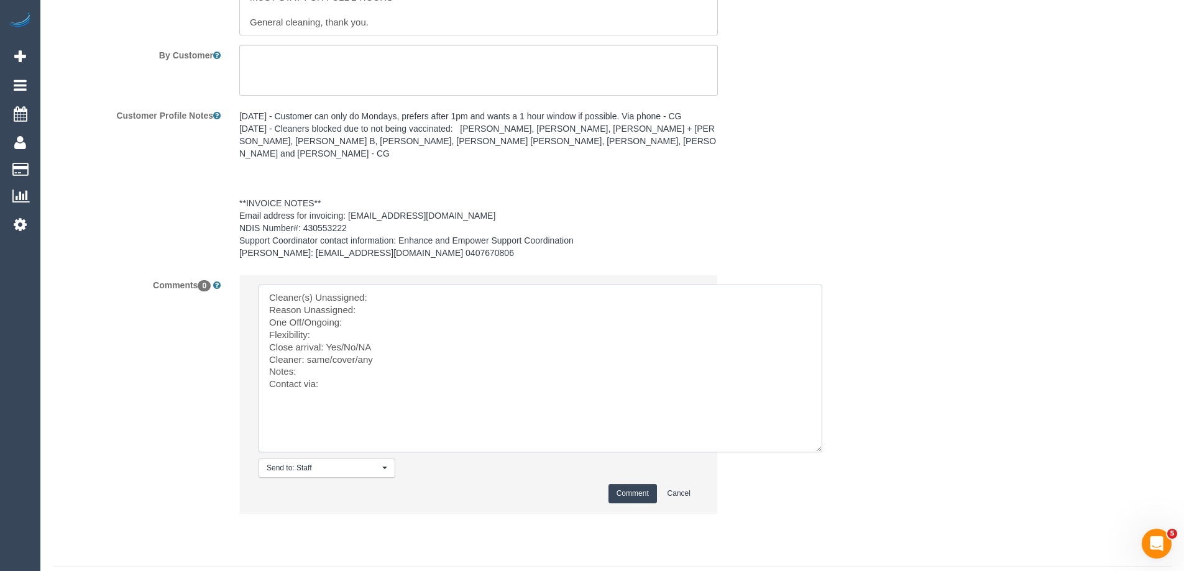
scroll to position [1811, 0]
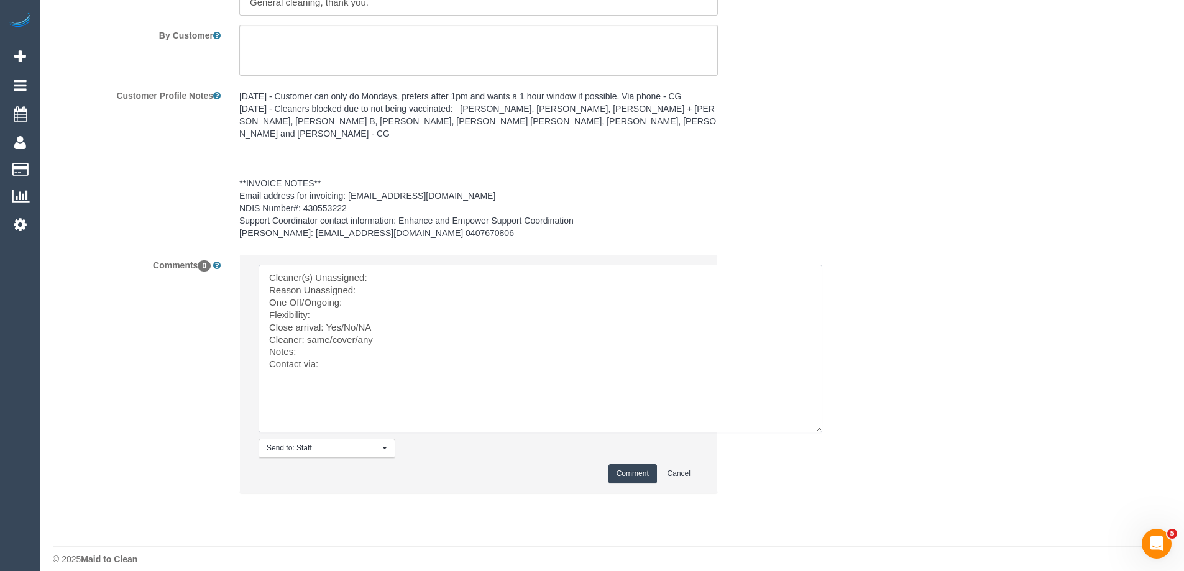
click at [395, 265] on textarea at bounding box center [540, 349] width 564 height 168
paste textarea "(3) Ashish Patel (CG)"
click at [404, 315] on textarea at bounding box center [540, 349] width 564 height 168
click at [468, 281] on textarea at bounding box center [540, 349] width 564 height 168
type textarea "Cleaner(s) Unassigned: (3) Ashish Patel (CG) Reason Unassigned: Support worker …"
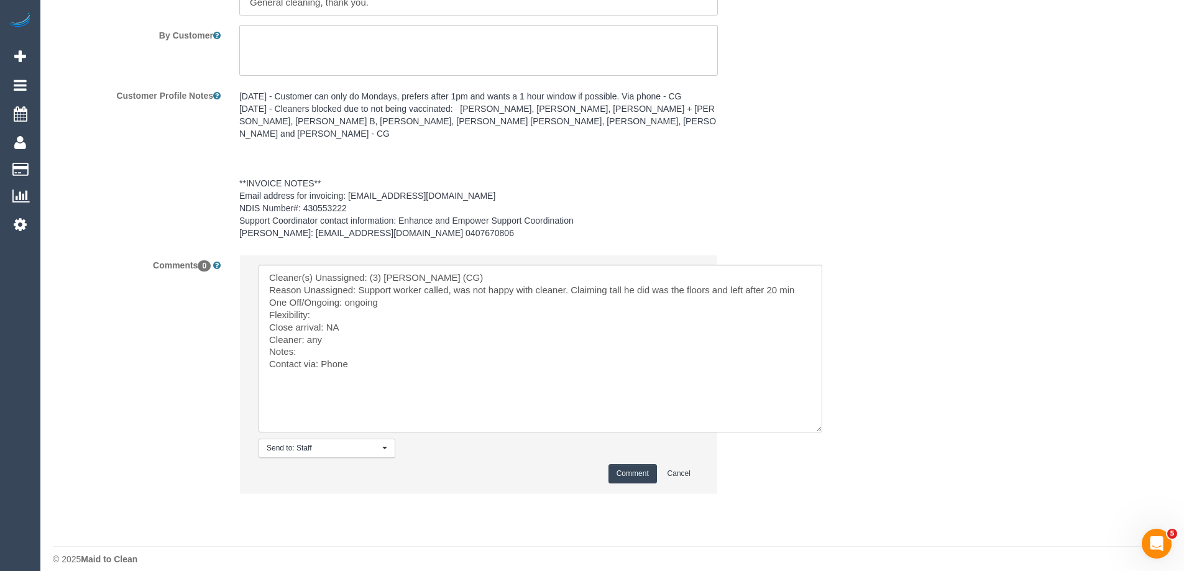
click at [623, 466] on button "Comment" at bounding box center [632, 473] width 48 height 19
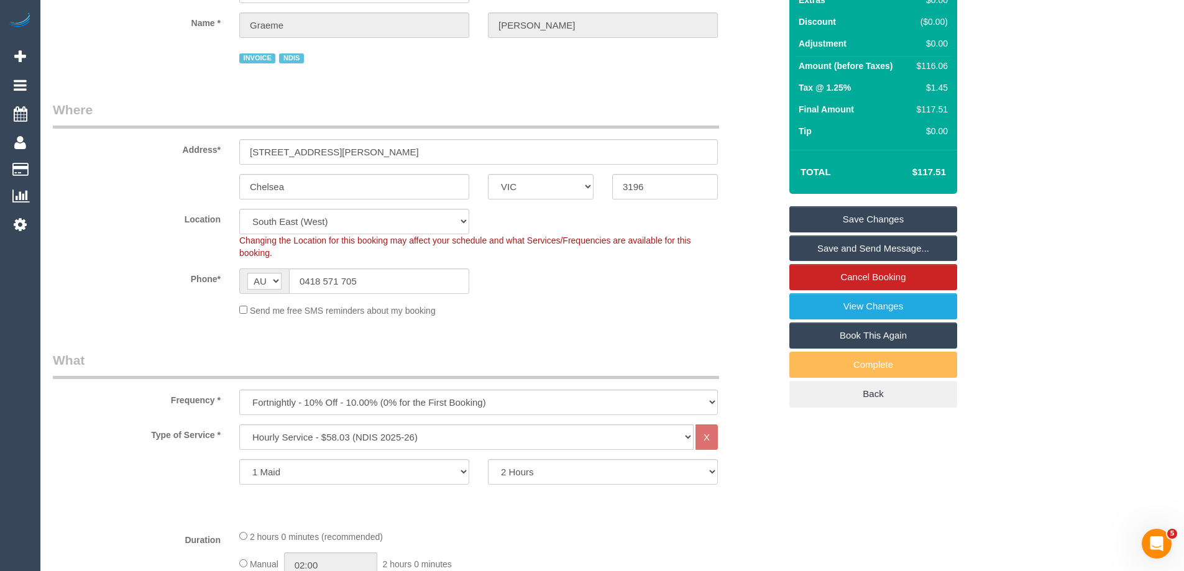
scroll to position [0, 0]
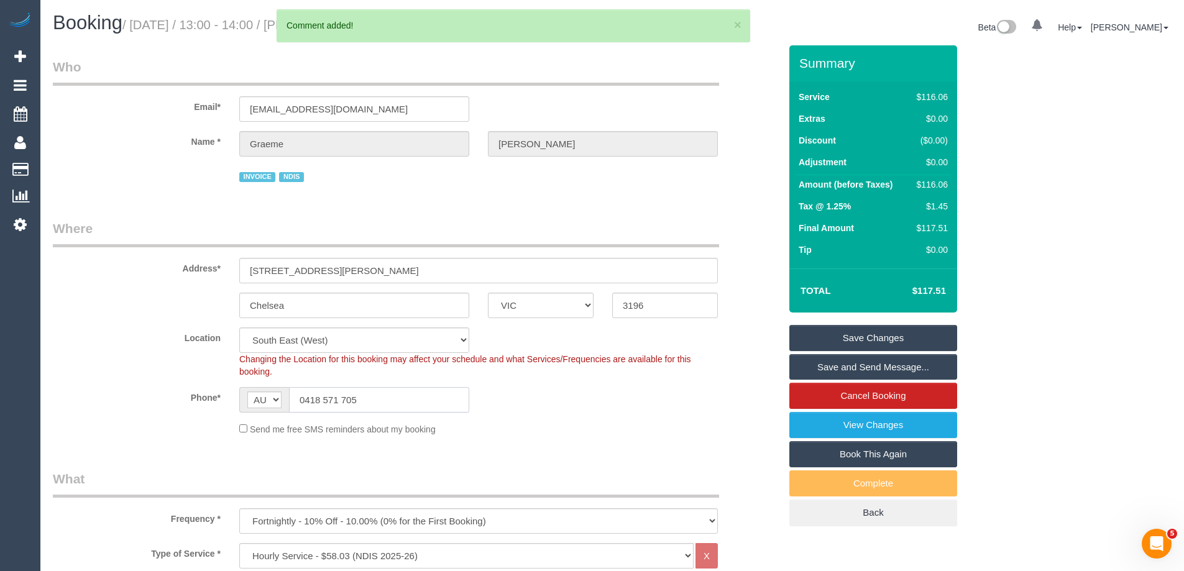
drag, startPoint x: 409, startPoint y: 399, endPoint x: 71, endPoint y: 398, distance: 337.4
click at [88, 397] on div "Phone* AF AL DZ AD AO AI AQ AG AR AM AW AU AT AZ BS BH BD BB BY BE BZ BJ BM BT …" at bounding box center [416, 399] width 746 height 25
click at [900, 340] on link "Save Changes" at bounding box center [873, 338] width 168 height 26
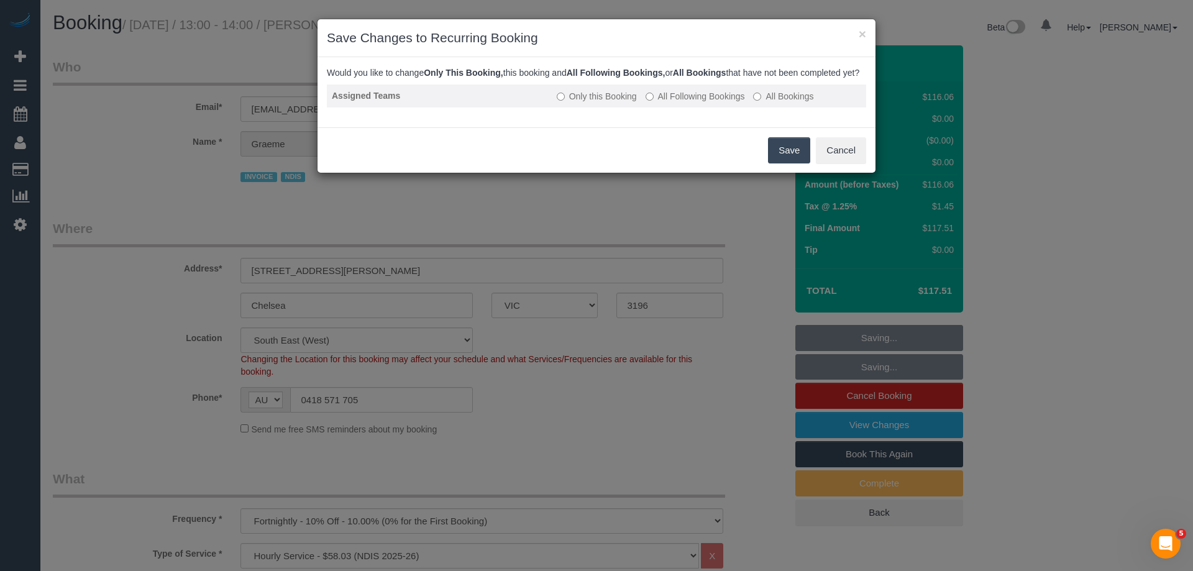
click at [702, 103] on label "All Following Bookings" at bounding box center [695, 96] width 99 height 12
click at [787, 162] on button "Save" at bounding box center [789, 150] width 42 height 26
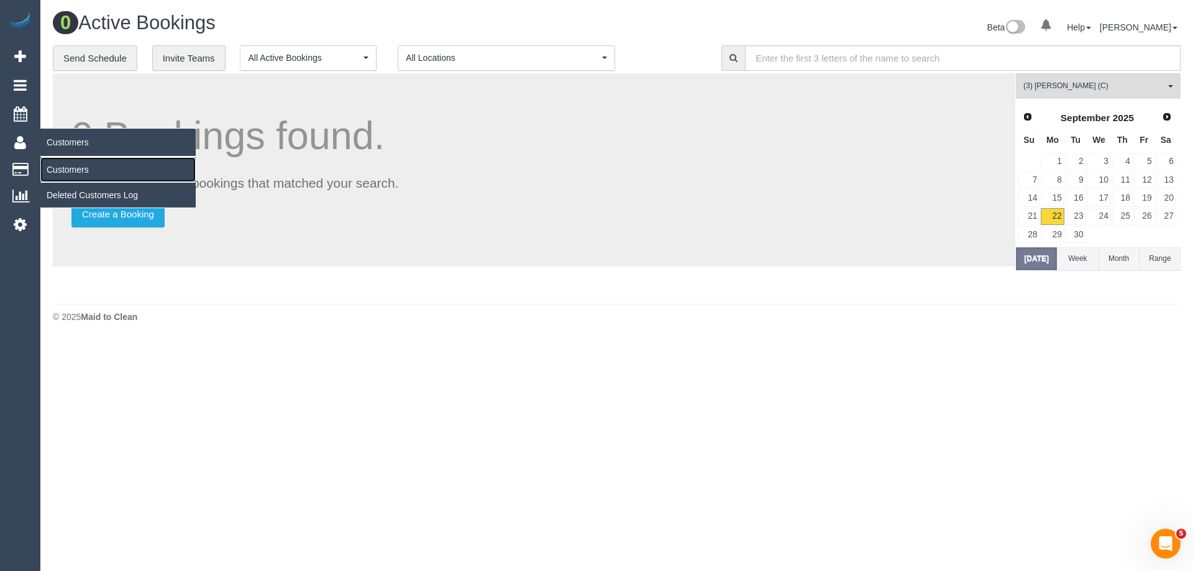
click at [62, 163] on link "Customers" at bounding box center [117, 169] width 155 height 25
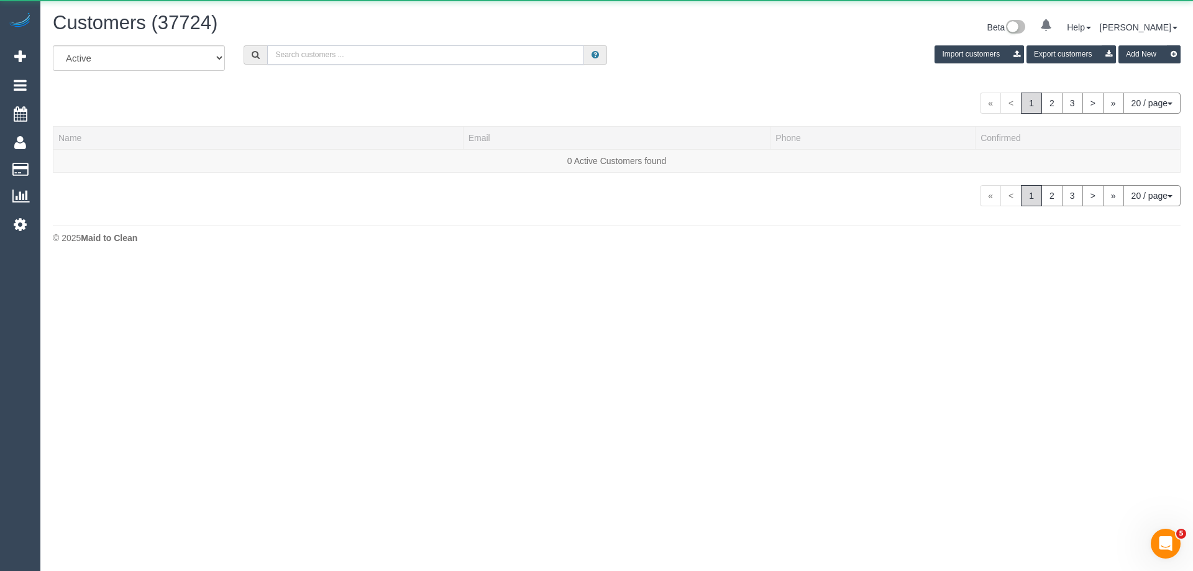
click at [321, 56] on input "text" at bounding box center [425, 54] width 317 height 19
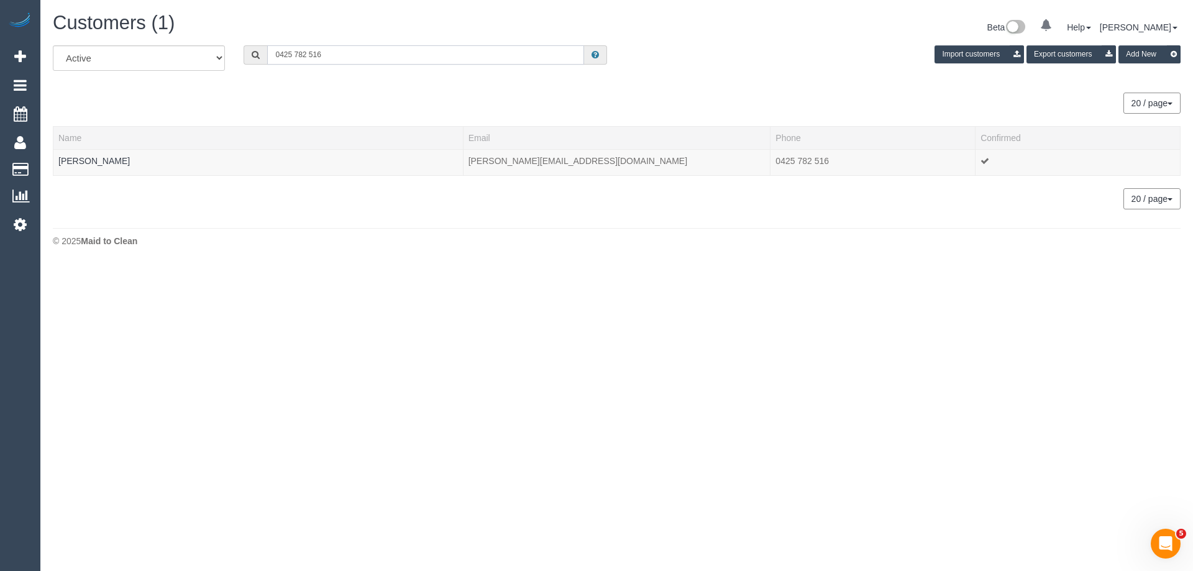
click at [345, 57] on input "0425 782 516" at bounding box center [425, 54] width 317 height 19
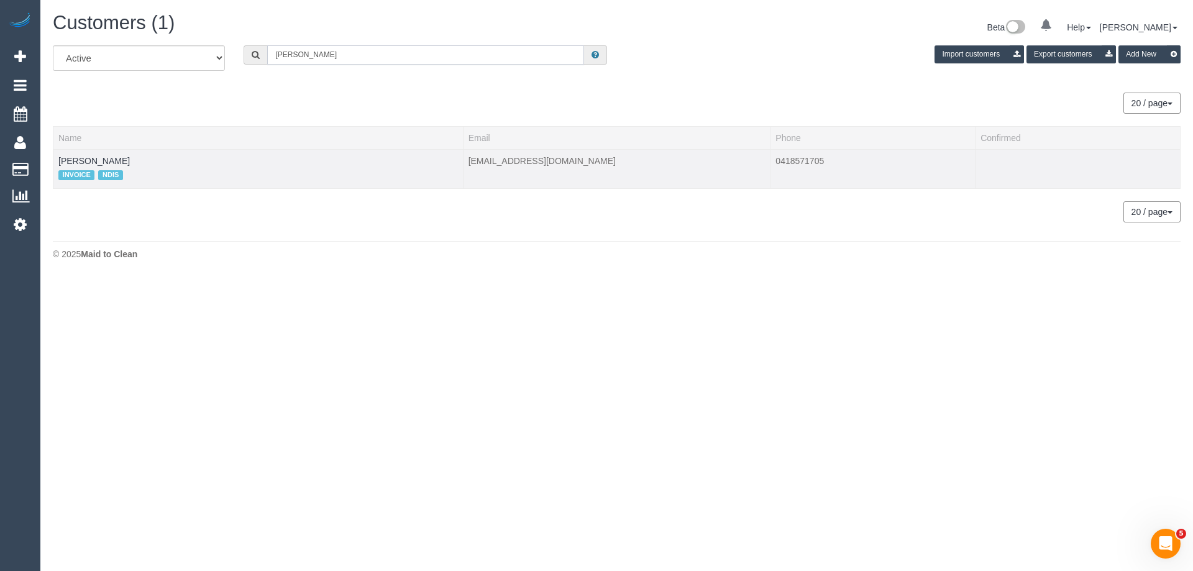
type input "graeme Olver"
drag, startPoint x: 120, startPoint y: 158, endPoint x: 58, endPoint y: 165, distance: 61.9
click at [58, 165] on td "Graeme Olver INVOICE NDIS" at bounding box center [258, 168] width 410 height 39
copy link "Graeme Olver"
click at [98, 162] on link "Graeme Olver" at bounding box center [93, 161] width 71 height 10
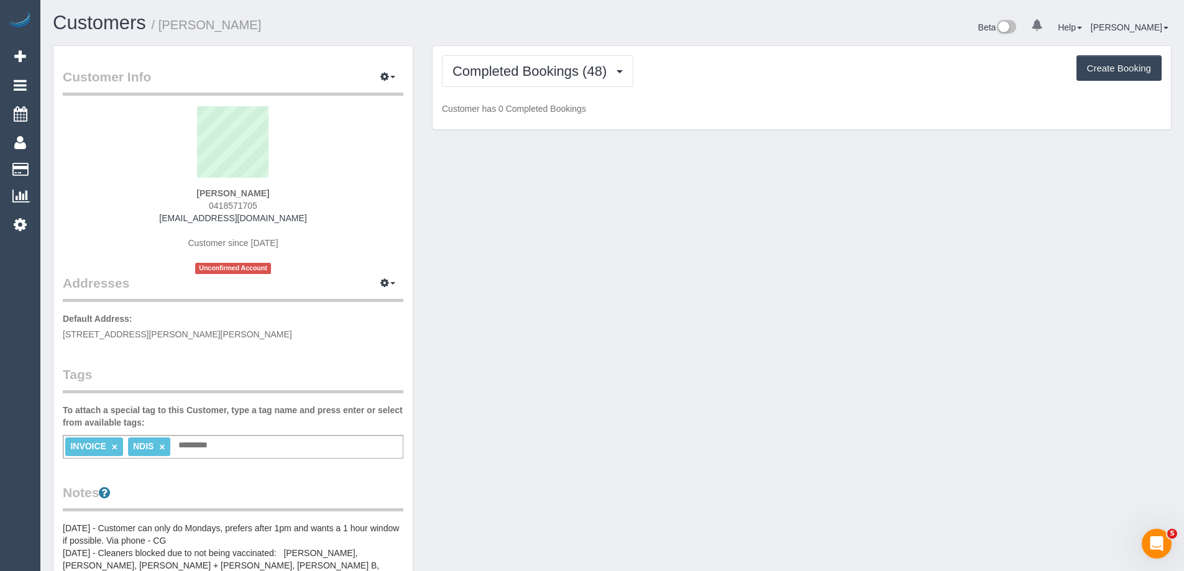
click at [214, 449] on input "text" at bounding box center [196, 445] width 42 height 16
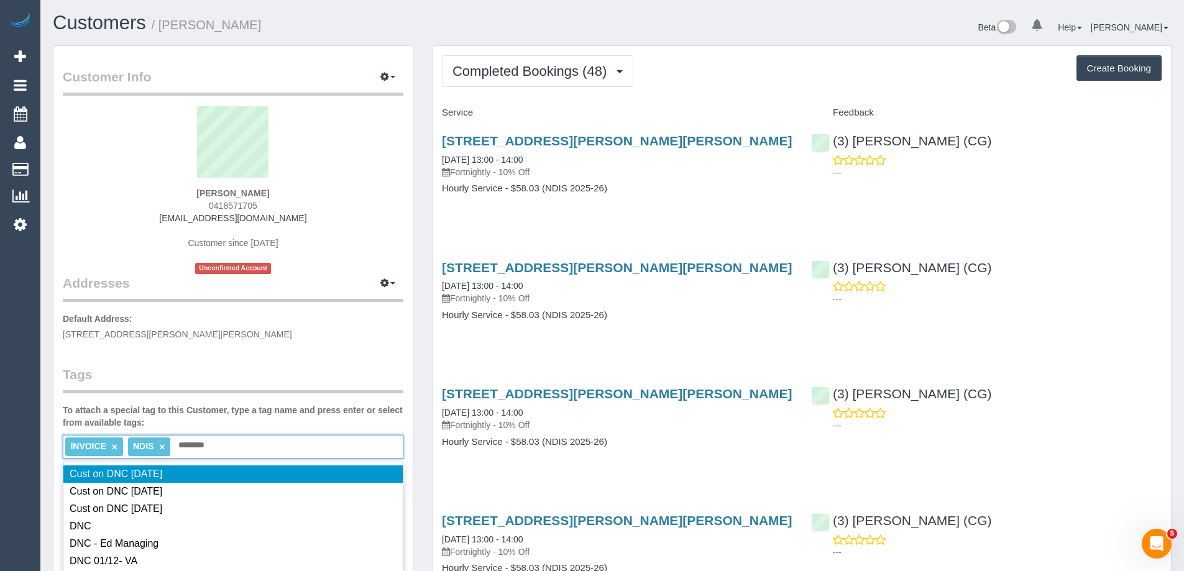
type input "*********"
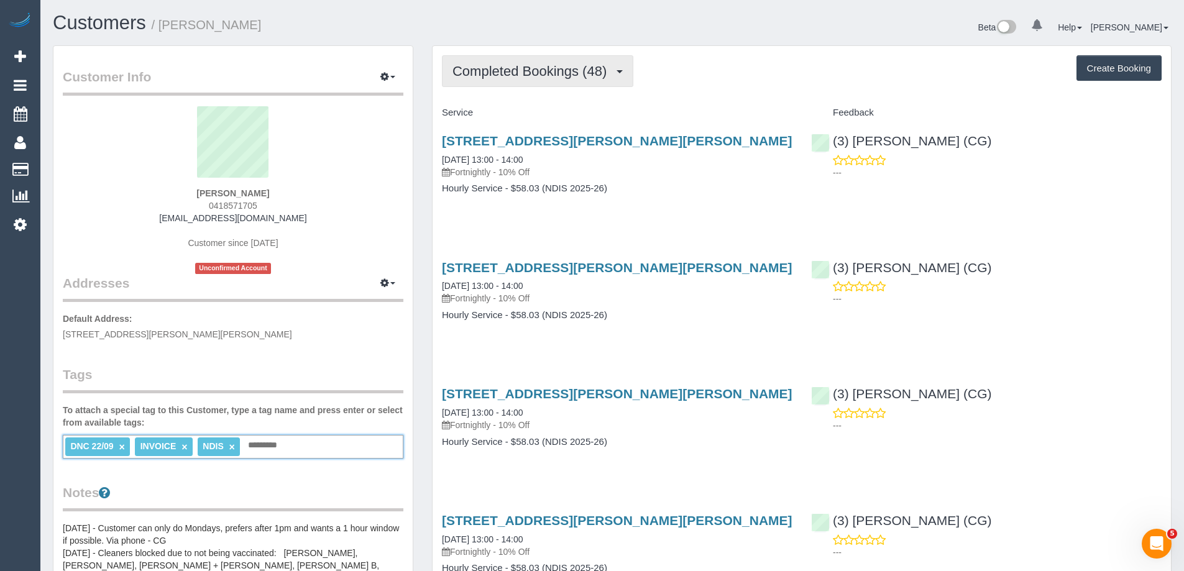
click at [496, 65] on span "Completed Bookings (48)" at bounding box center [532, 71] width 160 height 16
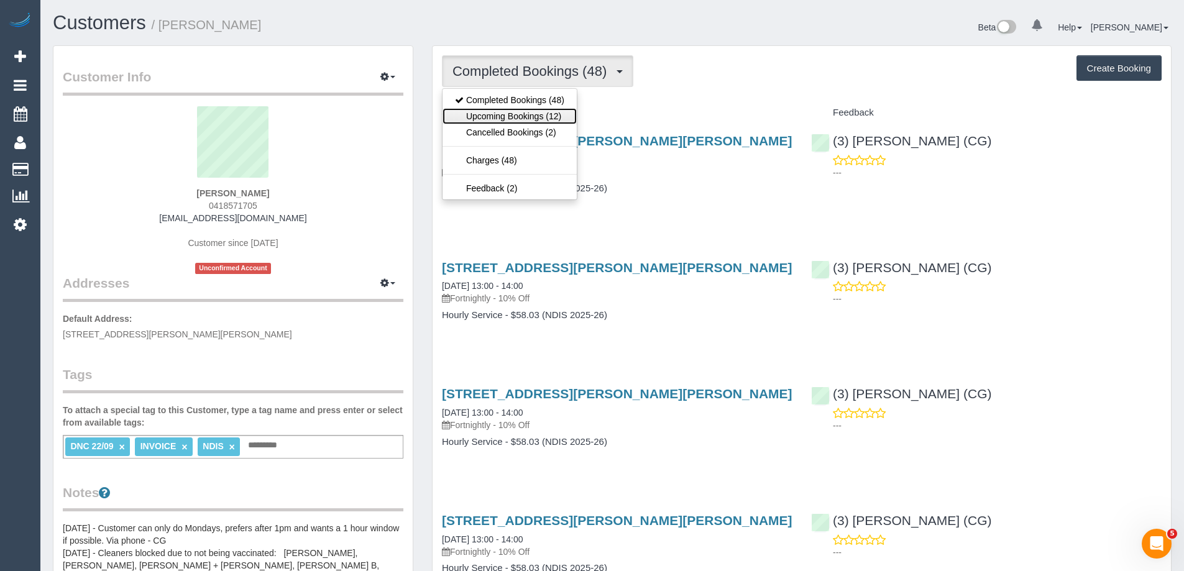
click at [503, 112] on link "Upcoming Bookings (12)" at bounding box center [509, 116] width 134 height 16
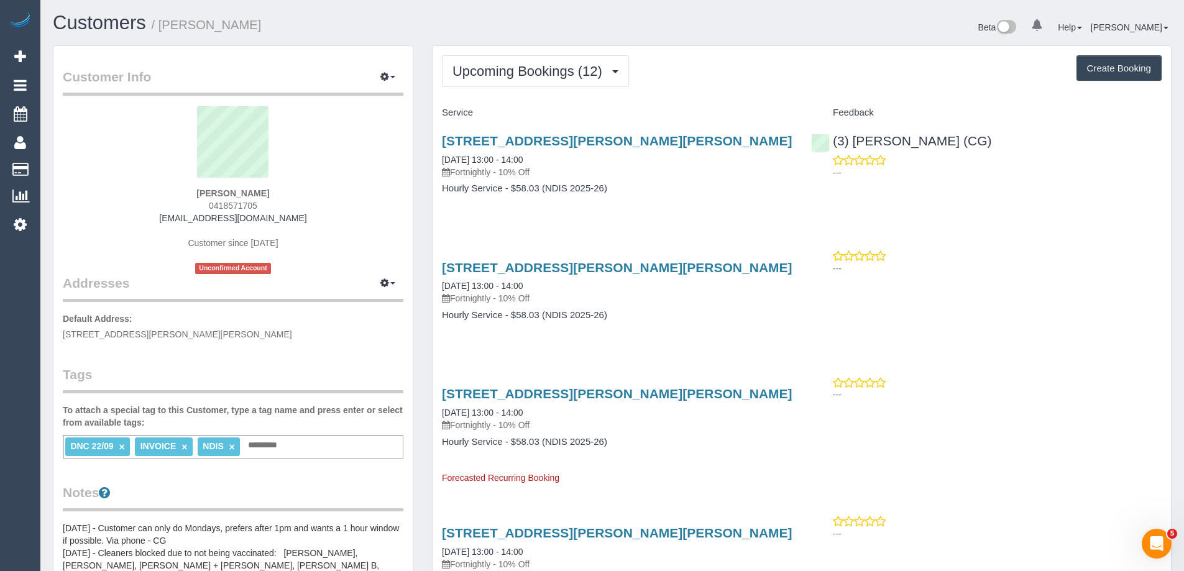
drag, startPoint x: 436, startPoint y: 156, endPoint x: 641, endPoint y: 185, distance: 207.6
click at [641, 185] on div "8/2-12 Baxter Ave, Chelsea, VIC 3196 22/09/2025 13:00 - 14:00 Fortnightly - 10%…" at bounding box center [616, 171] width 369 height 96
copy div "22/09/2025 13:00 - 14:00 Fortnightly - 10% Off Hourly Service - $58.03 (NDIS 20…"
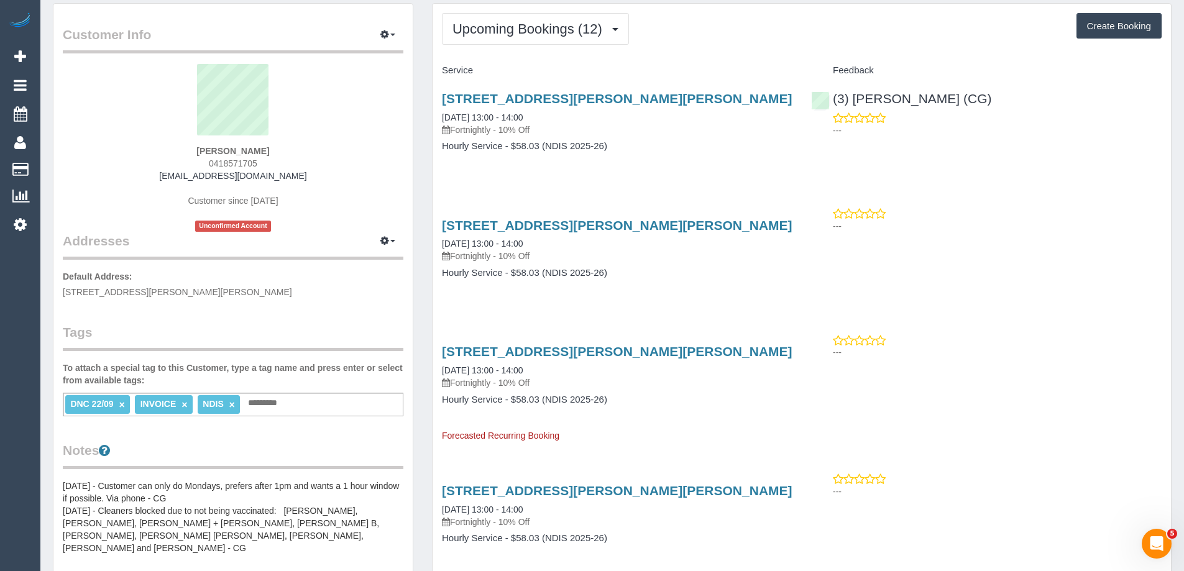
scroll to position [62, 0]
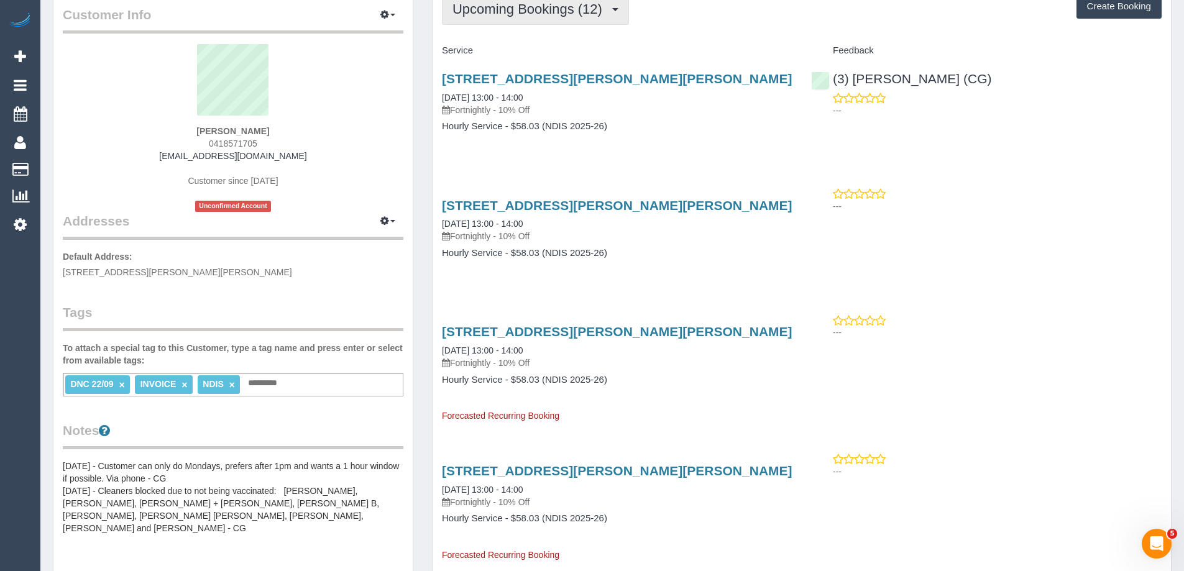
click at [506, 16] on span "Upcoming Bookings (12)" at bounding box center [530, 9] width 156 height 16
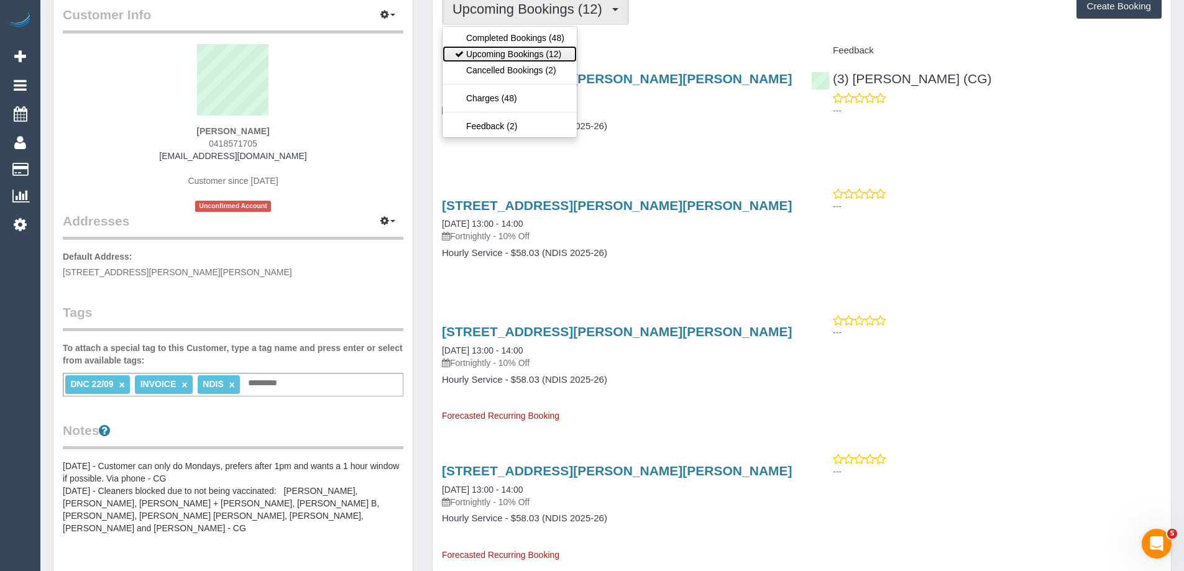
click at [506, 57] on link "Upcoming Bookings (12)" at bounding box center [509, 54] width 134 height 16
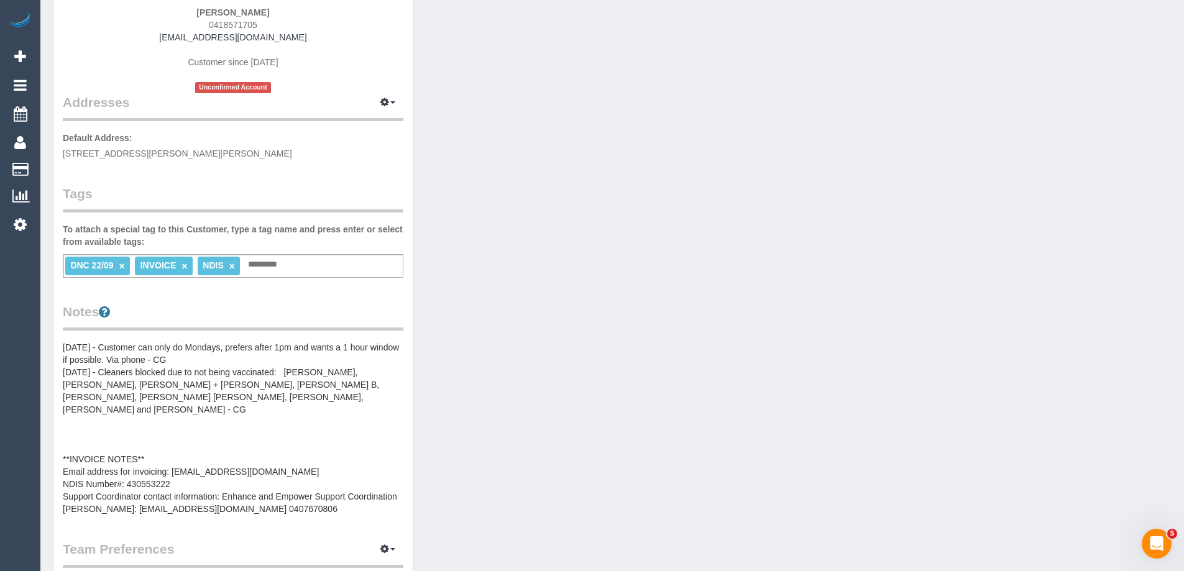
scroll to position [249, 0]
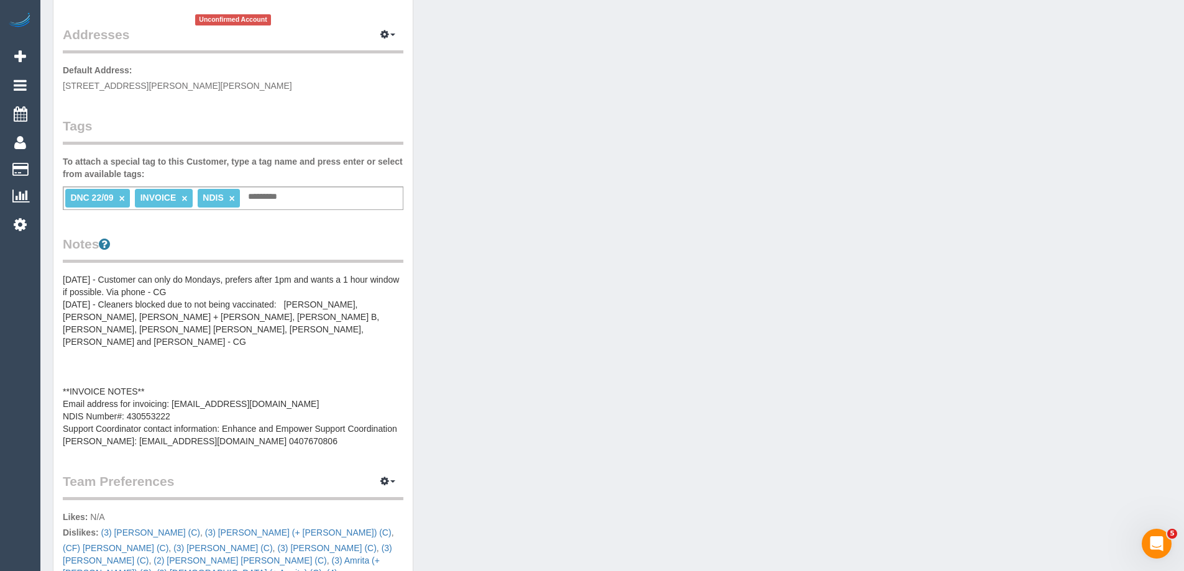
click at [137, 313] on pre "19/10/2023 - Customer can only do Mondays, prefers after 1pm and wants a 1 hour…" at bounding box center [233, 360] width 340 height 174
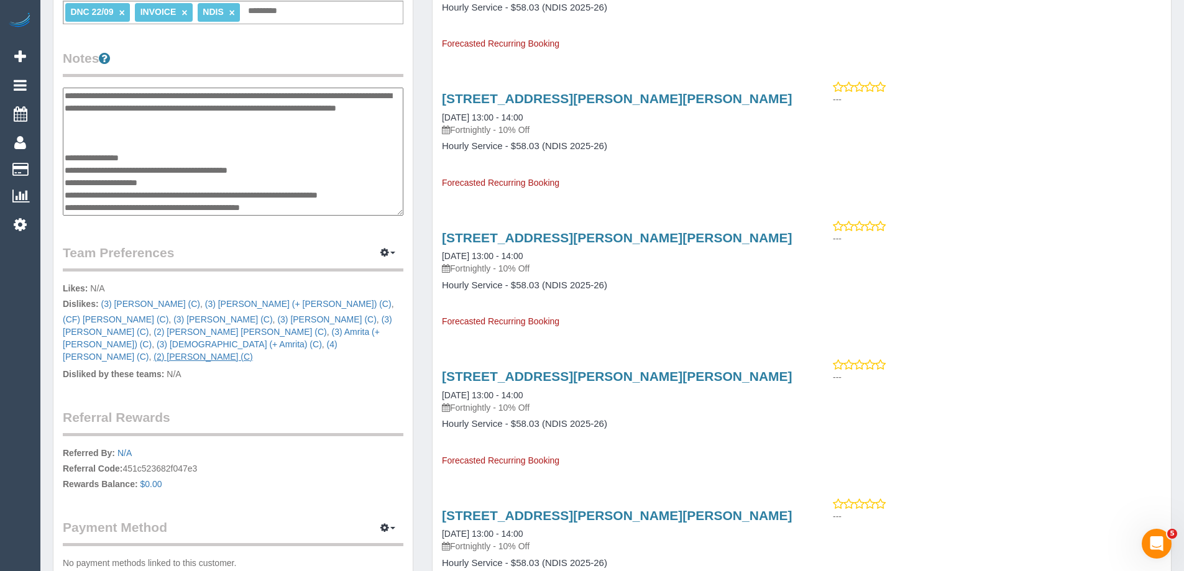
scroll to position [435, 0]
click at [386, 252] on icon "button" at bounding box center [384, 251] width 9 height 7
click at [352, 278] on link "Manage Preferences" at bounding box center [350, 275] width 106 height 16
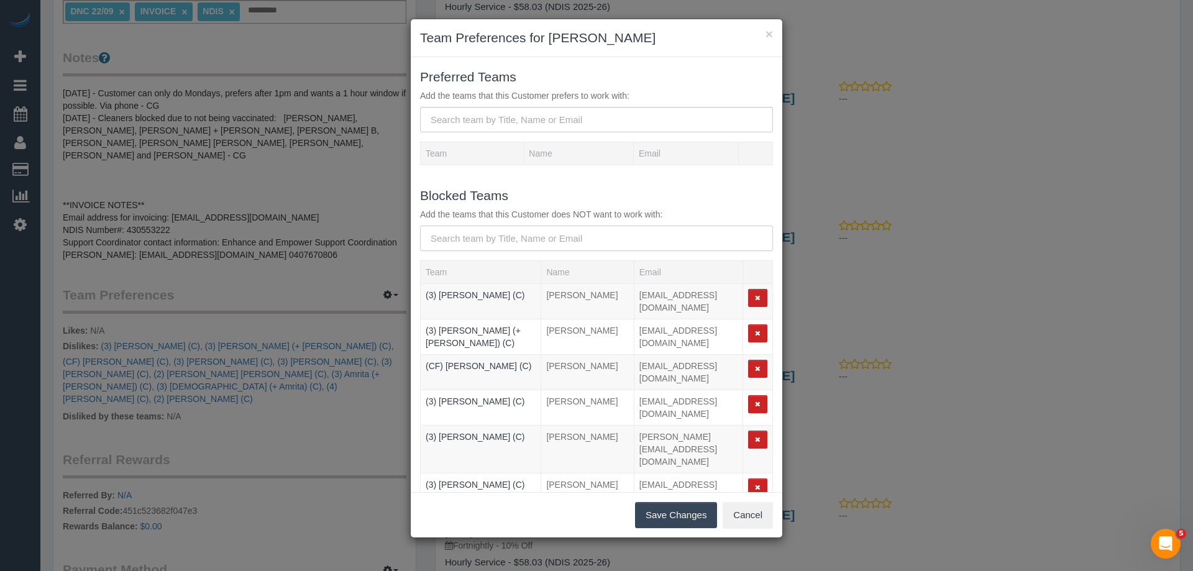
click at [506, 240] on input "text" at bounding box center [596, 238] width 353 height 25
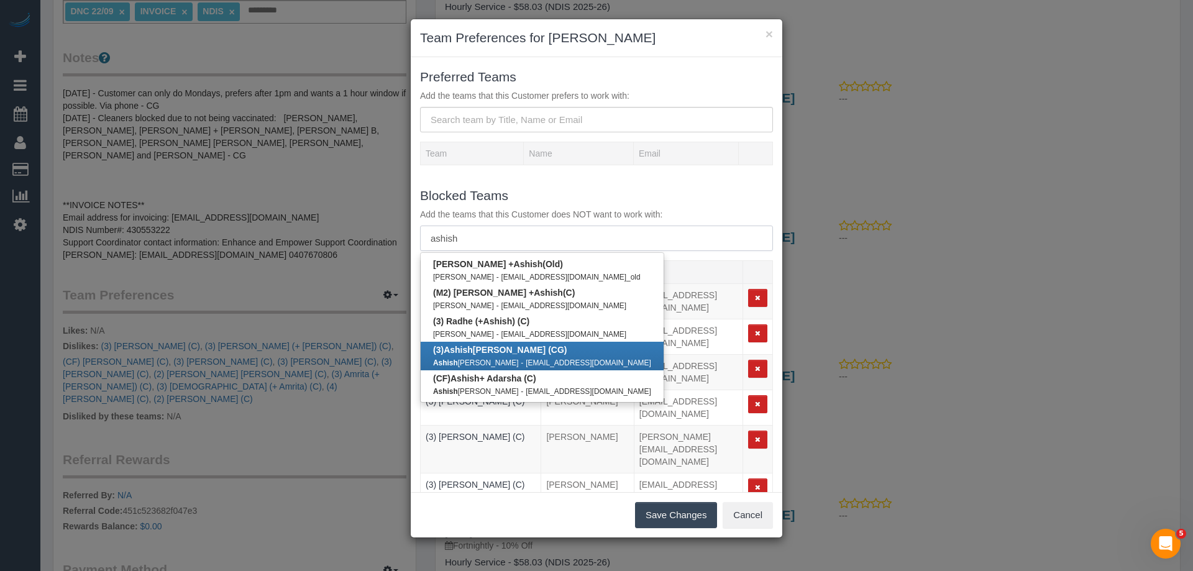
type input "ashish"
click at [526, 364] on small "ashup4358@gmail.com" at bounding box center [589, 363] width 126 height 9
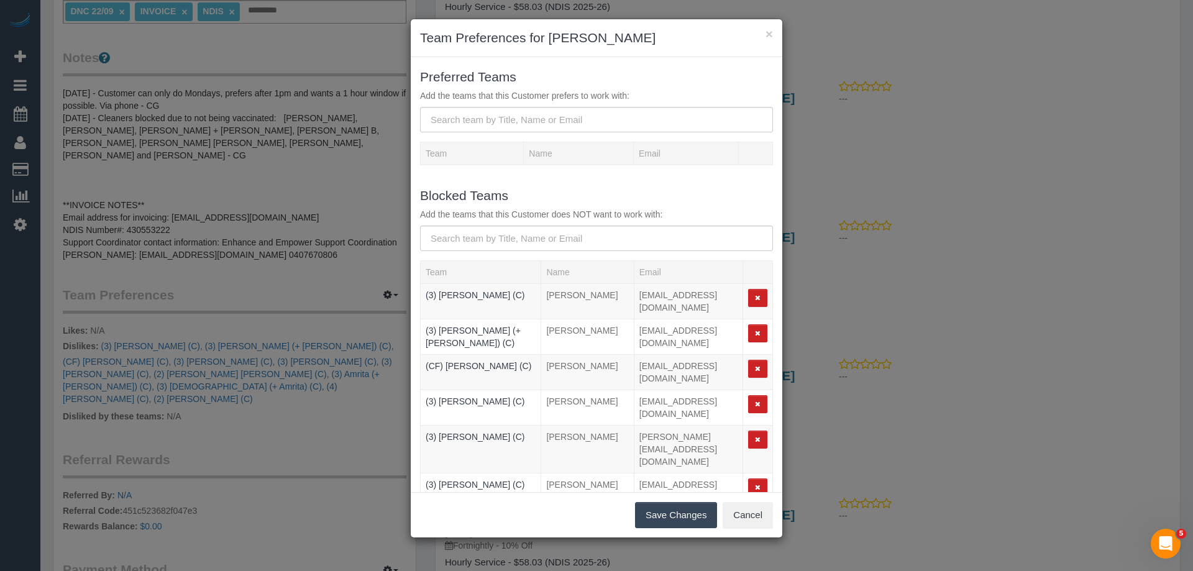
click at [649, 513] on button "Save Changes" at bounding box center [676, 515] width 82 height 26
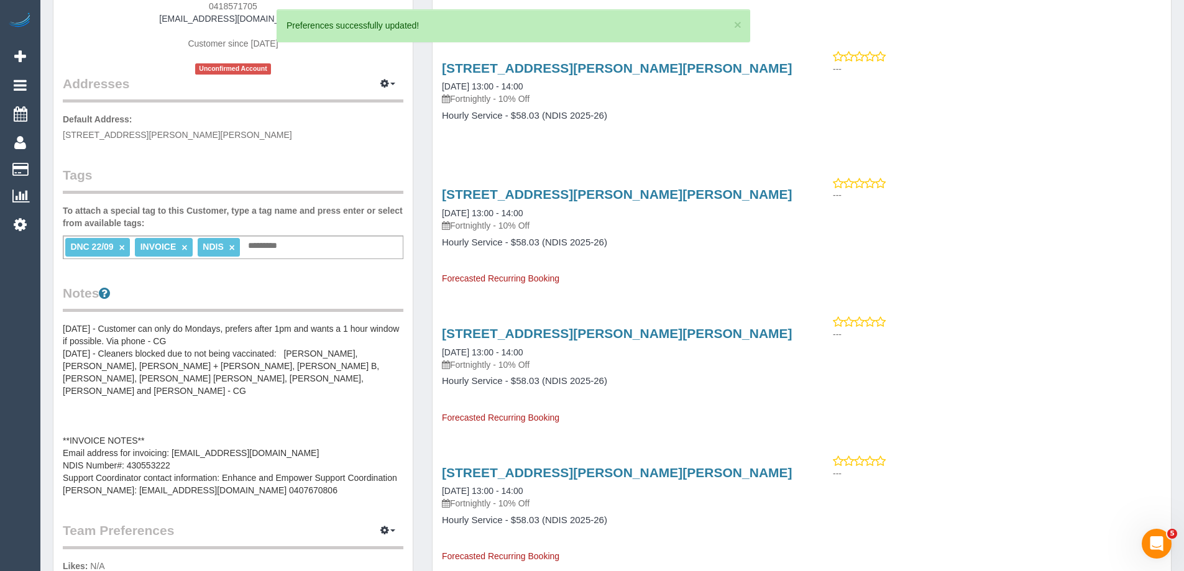
scroll to position [0, 0]
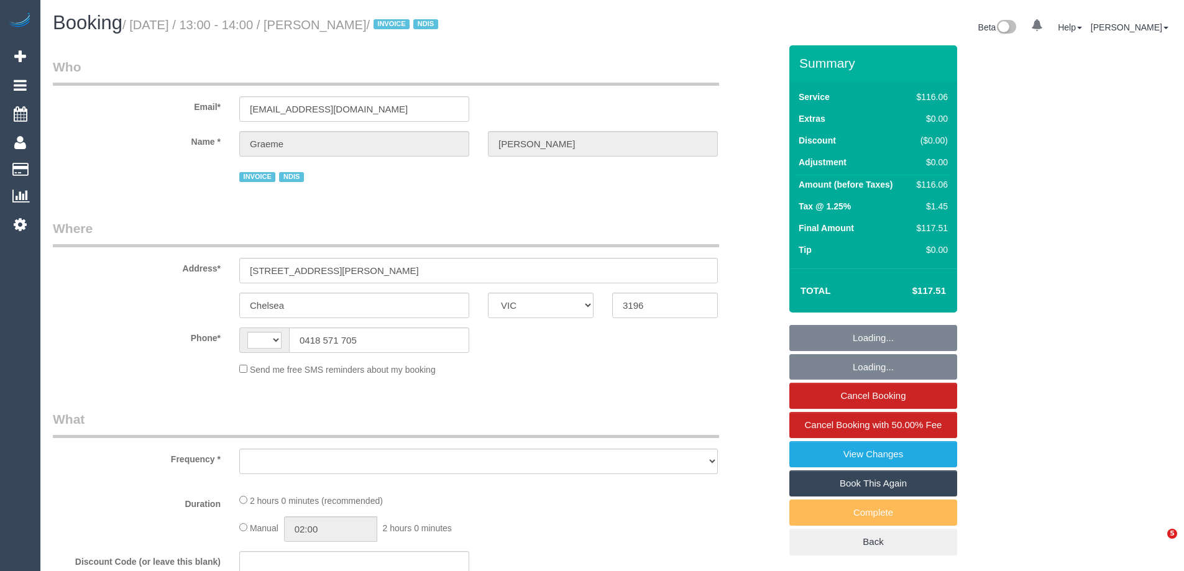
select select "VIC"
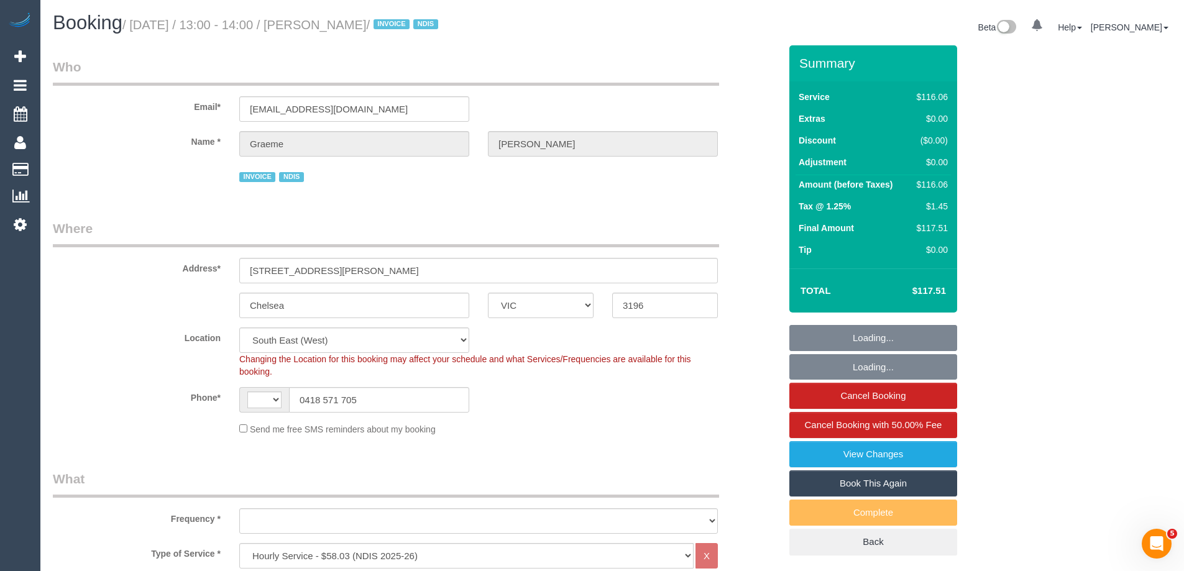
select select "object:343"
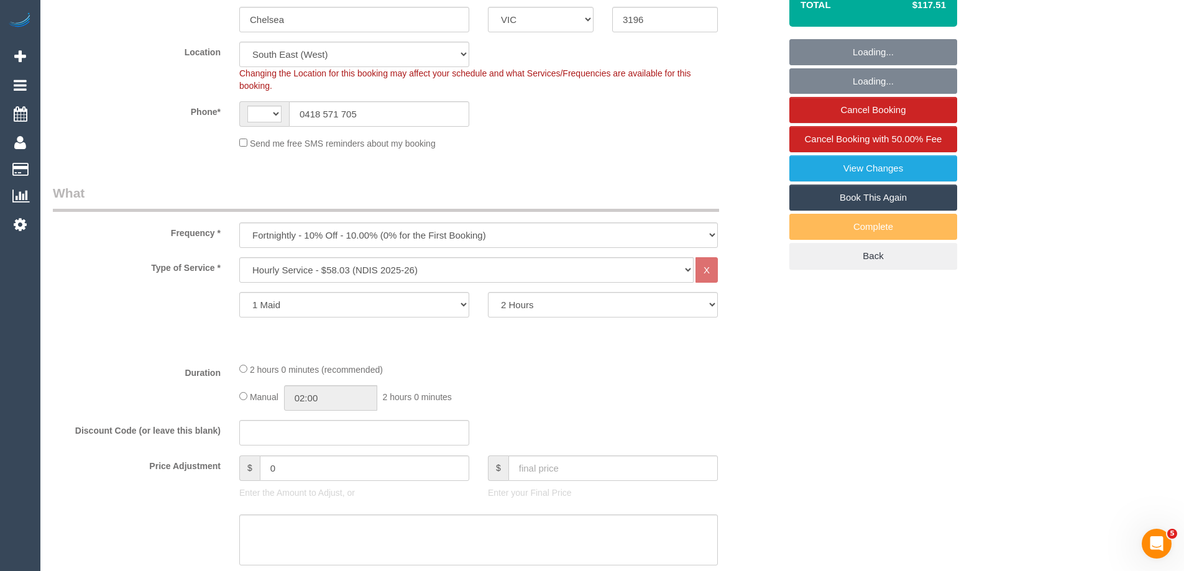
select select "string:AU"
select select "number:29"
select select "number:14"
select select "number:19"
select select "number:25"
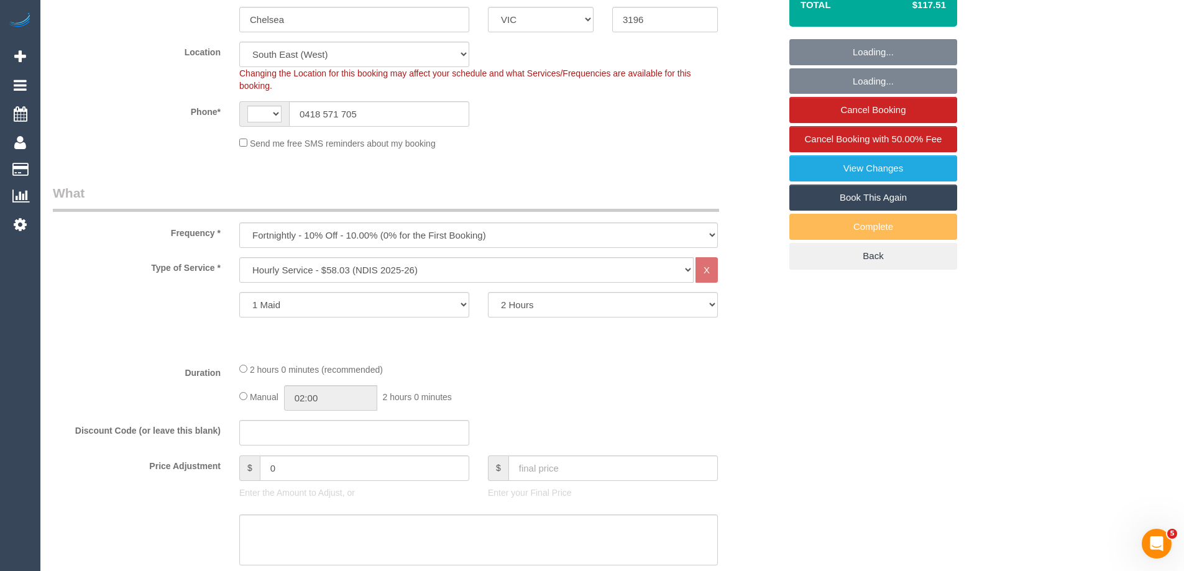
select select "number:35"
select select "number:12"
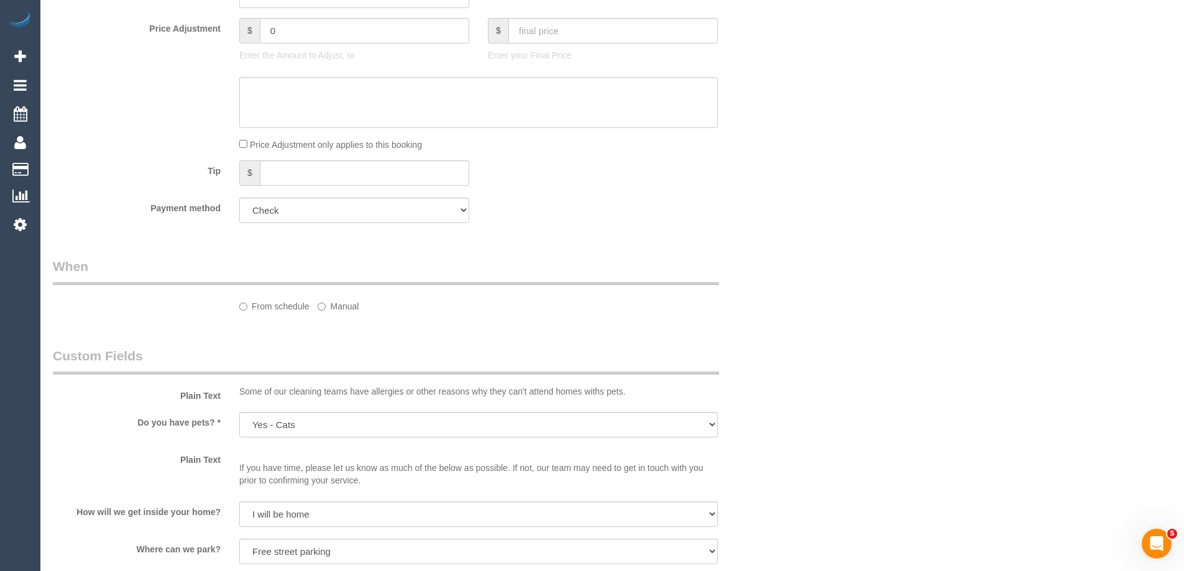
select select "object:1264"
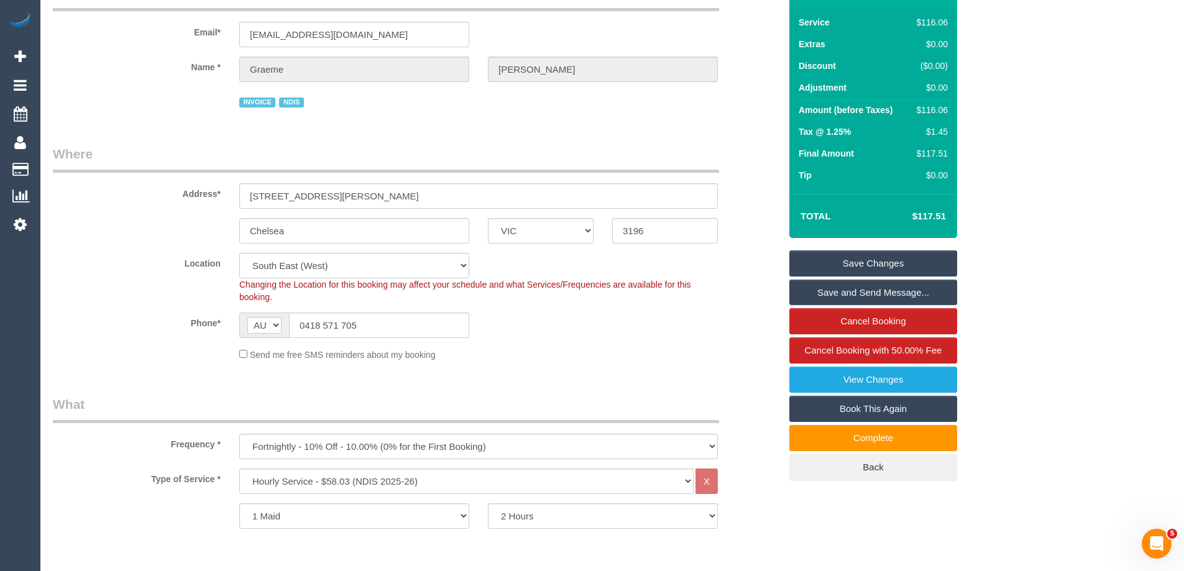
scroll to position [201, 0]
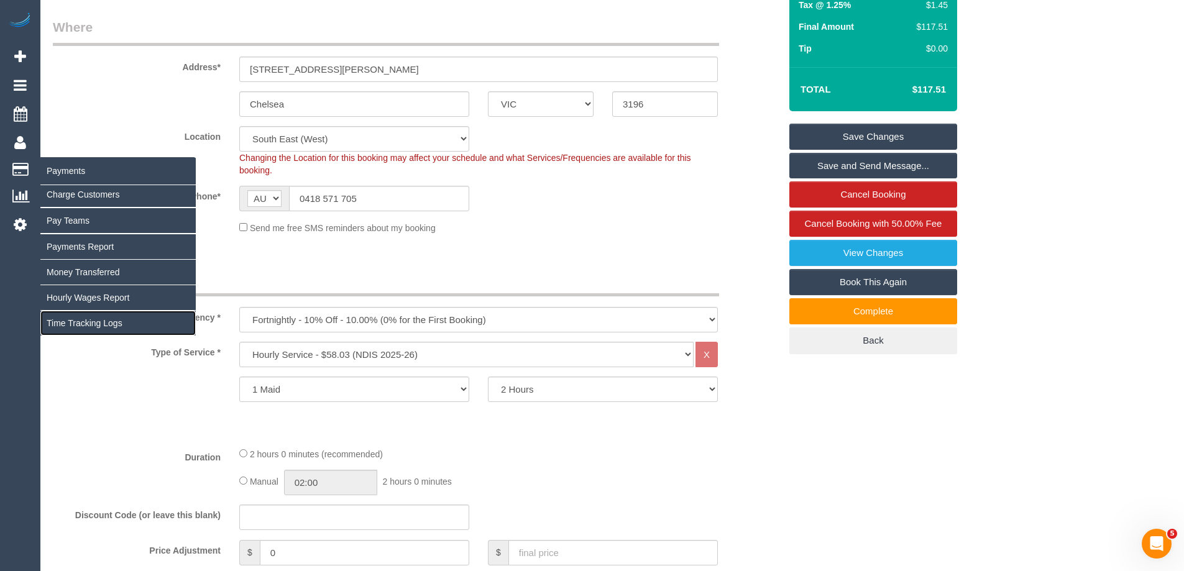
click at [63, 321] on link "Time Tracking Logs" at bounding box center [117, 323] width 155 height 25
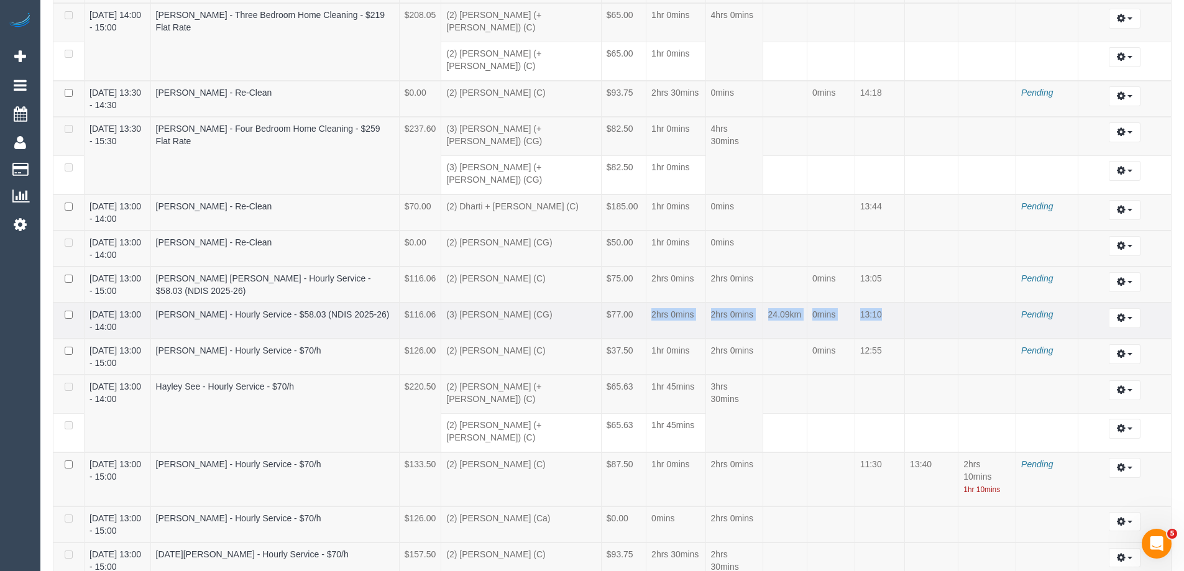
drag, startPoint x: 613, startPoint y: 290, endPoint x: 956, endPoint y: 275, distance: 344.0
click at [956, 303] on tr "[DATE] 13:00 - 14:00 [PERSON_NAME] - Hourly Service - $58.03 (NDIS 2025-26) $11…" at bounding box center [612, 321] width 1118 height 36
click at [958, 303] on td at bounding box center [987, 321] width 58 height 36
drag, startPoint x: 844, startPoint y: 293, endPoint x: 301, endPoint y: 285, distance: 542.5
click at [385, 303] on tr "[DATE] 13:00 - 14:00 [PERSON_NAME] - Hourly Service - $58.03 (NDIS 2025-26) $11…" at bounding box center [612, 321] width 1118 height 36
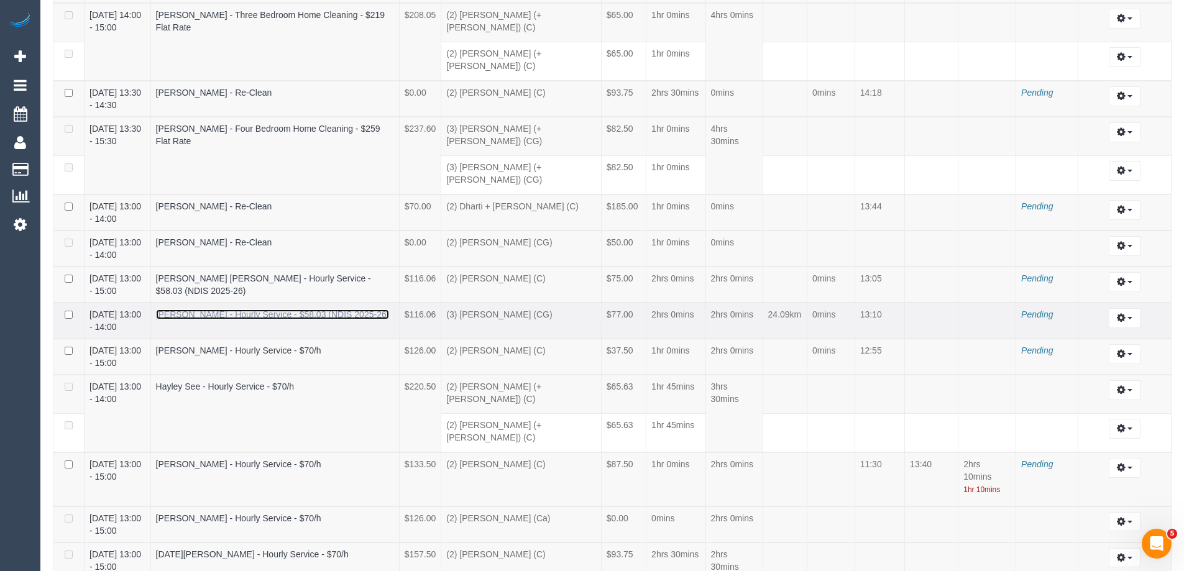
click at [299, 309] on link "[PERSON_NAME] - Hourly Service - $58.03 (NDIS 2025-26)" at bounding box center [273, 314] width 234 height 10
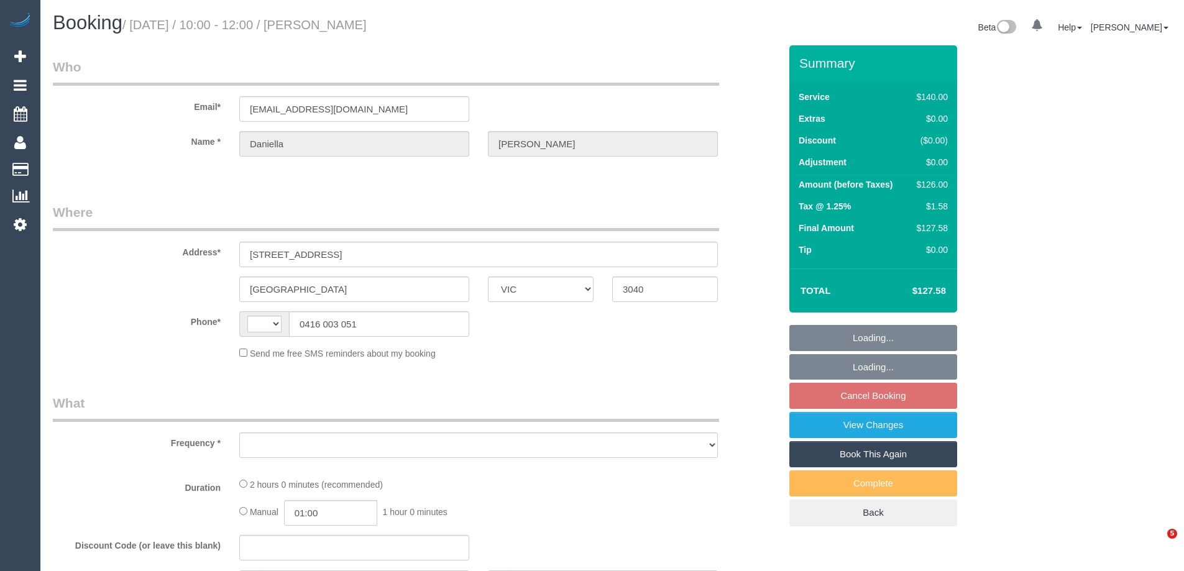
select select "VIC"
select select "string:AU"
select select "string:stripe-pm_1RsZlW2GScqysDRVD5VzhXQg"
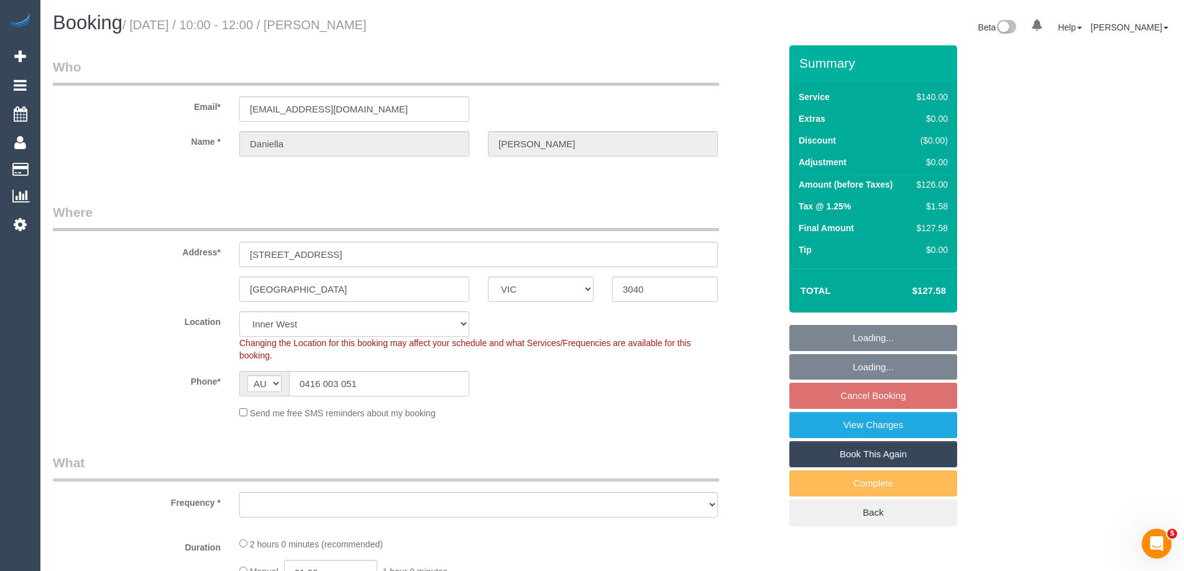
select select "number:27"
select select "number:14"
select select "number:19"
select select "number:25"
select select "number:35"
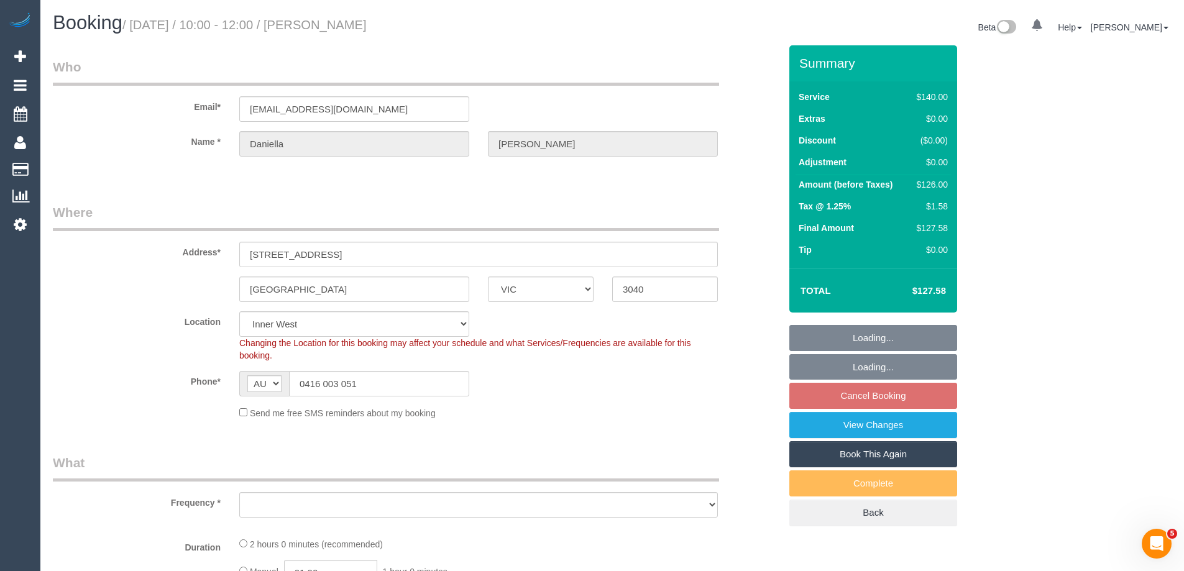
select select "number:11"
select select "object:1539"
select select "spot3"
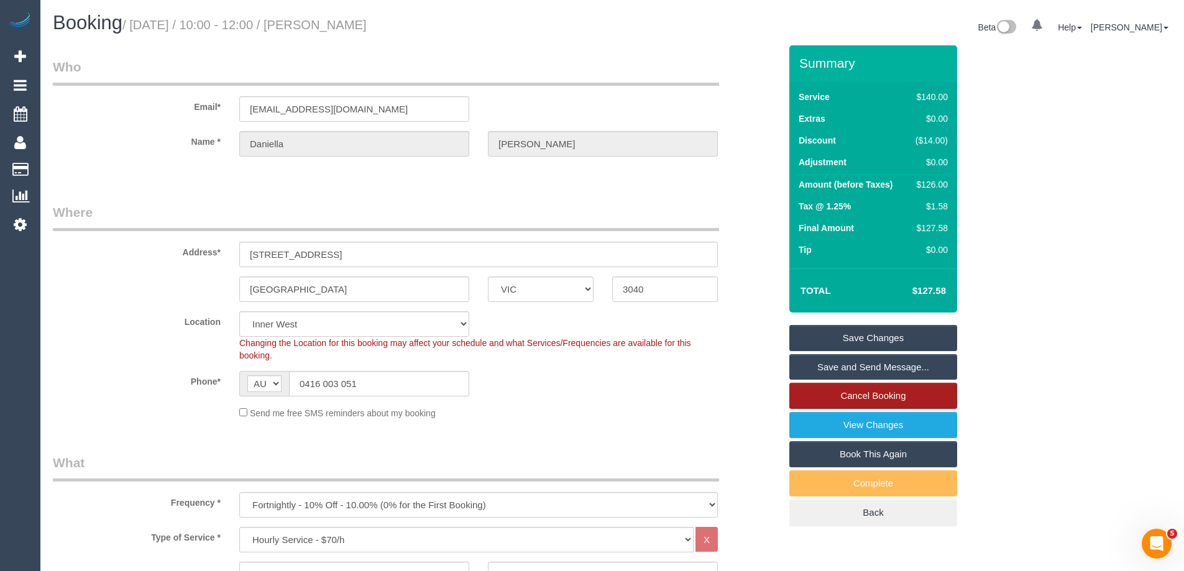
click at [839, 397] on link "Cancel Booking" at bounding box center [873, 396] width 168 height 26
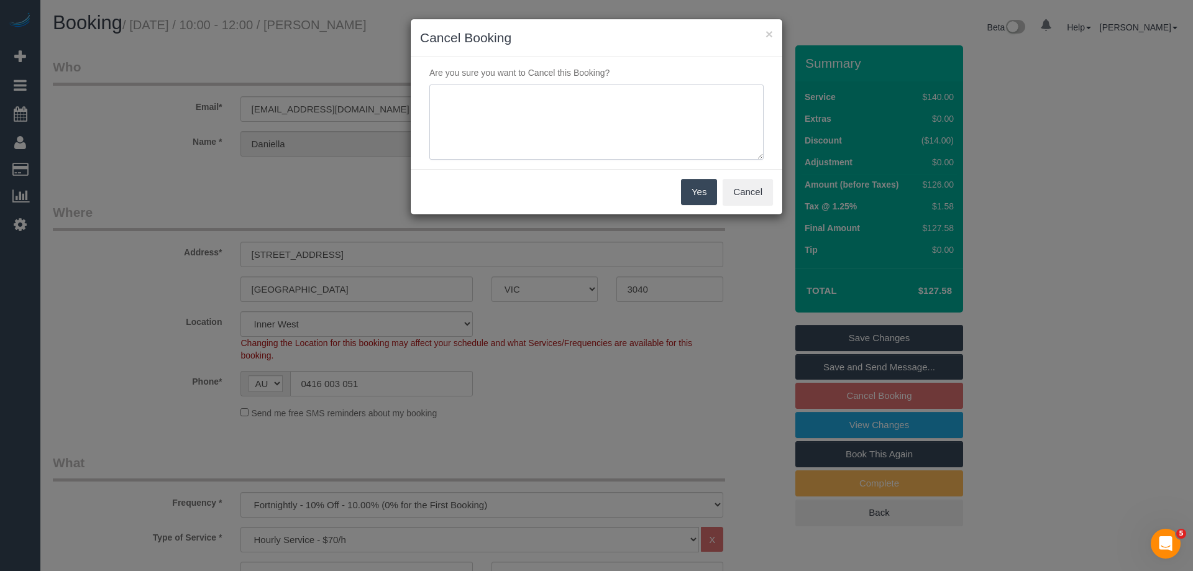
click at [527, 126] on textarea at bounding box center [596, 123] width 334 height 76
type textarea "customer skipping service - CE"
click at [698, 201] on button "Yes" at bounding box center [699, 192] width 36 height 26
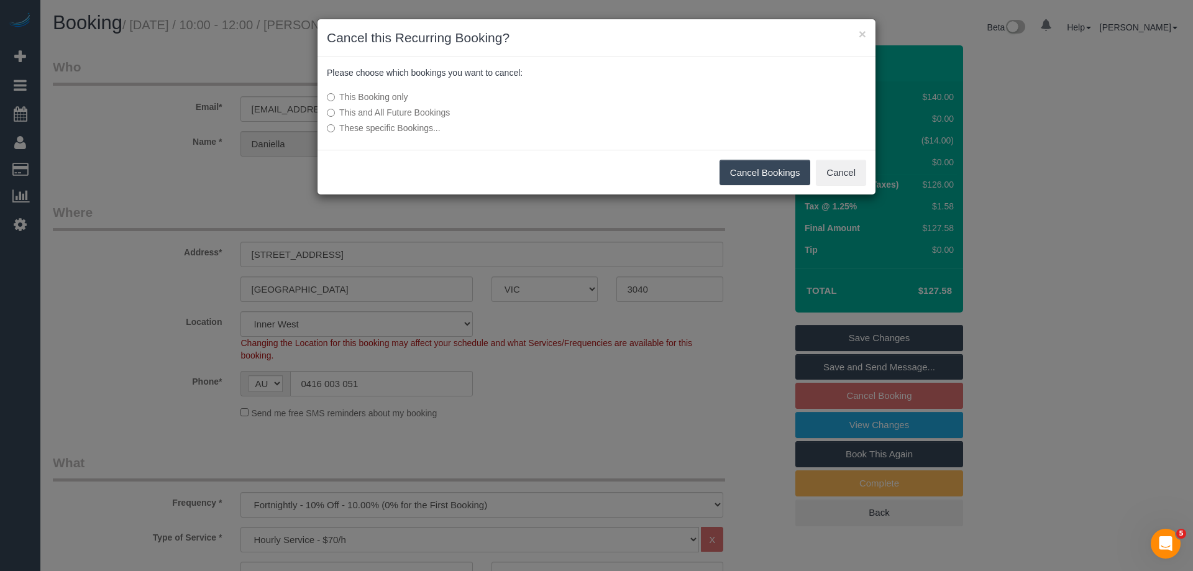
click at [772, 172] on button "Cancel Bookings" at bounding box center [765, 173] width 91 height 26
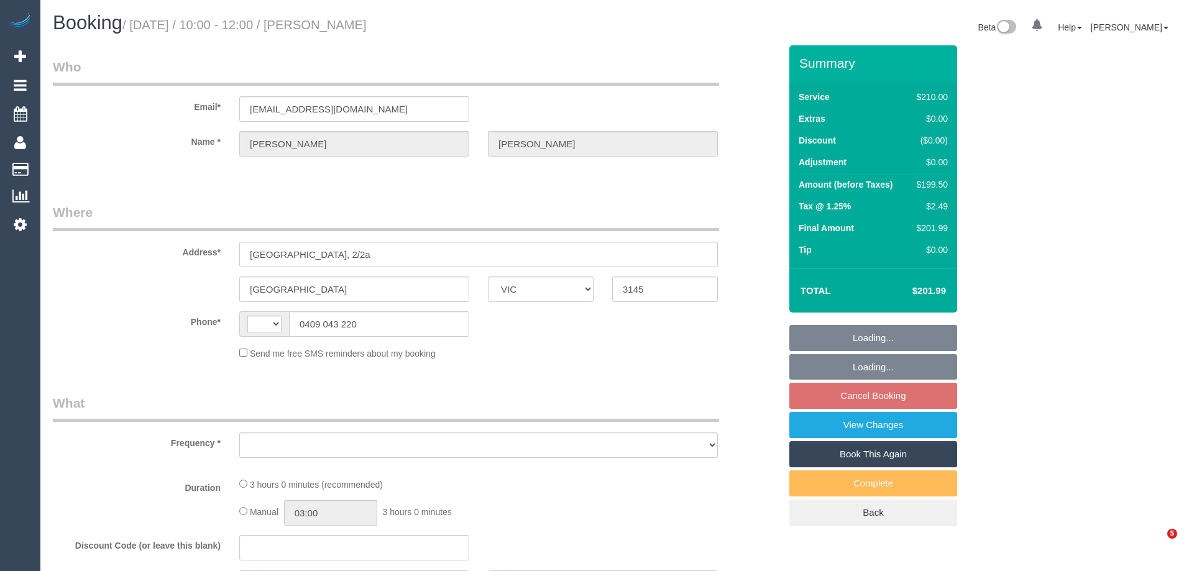
select select "VIC"
select select "string:AU"
select select "object:522"
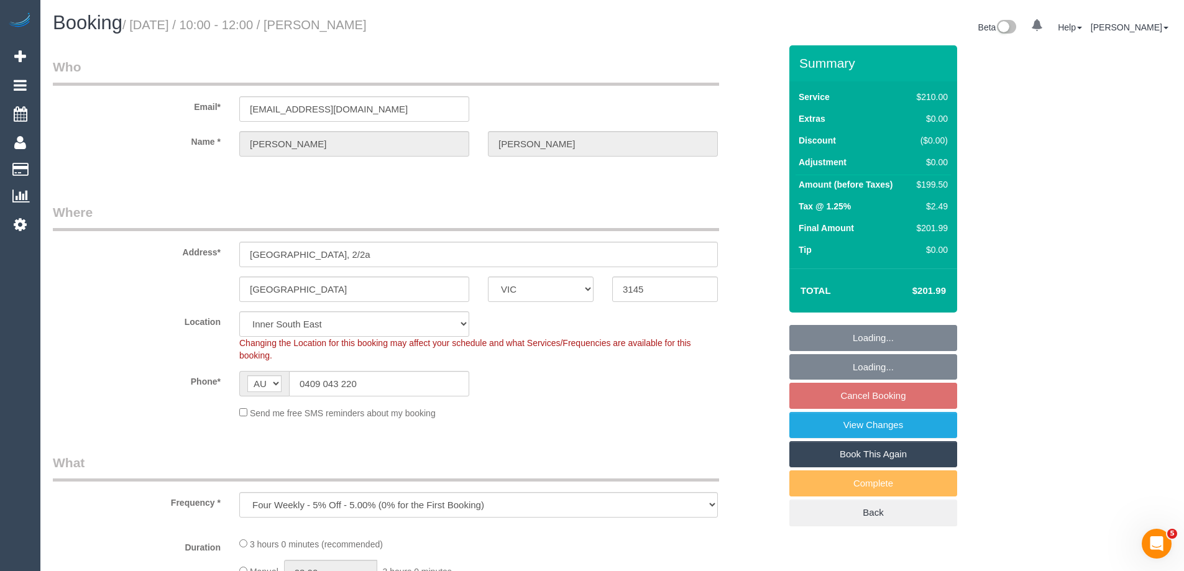
select select "string:stripe-pm_1PpgA22GScqysDRVotncbrGS"
select select "180"
select select "number:27"
select select "number:14"
select select "number:19"
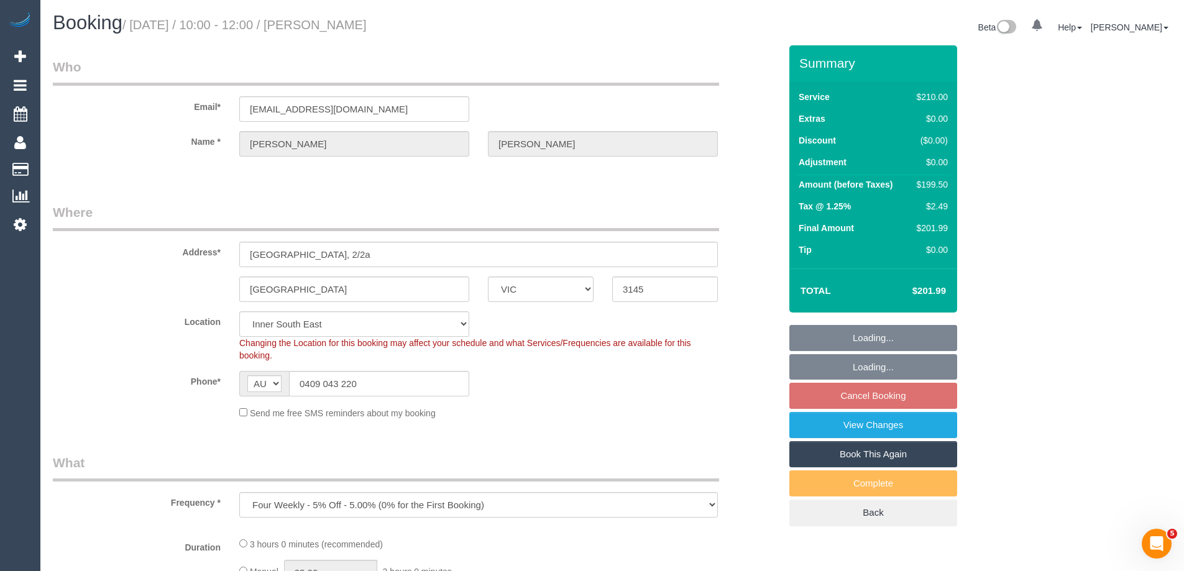
select select "number:25"
select select "number:33"
select select "number:12"
select select "object:1435"
select select "spot3"
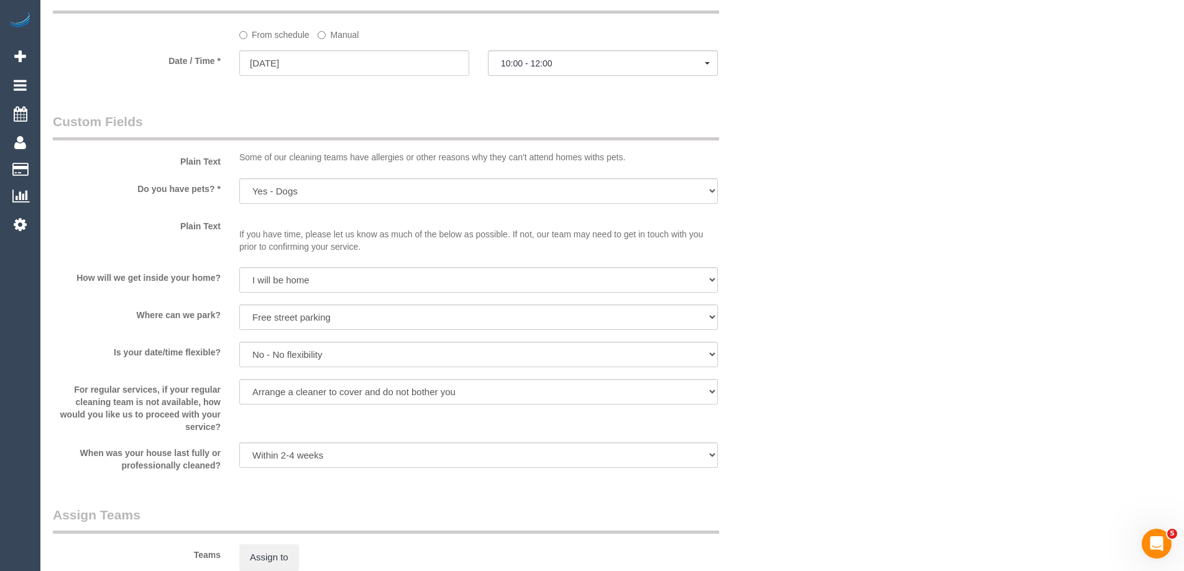
scroll to position [1243, 0]
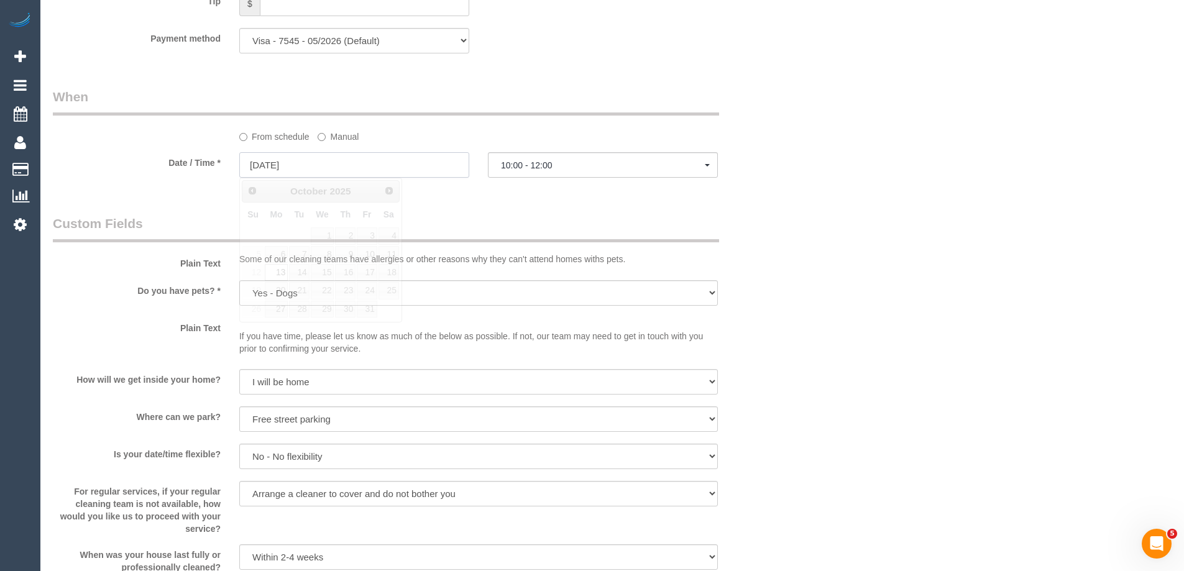
click at [284, 173] on input "[DATE]" at bounding box center [354, 164] width 230 height 25
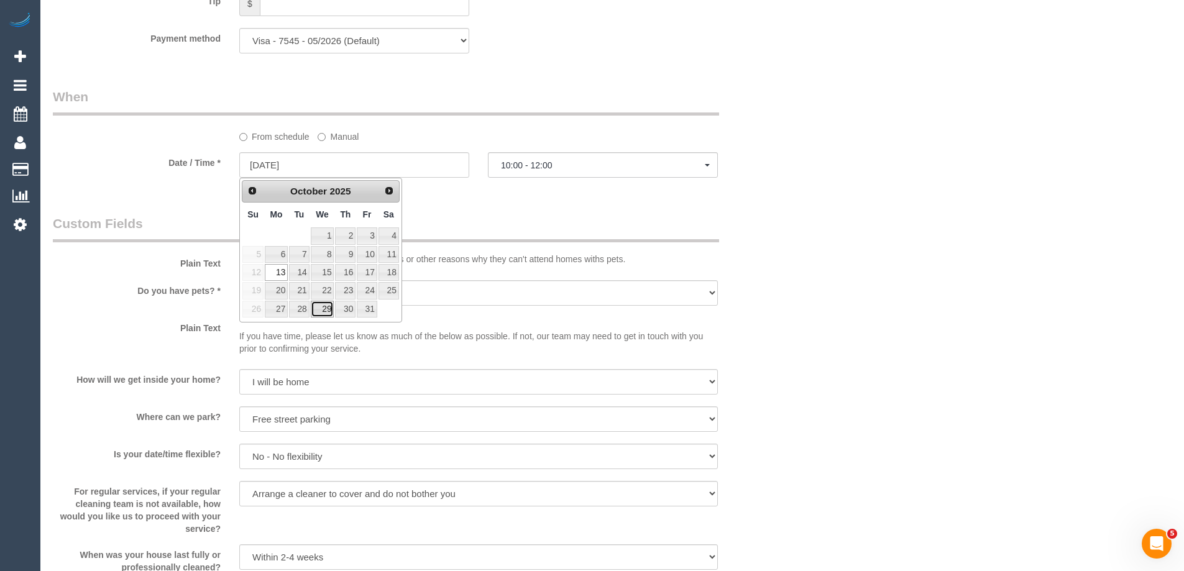
click at [327, 309] on link "29" at bounding box center [323, 309] width 24 height 17
type input "[DATE]"
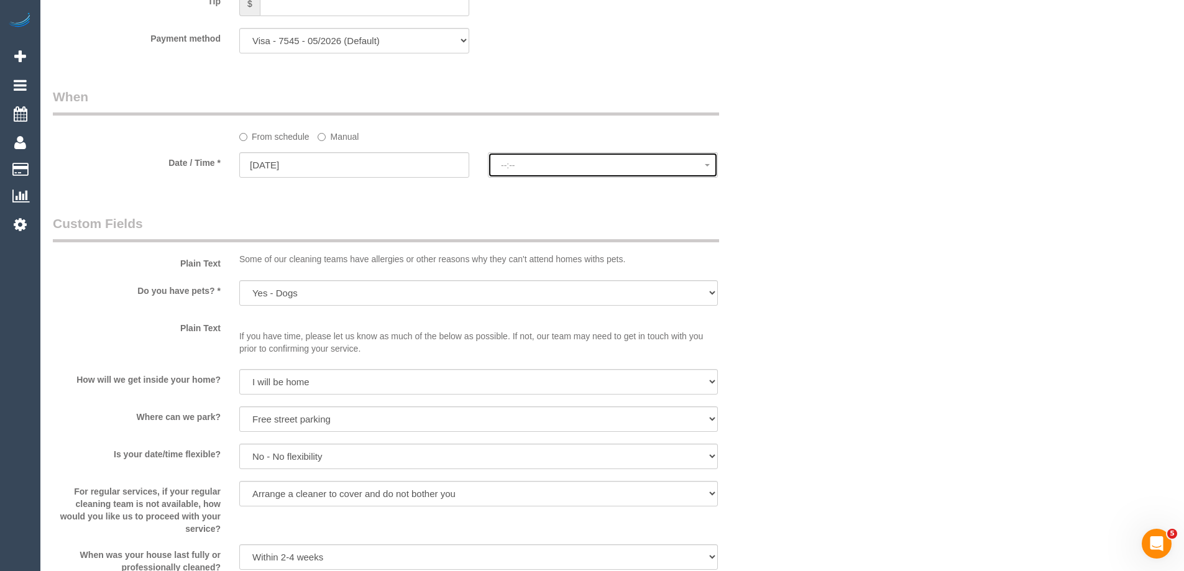
click at [603, 162] on span "--:--" at bounding box center [603, 165] width 204 height 10
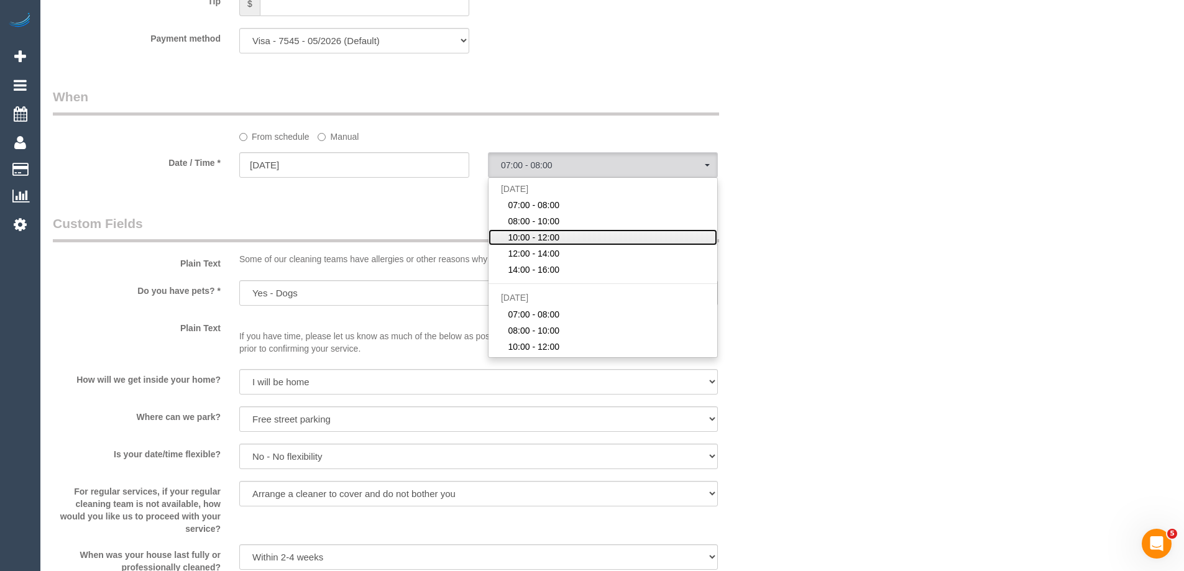
click at [547, 238] on span "10:00 - 12:00" at bounding box center [534, 237] width 52 height 12
select select "spot28"
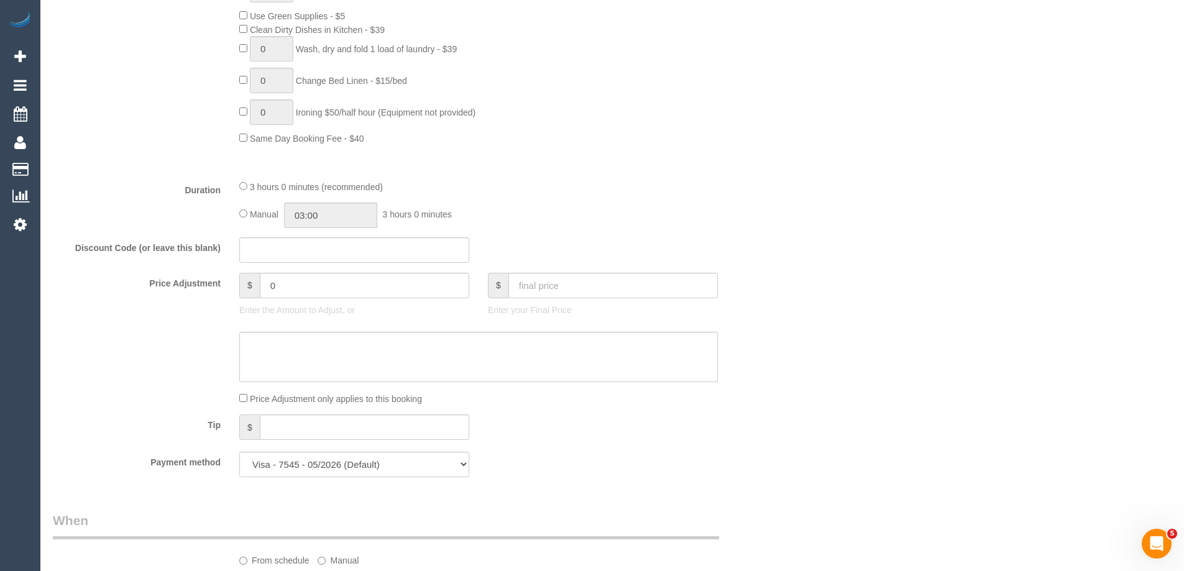
scroll to position [311, 0]
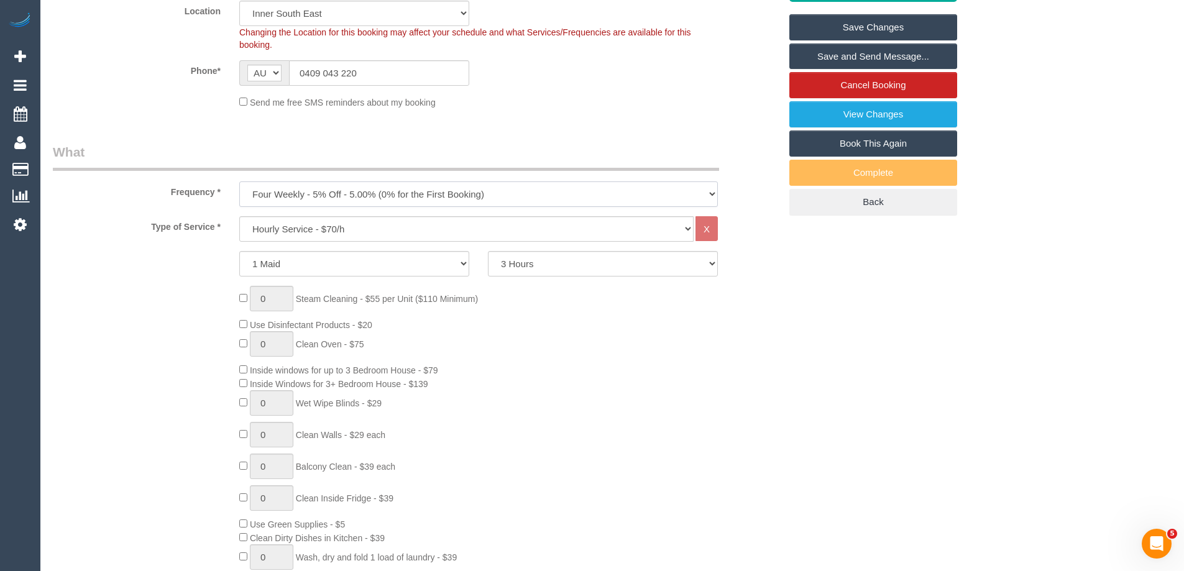
click at [352, 193] on select "One Time Cleaning Weekly - 10% Off - 10.00% (0% for the First Booking) Fortnigh…" at bounding box center [478, 193] width 478 height 25
click at [373, 147] on legend "What" at bounding box center [386, 157] width 666 height 28
click at [328, 235] on select "Hourly Service - $70/h Hourly Service - $65/h Hourly Service - $60/h Hourly Ser…" at bounding box center [466, 228] width 454 height 25
select select "212"
click at [239, 216] on select "Hourly Service - $70/h Hourly Service - $65/h Hourly Service - $60/h Hourly Ser…" at bounding box center [466, 228] width 454 height 25
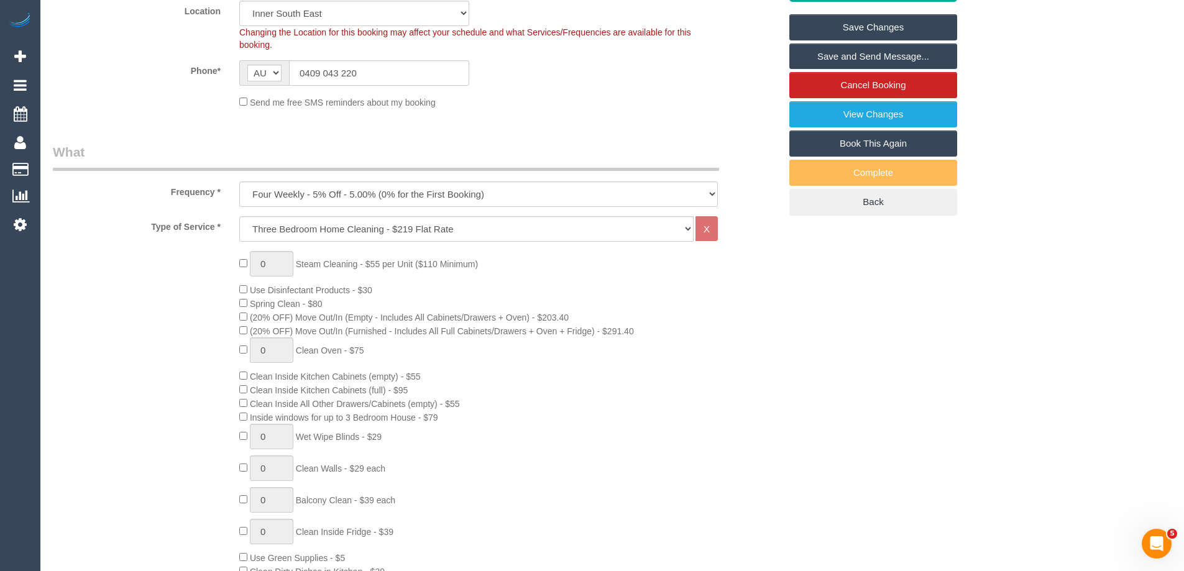
select select "spot49"
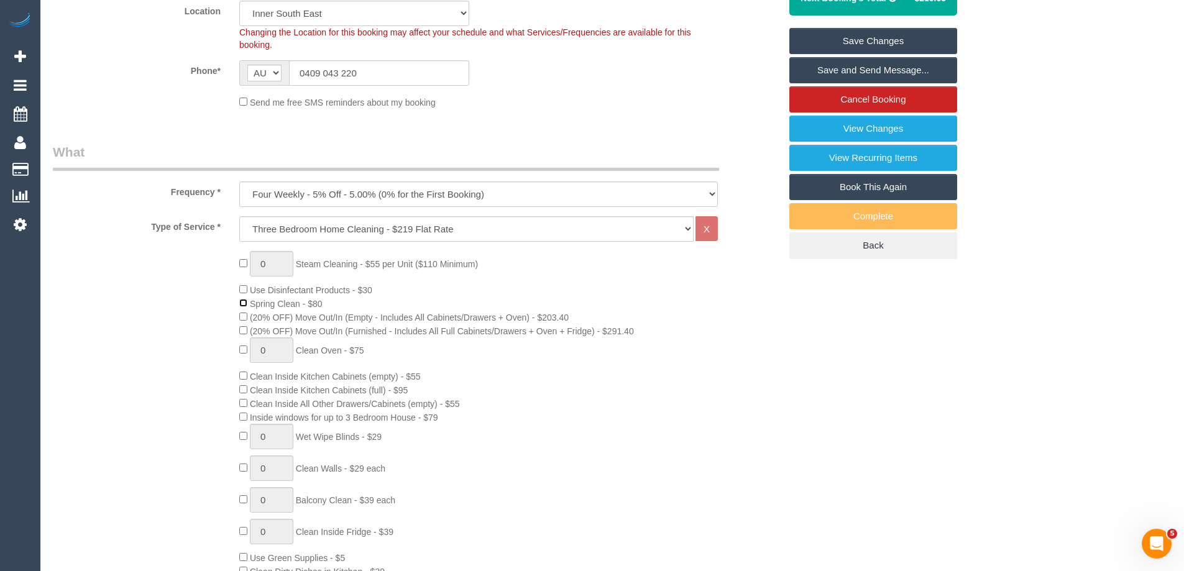
select select "spot70"
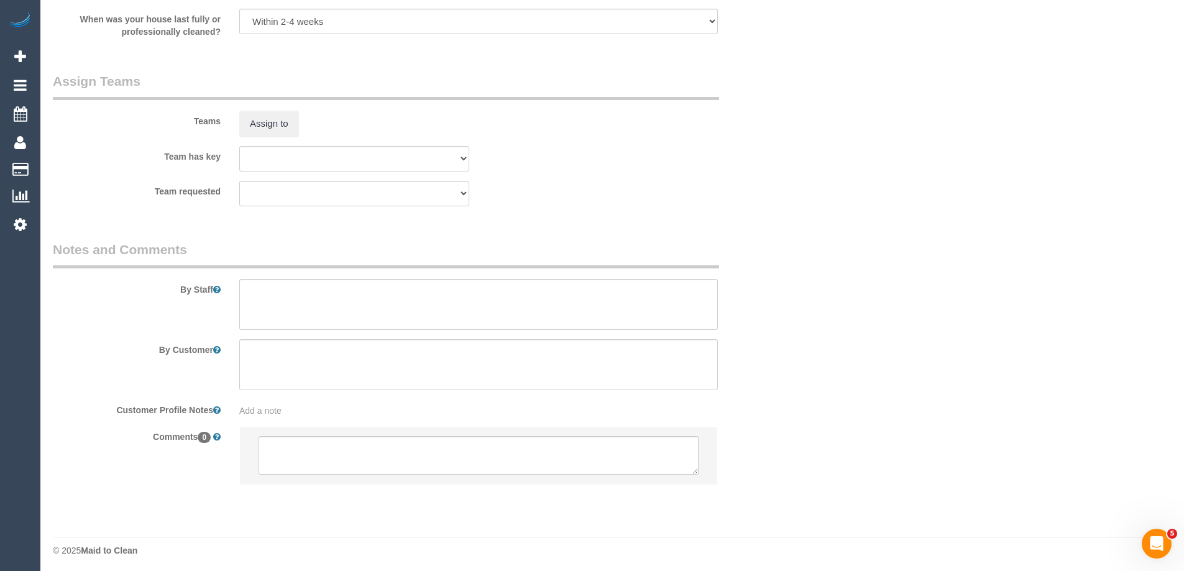
scroll to position [1816, 0]
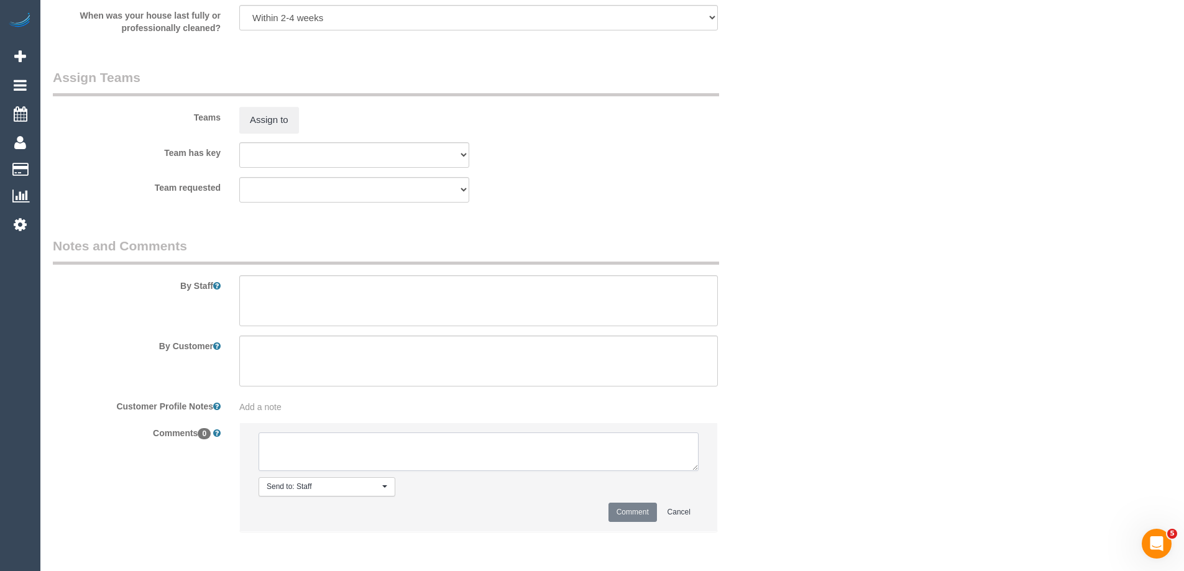
click at [332, 461] on textarea at bounding box center [478, 451] width 440 height 39
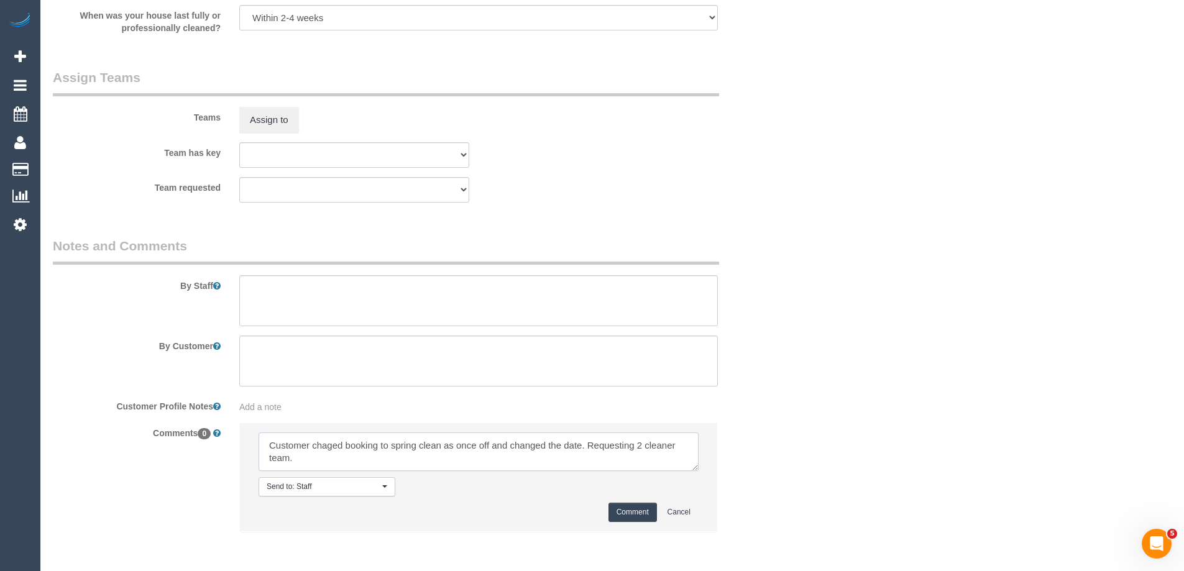
drag, startPoint x: 346, startPoint y: 464, endPoint x: 639, endPoint y: 443, distance: 293.4
click at [639, 443] on textarea at bounding box center [478, 451] width 440 height 39
type textarea "Customer changed booking to spring clean as once off and changed the date. Requ…"
click at [618, 510] on button "Comment" at bounding box center [632, 512] width 48 height 19
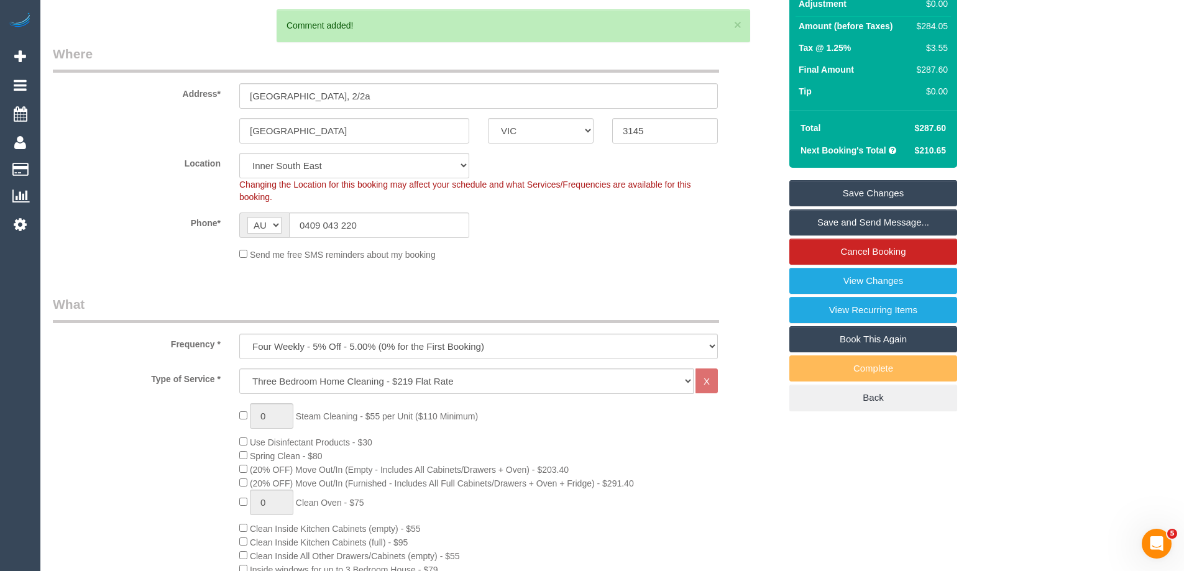
scroll to position [76, 0]
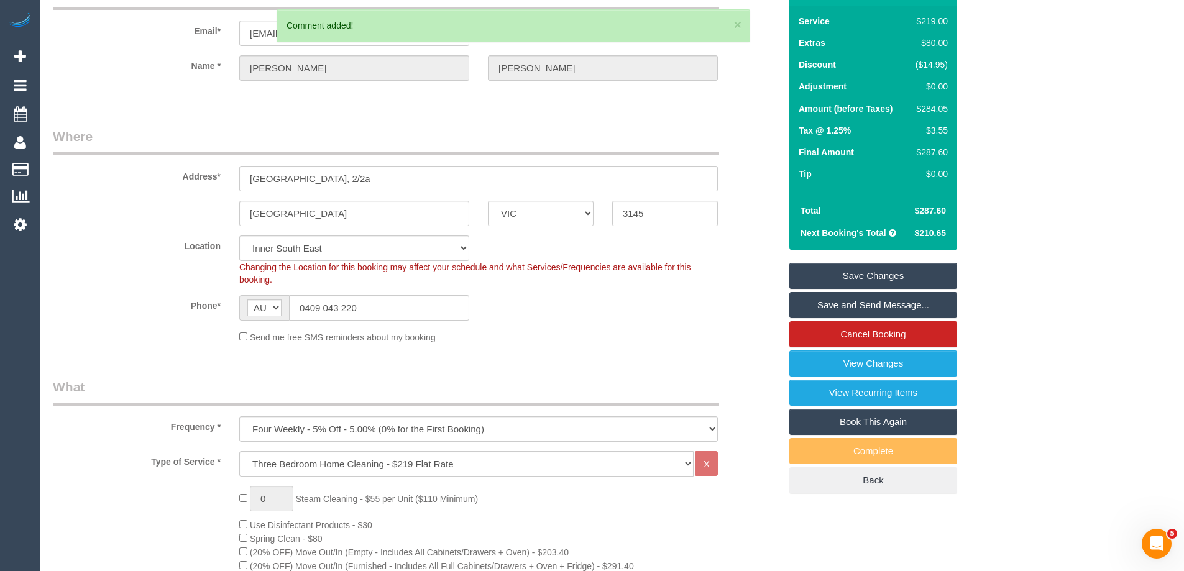
click at [884, 274] on link "Save Changes" at bounding box center [873, 276] width 168 height 26
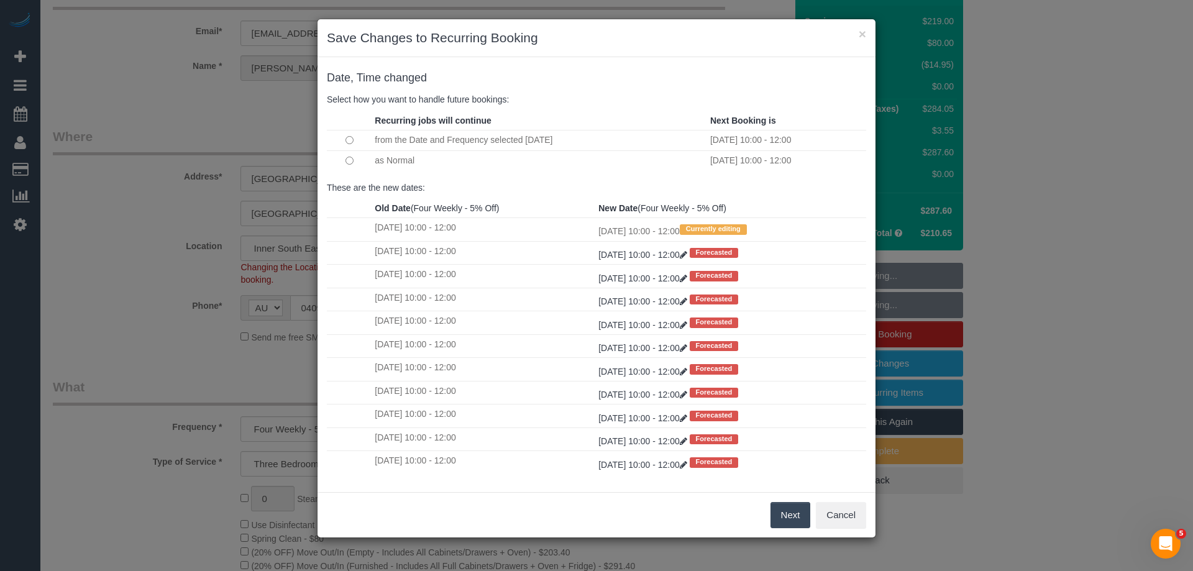
click at [784, 522] on button "Next" at bounding box center [790, 515] width 40 height 26
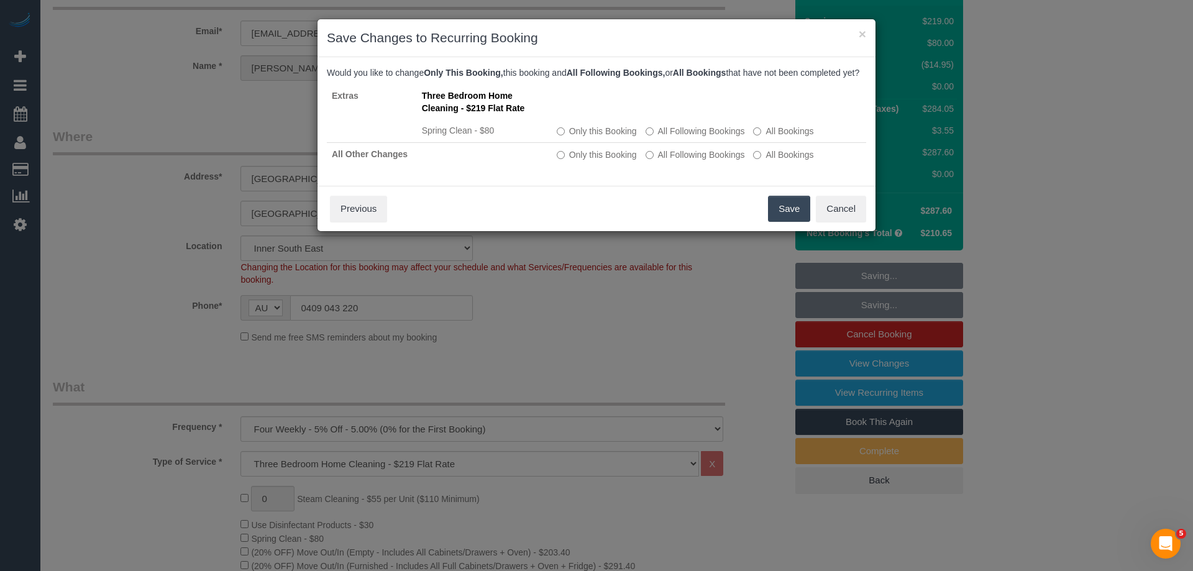
click at [788, 222] on button "Save" at bounding box center [789, 209] width 42 height 26
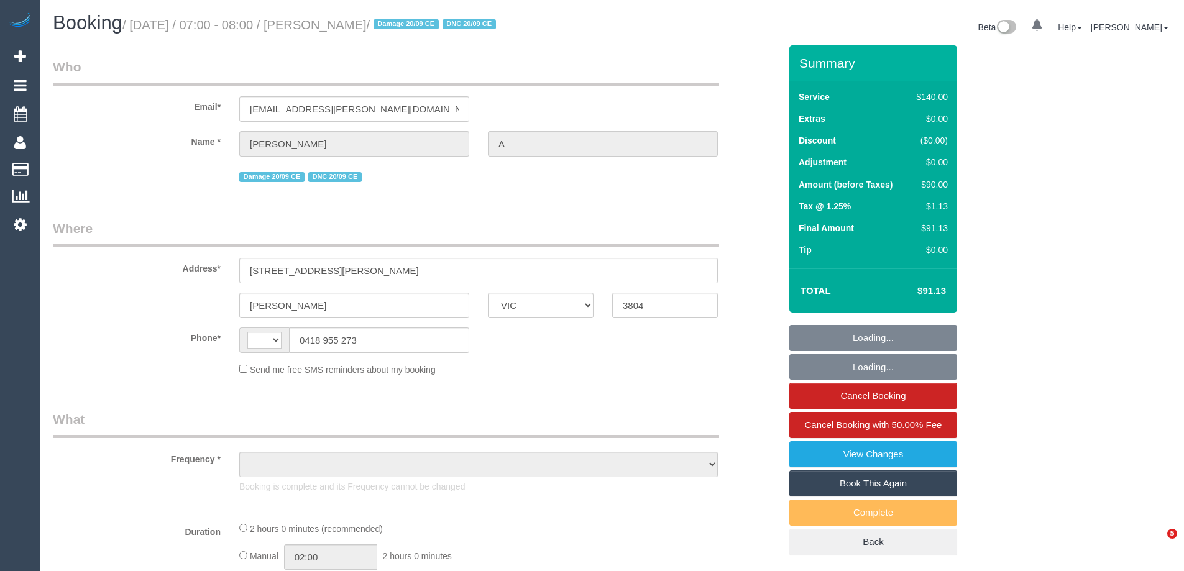
select select "VIC"
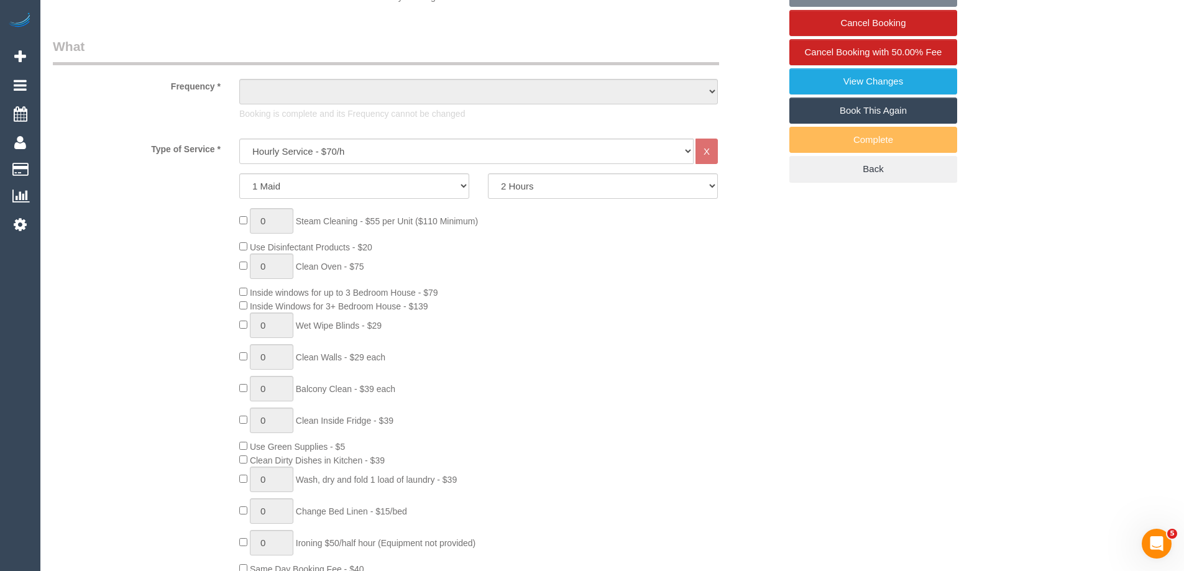
select select "string:AU"
select select "object:738"
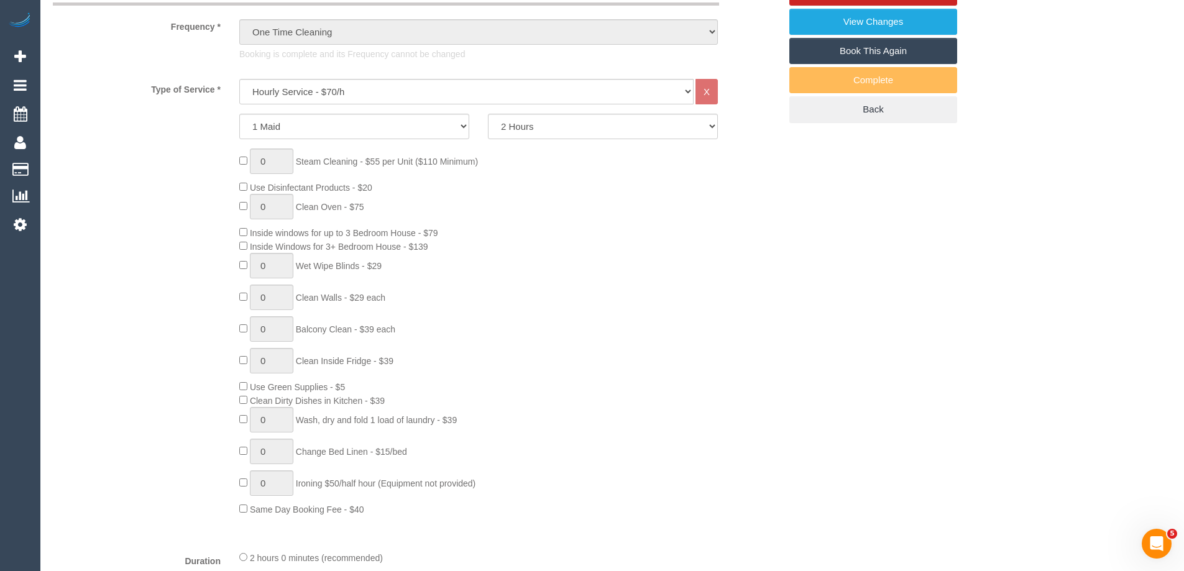
select select "string:stripe-pm_1RjYMq2GScqysDRVya2Eyyar"
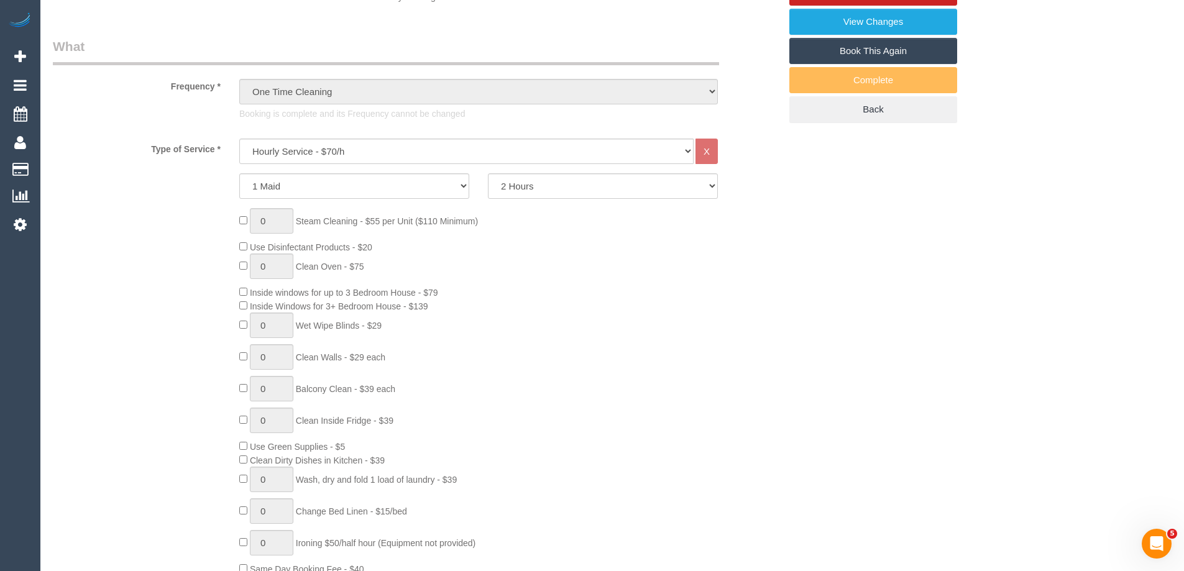
select select "object:745"
select select "spot1"
select select "number:28"
select select "number:14"
select select "number:19"
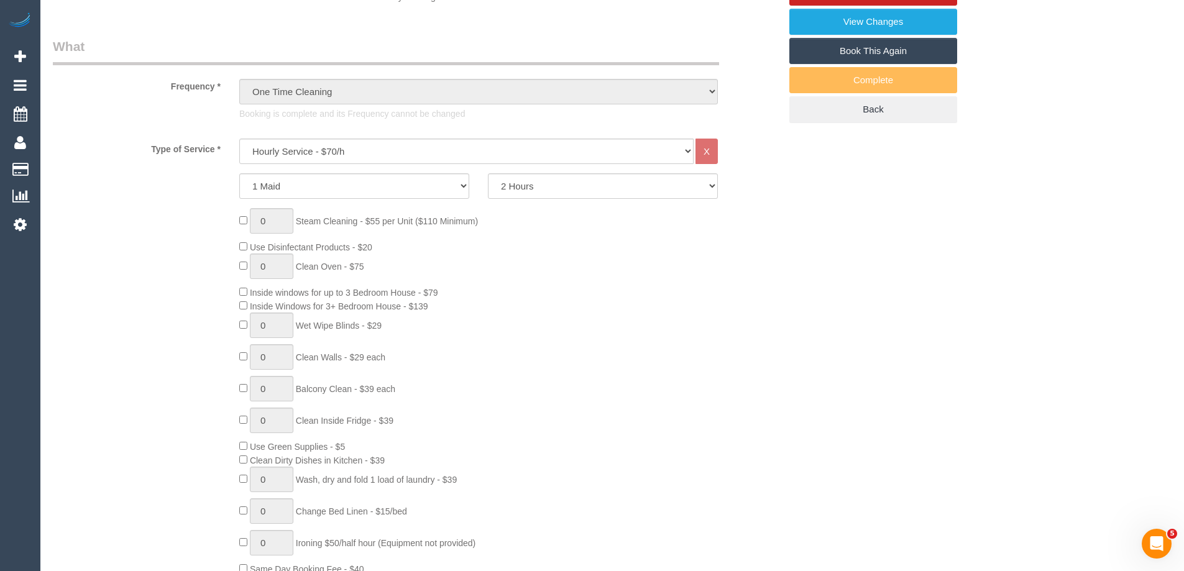
select select "number:25"
select select "number:35"
select select "number:13"
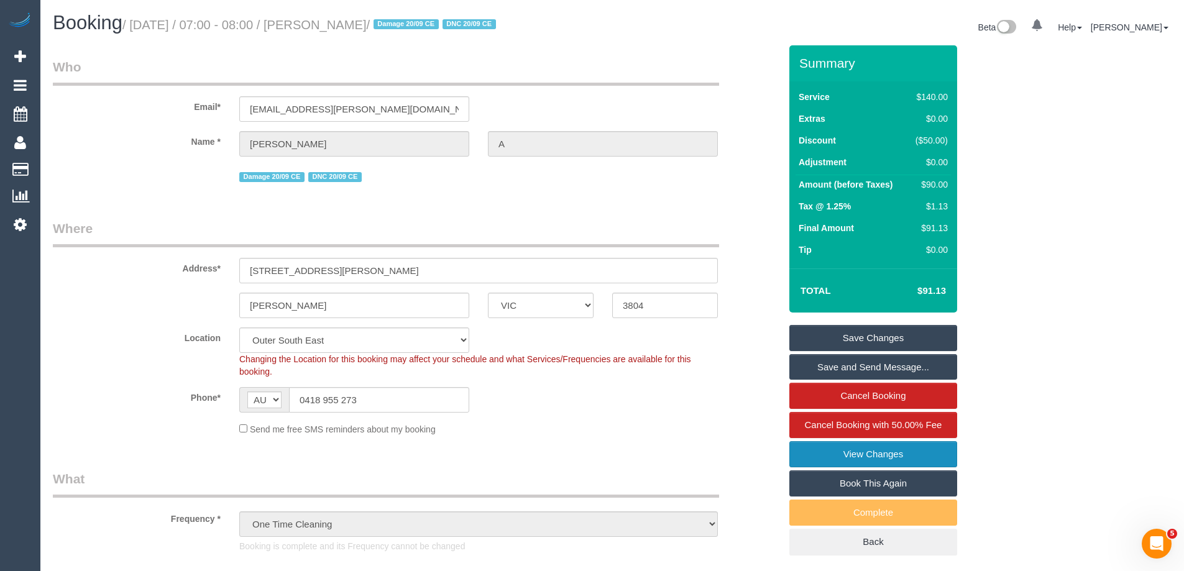
click at [822, 447] on link "View Changes" at bounding box center [873, 454] width 168 height 26
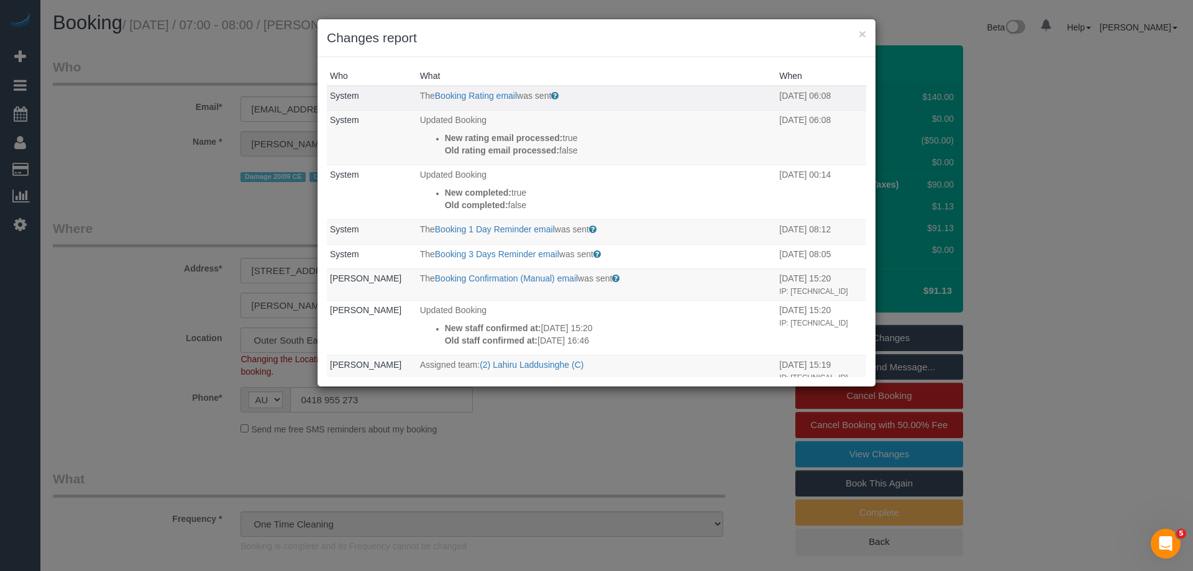
click at [484, 88] on td "The Booking Rating email was sent Sent to customer after their booking is compl…" at bounding box center [597, 98] width 360 height 25
click at [485, 91] on link "Booking Rating email" at bounding box center [476, 96] width 82 height 10
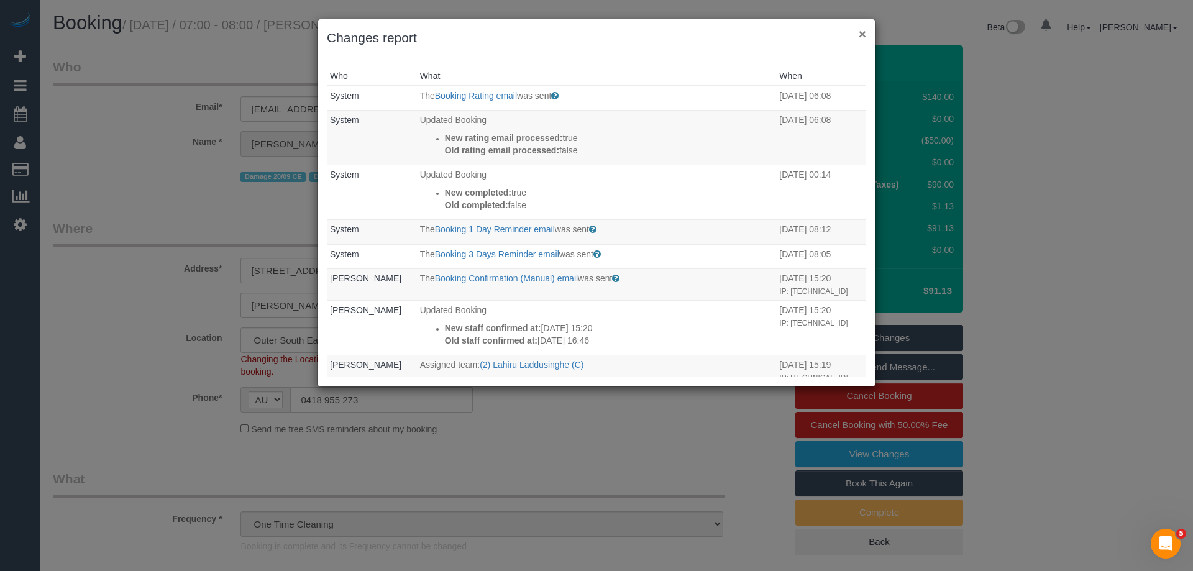
click at [864, 30] on button "×" at bounding box center [862, 33] width 7 height 13
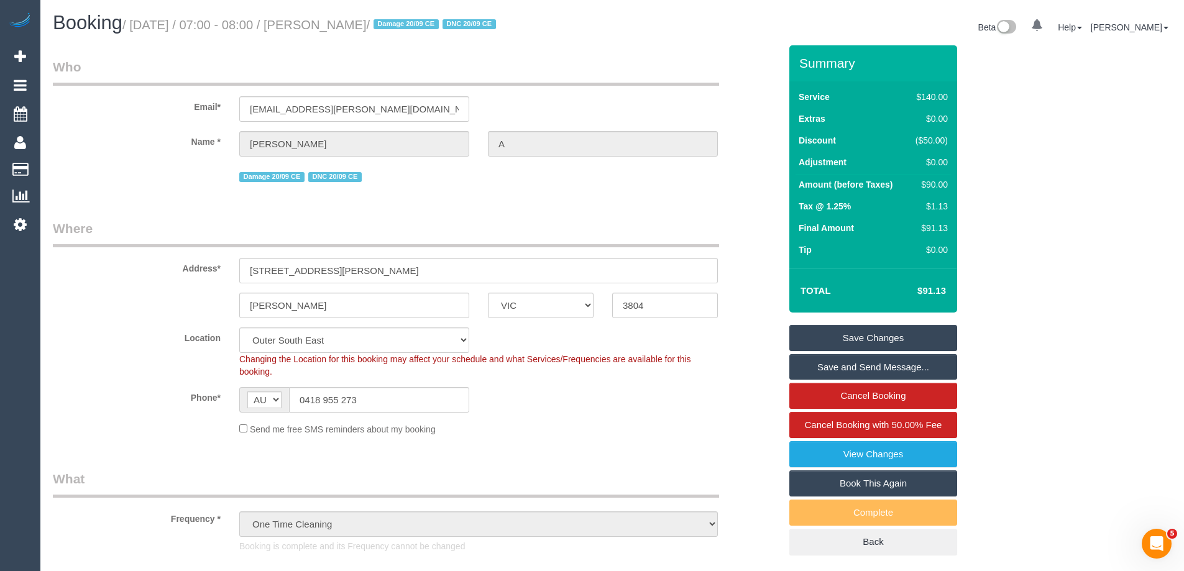
click at [931, 188] on div "$90.00" at bounding box center [928, 184] width 37 height 12
copy div "90.00"
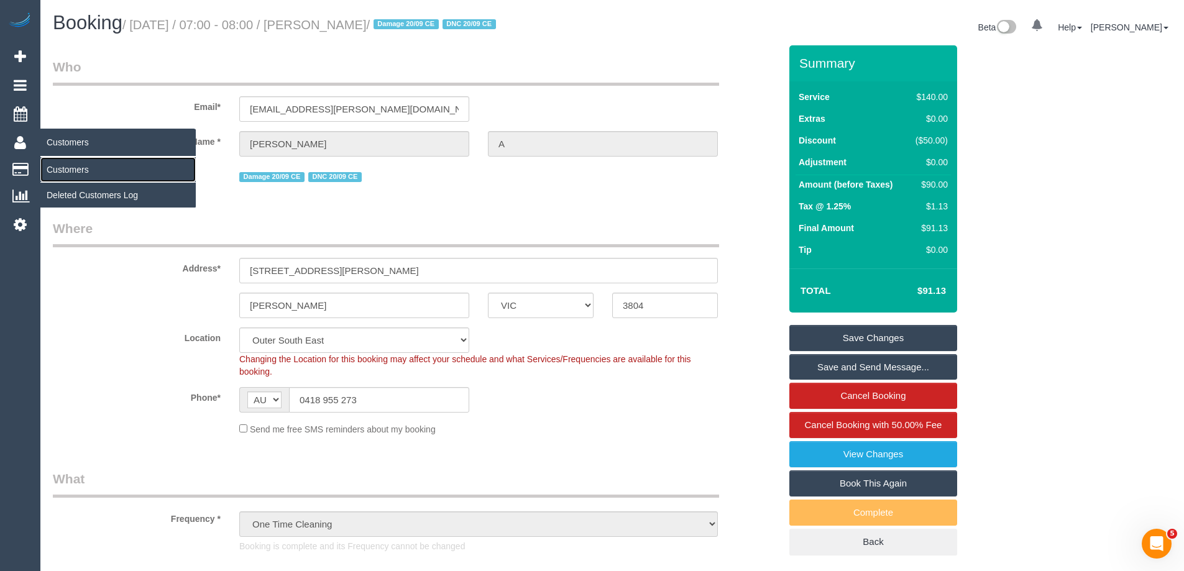
click at [67, 169] on link "Customers" at bounding box center [117, 169] width 155 height 25
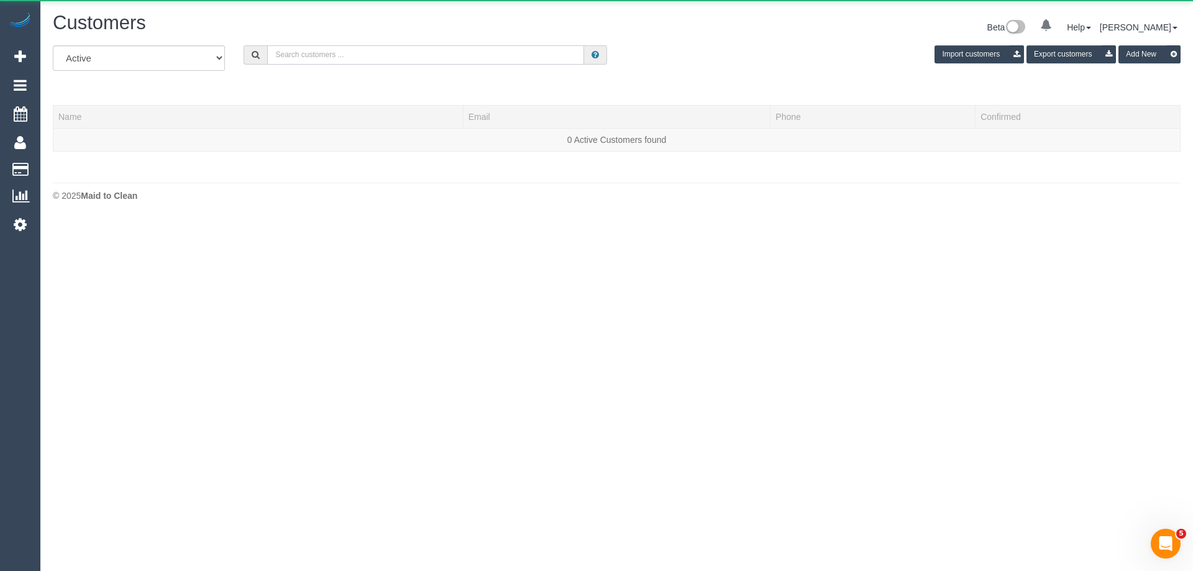
click at [439, 54] on input "text" at bounding box center [425, 54] width 317 height 19
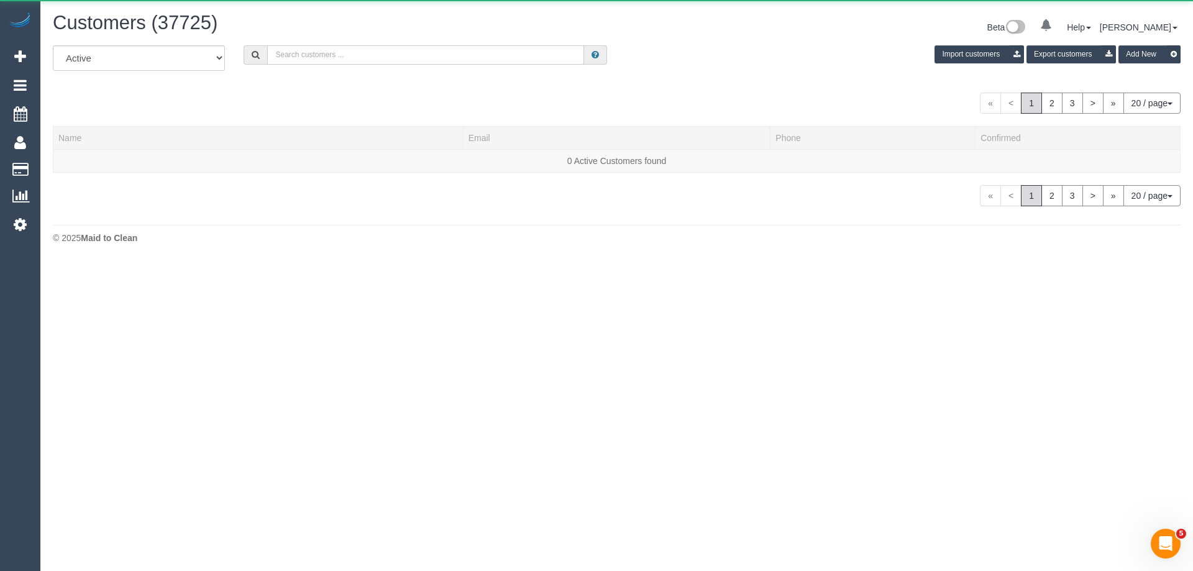
paste input "crabaut@gmail.com"
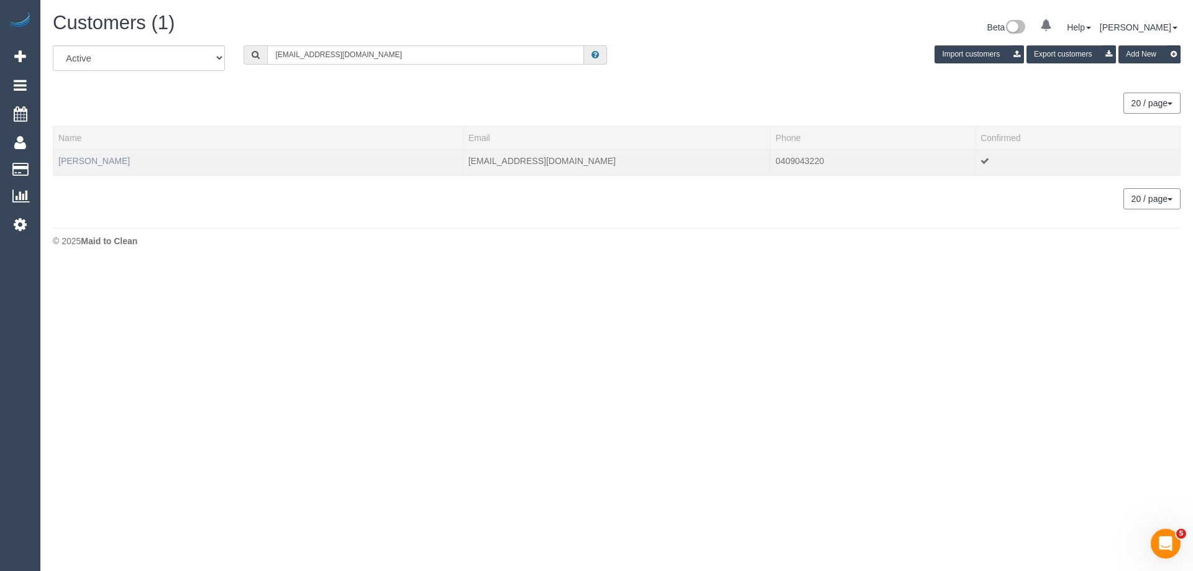
type input "crabaut@gmail.com"
click at [92, 160] on link "Corey Rabaut" at bounding box center [93, 161] width 71 height 10
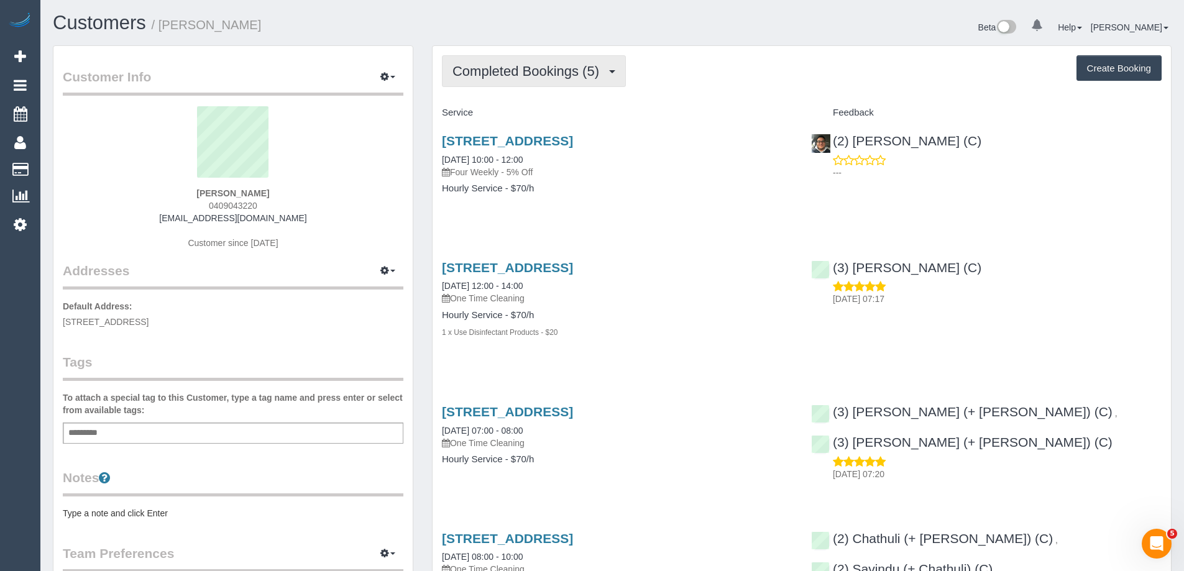
click at [582, 62] on button "Completed Bookings (5)" at bounding box center [534, 71] width 184 height 32
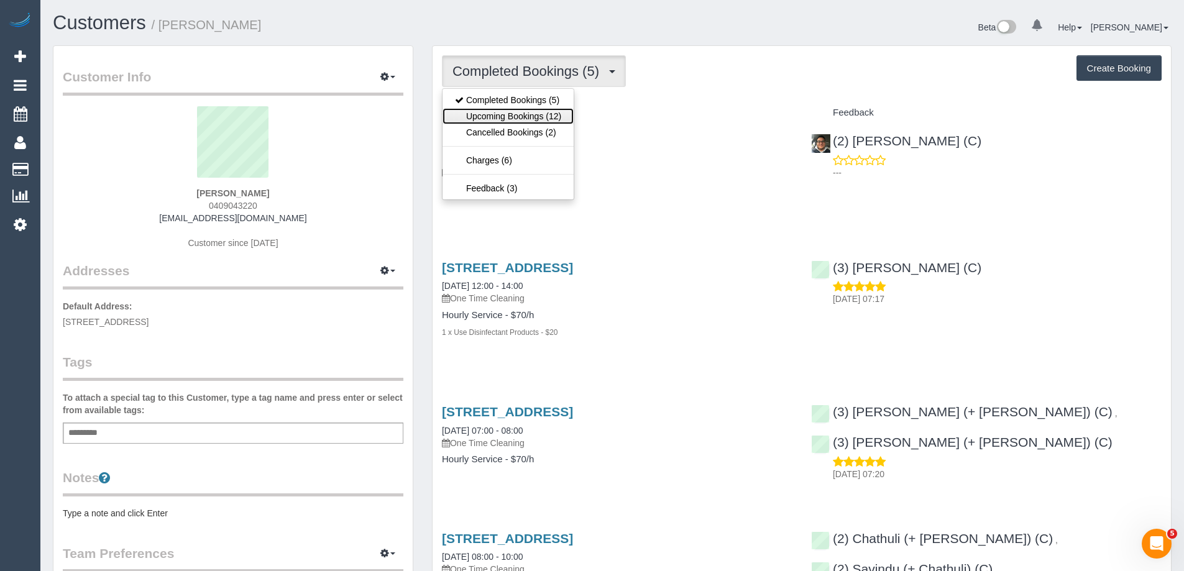
click at [550, 114] on link "Upcoming Bookings (12)" at bounding box center [507, 116] width 131 height 16
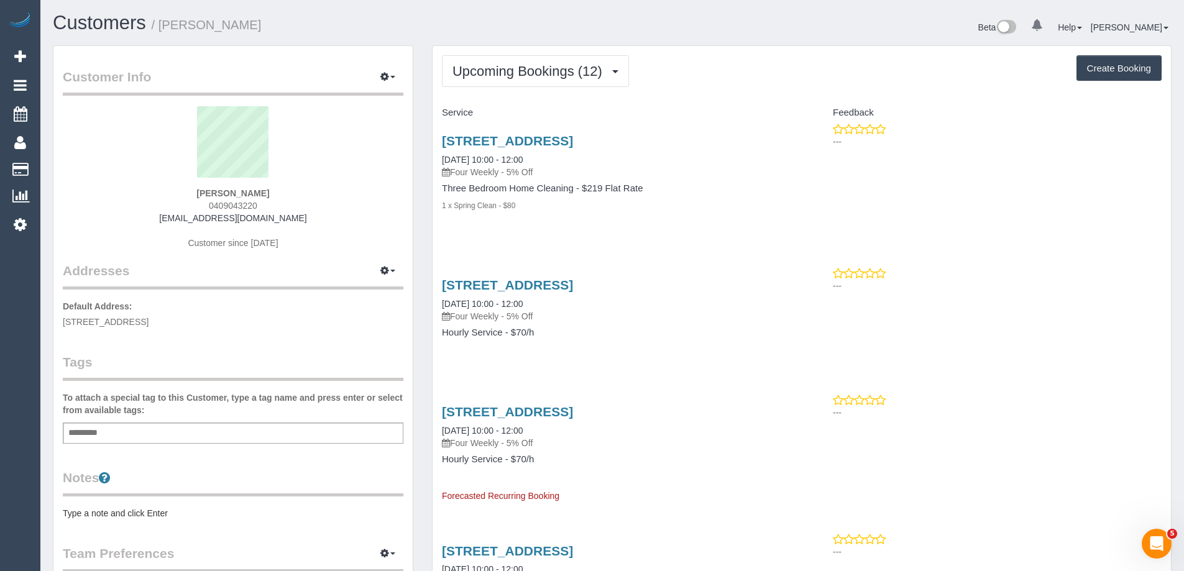
click at [509, 152] on div "Oak Grove, 2/2a, Malvern East, VIC 3145 29/10/2025 10:00 - 12:00 Four Weekly - …" at bounding box center [617, 156] width 350 height 45
click at [511, 156] on link "29/10/2025 10:00 - 12:00" at bounding box center [482, 160] width 81 height 10
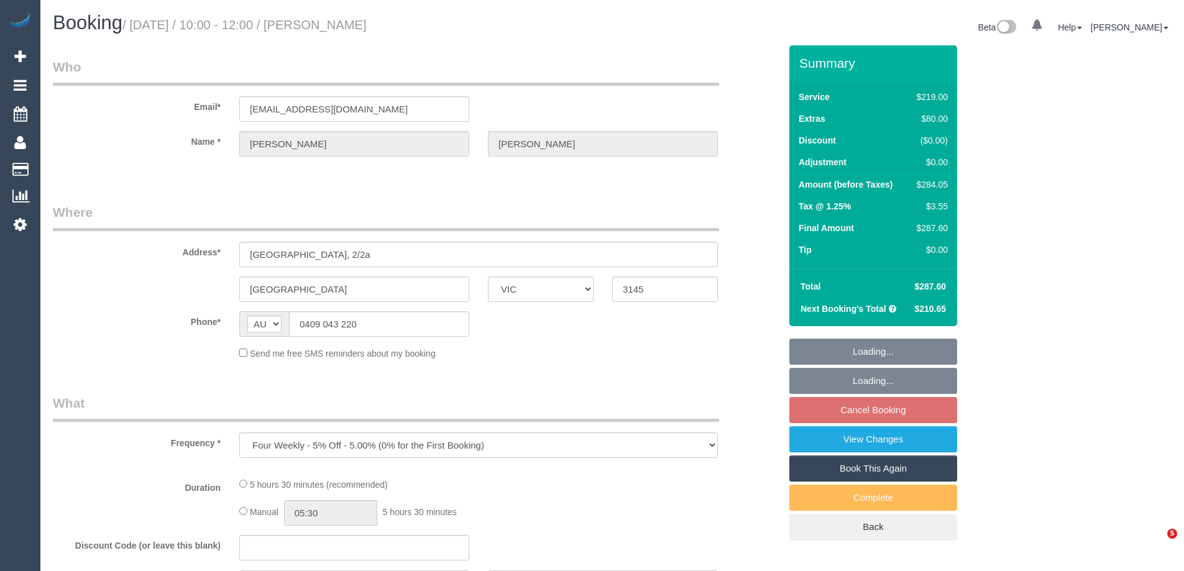
select select "VIC"
select select "string:stripe-pm_1PpgA22GScqysDRVotncbrGS"
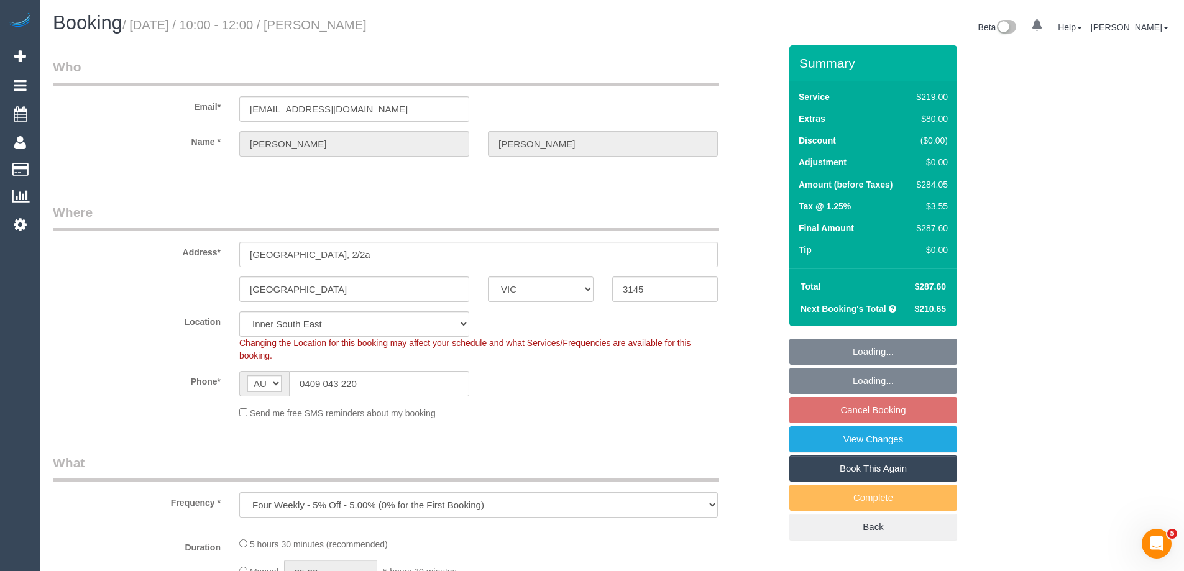
select select "number:27"
select select "number:14"
select select "number:19"
select select "number:25"
select select "number:33"
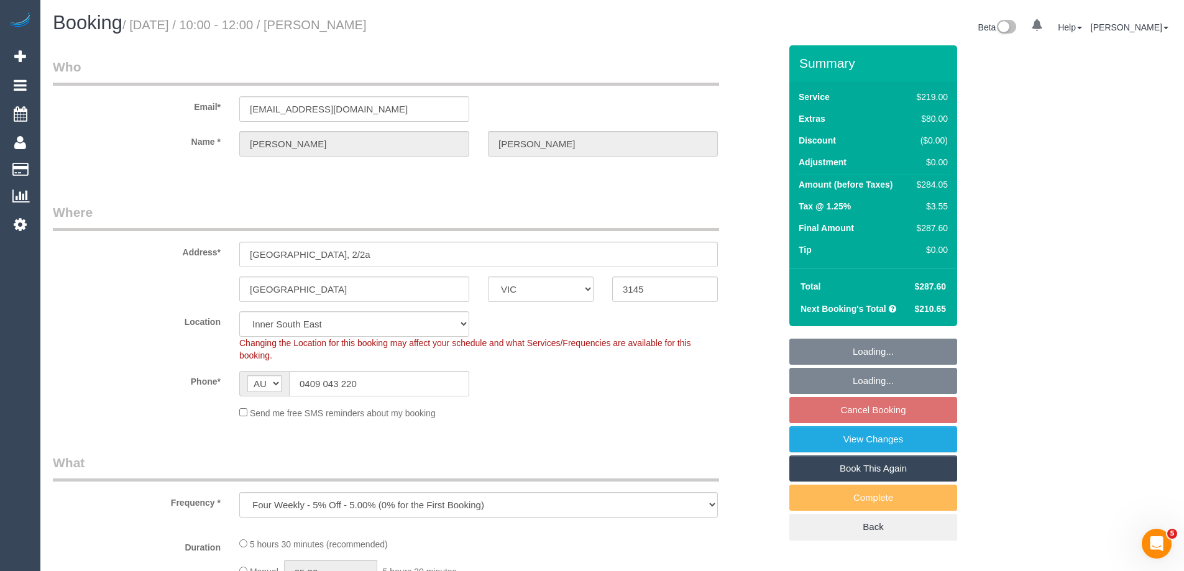
select select "number:12"
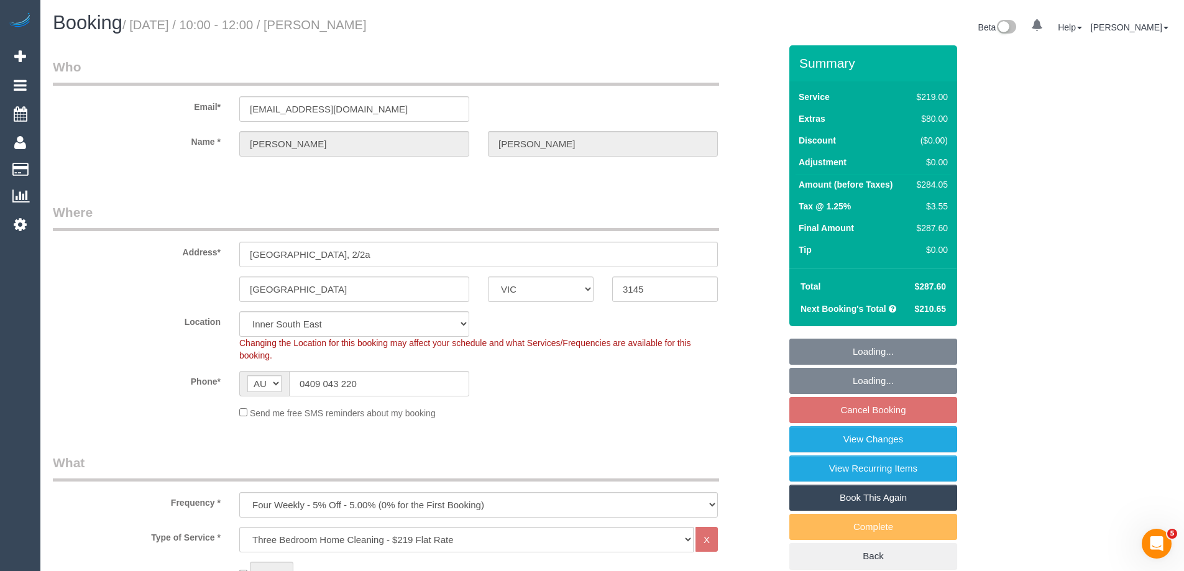
select select "spot3"
select select "object:1401"
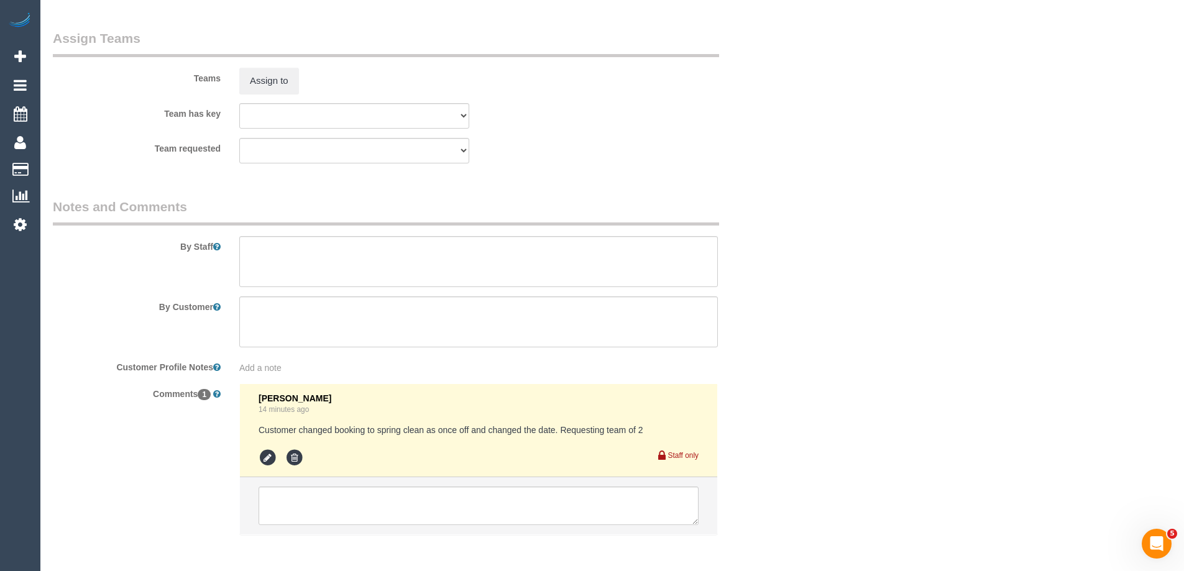
scroll to position [1931, 0]
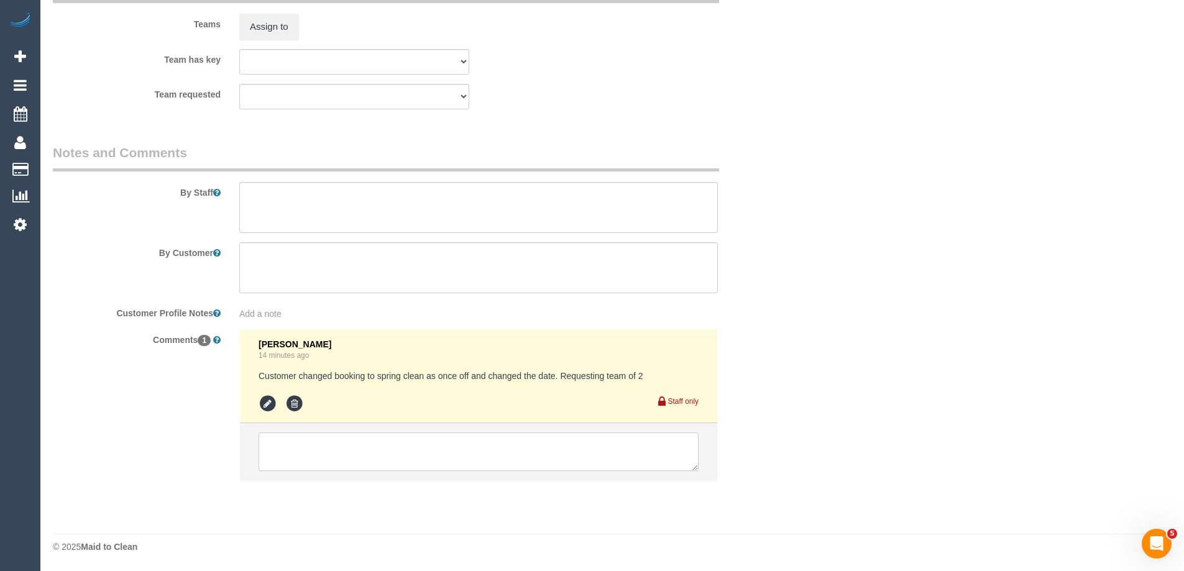
click at [393, 452] on textarea at bounding box center [478, 451] width 440 height 39
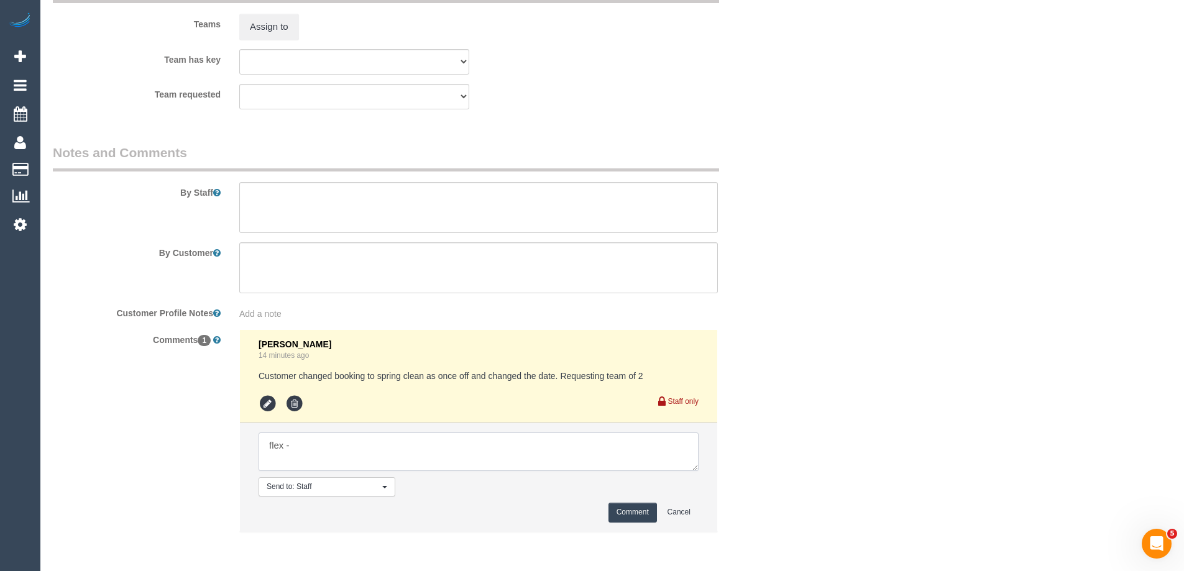
paste textarea "The time should be flexible, I can most likely do [DATE] as well. Albeit my pre…"
click at [290, 447] on textarea at bounding box center [478, 451] width 440 height 39
click at [377, 461] on textarea at bounding box center [478, 451] width 440 height 39
type textarea "flex -" The time should be flexible, I can most likely do [DATE] as well. Albei…"
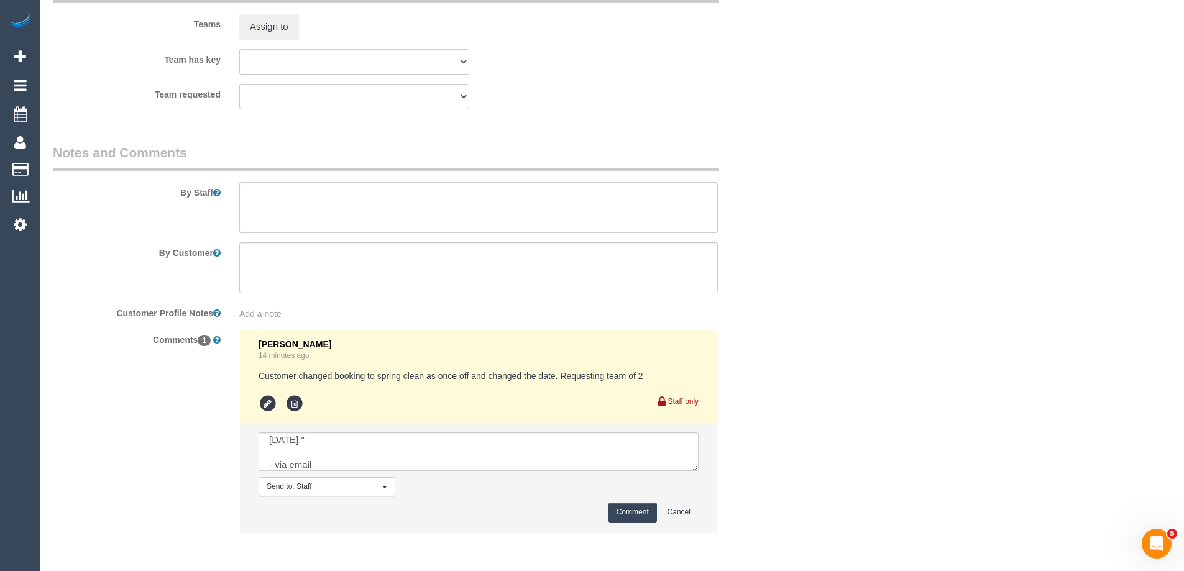
click at [626, 513] on button "Comment" at bounding box center [632, 512] width 48 height 19
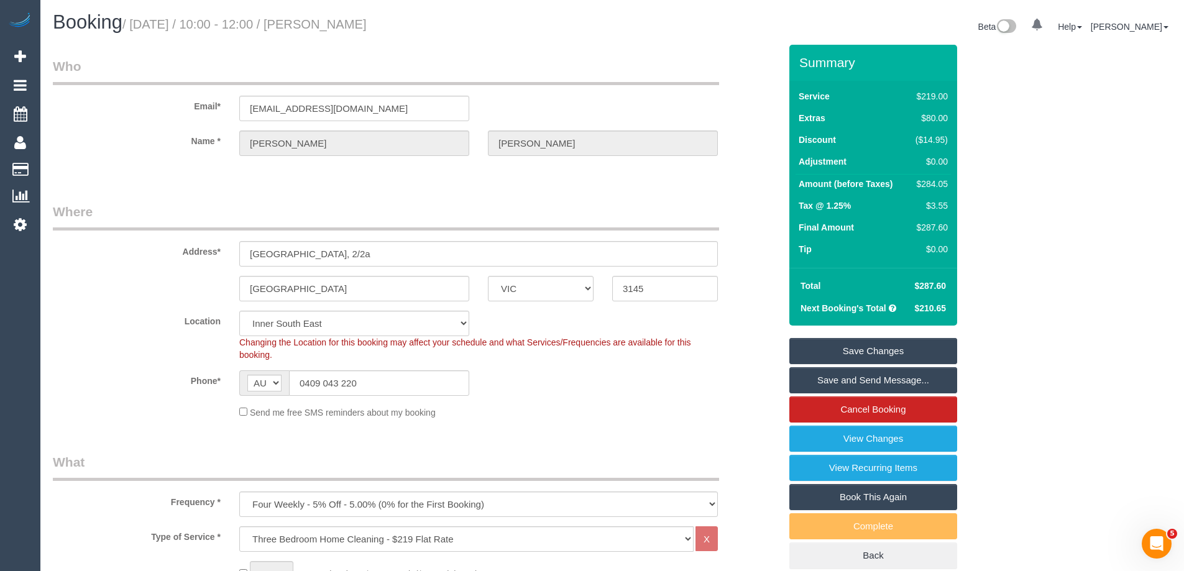
scroll to position [0, 0]
click at [838, 347] on link "Save Changes" at bounding box center [873, 352] width 168 height 26
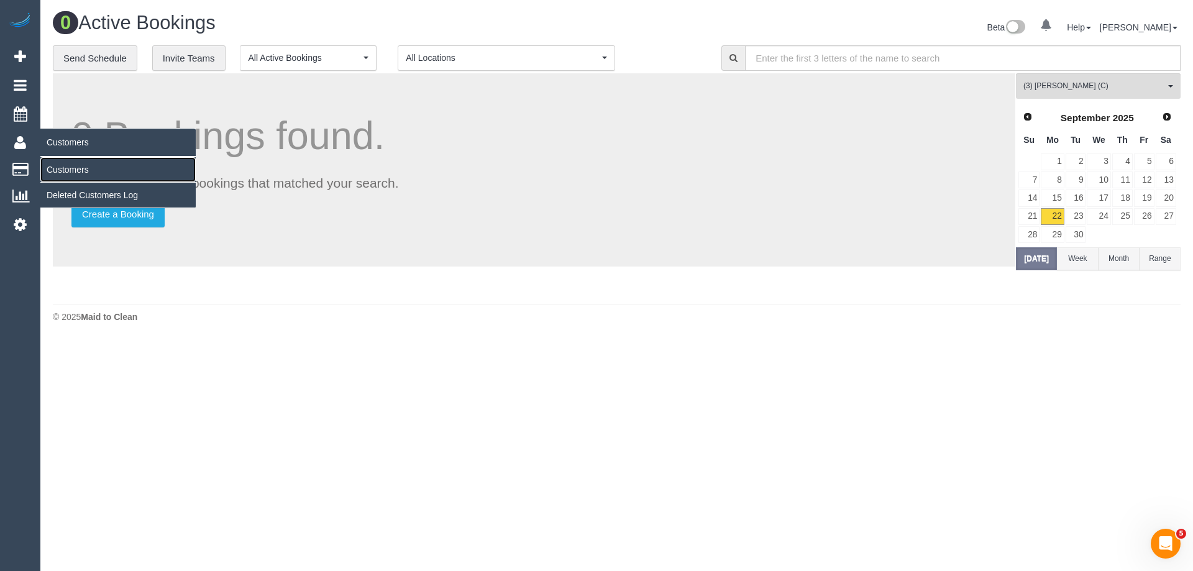
drag, startPoint x: 67, startPoint y: 169, endPoint x: 153, endPoint y: 146, distance: 89.4
click at [67, 169] on link "Customers" at bounding box center [117, 169] width 155 height 25
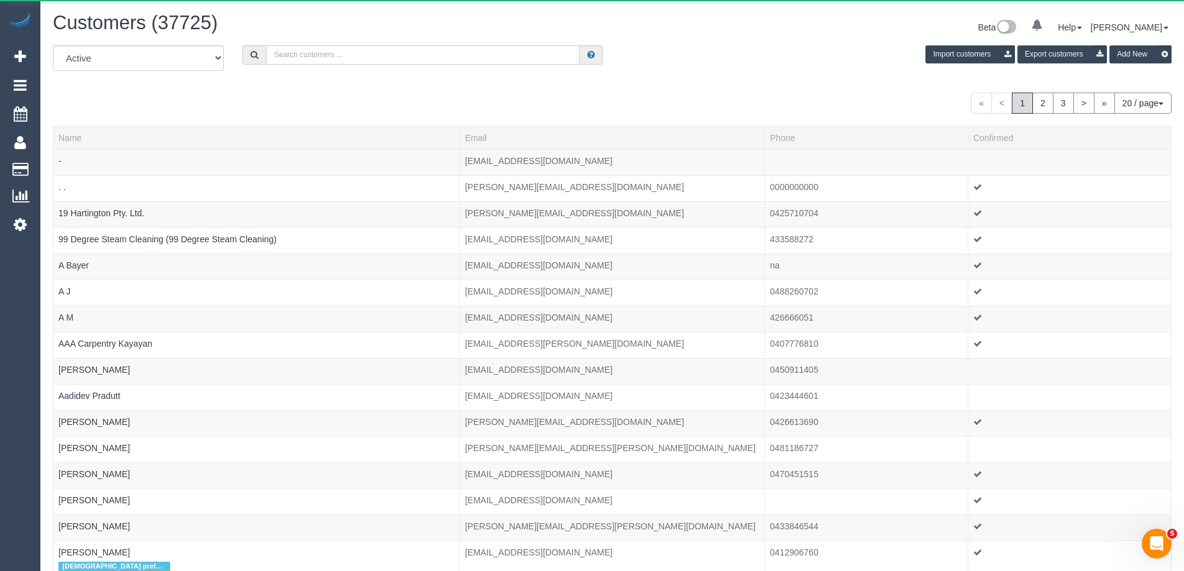
click at [314, 57] on input "text" at bounding box center [423, 54] width 314 height 19
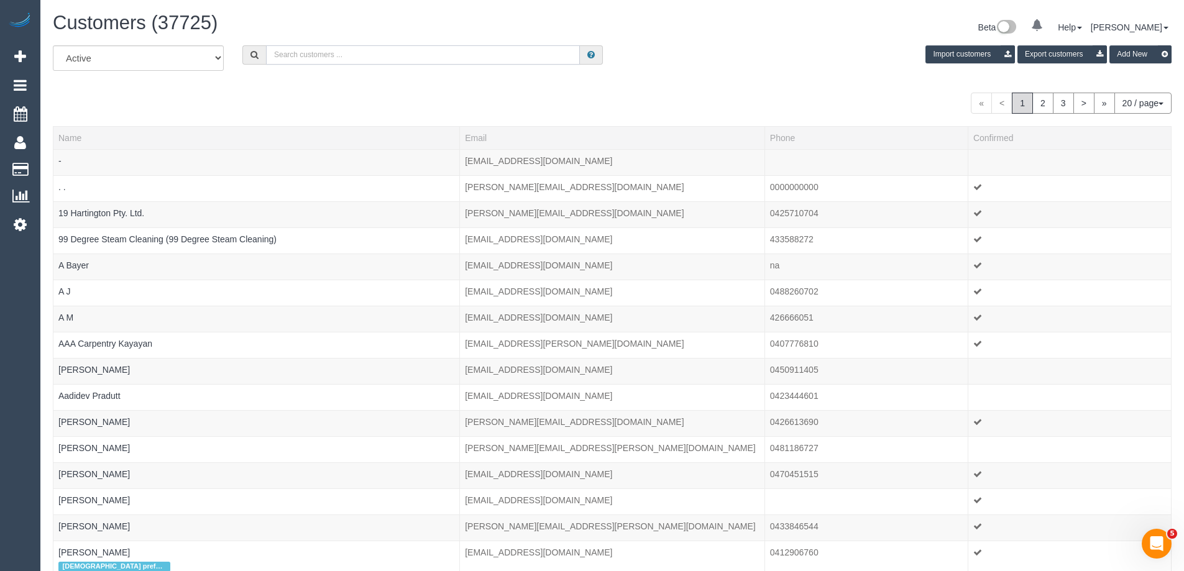
paste input "Eden Bird"
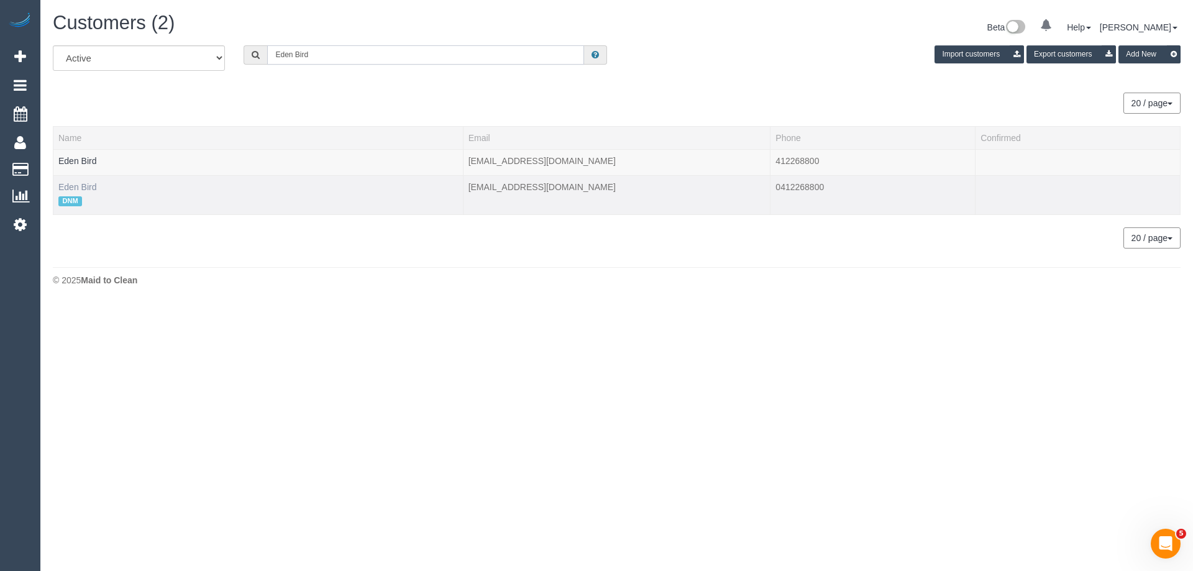
type input "Eden Bird"
click at [80, 186] on link "Eden Bird" at bounding box center [77, 187] width 38 height 10
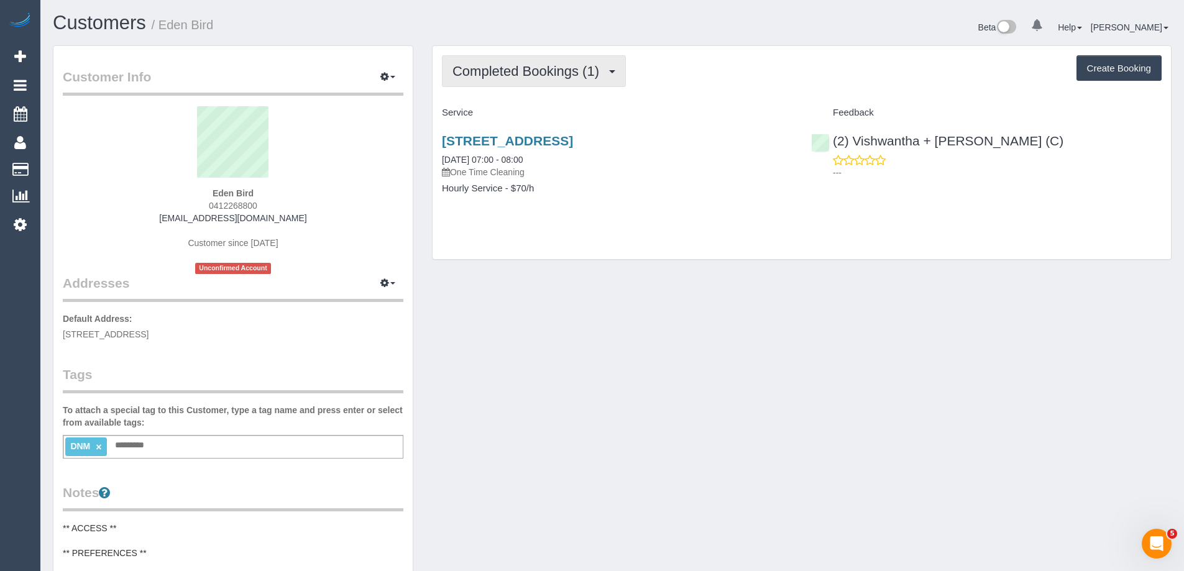
click at [543, 78] on span "Completed Bookings (1)" at bounding box center [528, 71] width 153 height 16
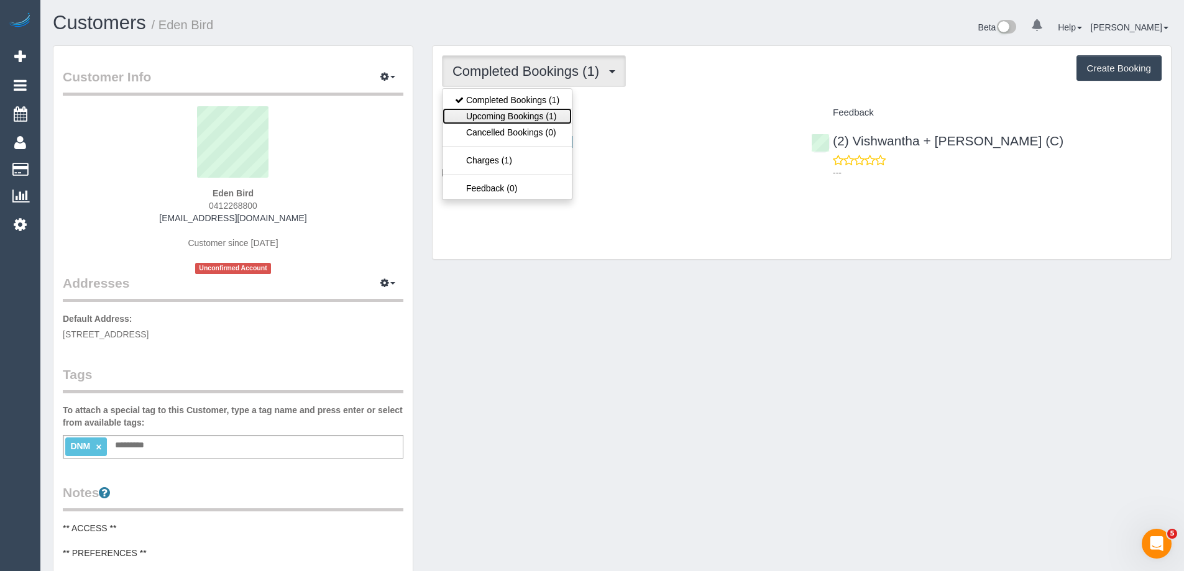
click at [542, 114] on link "Upcoming Bookings (1)" at bounding box center [506, 116] width 129 height 16
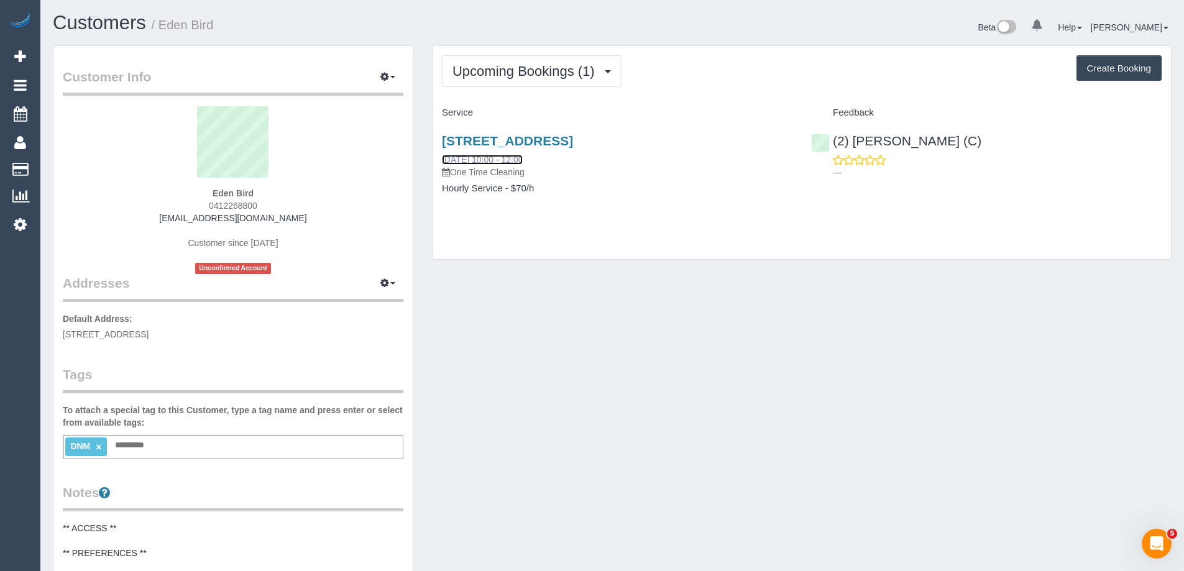
click at [490, 161] on link "[DATE] 10:00 - 12:00" at bounding box center [482, 160] width 81 height 10
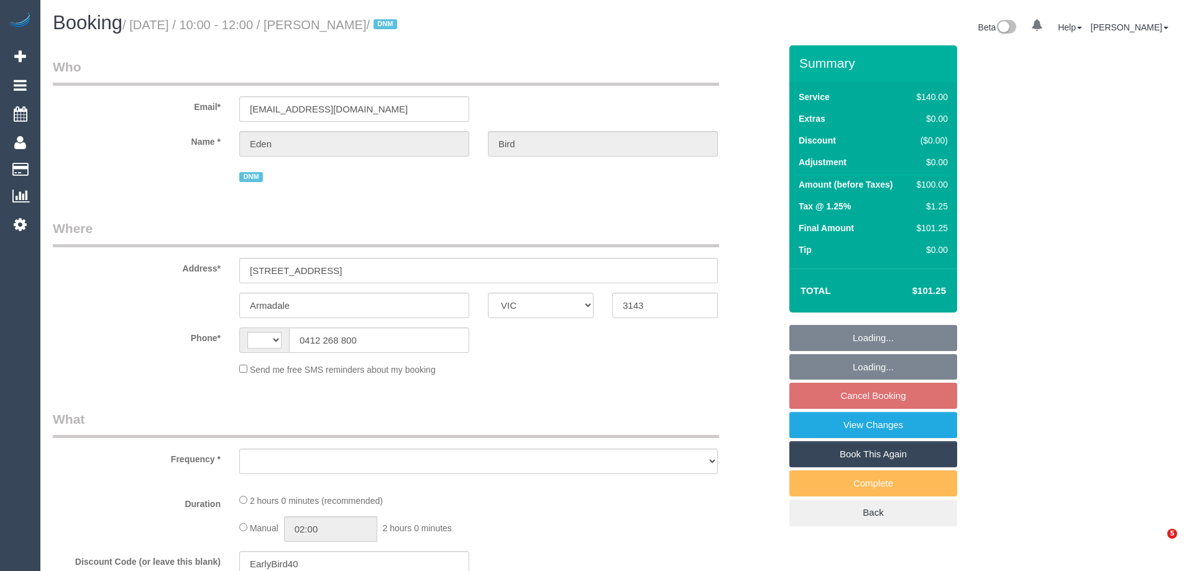
select select "VIC"
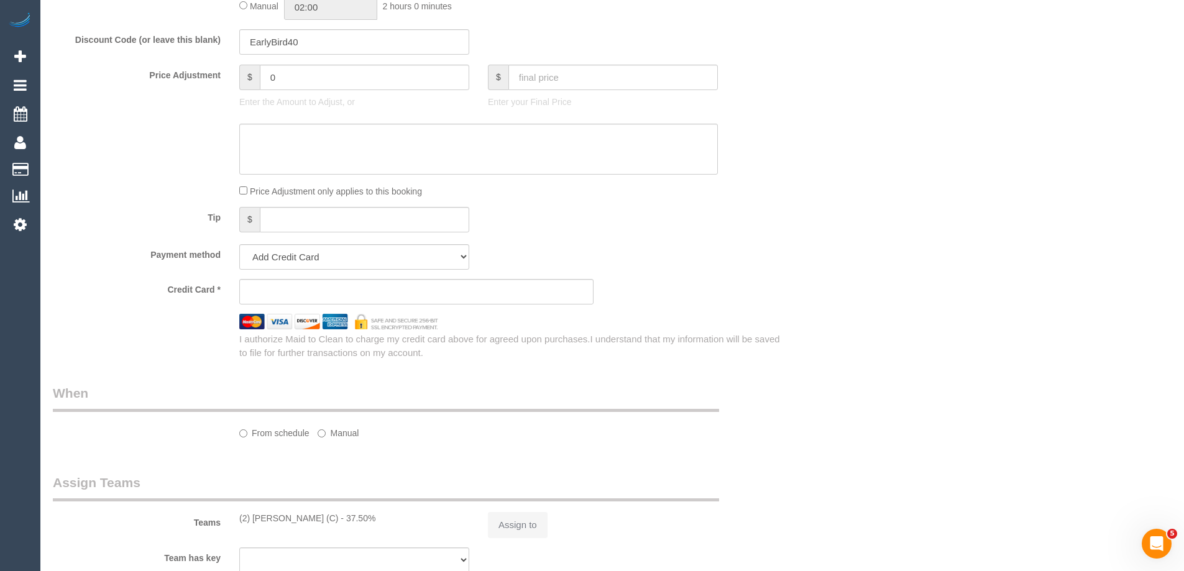
select select "string:AU"
select select "object:1301"
select select "string:stripe-pm_1S9wyJ2GScqysDRVJhm3z1Bz"
select select "number:28"
select select "number:14"
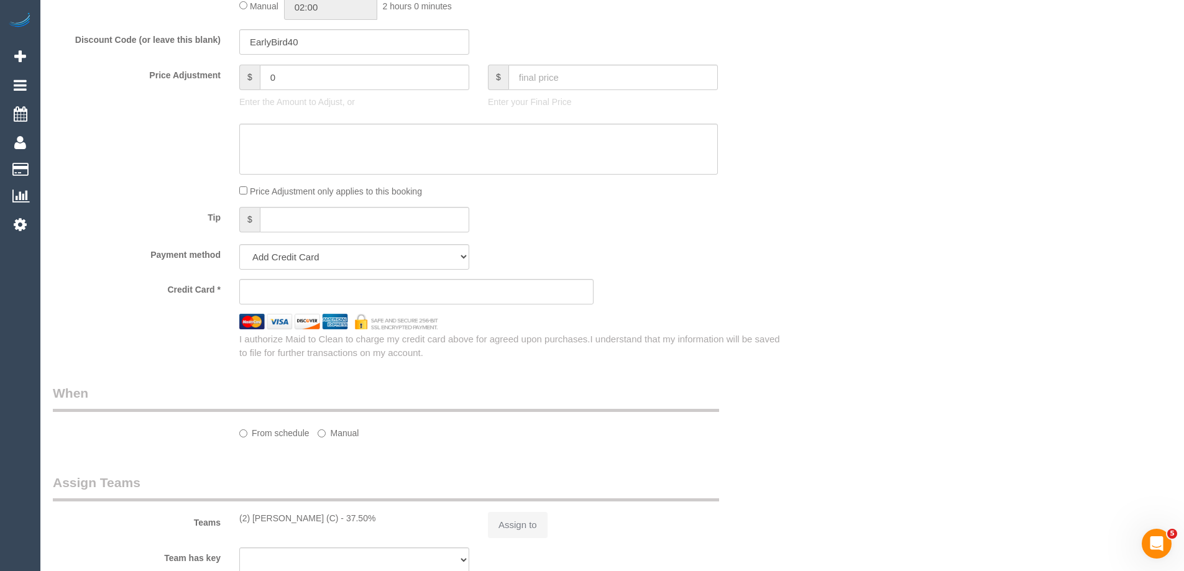
select select "number:19"
select select "number:25"
select select "number:12"
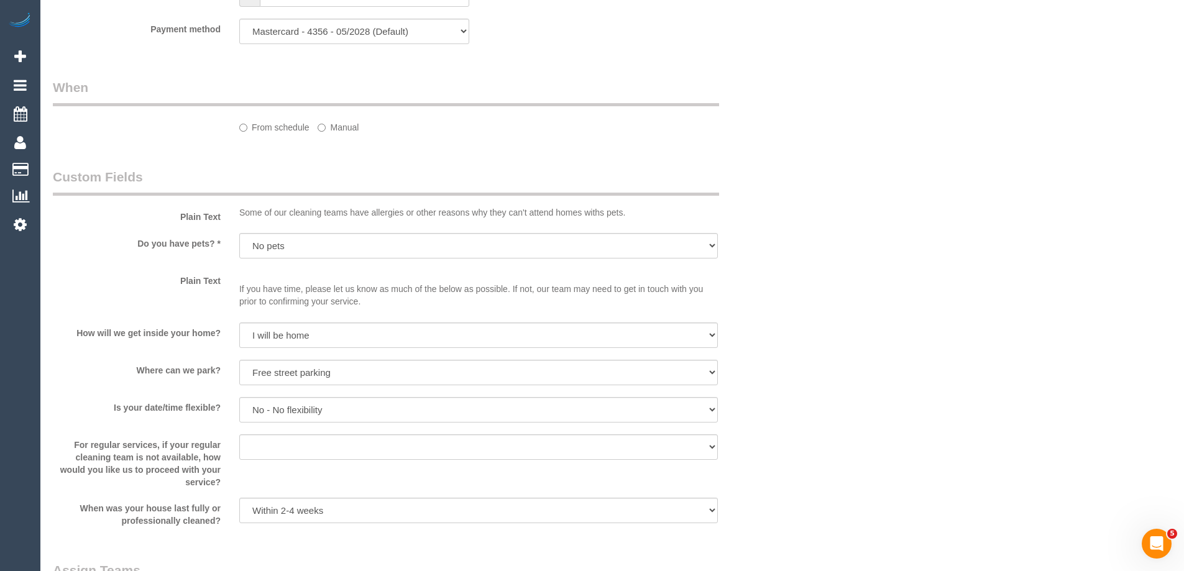
select select "object:1457"
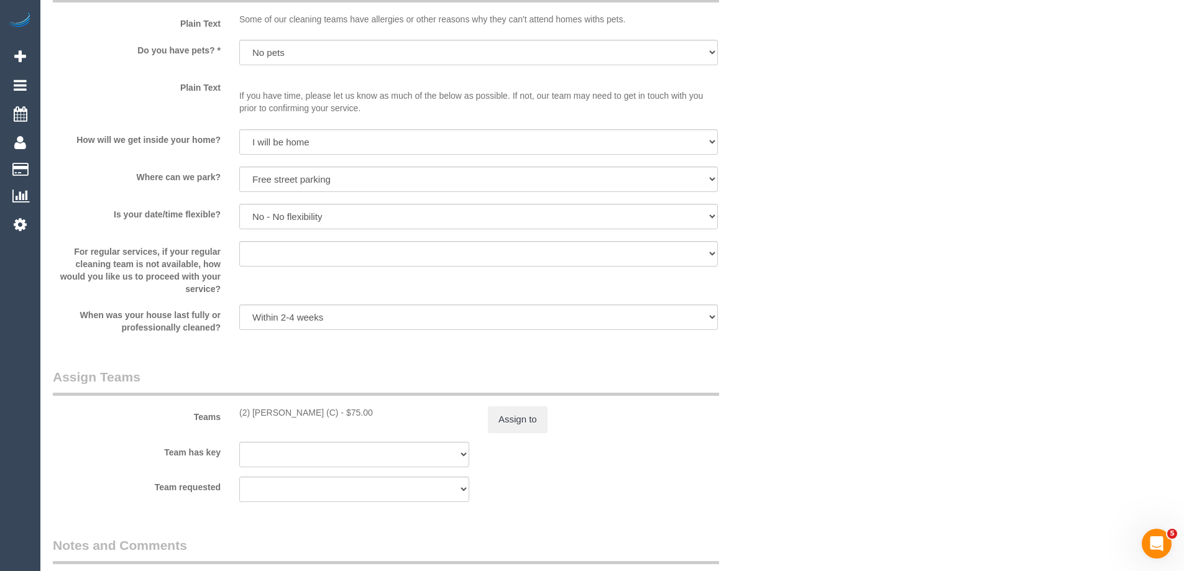
select select "spot3"
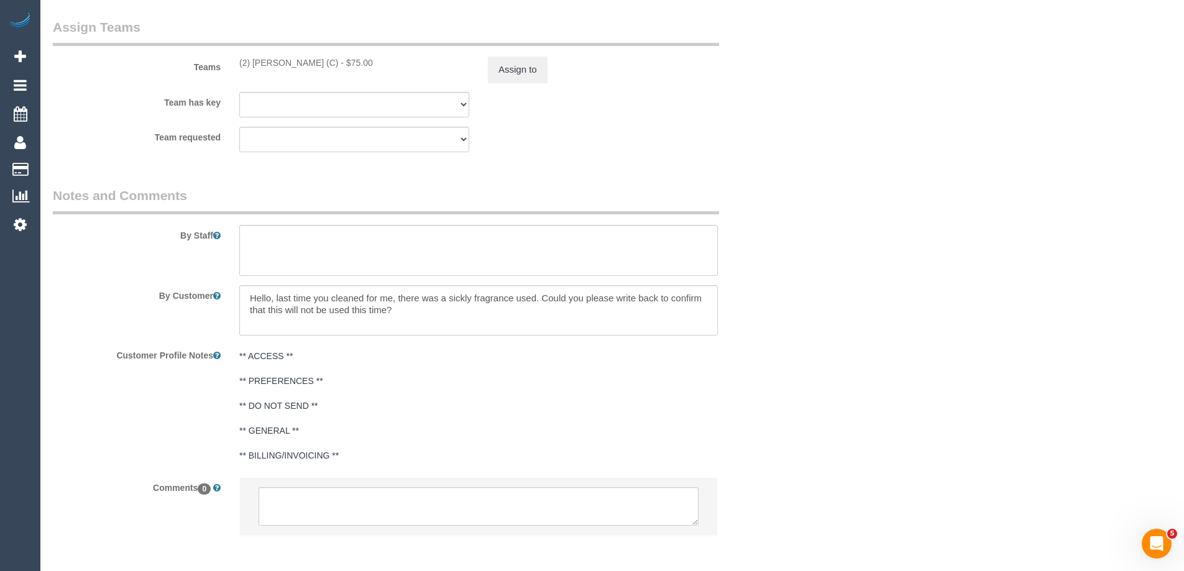
scroll to position [1904, 0]
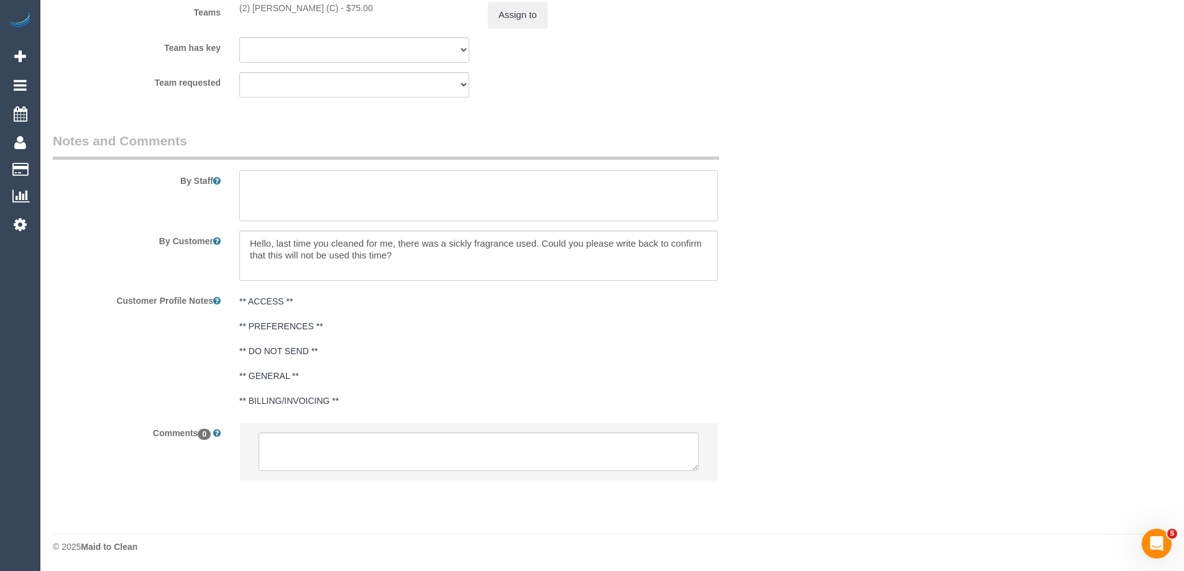
click at [318, 195] on textarea at bounding box center [478, 195] width 478 height 51
type textarea "P"
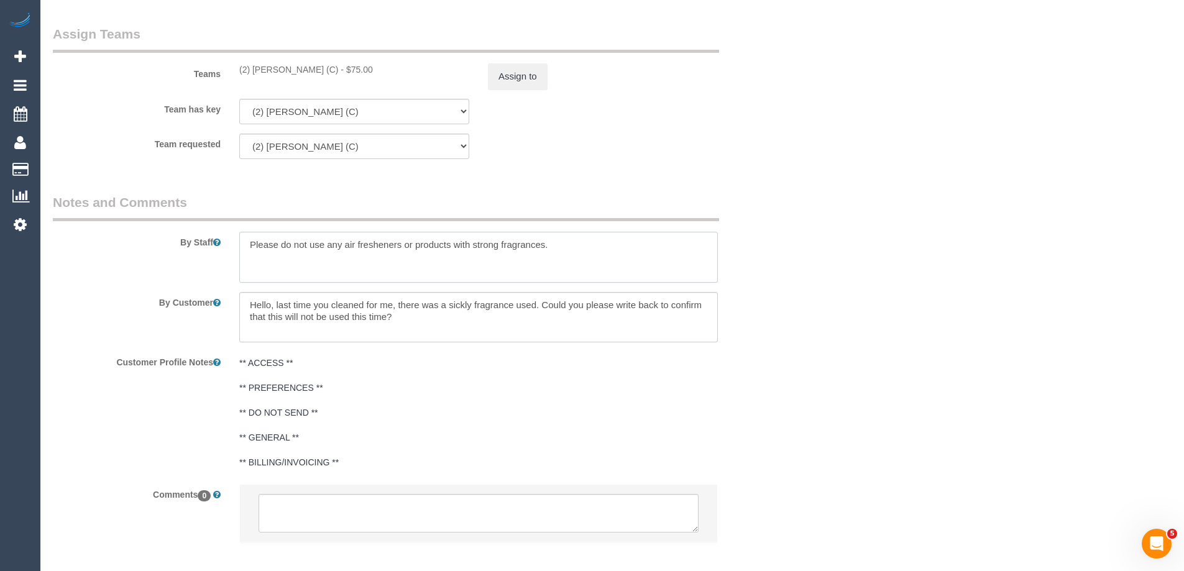
scroll to position [1842, 0]
drag, startPoint x: 587, startPoint y: 244, endPoint x: 46, endPoint y: 222, distance: 541.6
click at [53, 224] on div "By Staff" at bounding box center [416, 238] width 746 height 89
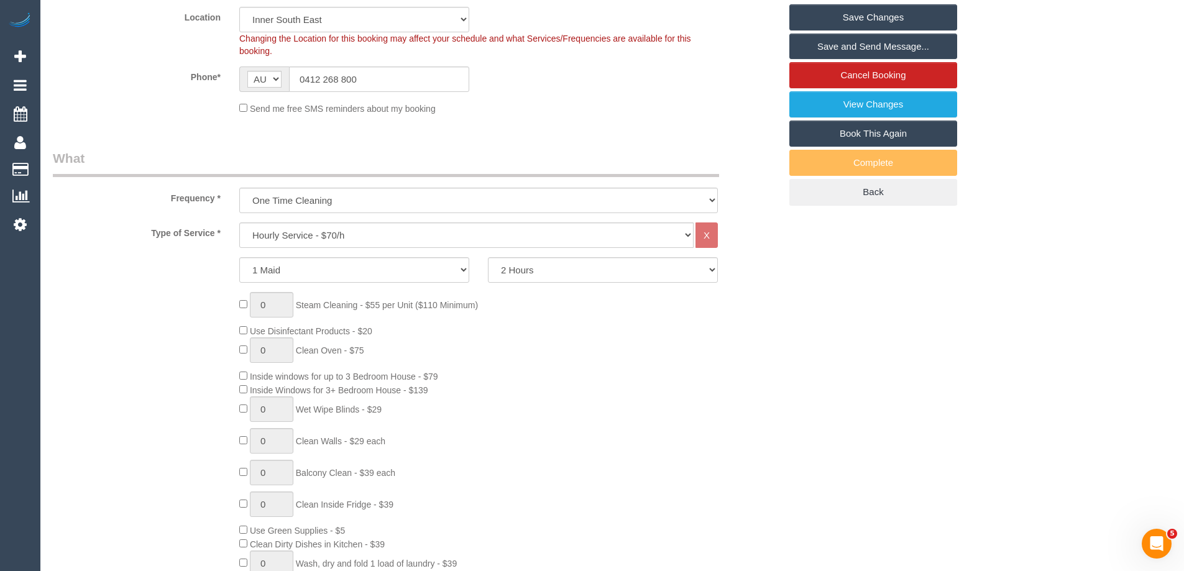
scroll to position [164, 0]
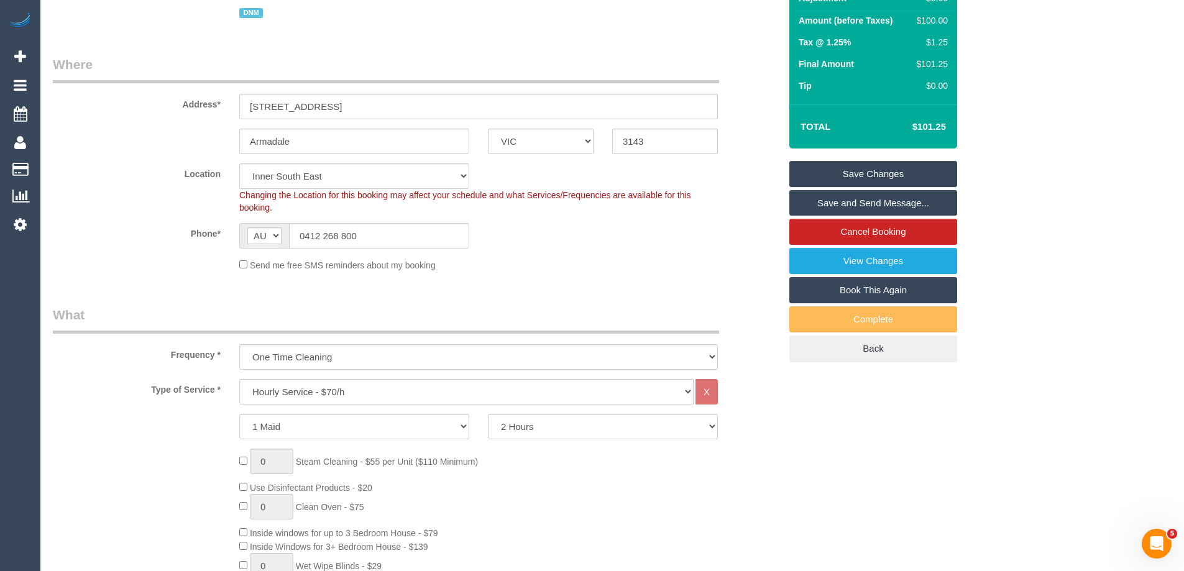
type textarea "Please do not use any air fresheners or products with strong fragrances."
click at [854, 178] on link "Save Changes" at bounding box center [873, 174] width 168 height 26
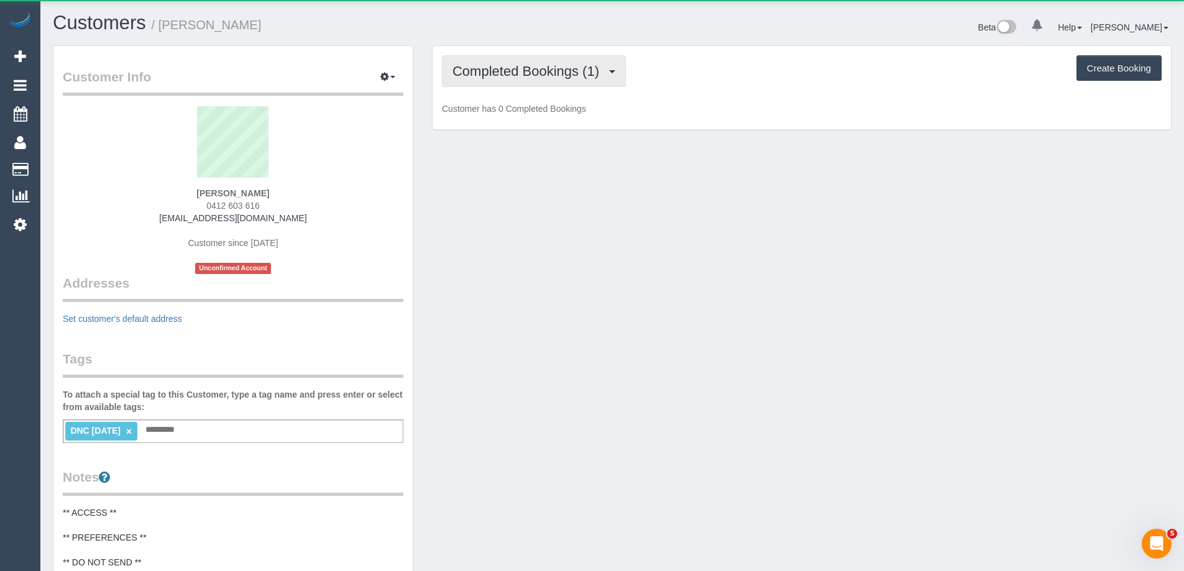
click at [512, 74] on span "Completed Bookings (1)" at bounding box center [528, 71] width 153 height 16
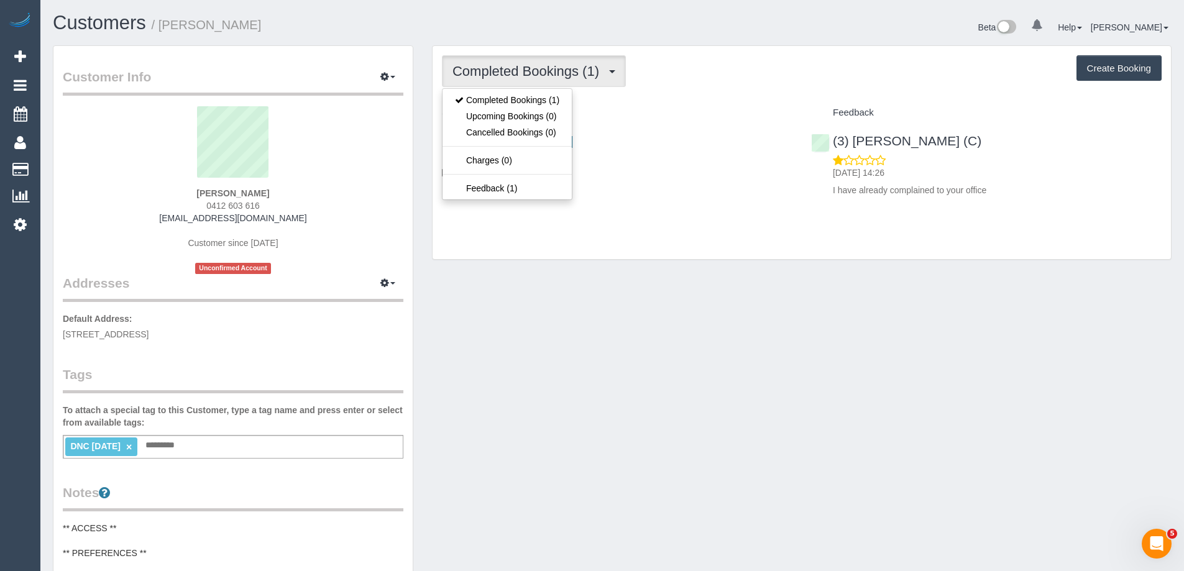
click at [697, 87] on div "Completed Bookings (1) Completed Bookings (1) Upcoming Bookings (0) Cancelled B…" at bounding box center [801, 152] width 738 height 213
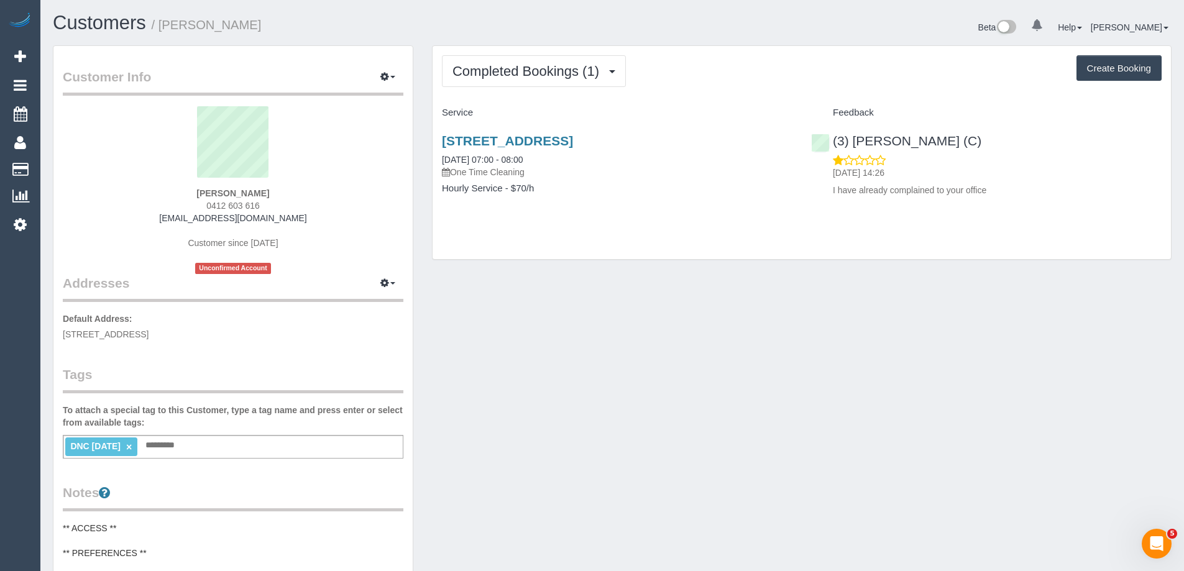
click at [165, 451] on input "text" at bounding box center [163, 445] width 42 height 16
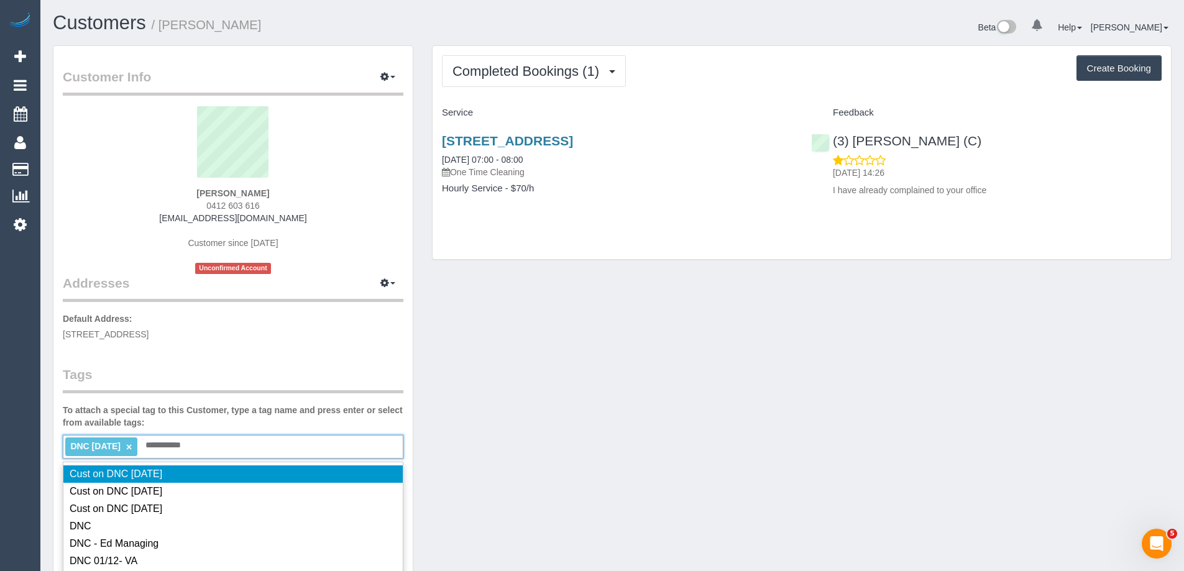
type input "**********"
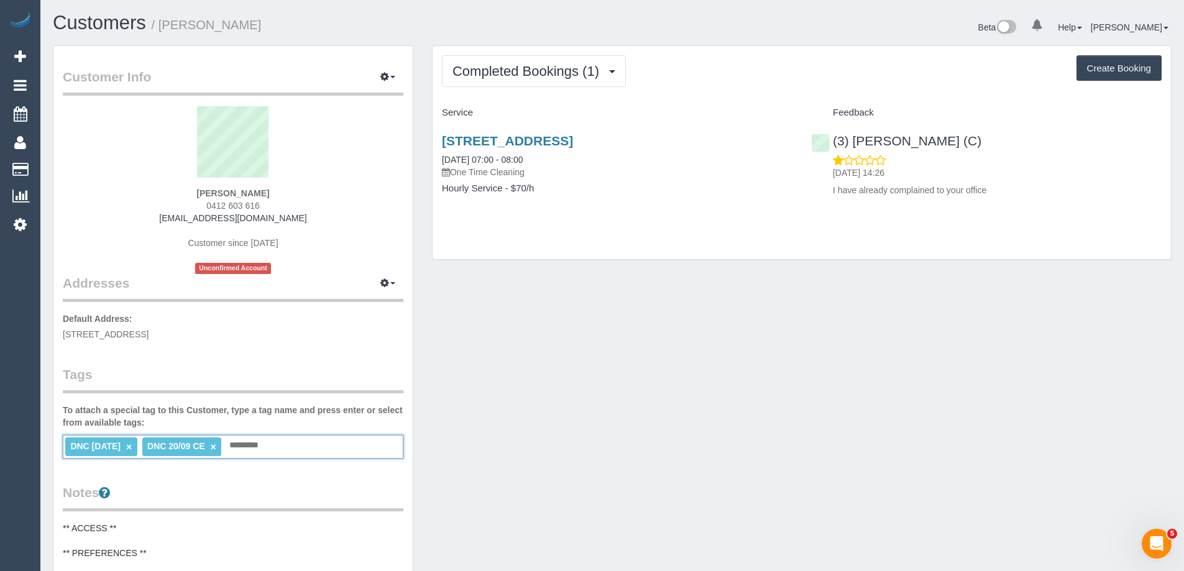
click at [132, 449] on link "×" at bounding box center [129, 447] width 6 height 11
drag, startPoint x: 435, startPoint y: 155, endPoint x: 600, endPoint y: 199, distance: 170.3
click at [600, 199] on div "[STREET_ADDRESS] [DATE] 07:00 - 08:00 One Time Cleaning Hourly Service - $70/h" at bounding box center [616, 171] width 369 height 96
copy div "[DATE] 07:00 - 08:00 One Time Cleaning Hourly Service - $70/h"
drag, startPoint x: 264, startPoint y: 208, endPoint x: 198, endPoint y: 207, distance: 66.5
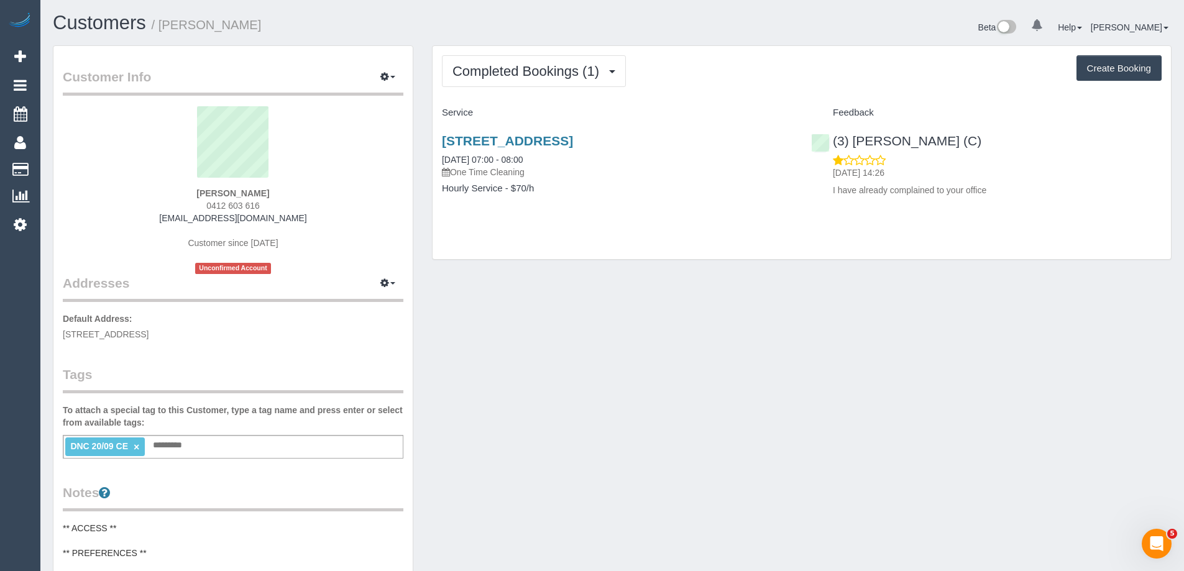
click at [198, 207] on div "[PERSON_NAME] 0412 603 616 [EMAIL_ADDRESS][DOMAIN_NAME] Customer since [DATE] U…" at bounding box center [233, 190] width 340 height 168
copy span "0412 603 616"
click at [225, 204] on span "0412 603 616" at bounding box center [232, 206] width 53 height 10
click at [198, 205] on div "[PERSON_NAME] 0412 603 616 [EMAIL_ADDRESS][DOMAIN_NAME] Customer since [DATE] U…" at bounding box center [233, 190] width 340 height 168
drag, startPoint x: 196, startPoint y: 204, endPoint x: 261, endPoint y: 208, distance: 64.8
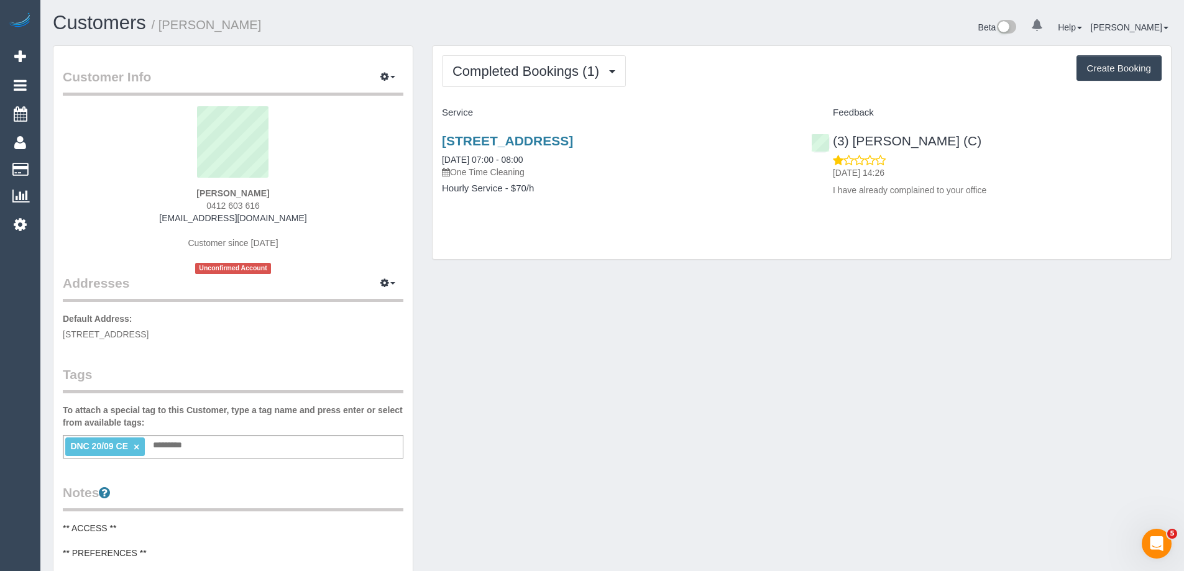
click at [261, 208] on div "[PERSON_NAME] 0412 603 616 [EMAIL_ADDRESS][DOMAIN_NAME] Customer since [DATE] U…" at bounding box center [233, 190] width 340 height 168
copy span "0412 603 616"
click at [245, 190] on strong "[PERSON_NAME]" at bounding box center [232, 193] width 73 height 10
drag, startPoint x: 265, startPoint y: 193, endPoint x: 140, endPoint y: 179, distance: 125.6
click at [140, 179] on div "[PERSON_NAME] 0412 603 616 [EMAIL_ADDRESS][DOMAIN_NAME] Customer since [DATE] U…" at bounding box center [233, 190] width 340 height 168
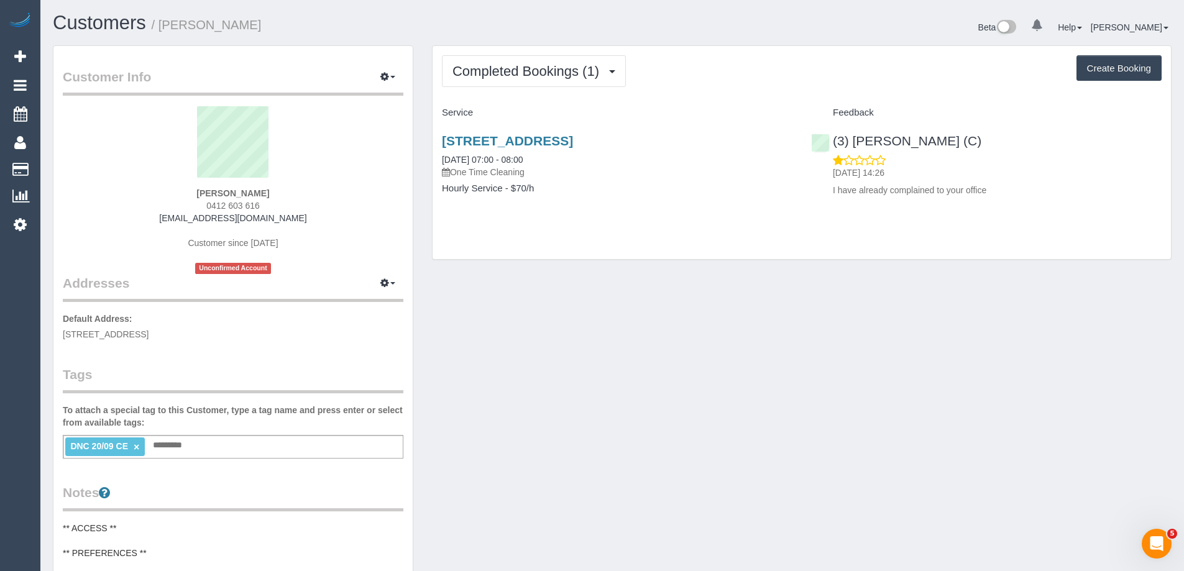
copy div "[PERSON_NAME]"
click at [487, 160] on link "[DATE] 07:00 - 08:00" at bounding box center [482, 160] width 81 height 10
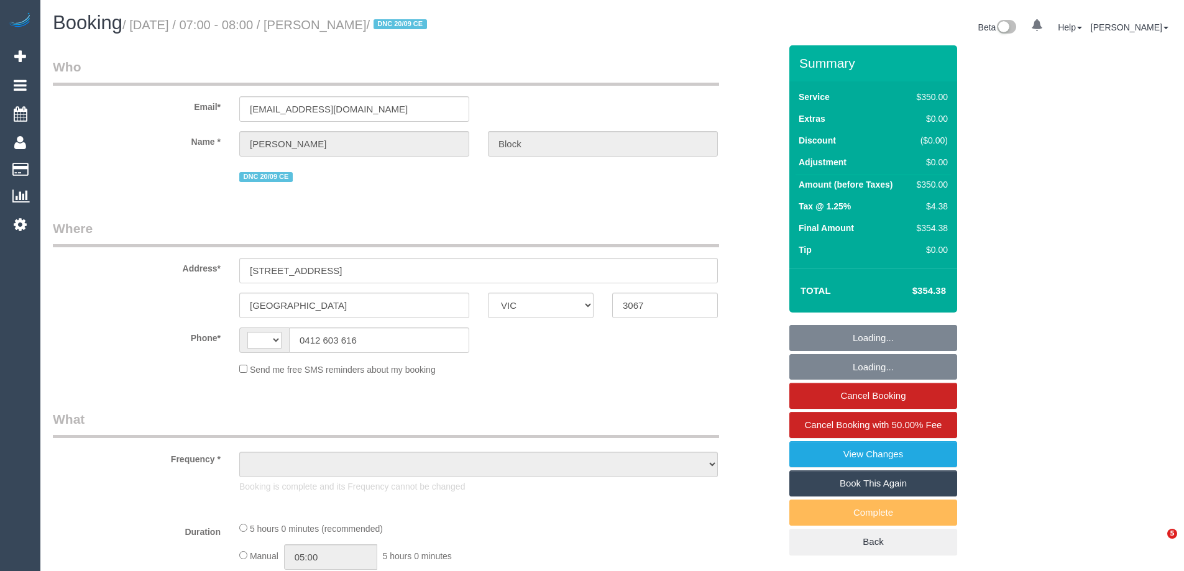
select select "VIC"
select select "object:341"
select select "string:stripe-pm_1S7RPn2GScqysDRVE07ToMx5"
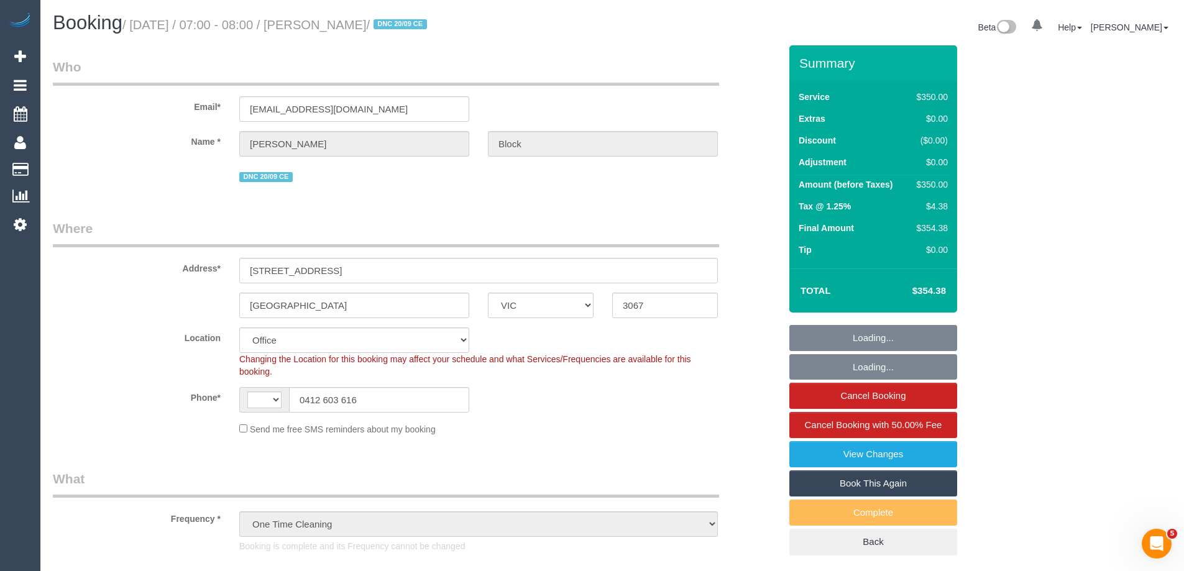
select select "string:AU"
select select "object:757"
click at [930, 183] on div "$350.00" at bounding box center [930, 184] width 36 height 12
select select "300"
select select "number:28"
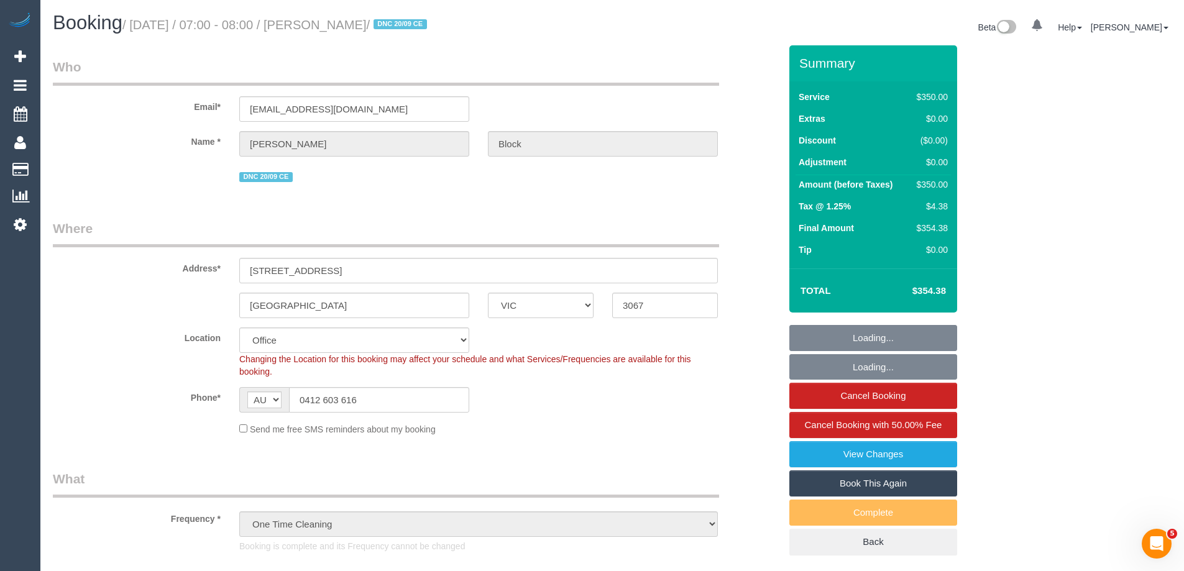
select select "number:14"
select select "number:18"
click at [930, 183] on div "$350.00" at bounding box center [930, 184] width 36 height 12
copy div "350.00"
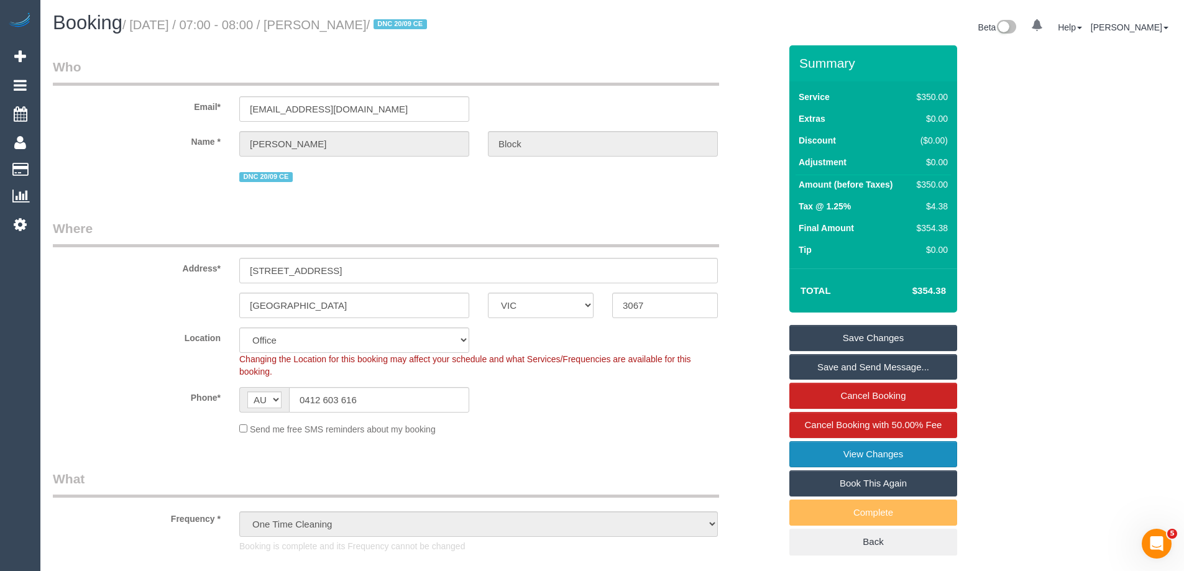
click at [843, 452] on link "View Changes" at bounding box center [873, 454] width 168 height 26
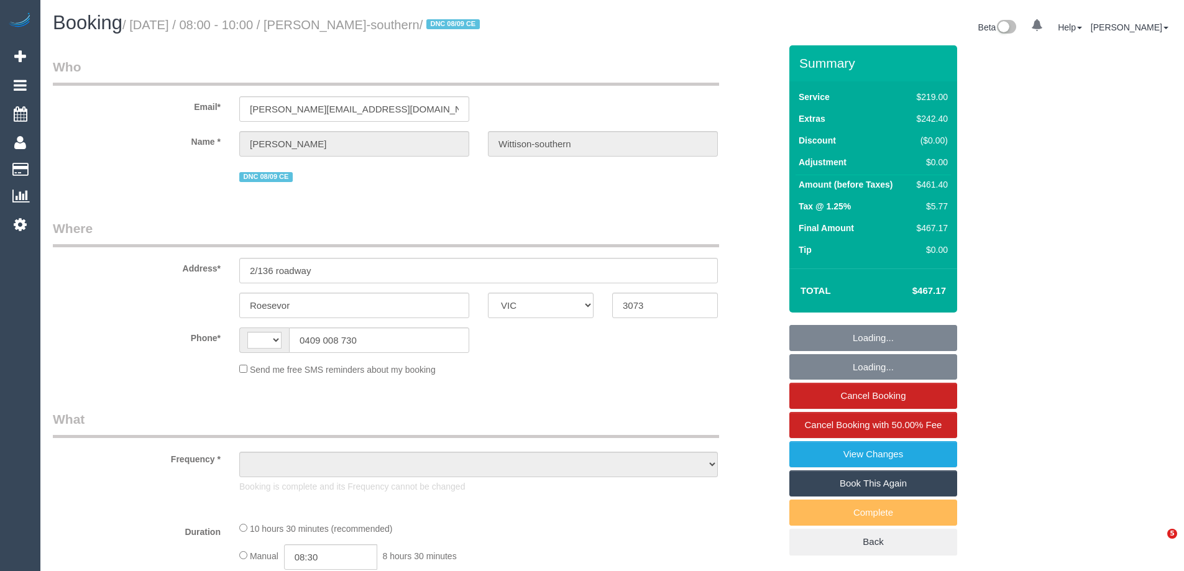
select select "VIC"
select select "string:AU"
select select "string:stripe-pm_1S3Vpt2GScqysDRV4IwPfZIW"
select select "number:28"
select select "number:14"
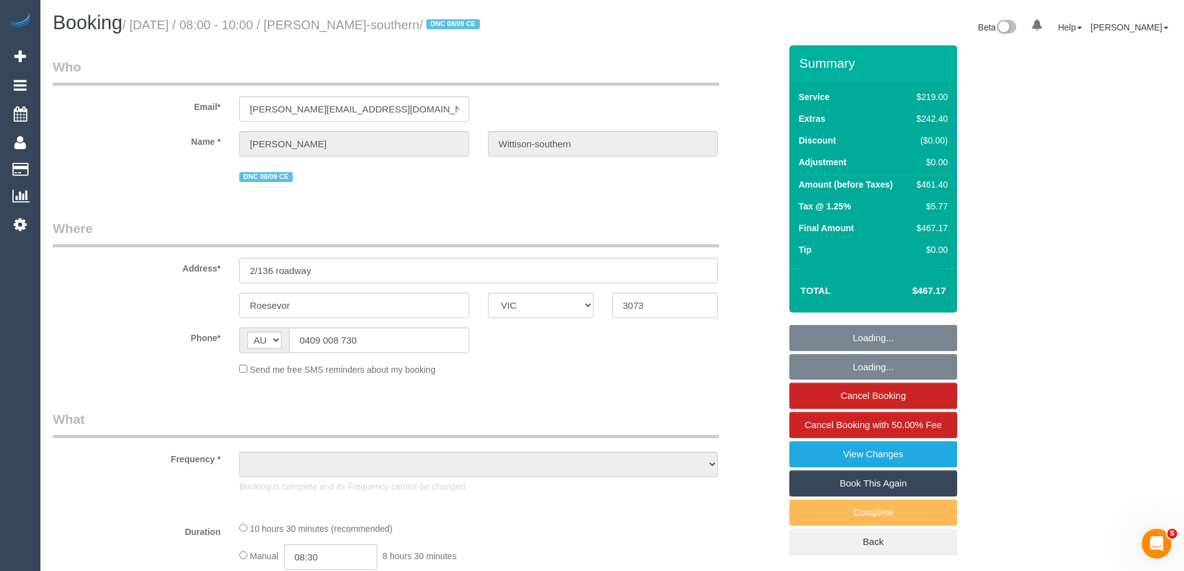
select select "number:19"
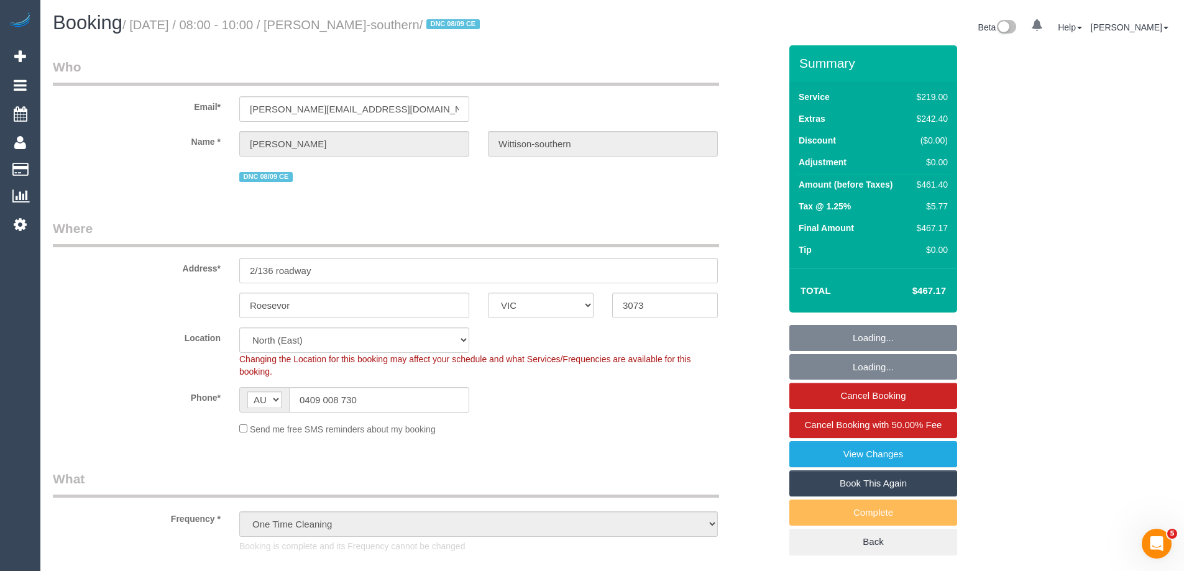
select select "object:1480"
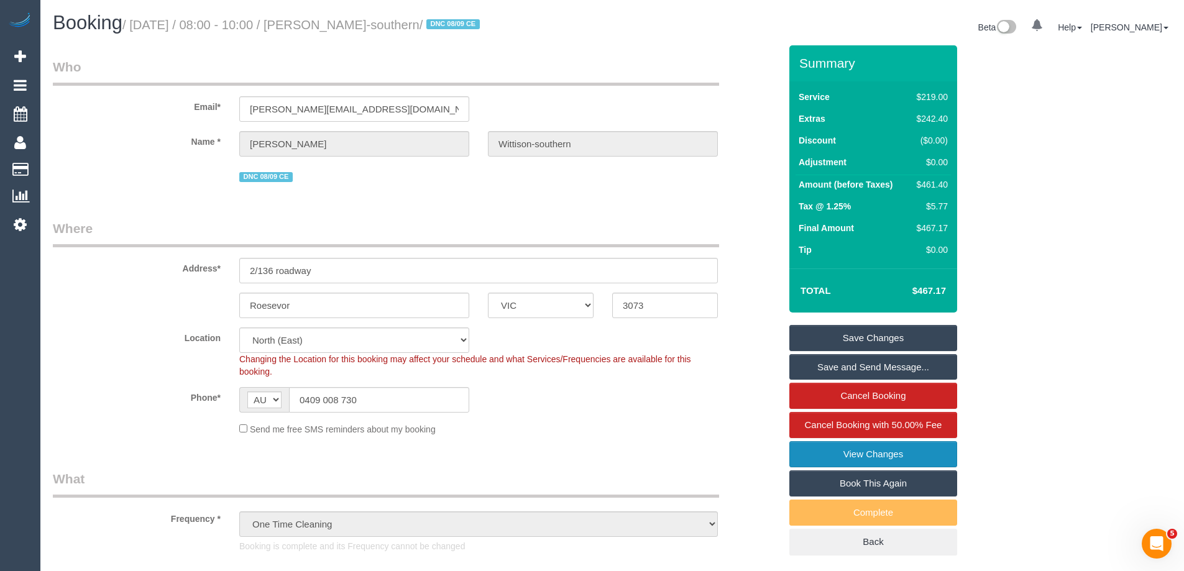
click at [909, 455] on link "View Changes" at bounding box center [873, 454] width 168 height 26
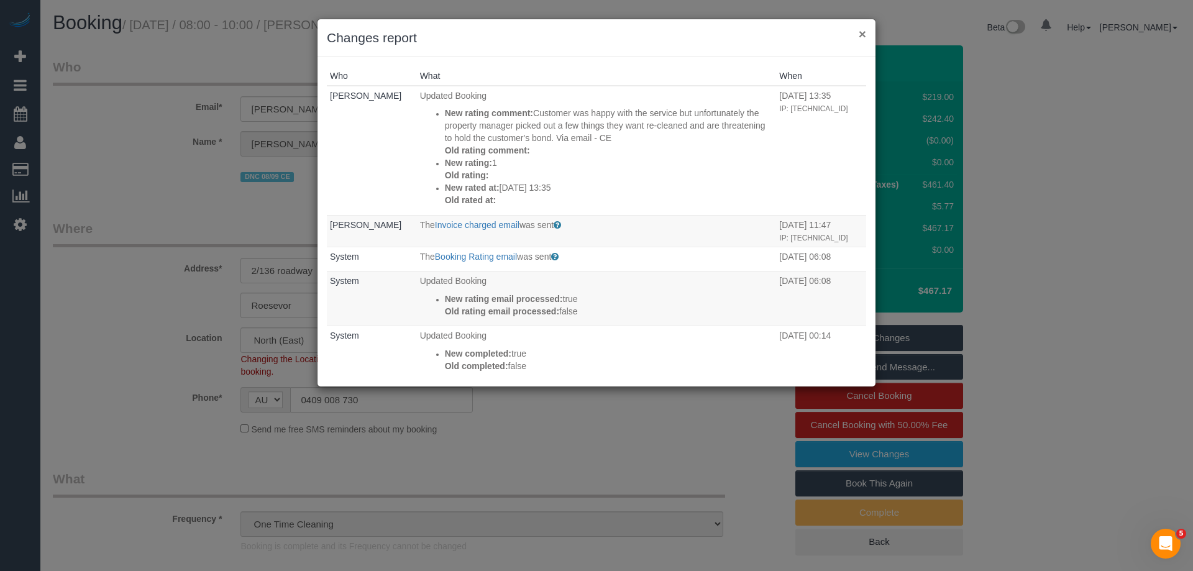
click at [859, 35] on button "×" at bounding box center [862, 33] width 7 height 13
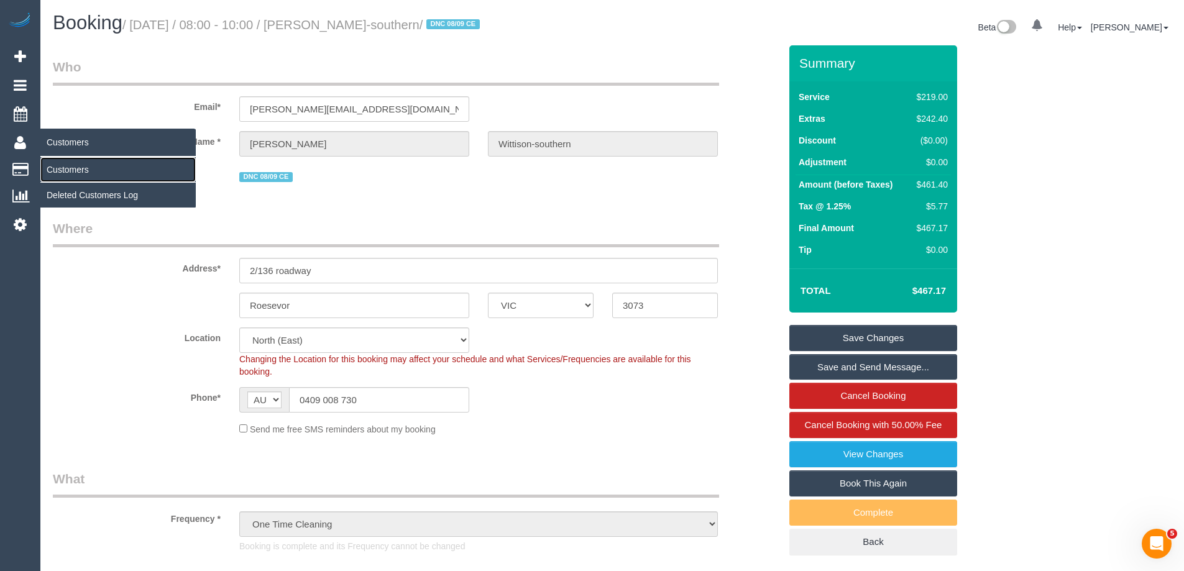
click at [74, 172] on link "Customers" at bounding box center [117, 169] width 155 height 25
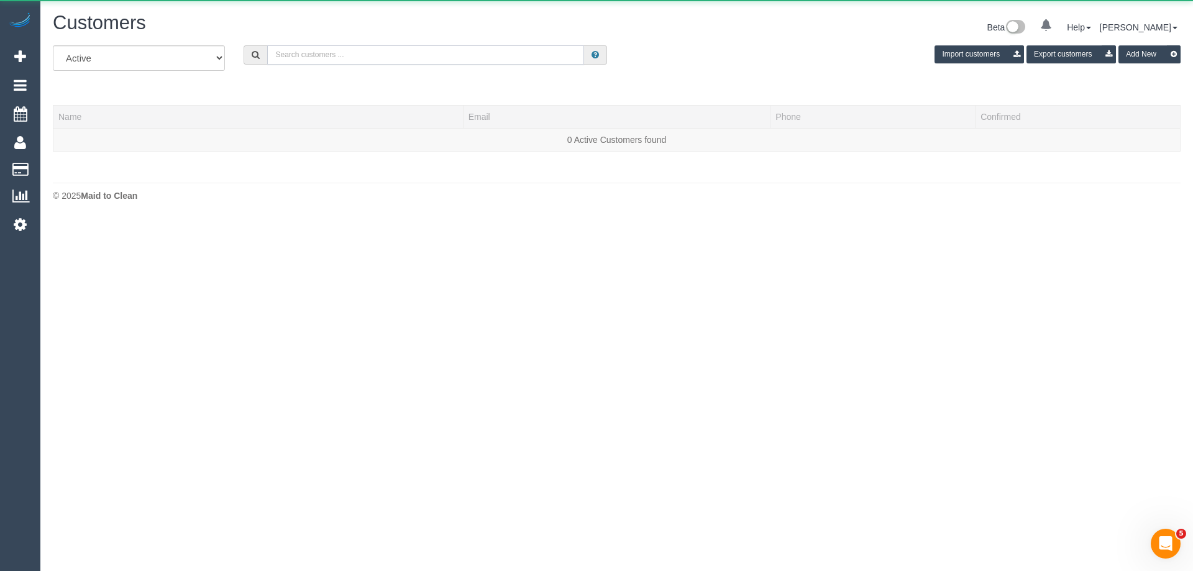
click at [330, 59] on input "text" at bounding box center [425, 54] width 317 height 19
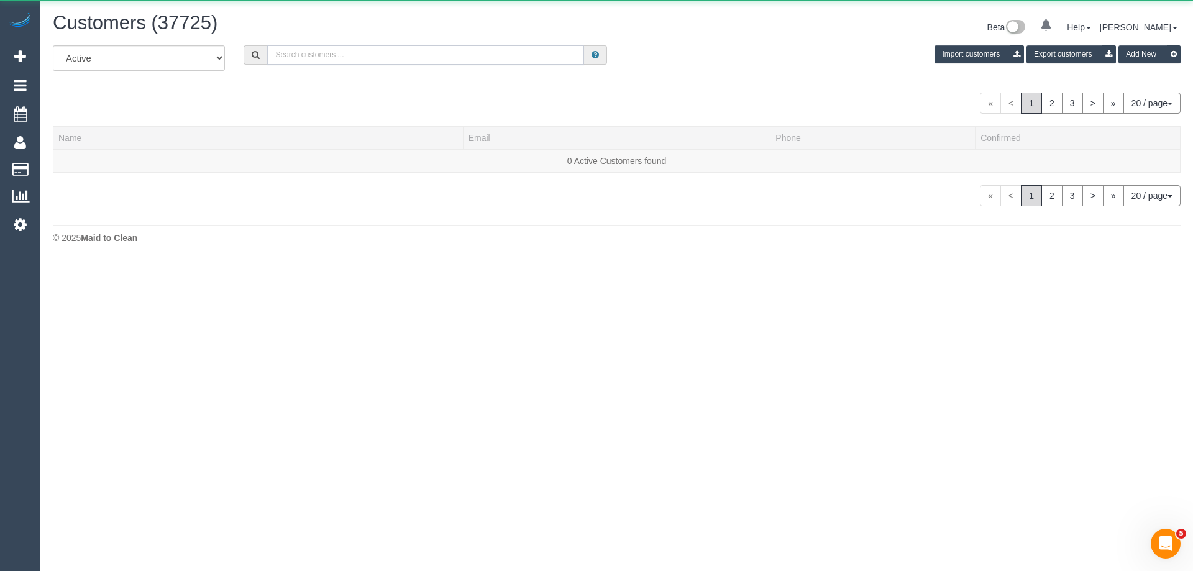
paste input "61438583964"
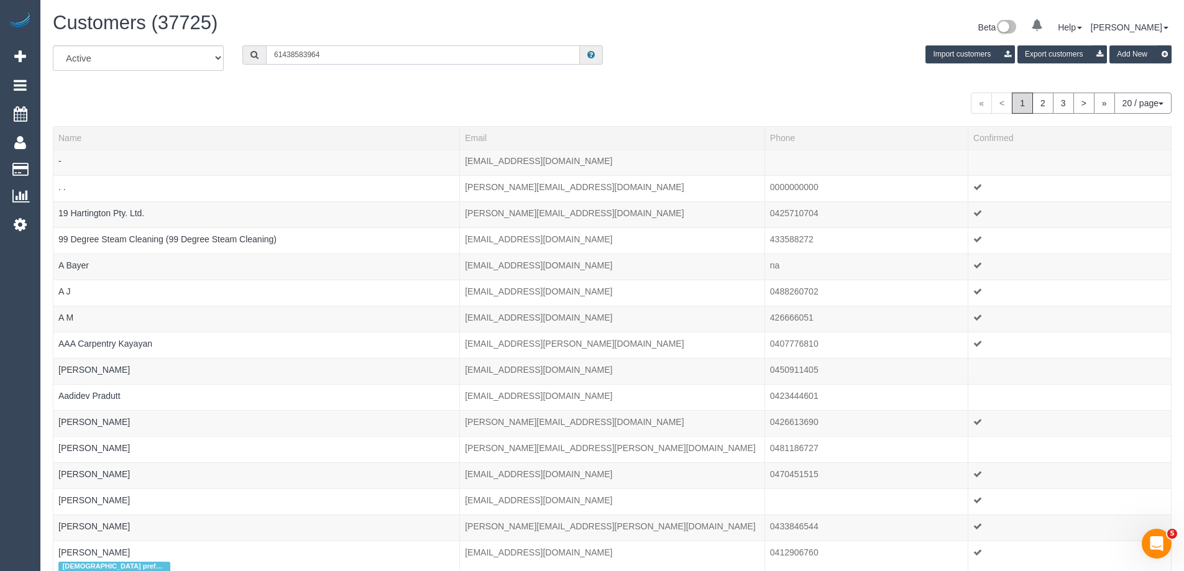
drag, startPoint x: 281, startPoint y: 62, endPoint x: 193, endPoint y: 47, distance: 89.4
click at [200, 51] on div "All Active Archived 61438583964 Import customers Export customers Add New" at bounding box center [611, 62] width 1137 height 35
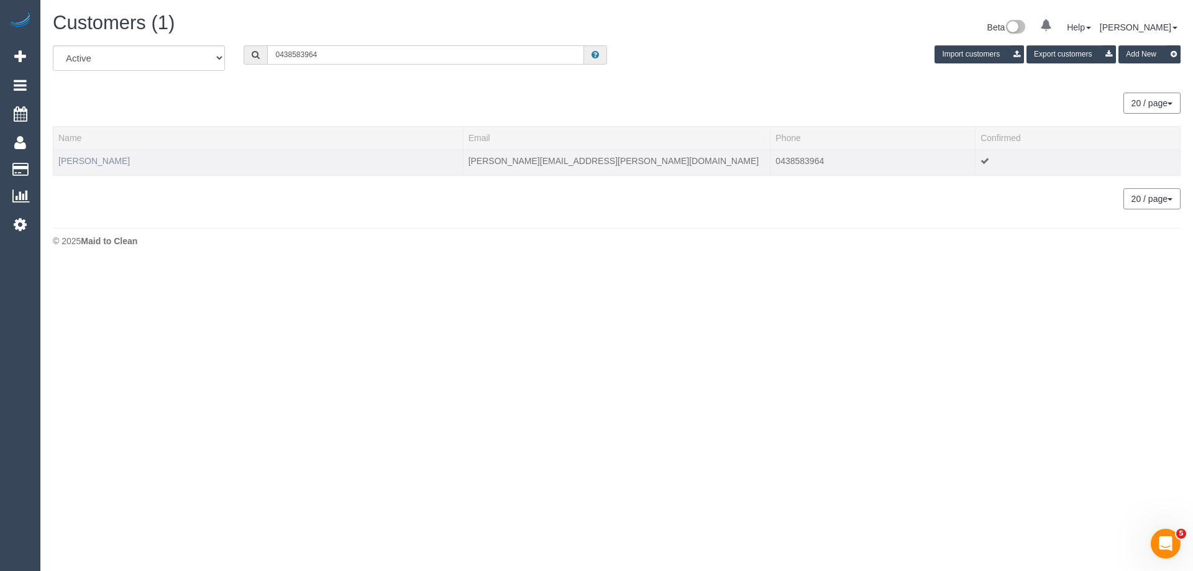
type input "0438583964"
click at [91, 162] on link "[PERSON_NAME]" at bounding box center [93, 161] width 71 height 10
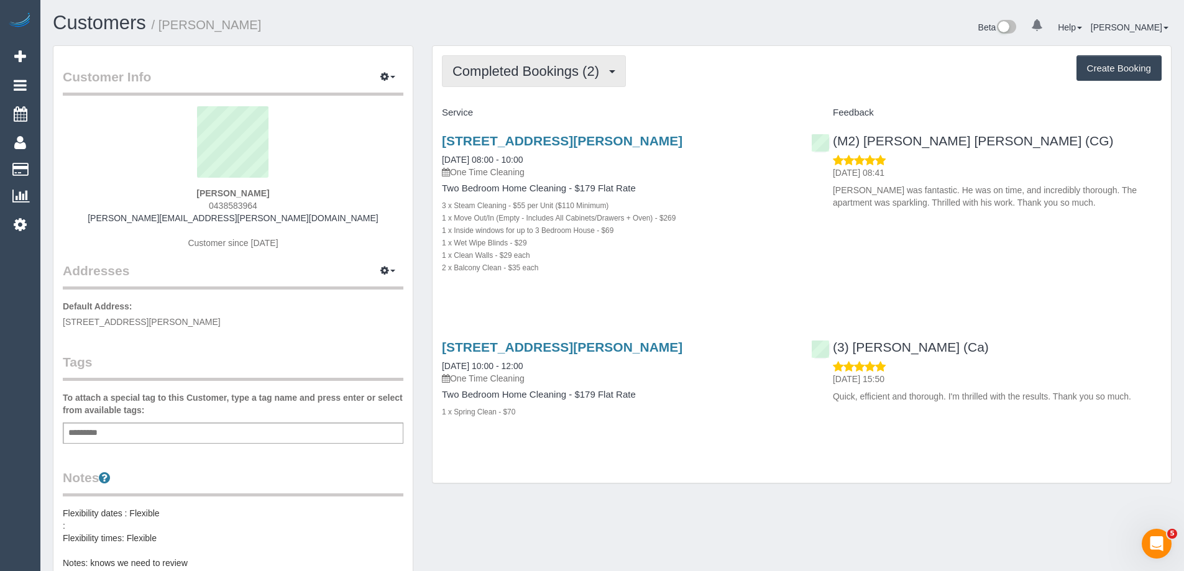
click at [524, 74] on span "Completed Bookings (2)" at bounding box center [528, 71] width 153 height 16
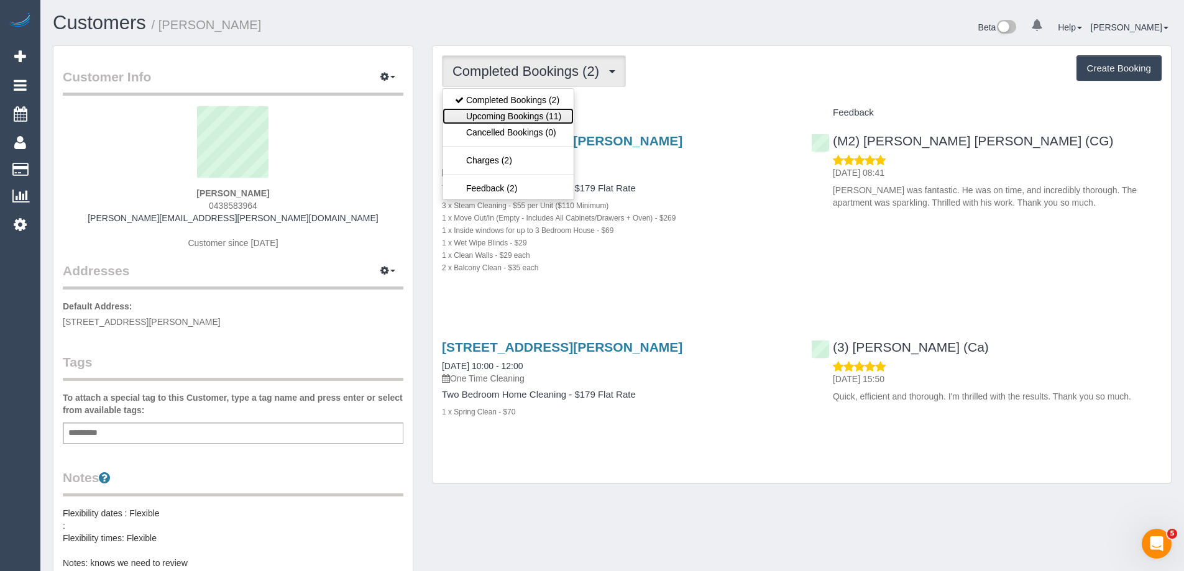
click at [529, 114] on link "Upcoming Bookings (11)" at bounding box center [507, 116] width 131 height 16
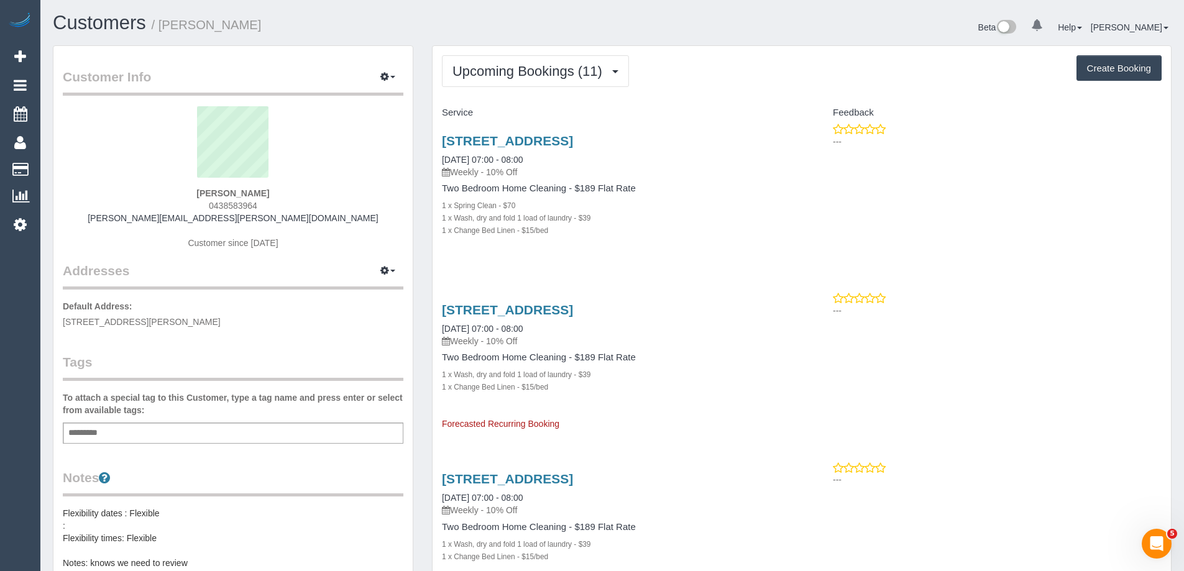
drag, startPoint x: 743, startPoint y: 144, endPoint x: 441, endPoint y: 140, distance: 302.6
click at [440, 140] on div "[STREET_ADDRESS] [DATE] 07:00 - 08:00 Weekly - 10% Off Two Bedroom Home Cleanin…" at bounding box center [616, 192] width 369 height 138
copy link "[STREET_ADDRESS]"
click at [508, 65] on span "Upcoming Bookings (11)" at bounding box center [530, 71] width 156 height 16
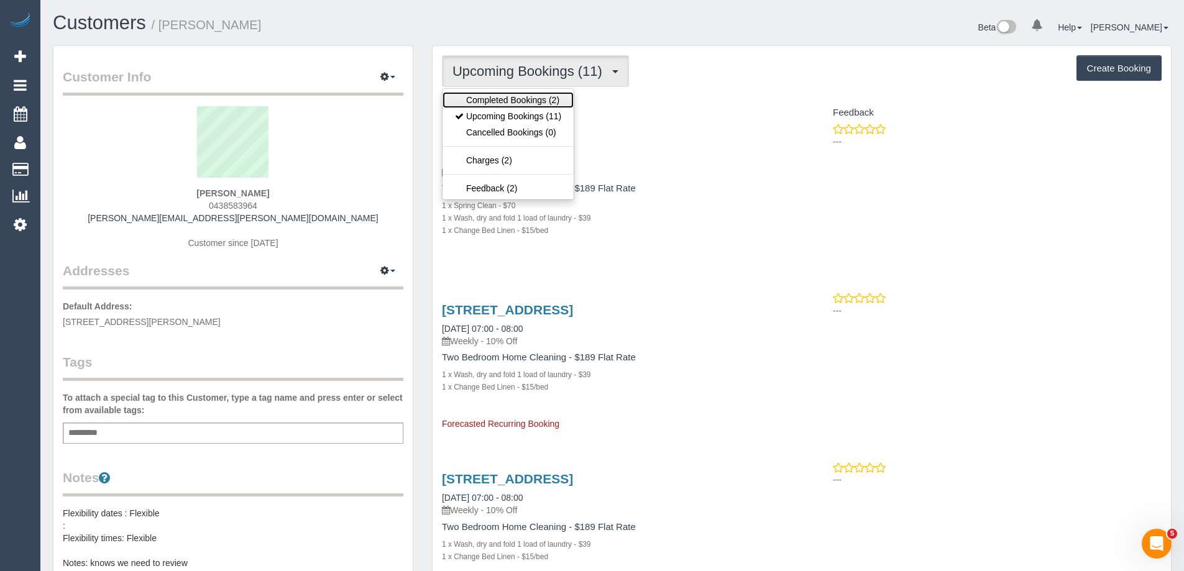
click at [496, 95] on link "Completed Bookings (2)" at bounding box center [507, 100] width 131 height 16
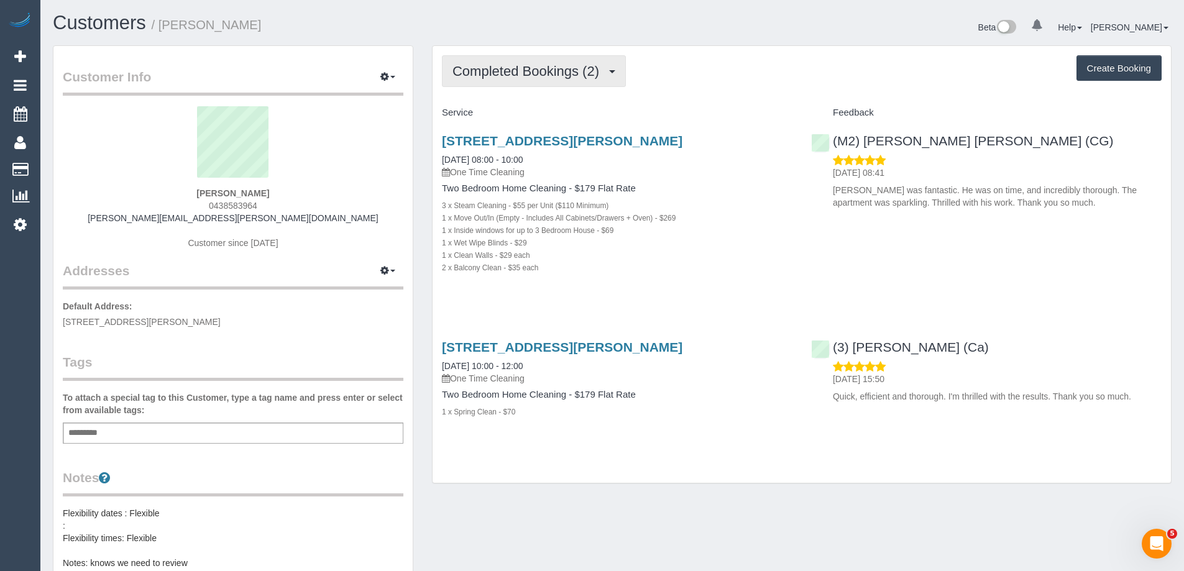
click at [506, 71] on span "Completed Bookings (2)" at bounding box center [528, 71] width 153 height 16
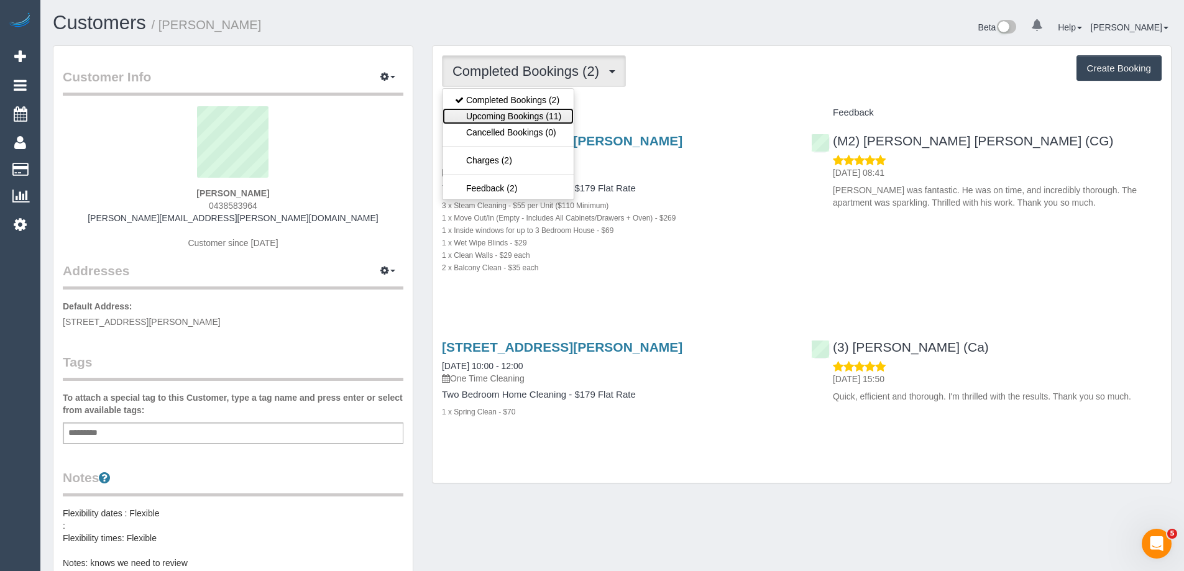
click at [499, 109] on link "Upcoming Bookings (11)" at bounding box center [507, 116] width 131 height 16
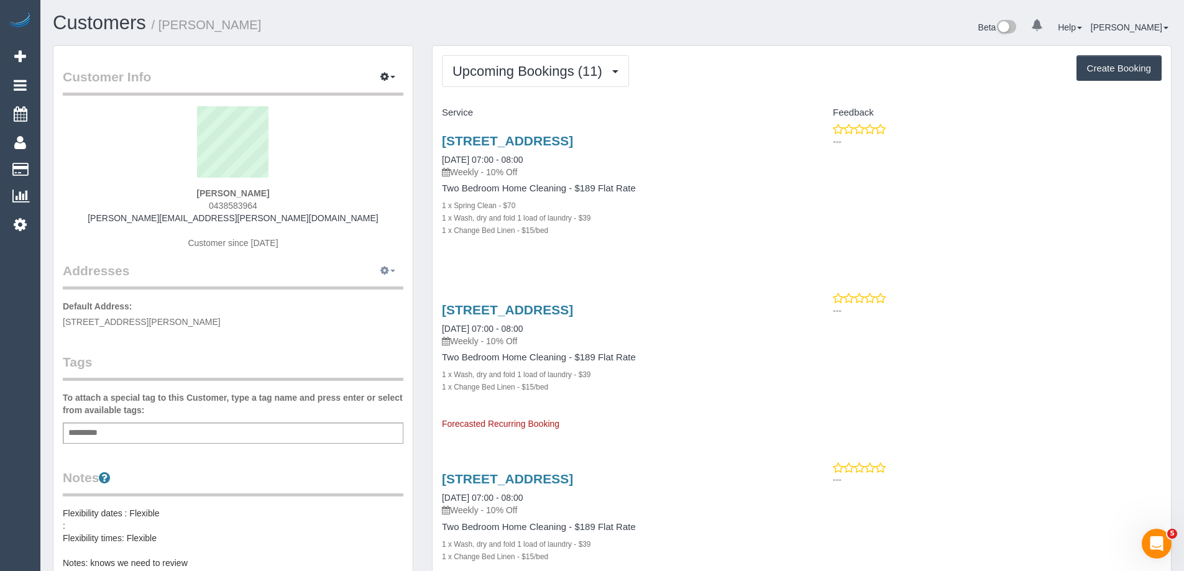
click at [388, 274] on icon "button" at bounding box center [384, 270] width 9 height 7
click at [351, 313] on button "Add New Address" at bounding box center [349, 311] width 95 height 17
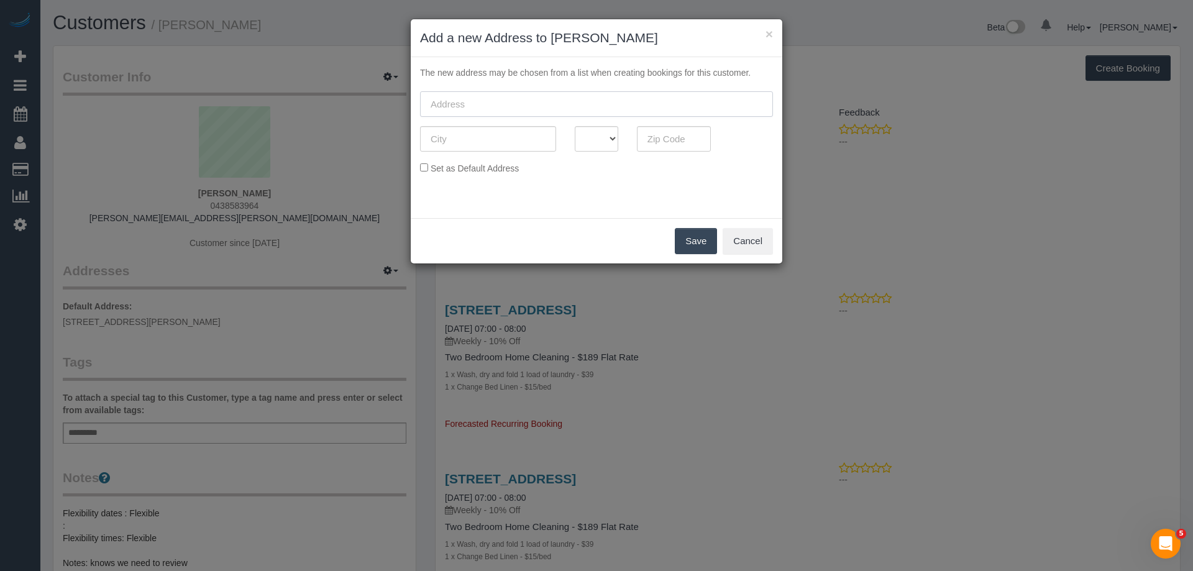
click at [498, 102] on input "text" at bounding box center [596, 103] width 353 height 25
paste input "4/11 Lenasdowne Road, St Kilda East, VIC 3183"
drag, startPoint x: 535, startPoint y: 104, endPoint x: 587, endPoint y: 103, distance: 51.6
click at [587, 103] on input "4/11 Lenasdowne Road, St Kilda East, VIC 3183" at bounding box center [596, 103] width 353 height 25
type input "4/11 Lenasdowne Road, , VIC 3183"
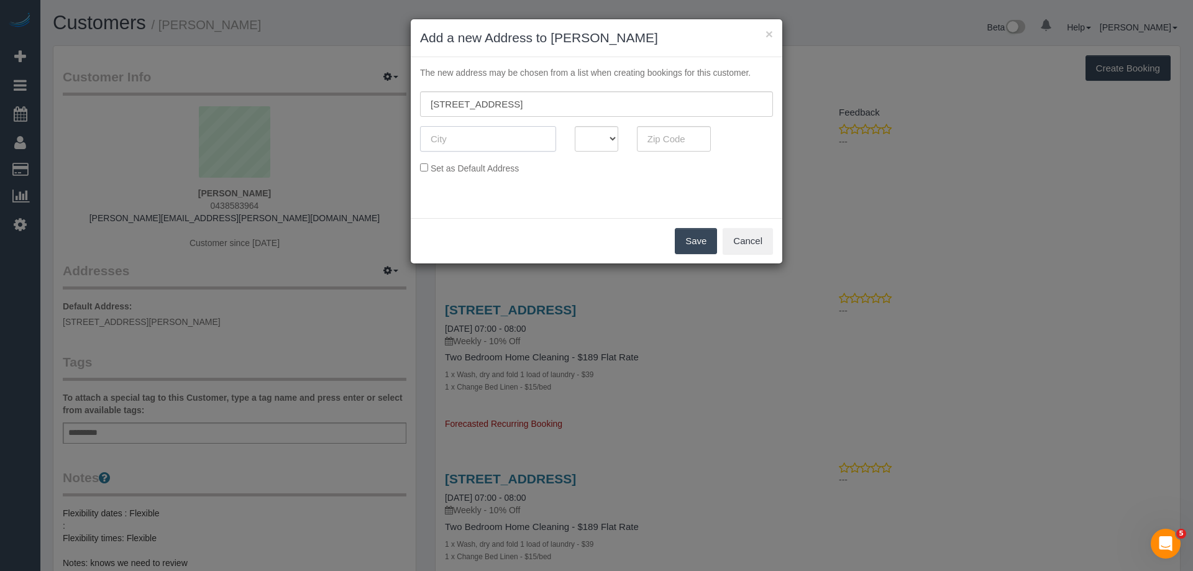
click at [484, 141] on input "text" at bounding box center [488, 138] width 136 height 25
paste input "[GEOGRAPHIC_DATA]"
type input "[GEOGRAPHIC_DATA]"
drag, startPoint x: 561, startPoint y: 104, endPoint x: 601, endPoint y: 100, distance: 39.9
click at [601, 100] on input "4/11 Lenasdowne Road, , VIC 3183" at bounding box center [596, 103] width 353 height 25
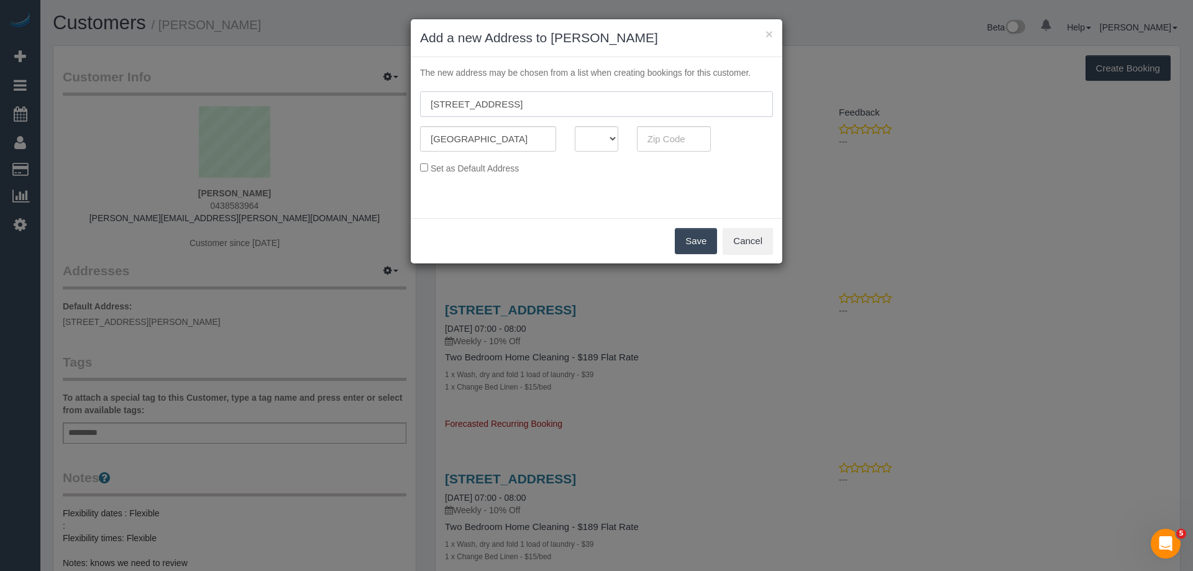
type input "4/11 Lenasdowne Road, , VIC"
click at [686, 138] on input "text" at bounding box center [674, 138] width 75 height 25
paste input "3183"
type input "3183"
click at [599, 140] on select "ACT NSW NT QLD SA TAS VIC WA" at bounding box center [596, 138] width 43 height 25
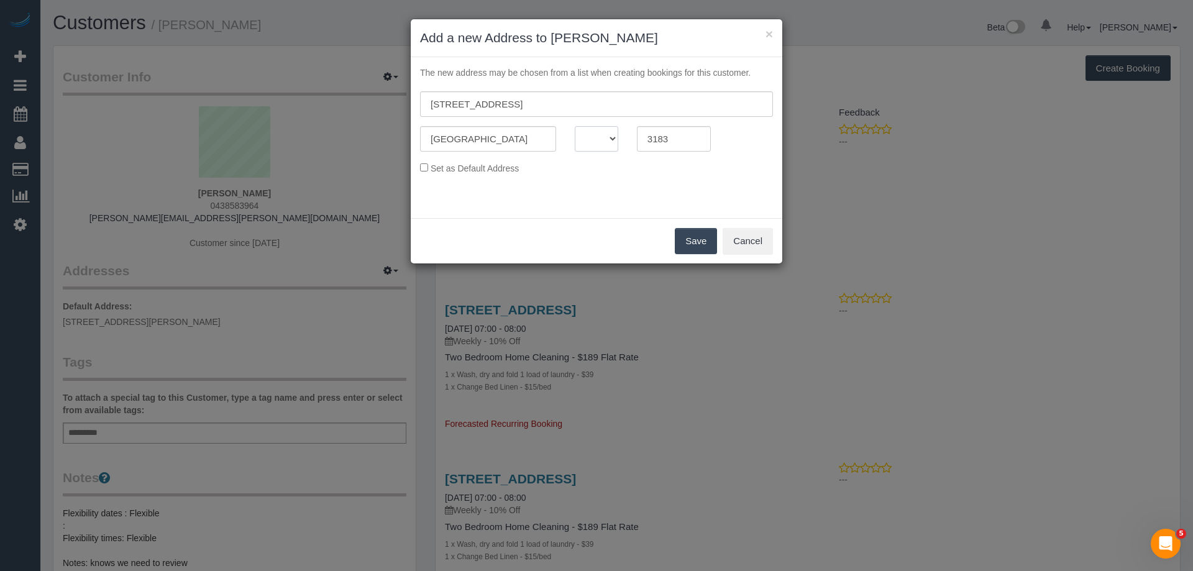
select select "VIC"
click at [575, 126] on select "ACT NSW NT QLD SA TAS VIC WA" at bounding box center [596, 138] width 43 height 25
drag, startPoint x: 549, startPoint y: 104, endPoint x: 666, endPoint y: 101, distance: 116.9
click at [666, 101] on input "4/11 Lenasdowne Road, , VIC" at bounding box center [596, 103] width 353 height 25
type input "4/11 Lenasdowne Road"
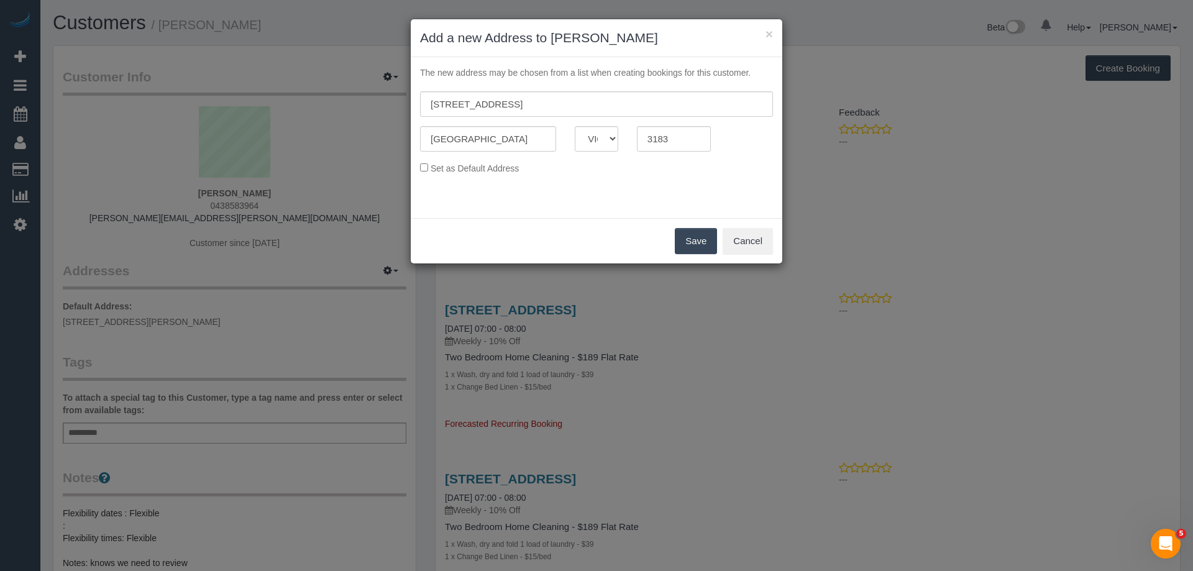
click at [482, 167] on span "Set as Default Address" at bounding box center [475, 168] width 88 height 10
click at [423, 162] on div "Set as Default Address" at bounding box center [597, 168] width 372 height 14
click at [688, 234] on button "Save" at bounding box center [696, 241] width 42 height 26
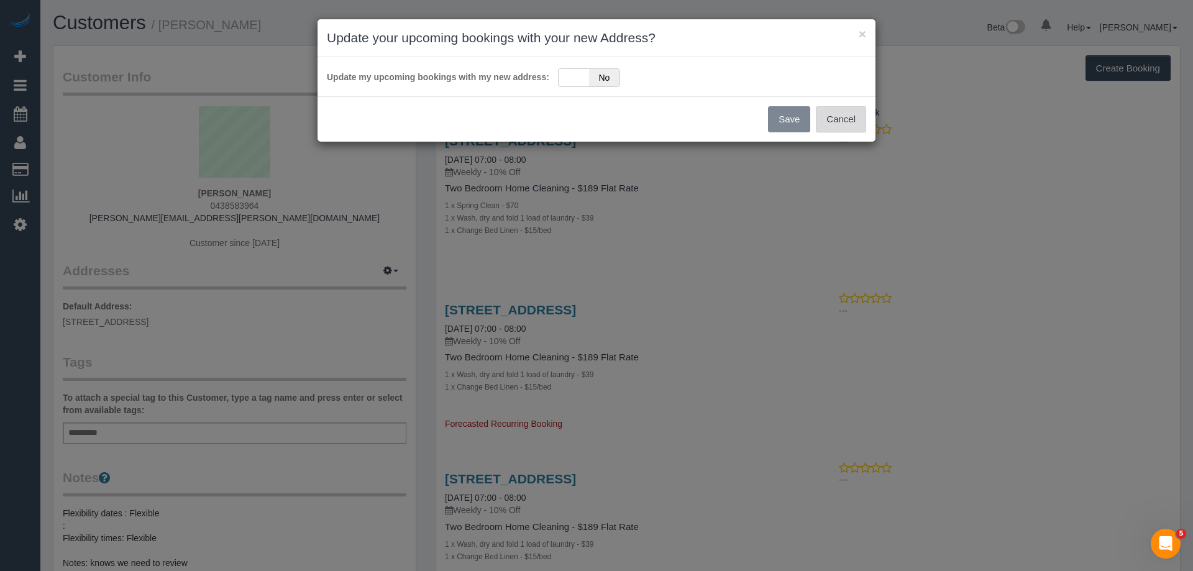
click at [846, 121] on button "Cancel" at bounding box center [841, 119] width 50 height 26
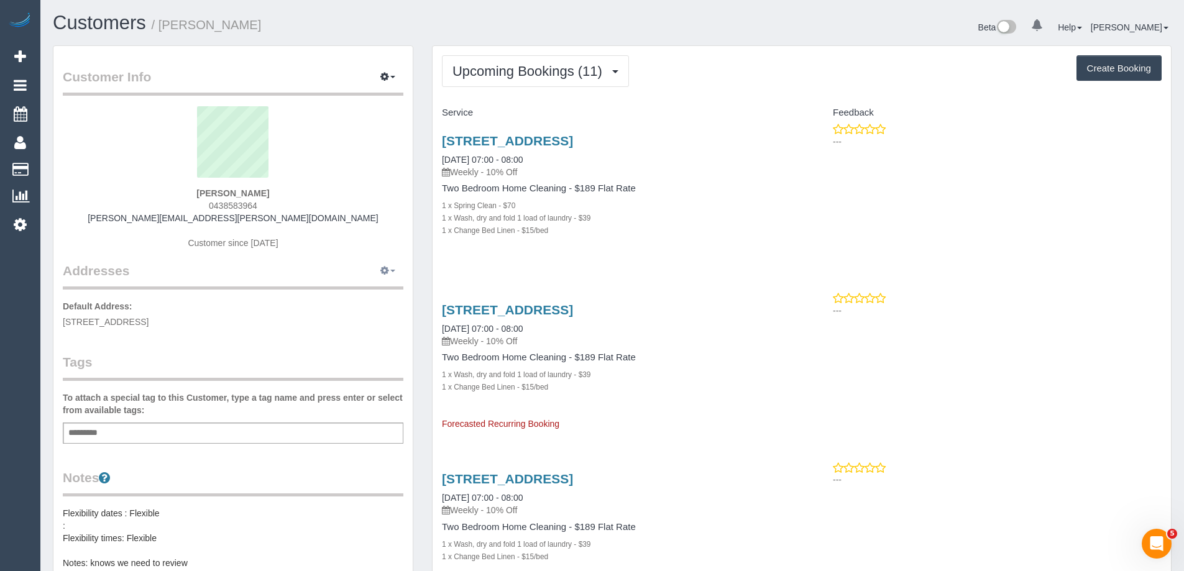
click at [392, 267] on button "button" at bounding box center [387, 271] width 31 height 19
click at [356, 292] on button "Manage Addresses" at bounding box center [352, 294] width 101 height 17
select select "VIC"
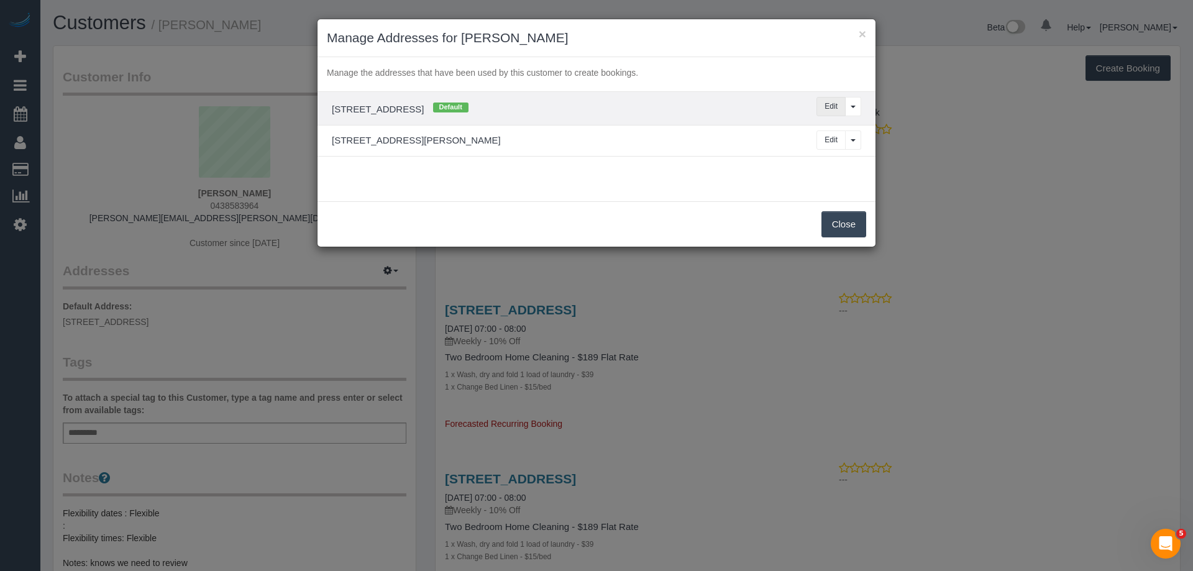
click at [838, 103] on button "Edit" at bounding box center [830, 106] width 29 height 19
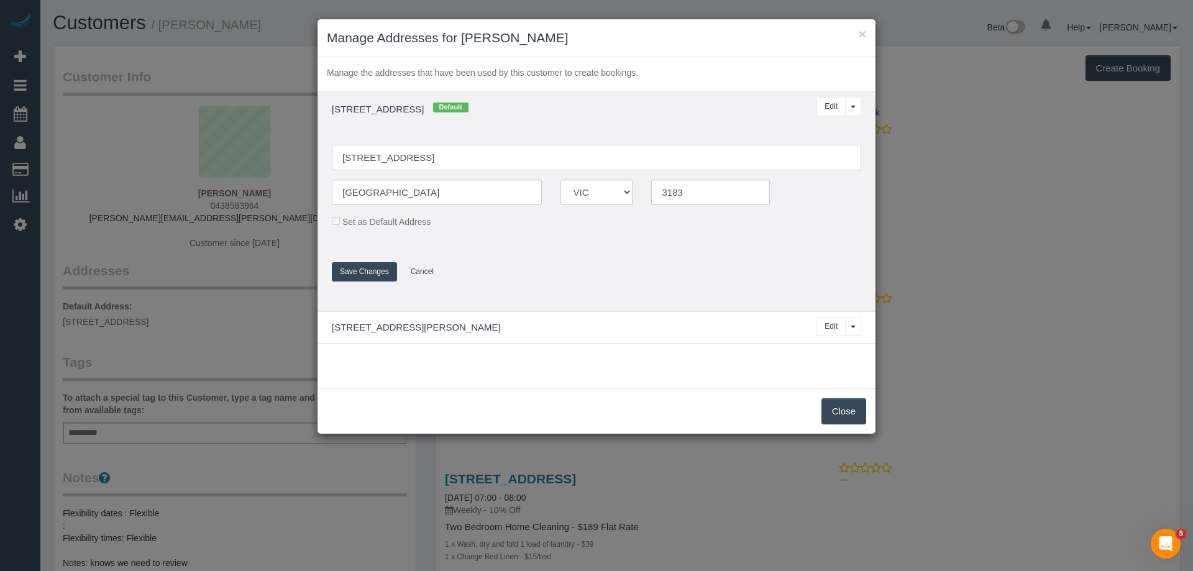
click at [372, 158] on input "4/11 Lenasdowne Road" at bounding box center [596, 157] width 529 height 25
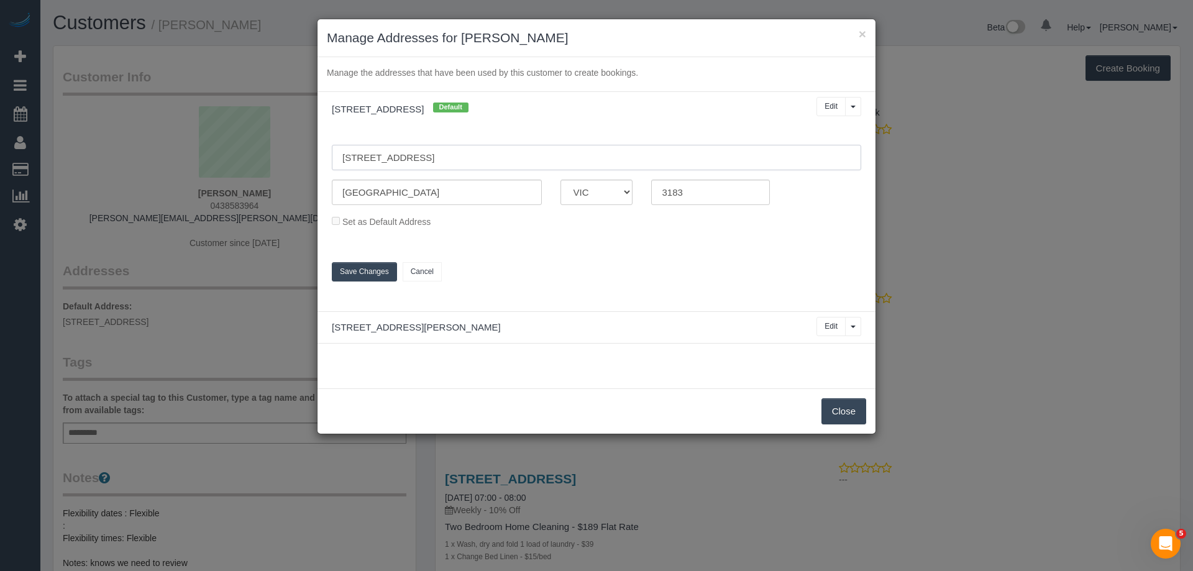
type input "4/11 Lansdowne Road"
click at [844, 410] on button "Close" at bounding box center [843, 411] width 45 height 26
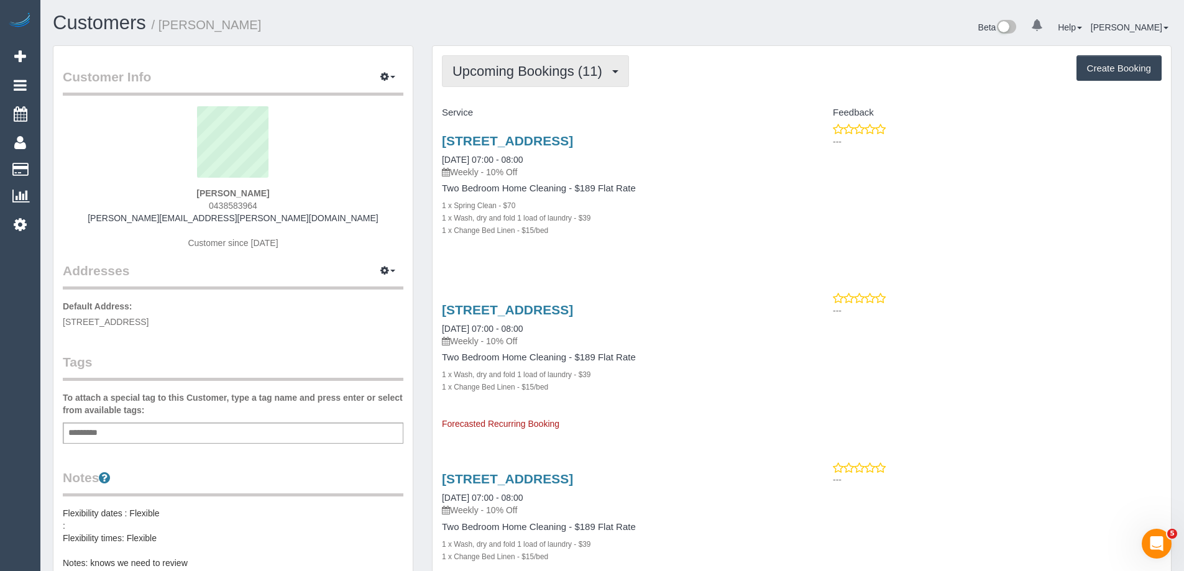
click at [532, 65] on span "Upcoming Bookings (11)" at bounding box center [530, 71] width 156 height 16
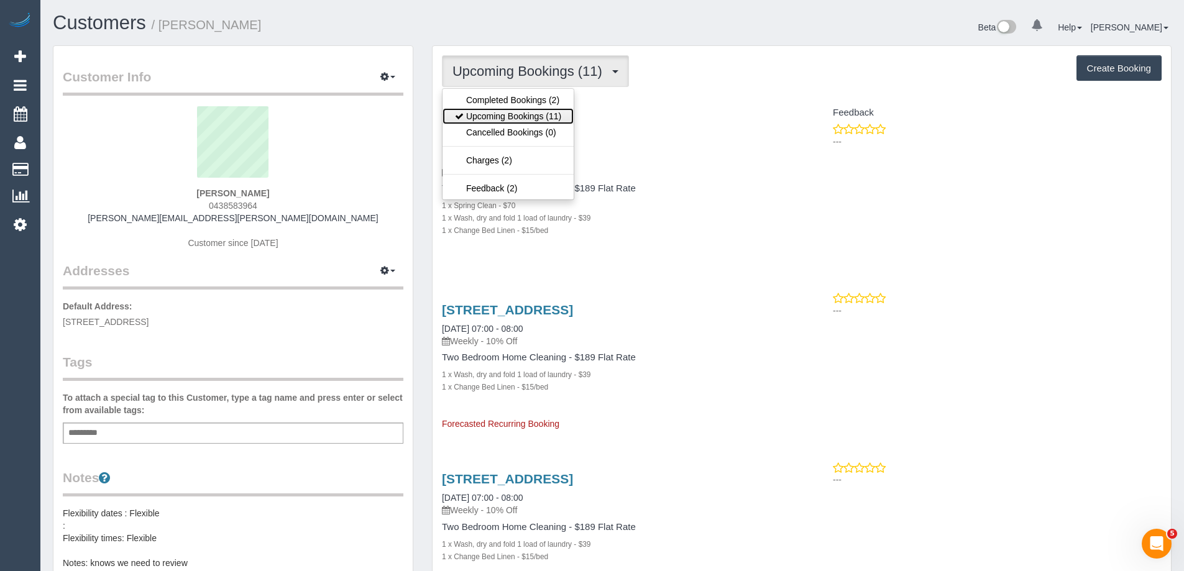
click at [516, 109] on link "Upcoming Bookings (11)" at bounding box center [507, 116] width 131 height 16
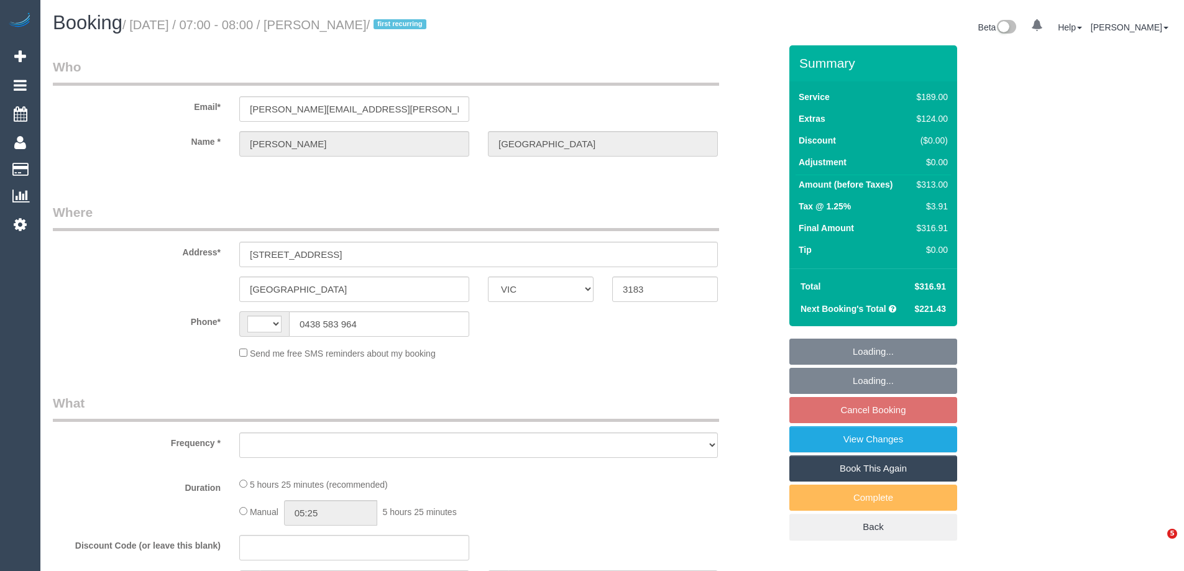
select select "VIC"
select select "string:AU"
select select "object:550"
select select "string:stripe-pm_1PMNvE2GScqysDRV0wgHmJH2"
select select "spot1"
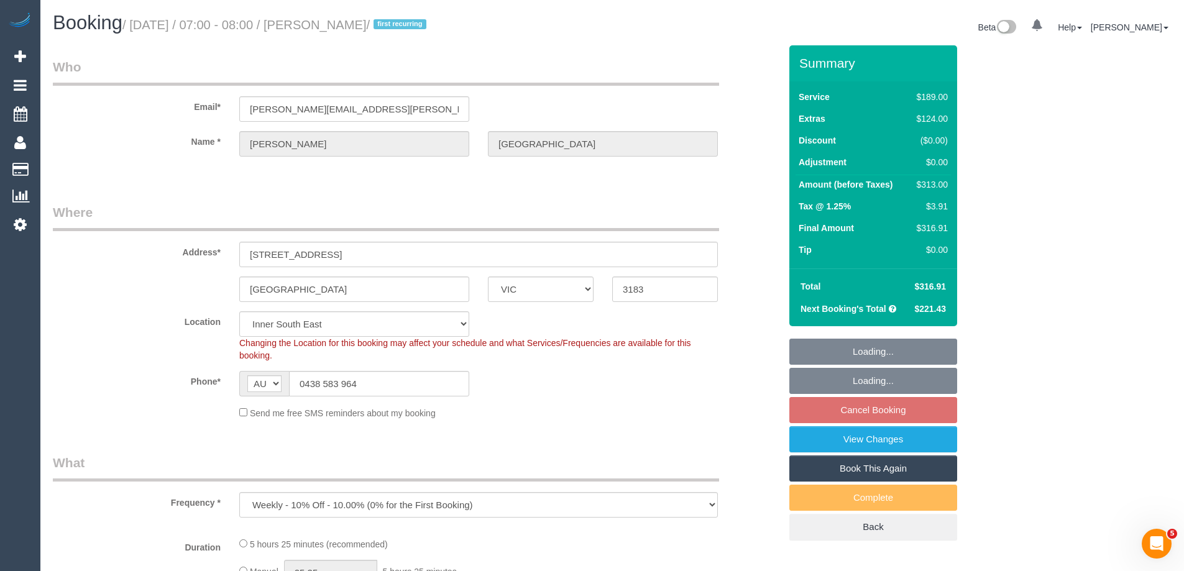
select select "object:660"
select select "number:29"
select select "number:14"
select select "number:19"
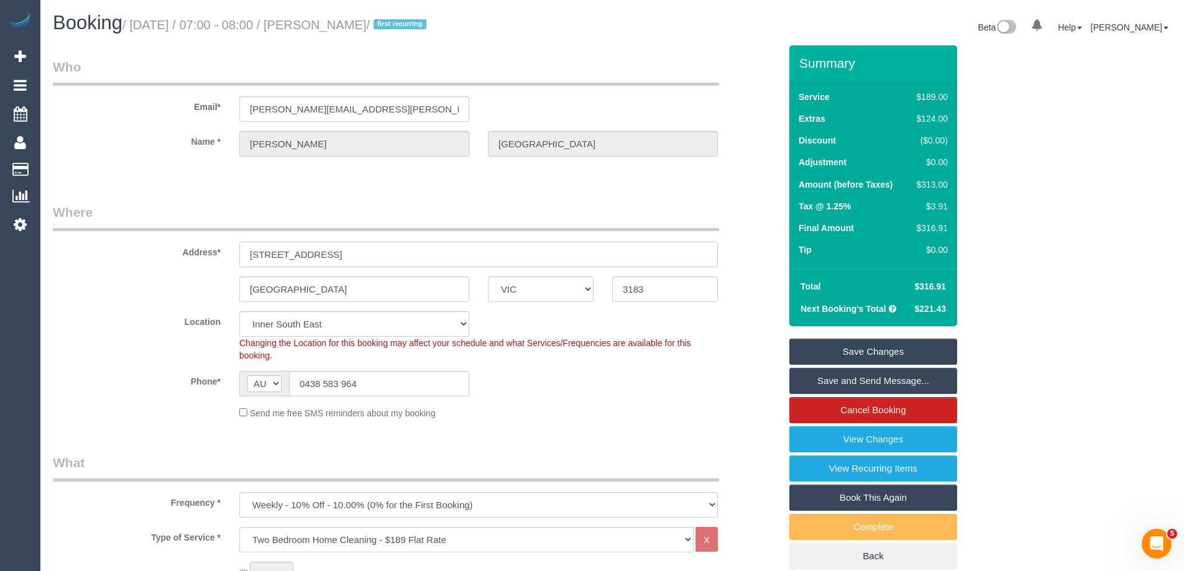
click at [256, 256] on input "4/11 lenasdowne road" at bounding box center [478, 254] width 478 height 25
click at [290, 254] on input "4/11 lenasdowne road" at bounding box center [478, 254] width 478 height 25
click at [276, 258] on input "4/11 lenasdowne road" at bounding box center [478, 254] width 478 height 25
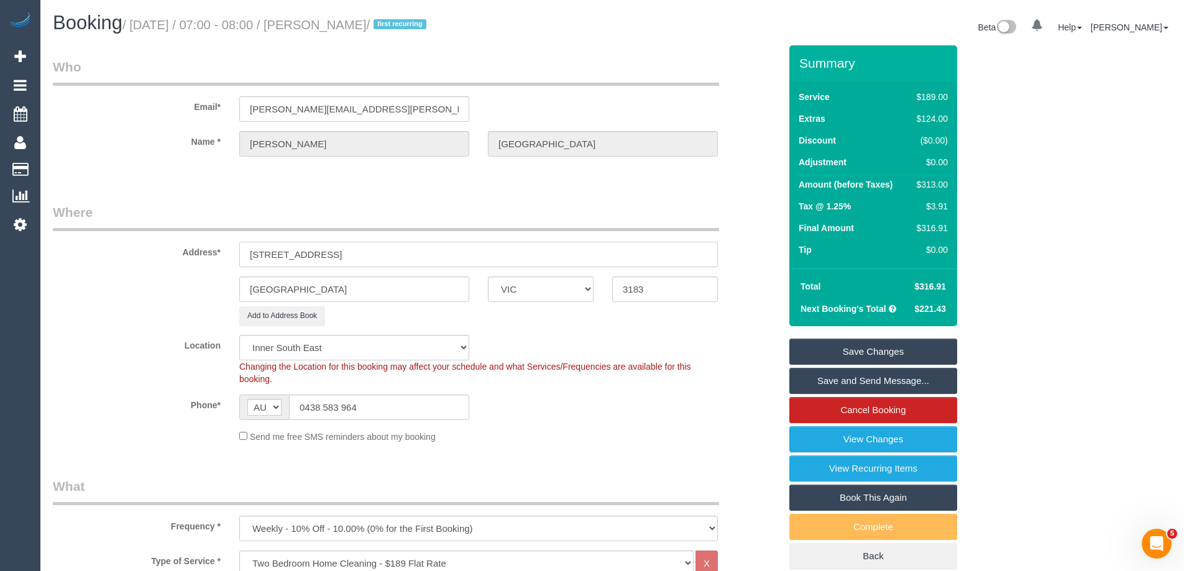
type input "4/11 lansdowne road"
click at [905, 351] on link "Save Changes" at bounding box center [873, 352] width 168 height 26
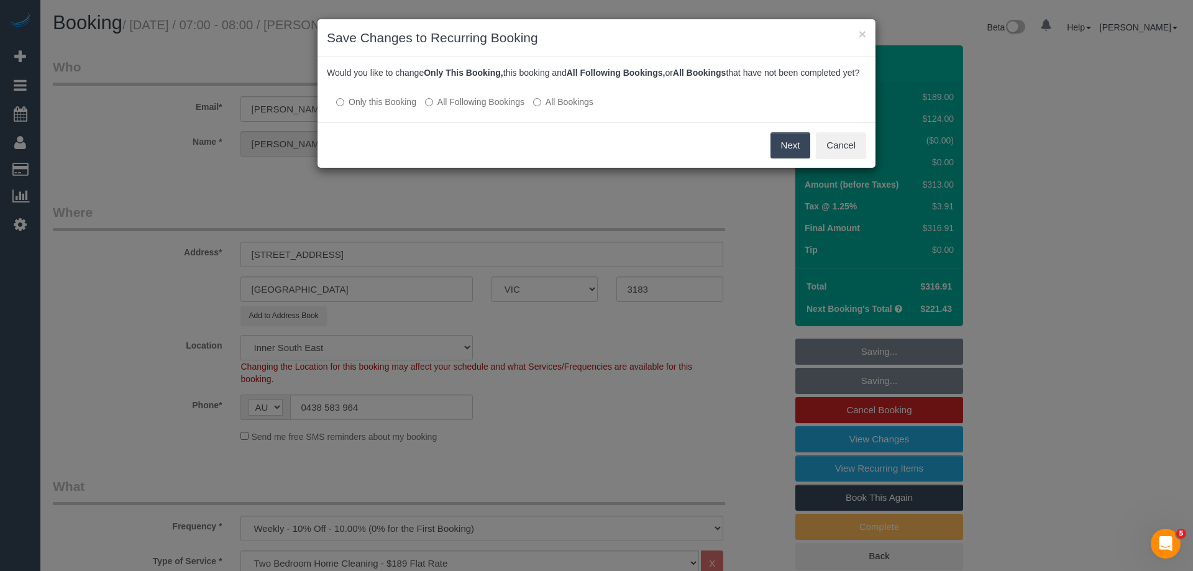
click at [442, 108] on label "All Following Bookings" at bounding box center [474, 102] width 99 height 12
click at [780, 158] on button "Save" at bounding box center [789, 145] width 42 height 26
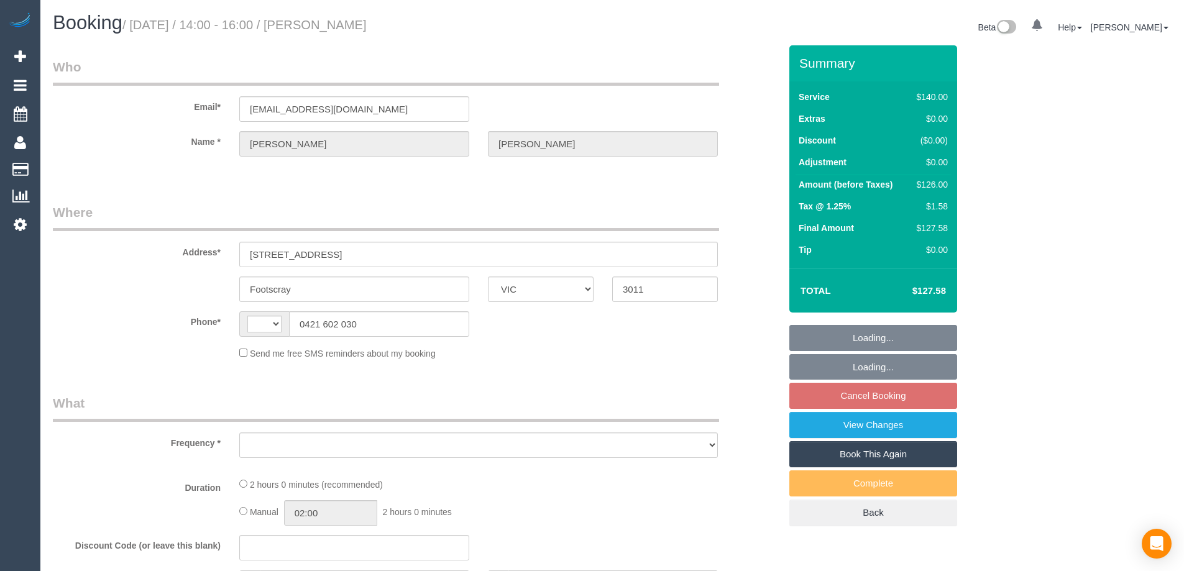
select select "VIC"
select select "object:281"
select select "string:stripe-pm_1RQIkk2GScqysDRVWIDIeKSi"
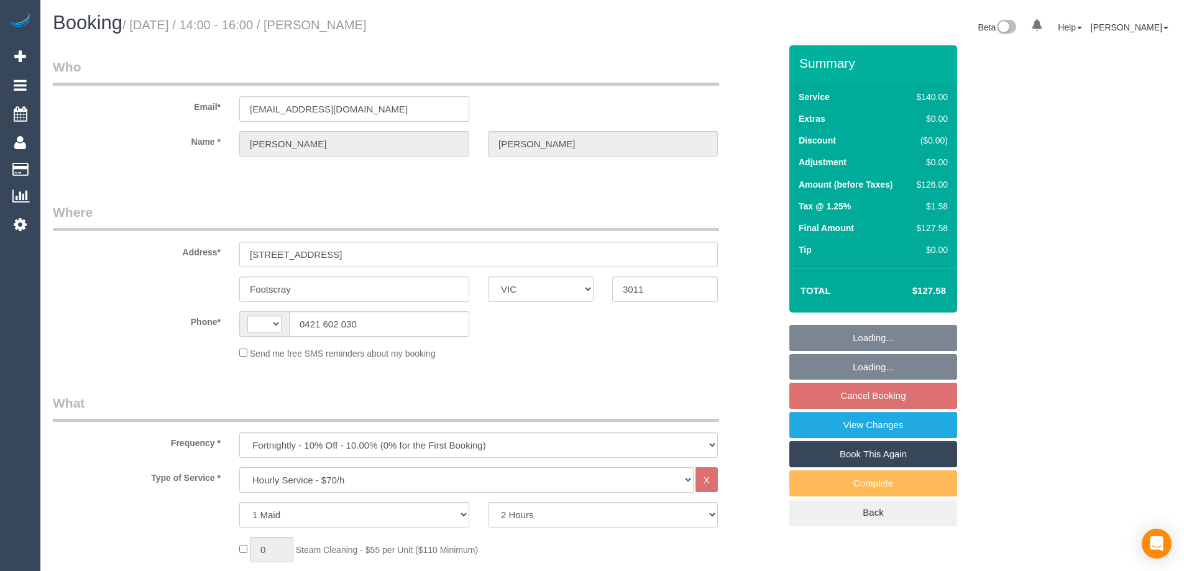
select select "string:AU"
select select "number:28"
select select "number:14"
select select "number:21"
select select "number:24"
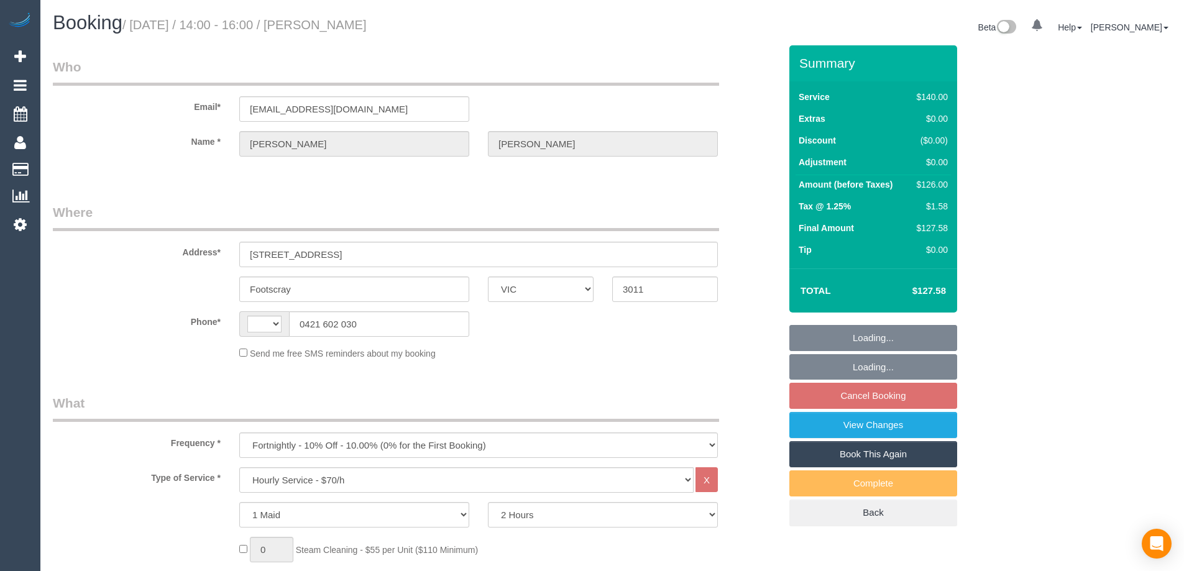
select select "number:35"
select select "number:12"
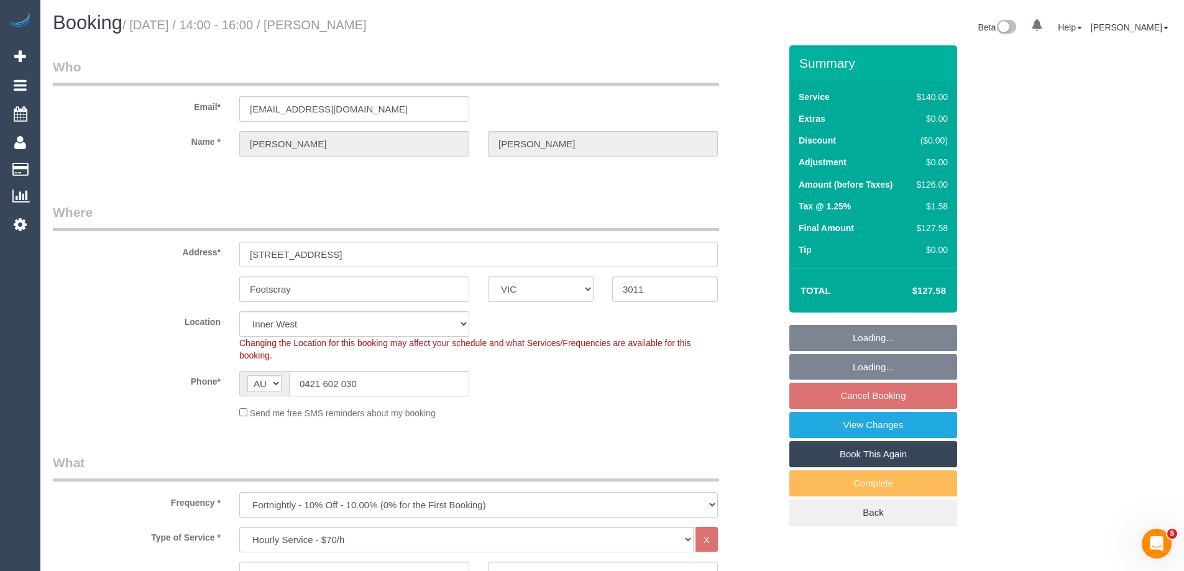
select select "object:1571"
click at [862, 398] on fieldset "Loading... Loading... Cancel Booking View Changes Book This Again Complete Back" at bounding box center [873, 425] width 168 height 201
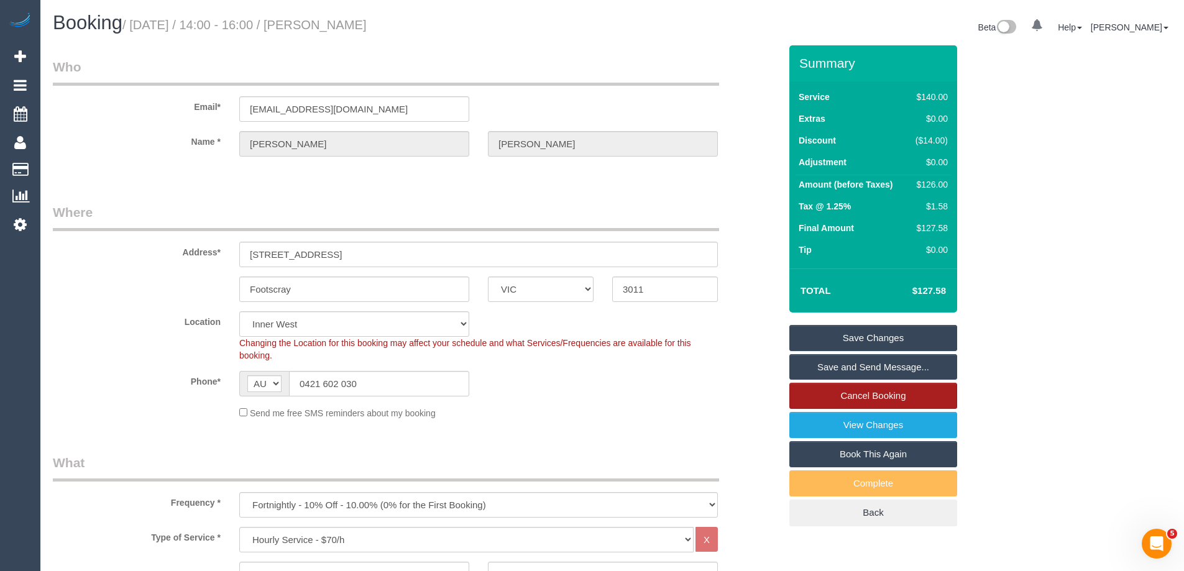
click at [862, 398] on link "Cancel Booking" at bounding box center [873, 396] width 168 height 26
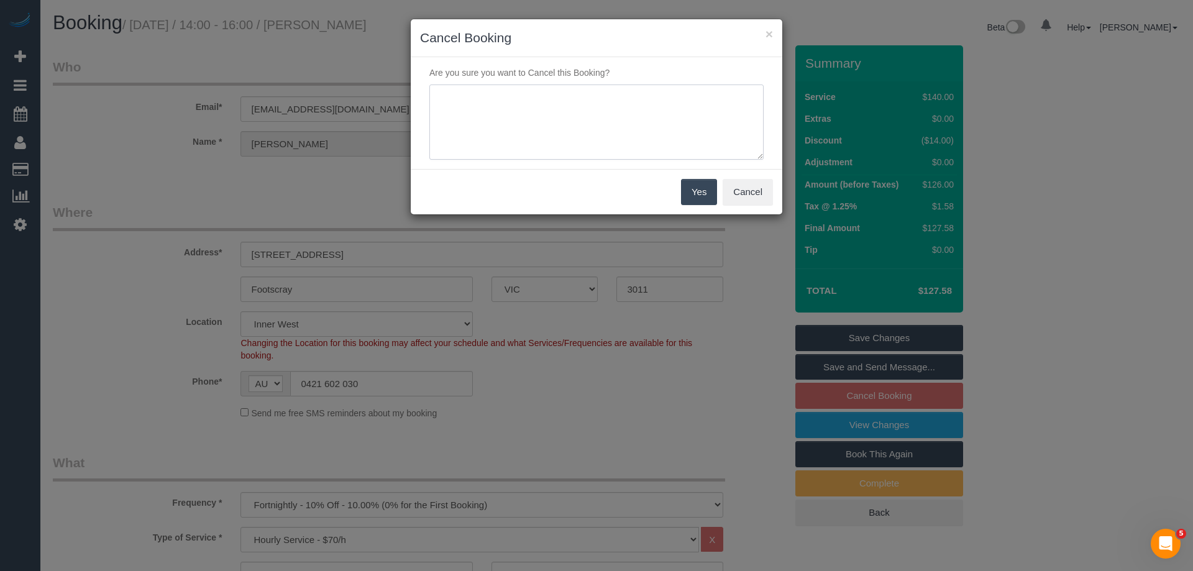
click at [519, 111] on textarea at bounding box center [596, 123] width 334 height 76
type textarea "customer not available. skipping service. - Via email CE"
click at [688, 194] on button "Yes" at bounding box center [699, 192] width 36 height 26
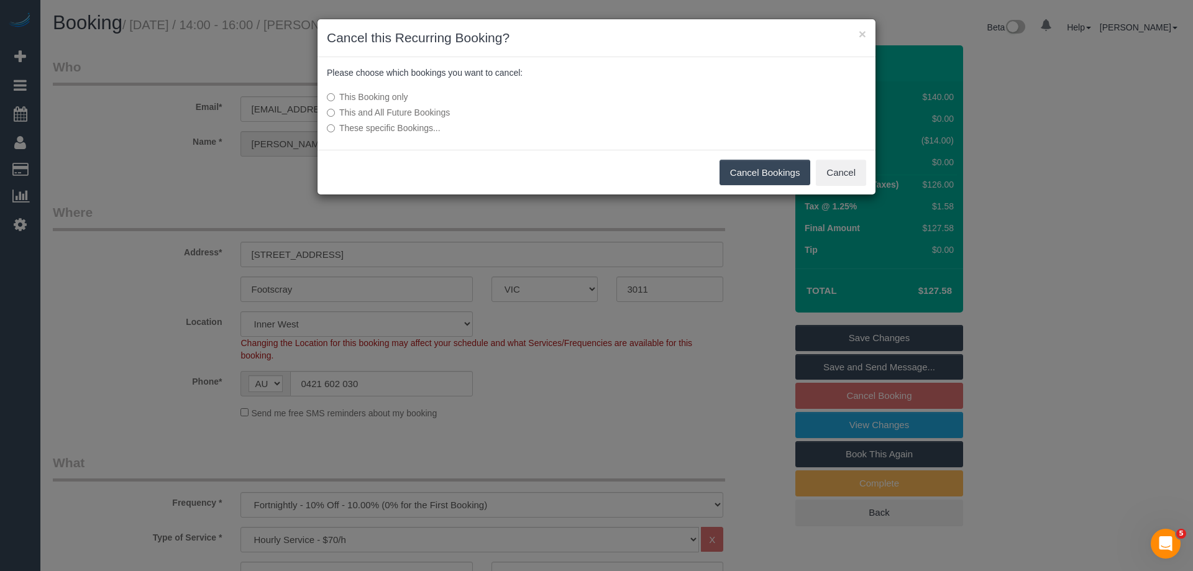
click at [757, 168] on button "Cancel Bookings" at bounding box center [765, 173] width 91 height 26
